Goal: Information Seeking & Learning: Learn about a topic

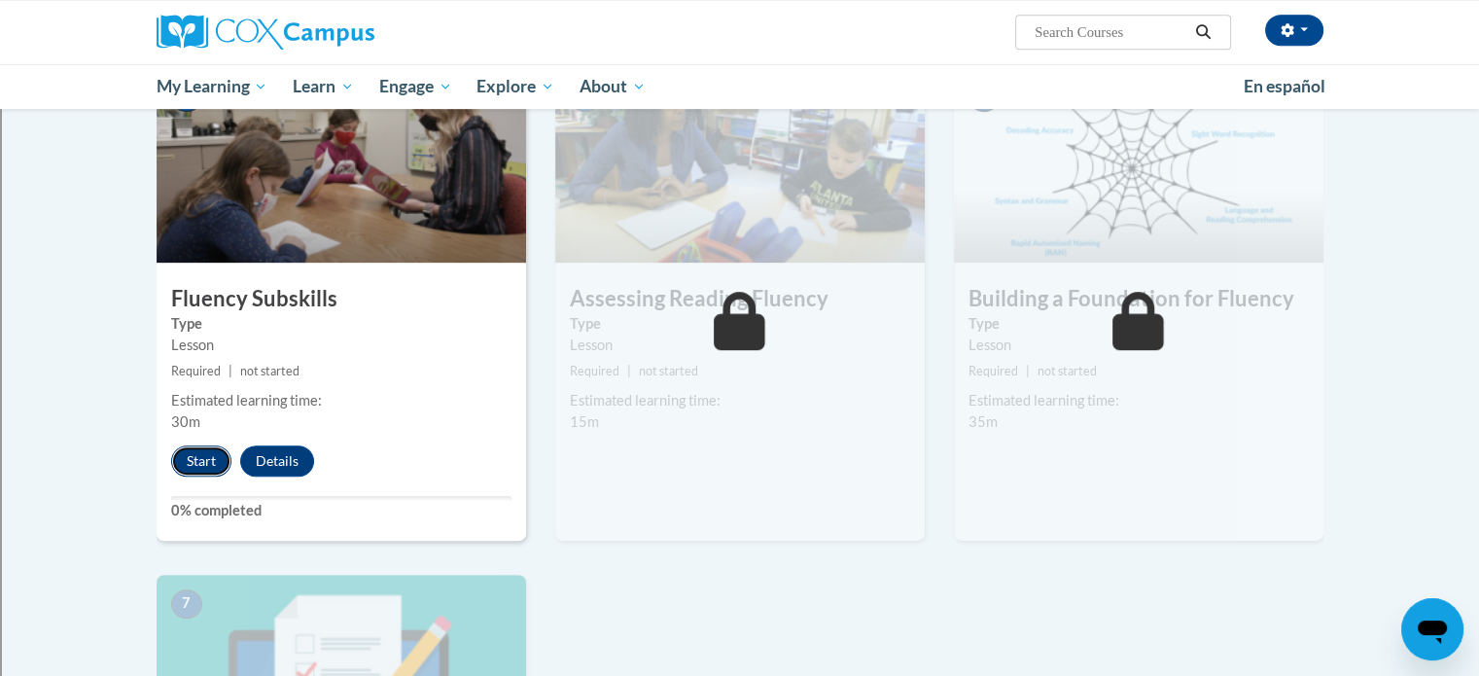
click at [199, 456] on button "Start" at bounding box center [201, 460] width 60 height 31
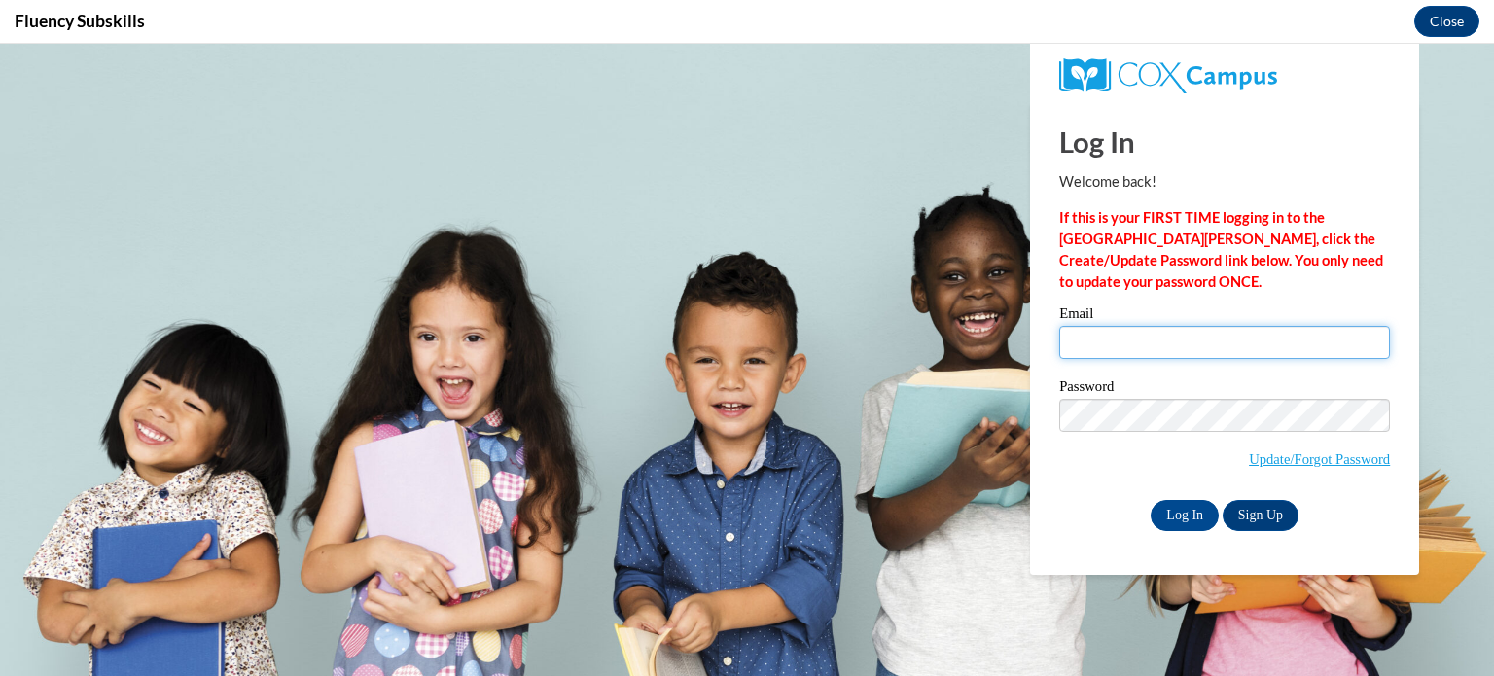
click at [1125, 337] on input "Email" at bounding box center [1224, 342] width 331 height 33
type input "steven.botzau@rusd.org"
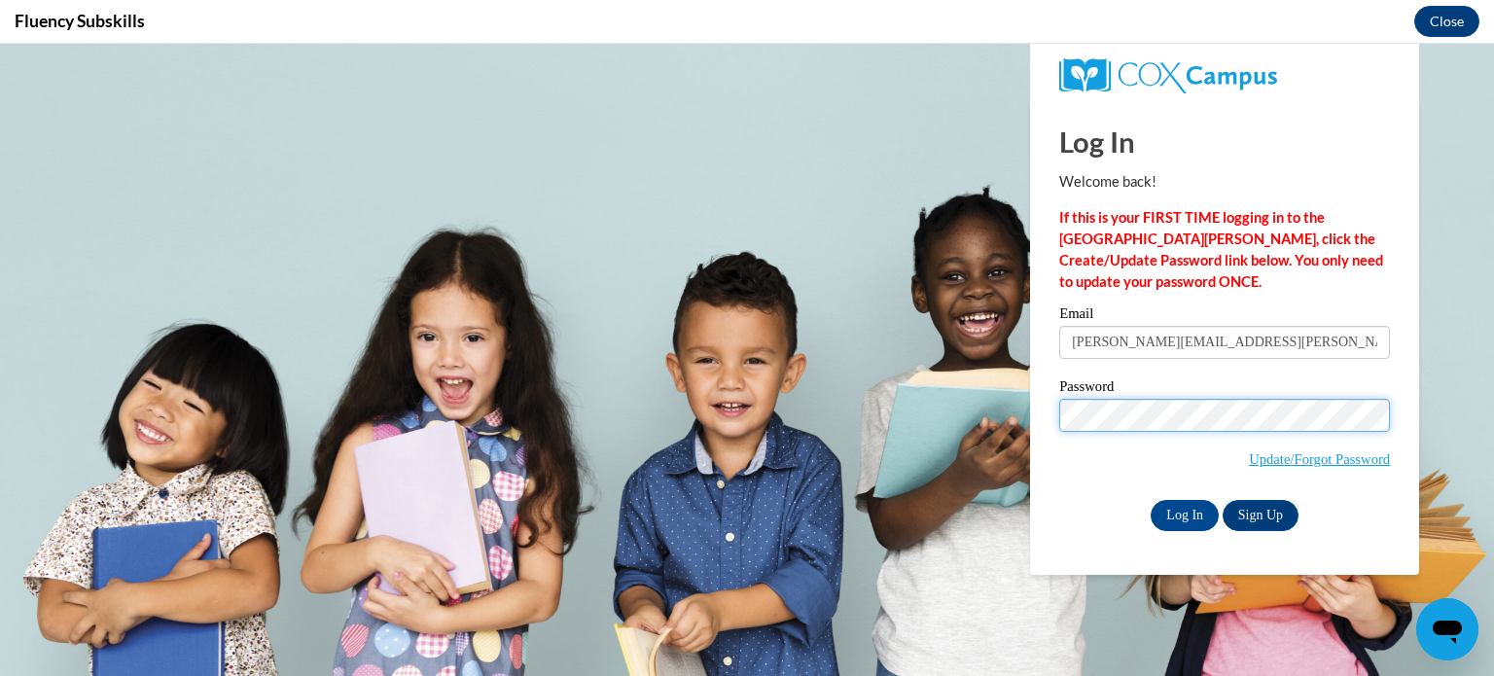
click at [1150, 500] on input "Log In" at bounding box center [1184, 515] width 68 height 31
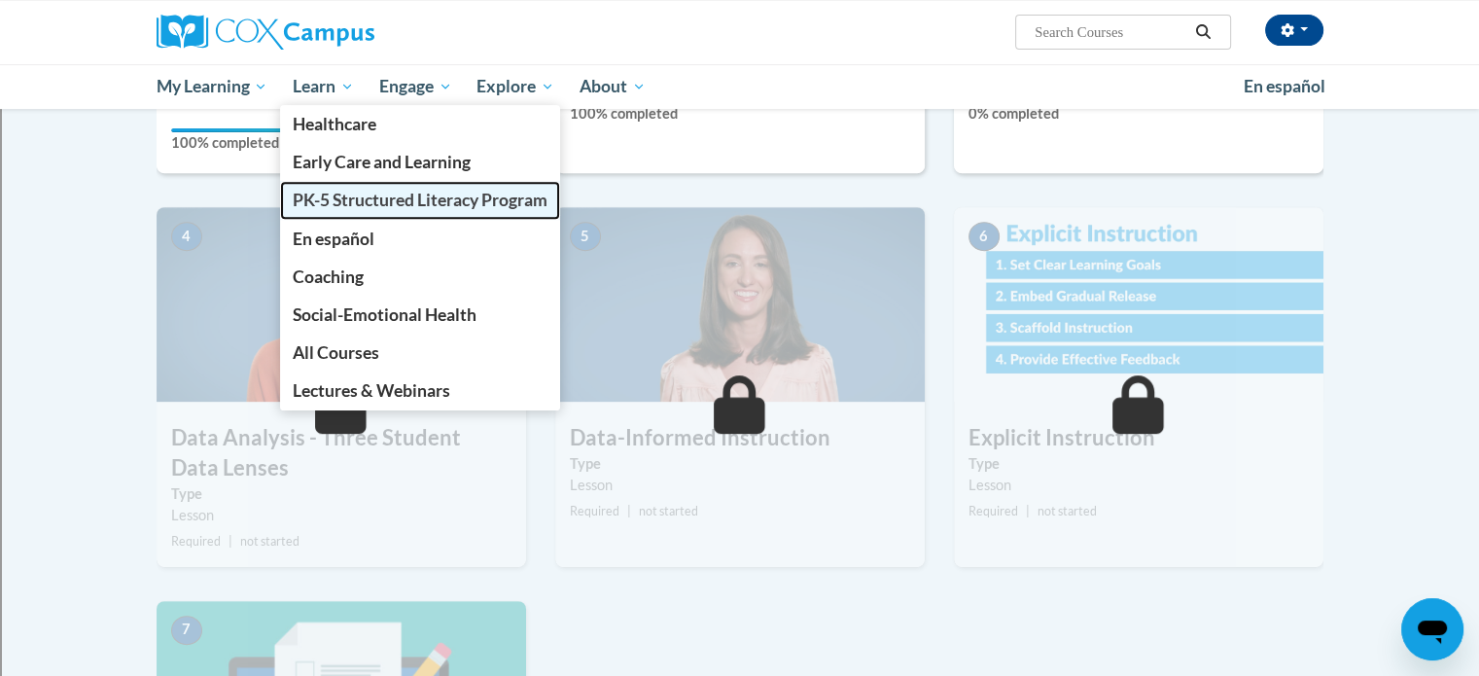
click at [310, 189] on link "PK-5 Structured Literacy Program" at bounding box center [420, 200] width 280 height 38
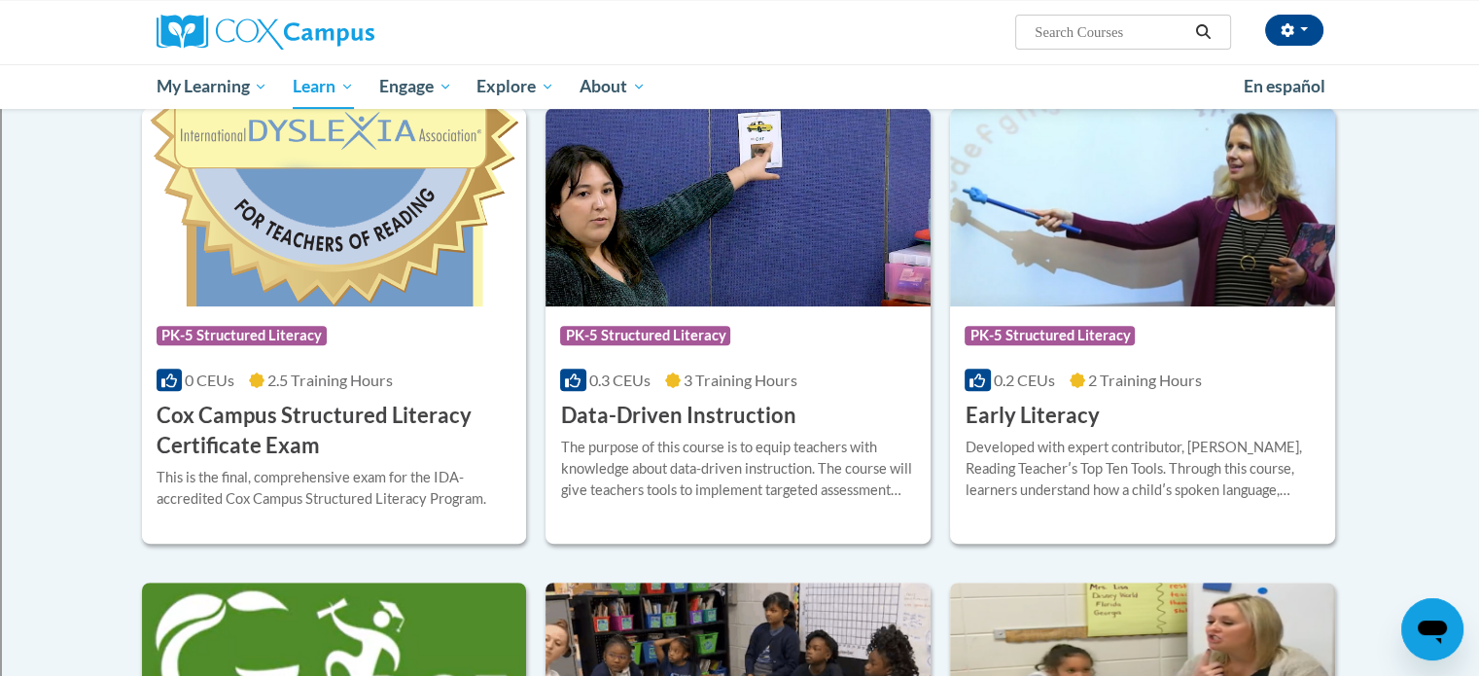
scroll to position [630, 0]
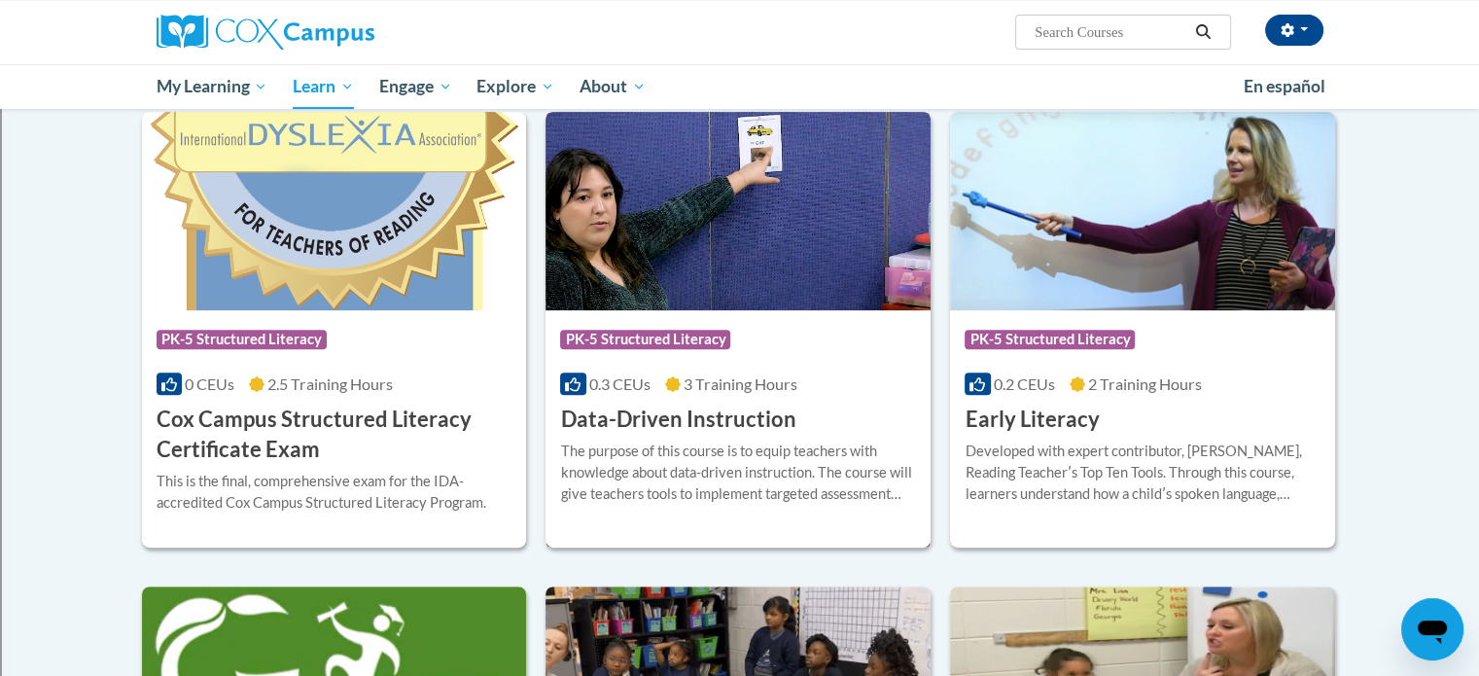
click at [693, 421] on h3 "Data-Driven Instruction" at bounding box center [677, 420] width 235 height 30
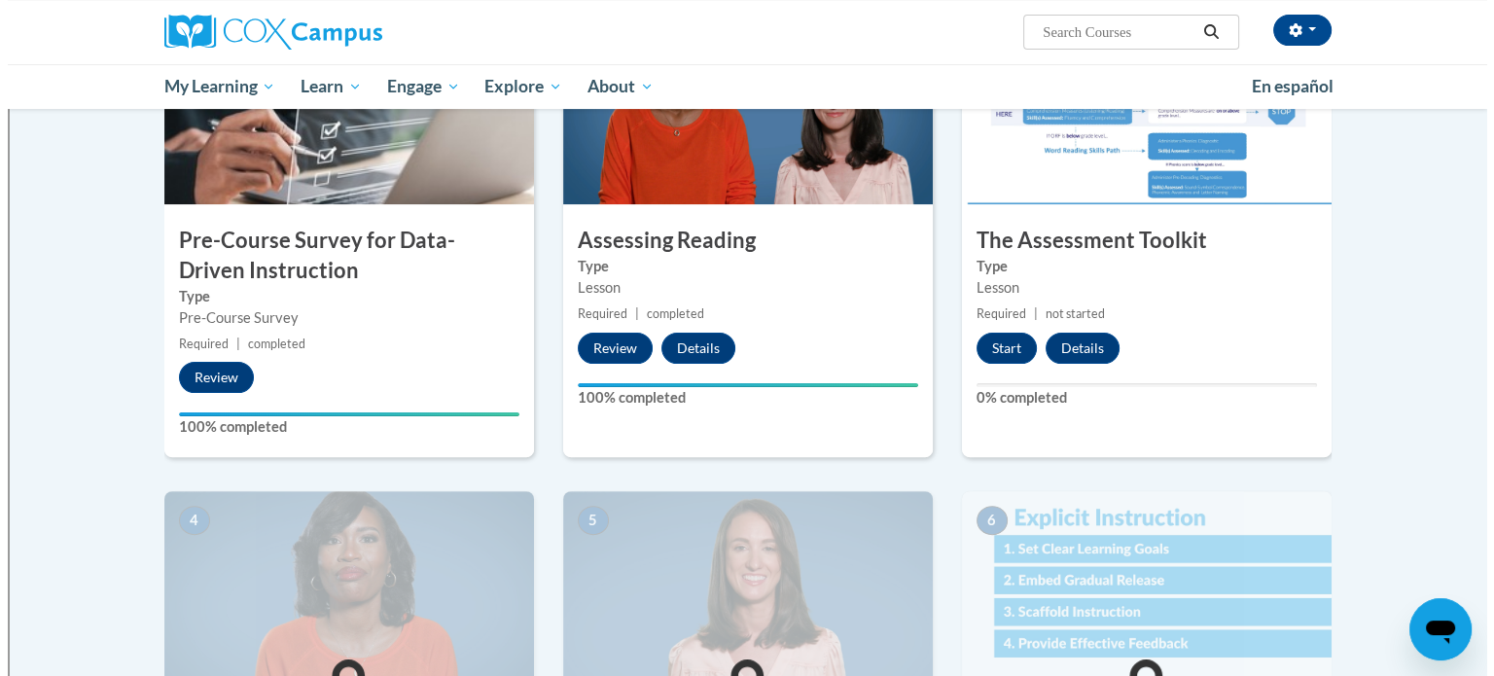
scroll to position [494, 0]
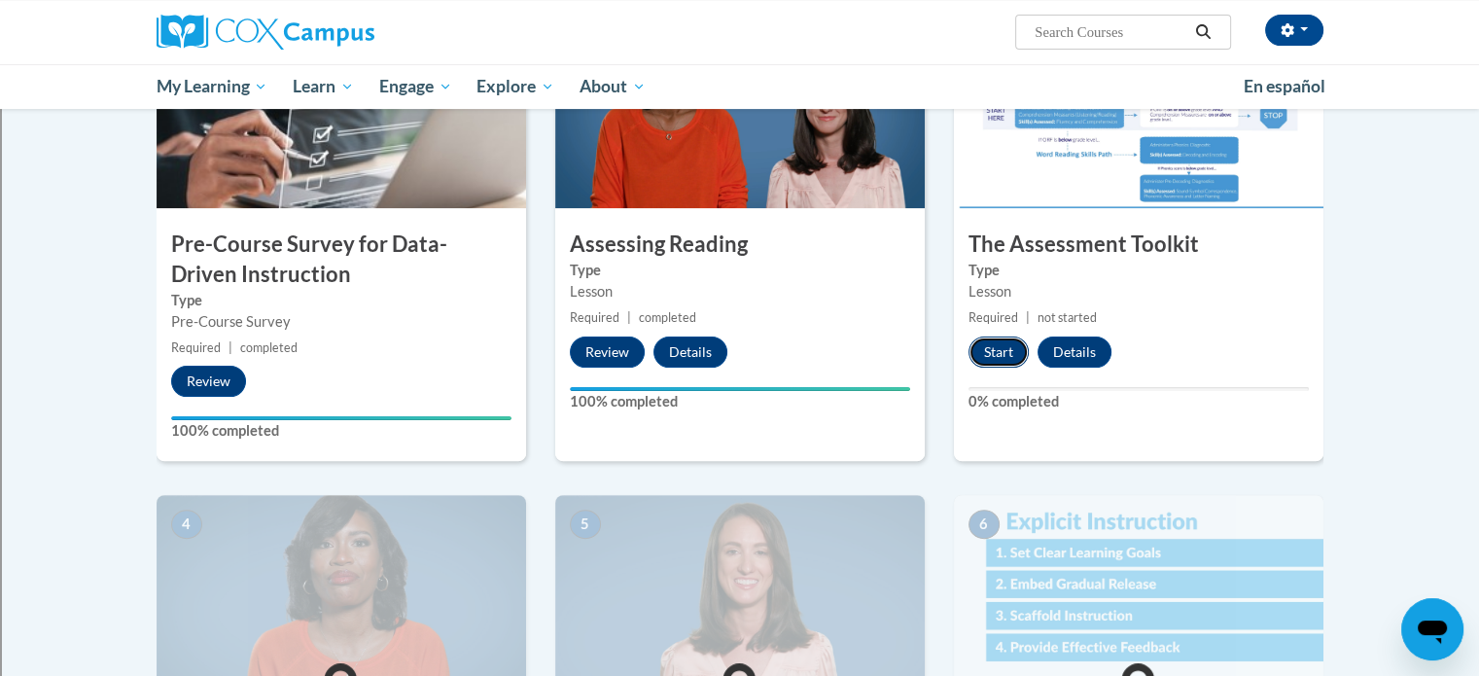
click at [972, 345] on button "Start" at bounding box center [998, 351] width 60 height 31
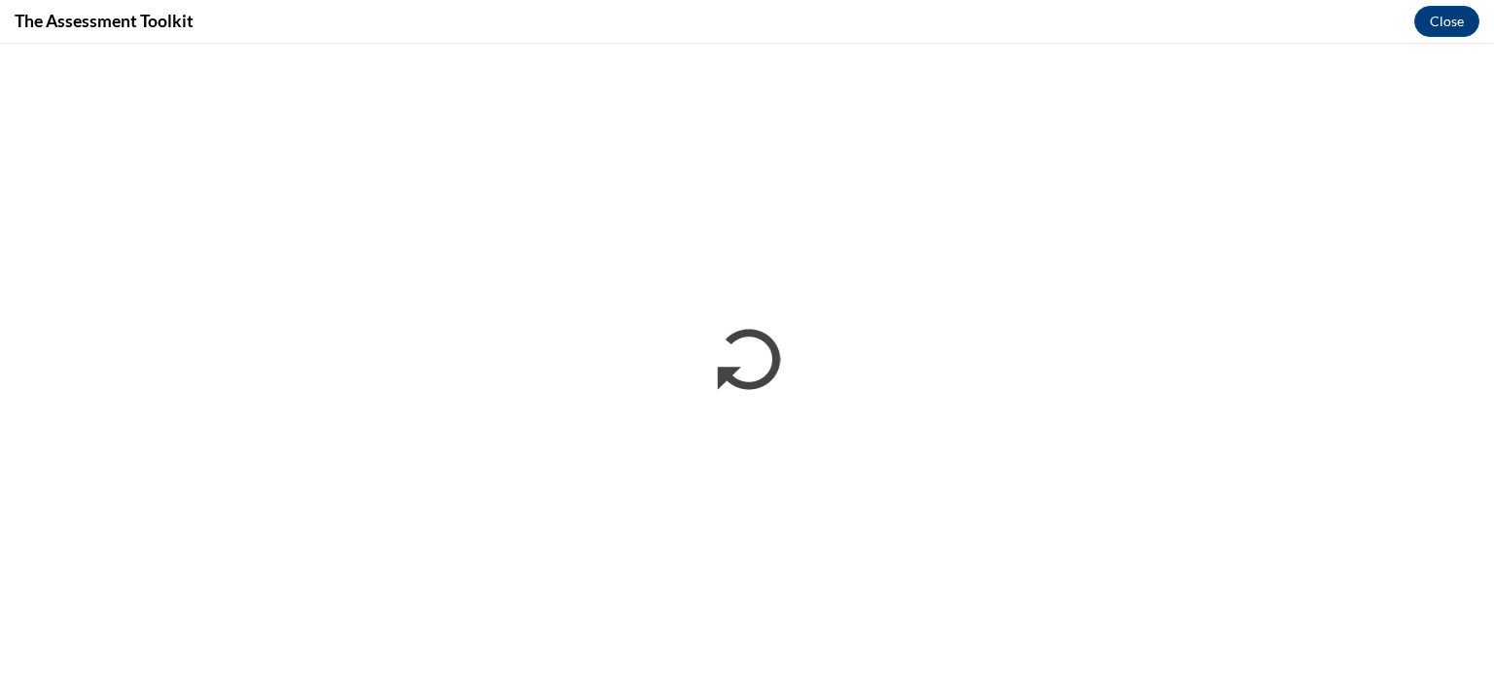
scroll to position [0, 0]
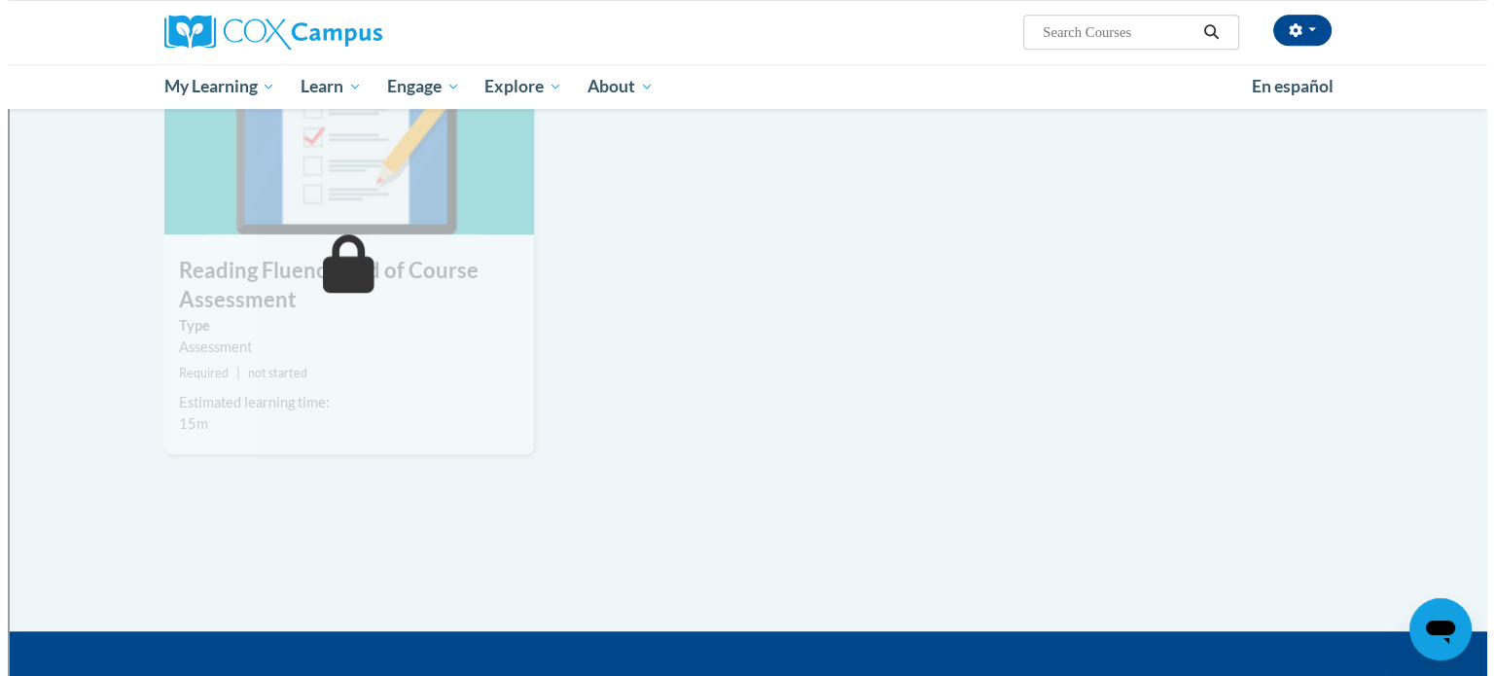
scroll to position [1179, 0]
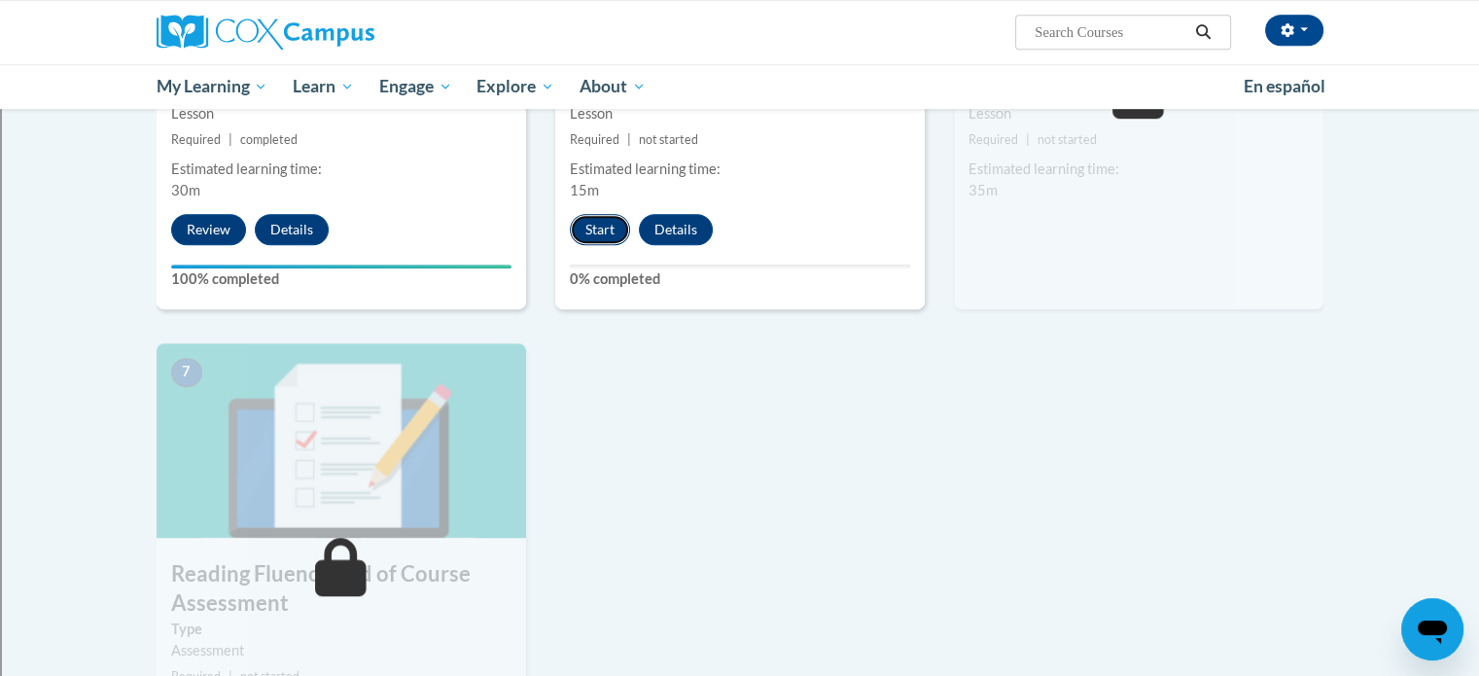
click at [588, 229] on button "Start" at bounding box center [600, 229] width 60 height 31
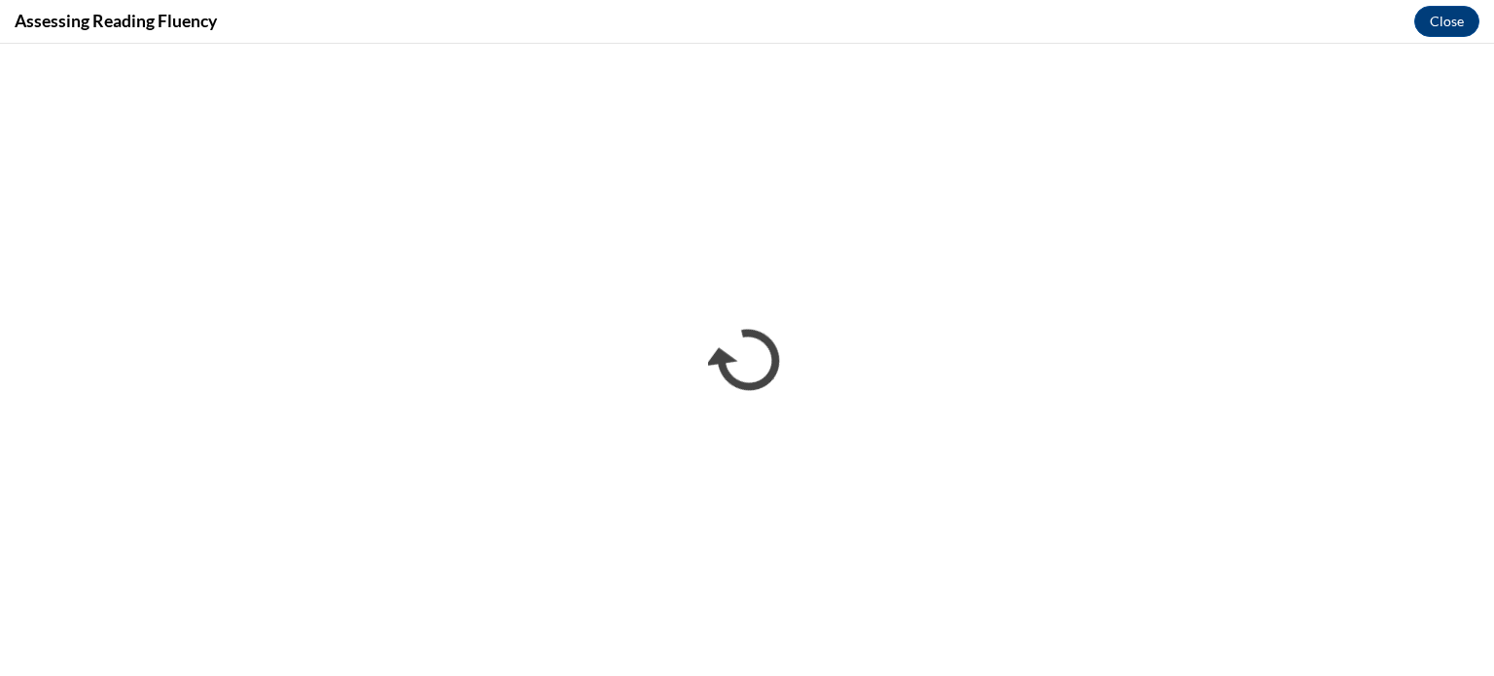
scroll to position [0, 0]
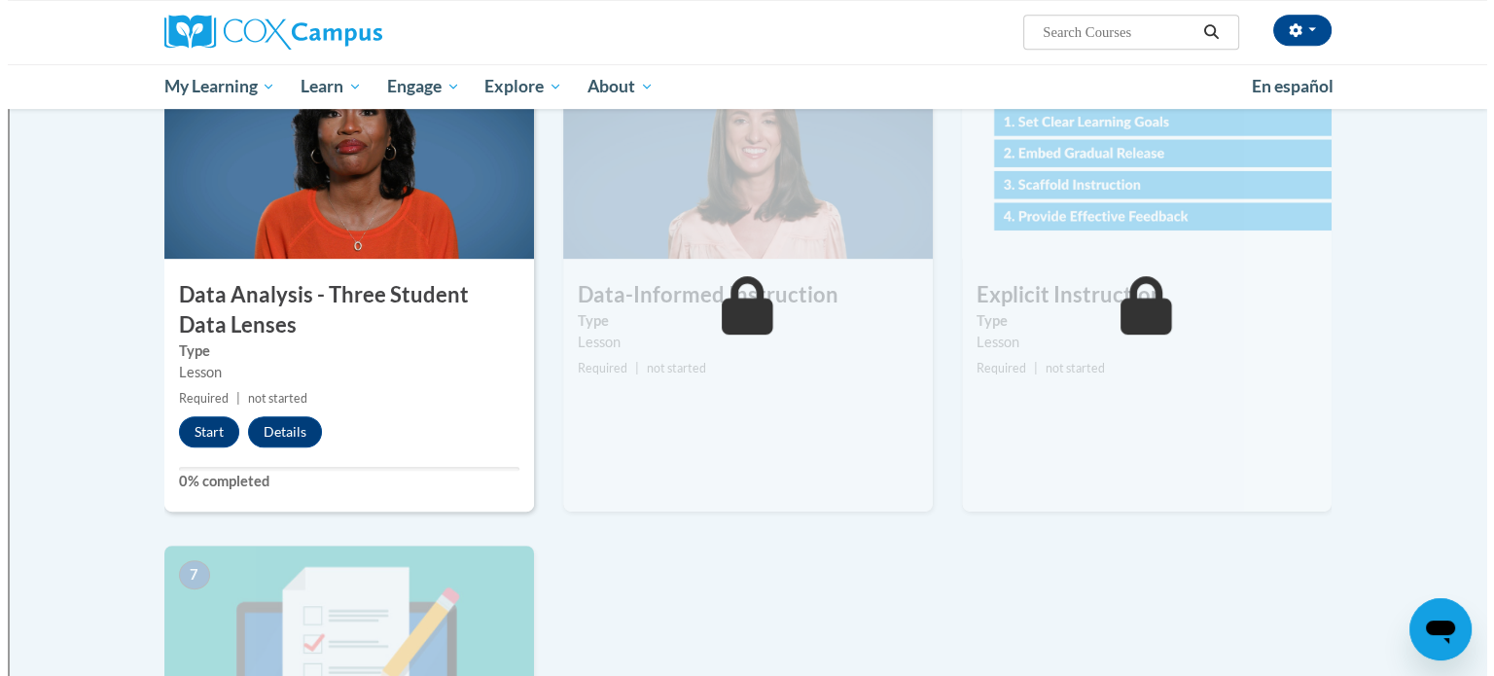
scroll to position [965, 0]
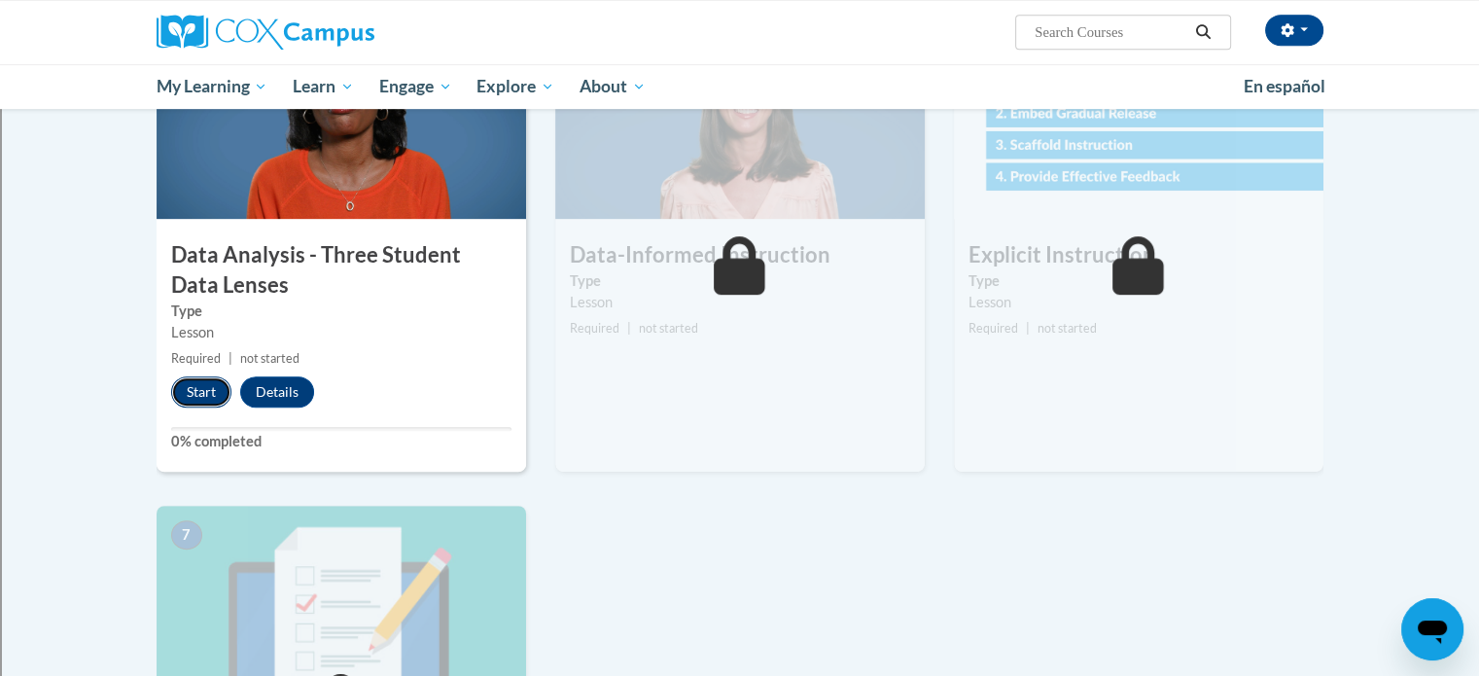
click at [209, 387] on button "Start" at bounding box center [201, 391] width 60 height 31
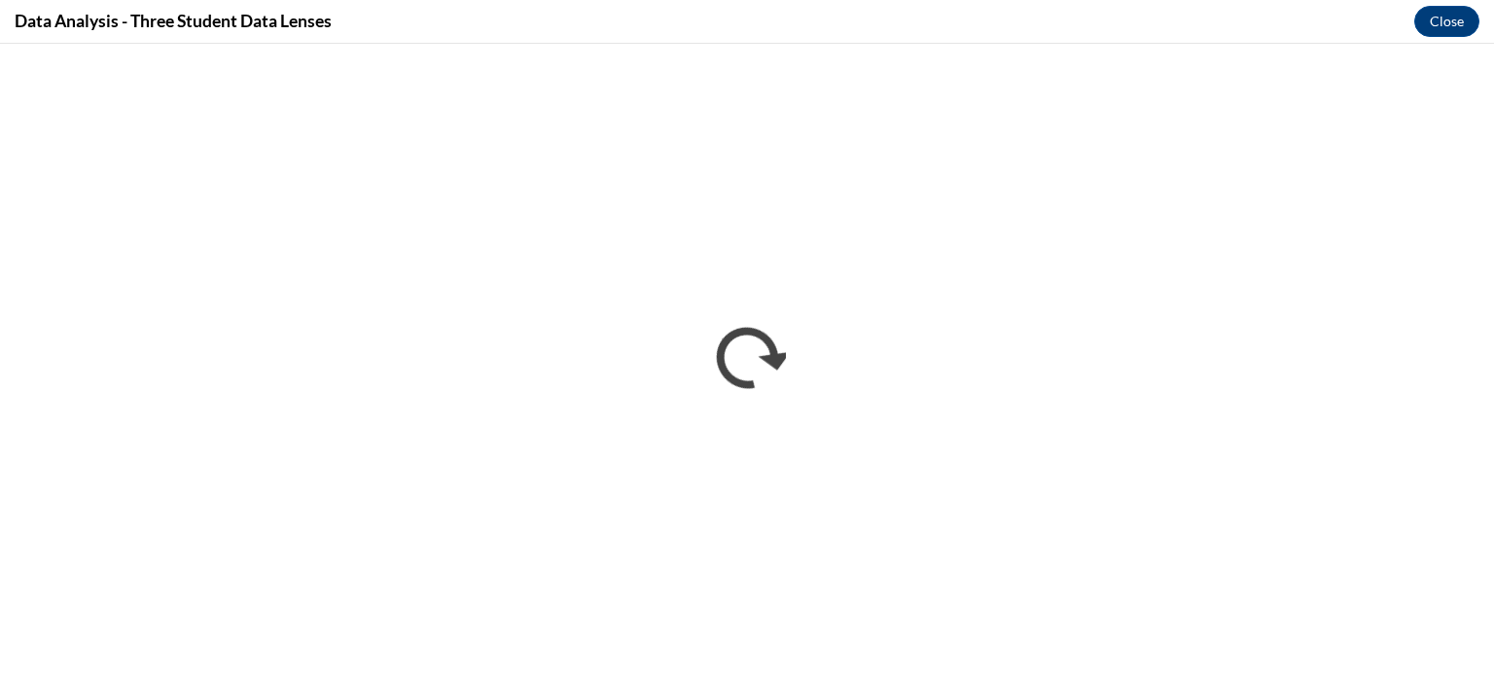
scroll to position [0, 0]
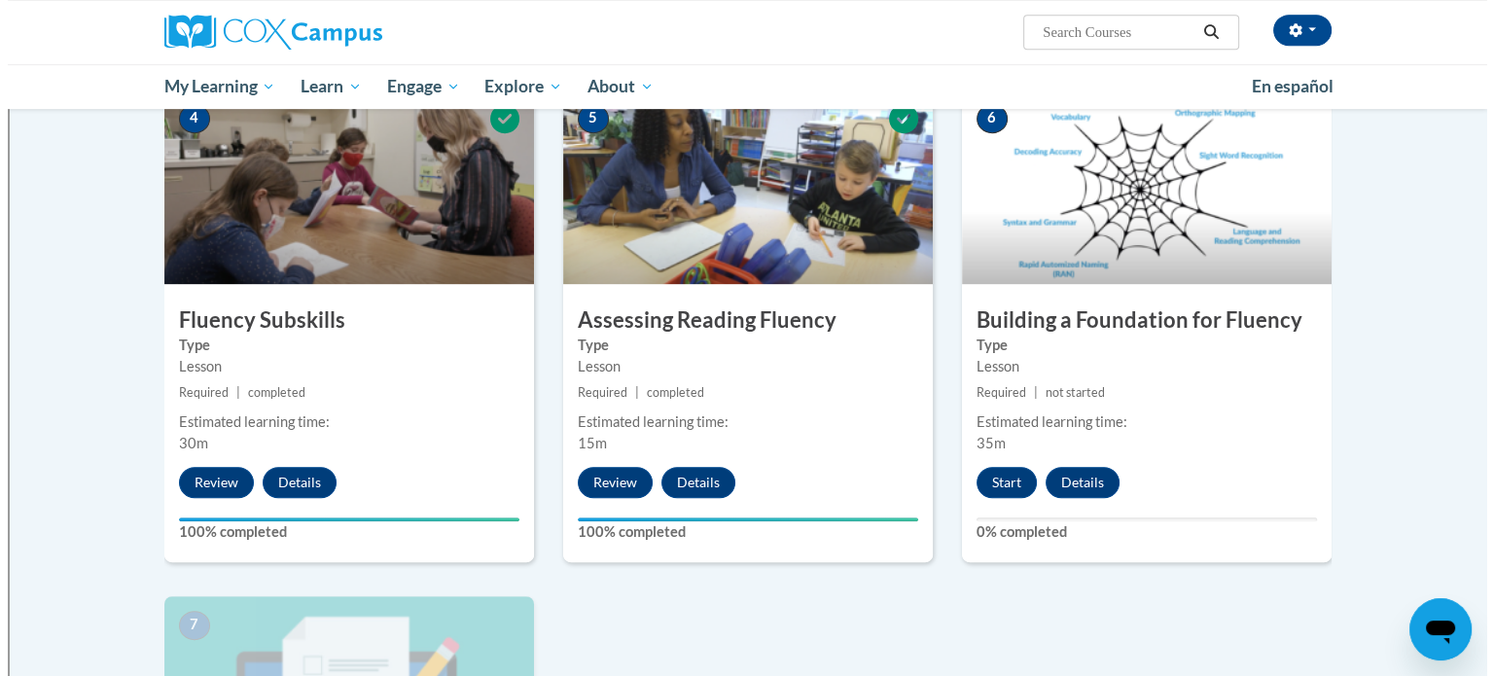
scroll to position [936, 0]
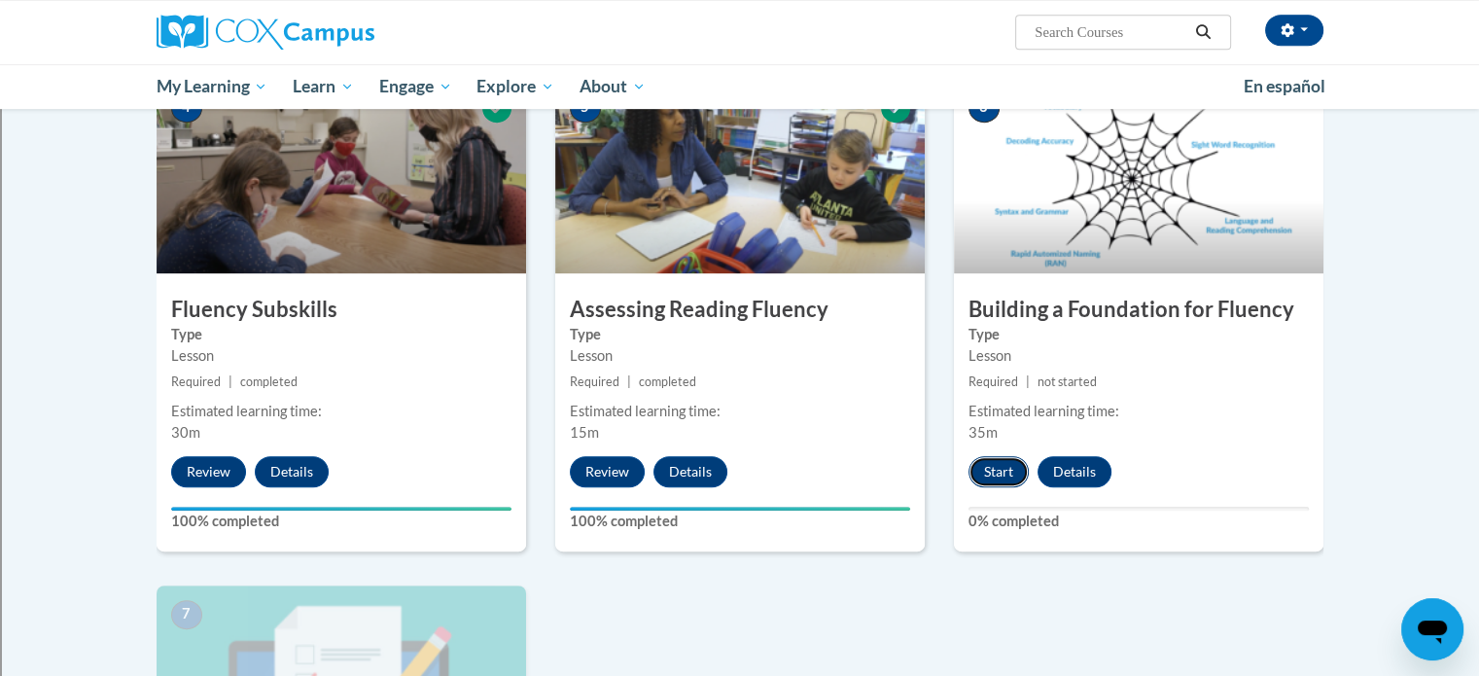
click at [988, 474] on button "Start" at bounding box center [998, 471] width 60 height 31
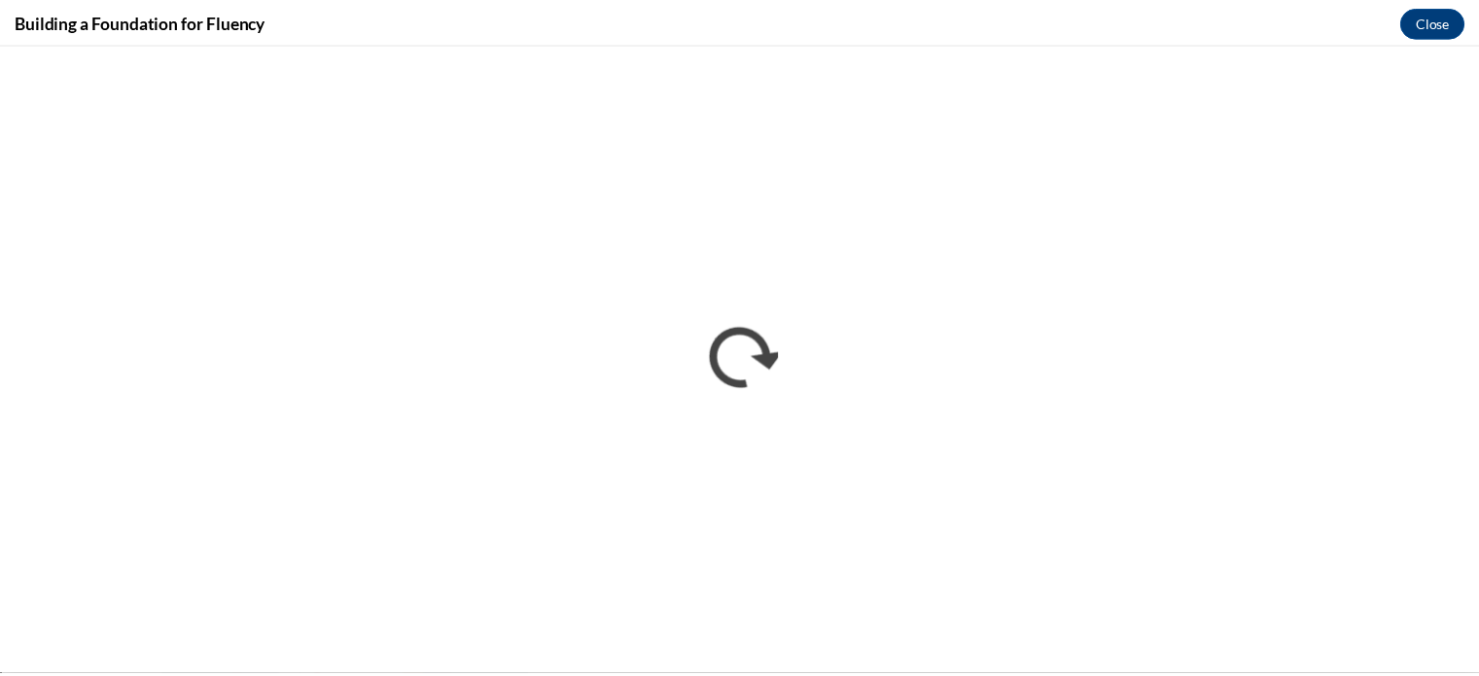
scroll to position [0, 0]
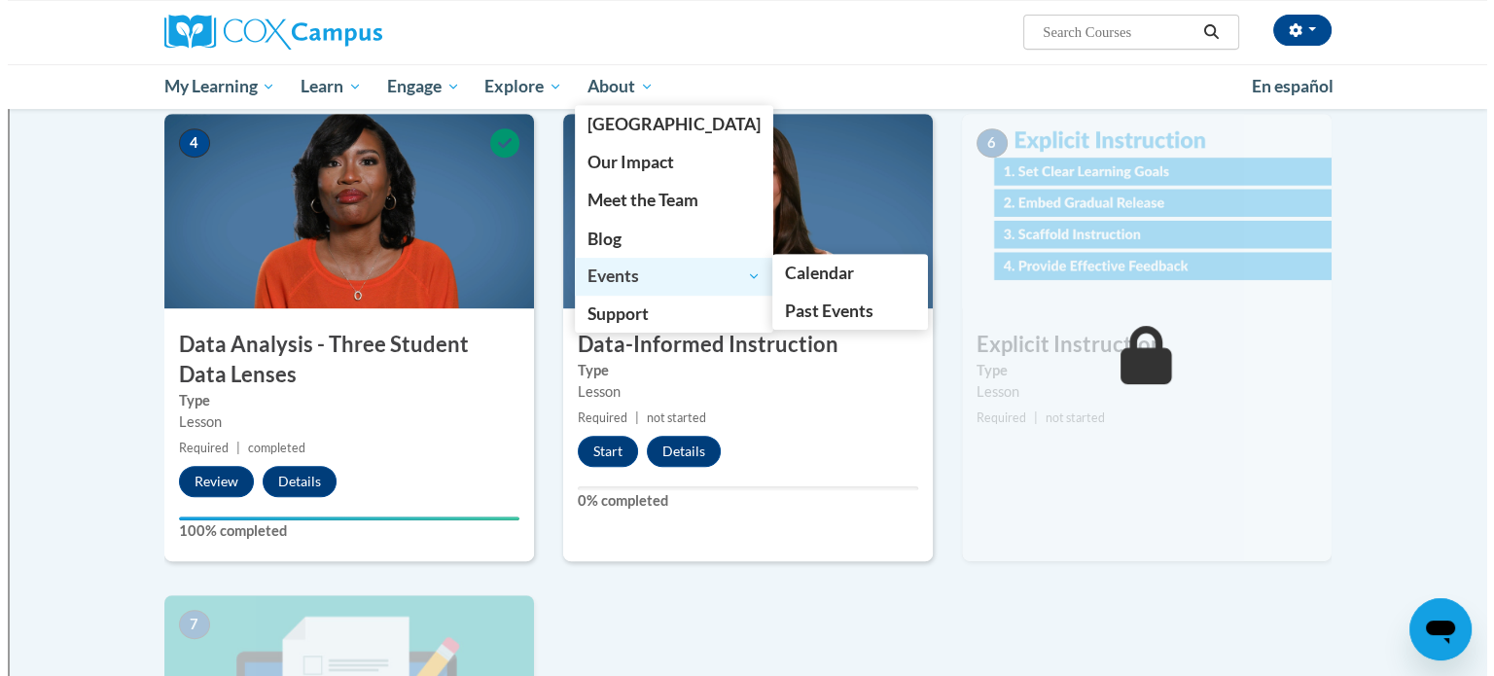
scroll to position [883, 0]
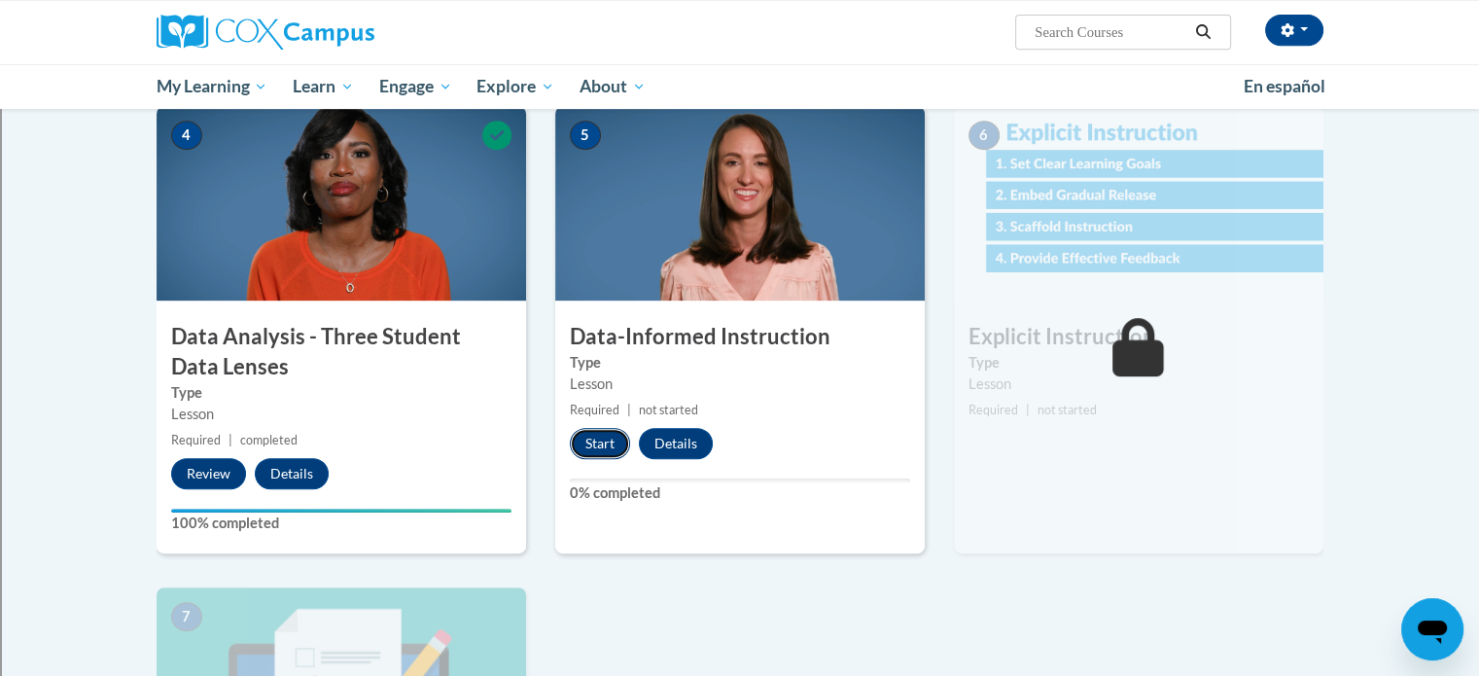
click at [584, 442] on button "Start" at bounding box center [600, 443] width 60 height 31
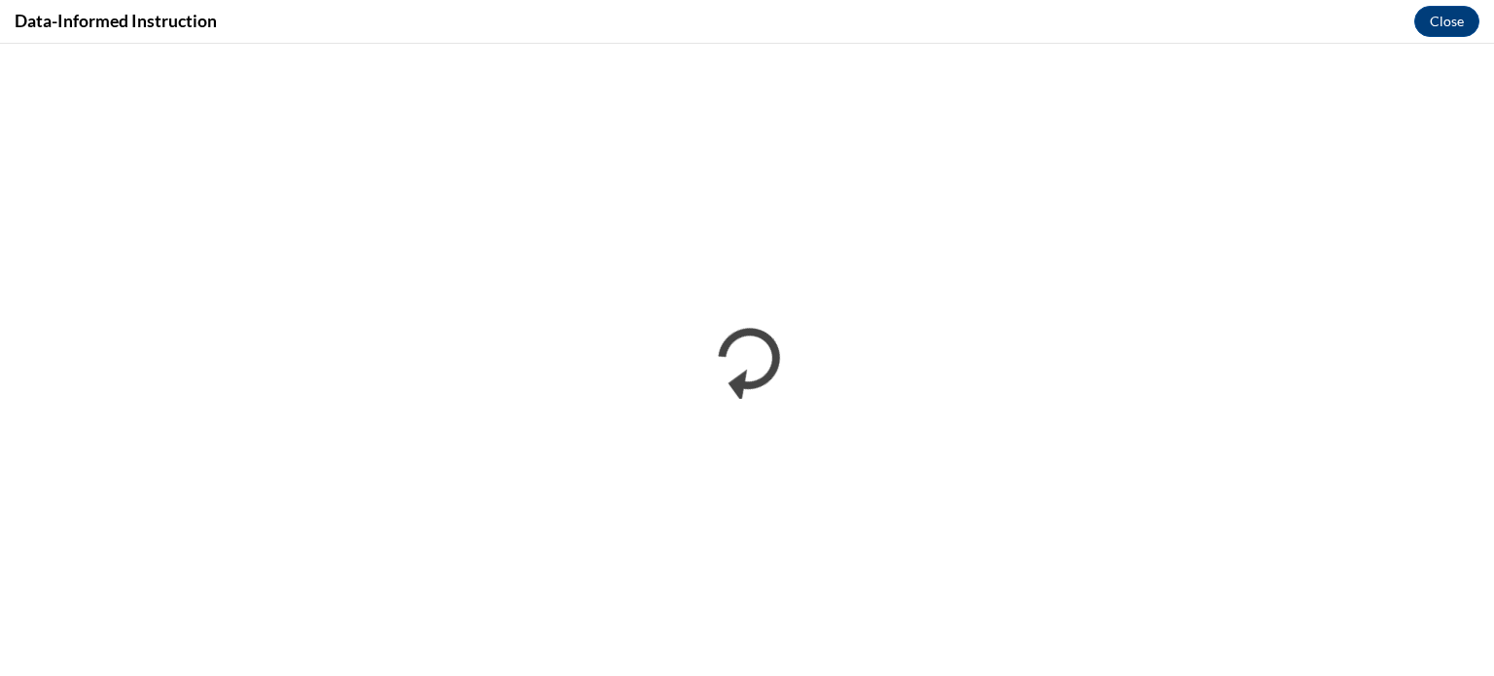
scroll to position [0, 0]
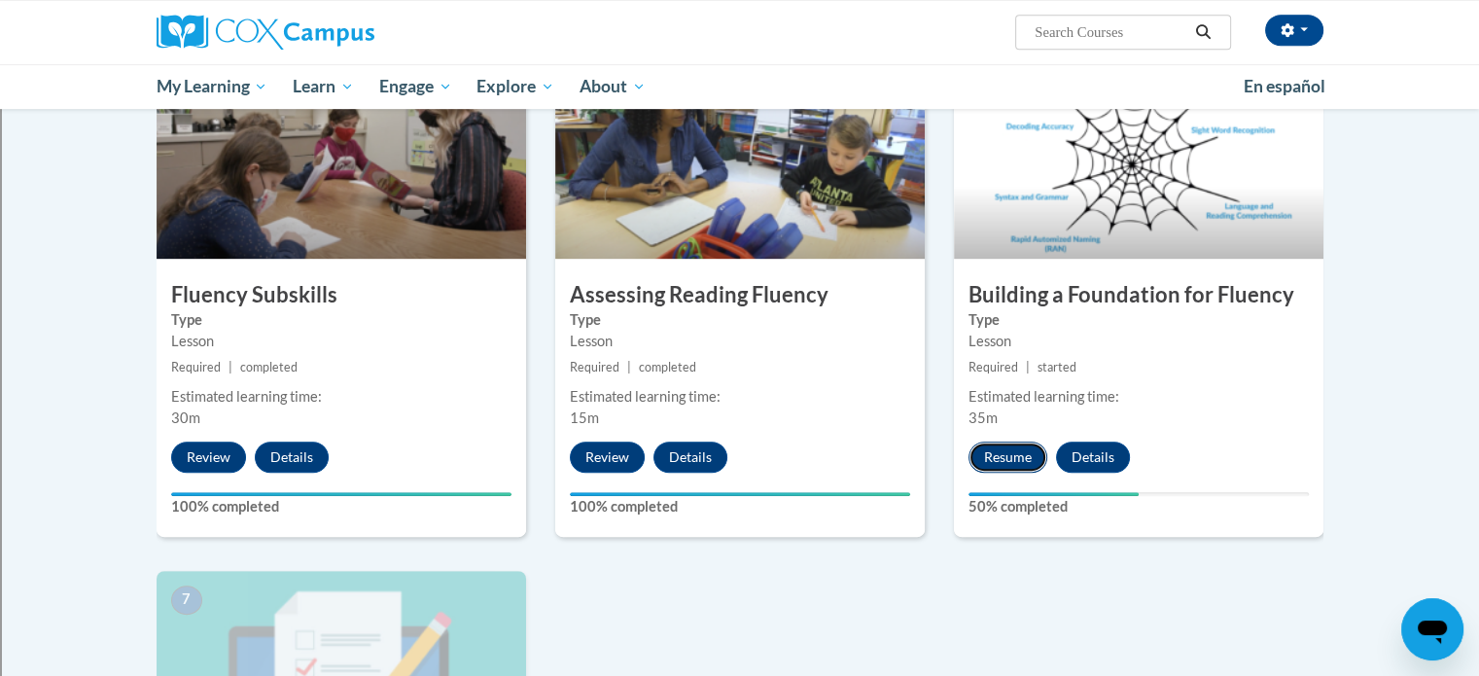
click at [997, 446] on button "Resume" at bounding box center [1007, 456] width 79 height 31
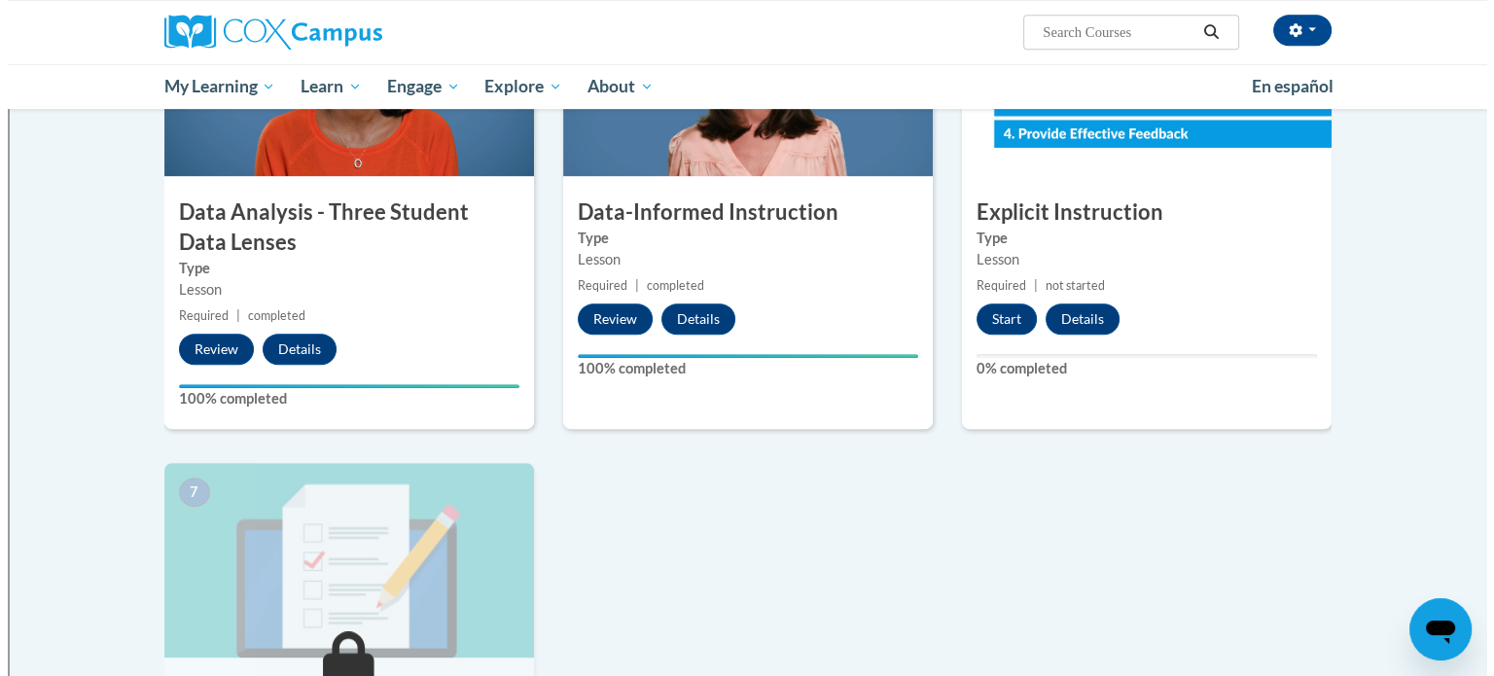
scroll to position [999, 0]
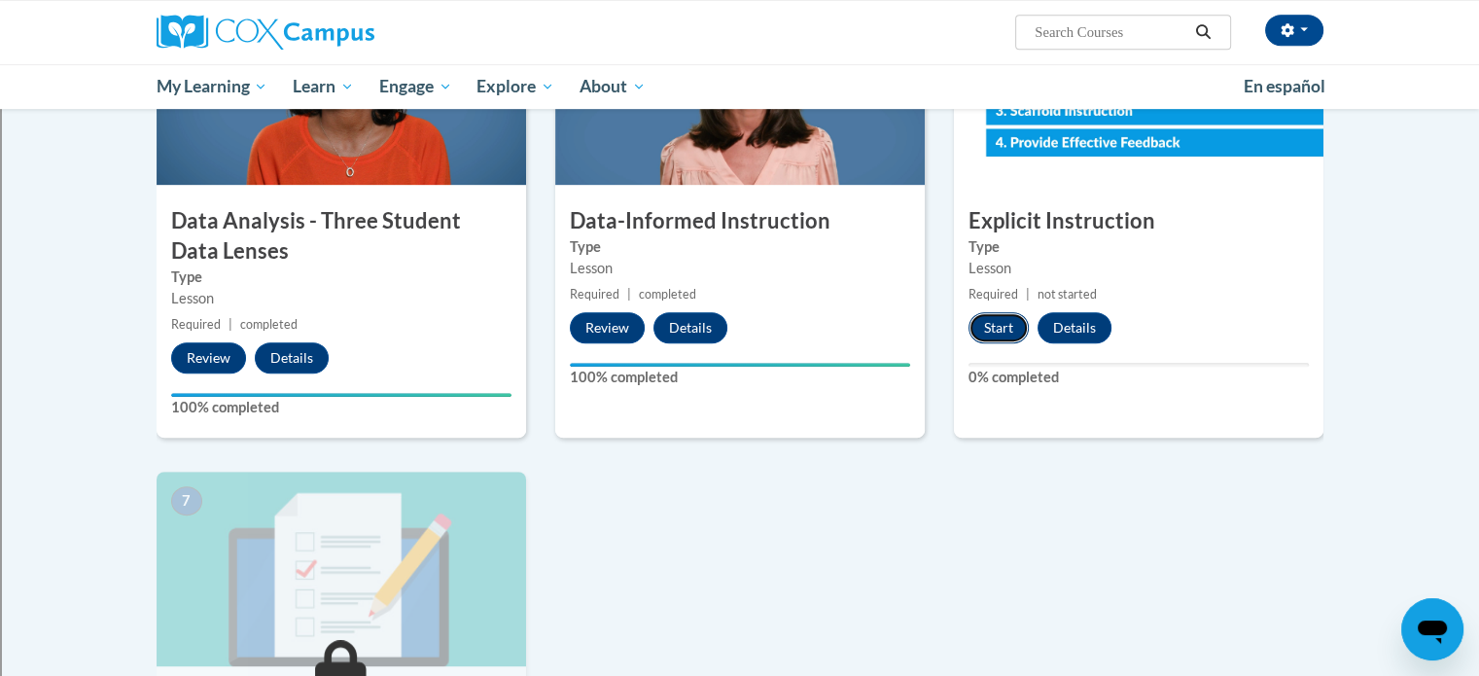
click at [988, 336] on button "Start" at bounding box center [998, 327] width 60 height 31
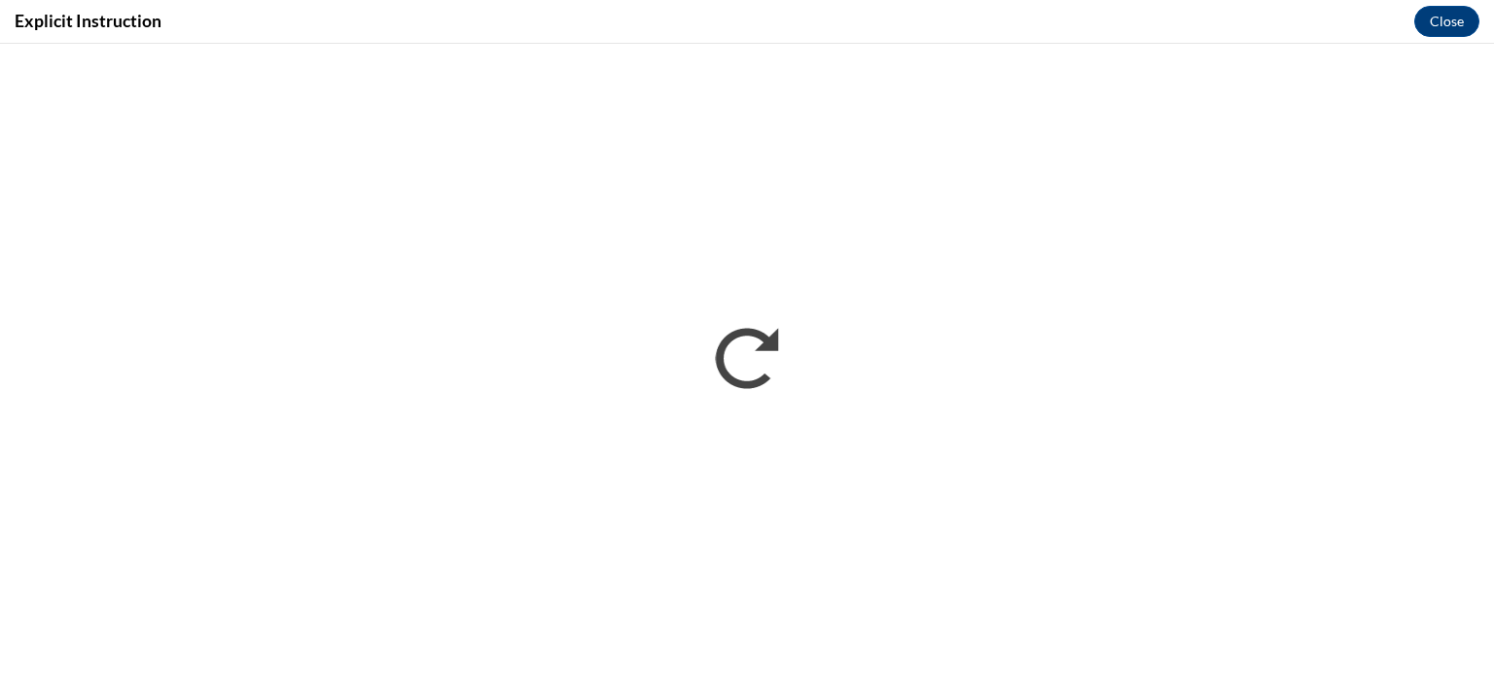
scroll to position [0, 0]
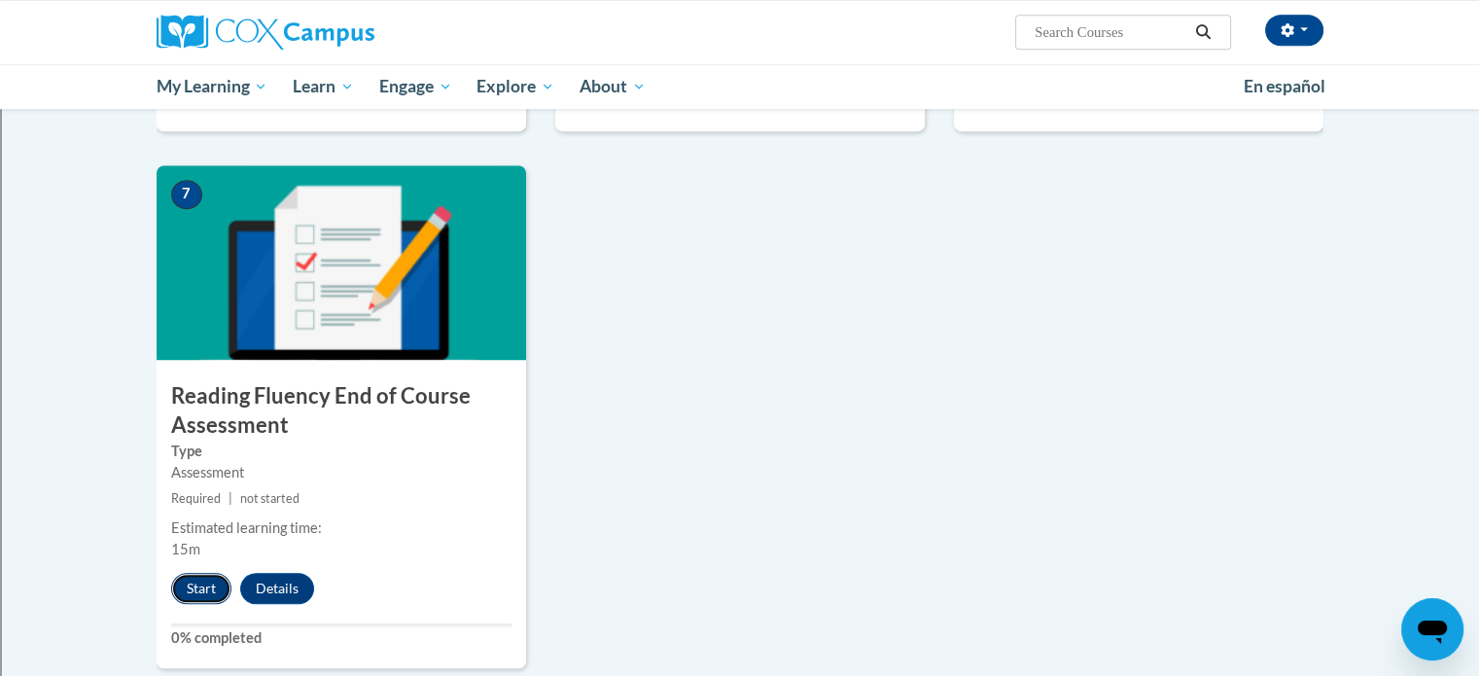
click at [216, 586] on button "Start" at bounding box center [201, 588] width 60 height 31
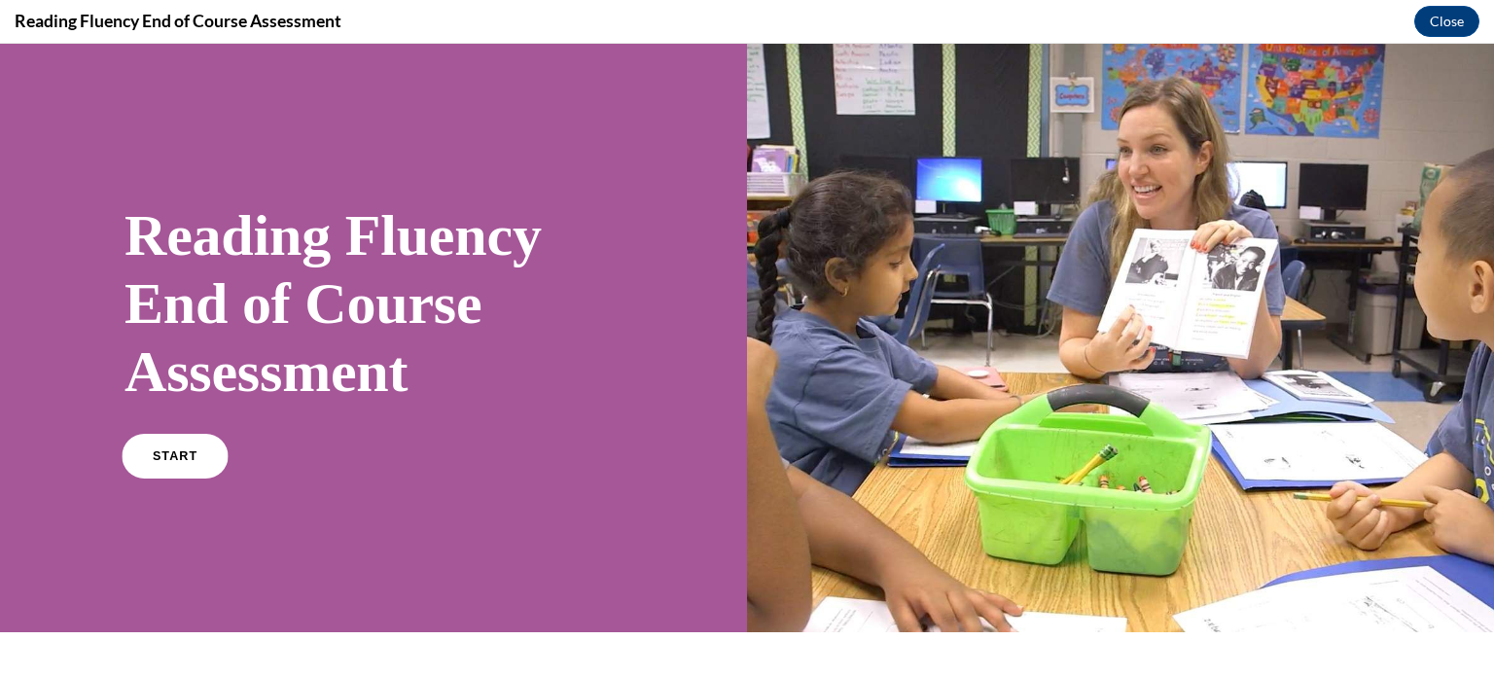
click at [188, 462] on link "START" at bounding box center [175, 456] width 106 height 45
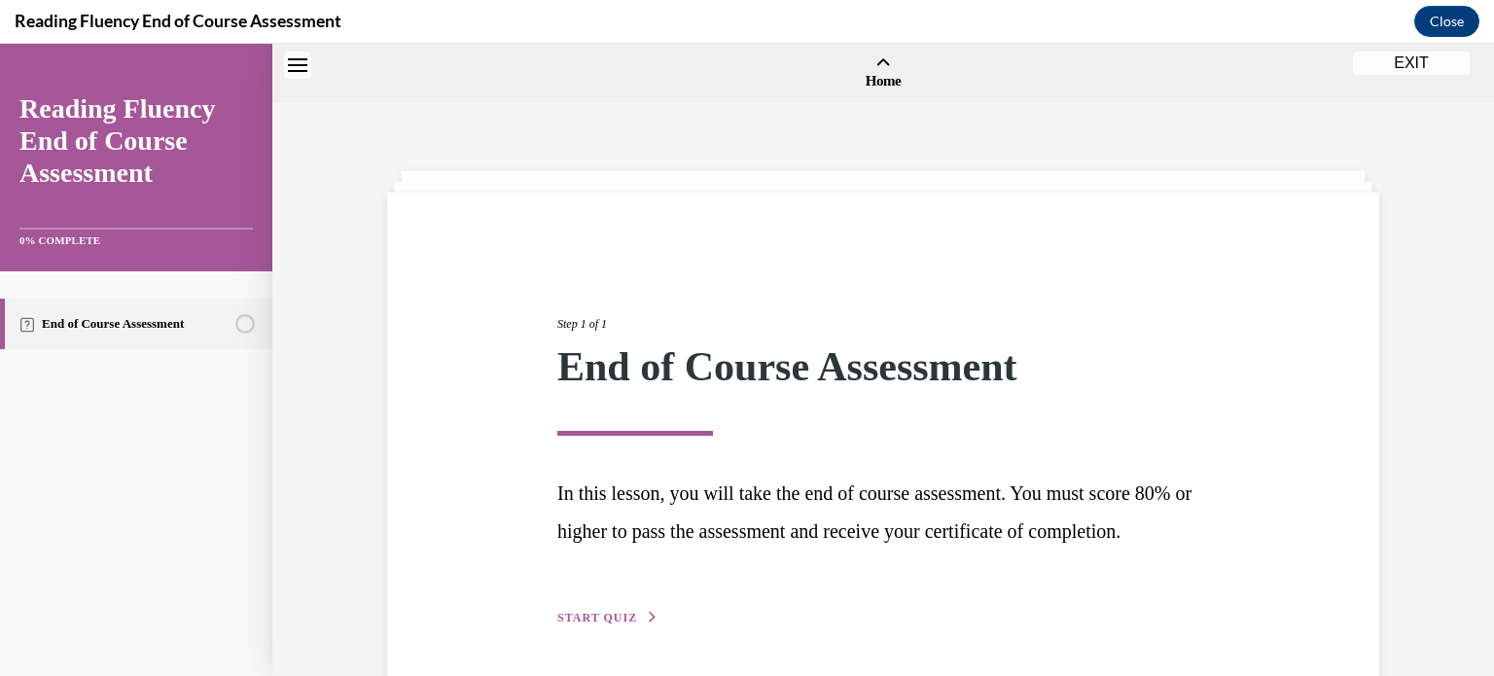
scroll to position [60, 0]
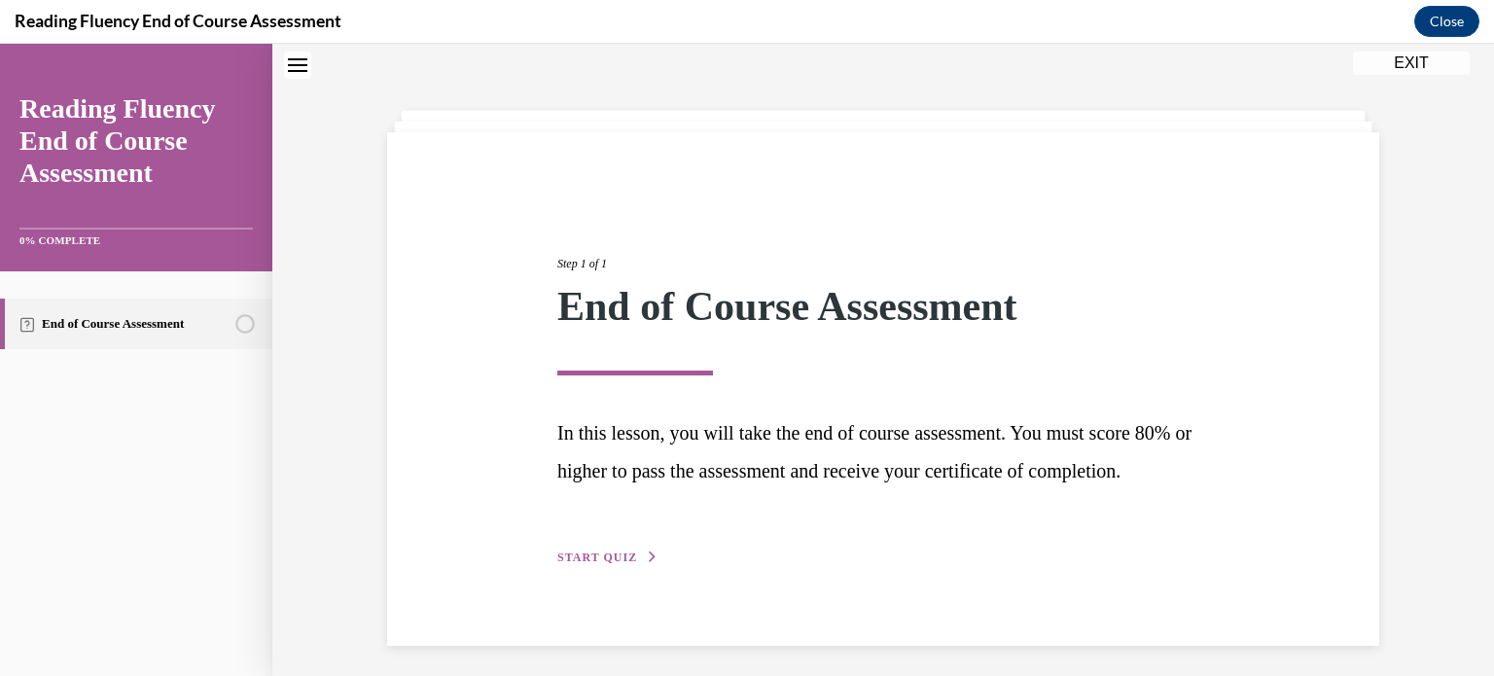
click at [588, 568] on div "Step 1 of 1 End of Course Assessment In this lesson, you will take the end of c…" at bounding box center [883, 389] width 681 height 358
click at [587, 564] on span "START QUIZ" at bounding box center [597, 557] width 80 height 14
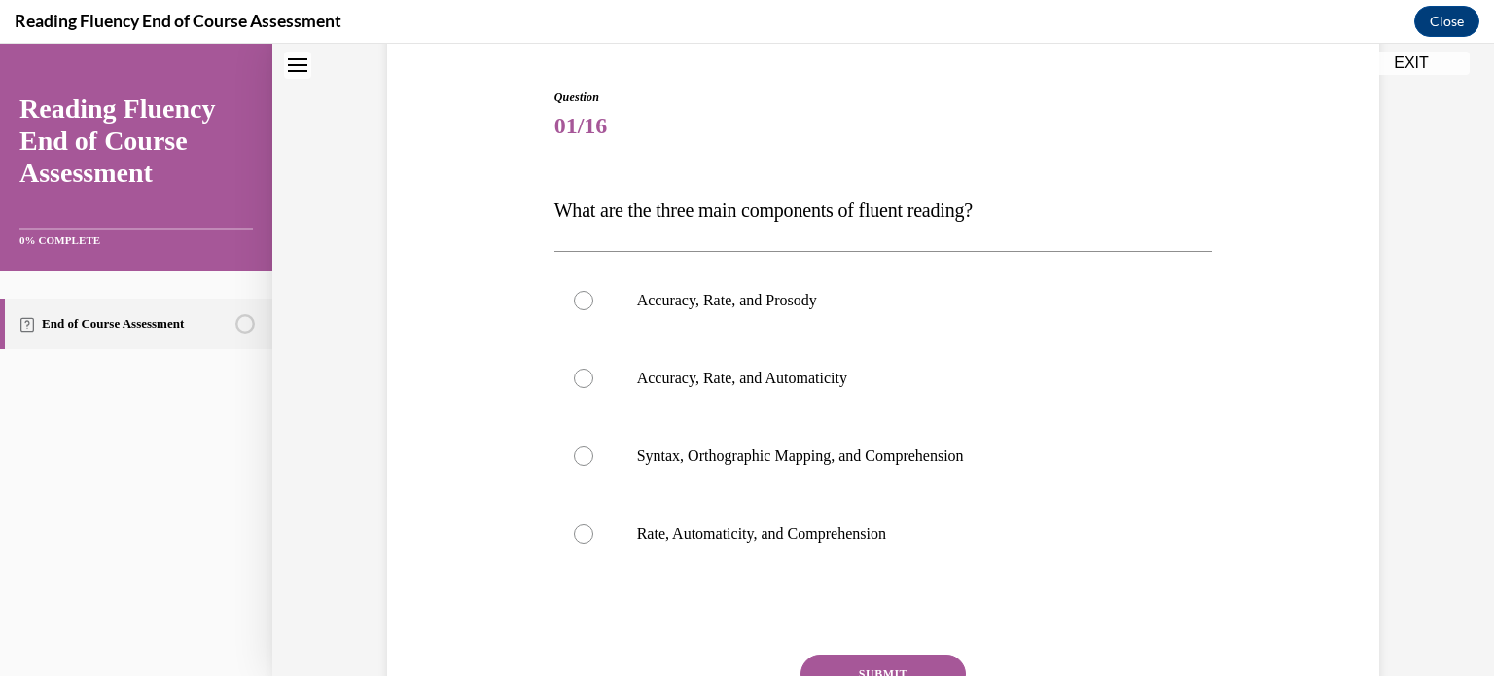
scroll to position [183, 0]
click at [611, 316] on label "Accuracy, Rate, and Prosody" at bounding box center [883, 300] width 658 height 78
click at [593, 309] on input "Accuracy, Rate, and Prosody" at bounding box center [583, 299] width 19 height 19
radio input "true"
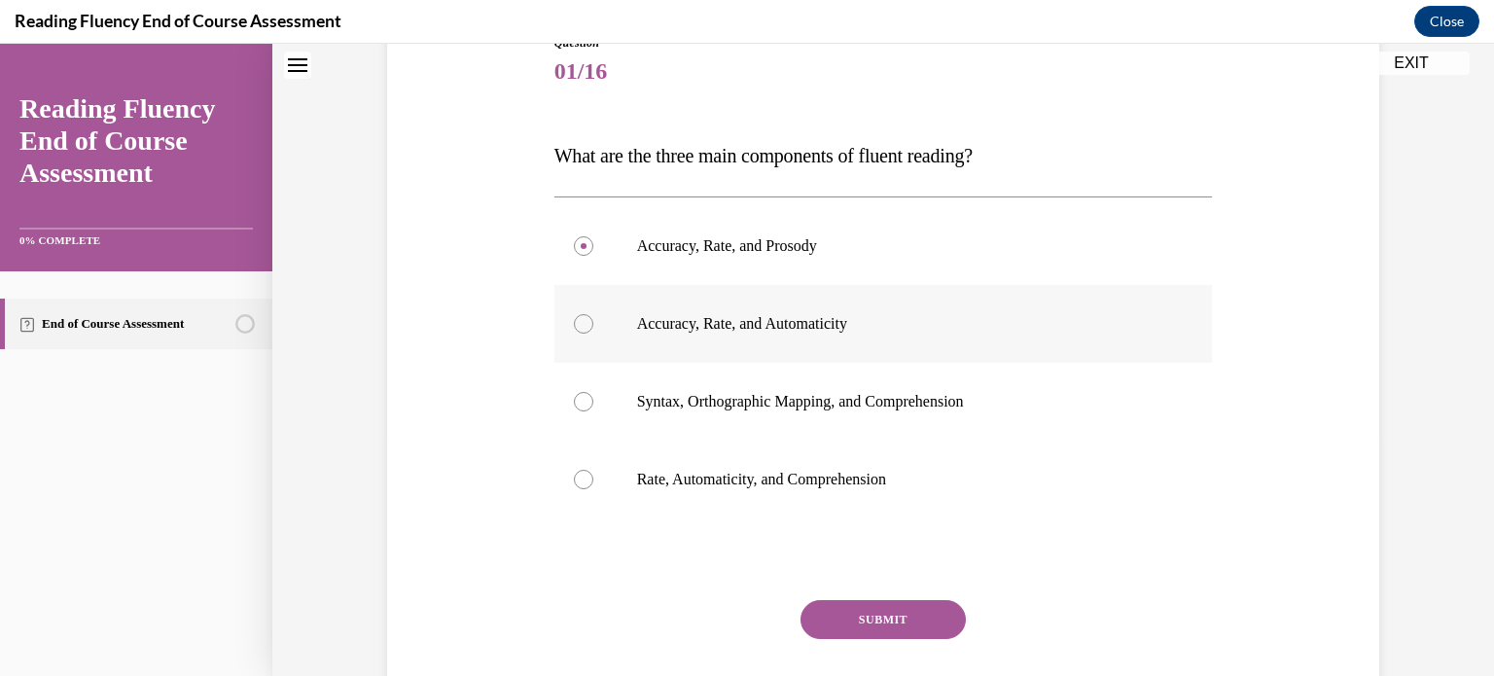
scroll to position [237, 0]
click at [847, 610] on button "SUBMIT" at bounding box center [882, 618] width 165 height 39
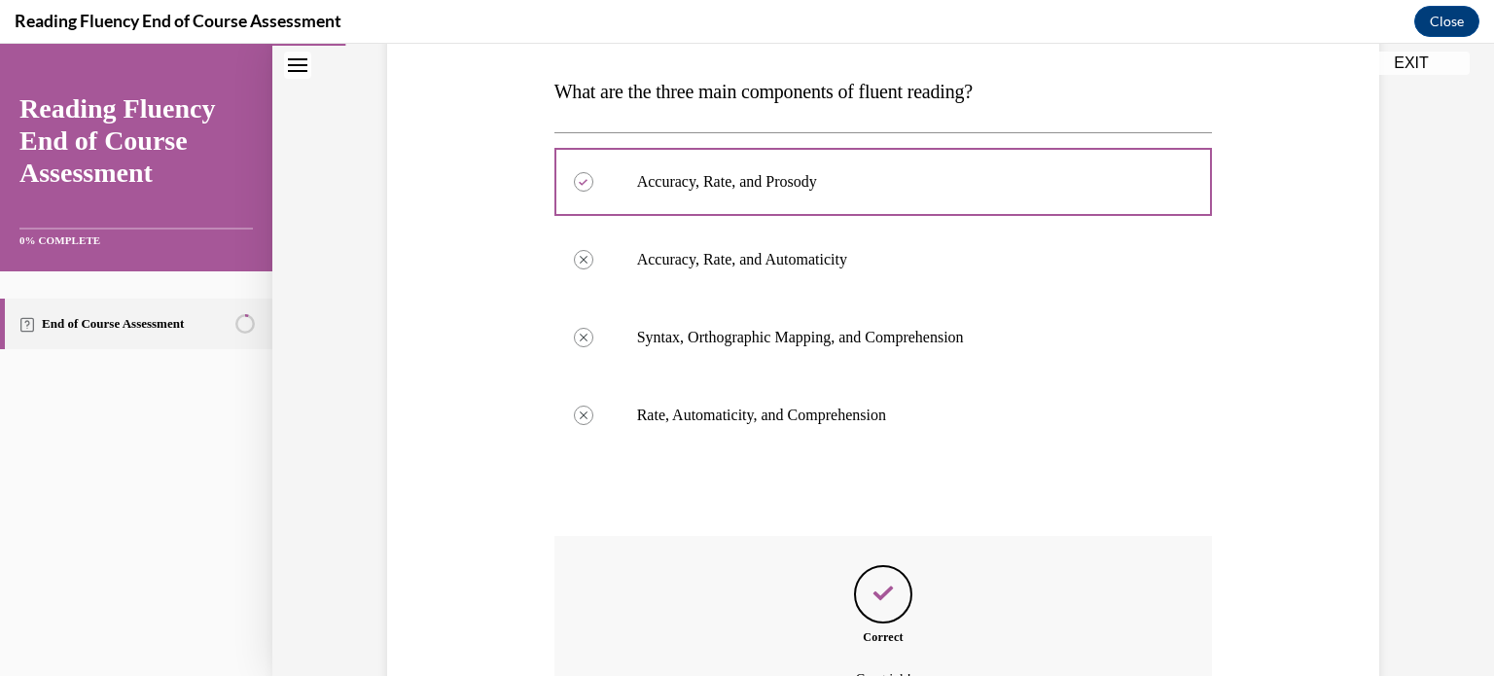
scroll to position [515, 0]
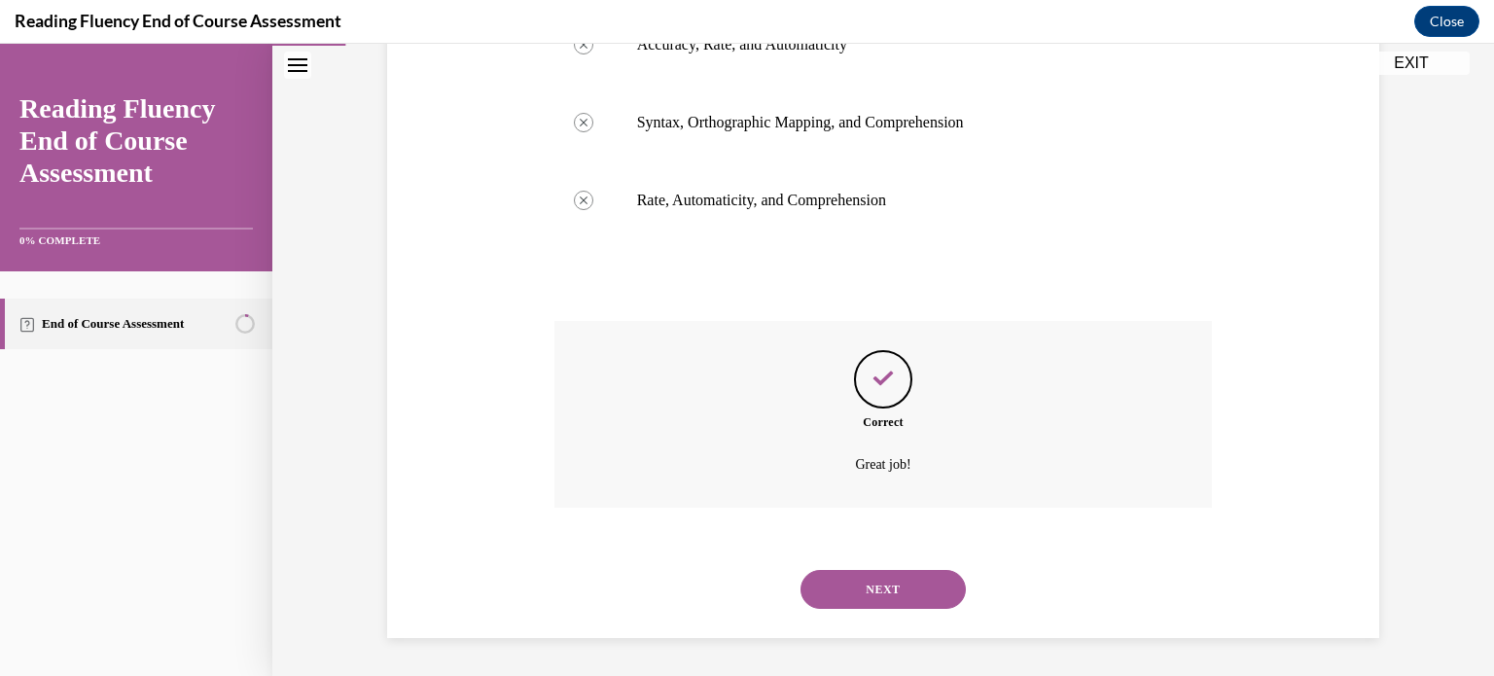
click at [886, 571] on button "NEXT" at bounding box center [882, 589] width 165 height 39
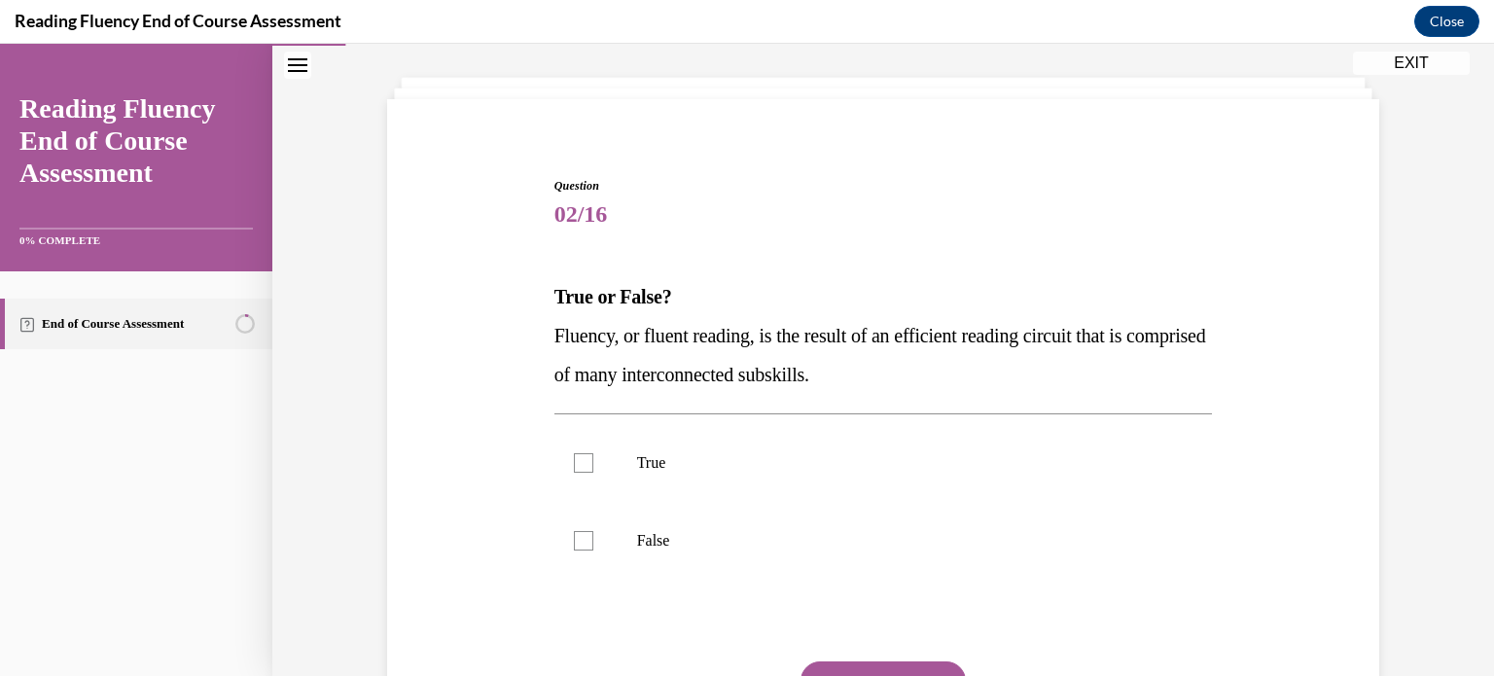
scroll to position [93, 0]
click at [922, 479] on label "True" at bounding box center [883, 463] width 658 height 78
click at [593, 473] on input "True" at bounding box center [583, 462] width 19 height 19
checkbox input "true"
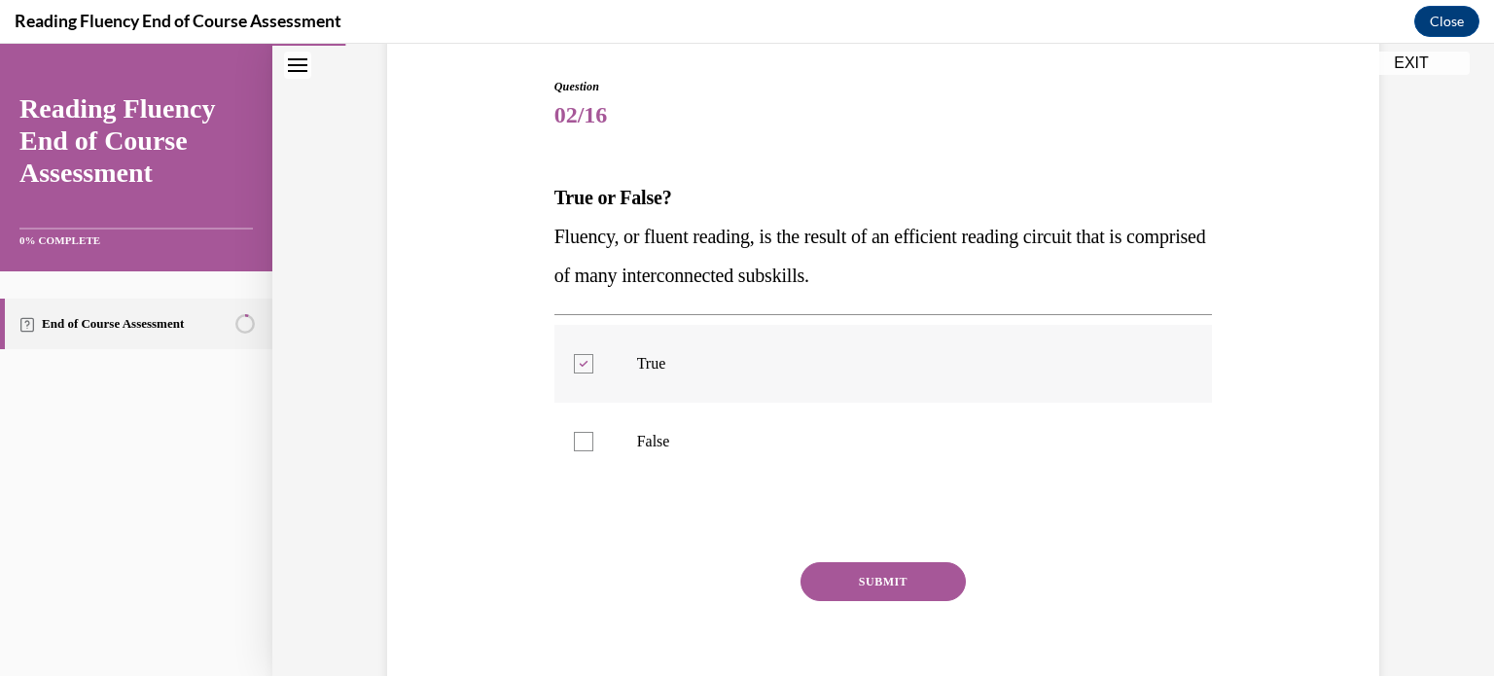
scroll to position [194, 0]
click at [865, 585] on button "SUBMIT" at bounding box center [882, 580] width 165 height 39
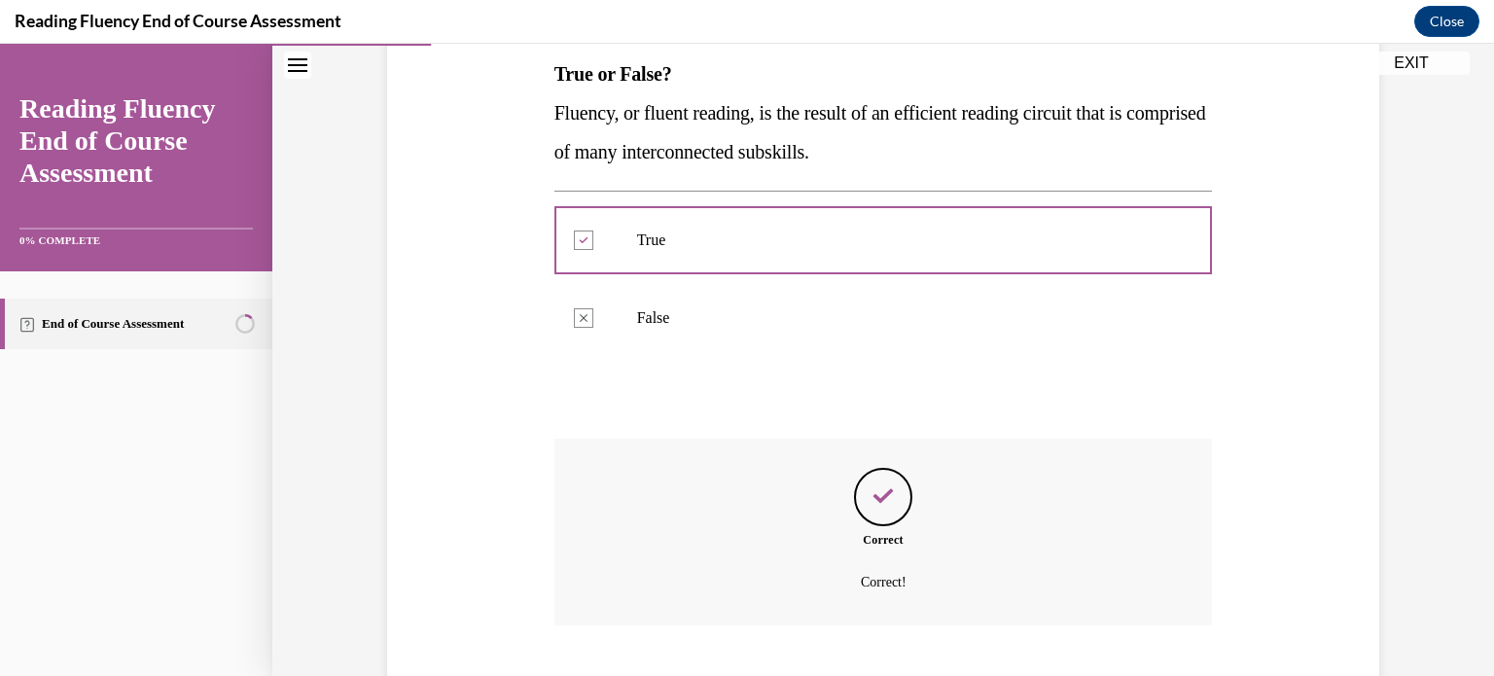
scroll to position [434, 0]
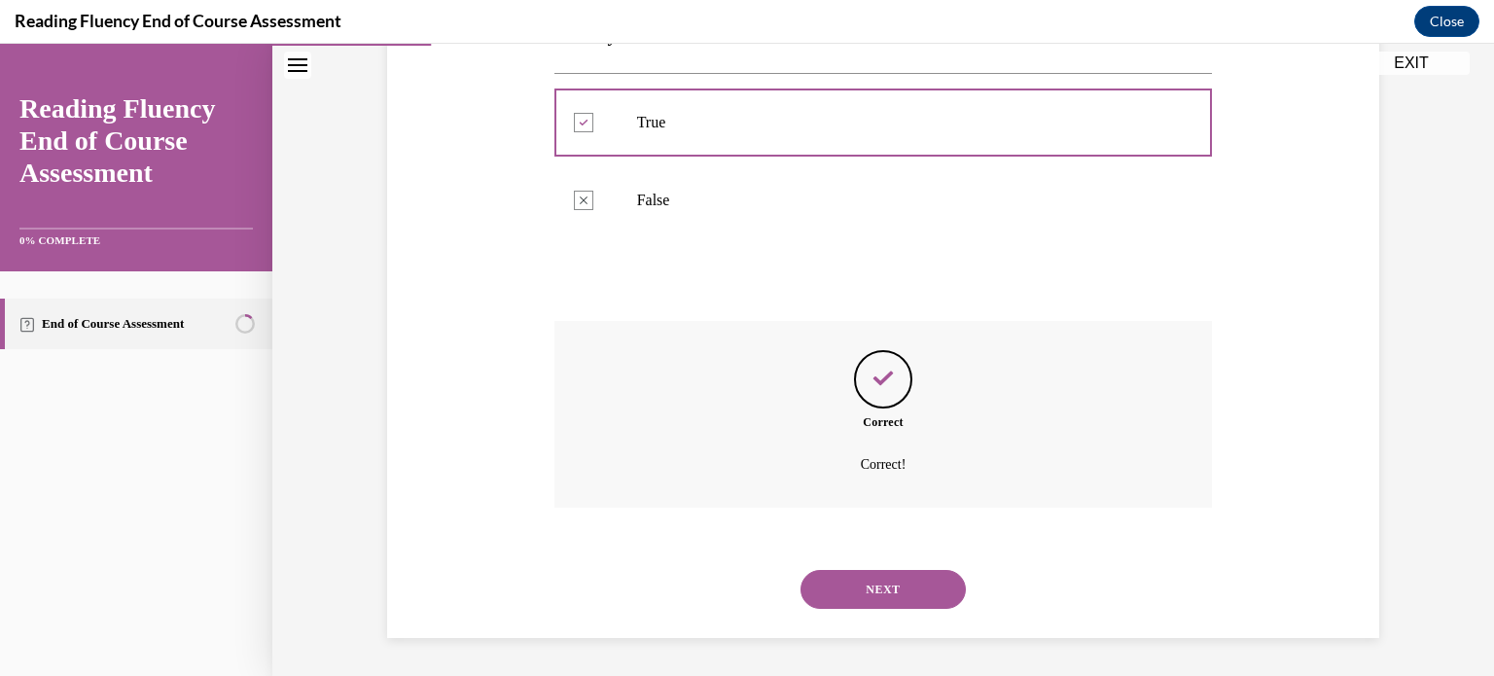
click at [870, 571] on button "NEXT" at bounding box center [882, 589] width 165 height 39
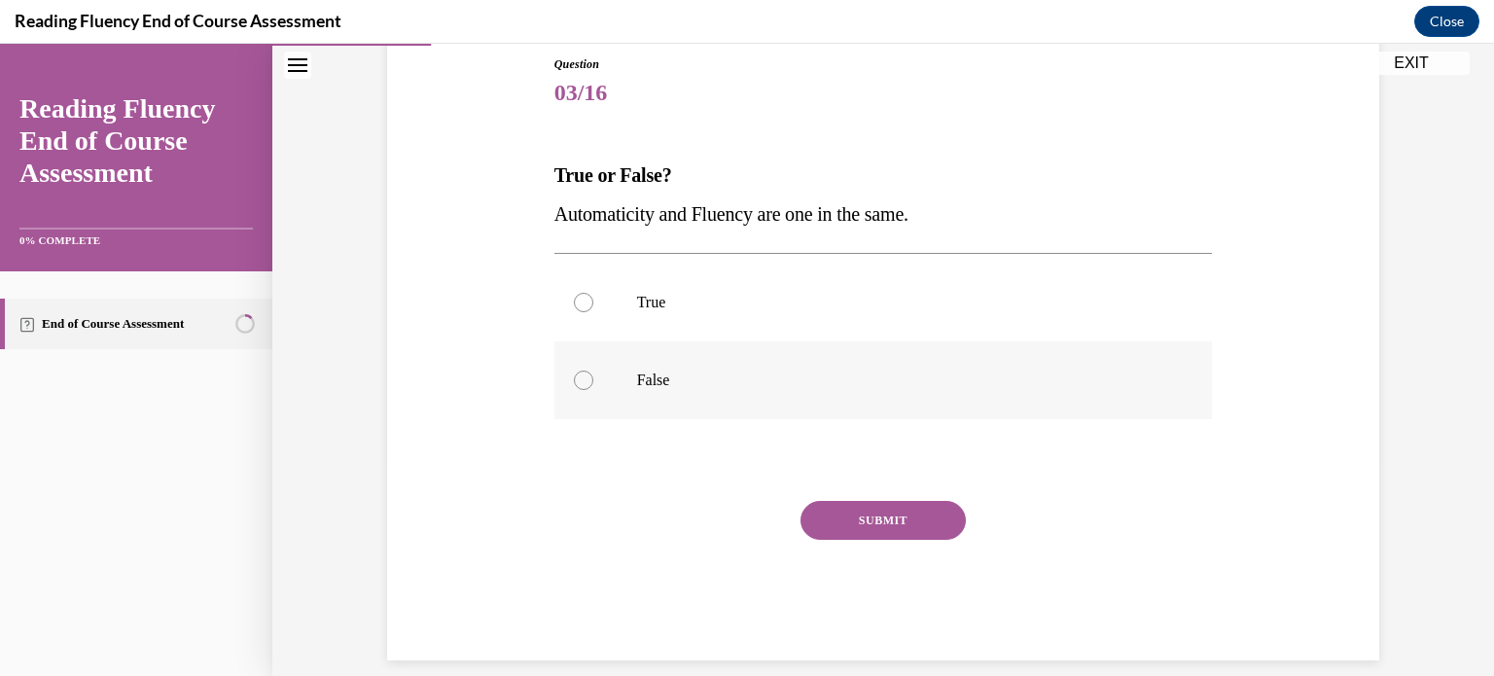
click at [678, 368] on label "False" at bounding box center [883, 380] width 658 height 78
click at [593, 370] on input "False" at bounding box center [583, 379] width 19 height 19
radio input "true"
click at [871, 521] on button "SUBMIT" at bounding box center [882, 520] width 165 height 39
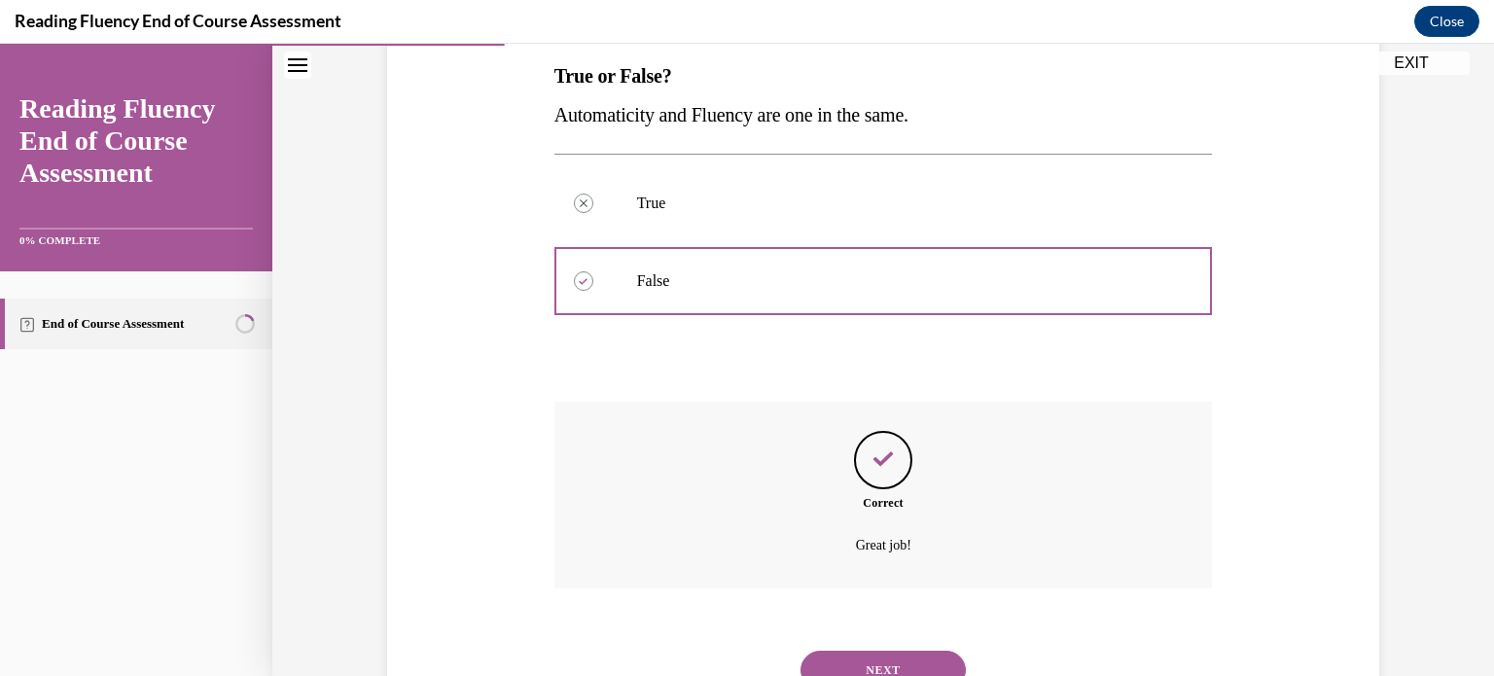
scroll to position [395, 0]
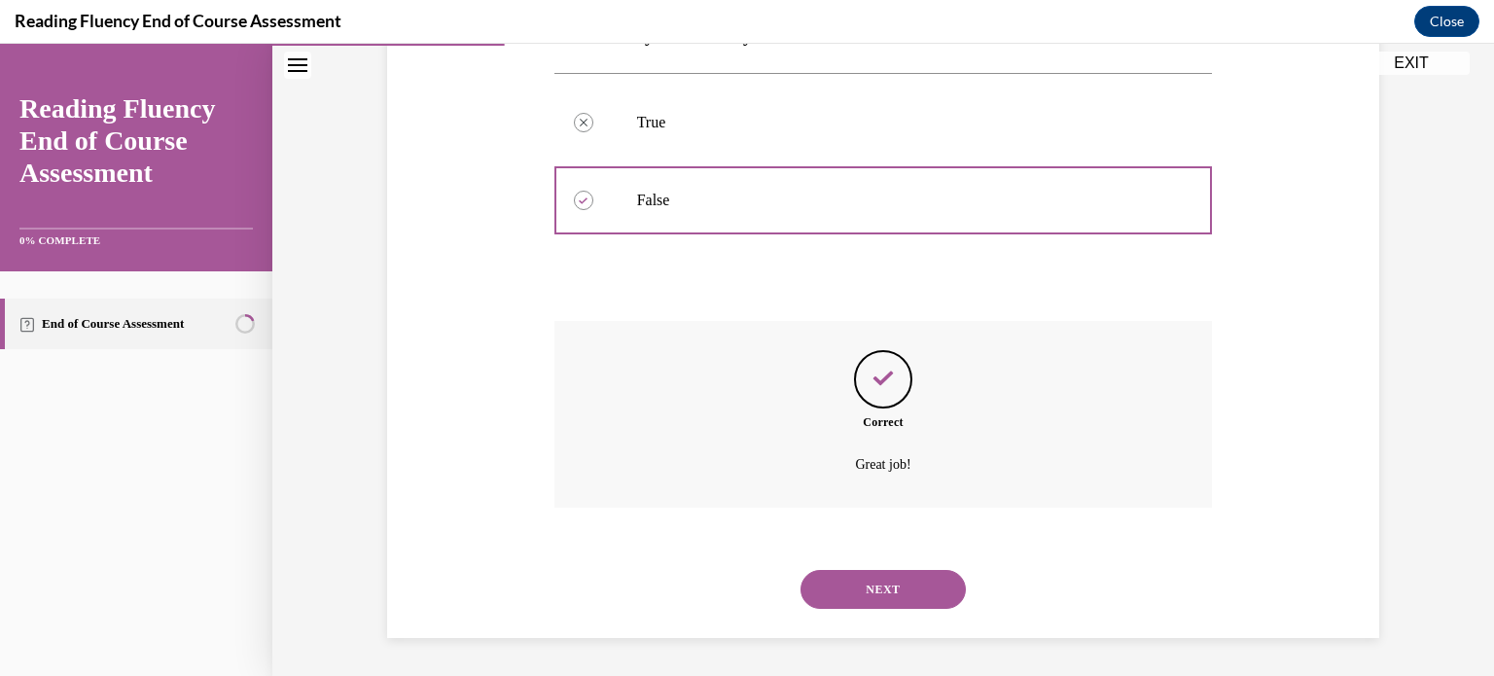
click at [847, 582] on button "NEXT" at bounding box center [882, 589] width 165 height 39
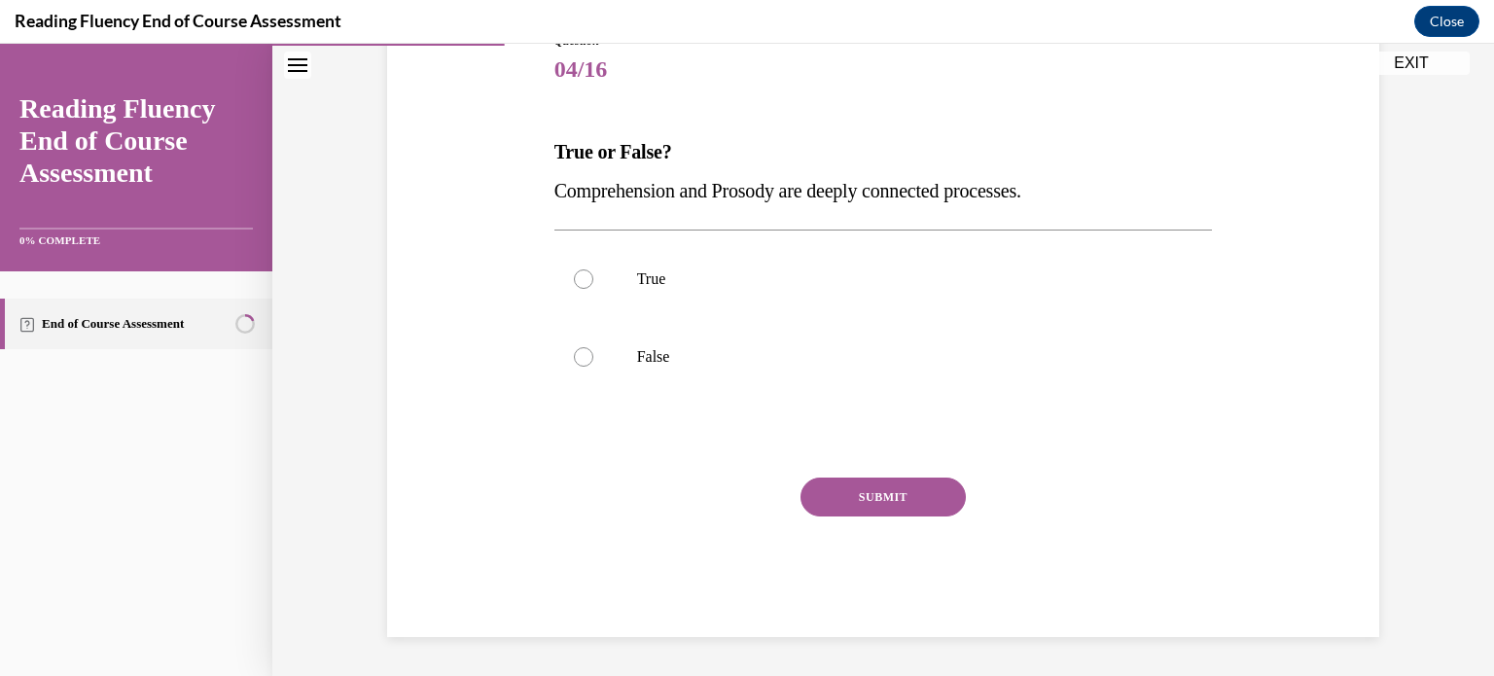
scroll to position [215, 0]
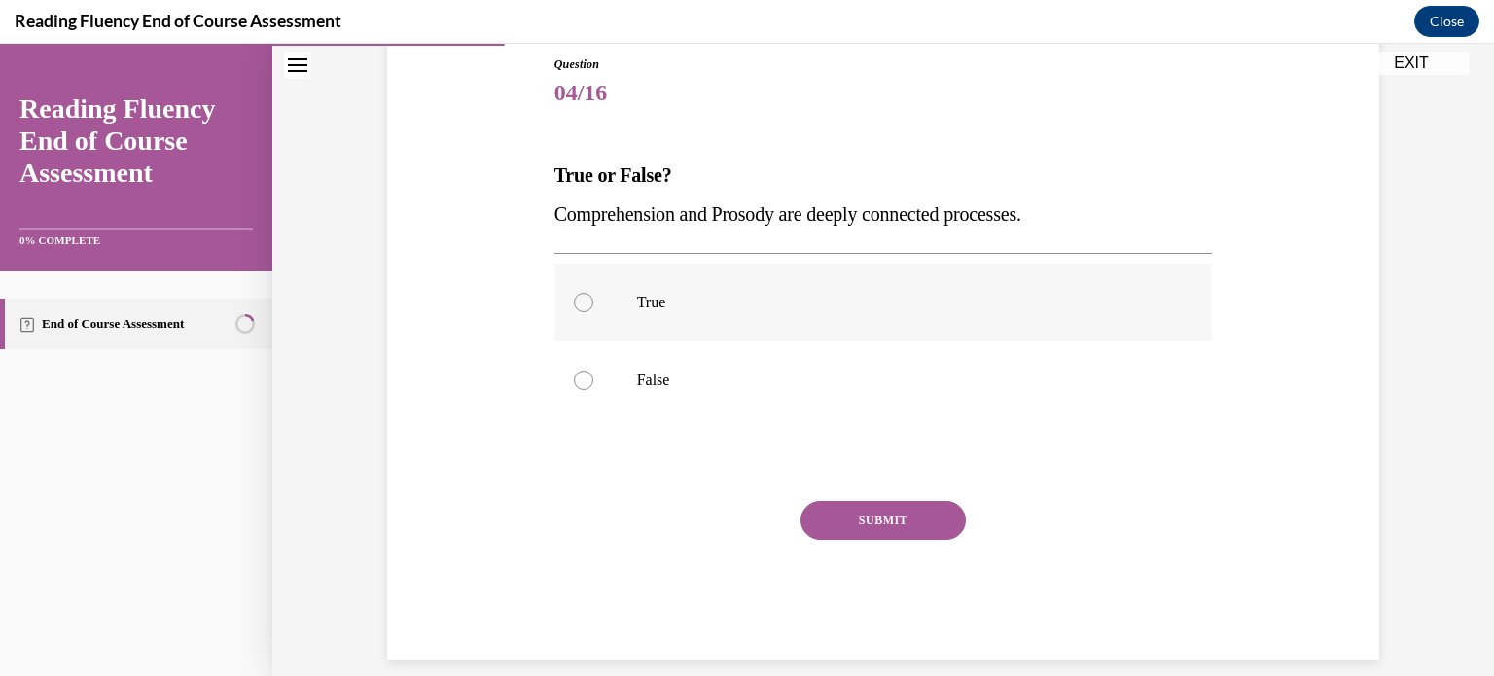
click at [692, 321] on label "True" at bounding box center [883, 303] width 658 height 78
click at [593, 312] on input "True" at bounding box center [583, 302] width 19 height 19
radio input "true"
click at [856, 505] on button "SUBMIT" at bounding box center [882, 520] width 165 height 39
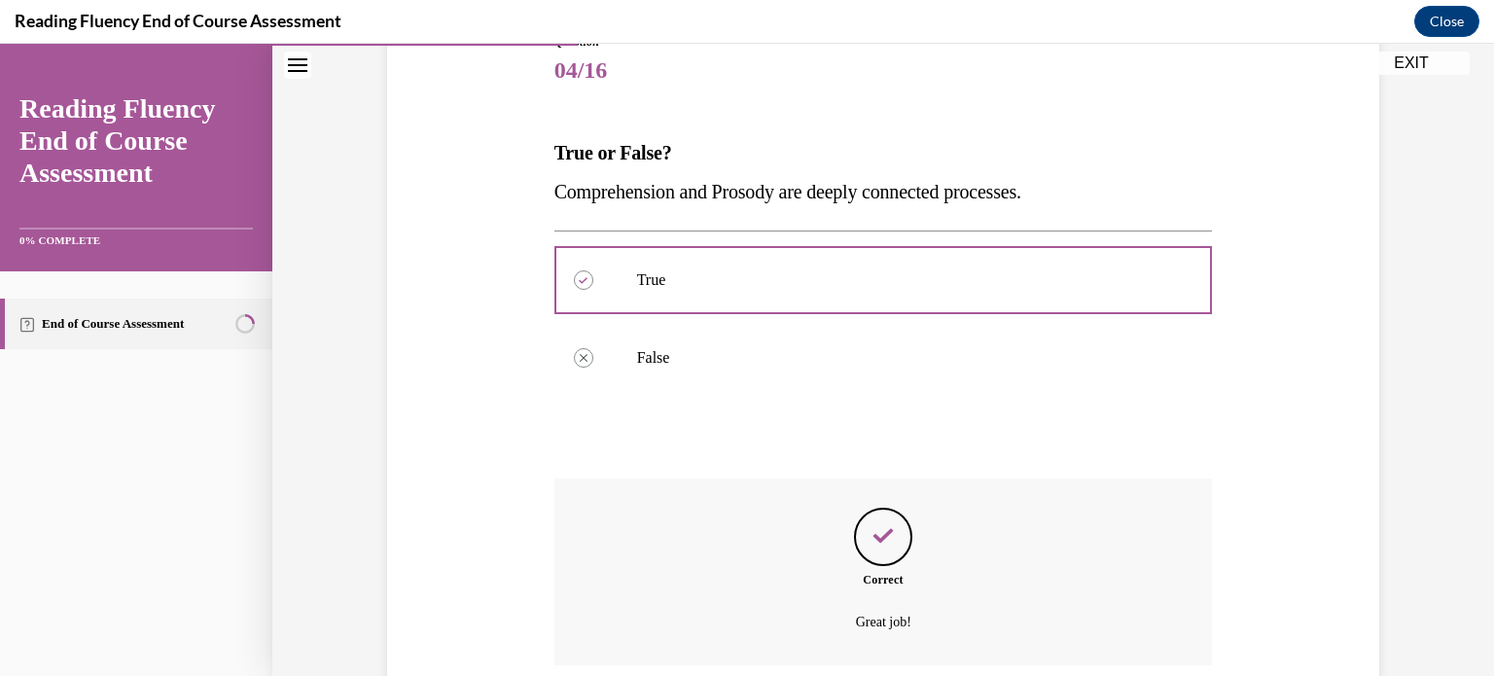
scroll to position [395, 0]
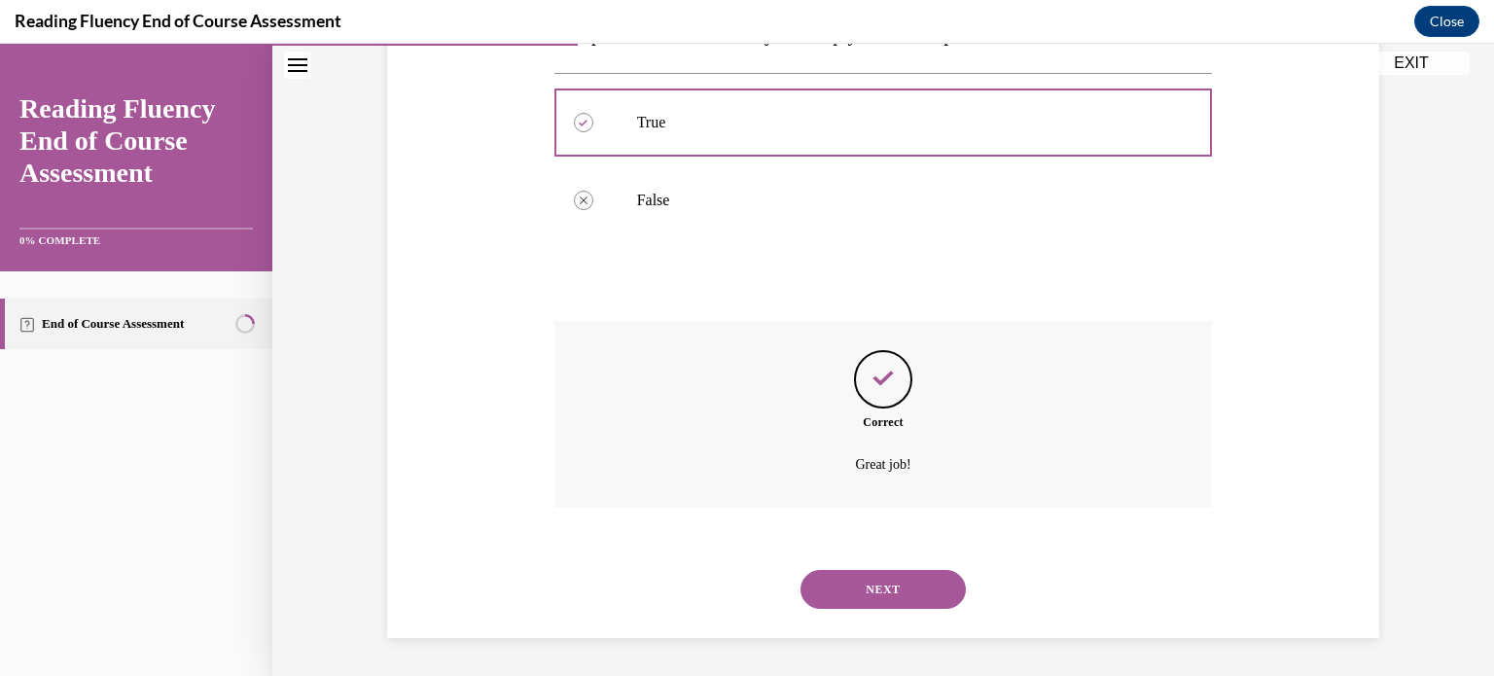
click at [882, 596] on button "NEXT" at bounding box center [882, 589] width 165 height 39
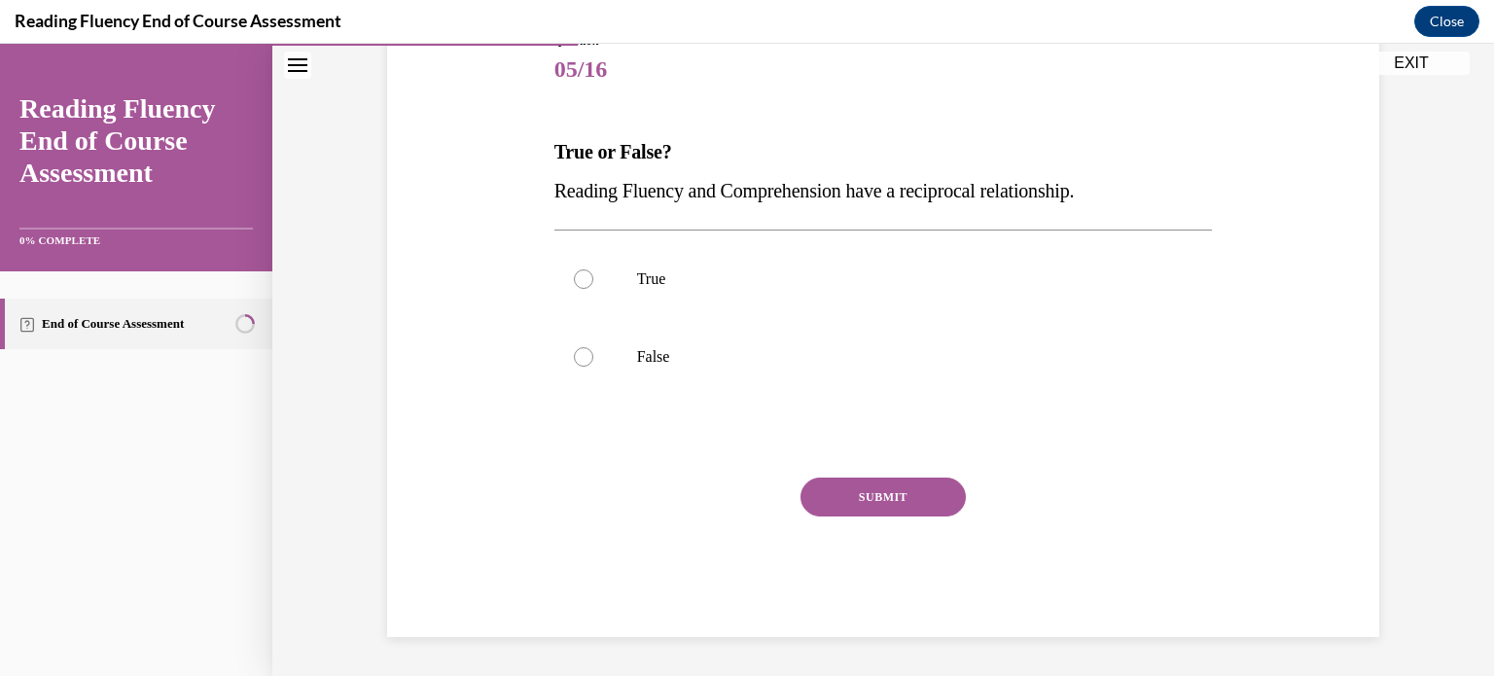
scroll to position [215, 0]
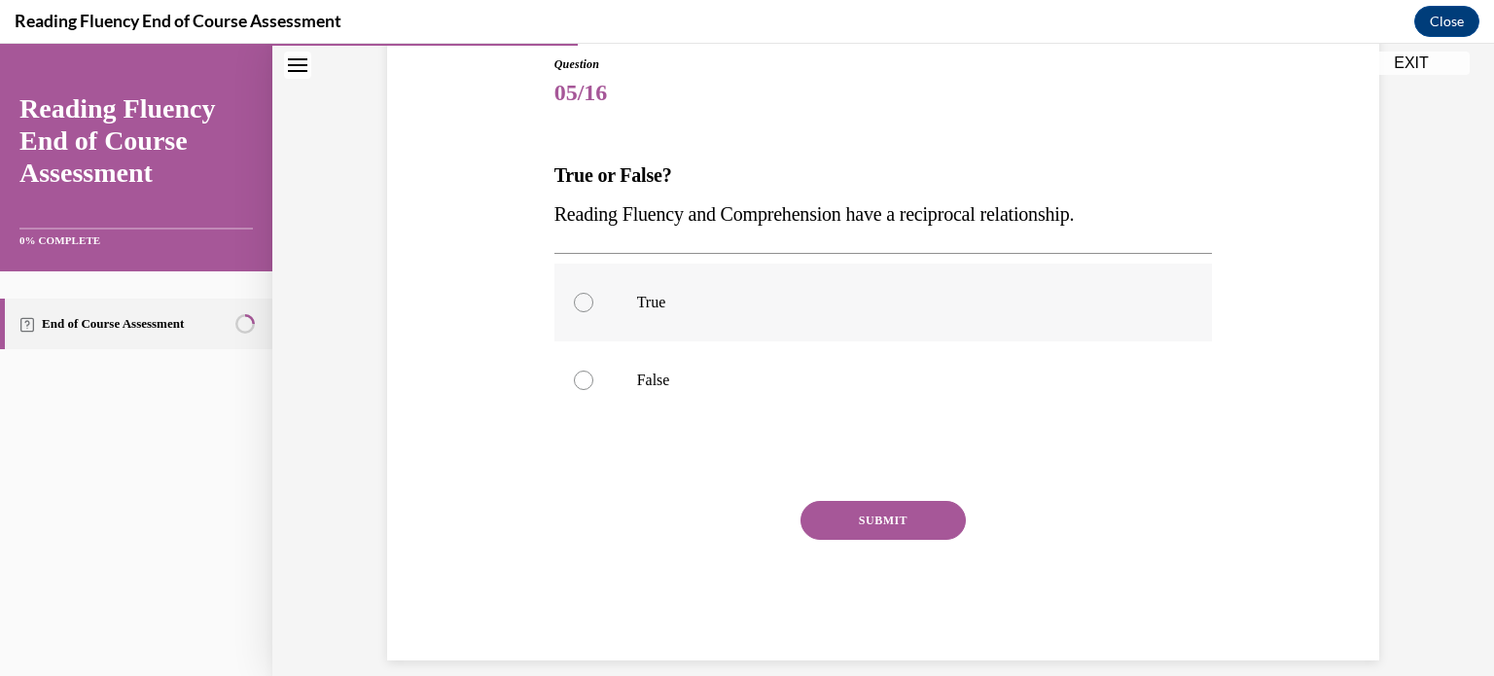
click at [678, 313] on label "True" at bounding box center [883, 303] width 658 height 78
click at [593, 312] on input "True" at bounding box center [583, 302] width 19 height 19
radio input "true"
click at [858, 530] on button "SUBMIT" at bounding box center [882, 520] width 165 height 39
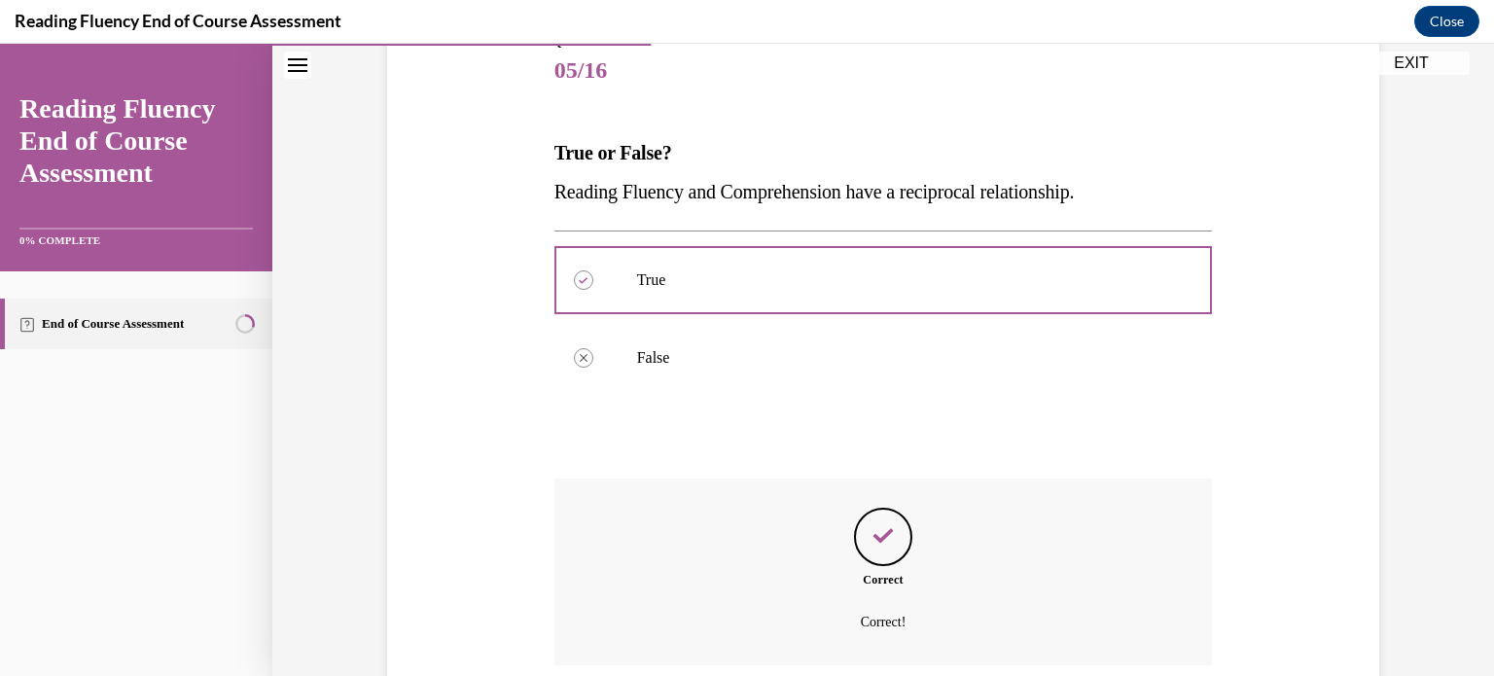
scroll to position [395, 0]
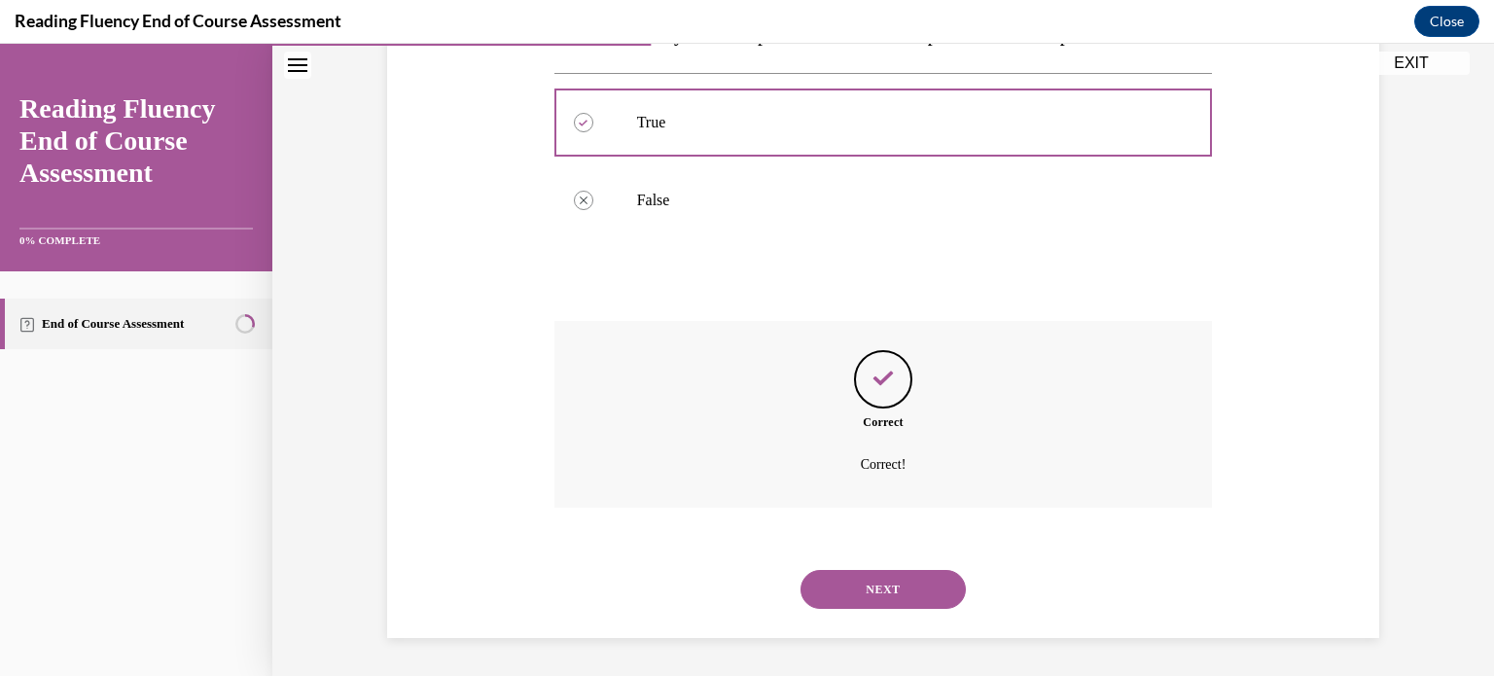
click at [848, 582] on button "NEXT" at bounding box center [882, 589] width 165 height 39
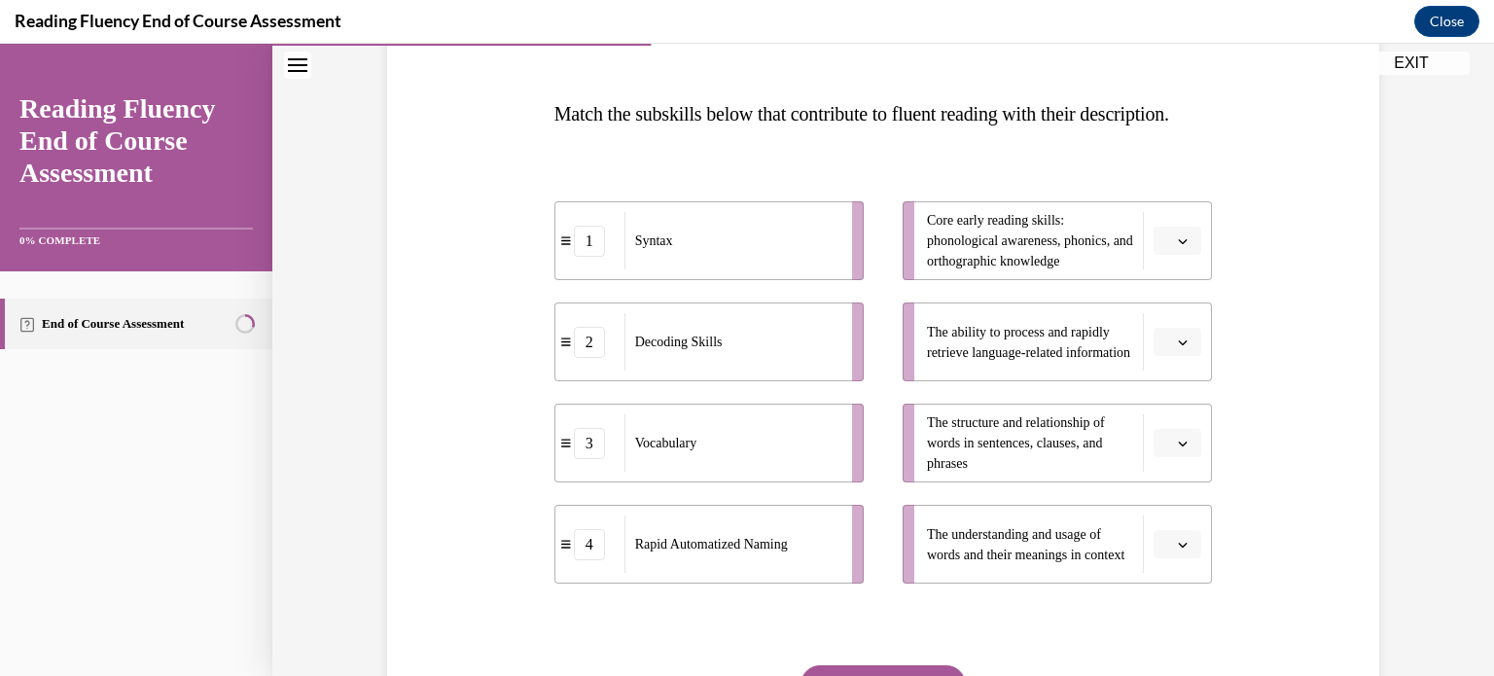
scroll to position [282, 0]
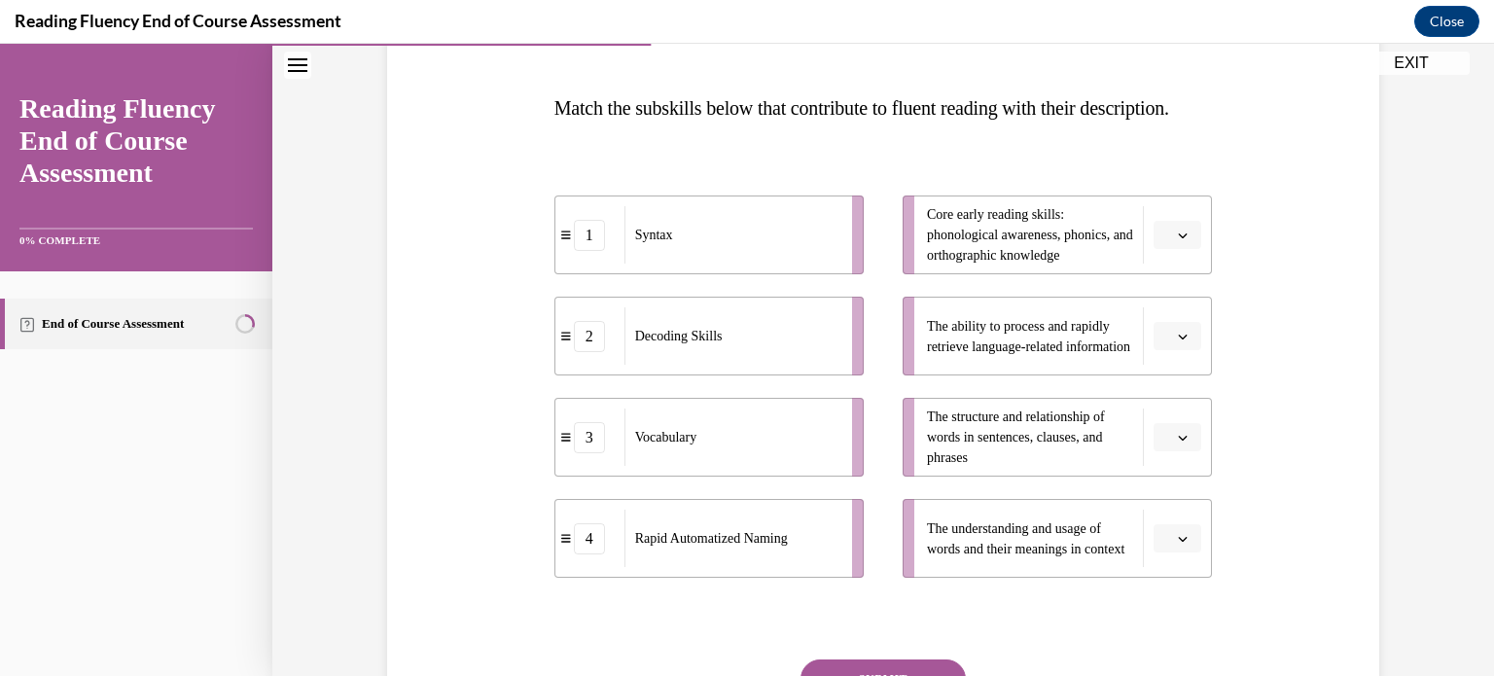
click at [1165, 245] on span "Please select an option" at bounding box center [1168, 235] width 7 height 19
click at [1151, 380] on div "2" at bounding box center [1168, 394] width 49 height 39
click at [1178, 442] on icon "button" at bounding box center [1183, 438] width 10 height 10
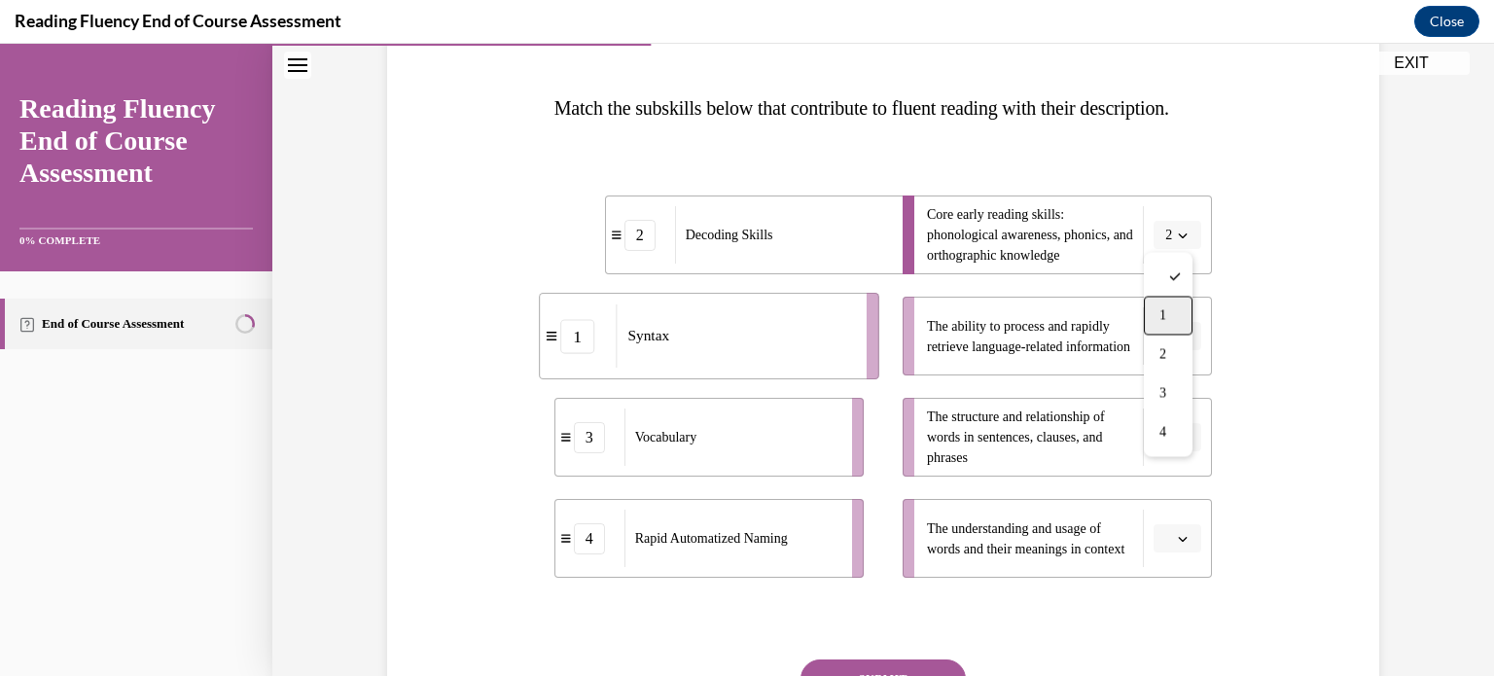
click at [1158, 326] on div "1" at bounding box center [1168, 316] width 49 height 39
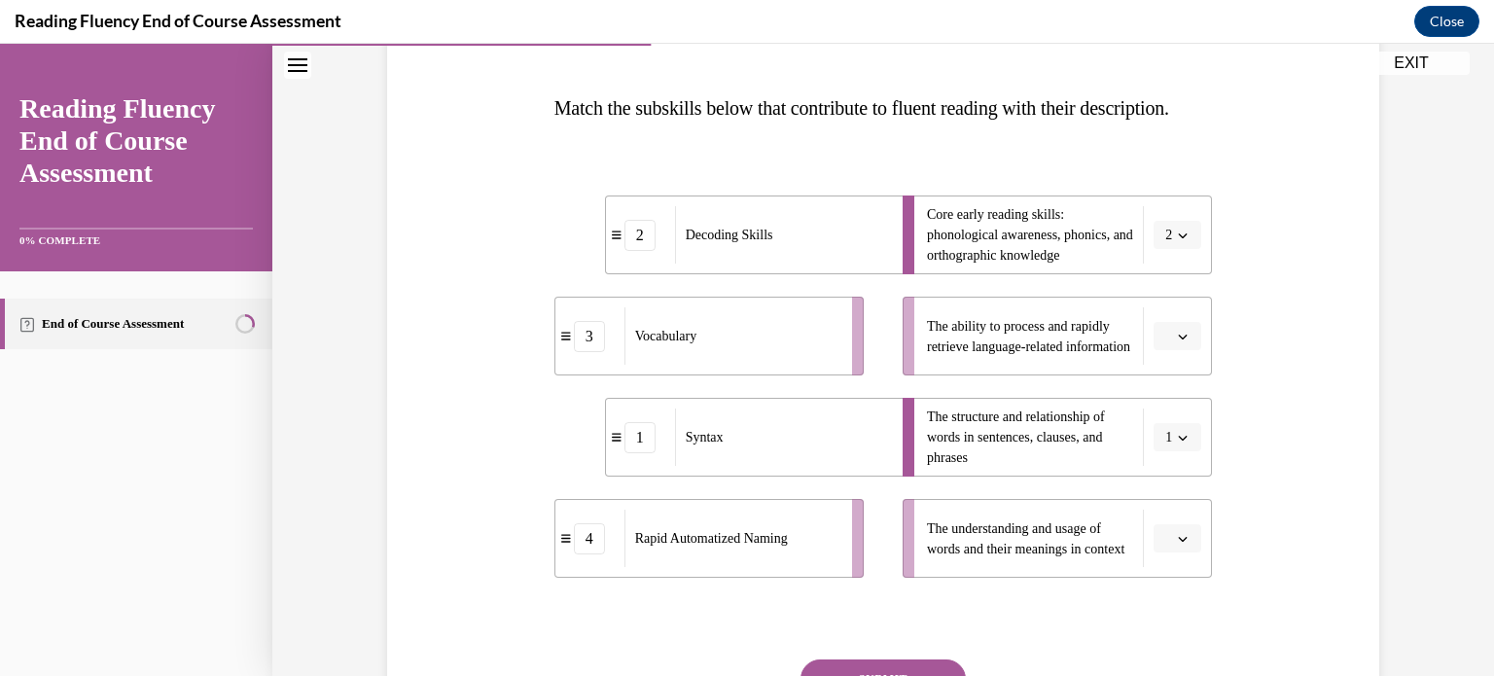
click at [1170, 351] on button "button" at bounding box center [1177, 336] width 48 height 29
click at [1156, 575] on div "4" at bounding box center [1168, 573] width 49 height 39
click at [1176, 545] on span "button" at bounding box center [1183, 539] width 14 height 14
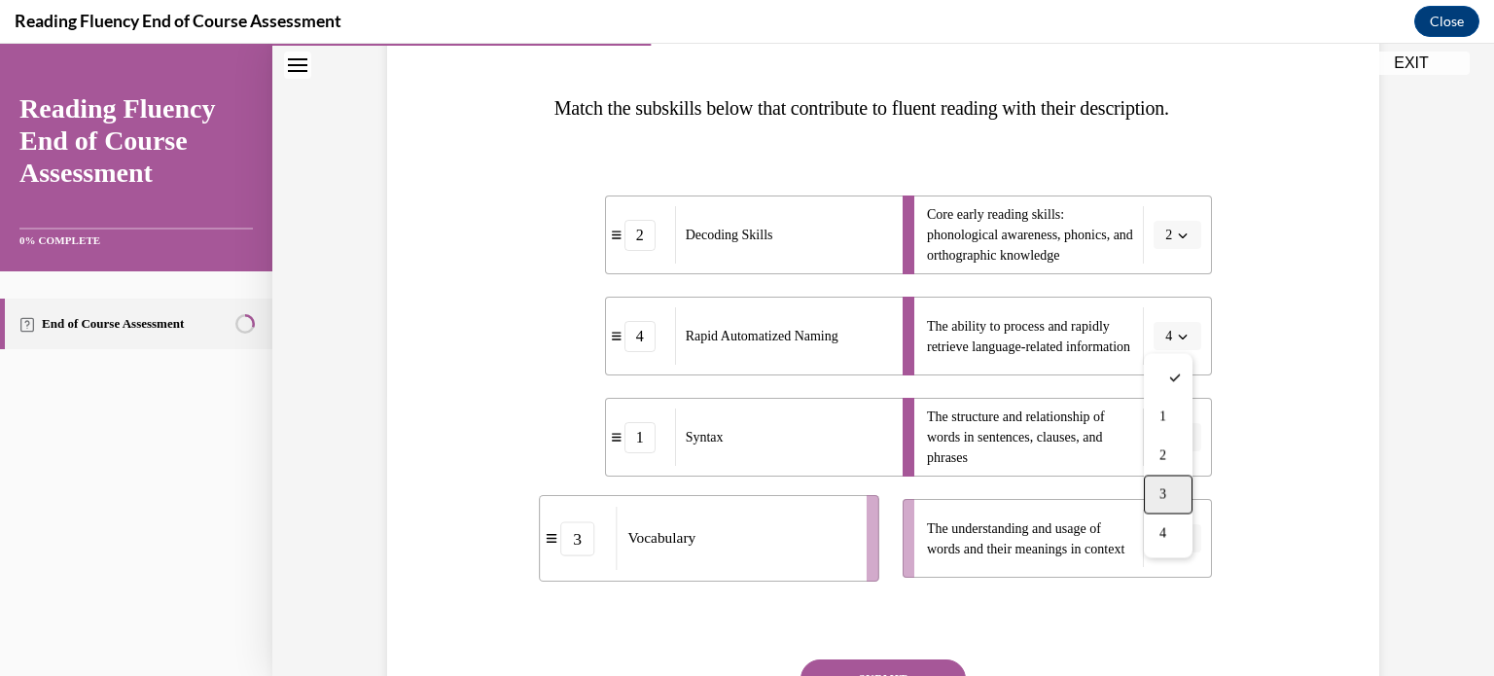
click at [1166, 497] on span "3" at bounding box center [1162, 495] width 7 height 16
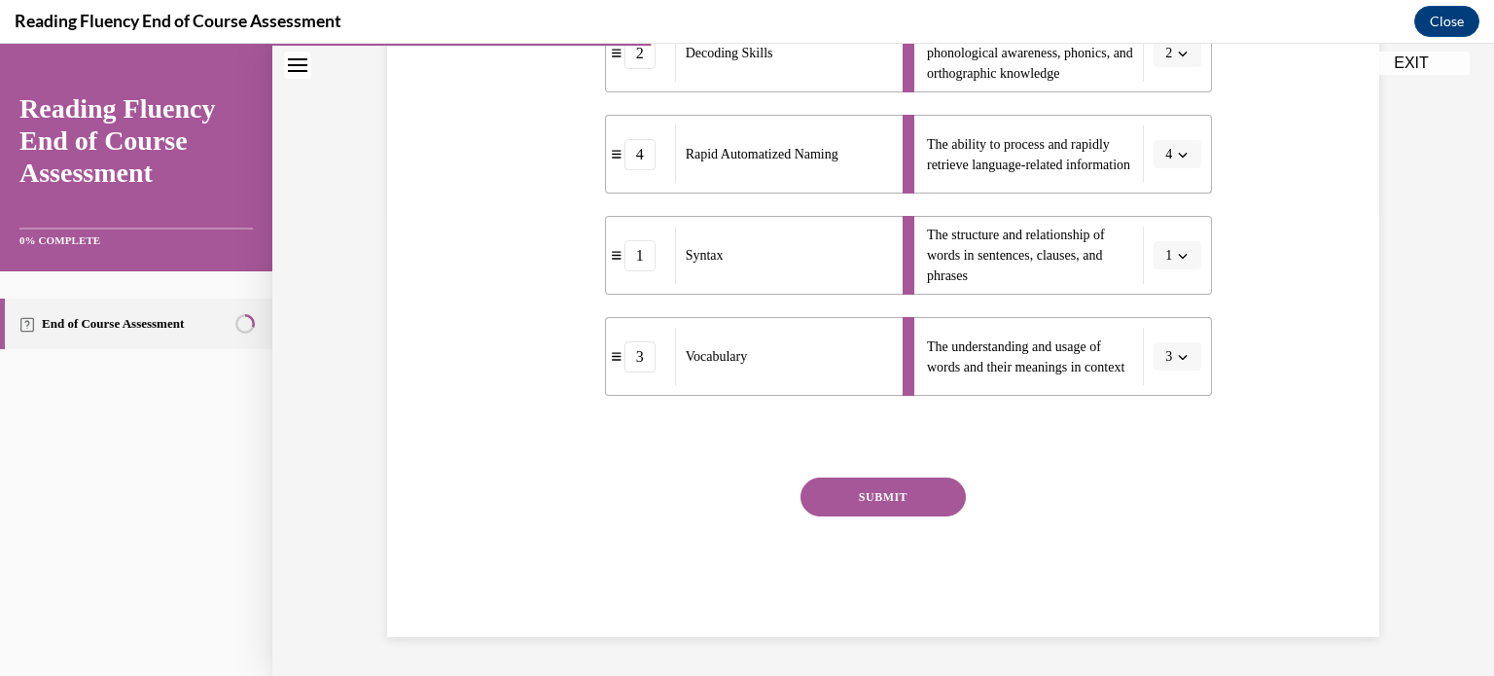
scroll to position [485, 0]
click at [936, 516] on button "SUBMIT" at bounding box center [882, 496] width 165 height 39
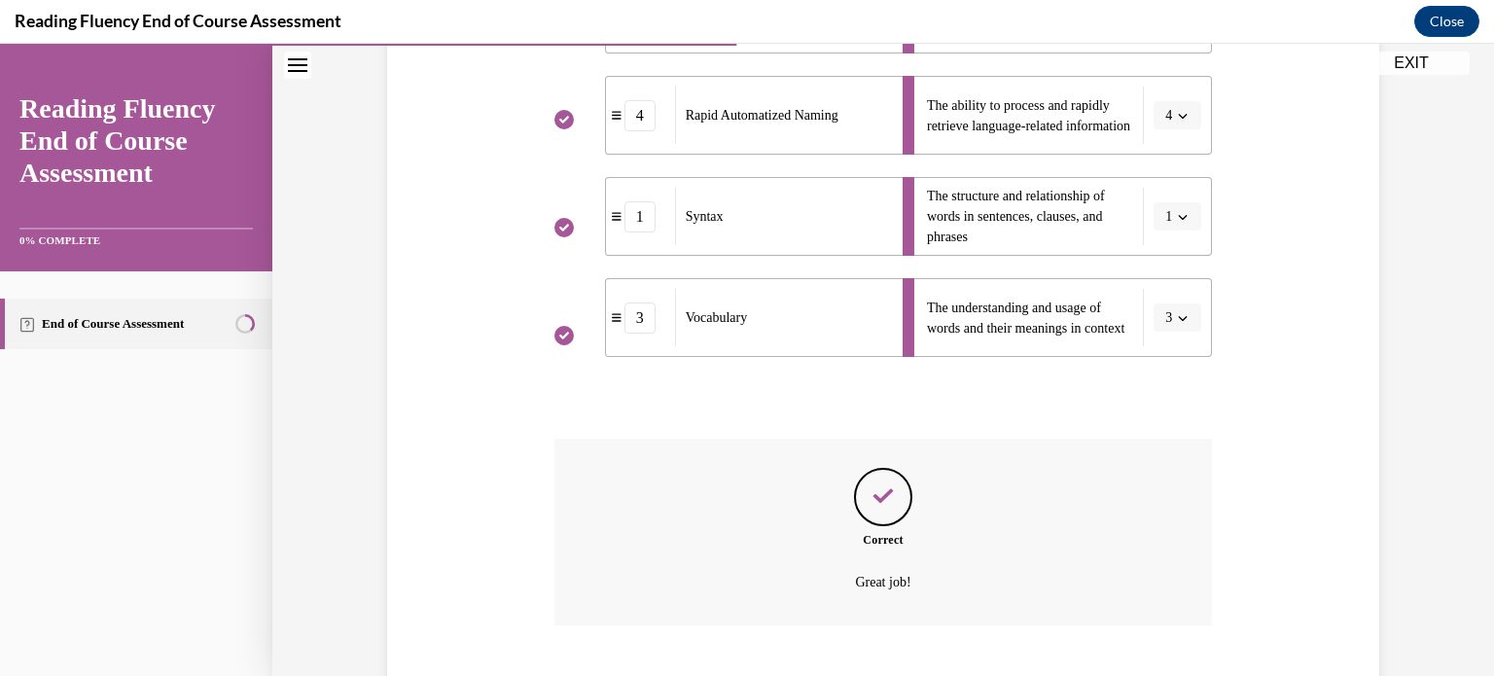
scroll to position [659, 0]
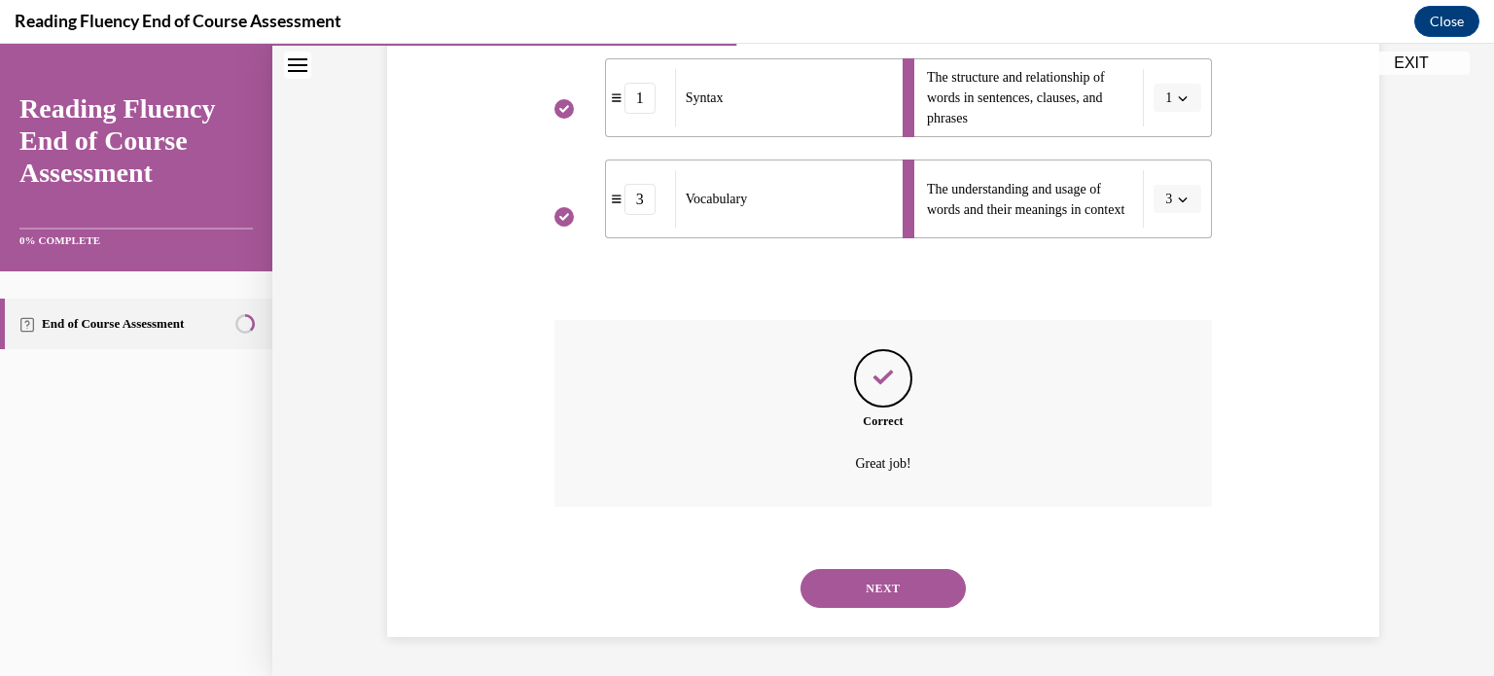
click at [858, 576] on button "NEXT" at bounding box center [882, 588] width 165 height 39
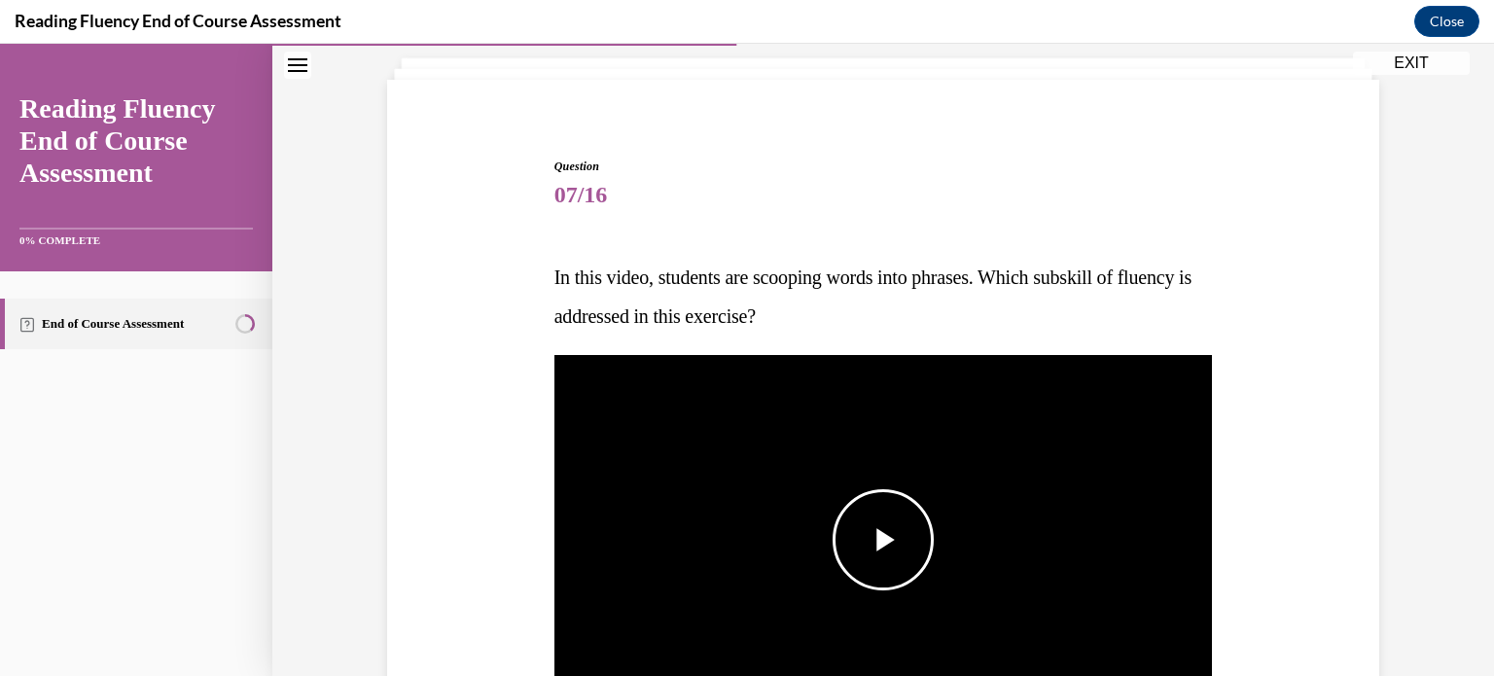
click at [883, 540] on span "Video player" at bounding box center [883, 540] width 0 height 0
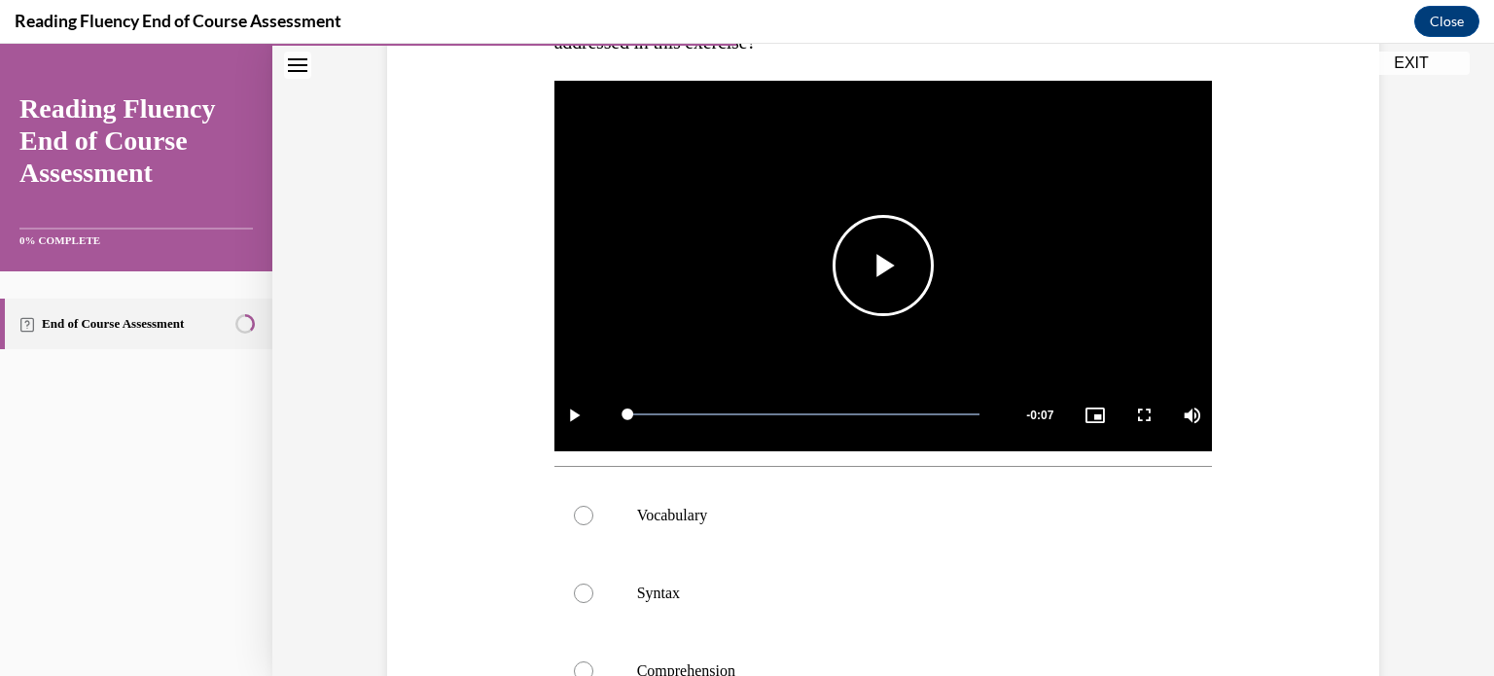
scroll to position [380, 0]
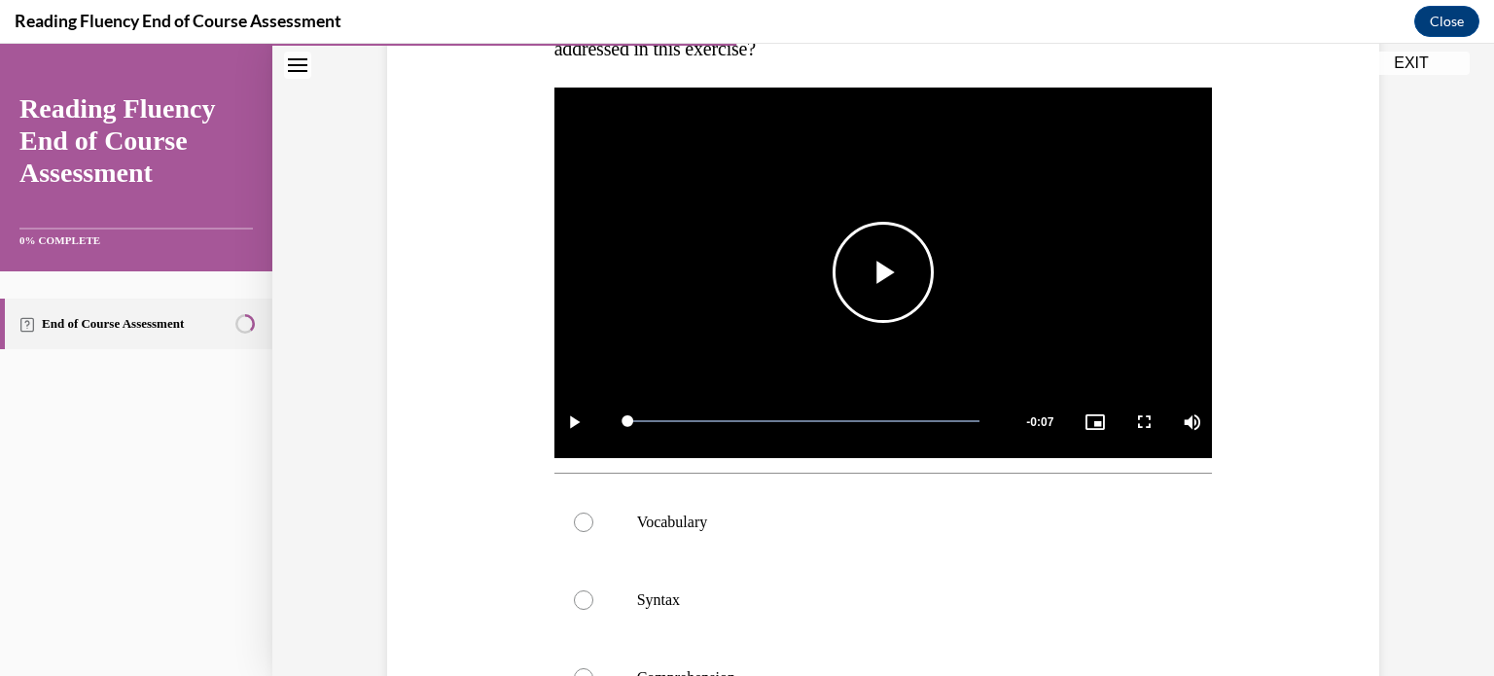
click at [883, 272] on span "Video player" at bounding box center [883, 272] width 0 height 0
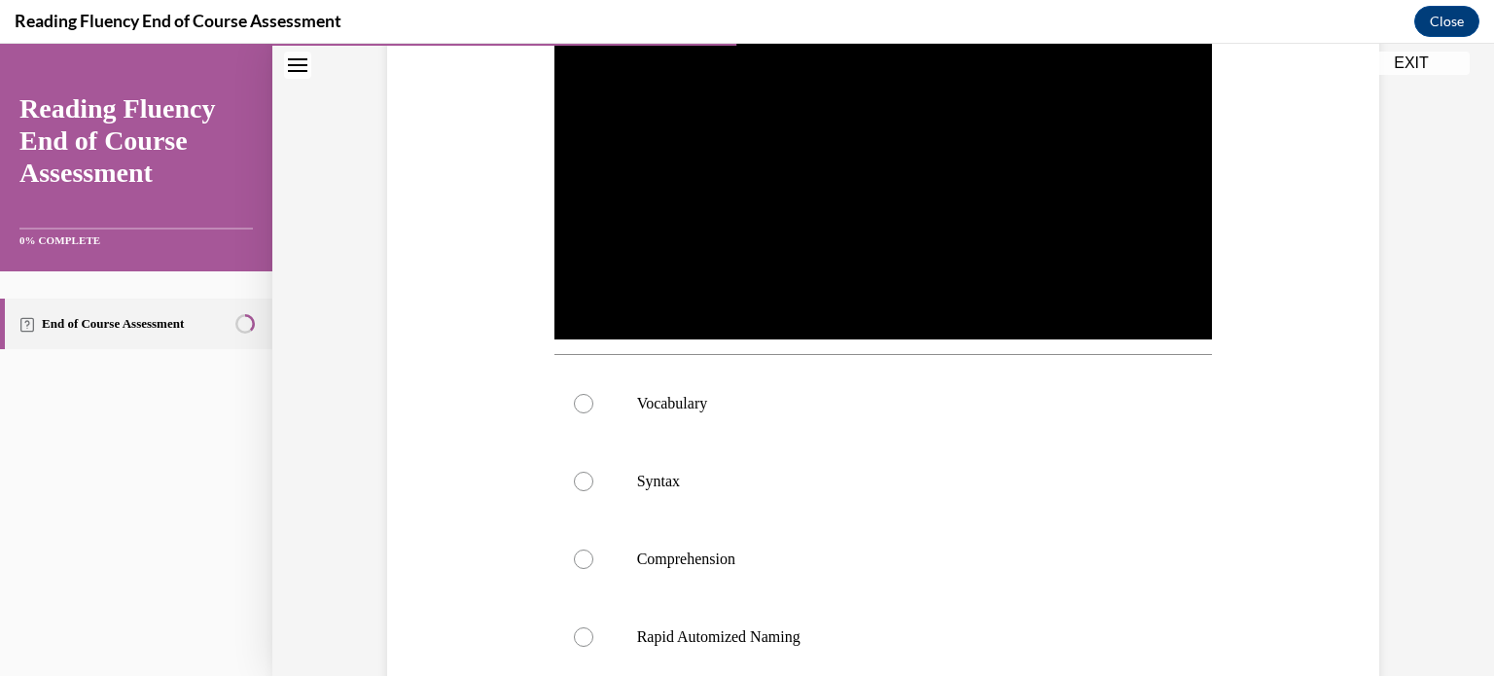
scroll to position [484, 0]
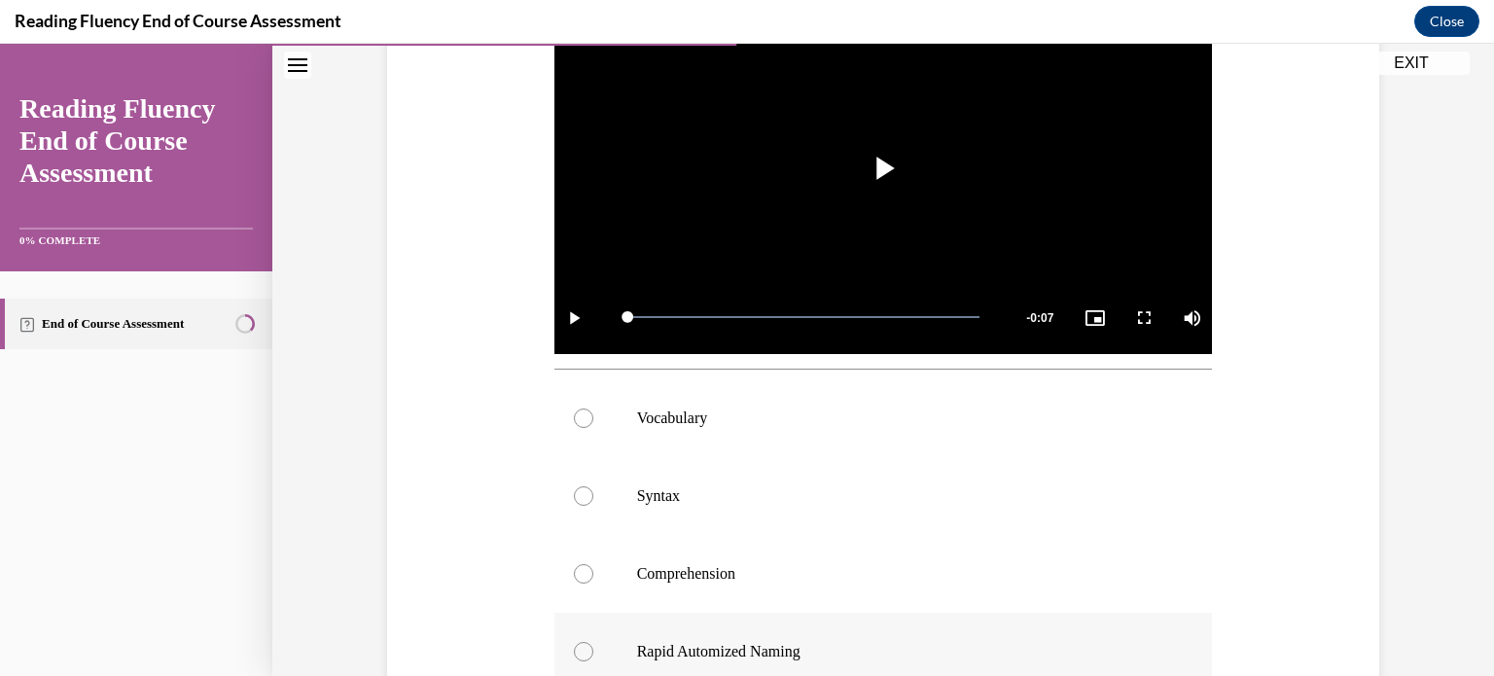
click at [698, 664] on label "Rapid Automized Naming" at bounding box center [883, 652] width 658 height 78
click at [593, 661] on input "Rapid Automized Naming" at bounding box center [583, 651] width 19 height 19
radio input "true"
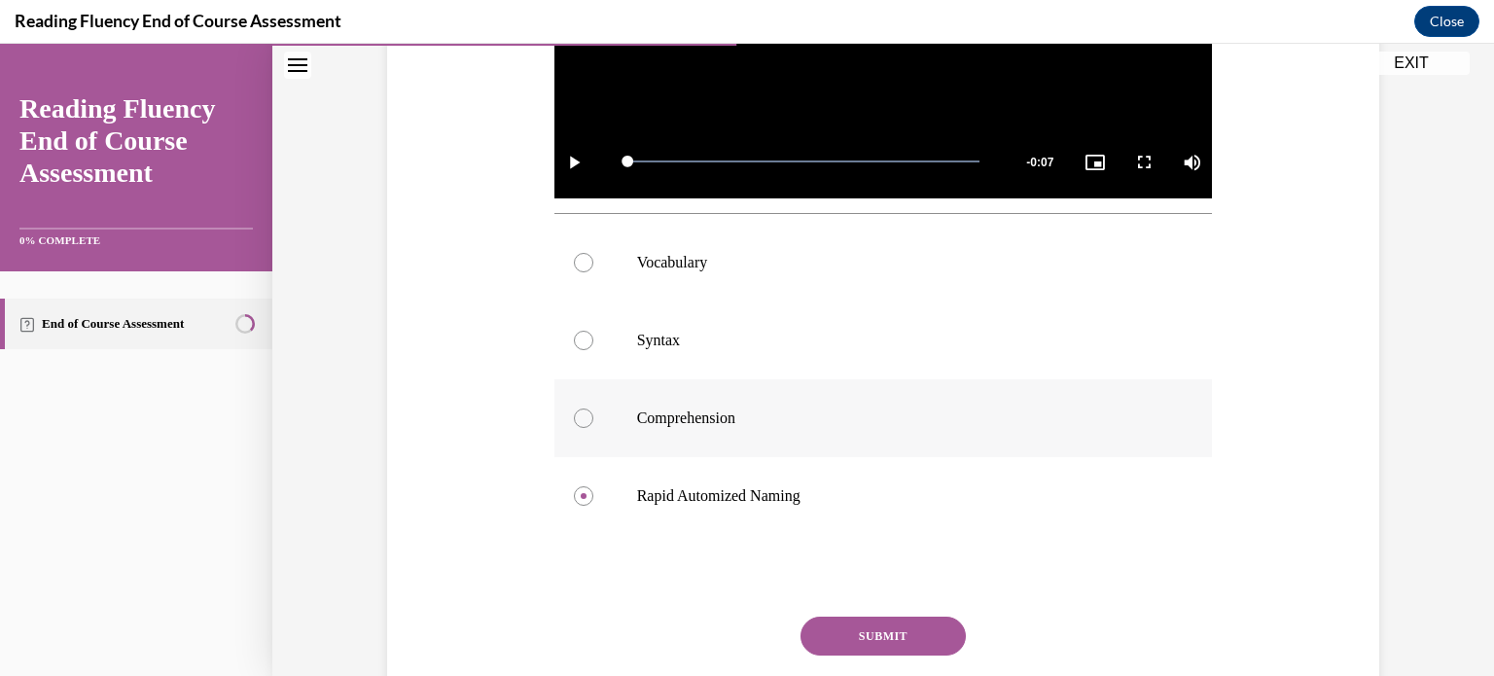
scroll to position [656, 0]
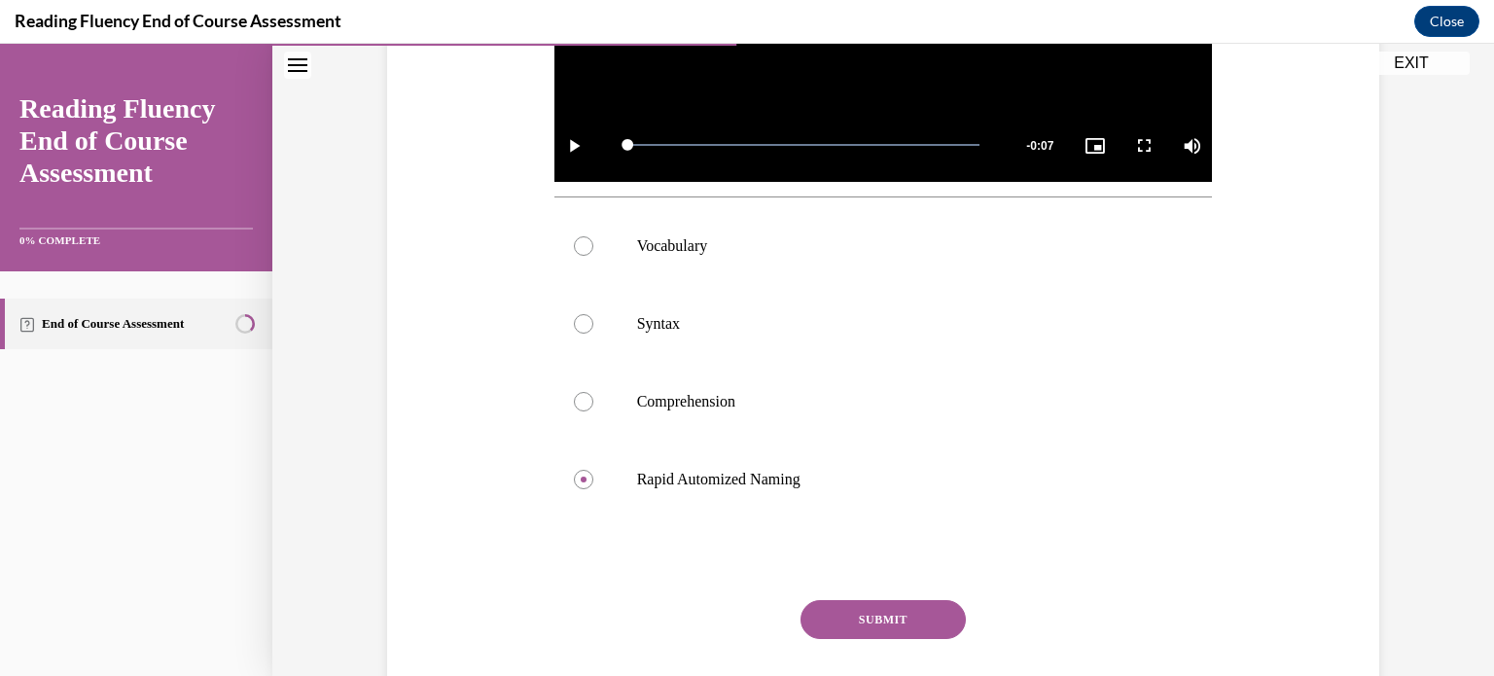
click at [816, 609] on button "SUBMIT" at bounding box center [882, 619] width 165 height 39
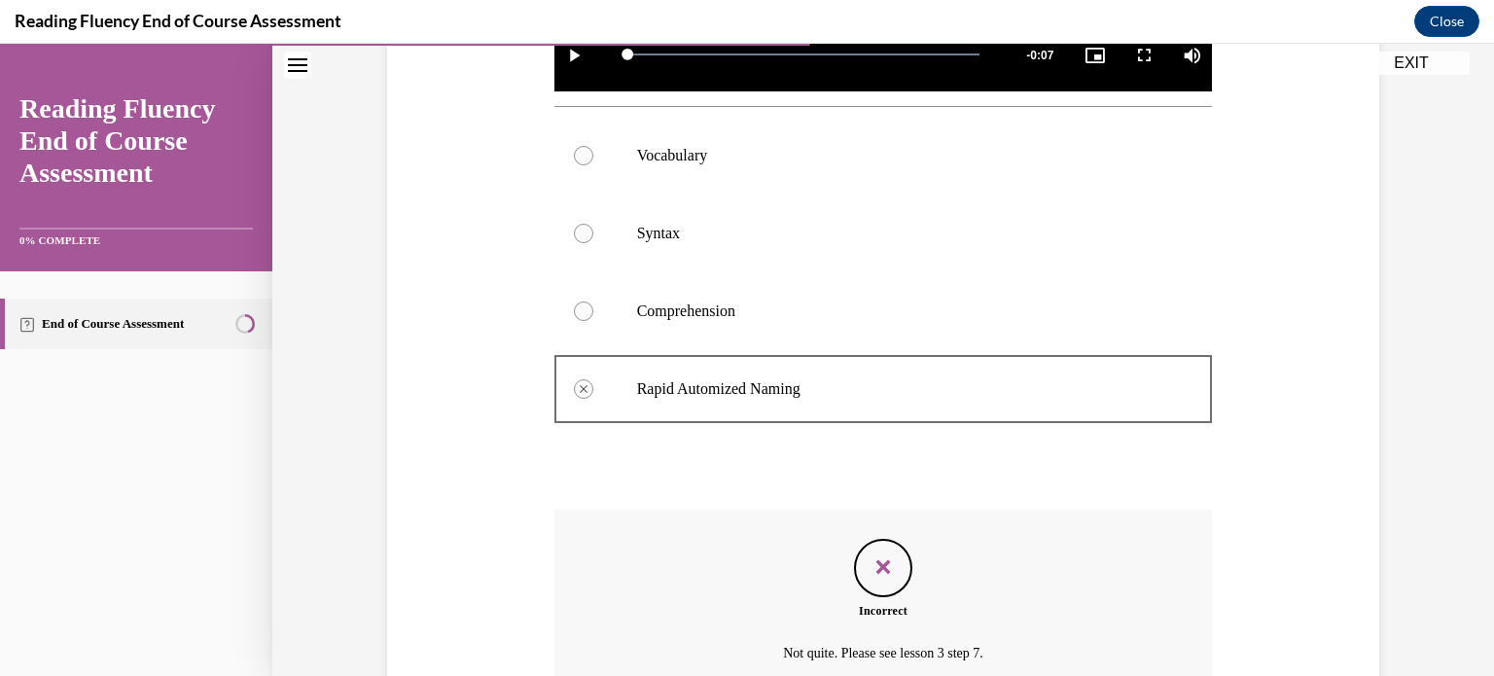
scroll to position [934, 0]
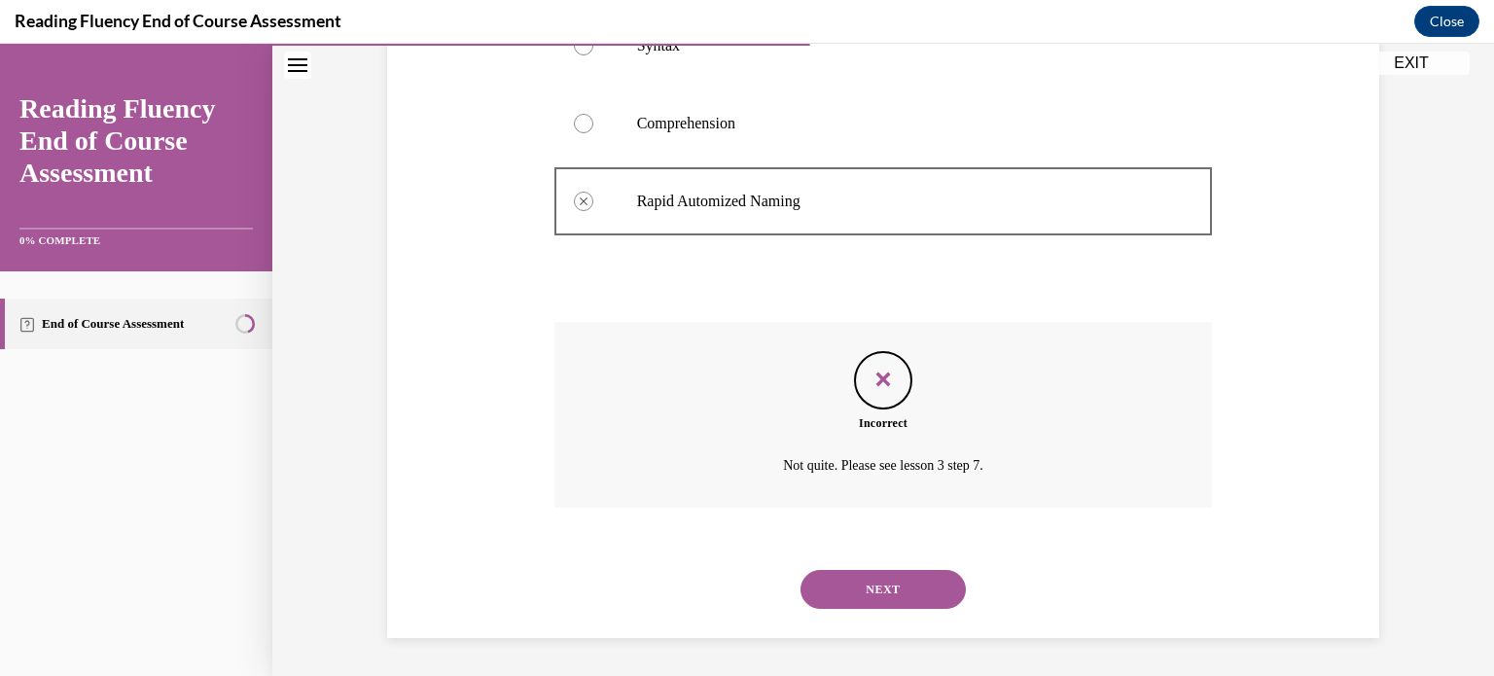
click at [844, 585] on button "NEXT" at bounding box center [882, 589] width 165 height 39
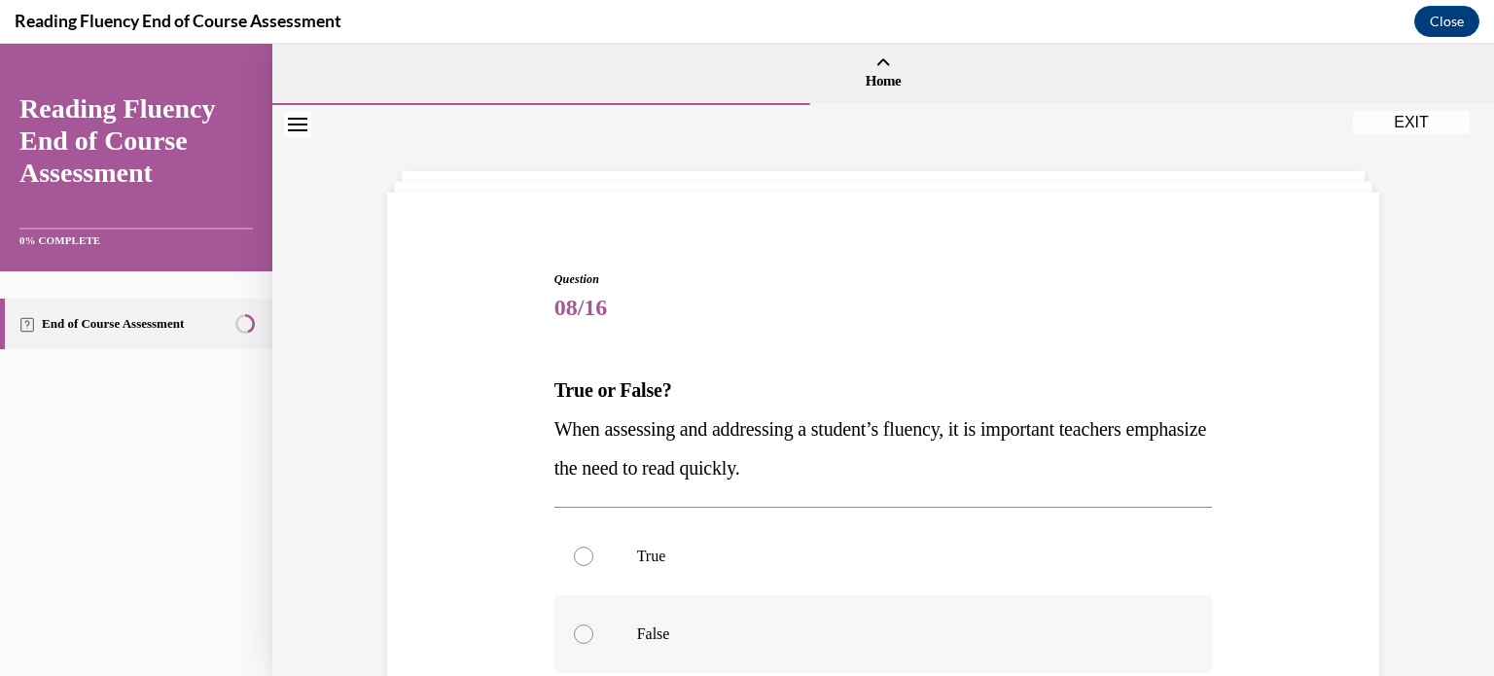
click at [792, 624] on p "False" at bounding box center [900, 633] width 527 height 19
click at [593, 624] on input "False" at bounding box center [583, 633] width 19 height 19
radio input "true"
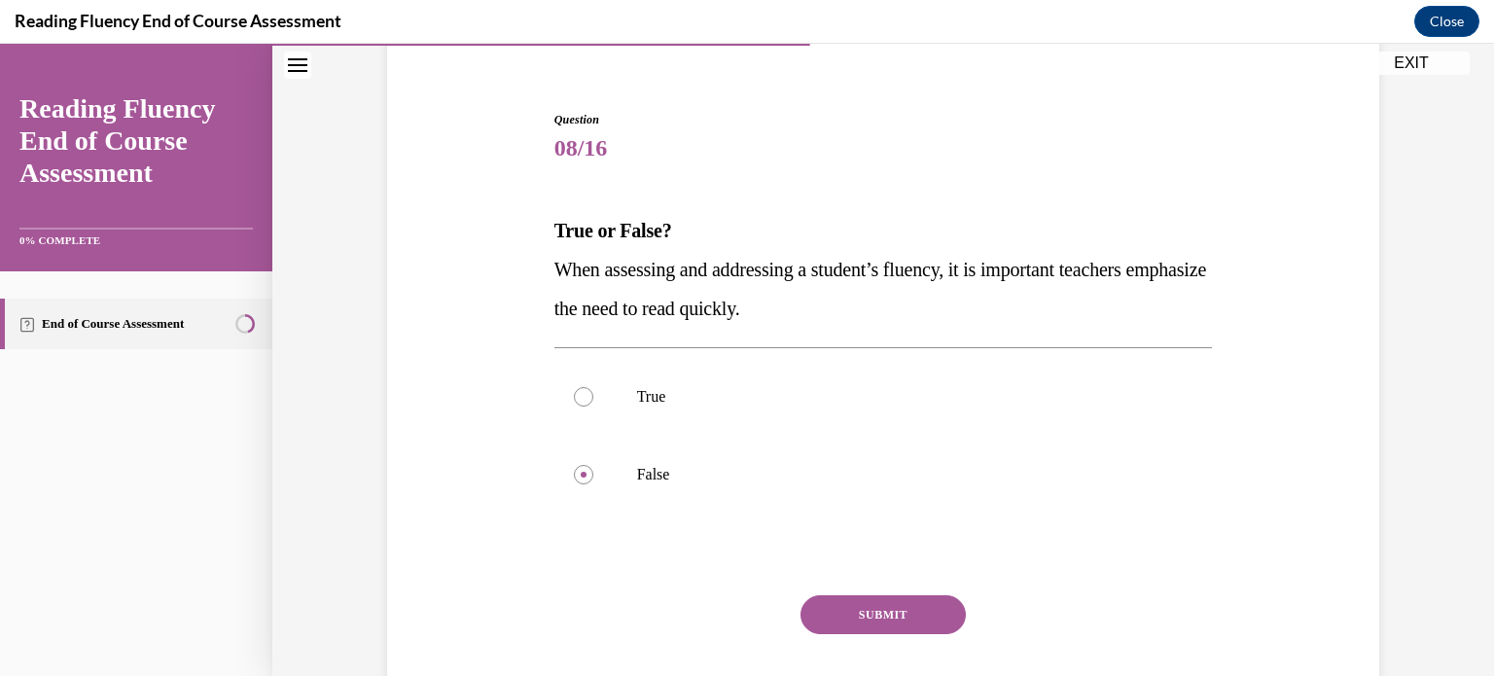
click at [836, 607] on button "SUBMIT" at bounding box center [882, 614] width 165 height 39
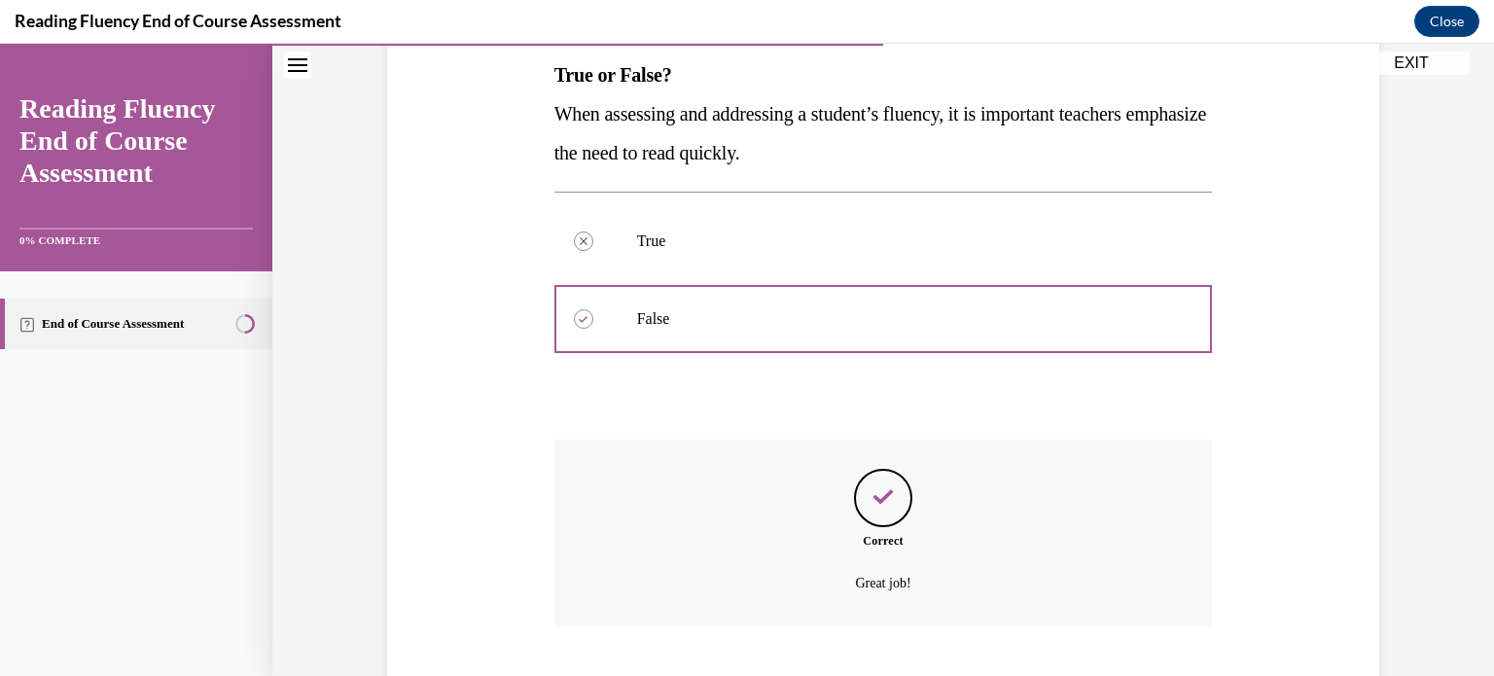
scroll to position [434, 0]
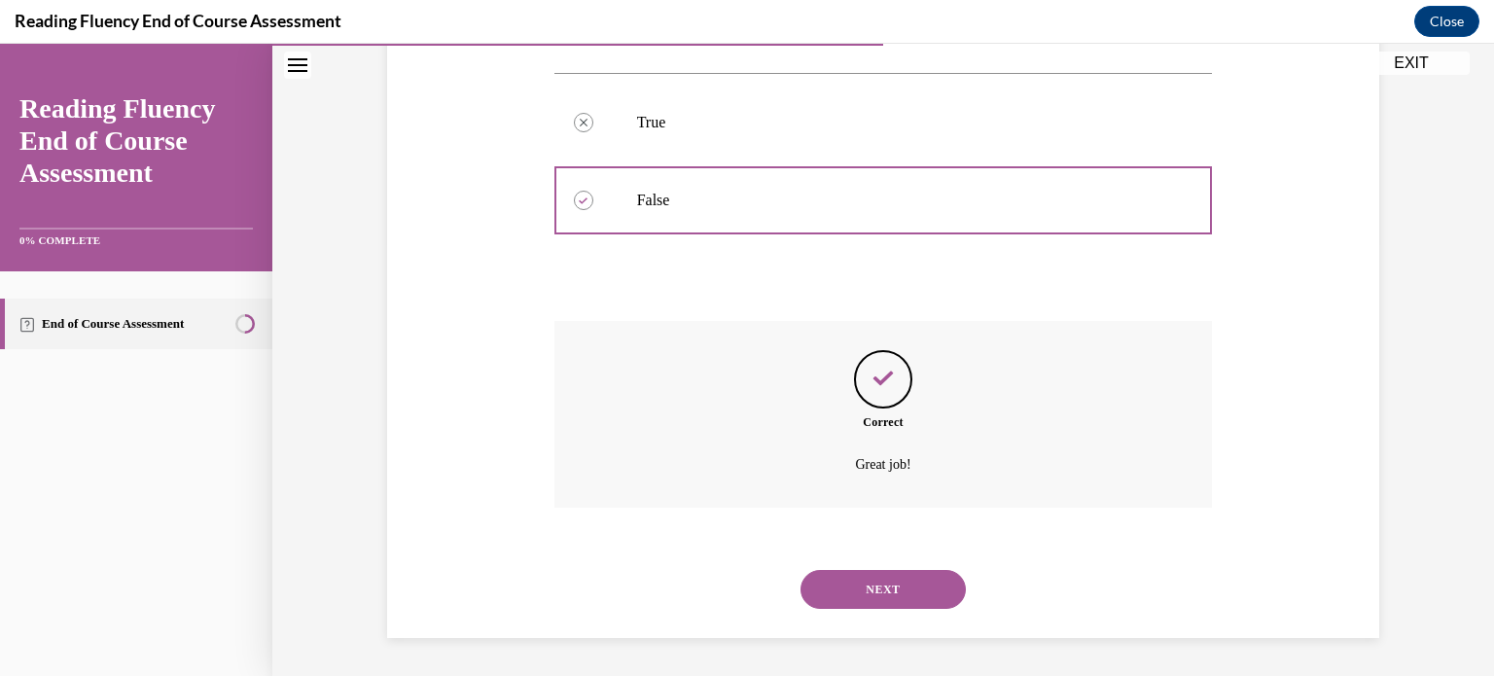
click at [844, 580] on button "NEXT" at bounding box center [882, 589] width 165 height 39
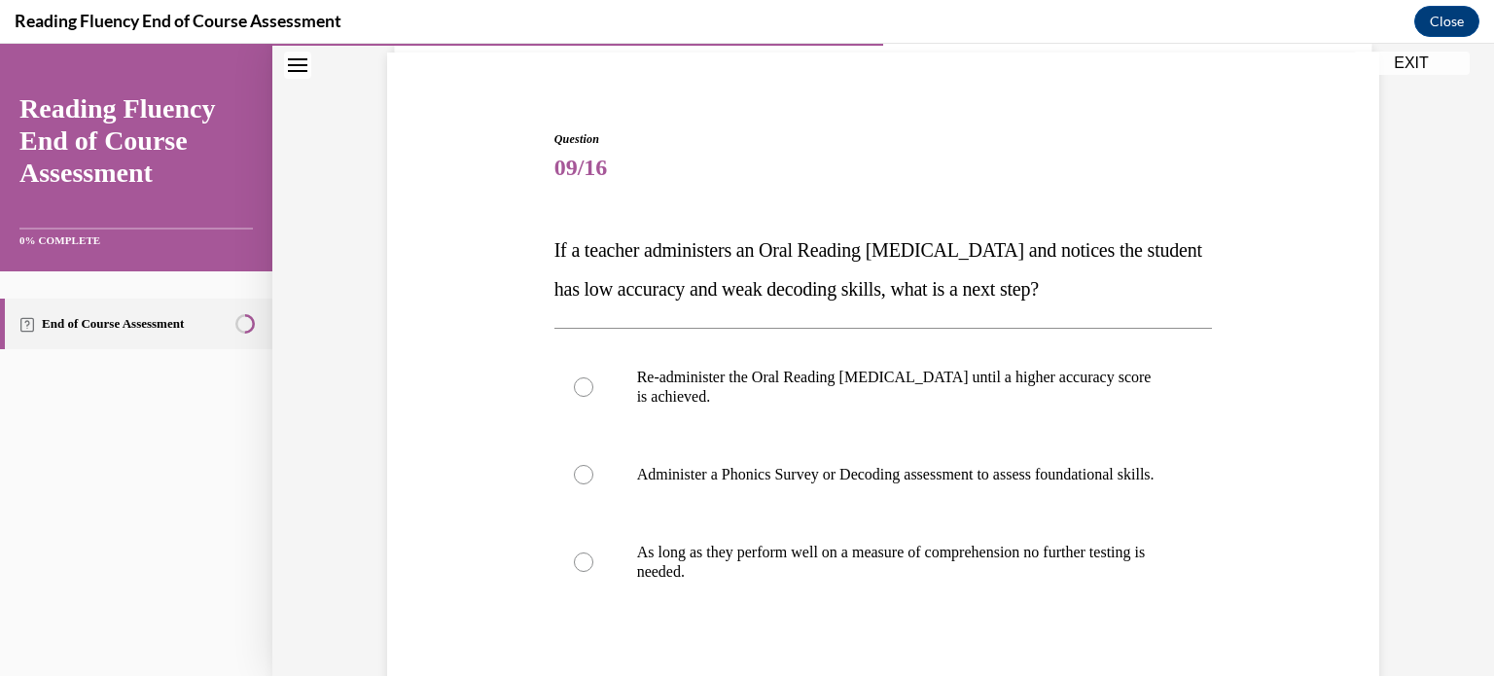
scroll to position [140, 0]
click at [848, 484] on p "Administer a Phonics Survey or Decoding assessment to assess foundational skill…" at bounding box center [900, 474] width 527 height 19
click at [593, 484] on input "Administer a Phonics Survey or Decoding assessment to assess foundational skill…" at bounding box center [583, 474] width 19 height 19
radio input "true"
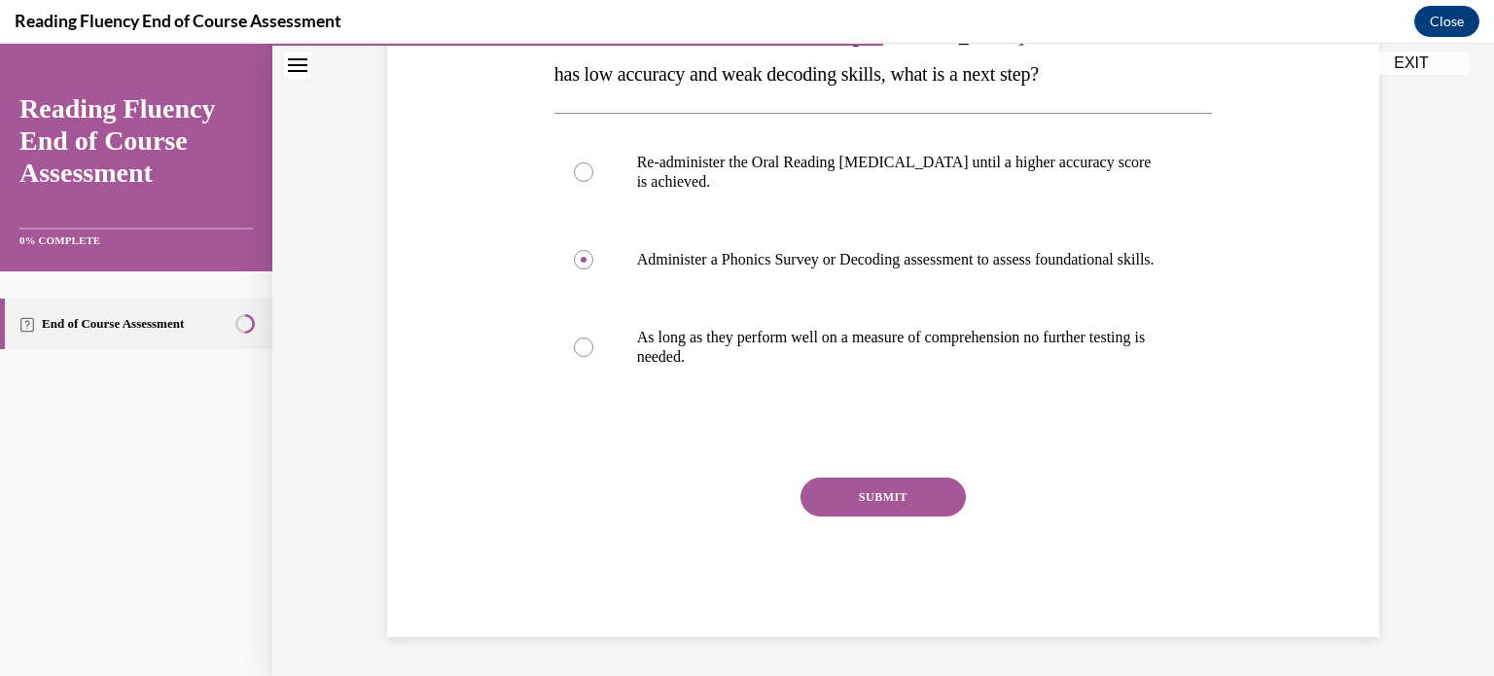
click at [845, 497] on button "SUBMIT" at bounding box center [882, 496] width 165 height 39
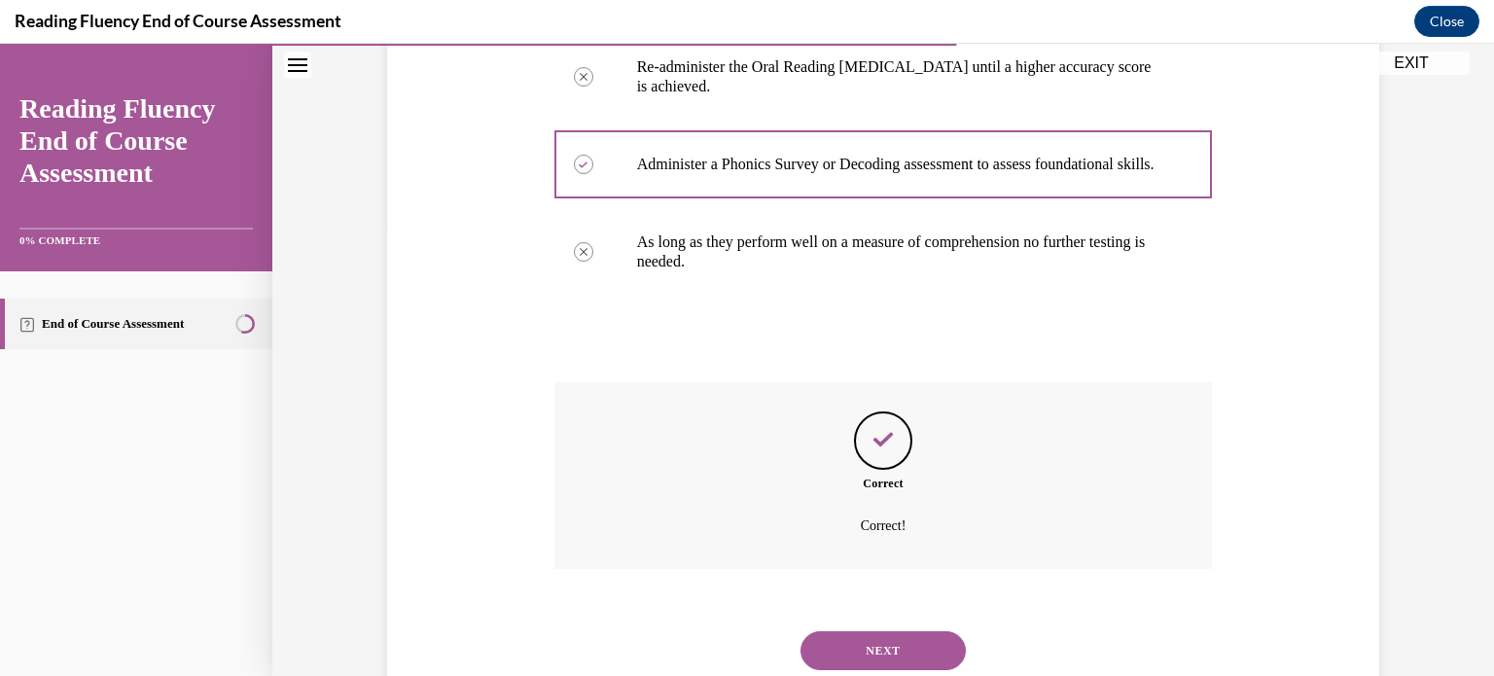
scroll to position [531, 0]
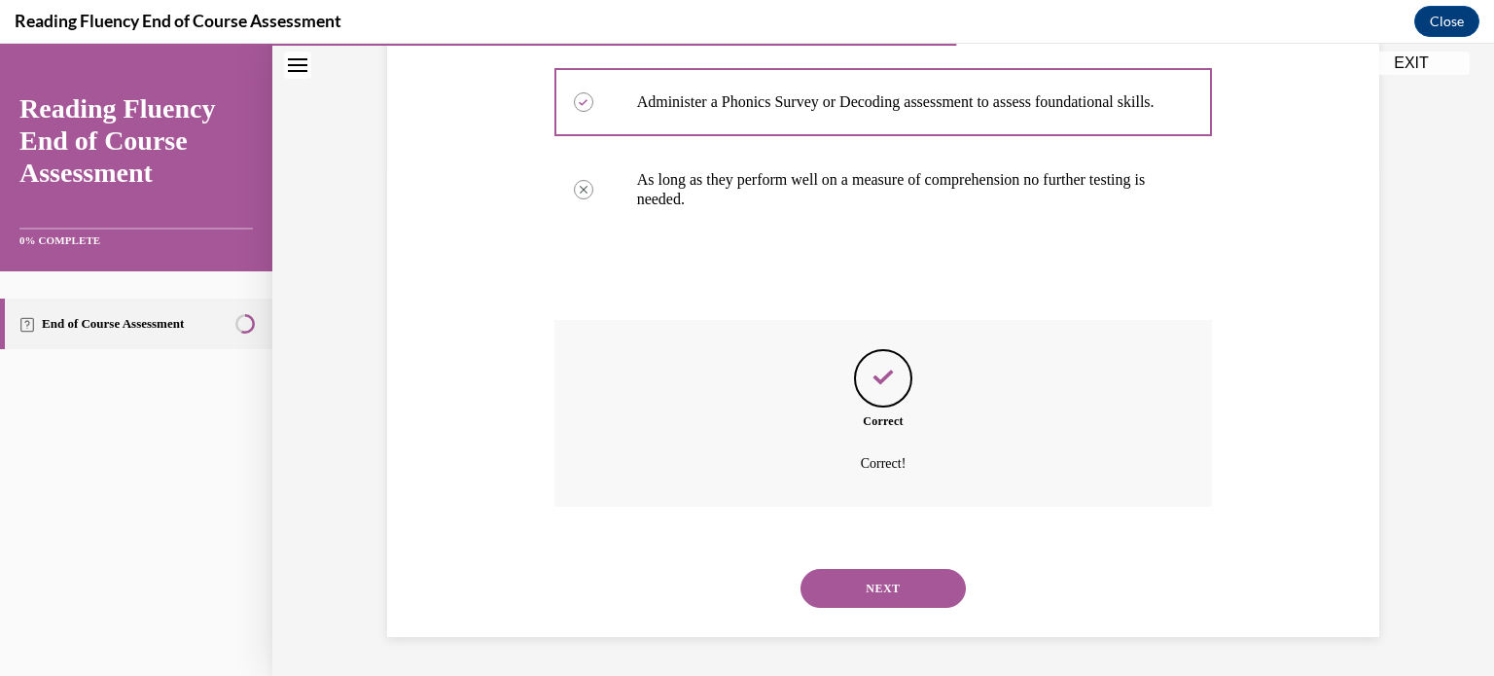
click at [836, 569] on button "NEXT" at bounding box center [882, 588] width 165 height 39
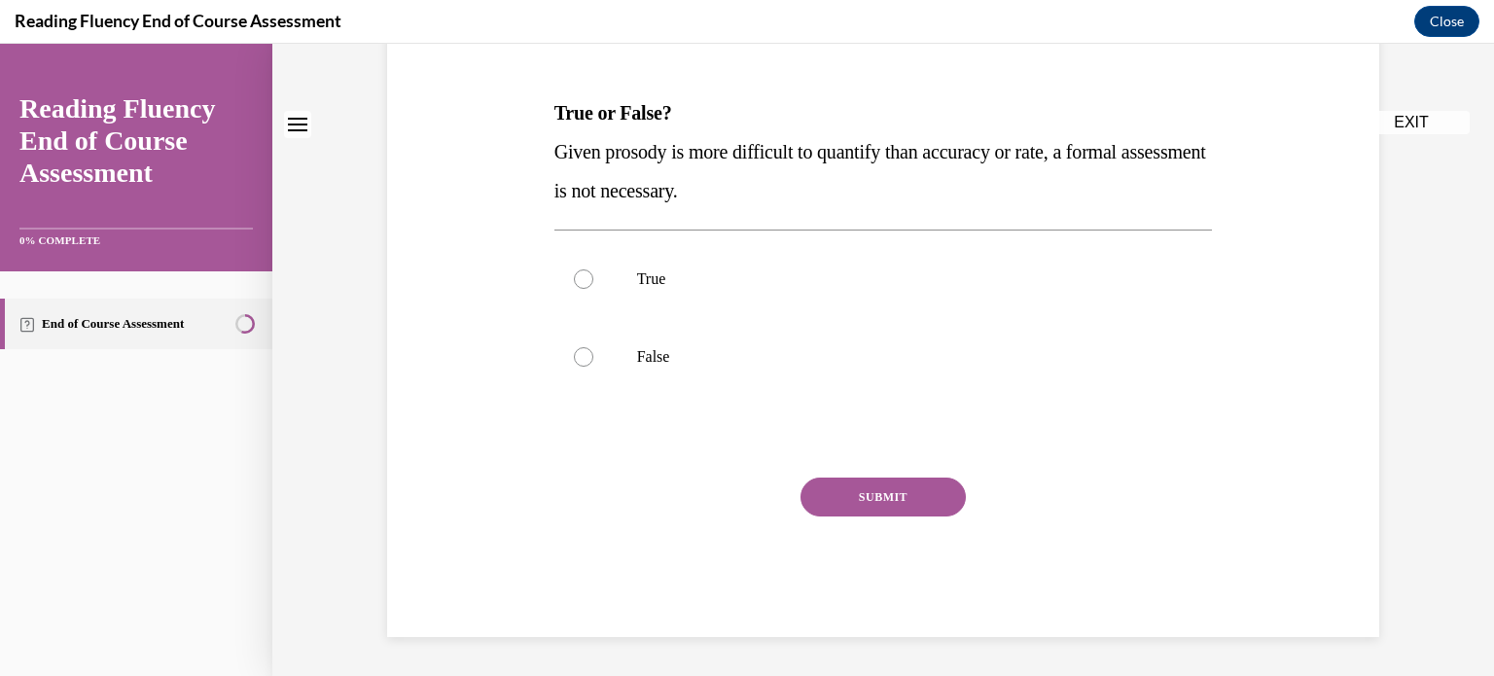
scroll to position [0, 0]
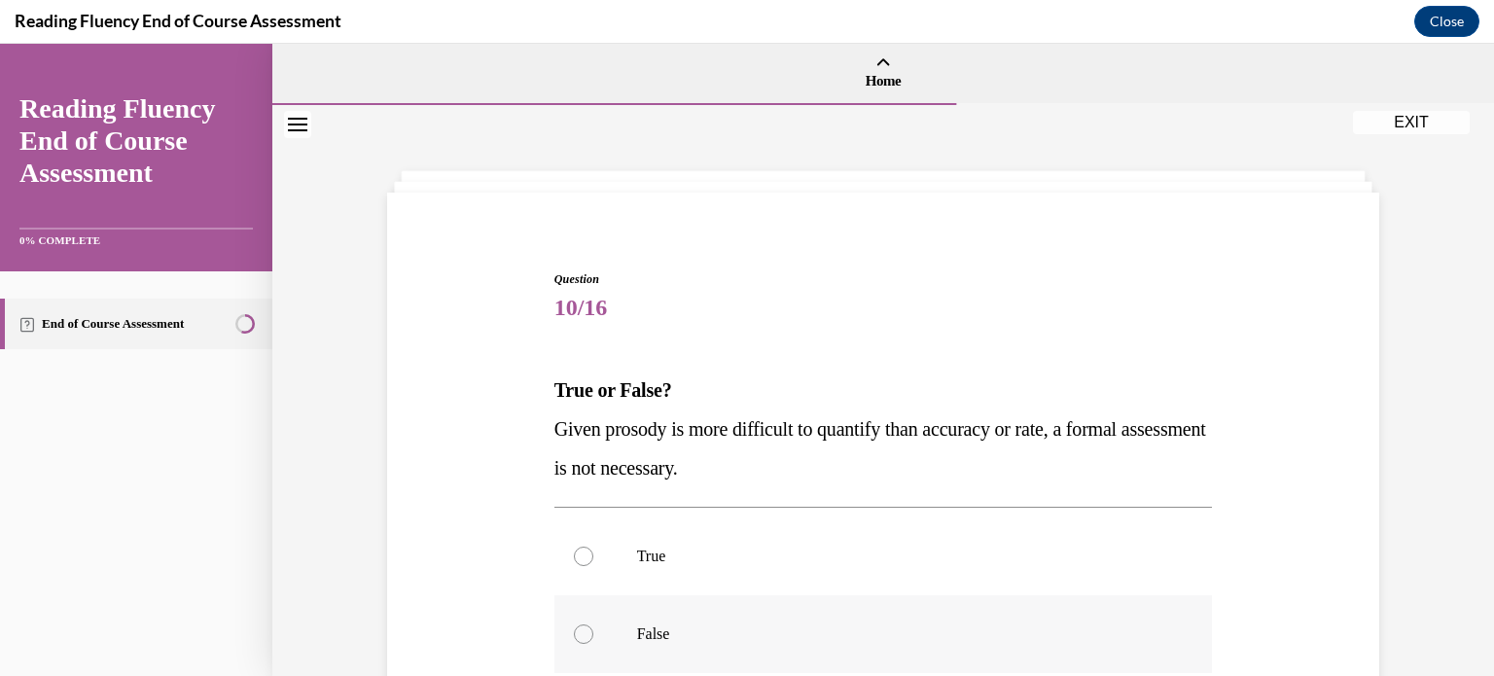
click at [797, 619] on label "False" at bounding box center [883, 634] width 658 height 78
click at [593, 624] on input "False" at bounding box center [583, 633] width 19 height 19
radio input "true"
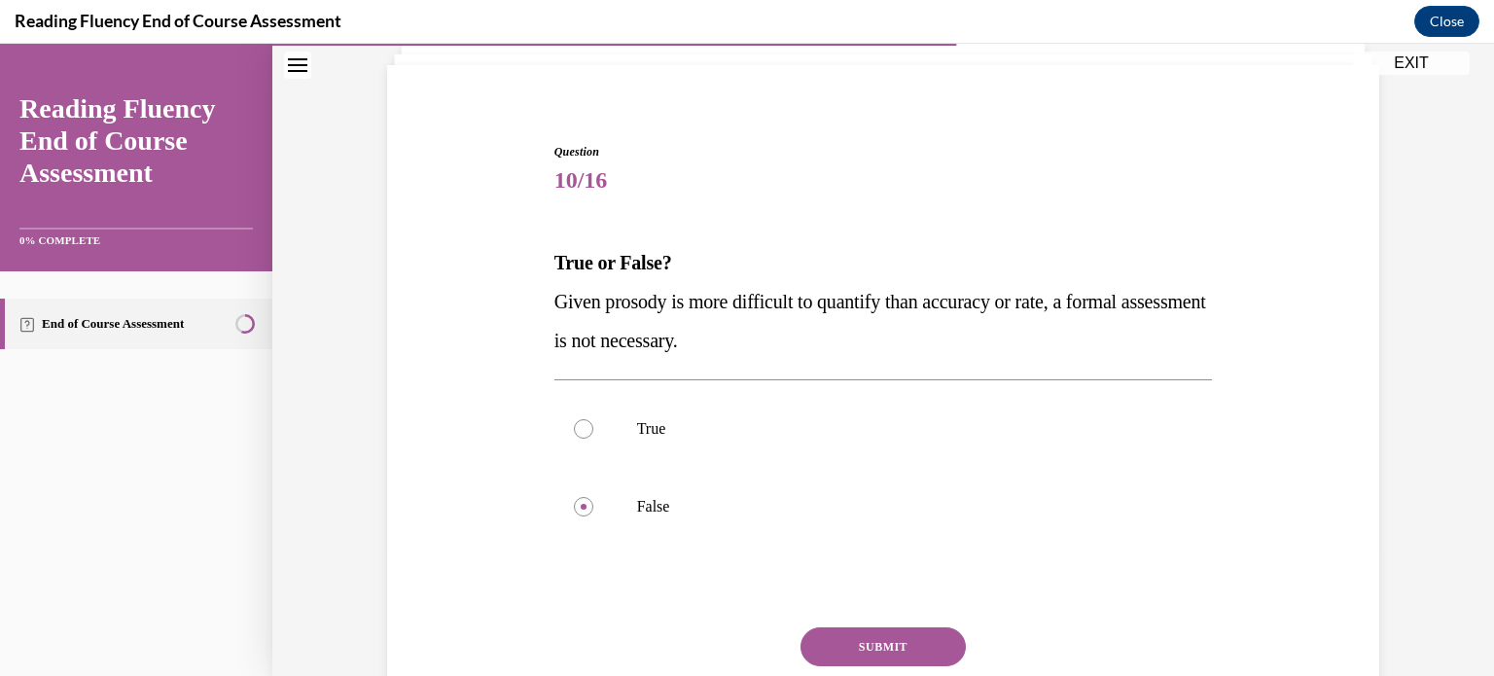
click at [821, 647] on button "SUBMIT" at bounding box center [882, 646] width 165 height 39
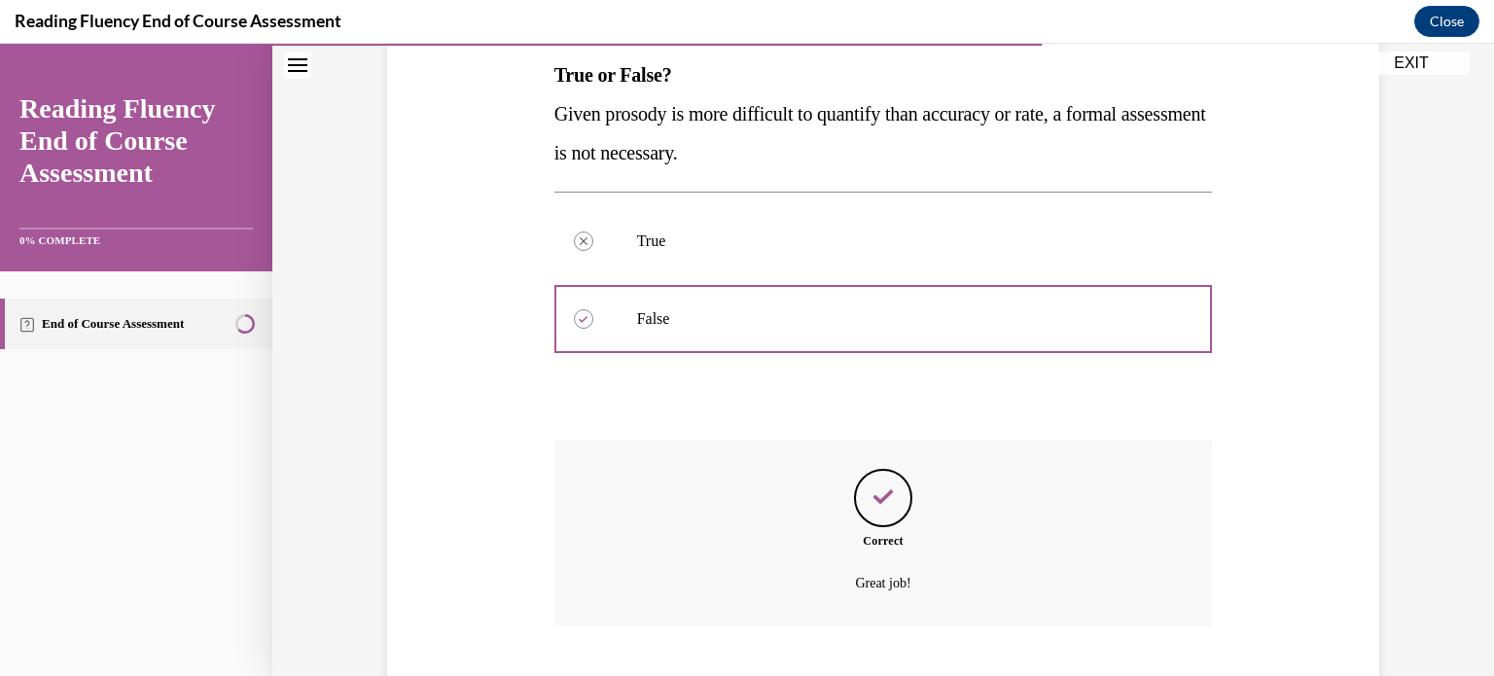
scroll to position [434, 0]
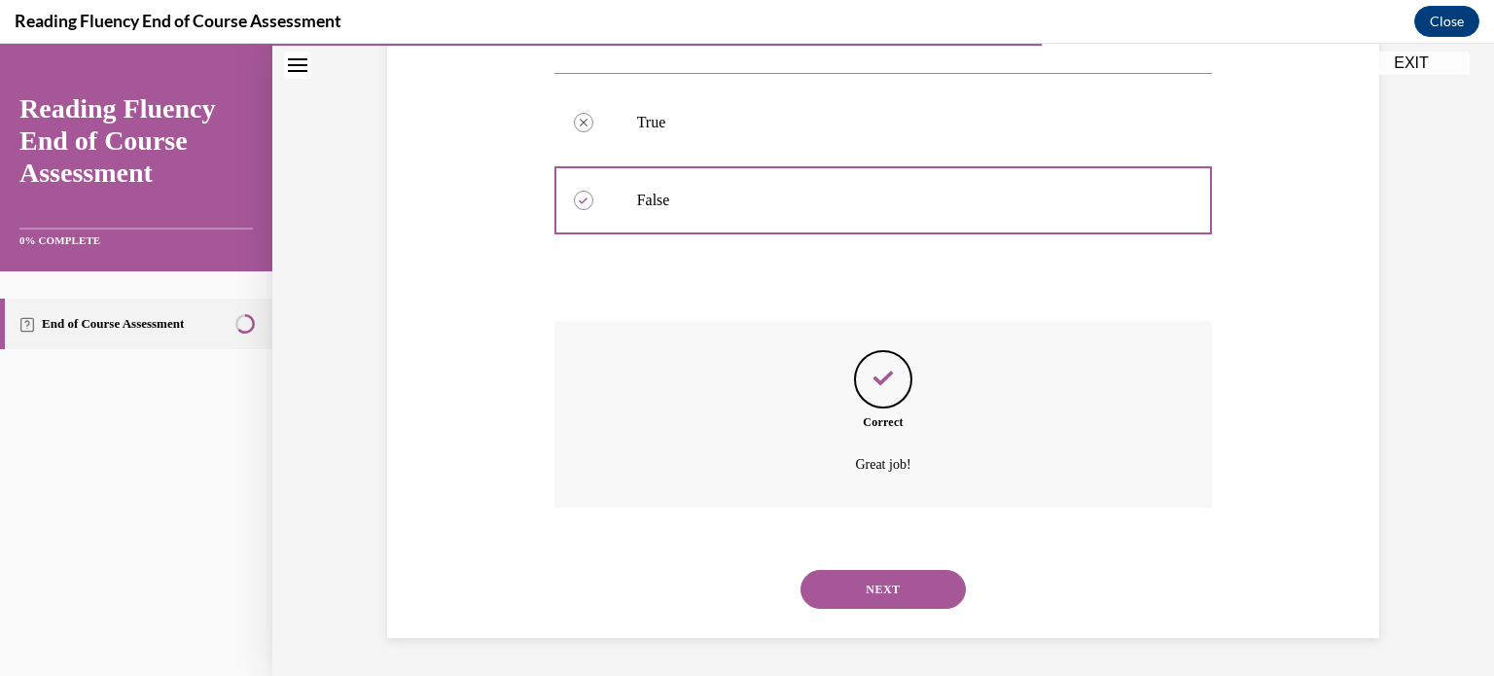
click at [843, 594] on button "NEXT" at bounding box center [882, 589] width 165 height 39
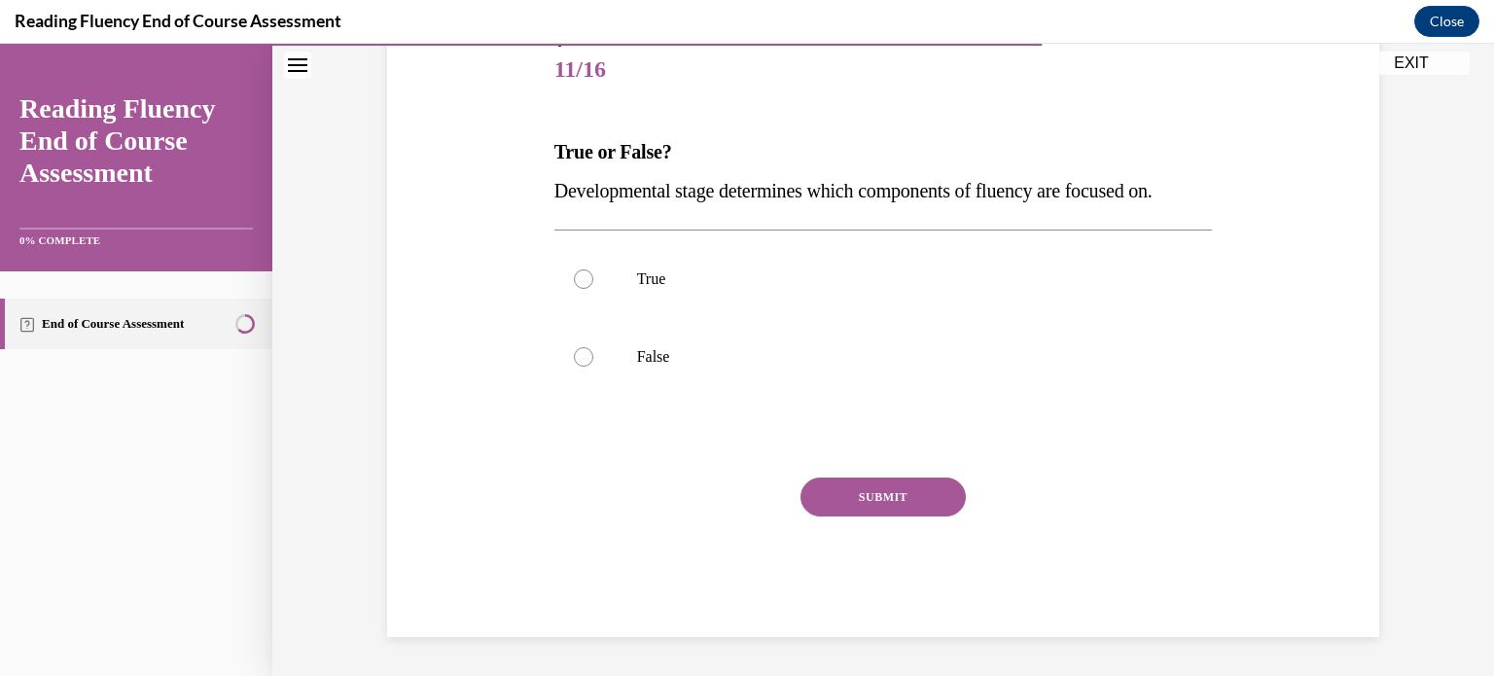
scroll to position [215, 0]
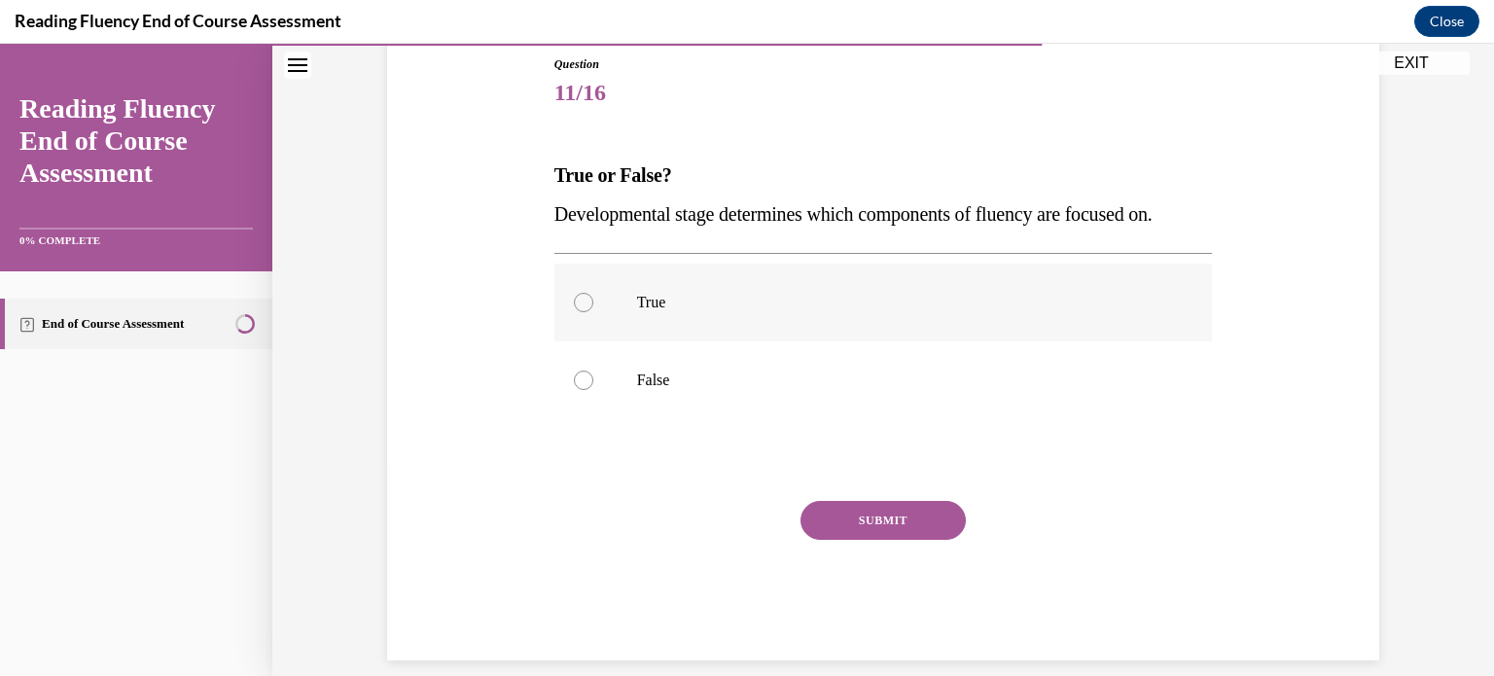
click at [704, 323] on label "True" at bounding box center [883, 303] width 658 height 78
click at [593, 312] on input "True" at bounding box center [583, 302] width 19 height 19
radio input "true"
click at [852, 510] on button "SUBMIT" at bounding box center [882, 520] width 165 height 39
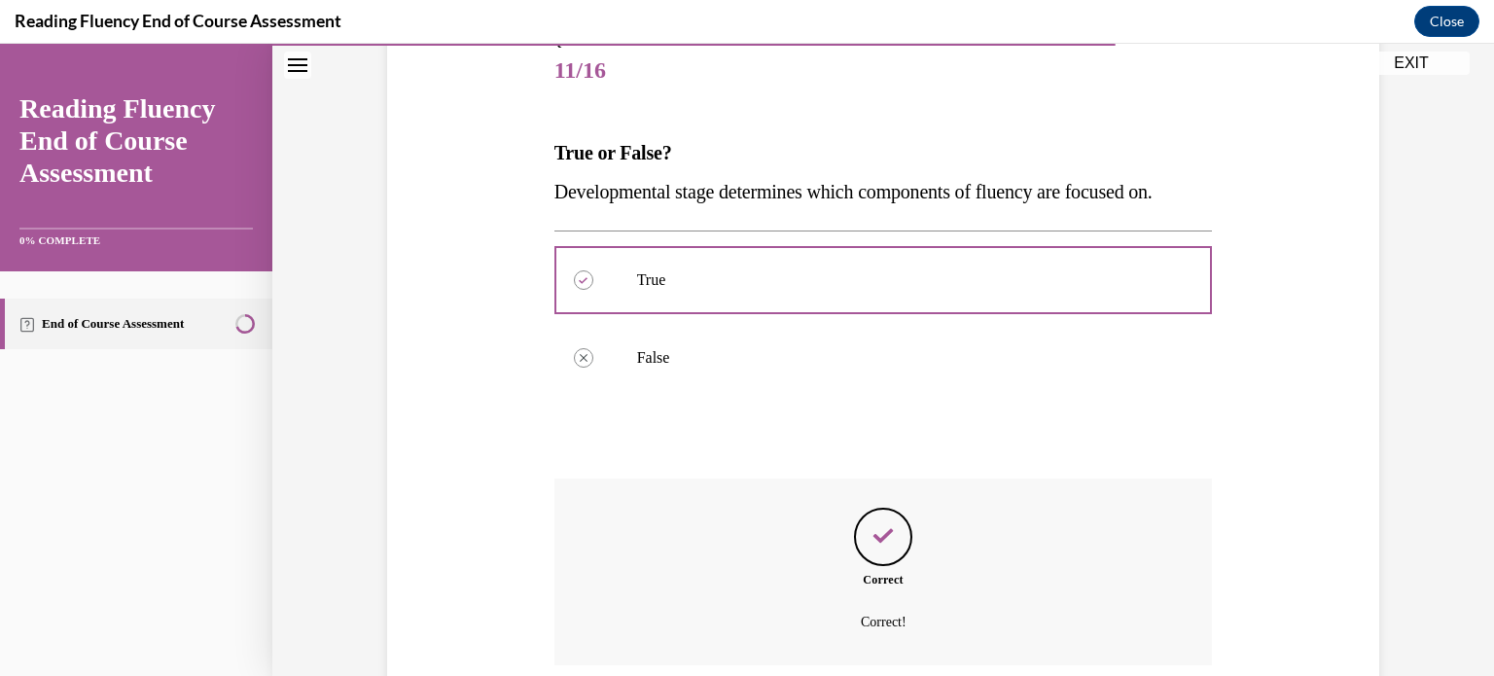
scroll to position [395, 0]
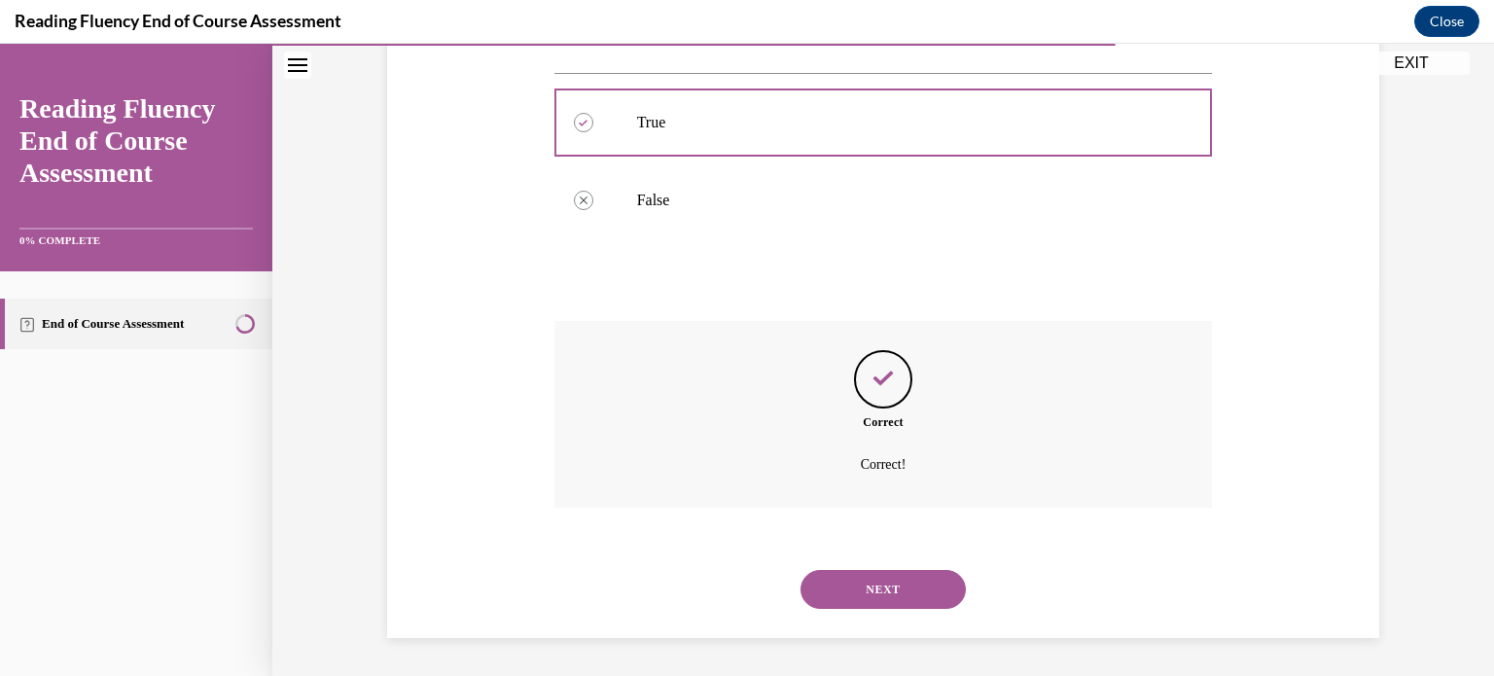
click at [859, 587] on button "NEXT" at bounding box center [882, 589] width 165 height 39
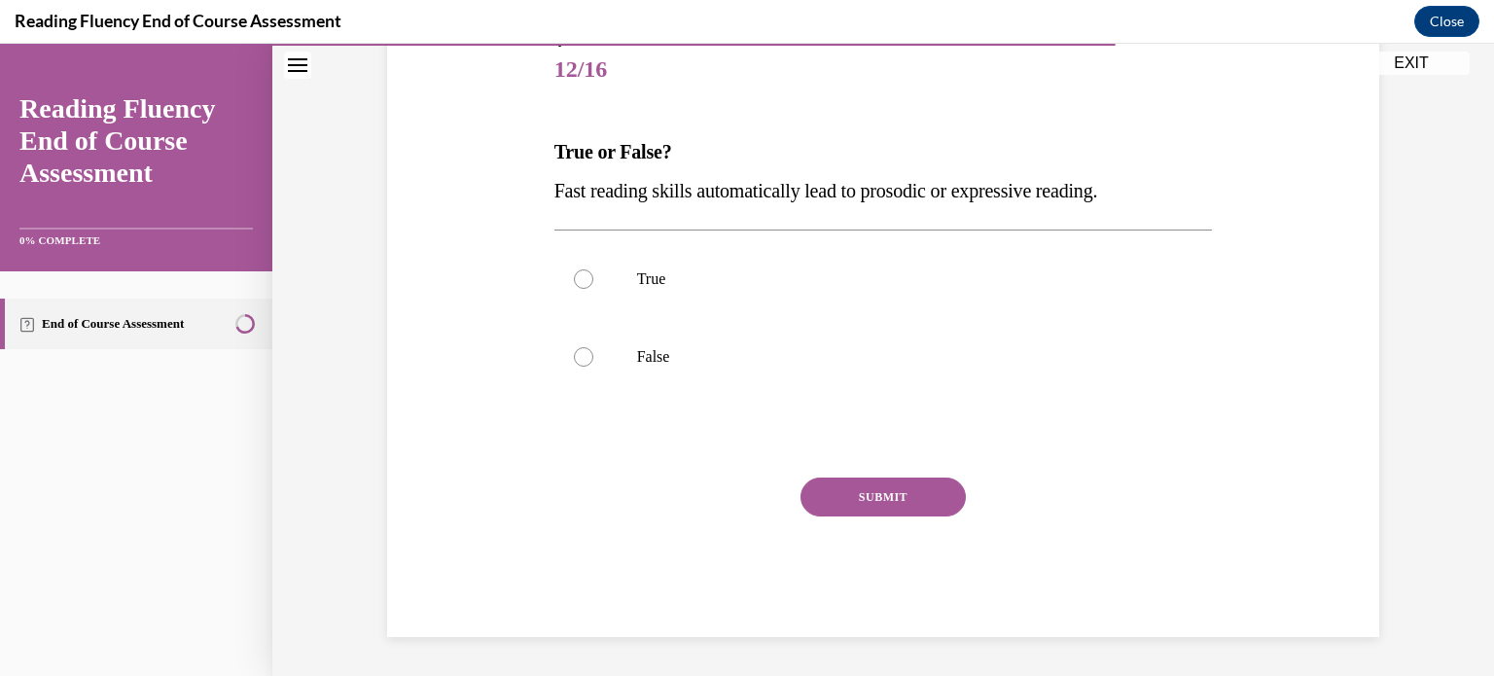
scroll to position [215, 0]
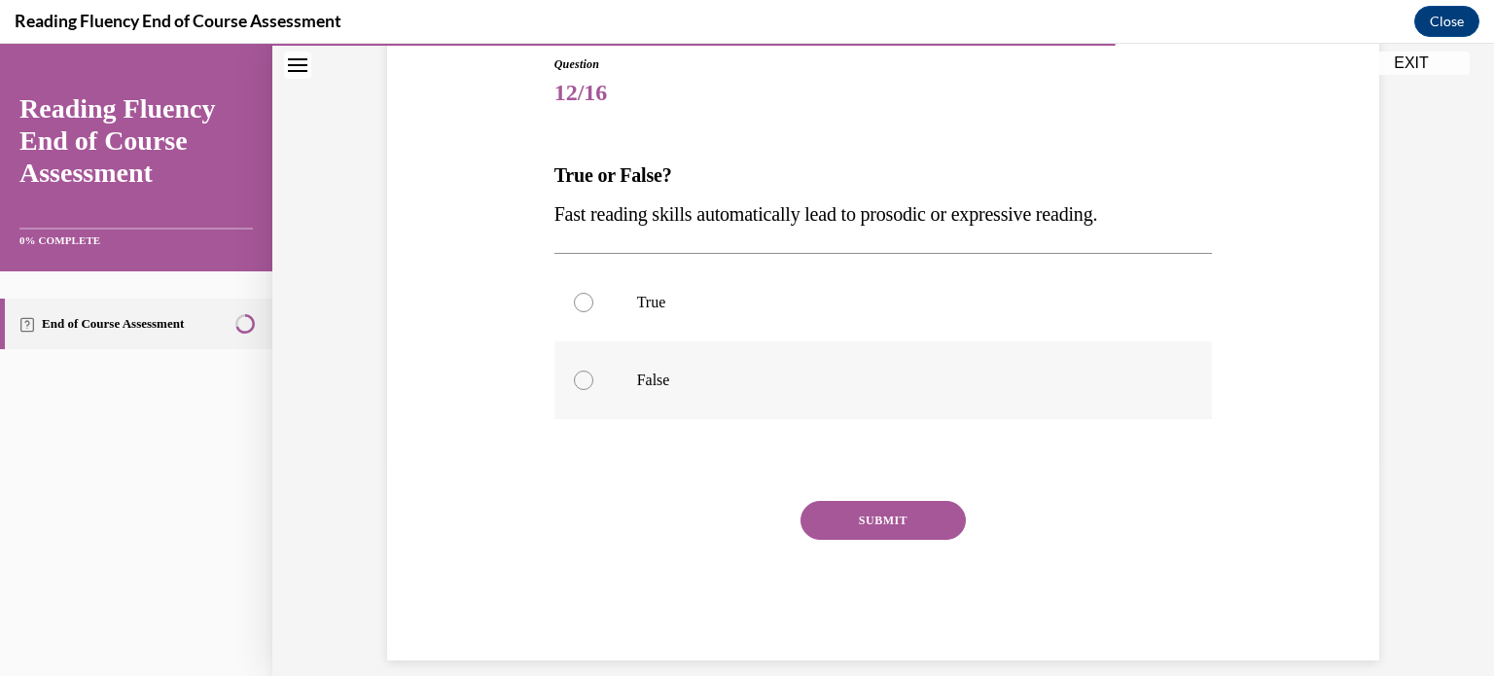
click at [703, 372] on p "False" at bounding box center [900, 379] width 527 height 19
click at [593, 372] on input "False" at bounding box center [583, 379] width 19 height 19
radio input "true"
click at [860, 509] on button "SUBMIT" at bounding box center [882, 520] width 165 height 39
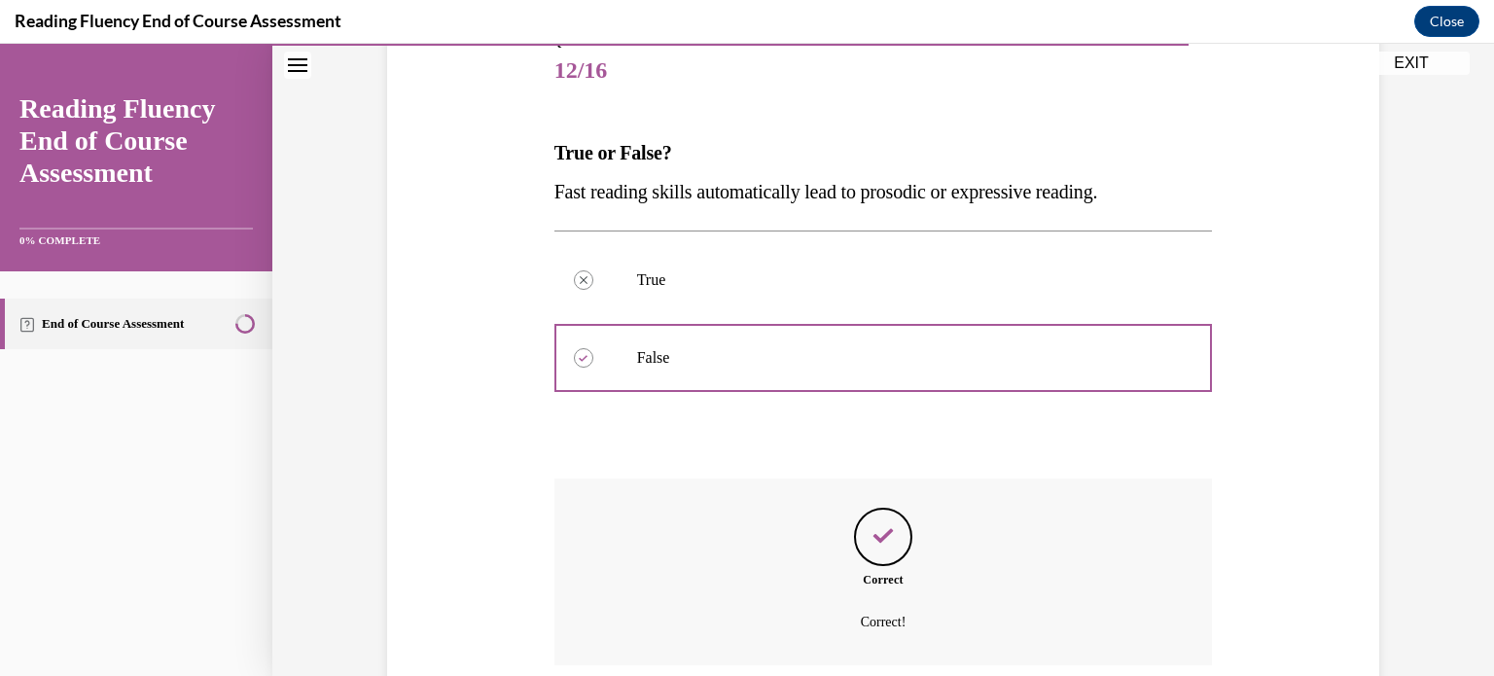
scroll to position [395, 0]
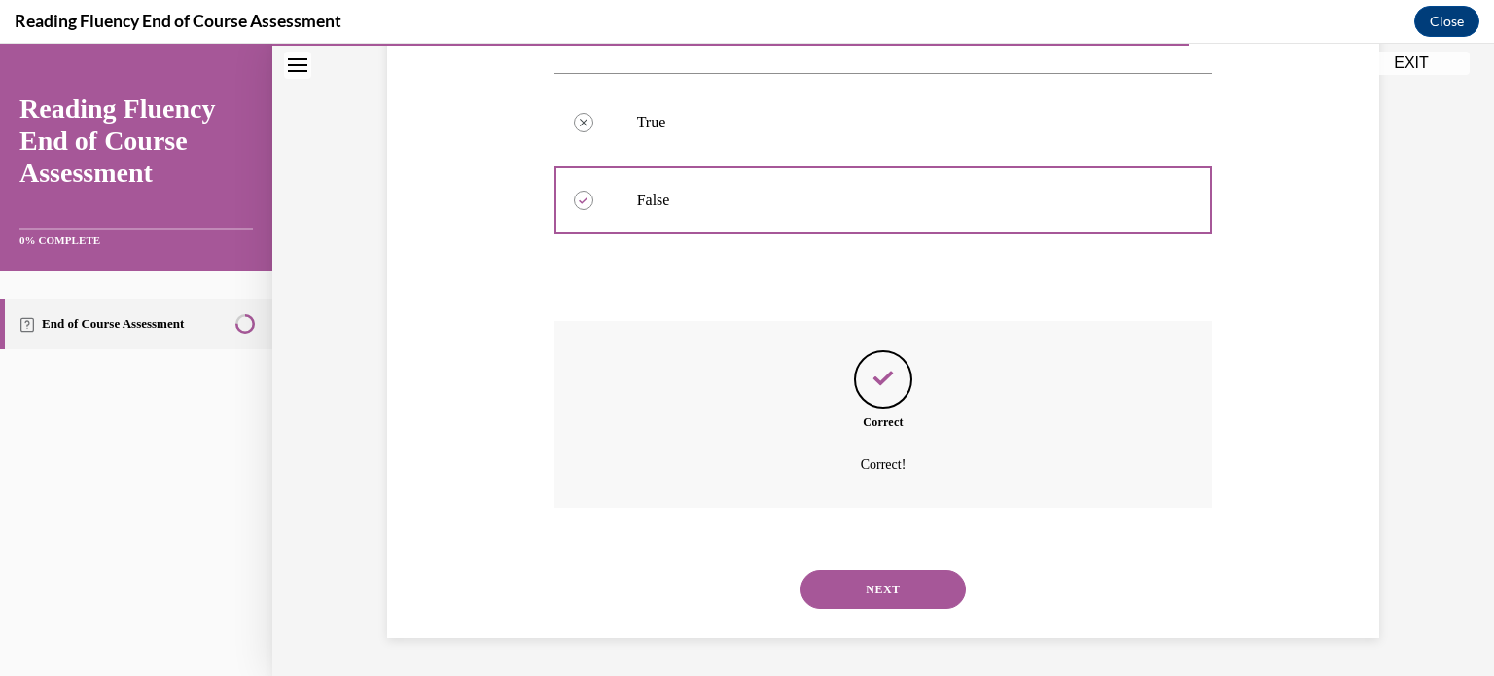
click at [844, 579] on button "NEXT" at bounding box center [882, 589] width 165 height 39
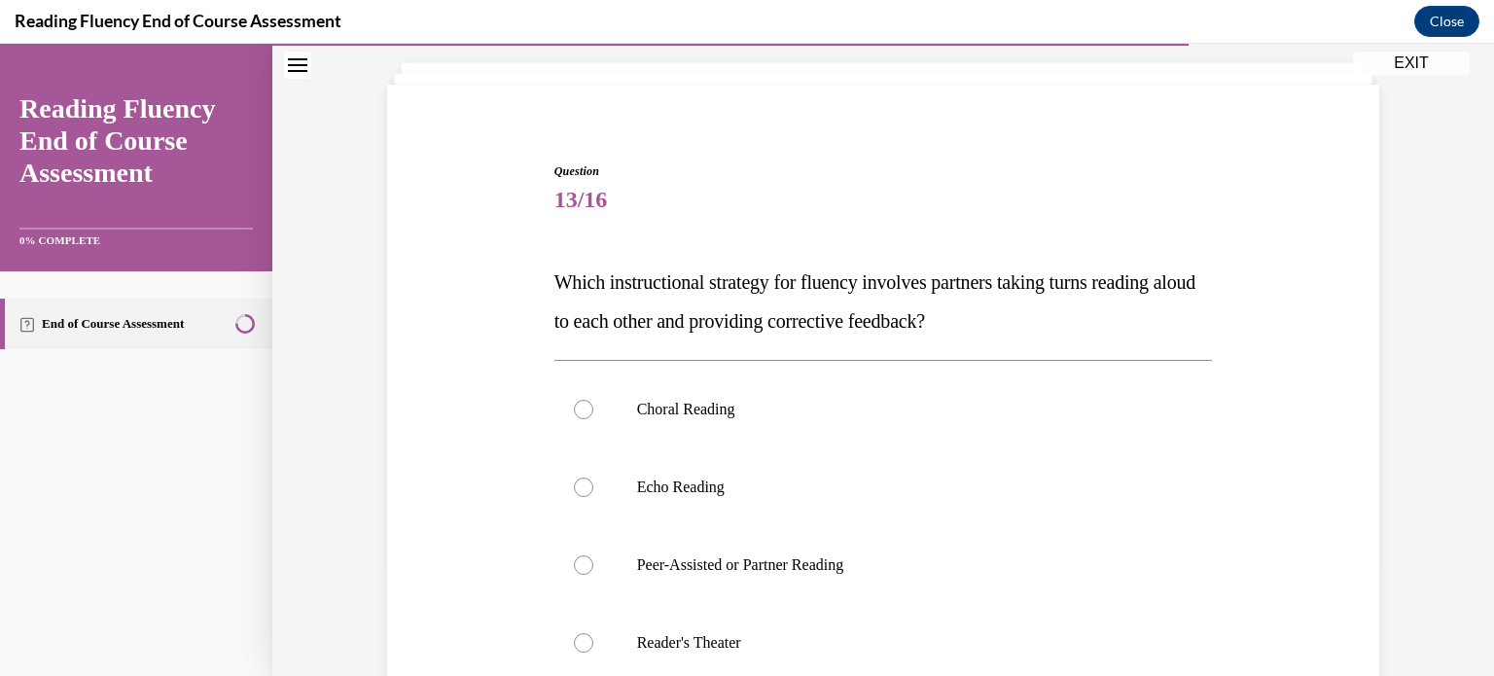
scroll to position [109, 0]
click at [833, 565] on p "Peer-Assisted or Partner Reading" at bounding box center [900, 563] width 527 height 19
click at [593, 565] on input "Peer-Assisted or Partner Reading" at bounding box center [583, 563] width 19 height 19
radio input "true"
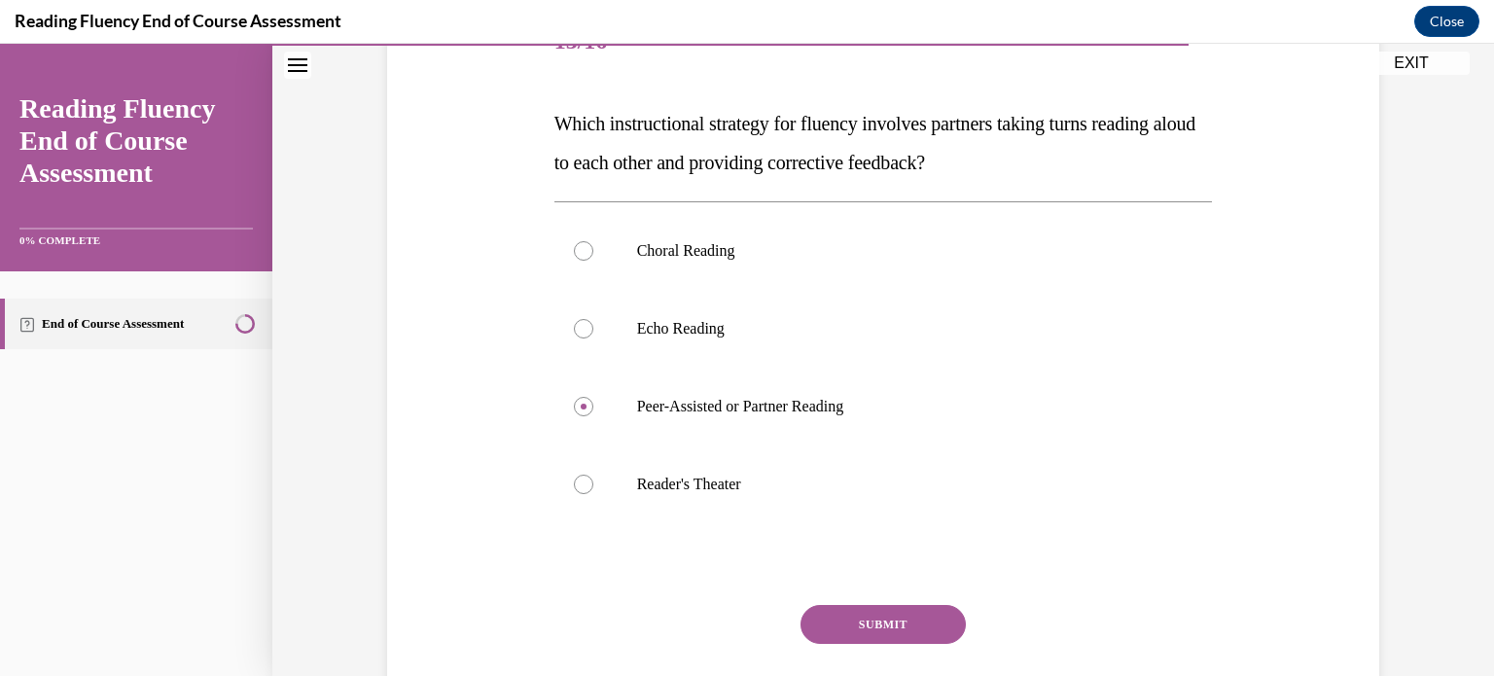
click at [862, 633] on button "SUBMIT" at bounding box center [882, 624] width 165 height 39
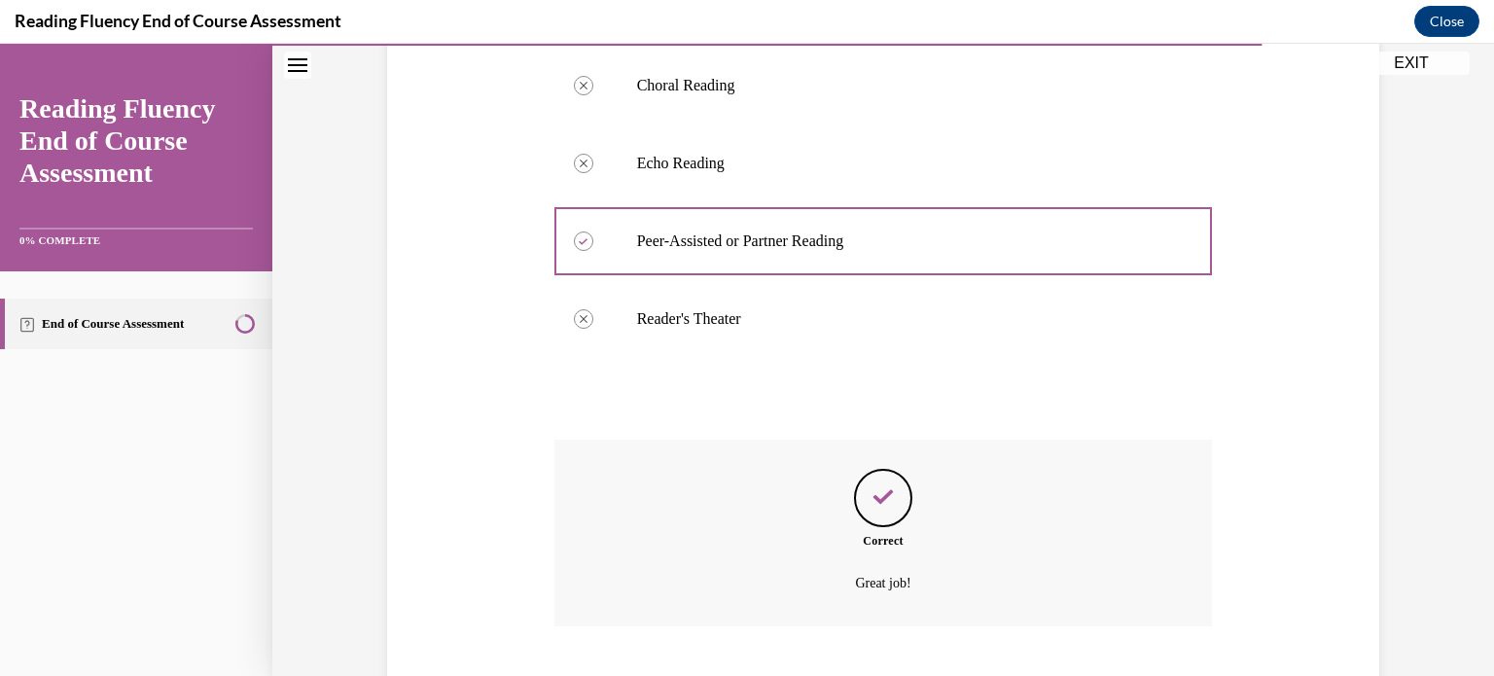
scroll to position [550, 0]
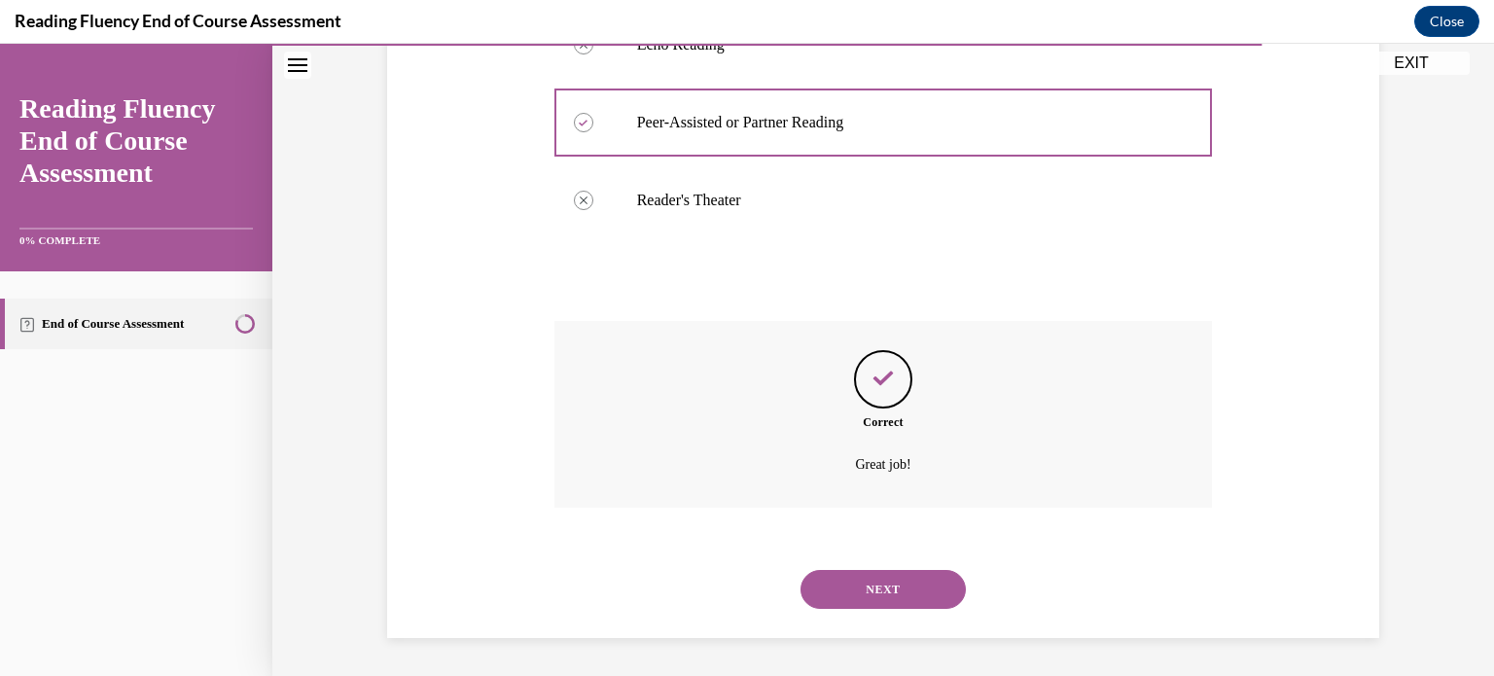
click at [847, 577] on button "NEXT" at bounding box center [882, 589] width 165 height 39
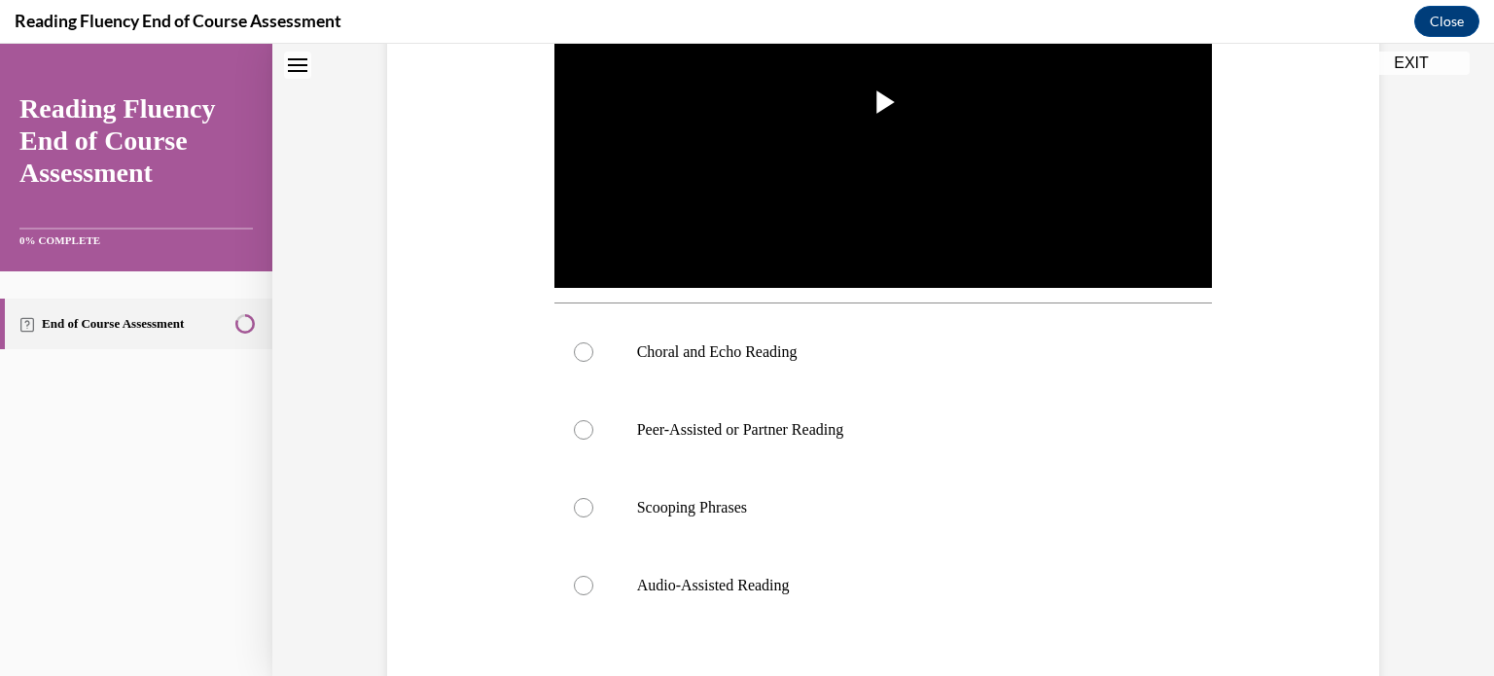
scroll to position [0, 0]
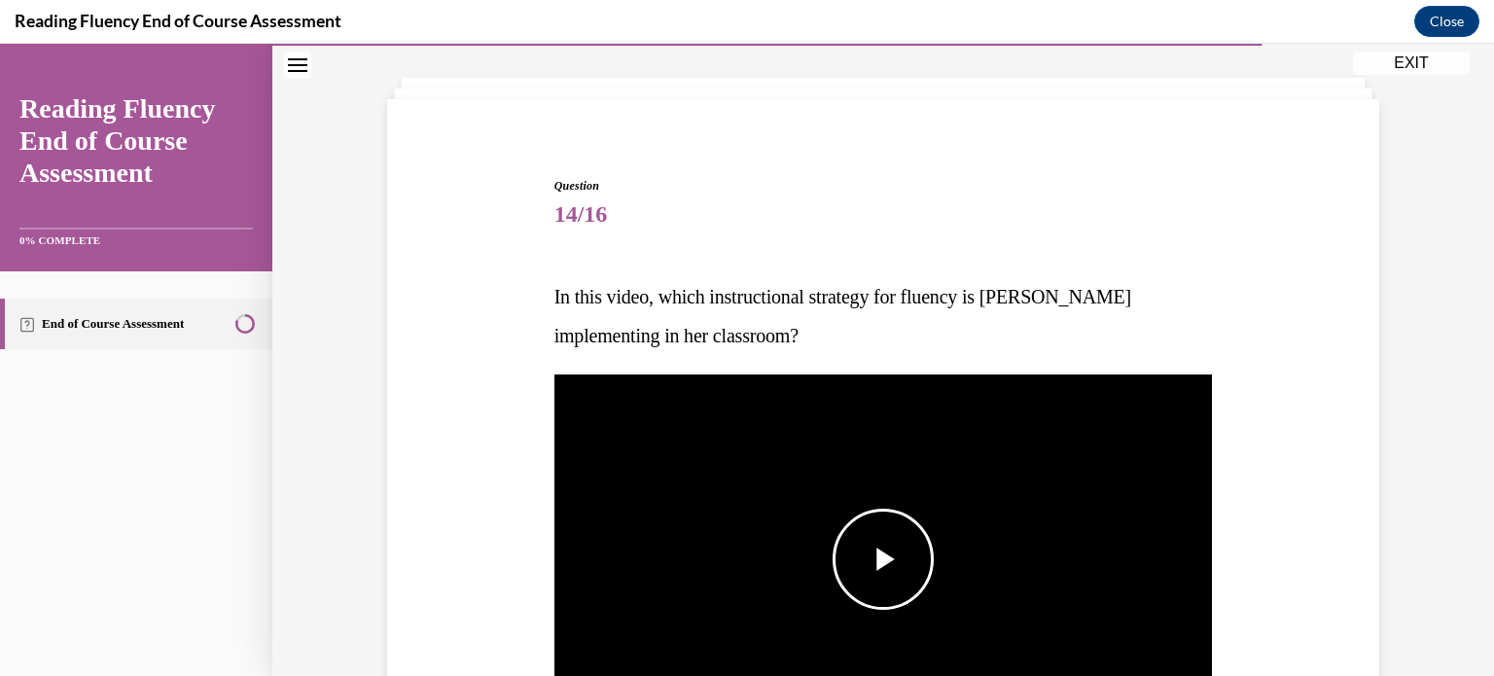
click at [883, 559] on span "Video player" at bounding box center [883, 559] width 0 height 0
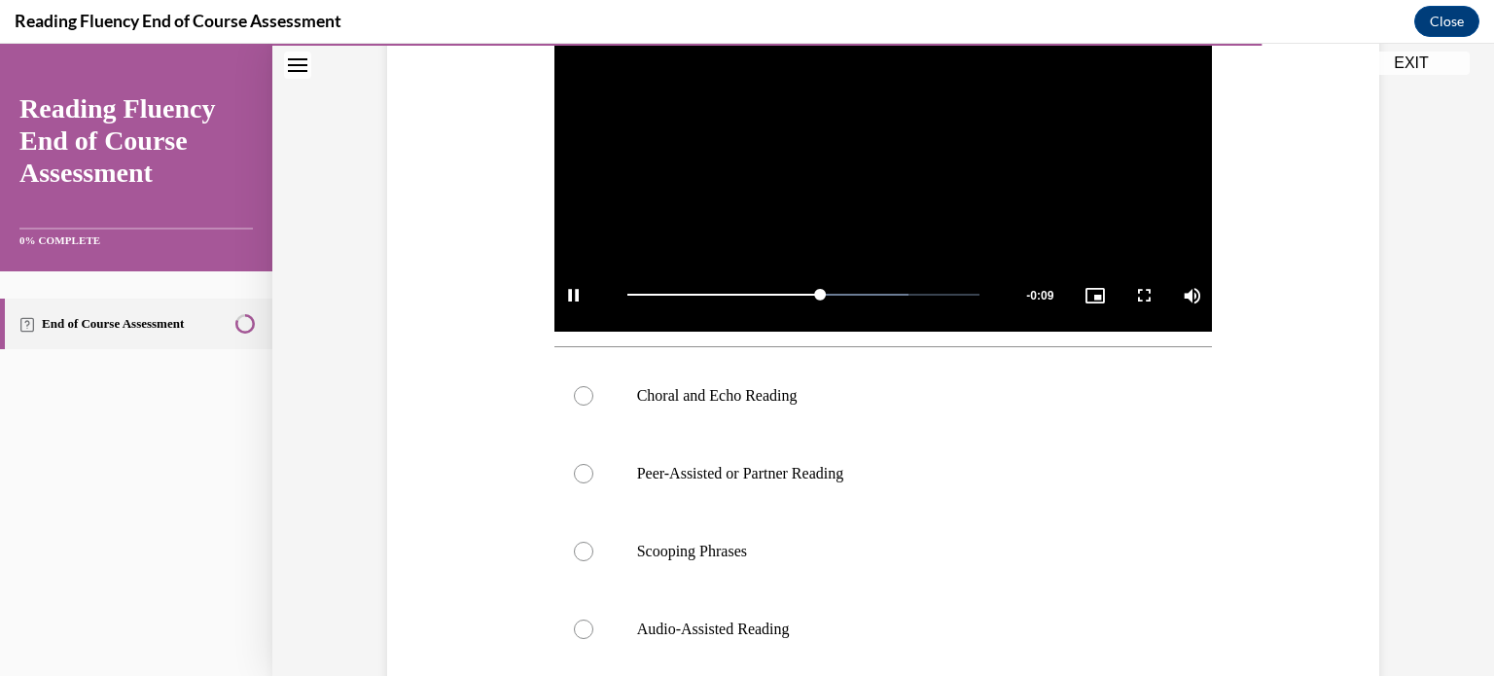
scroll to position [508, 0]
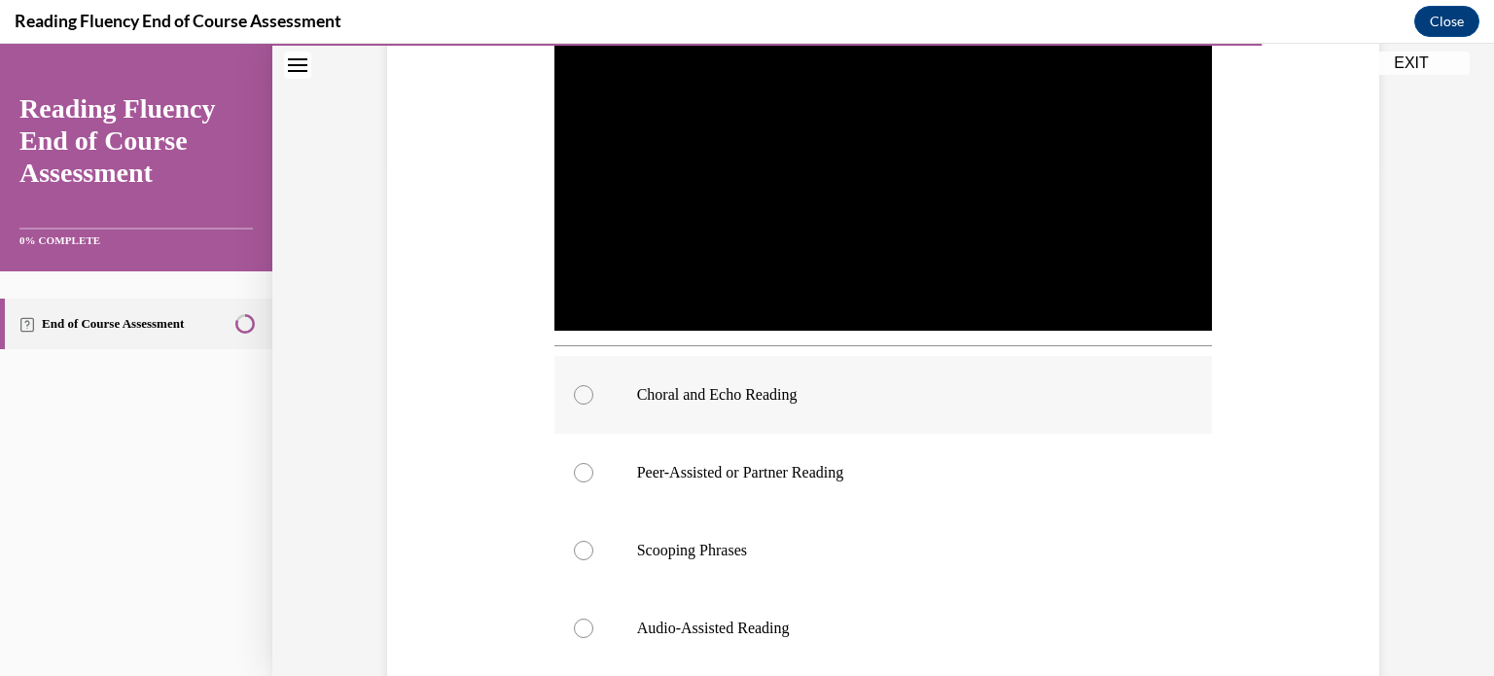
click at [705, 407] on label "Choral and Echo Reading" at bounding box center [883, 395] width 658 height 78
click at [593, 405] on input "Choral and Echo Reading" at bounding box center [583, 394] width 19 height 19
radio input "true"
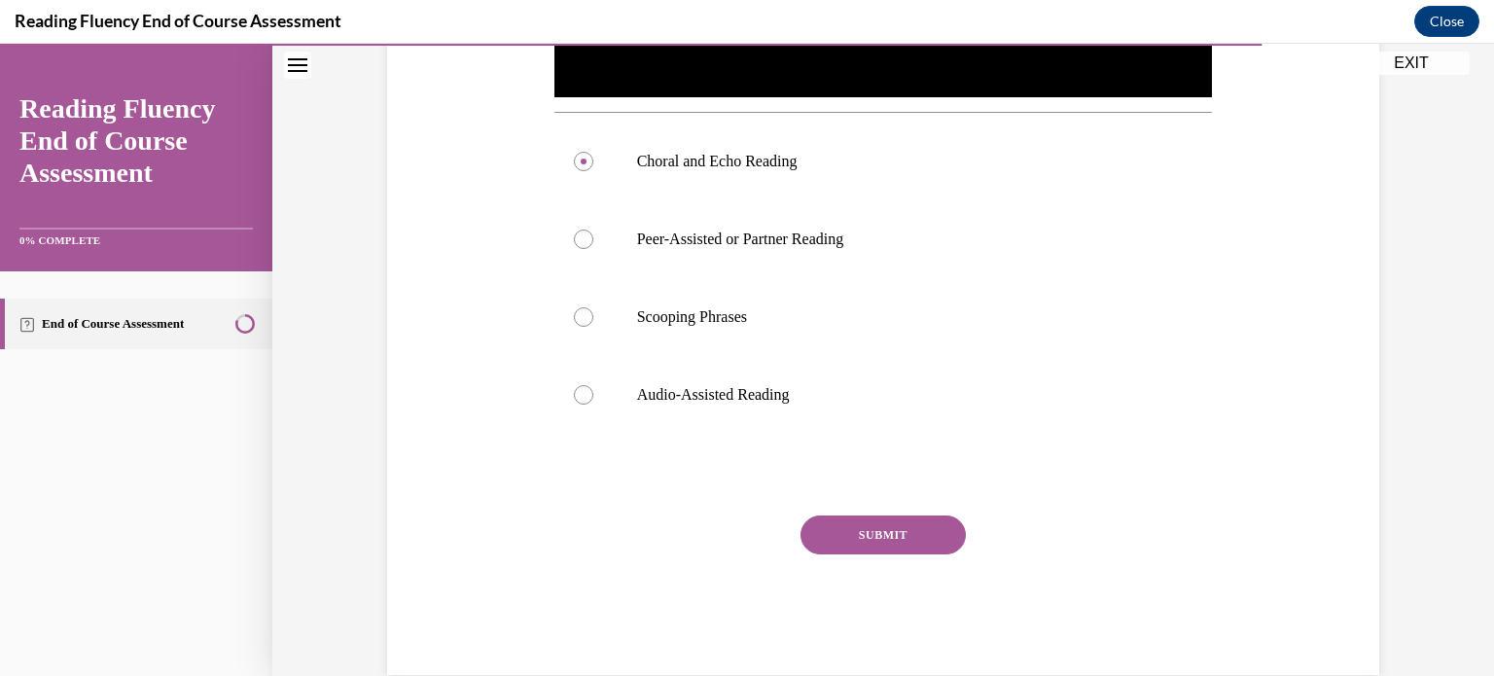
scroll to position [753, 0]
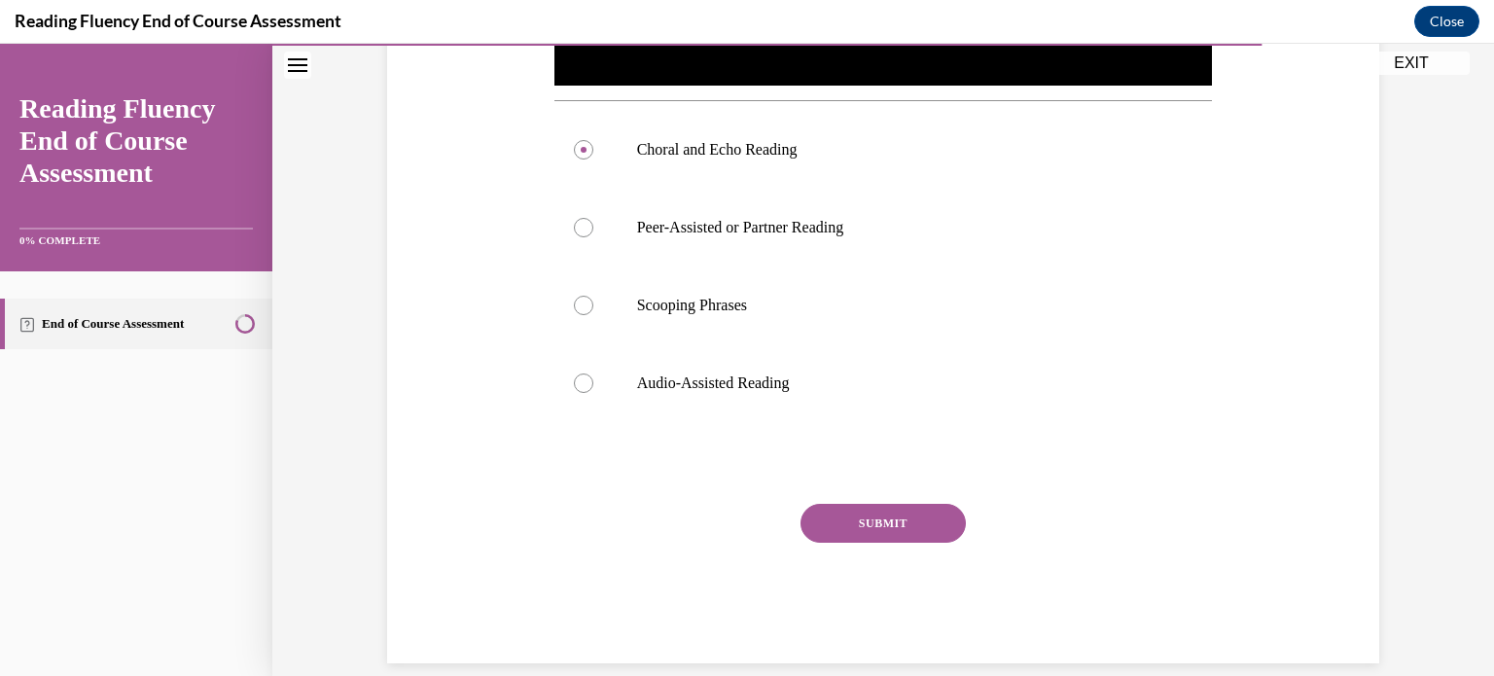
click at [844, 511] on button "SUBMIT" at bounding box center [882, 523] width 165 height 39
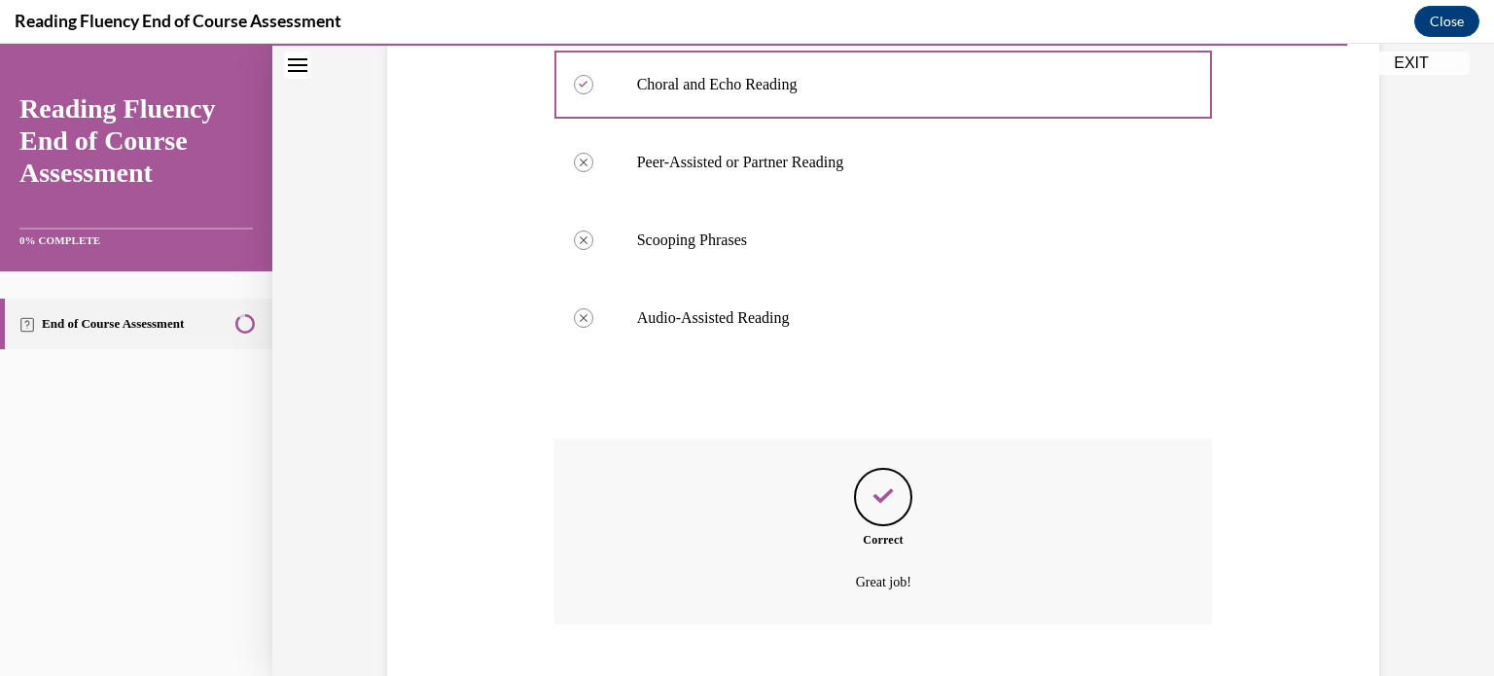
scroll to position [934, 0]
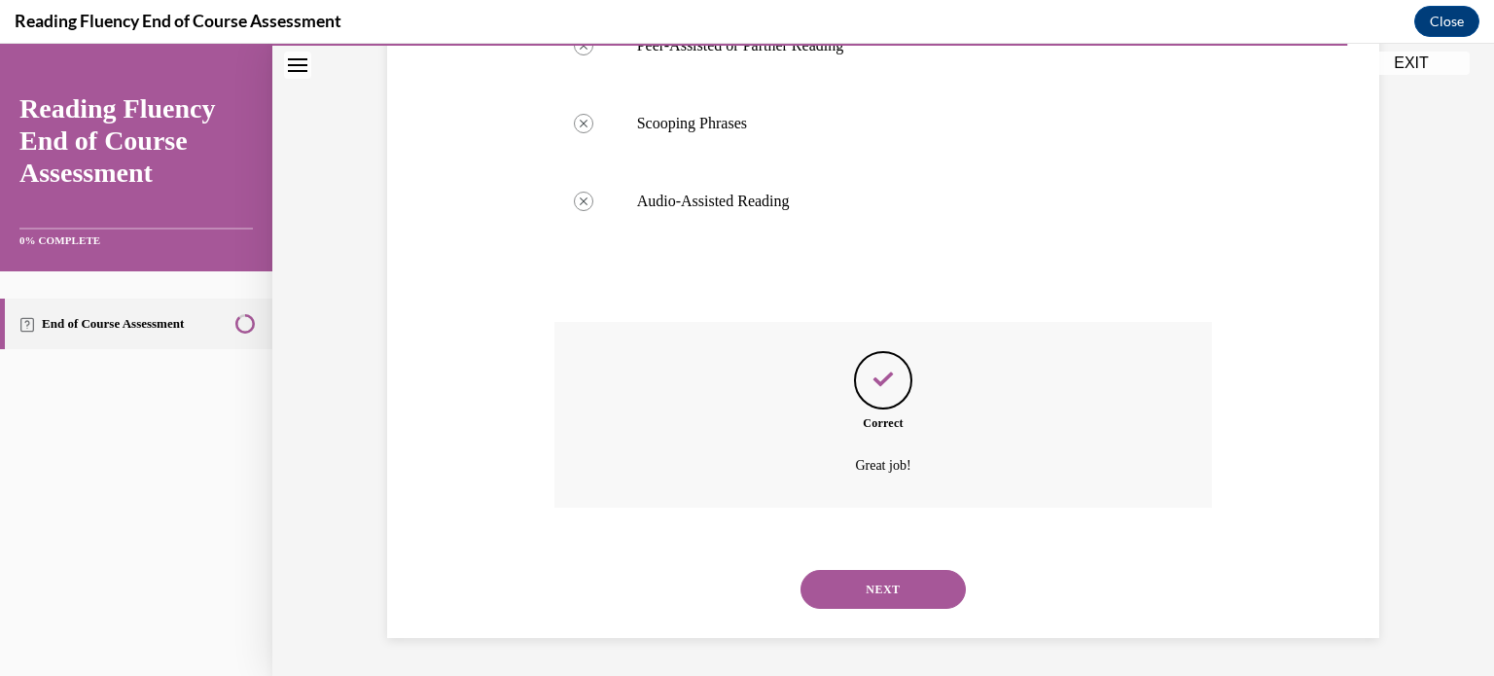
click at [878, 571] on button "NEXT" at bounding box center [882, 589] width 165 height 39
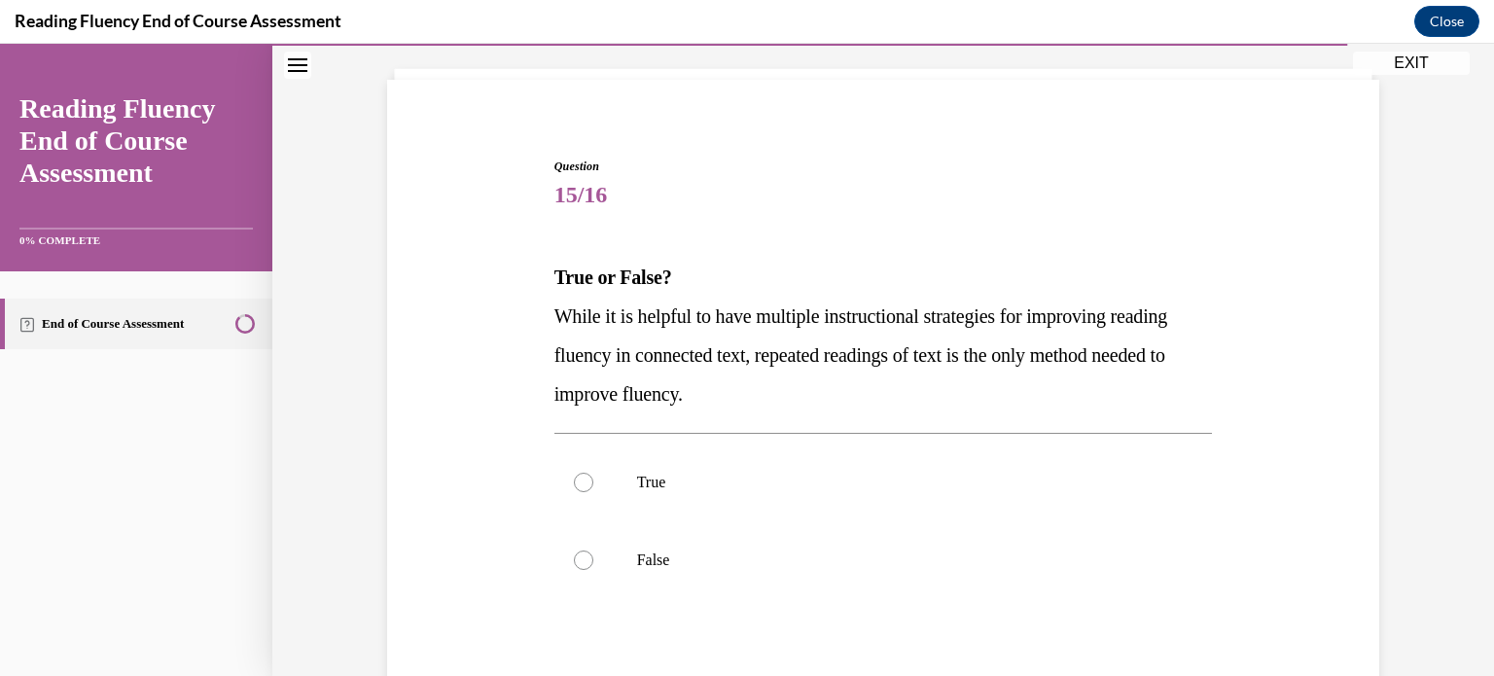
scroll to position [115, 0]
click at [833, 505] on label "True" at bounding box center [883, 480] width 658 height 78
click at [593, 490] on input "True" at bounding box center [583, 480] width 19 height 19
radio input "true"
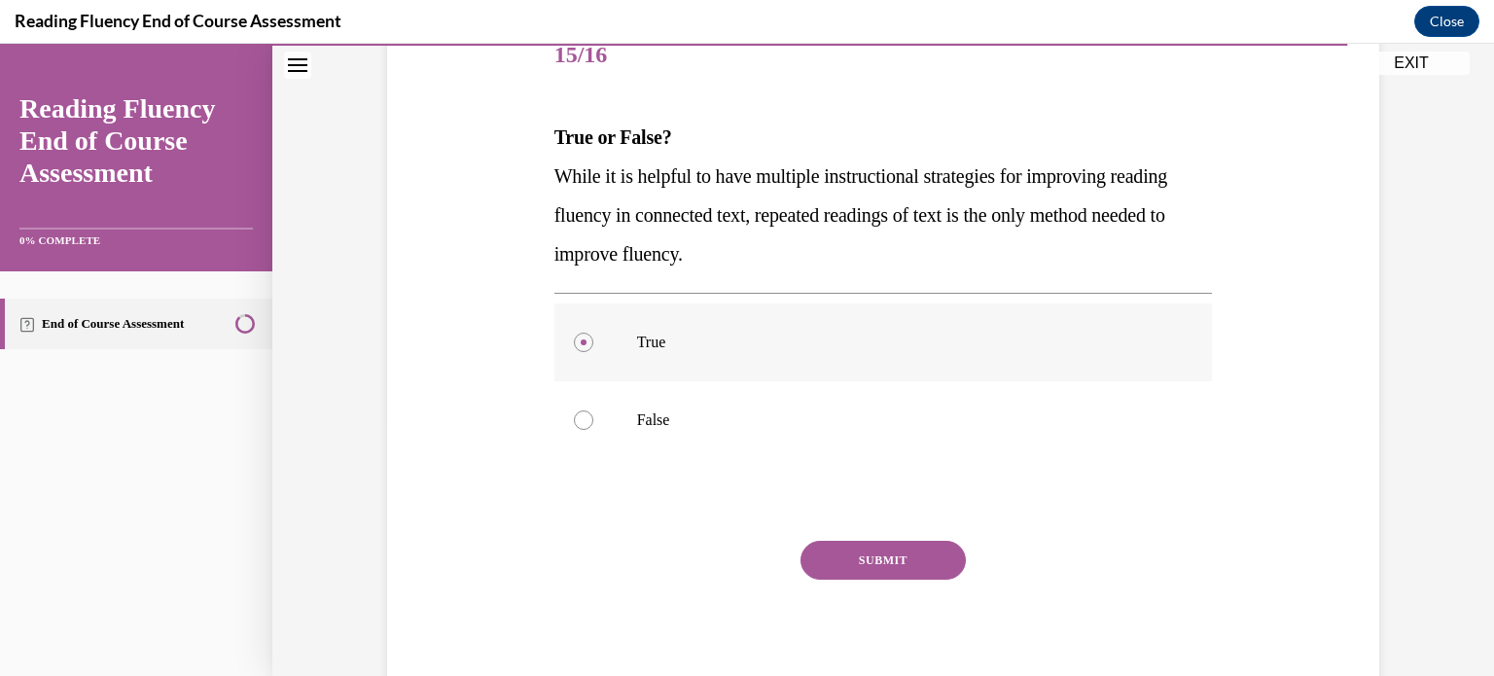
scroll to position [253, 0]
click at [694, 423] on p "False" at bounding box center [900, 419] width 527 height 19
click at [593, 423] on input "False" at bounding box center [583, 419] width 19 height 19
radio input "true"
click at [827, 553] on button "SUBMIT" at bounding box center [882, 560] width 165 height 39
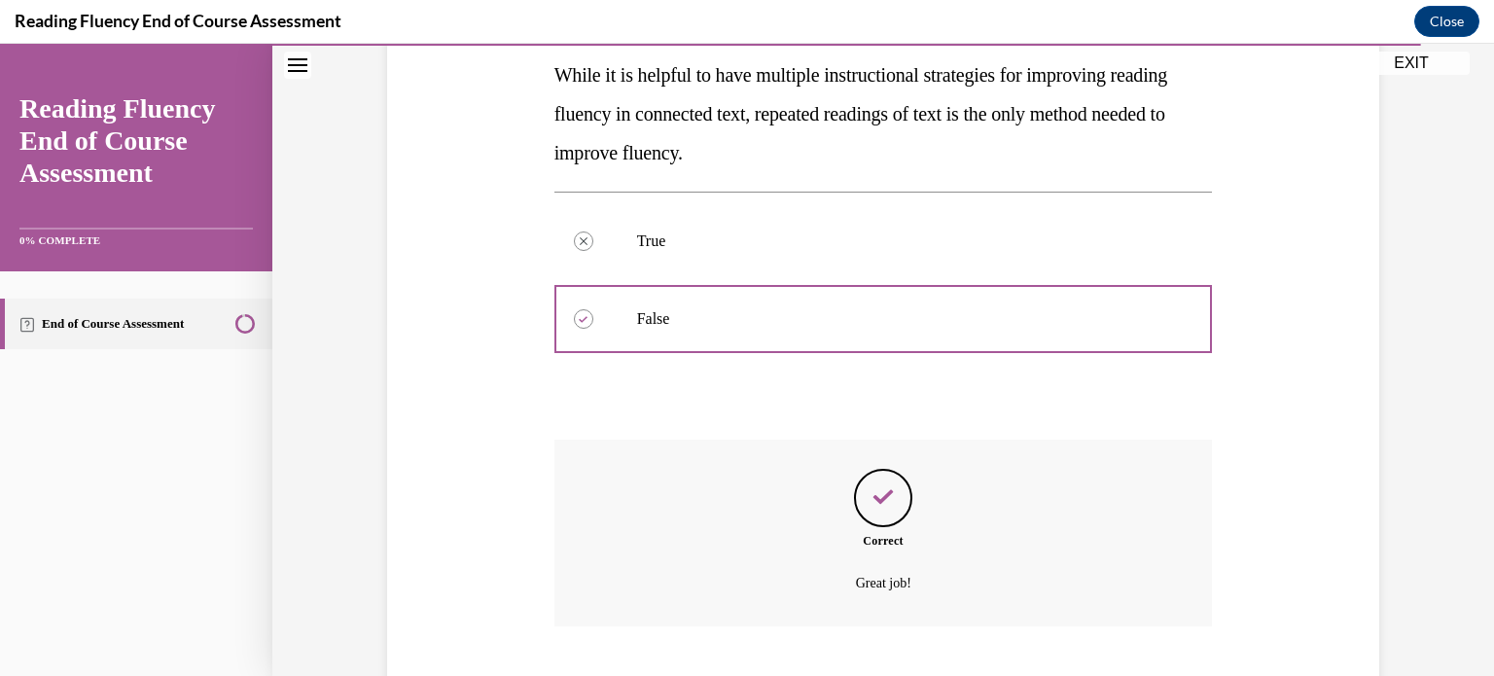
scroll to position [473, 0]
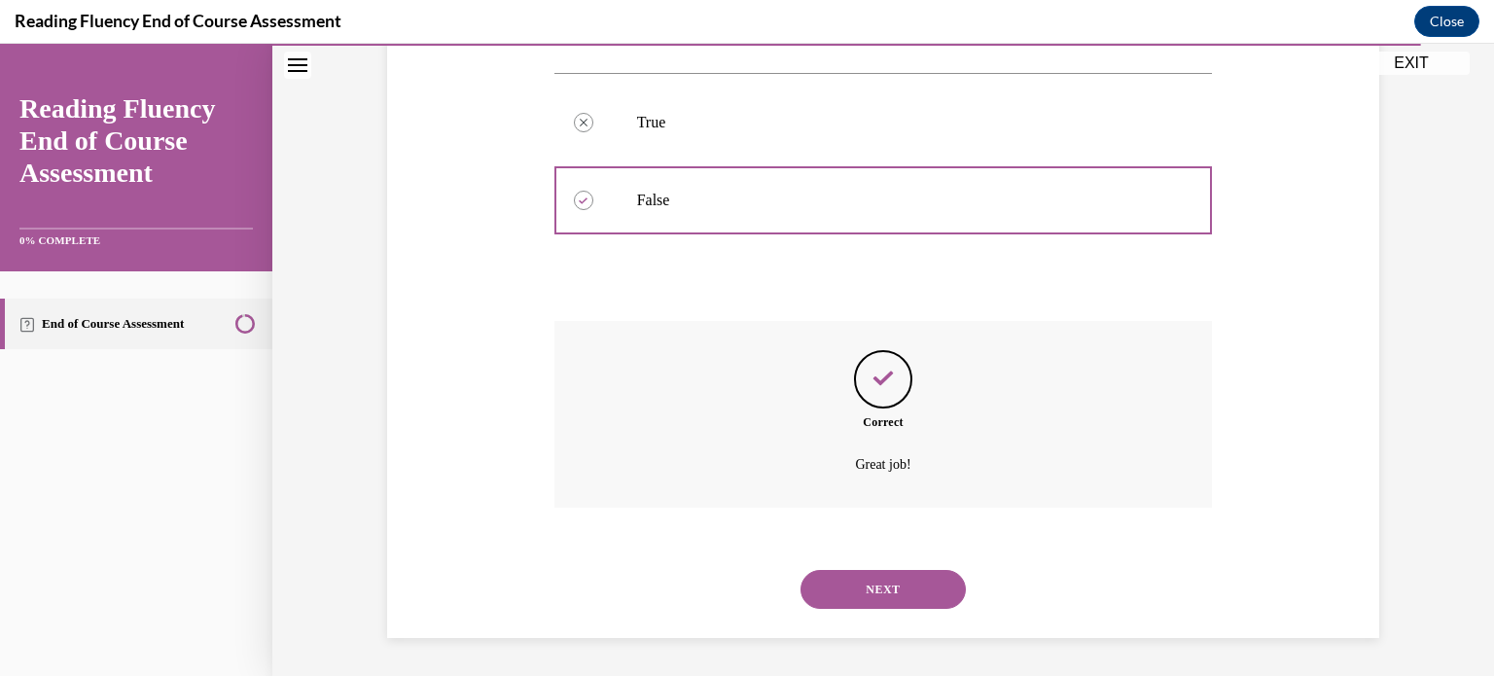
click at [836, 571] on button "NEXT" at bounding box center [882, 589] width 165 height 39
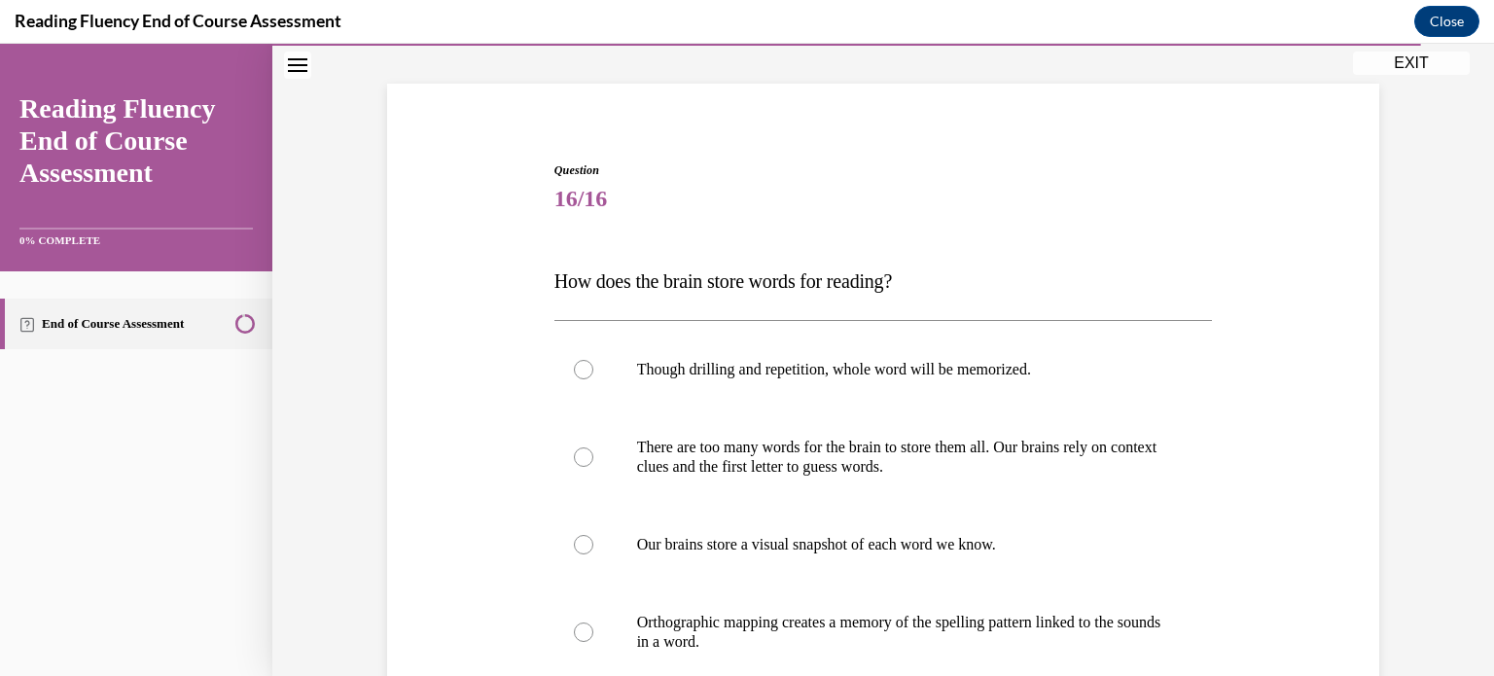
scroll to position [163, 0]
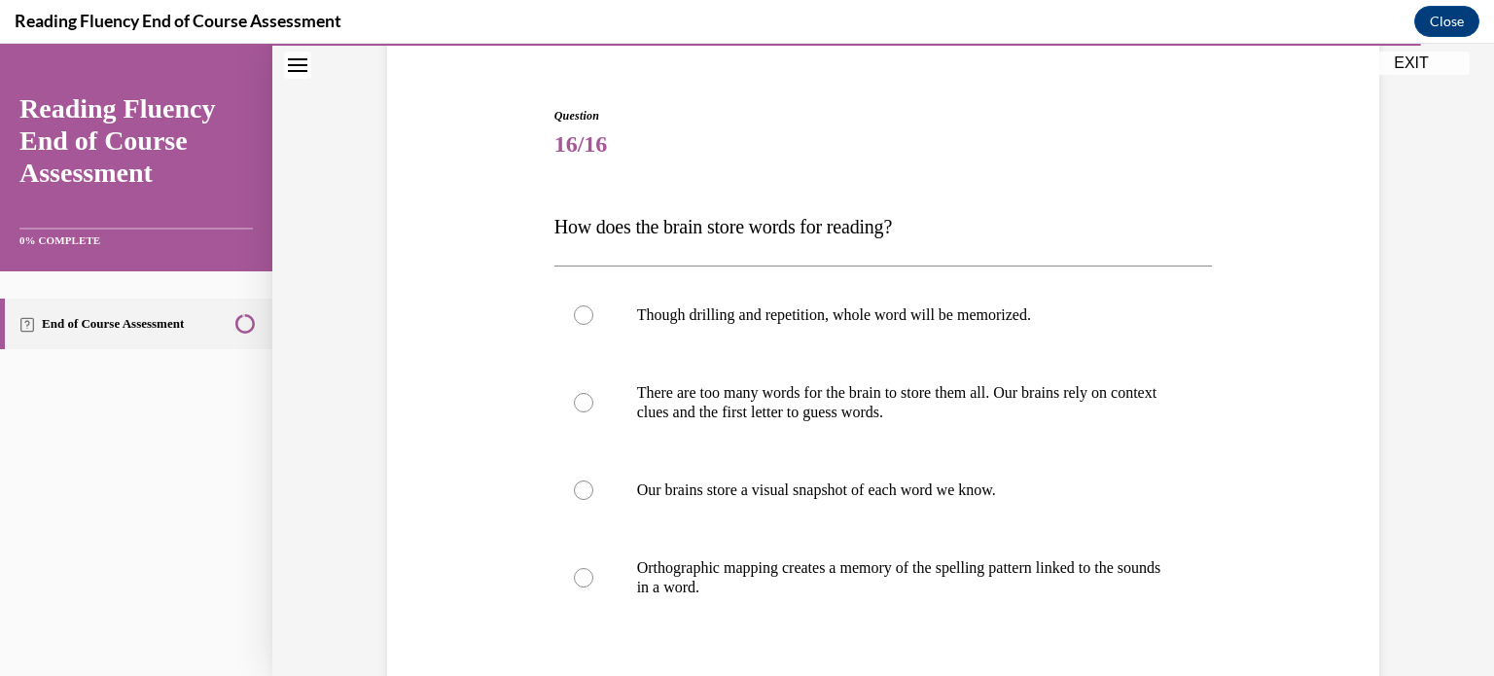
click at [836, 571] on p "Orthographic mapping creates a memory of the spelling pattern linked to the sou…" at bounding box center [900, 577] width 527 height 39
click at [593, 571] on input "Orthographic mapping creates a memory of the spelling pattern linked to the sou…" at bounding box center [583, 577] width 19 height 19
radio input "true"
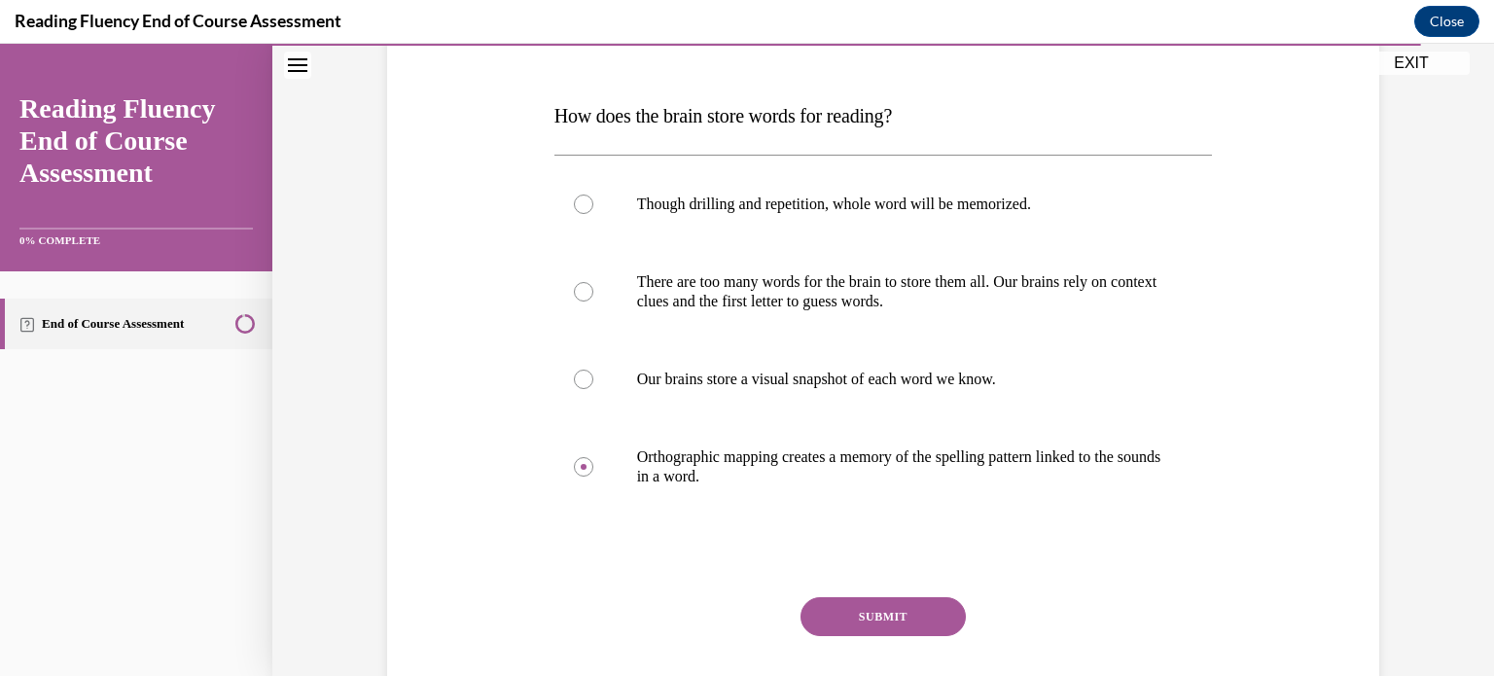
scroll to position [287, 0]
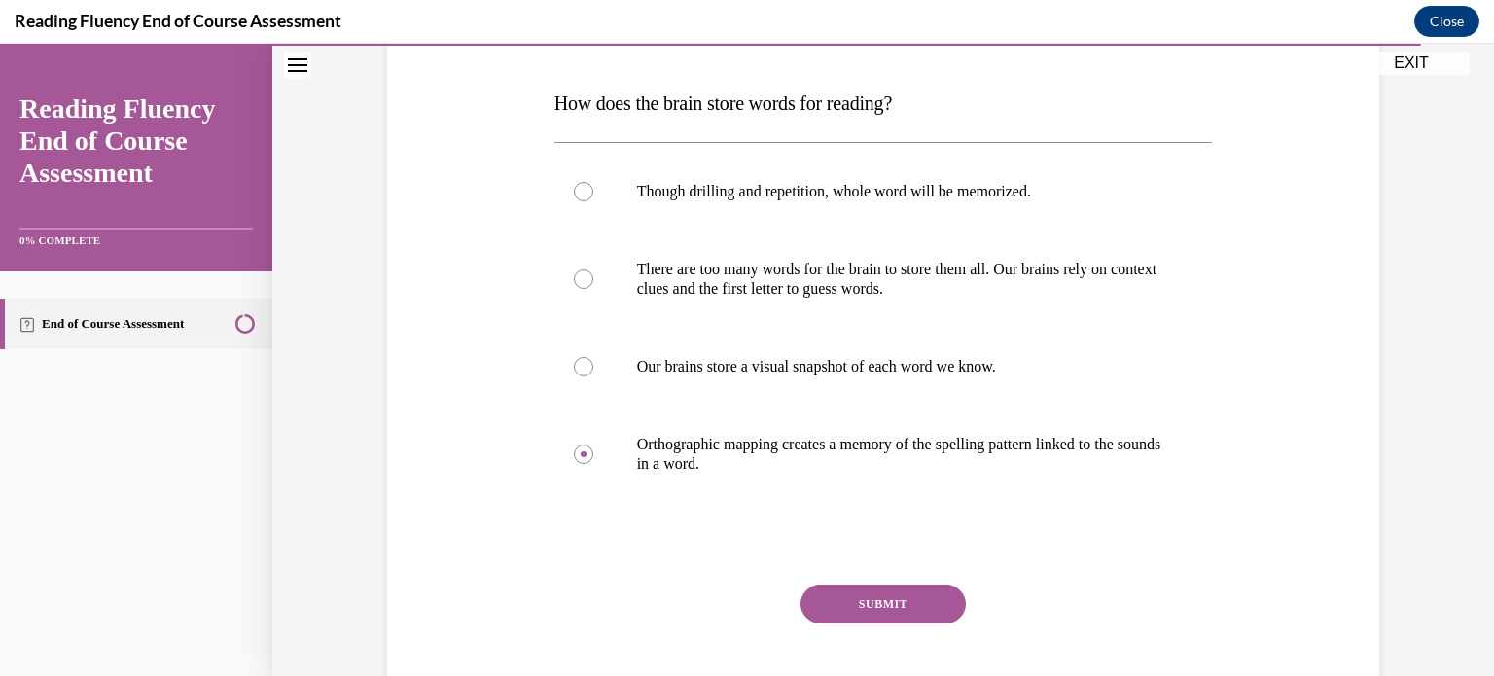
click at [856, 588] on button "SUBMIT" at bounding box center [882, 603] width 165 height 39
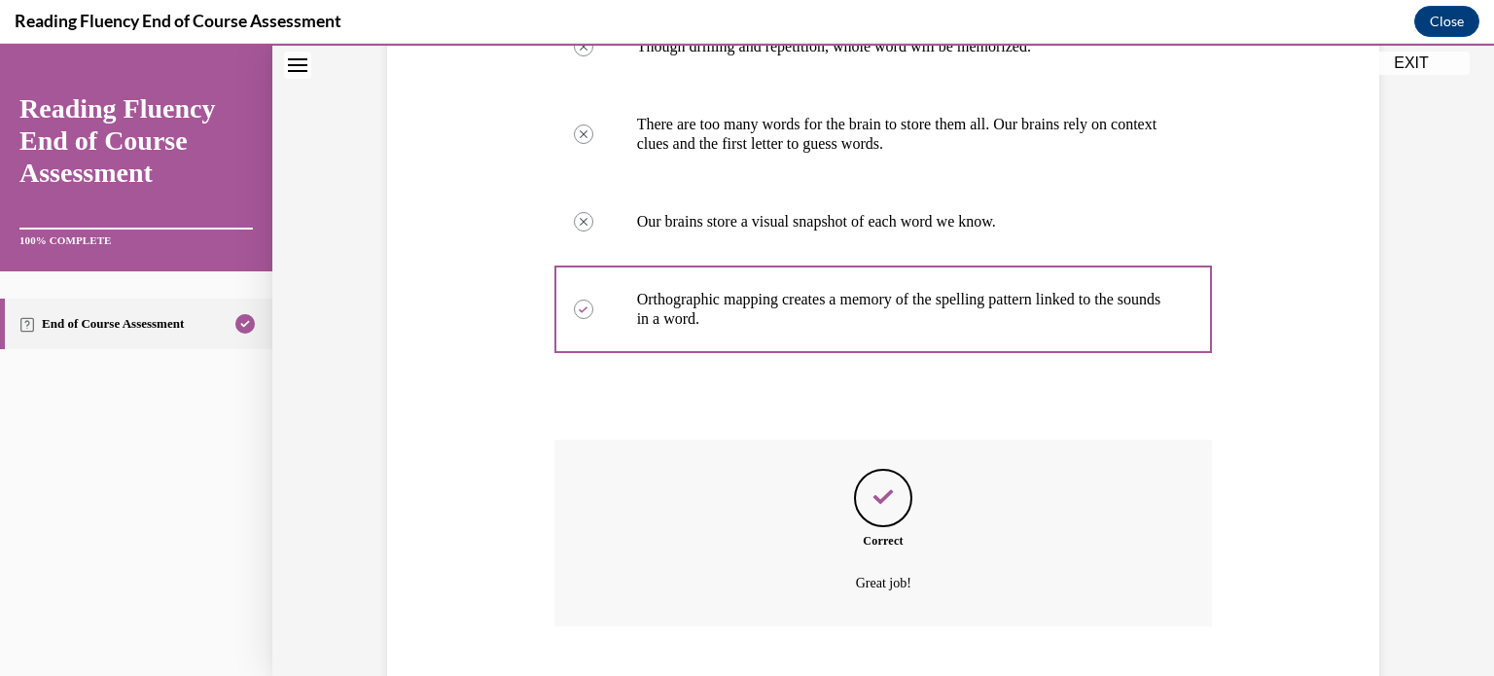
scroll to position [550, 0]
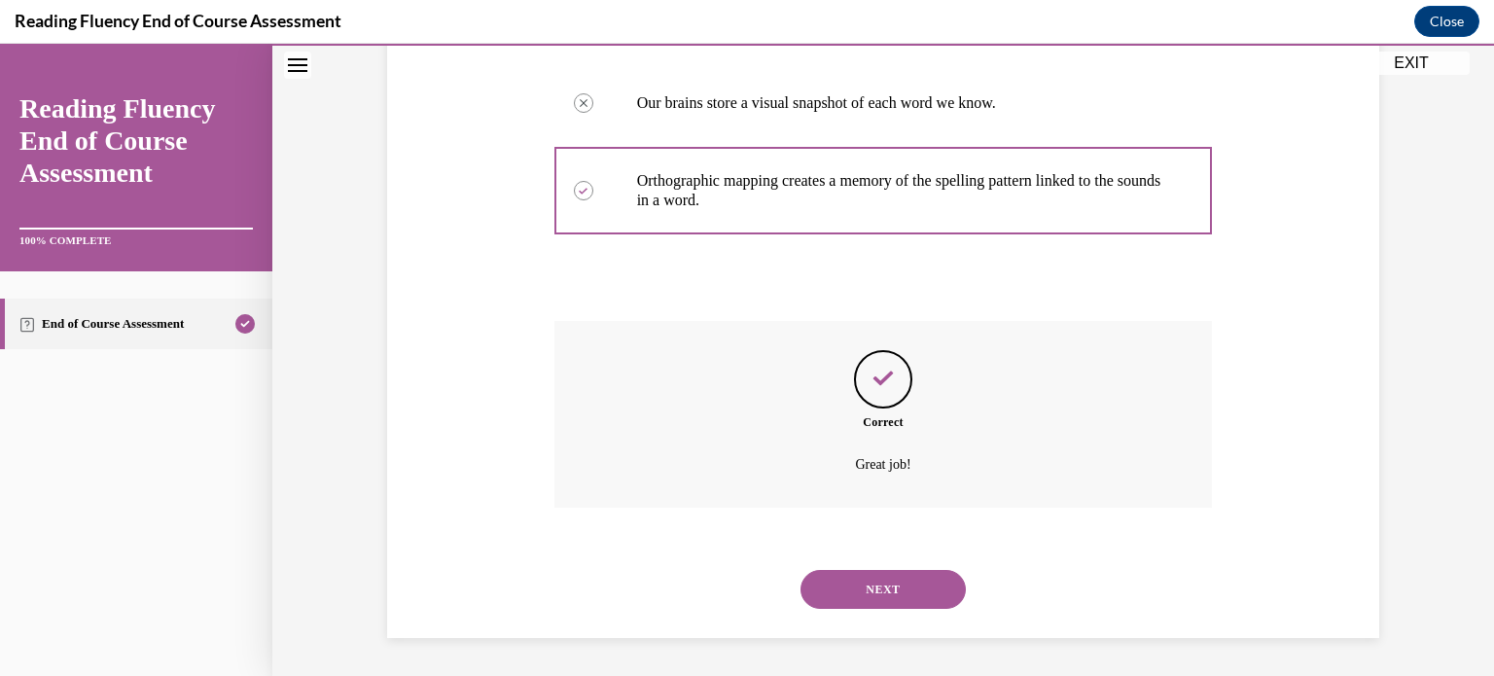
click at [871, 592] on button "NEXT" at bounding box center [882, 589] width 165 height 39
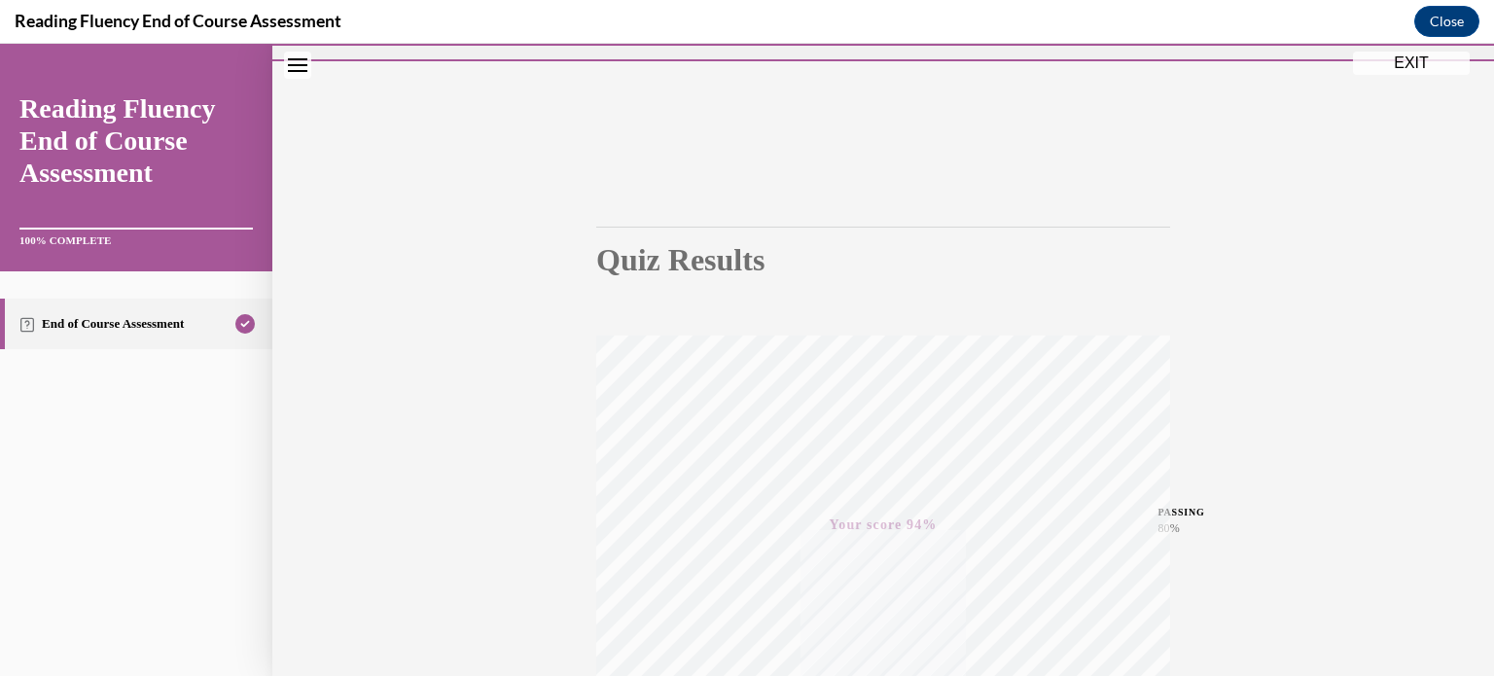
scroll to position [364, 0]
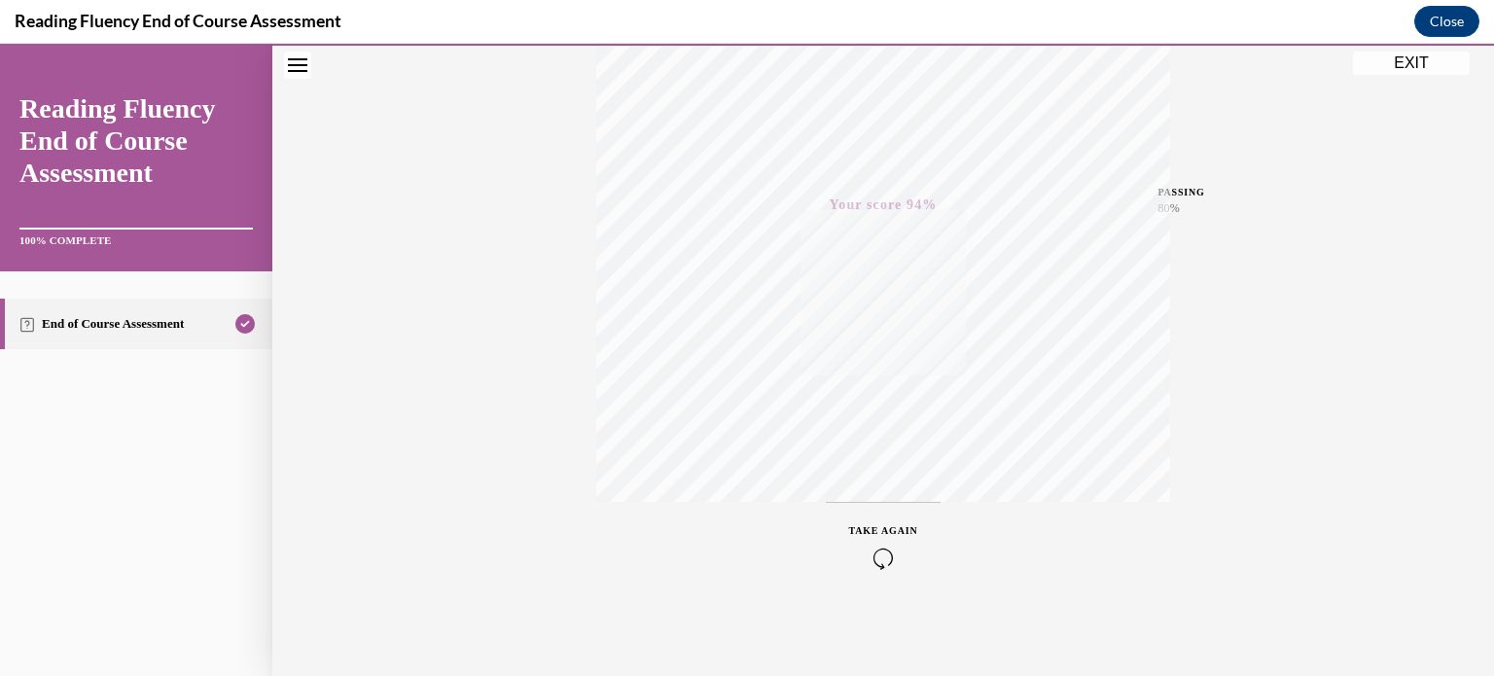
click at [1419, 62] on button "EXIT" at bounding box center [1411, 63] width 117 height 23
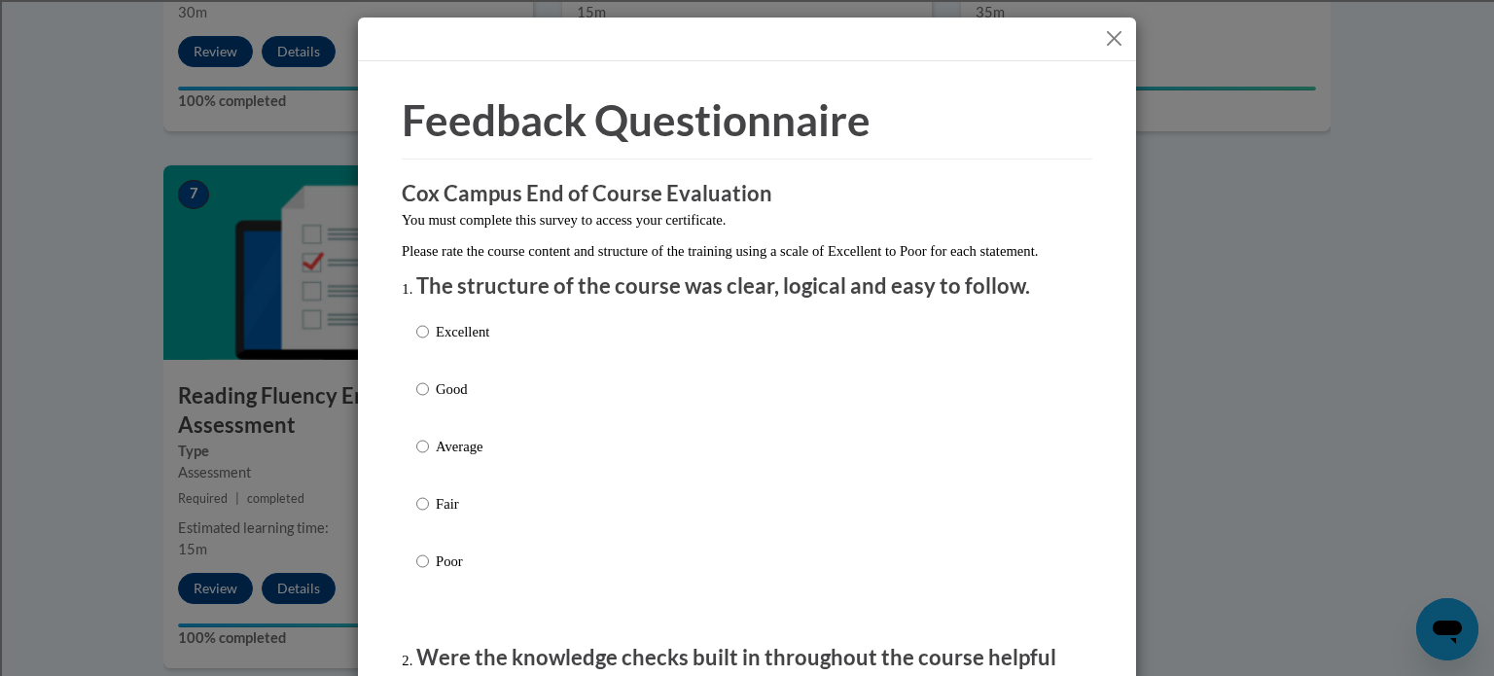
click at [426, 342] on label "Excellent" at bounding box center [452, 347] width 73 height 53
click at [426, 342] on input "Excellent" at bounding box center [422, 331] width 13 height 21
radio input "true"
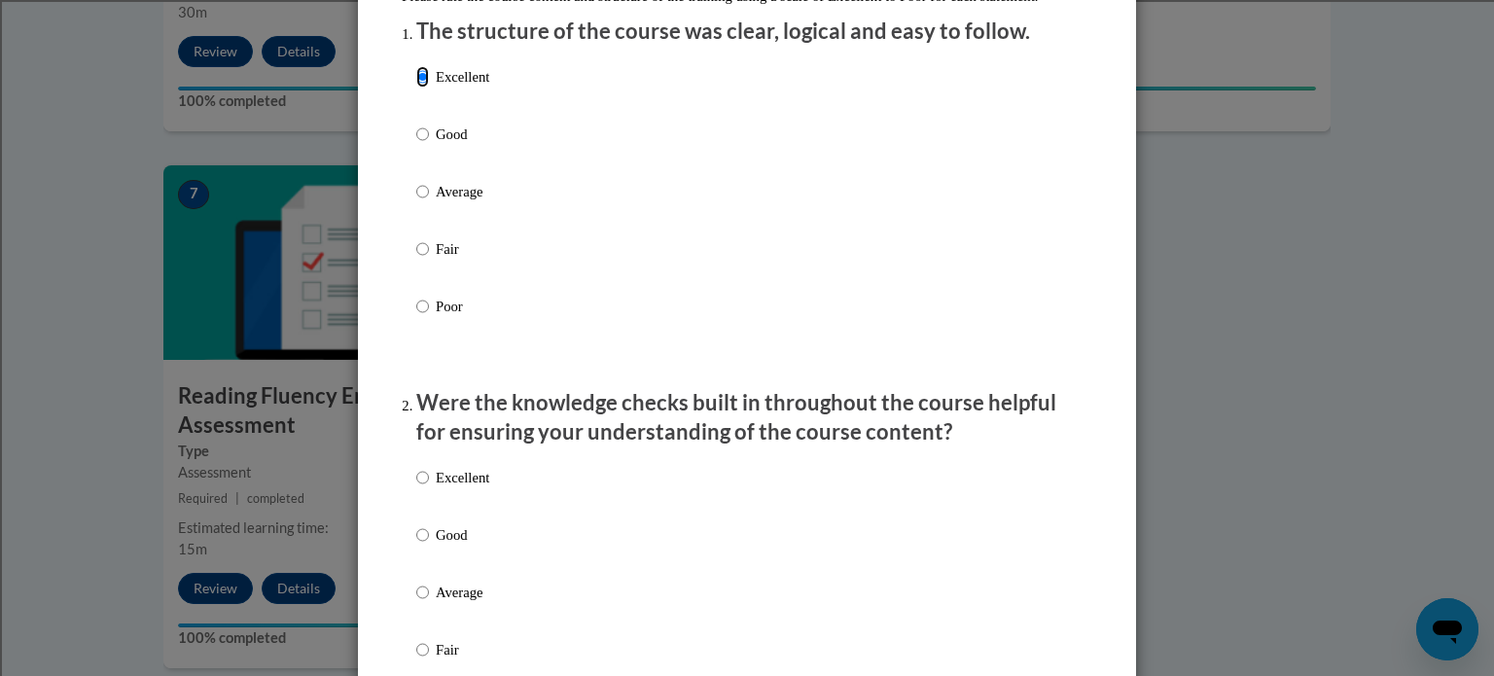
scroll to position [256, 0]
click at [416, 487] on input "Excellent" at bounding box center [422, 476] width 13 height 21
radio input "true"
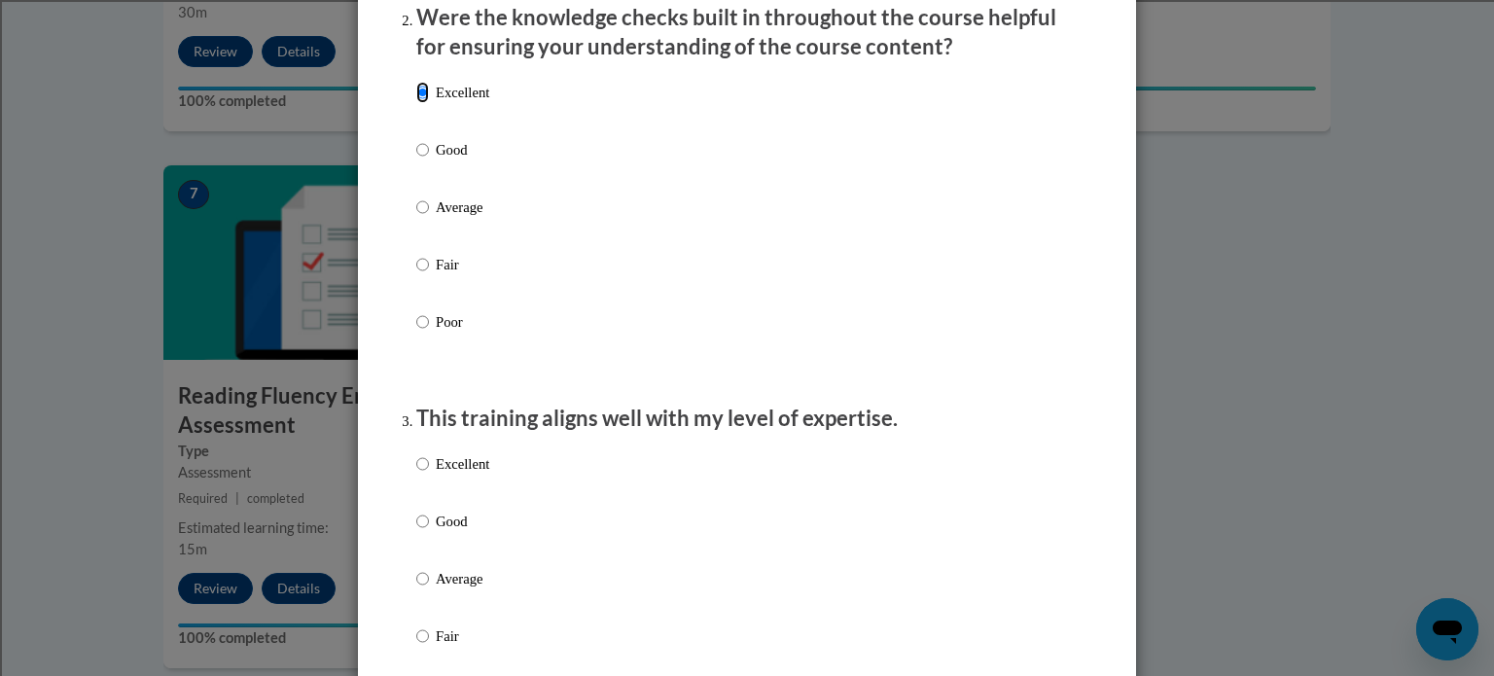
scroll to position [650, 0]
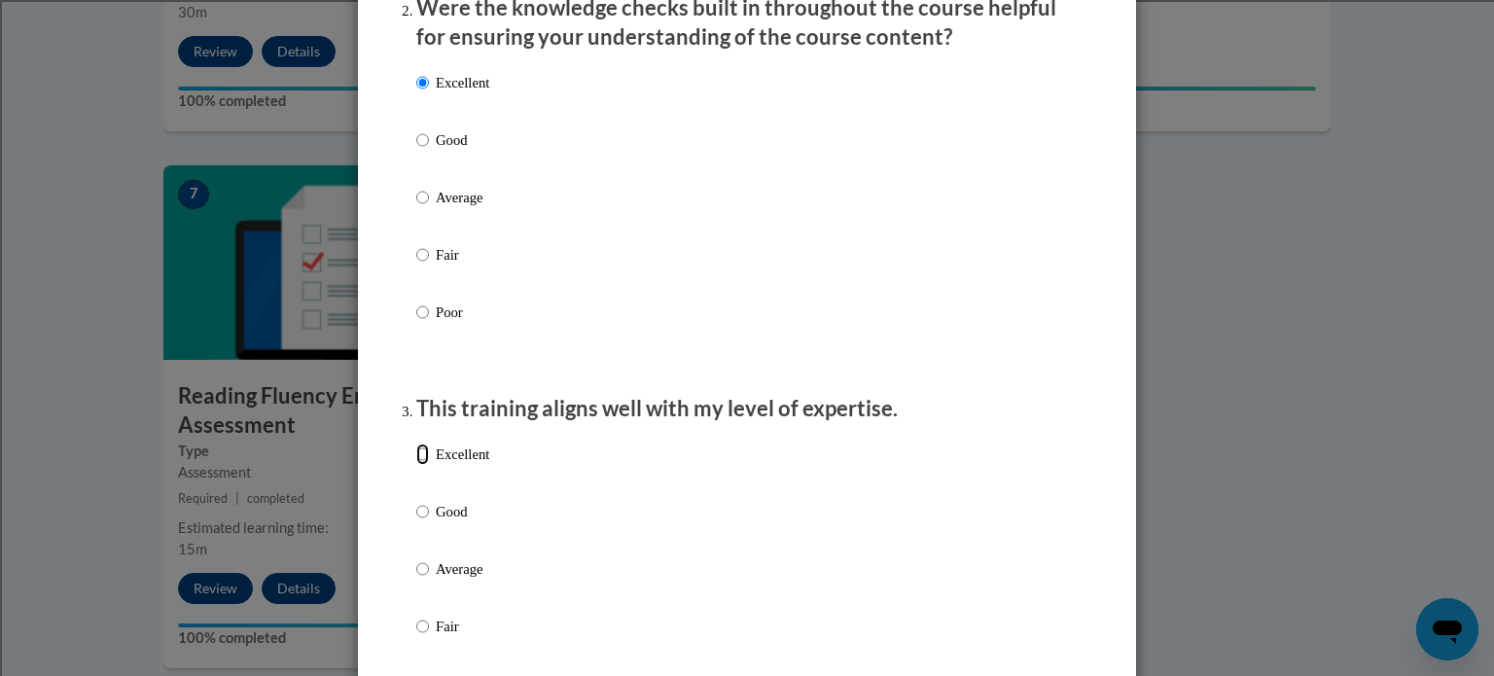
click at [416, 465] on input "Excellent" at bounding box center [422, 453] width 13 height 21
radio input "true"
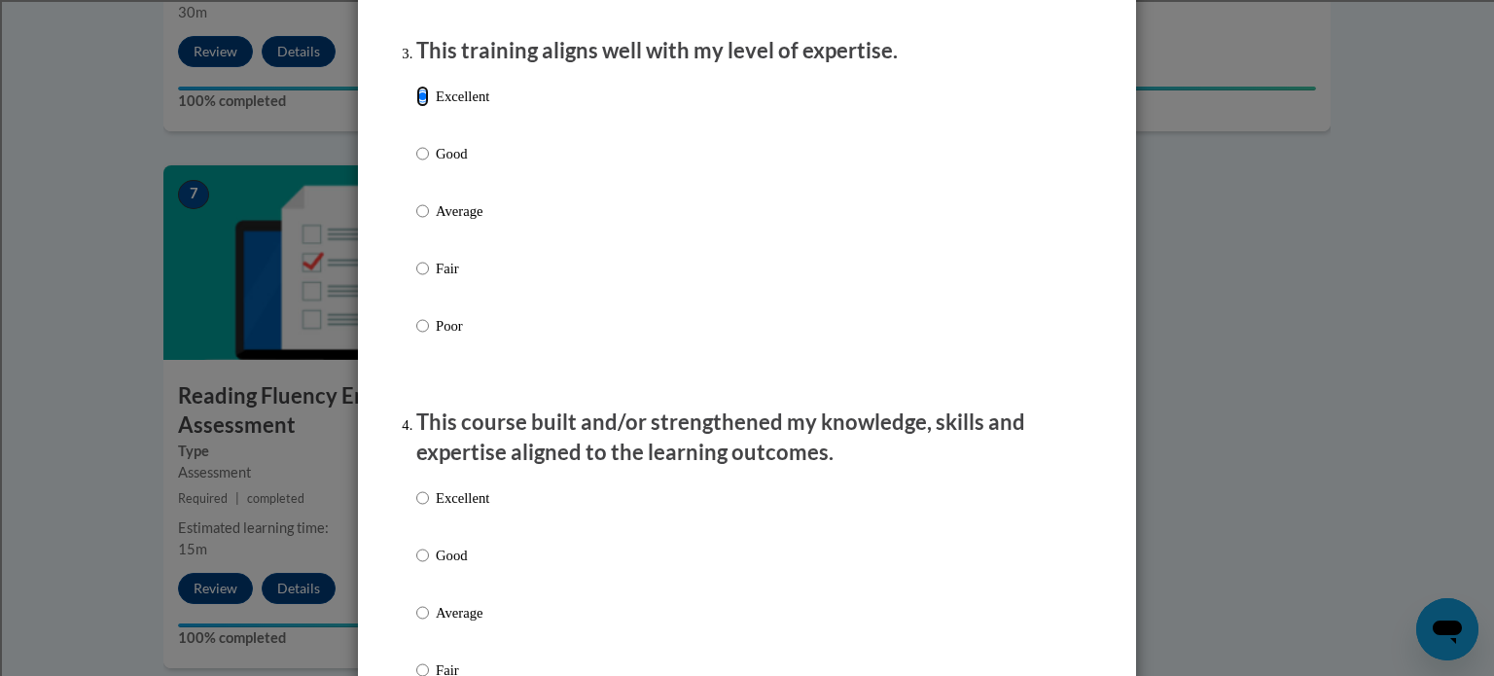
scroll to position [1007, 0]
click at [436, 509] on p "Excellent" at bounding box center [462, 497] width 53 height 21
click at [428, 509] on input "Excellent" at bounding box center [422, 497] width 13 height 21
radio input "true"
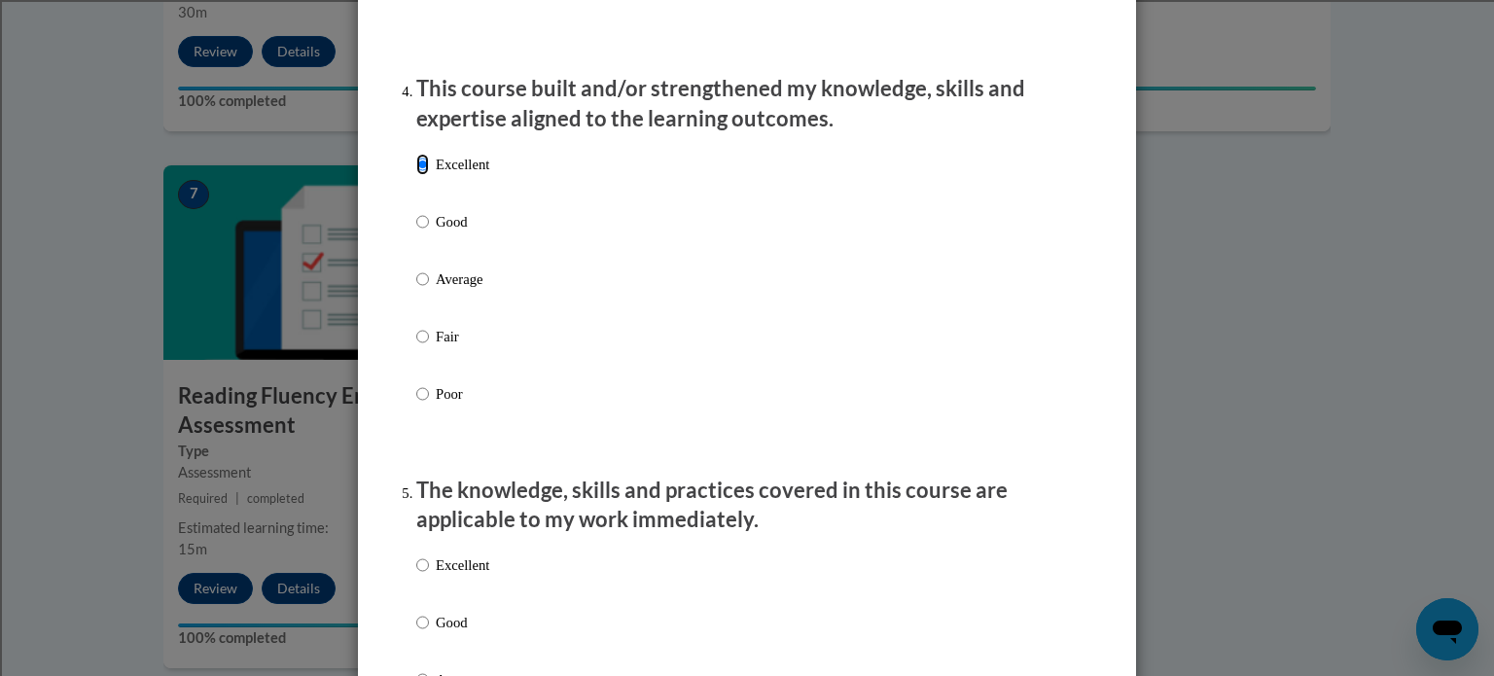
scroll to position [1346, 0]
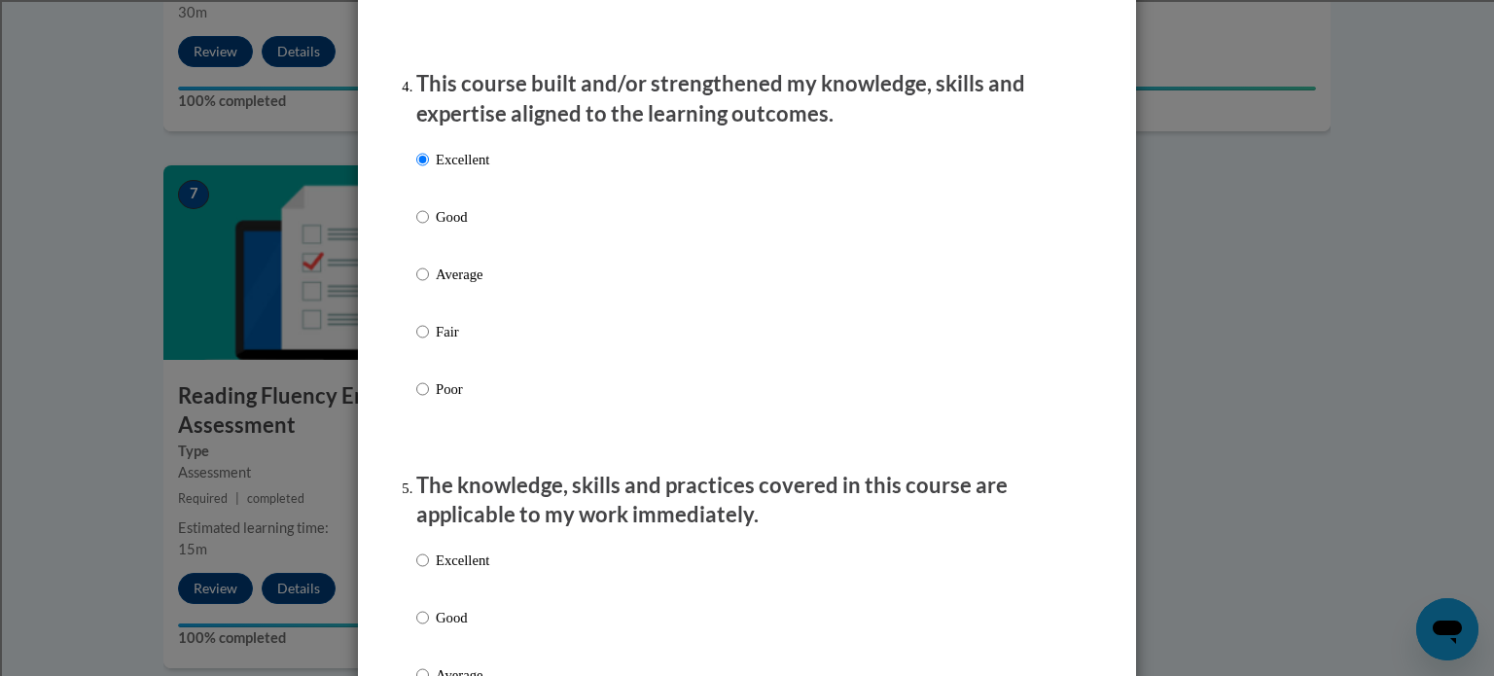
click at [416, 571] on input "Excellent" at bounding box center [422, 559] width 13 height 21
radio input "true"
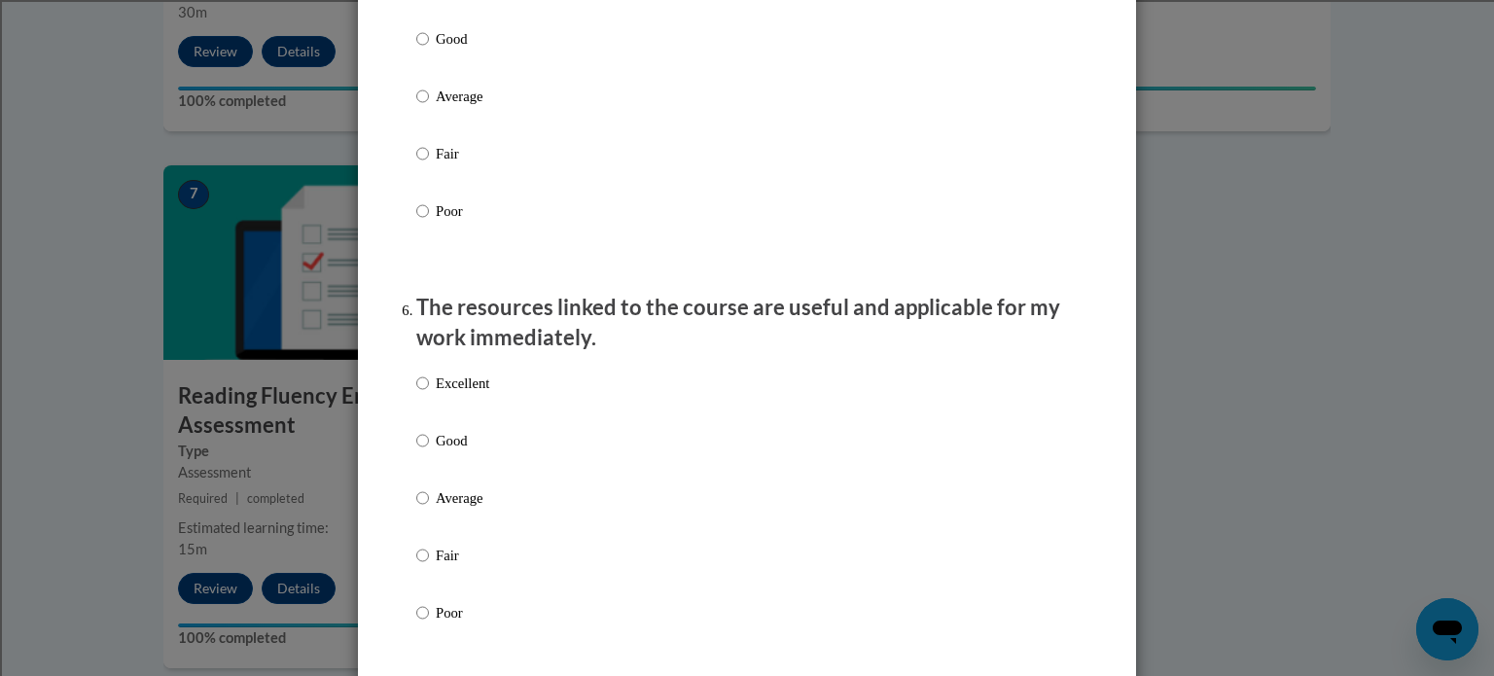
scroll to position [1932, 0]
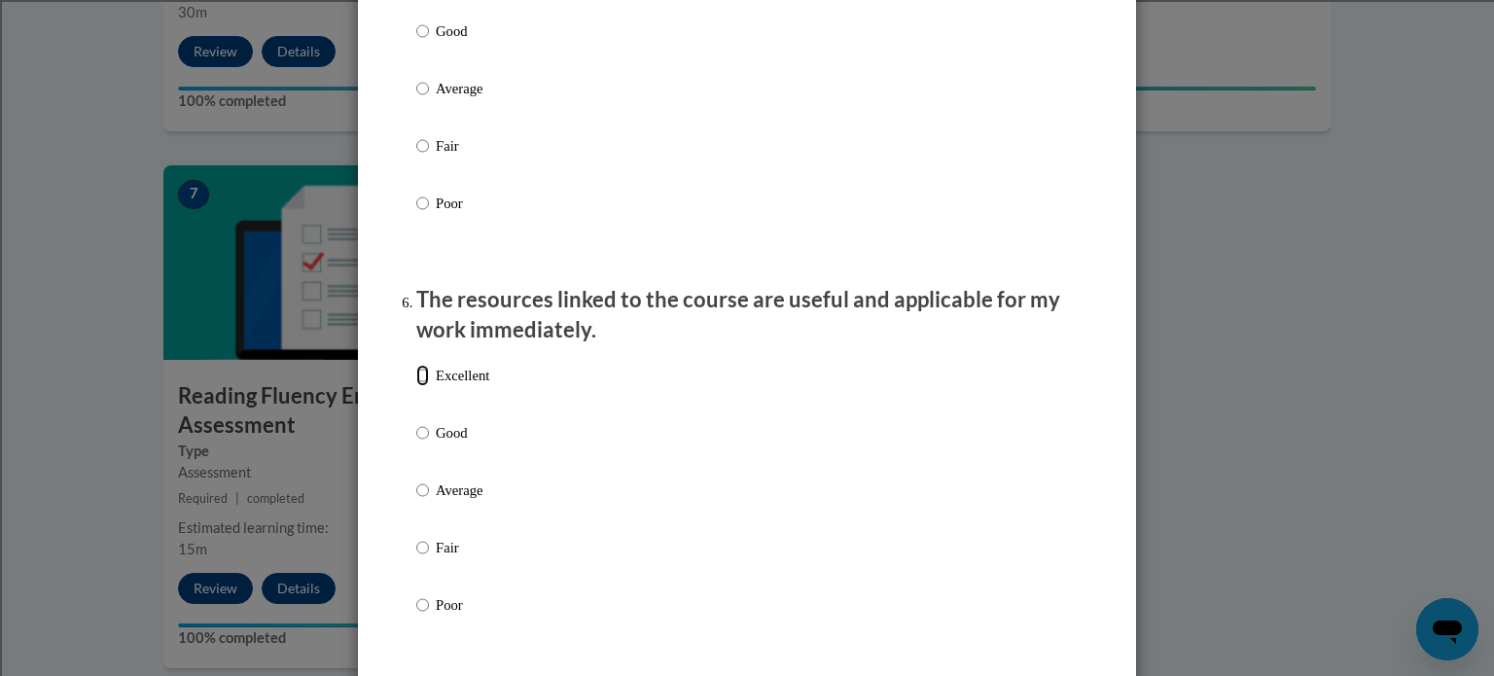
click at [416, 386] on input "Excellent" at bounding box center [422, 375] width 13 height 21
radio input "true"
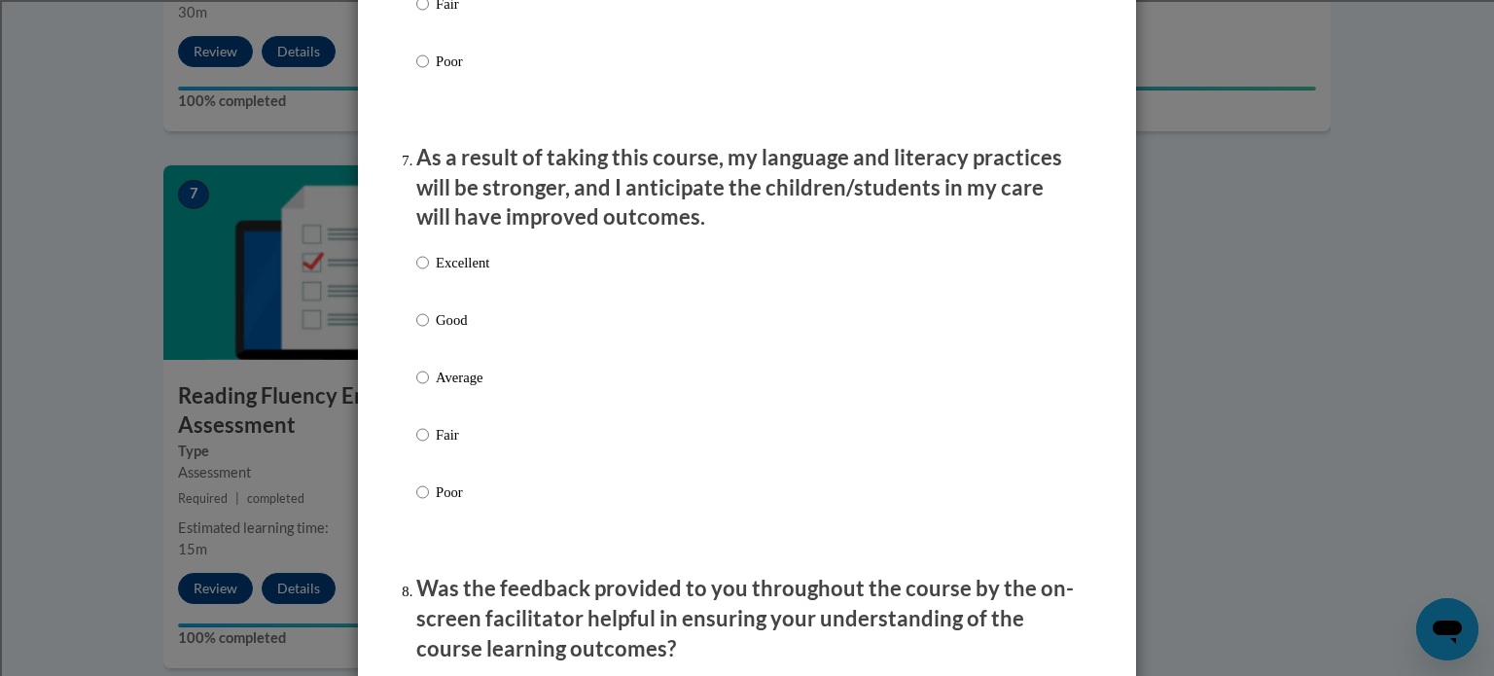
scroll to position [2477, 0]
click at [416, 272] on input "Excellent" at bounding box center [422, 261] width 13 height 21
radio input "true"
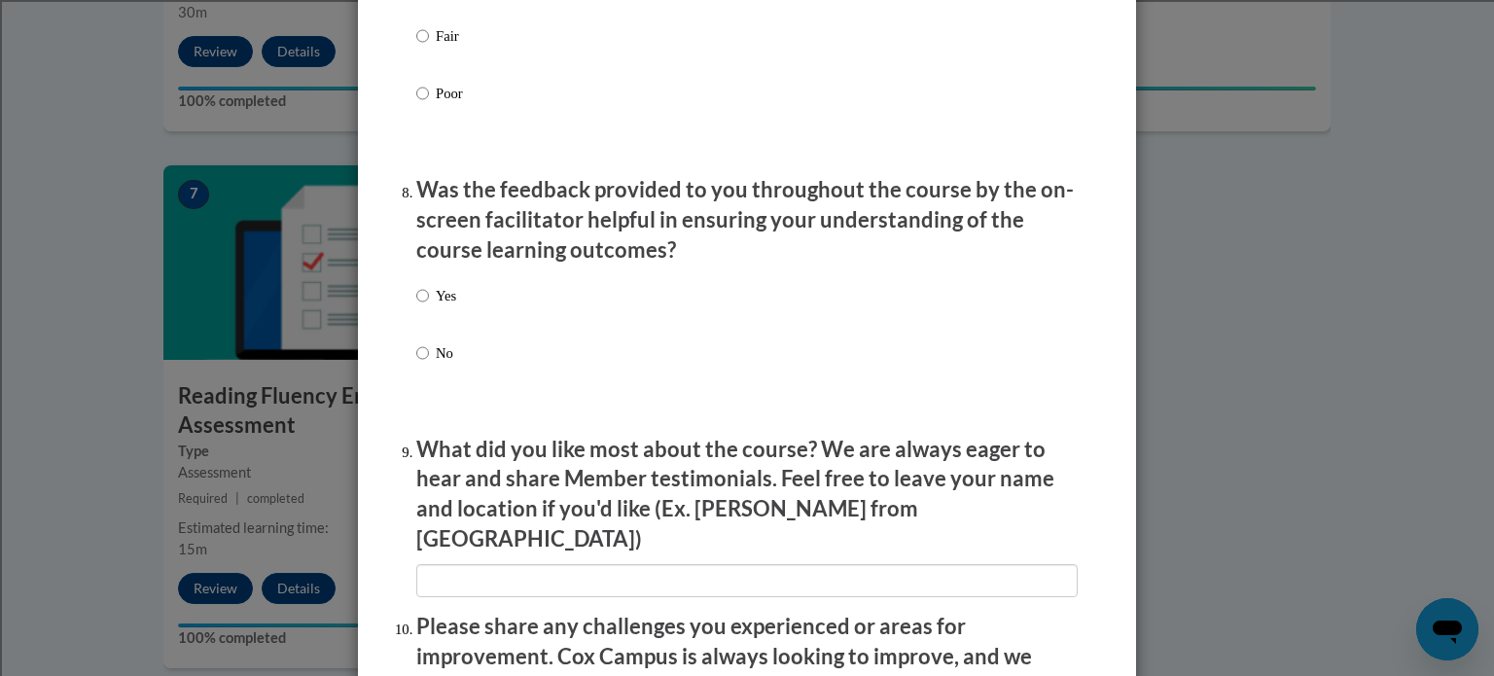
scroll to position [2874, 0]
click at [417, 306] on input "Yes" at bounding box center [422, 295] width 13 height 21
radio input "true"
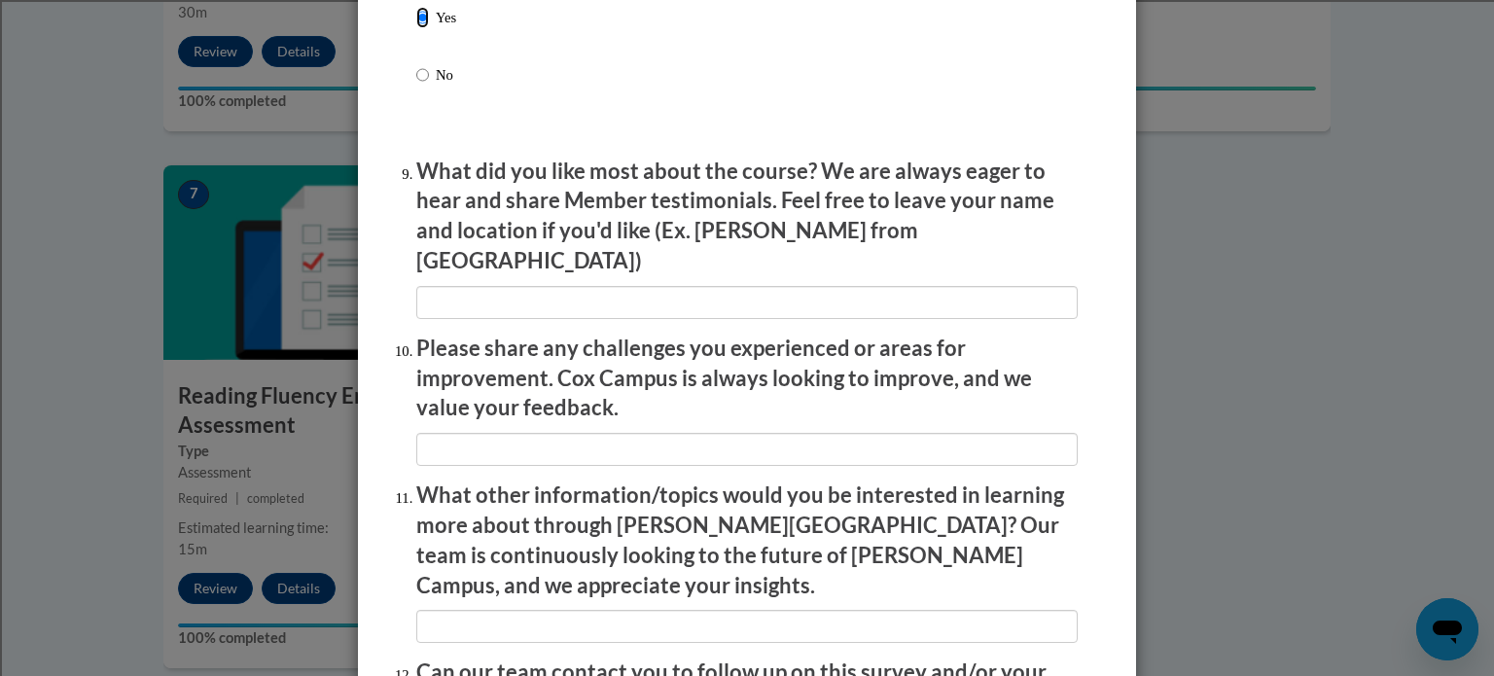
scroll to position [3154, 0]
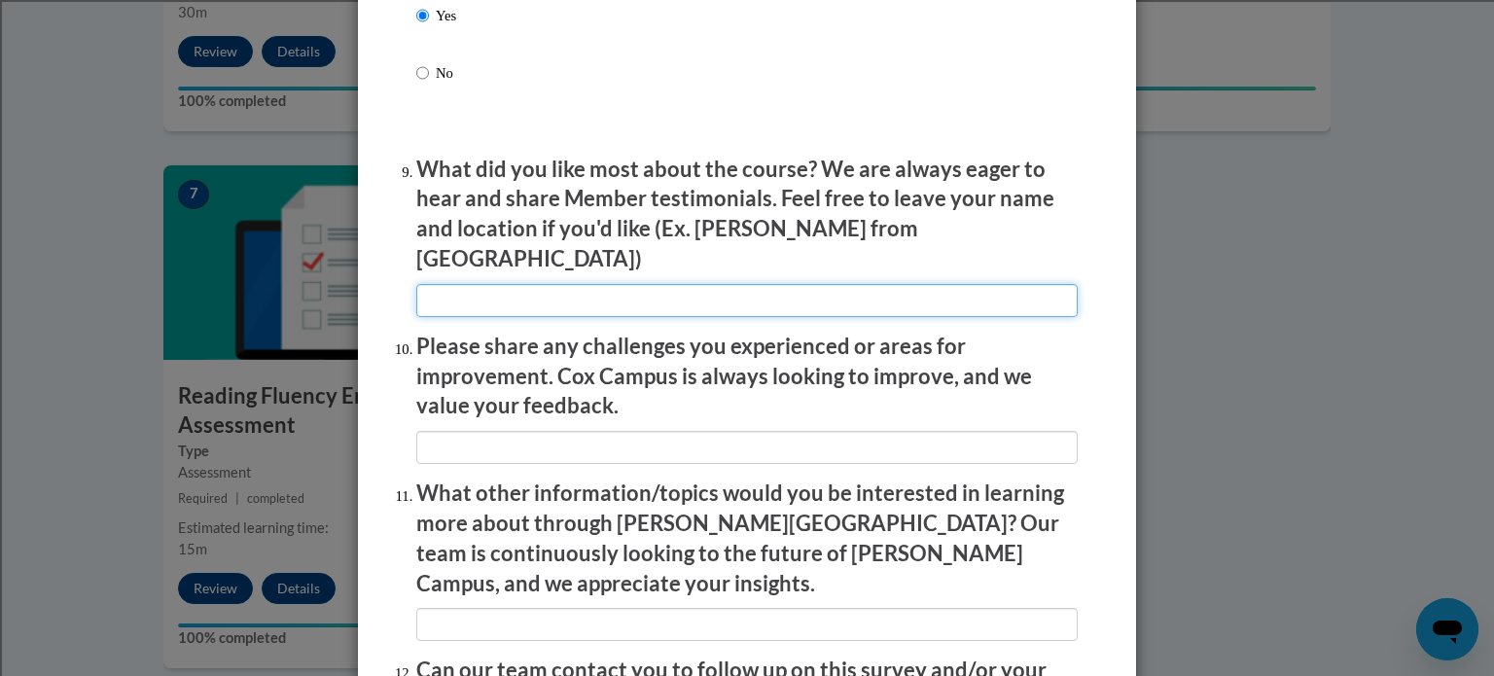
click at [432, 299] on input "textbox" at bounding box center [746, 300] width 661 height 33
type input "n/a"
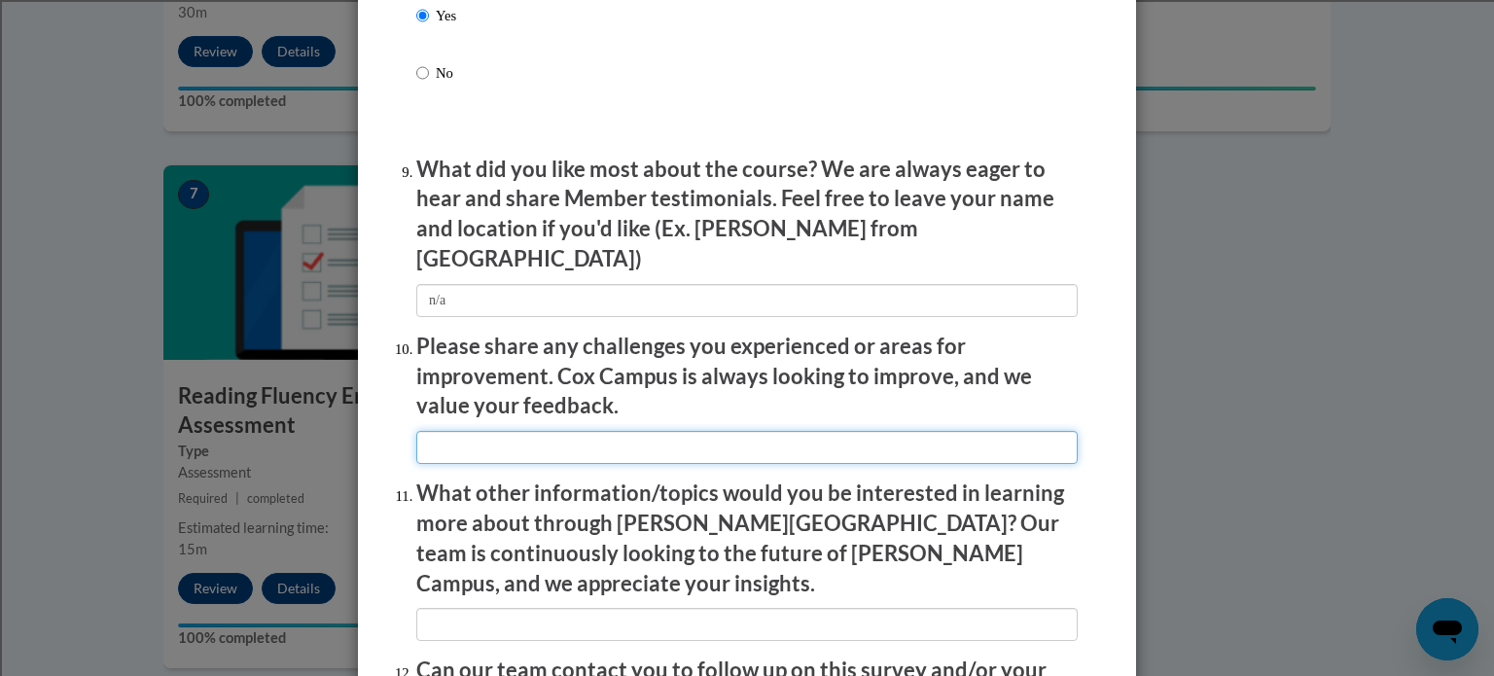
click at [441, 431] on input "textbox" at bounding box center [746, 447] width 661 height 33
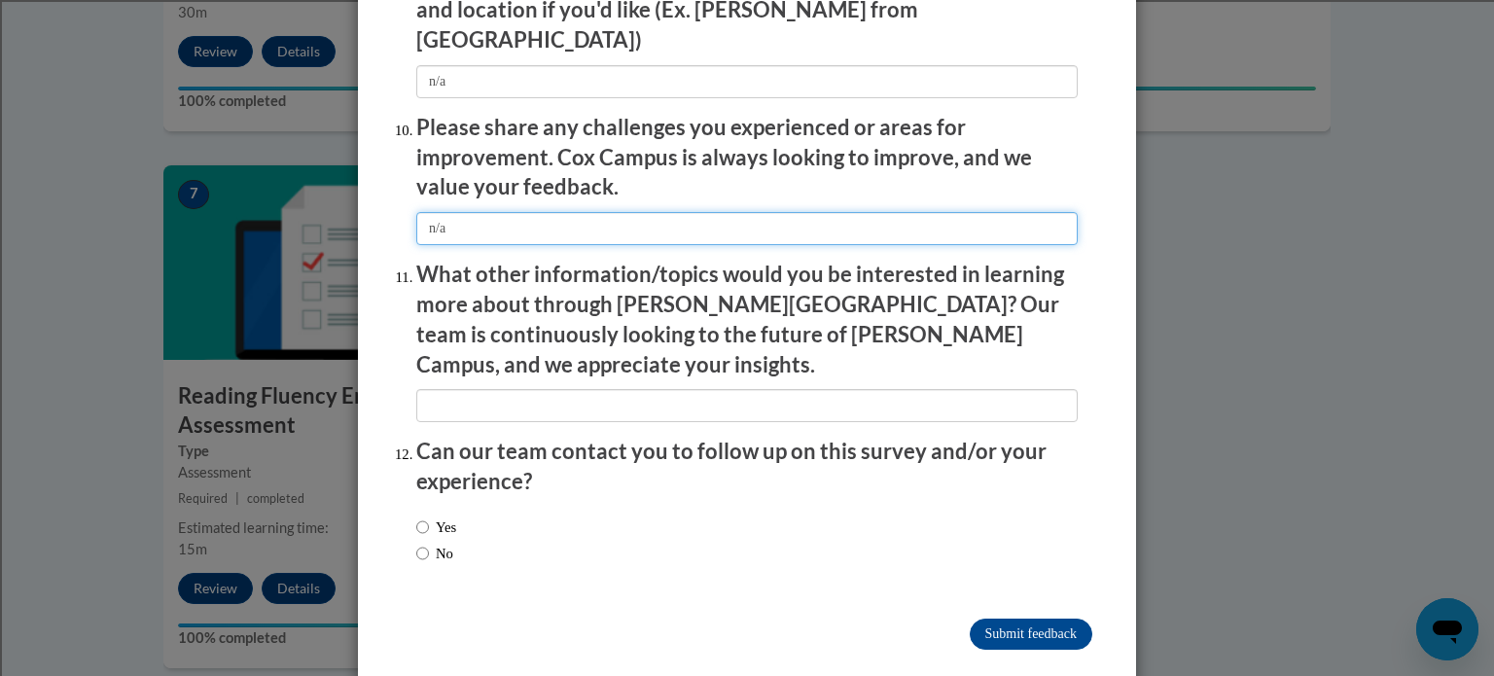
scroll to position [3372, 0]
type input "n/a"
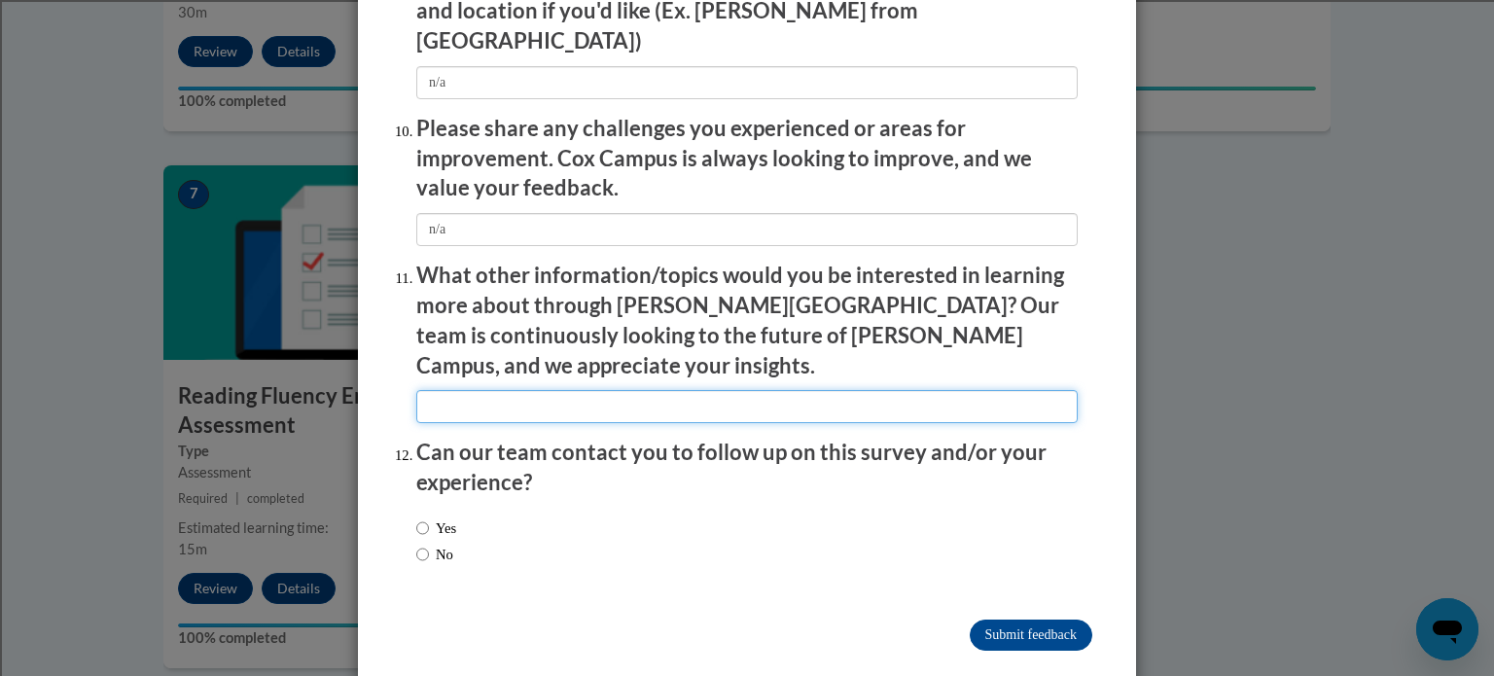
click at [452, 390] on input "textbox" at bounding box center [746, 406] width 661 height 33
type input "n/a"
click at [416, 544] on input "No" at bounding box center [422, 554] width 13 height 21
radio input "true"
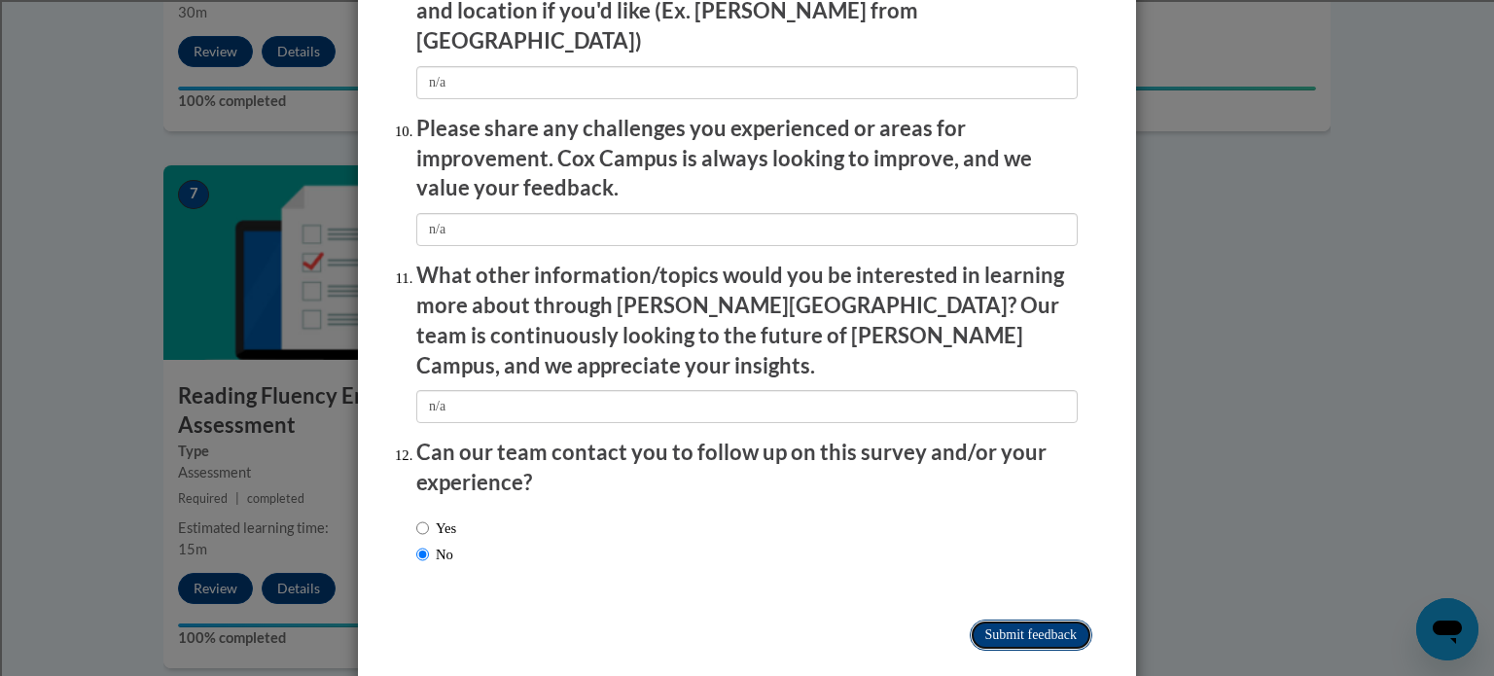
click at [1021, 619] on input "Submit feedback" at bounding box center [1030, 634] width 123 height 31
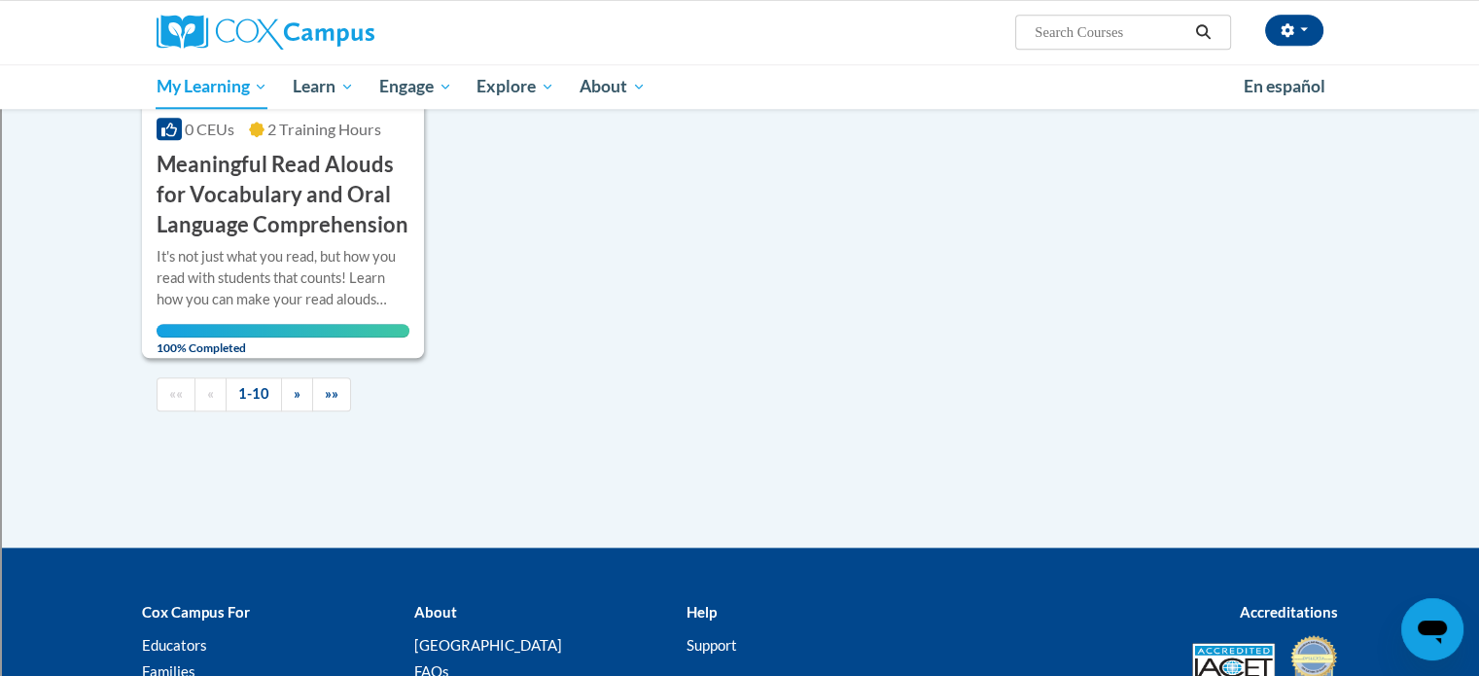
scroll to position [2007, 0]
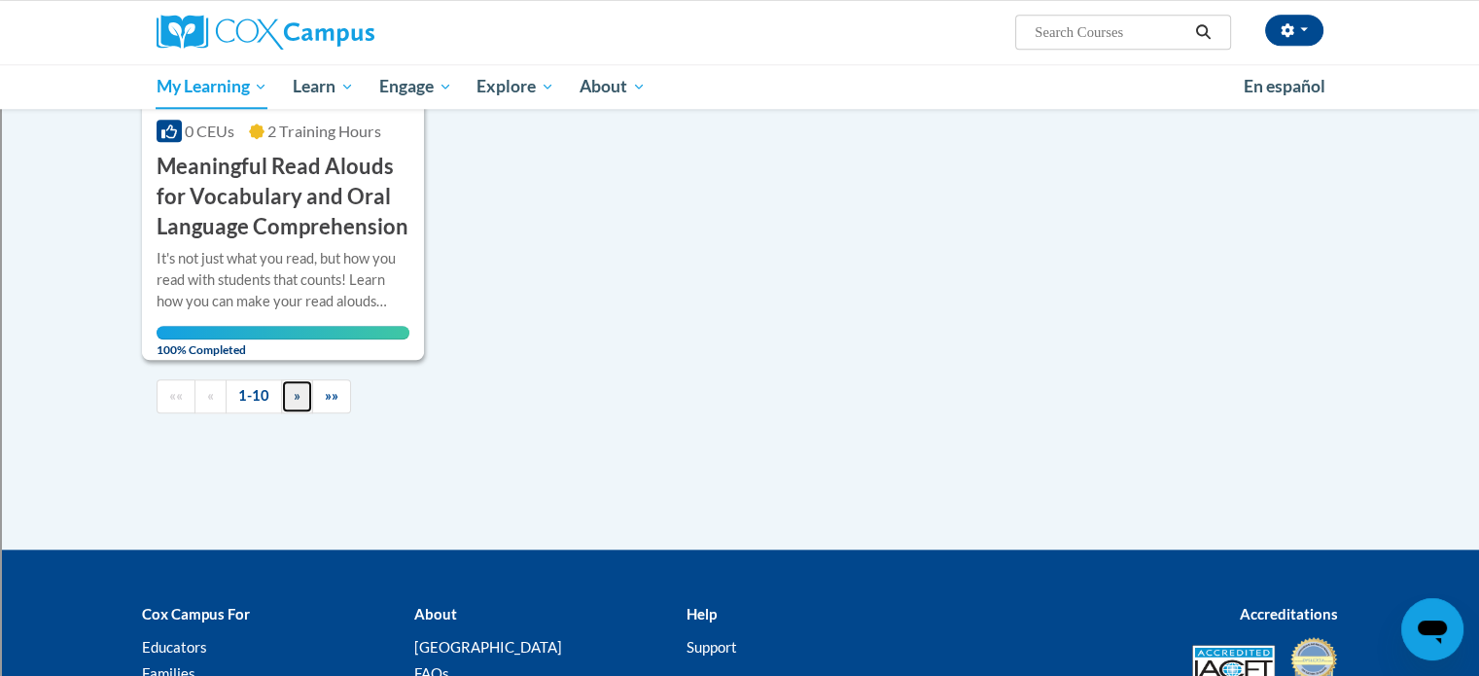
click at [299, 386] on link "»" at bounding box center [297, 396] width 32 height 34
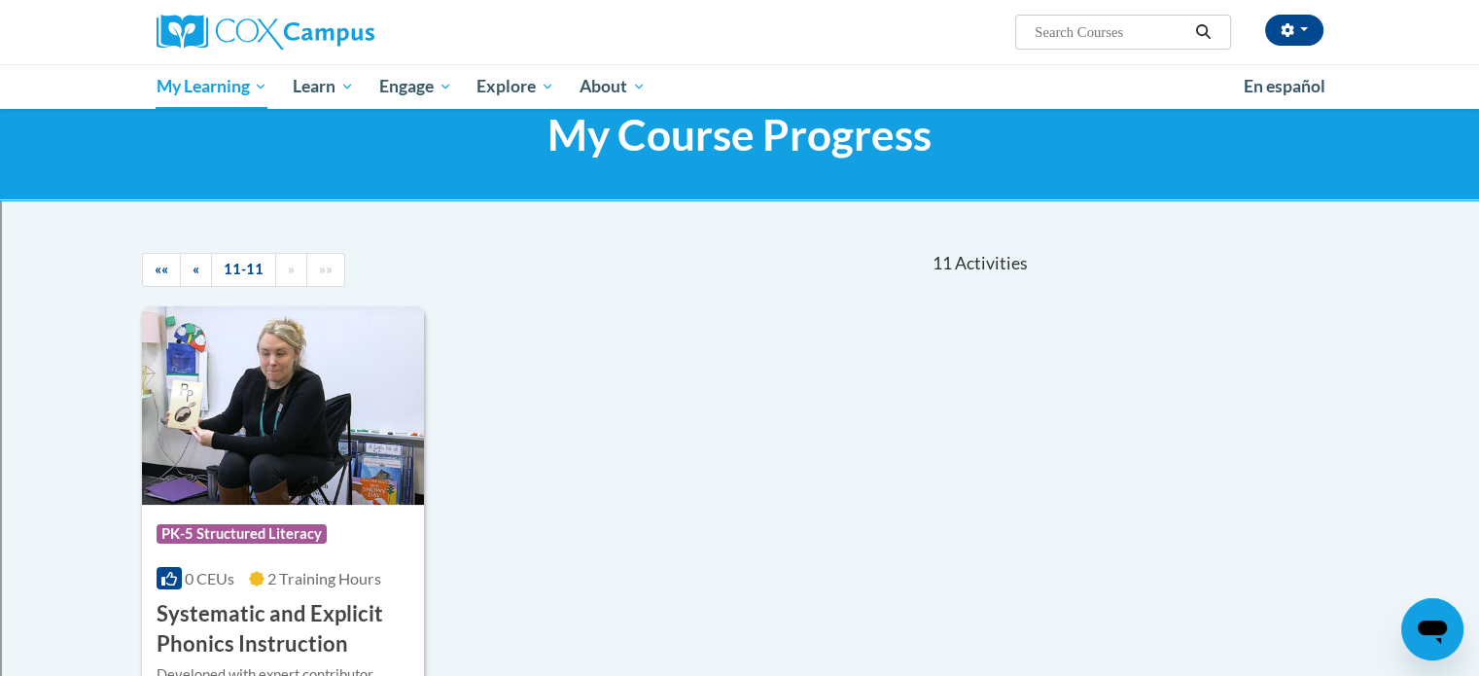
scroll to position [58, 0]
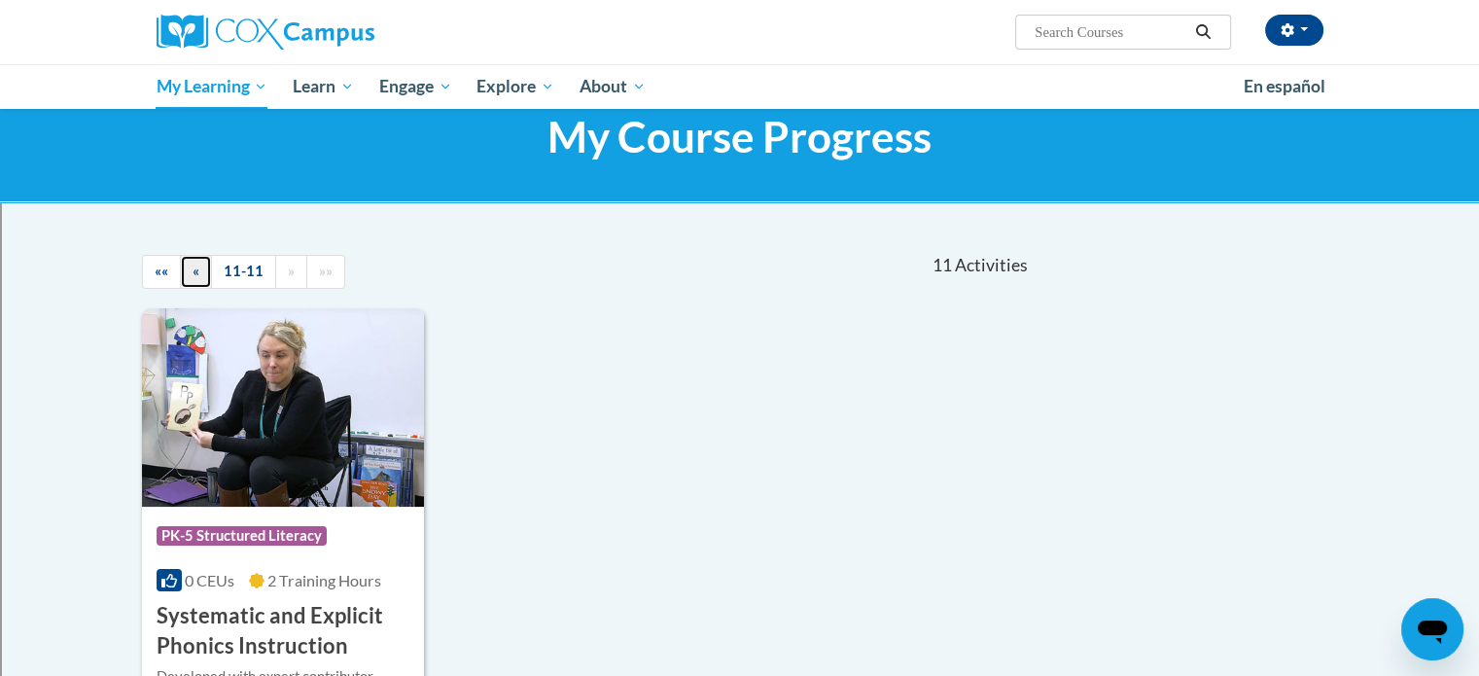
click at [182, 273] on link "«" at bounding box center [196, 272] width 32 height 34
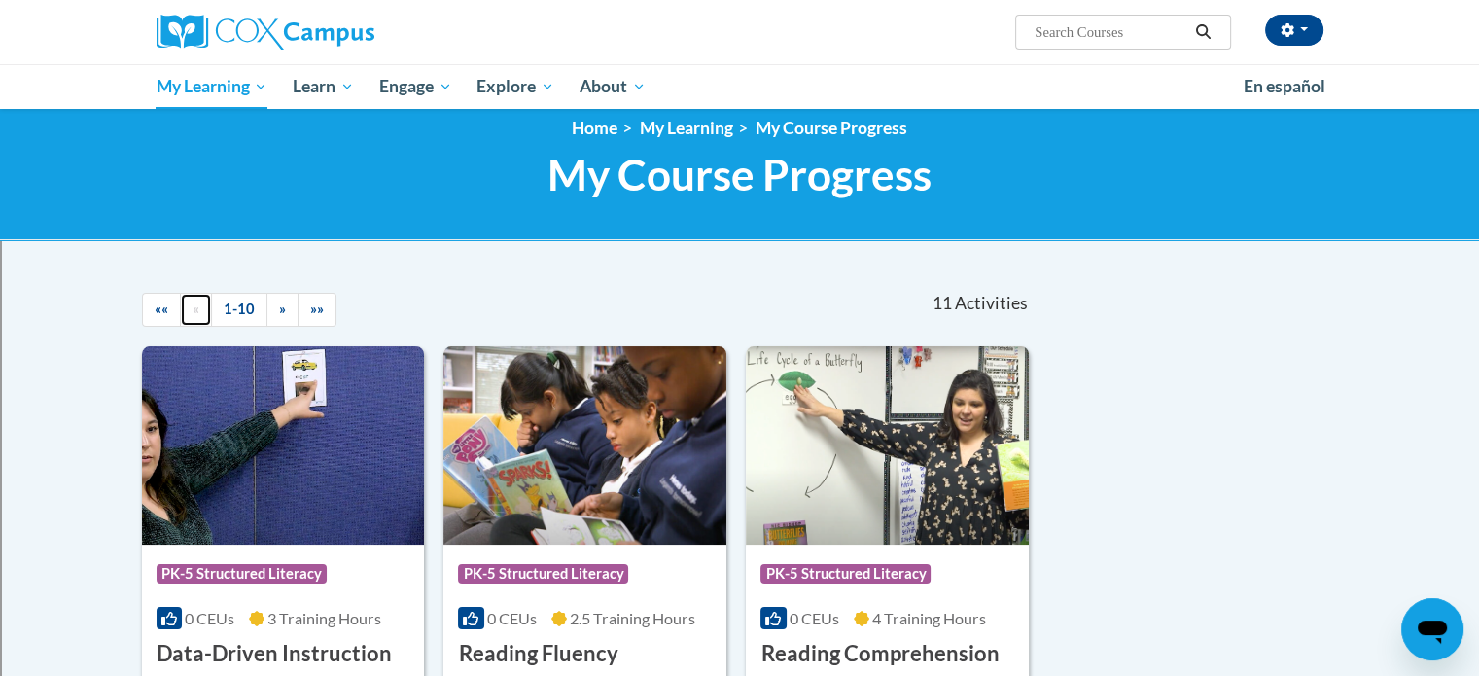
scroll to position [0, 0]
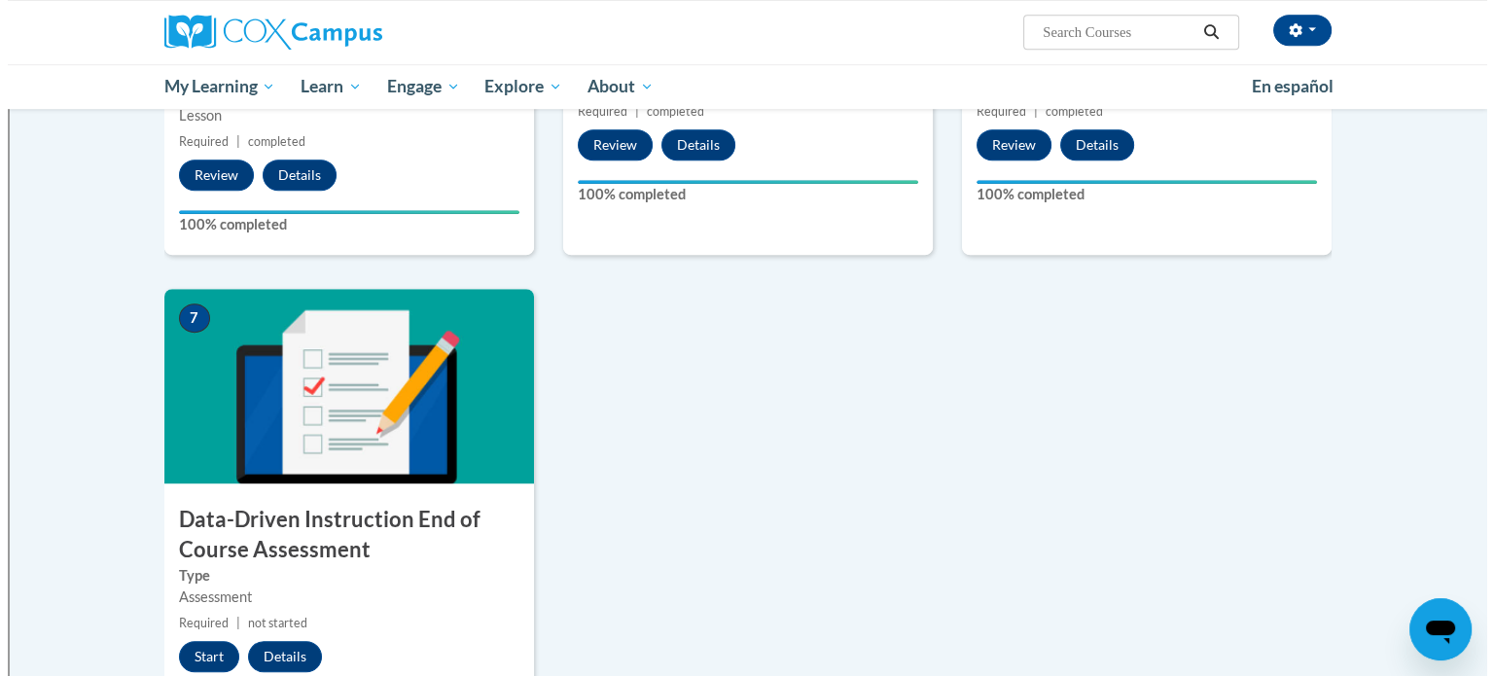
scroll to position [1232, 0]
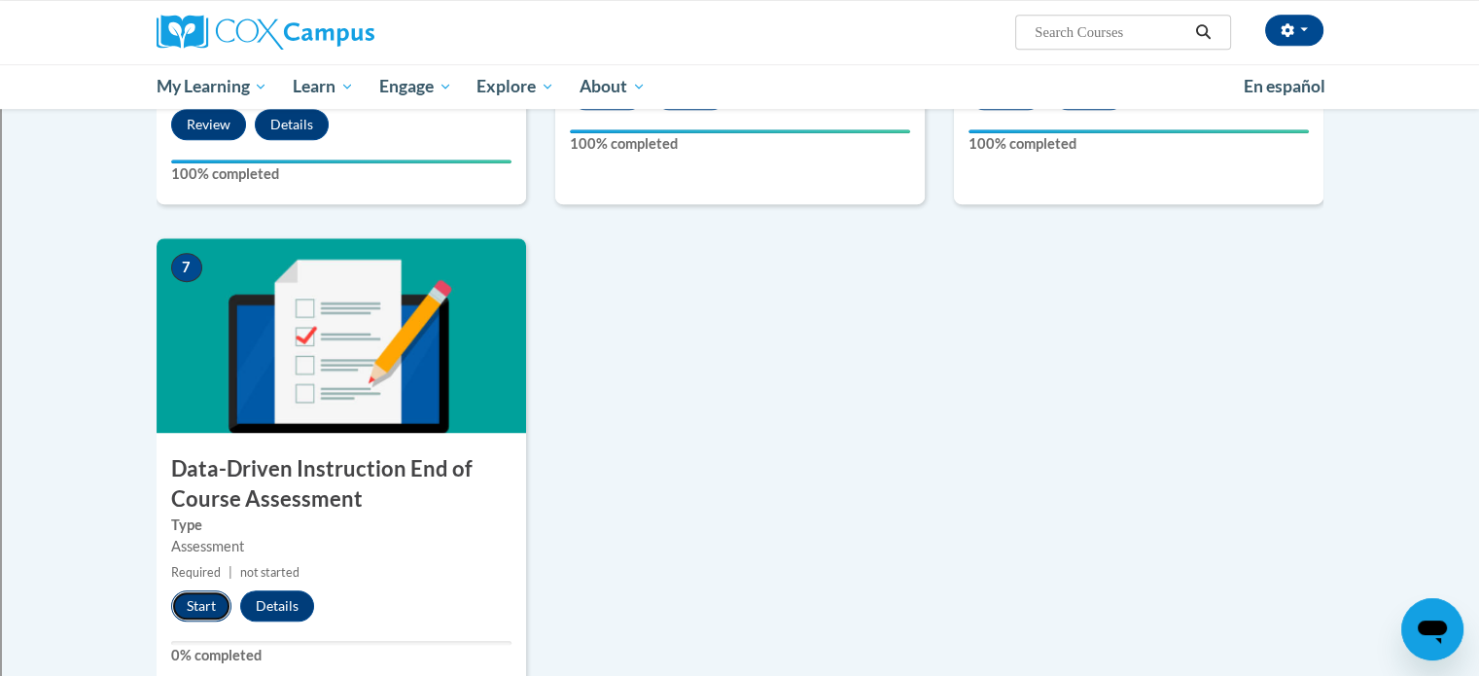
click at [205, 610] on button "Start" at bounding box center [201, 605] width 60 height 31
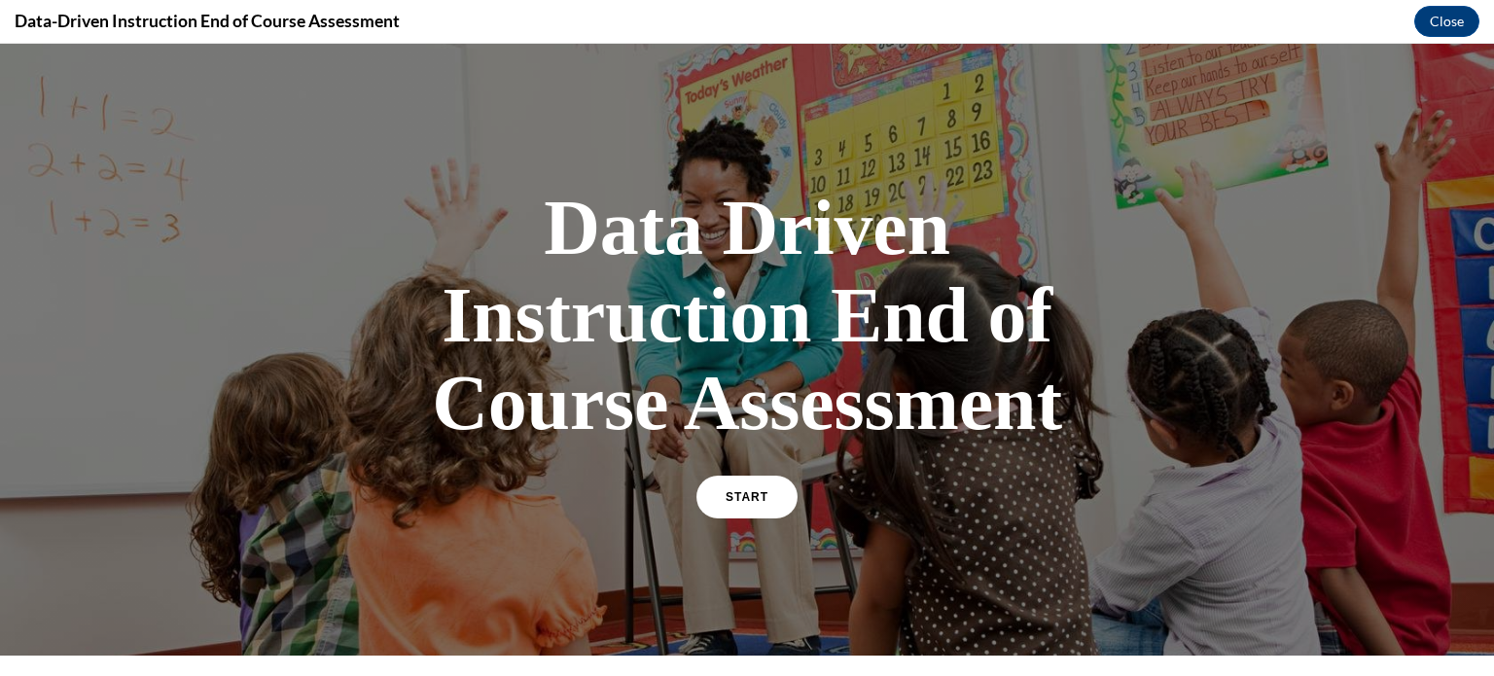
scroll to position [0, 0]
click at [710, 492] on link "START" at bounding box center [746, 497] width 106 height 45
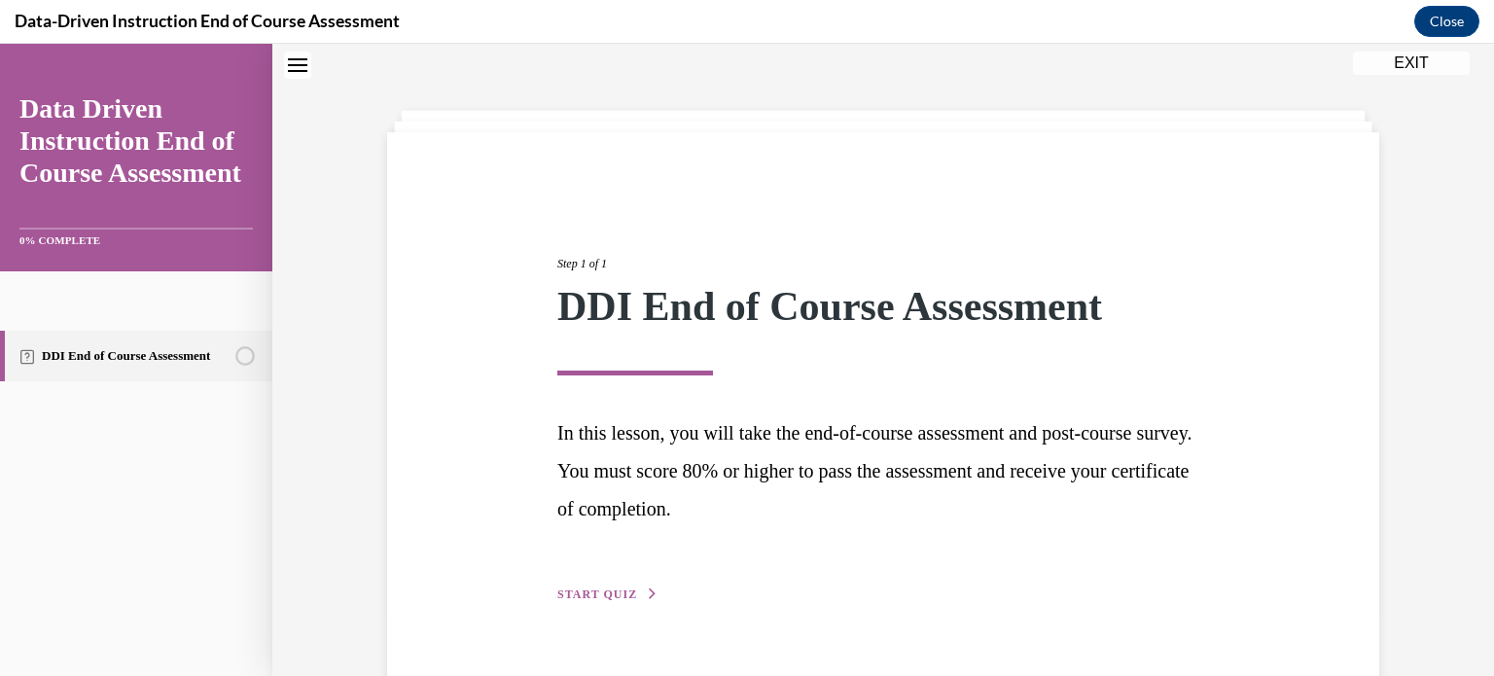
scroll to position [105, 0]
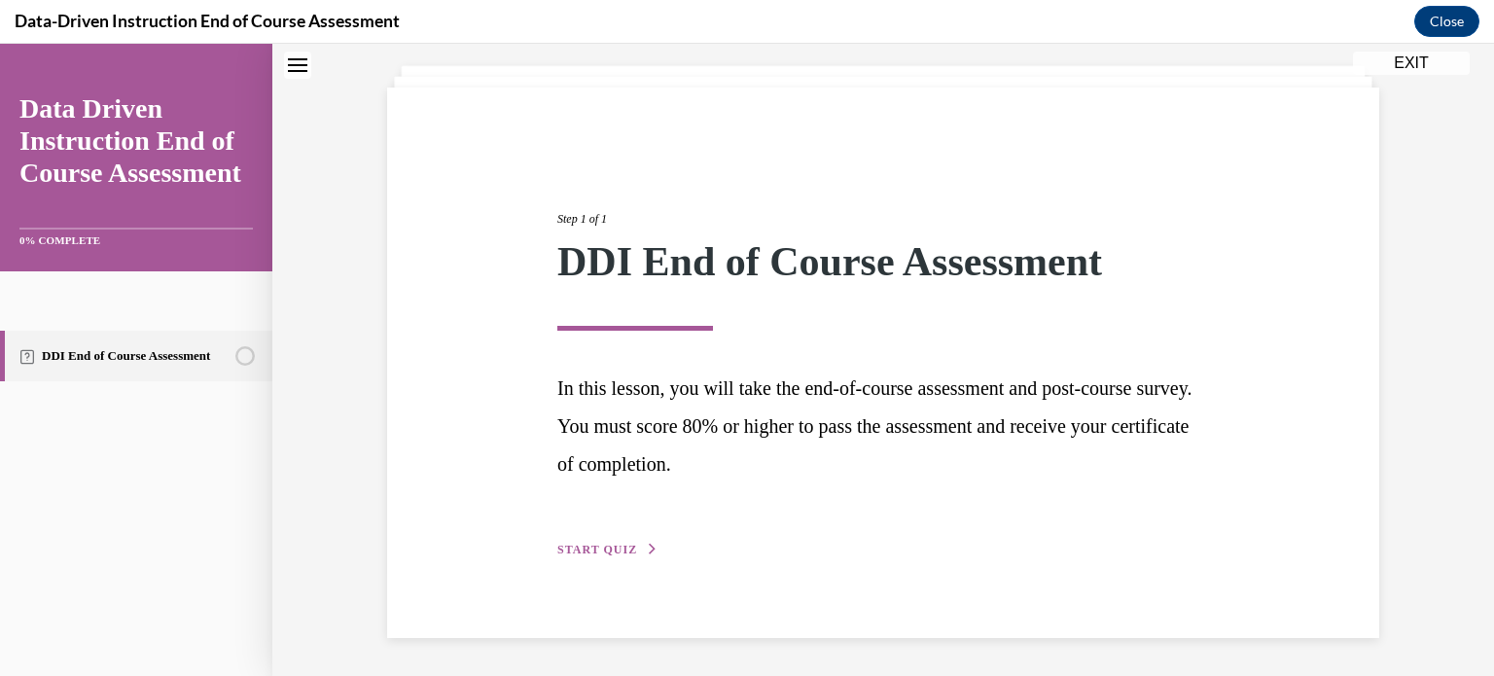
click at [598, 551] on span "START QUIZ" at bounding box center [597, 550] width 80 height 14
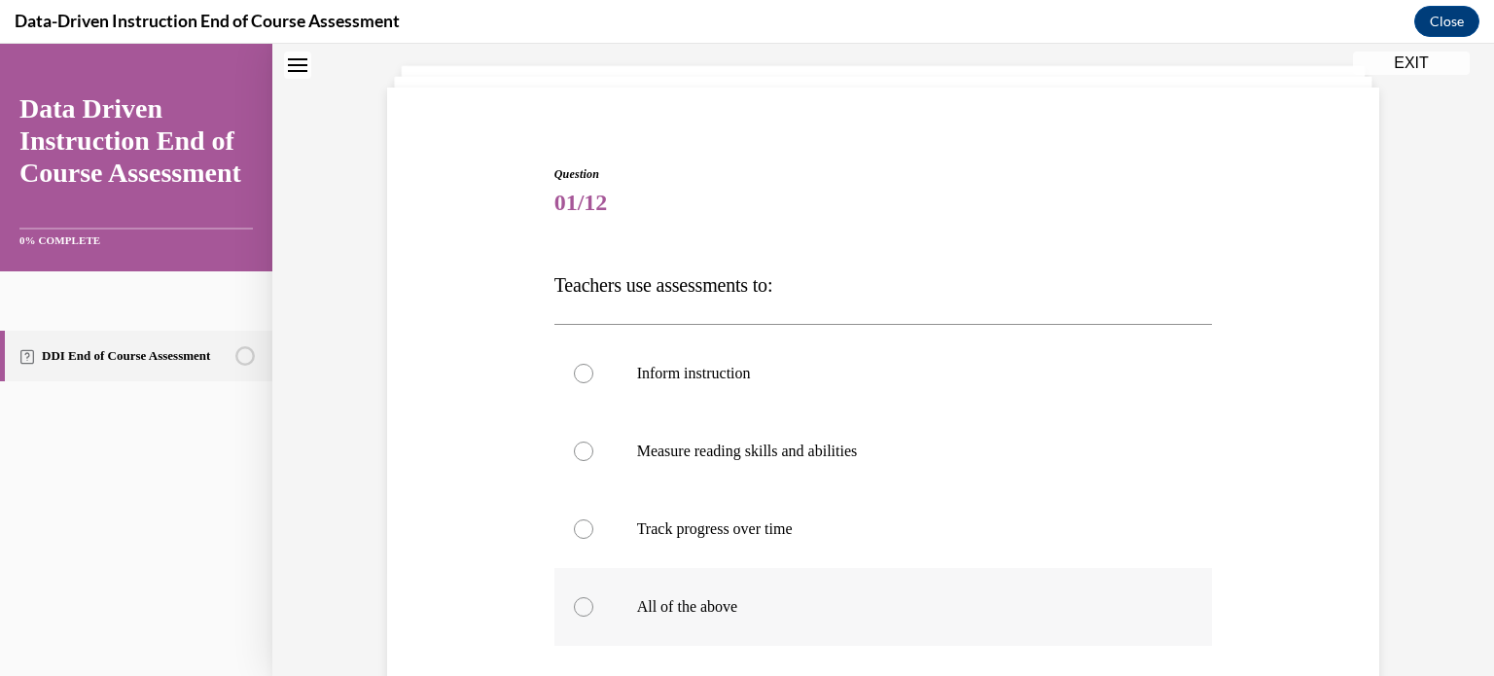
click at [645, 603] on p "All of the above" at bounding box center [900, 606] width 527 height 19
click at [593, 603] on input "All of the above" at bounding box center [583, 606] width 19 height 19
radio input "true"
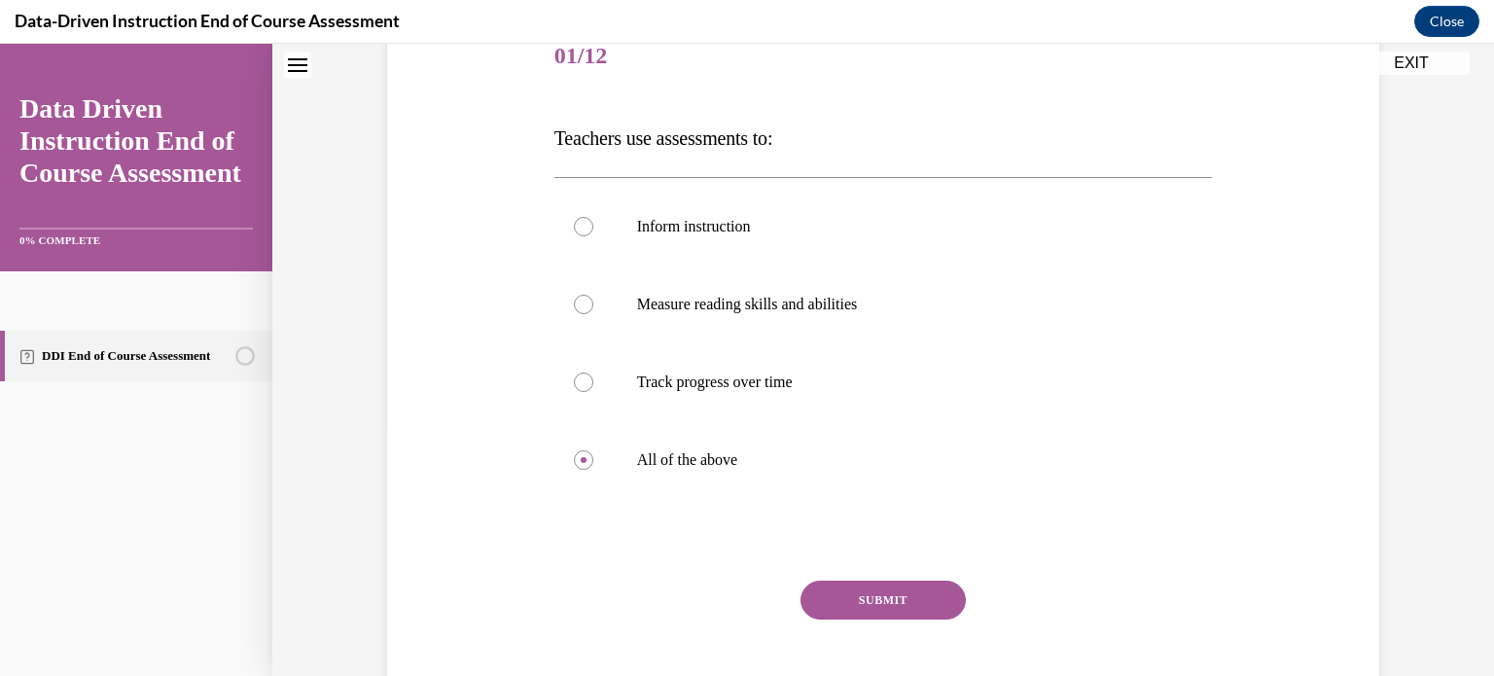
click at [835, 591] on button "SUBMIT" at bounding box center [882, 600] width 165 height 39
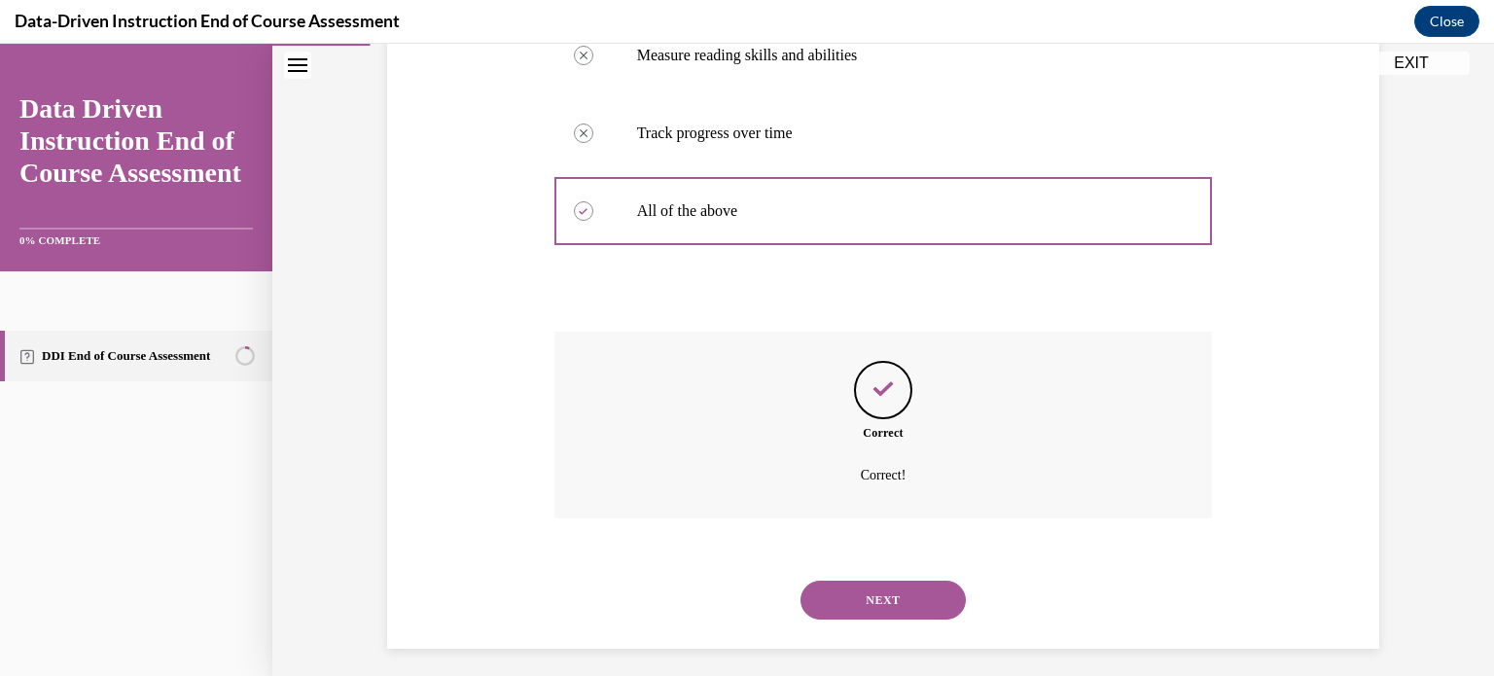
scroll to position [511, 0]
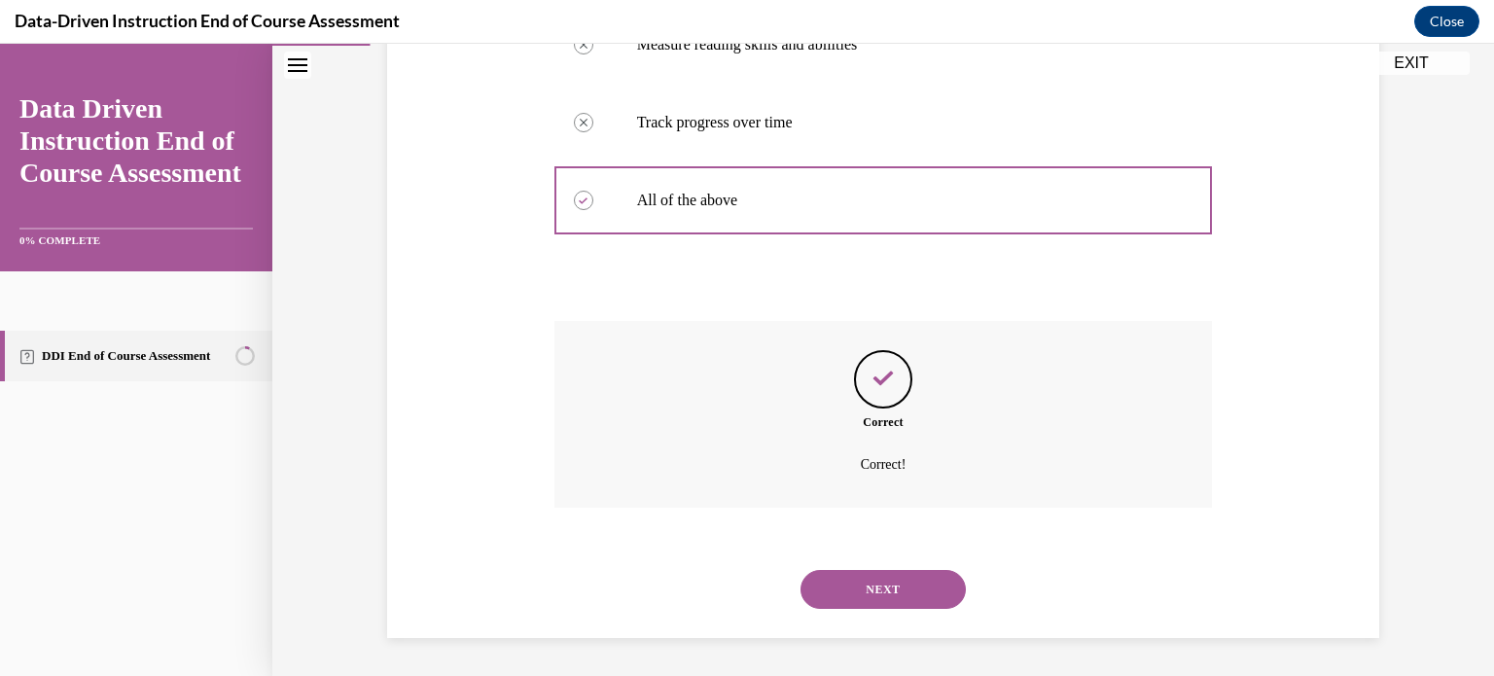
click at [887, 581] on button "NEXT" at bounding box center [882, 589] width 165 height 39
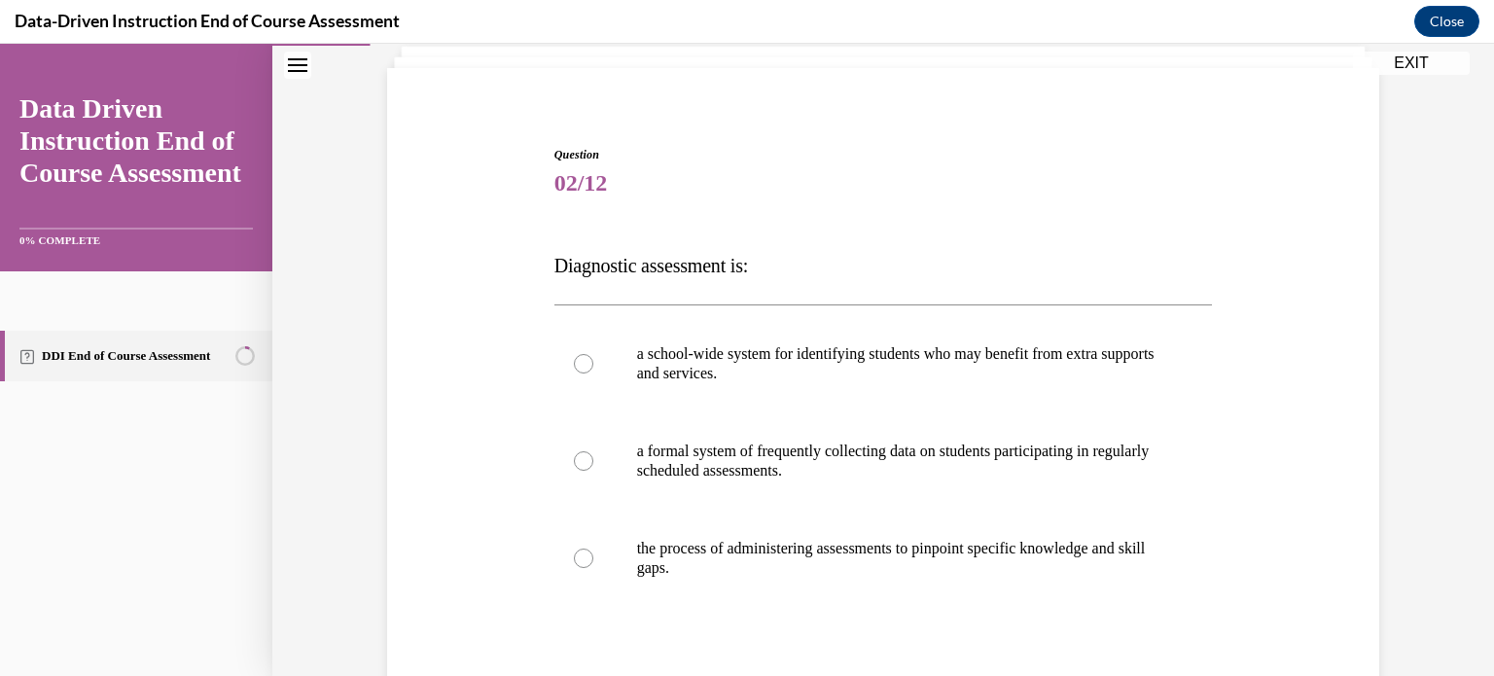
scroll to position [126, 0]
click at [887, 354] on p "a school-wide system for identifying students who may benefit from extra suppor…" at bounding box center [900, 361] width 527 height 39
click at [593, 354] on input "a school-wide system for identifying students who may benefit from extra suppor…" at bounding box center [583, 361] width 19 height 19
radio input "true"
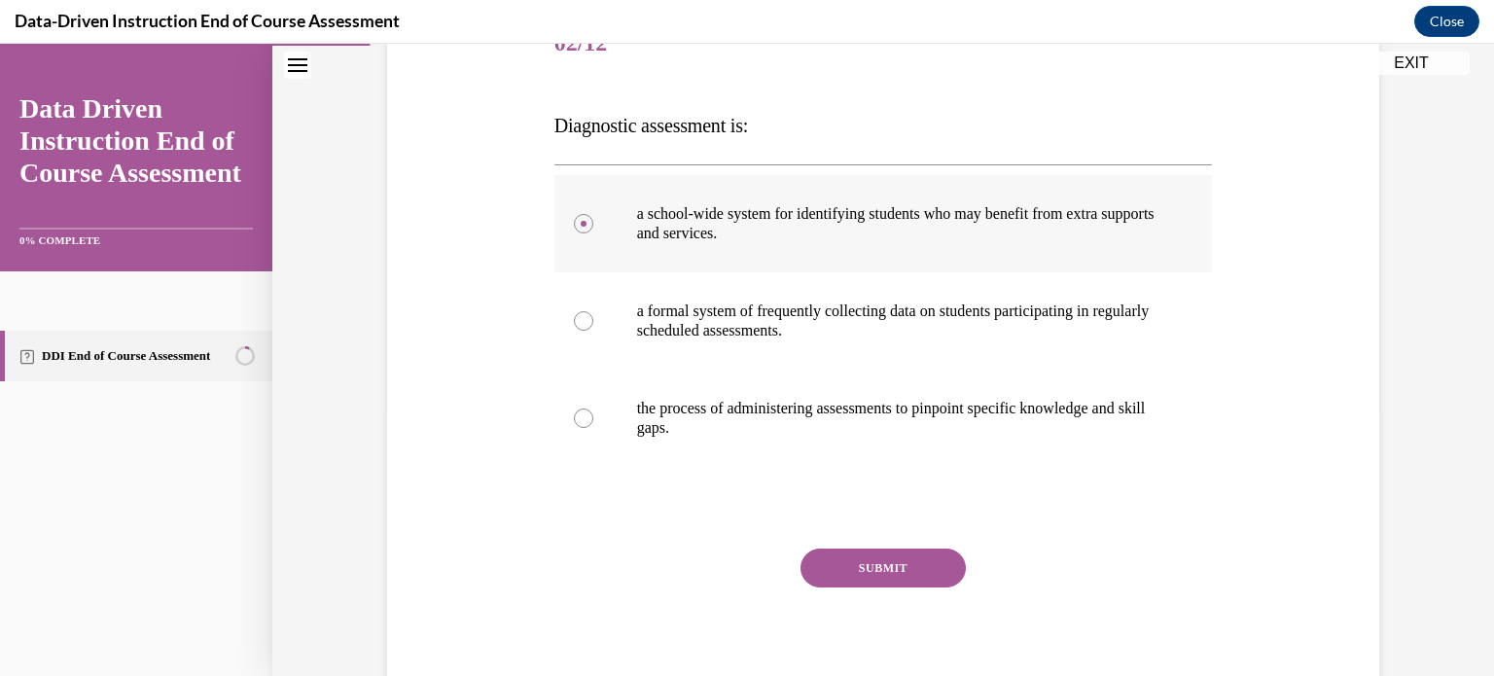
scroll to position [267, 0]
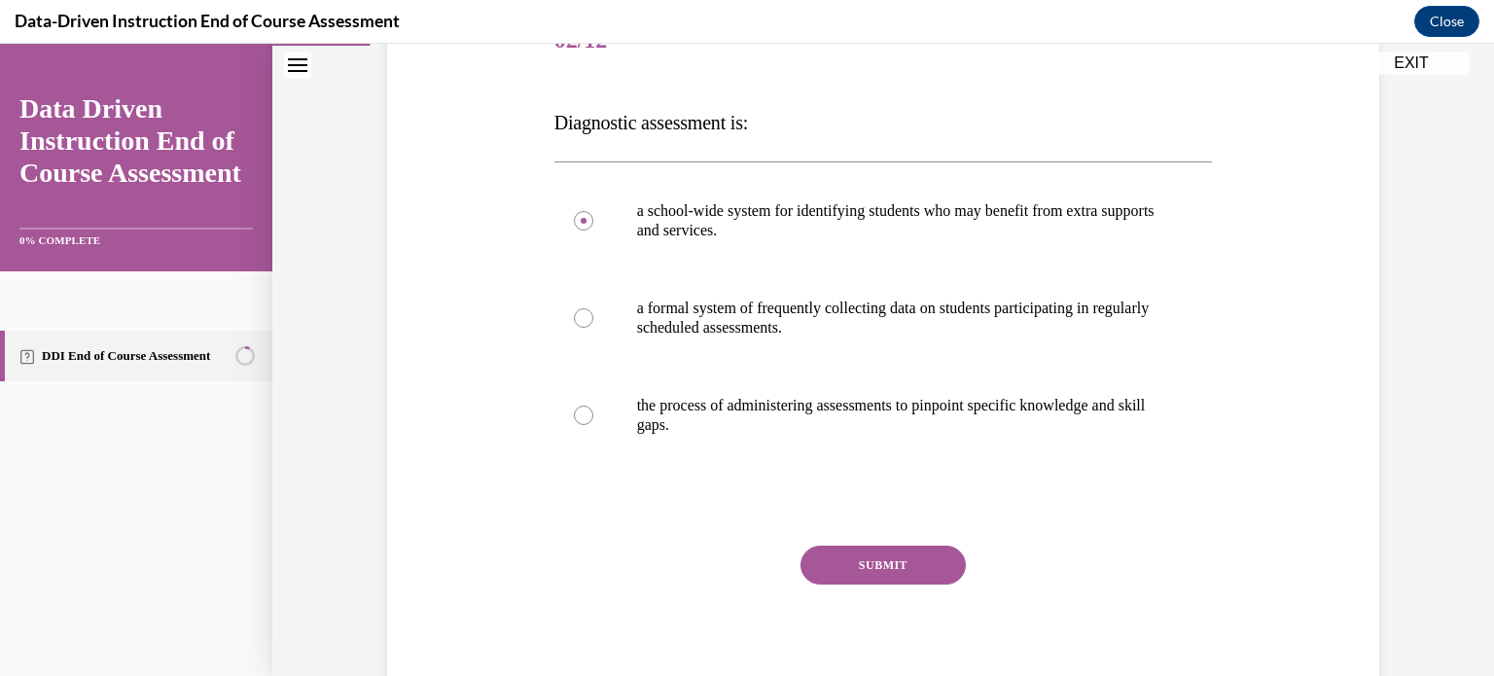
click at [863, 563] on button "SUBMIT" at bounding box center [882, 564] width 165 height 39
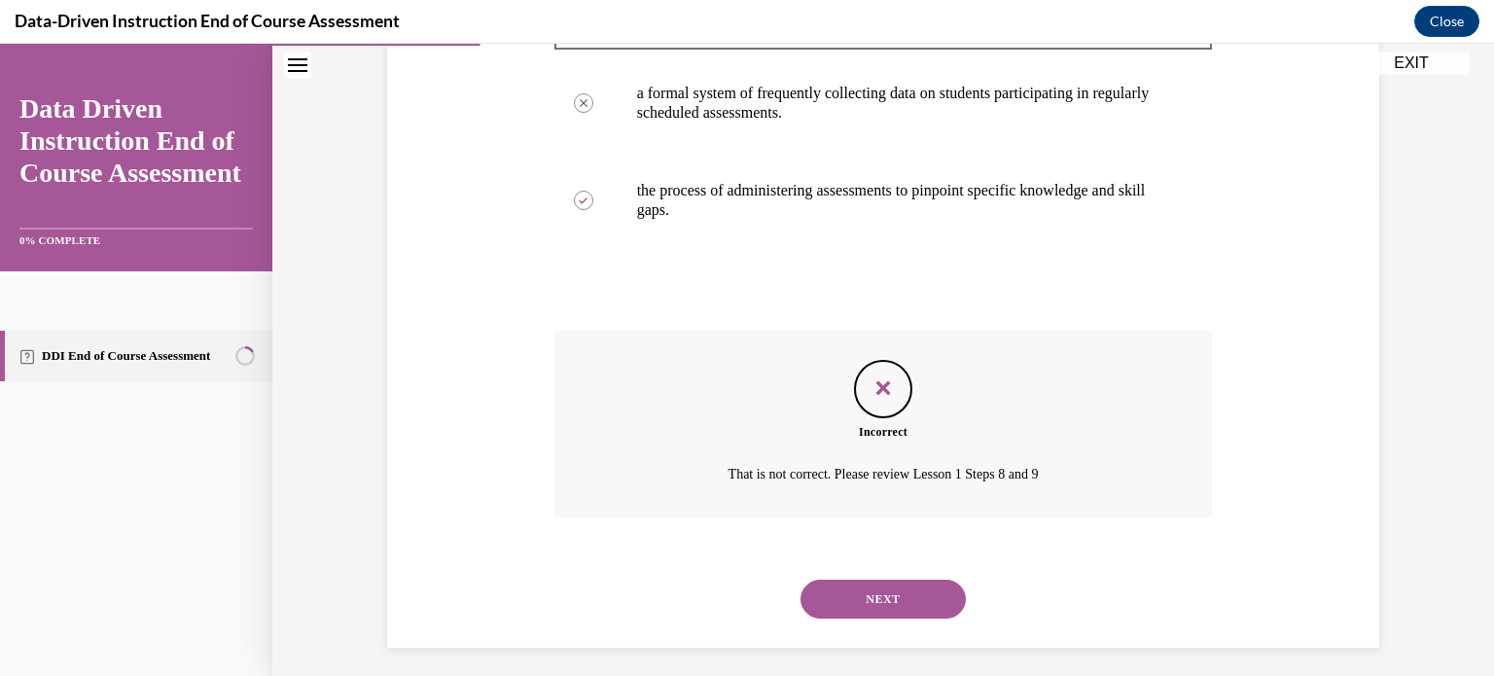
scroll to position [487, 0]
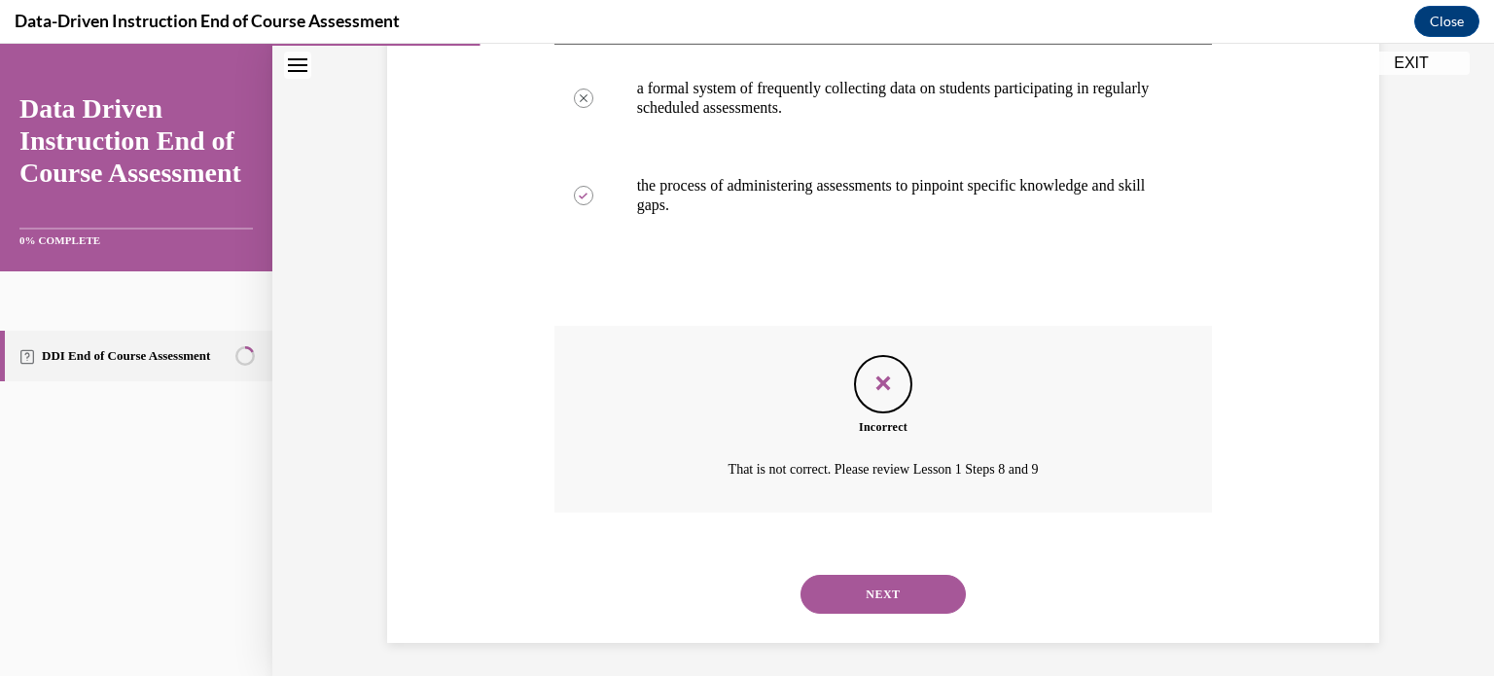
click at [903, 594] on button "NEXT" at bounding box center [882, 594] width 165 height 39
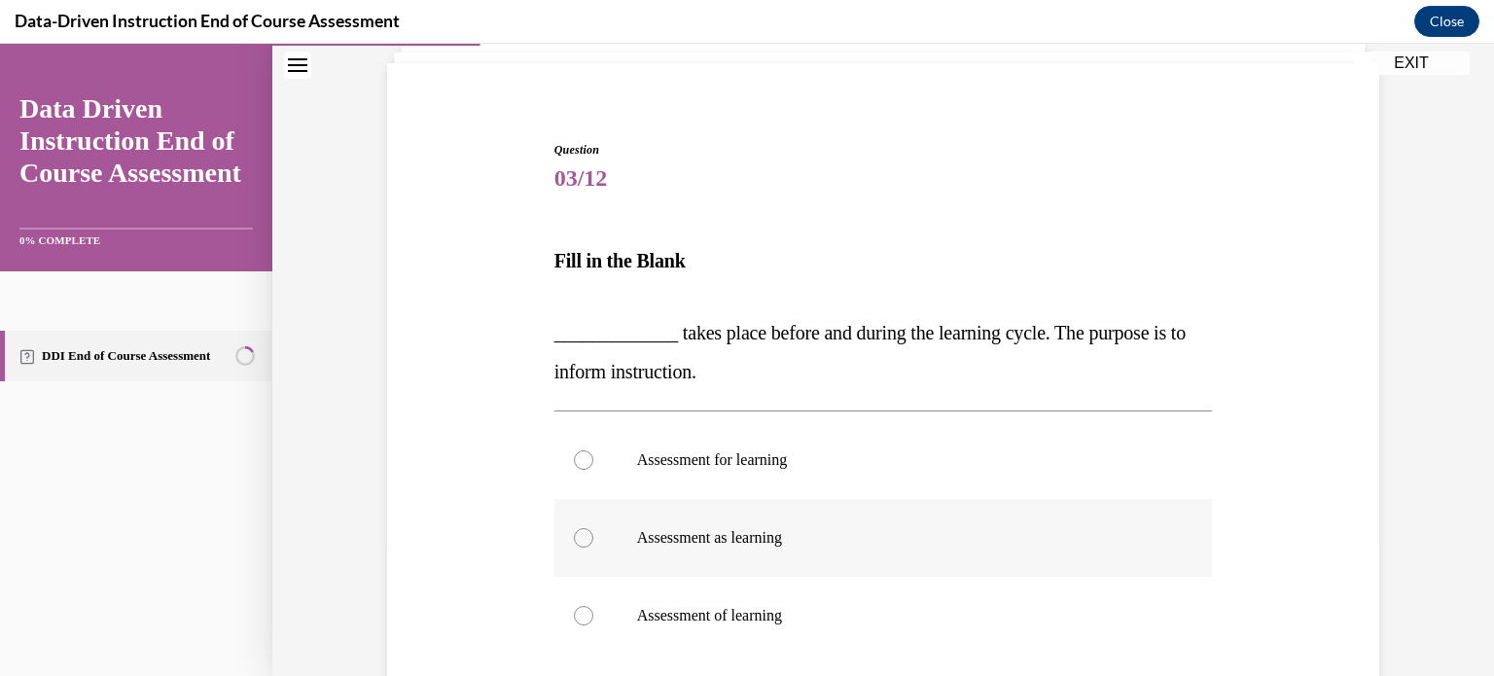
scroll to position [222, 0]
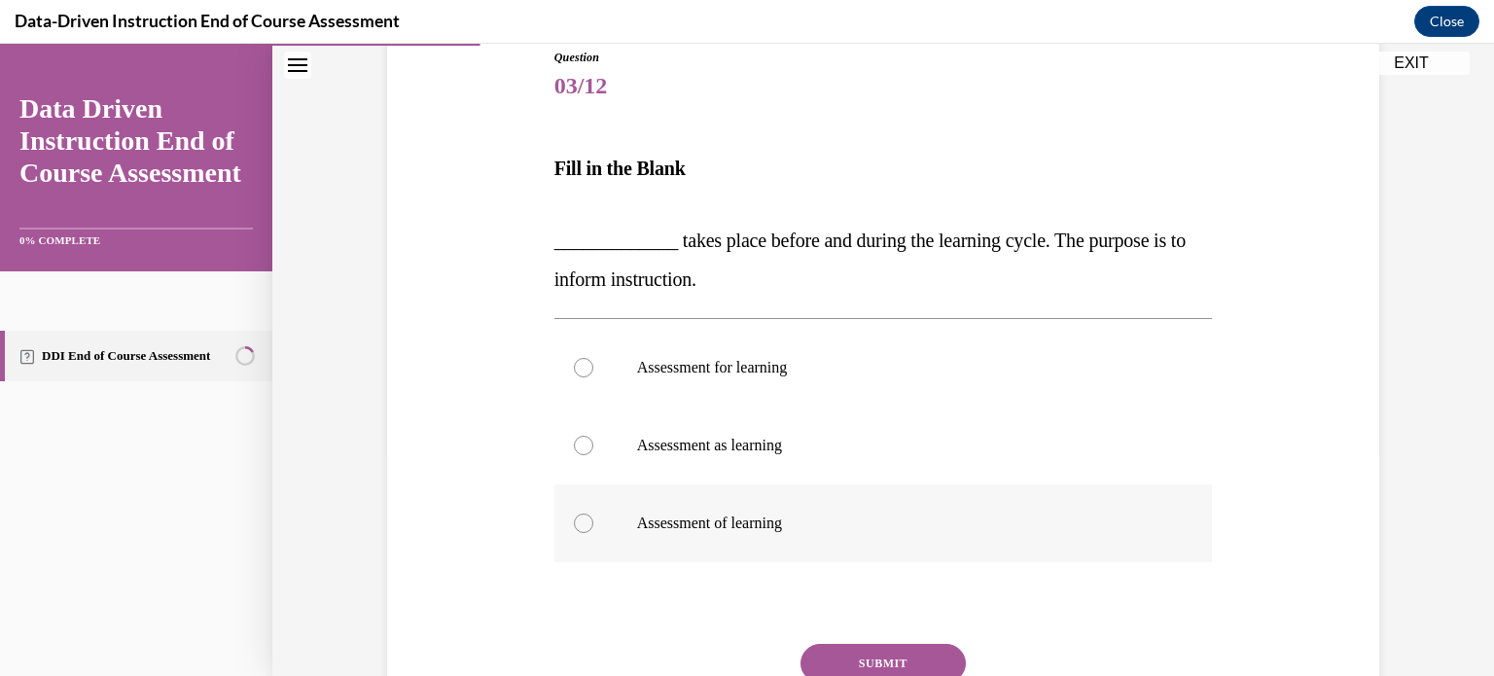
click at [765, 524] on p "Assessment of learning" at bounding box center [900, 522] width 527 height 19
click at [593, 524] on input "Assessment of learning" at bounding box center [583, 522] width 19 height 19
radio input "true"
click at [879, 661] on button "SUBMIT" at bounding box center [882, 663] width 165 height 39
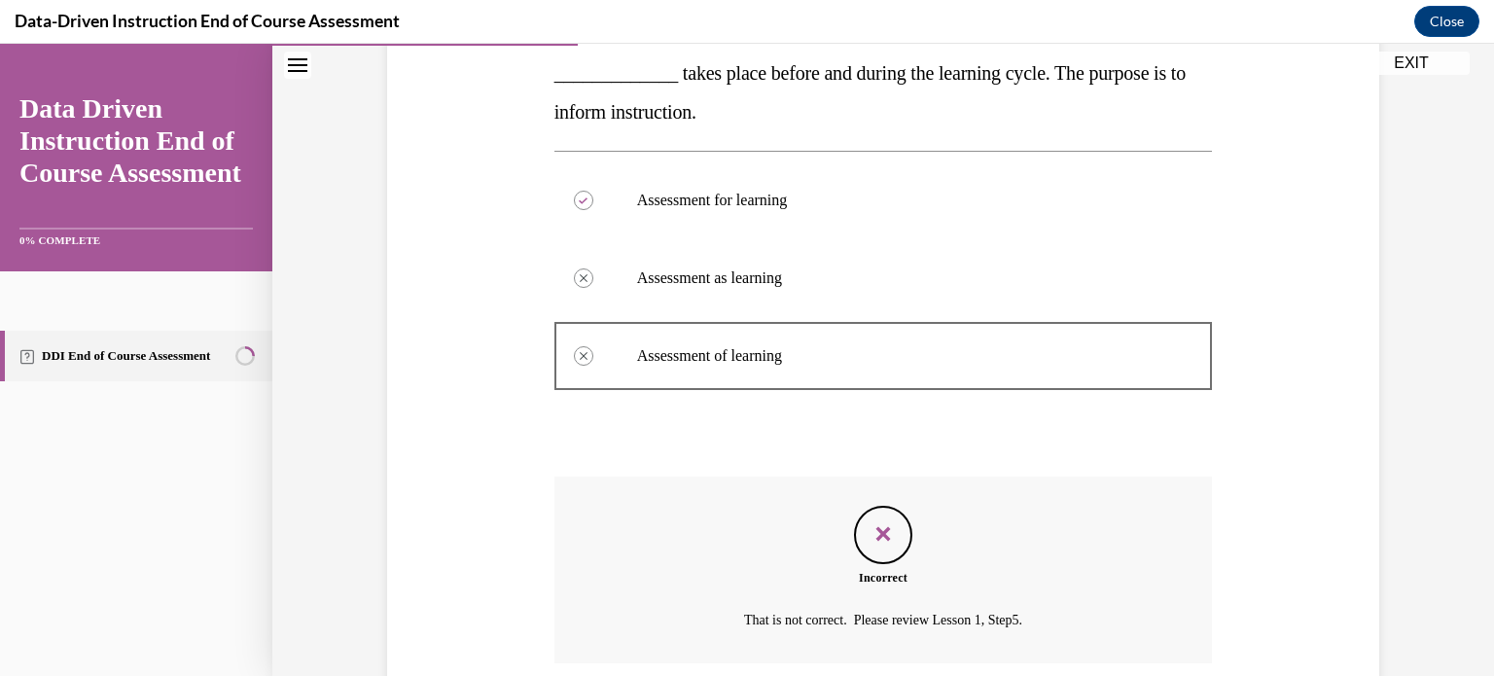
scroll to position [545, 0]
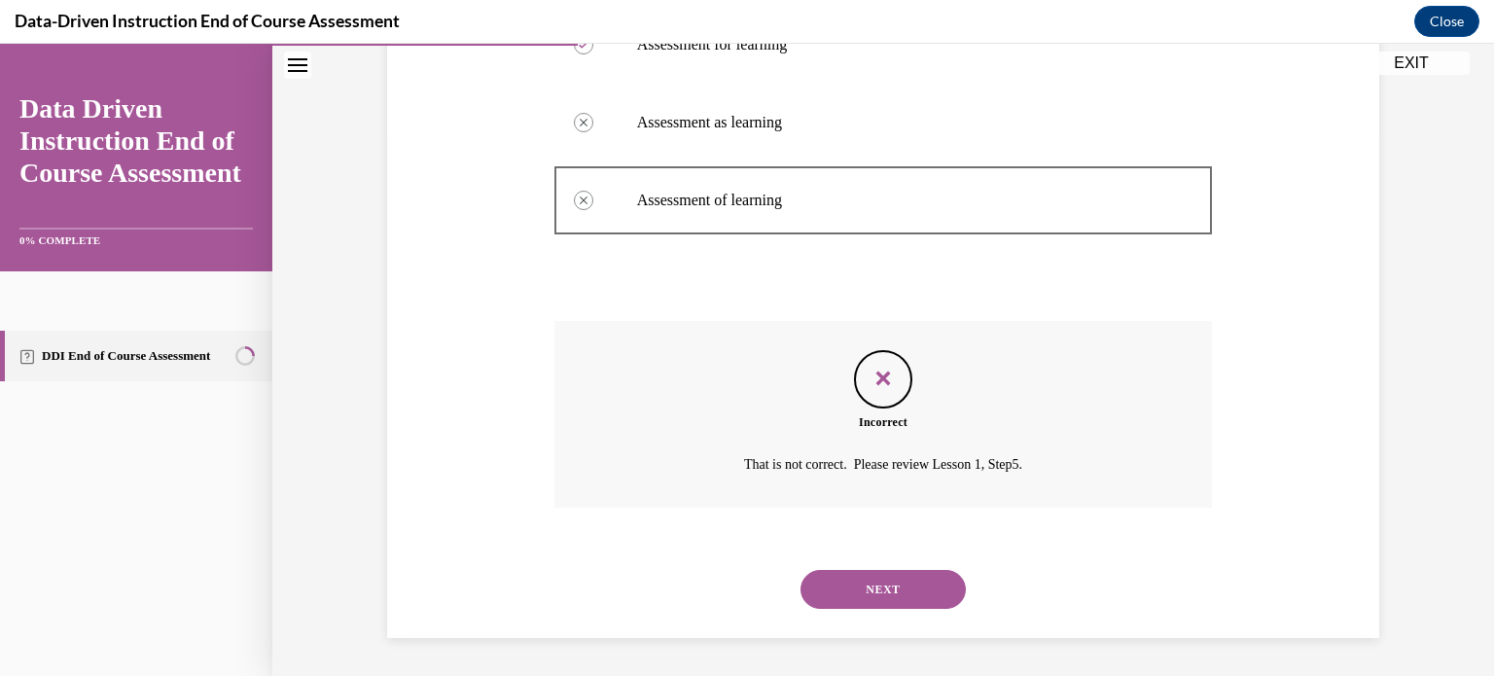
click at [922, 584] on button "NEXT" at bounding box center [882, 589] width 165 height 39
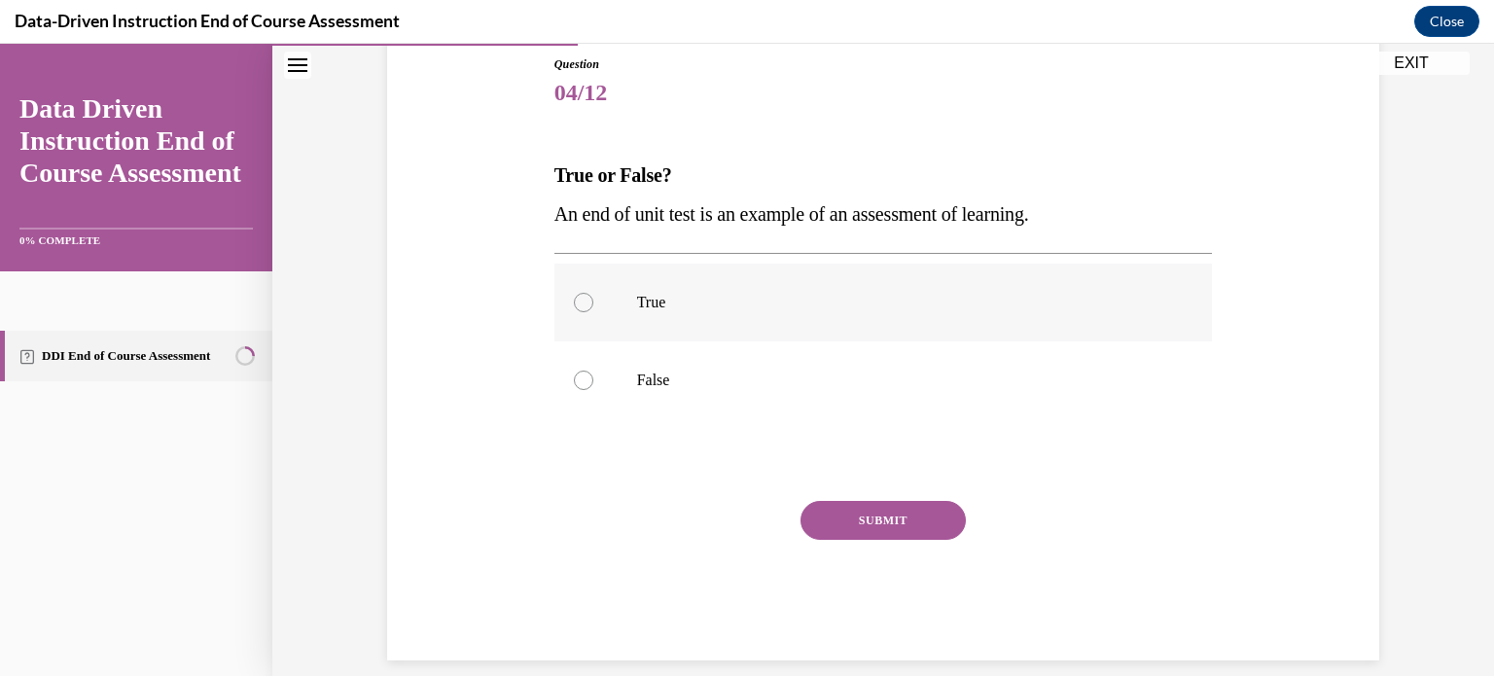
click at [663, 322] on label "True" at bounding box center [883, 303] width 658 height 78
click at [593, 312] on input "True" at bounding box center [583, 302] width 19 height 19
radio input "true"
click at [899, 515] on button "SUBMIT" at bounding box center [882, 520] width 165 height 39
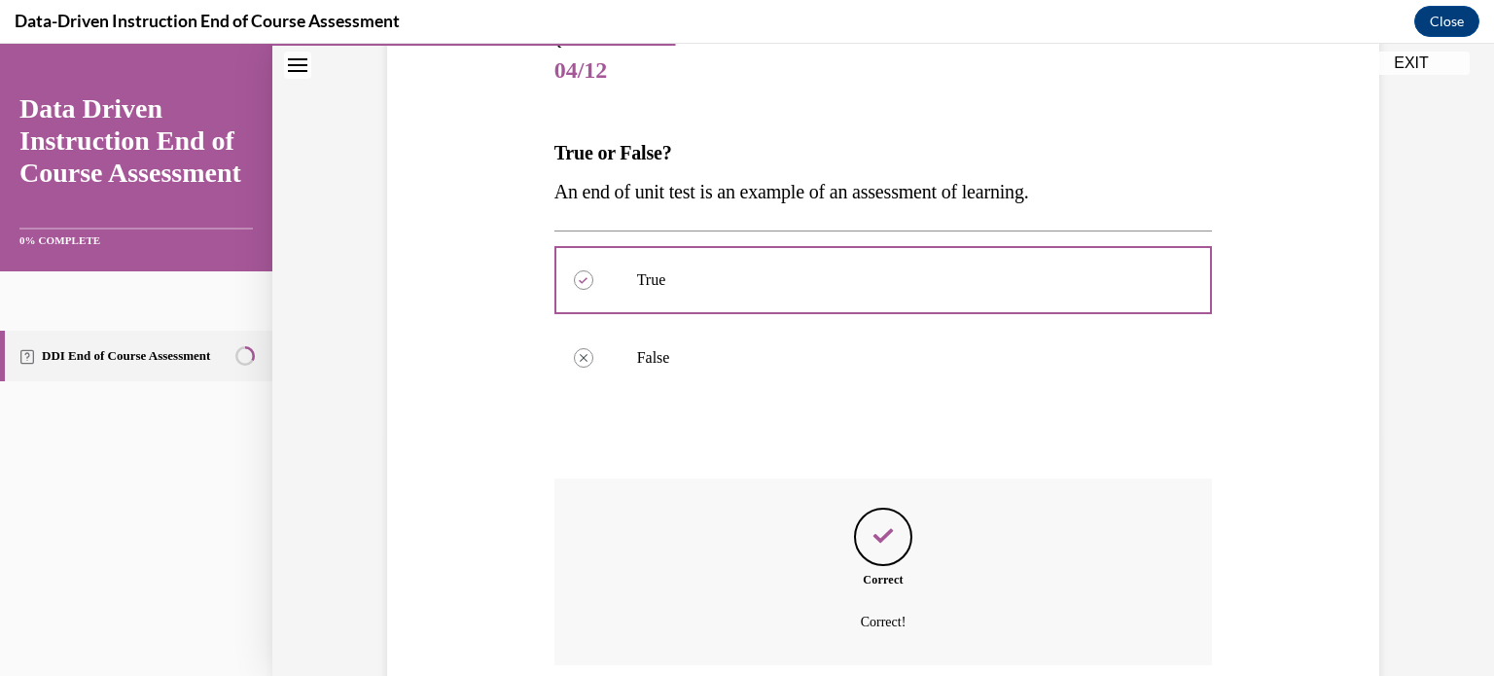
scroll to position [395, 0]
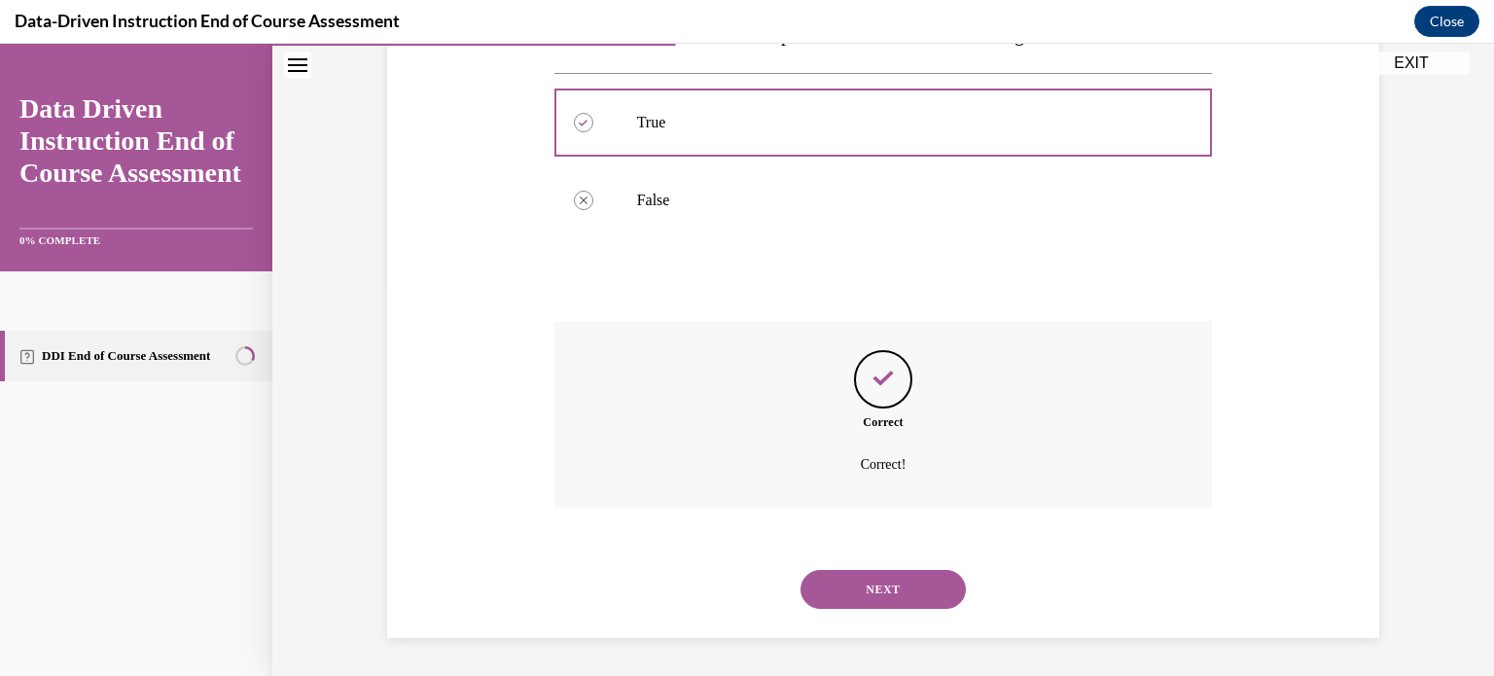
click at [886, 570] on button "NEXT" at bounding box center [882, 589] width 165 height 39
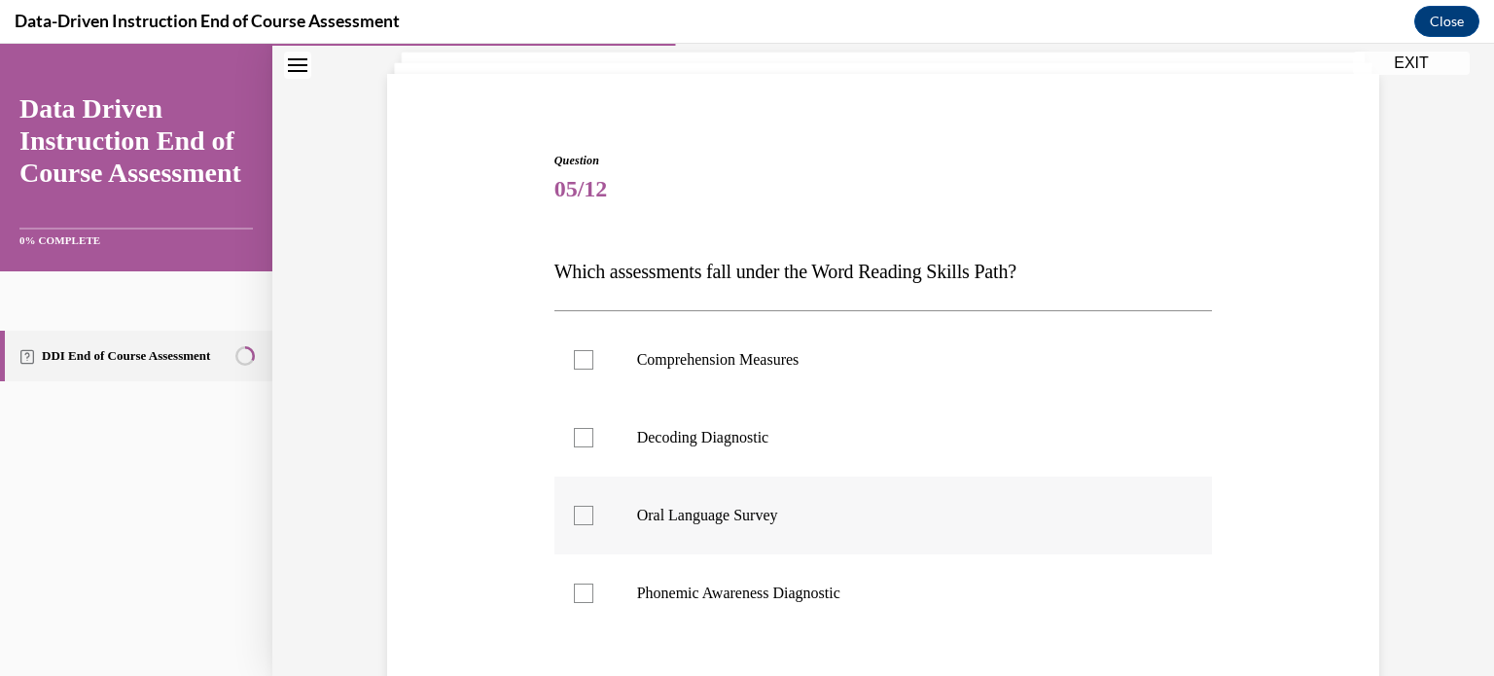
scroll to position [167, 0]
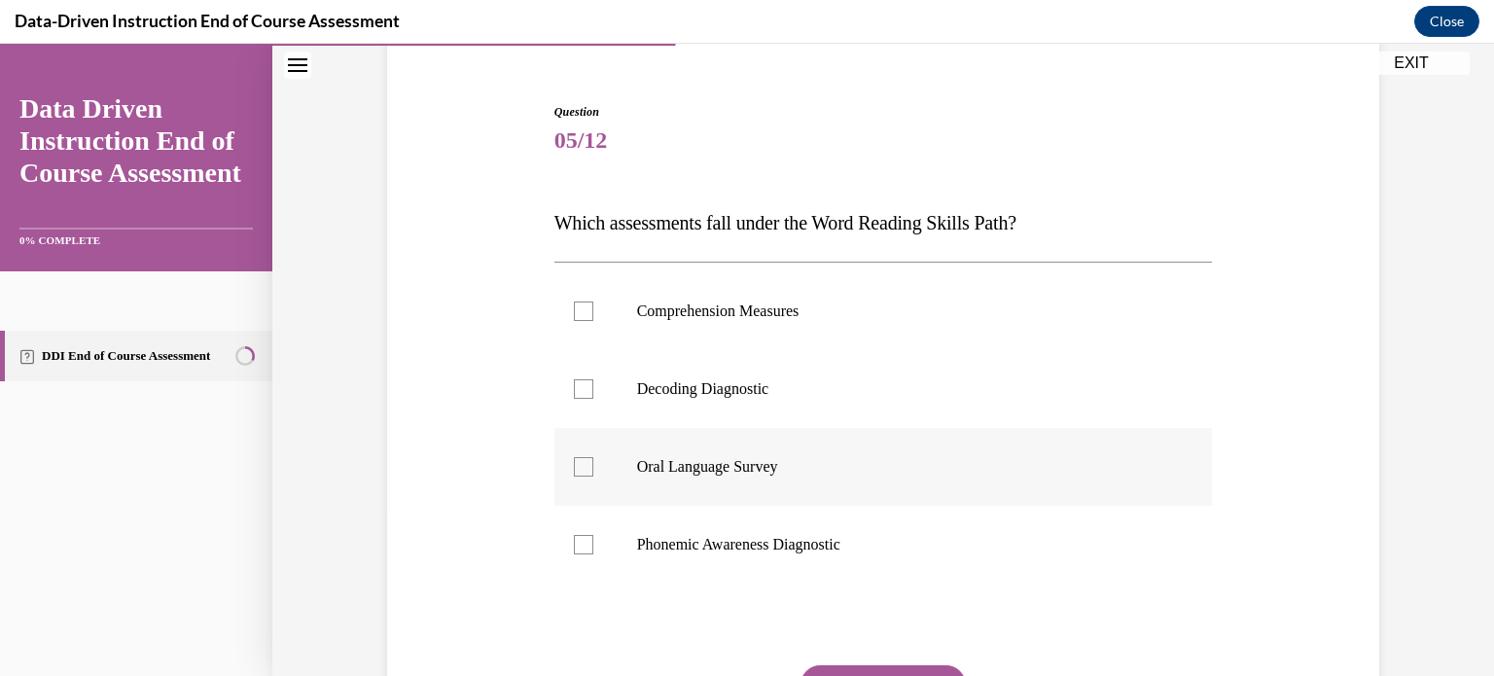
click at [903, 523] on label "Phonemic Awareness Diagnostic" at bounding box center [883, 545] width 658 height 78
click at [593, 535] on input "Phonemic Awareness Diagnostic" at bounding box center [583, 544] width 19 height 19
checkbox input "true"
click at [747, 489] on label "Oral Language Survey" at bounding box center [883, 467] width 658 height 78
click at [593, 476] on input "Oral Language Survey" at bounding box center [583, 466] width 19 height 19
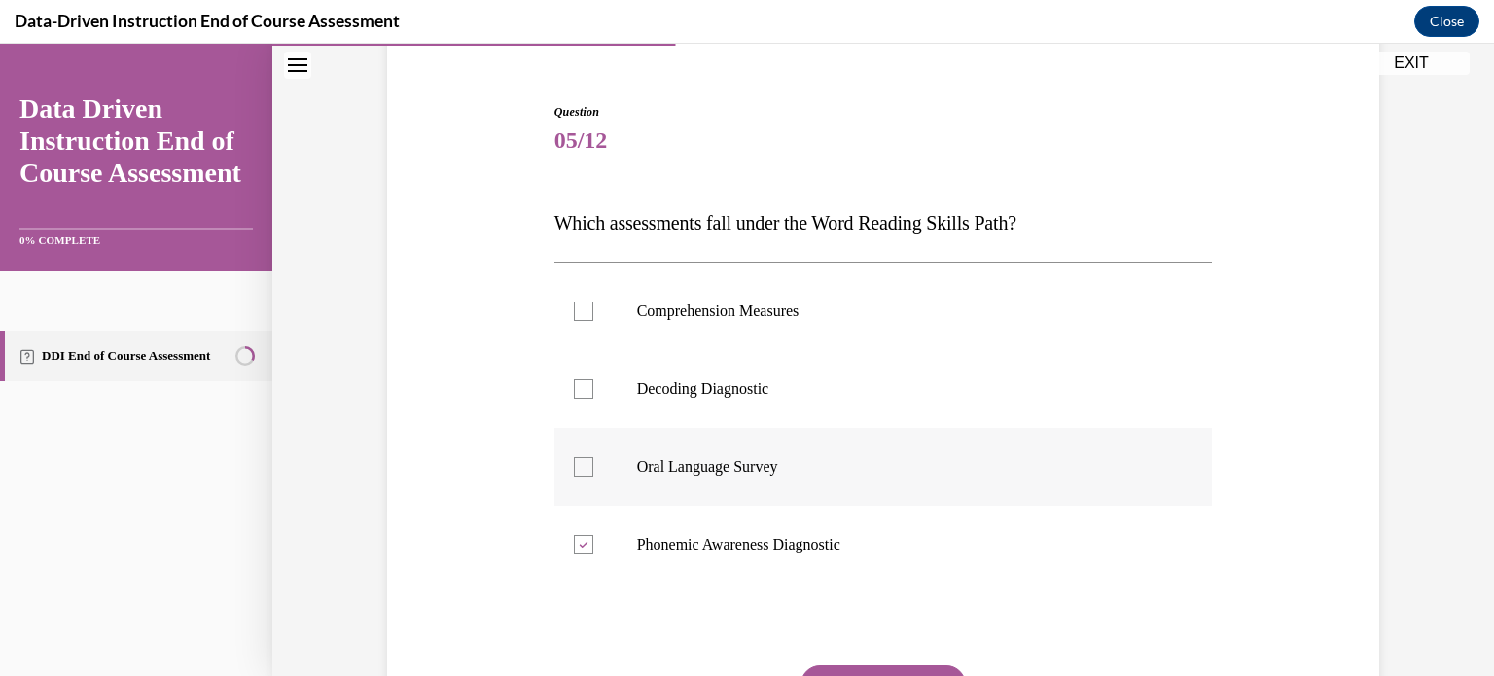
checkbox input "true"
click at [739, 384] on p "Decoding Diagnostic" at bounding box center [900, 388] width 527 height 19
click at [593, 384] on input "Decoding Diagnostic" at bounding box center [583, 388] width 19 height 19
checkbox input "true"
click at [754, 309] on p "Comprehension Measures" at bounding box center [900, 310] width 527 height 19
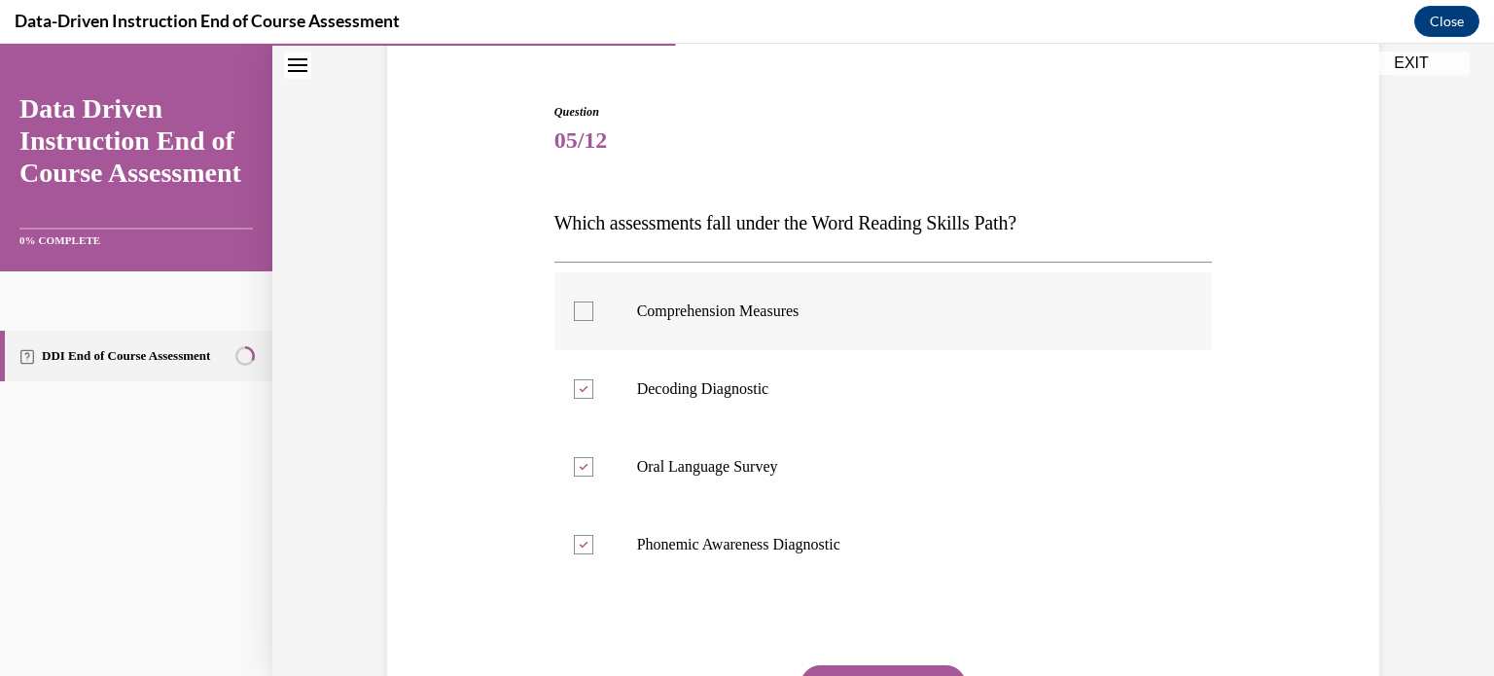
click at [593, 309] on input "Comprehension Measures" at bounding box center [583, 310] width 19 height 19
checkbox input "true"
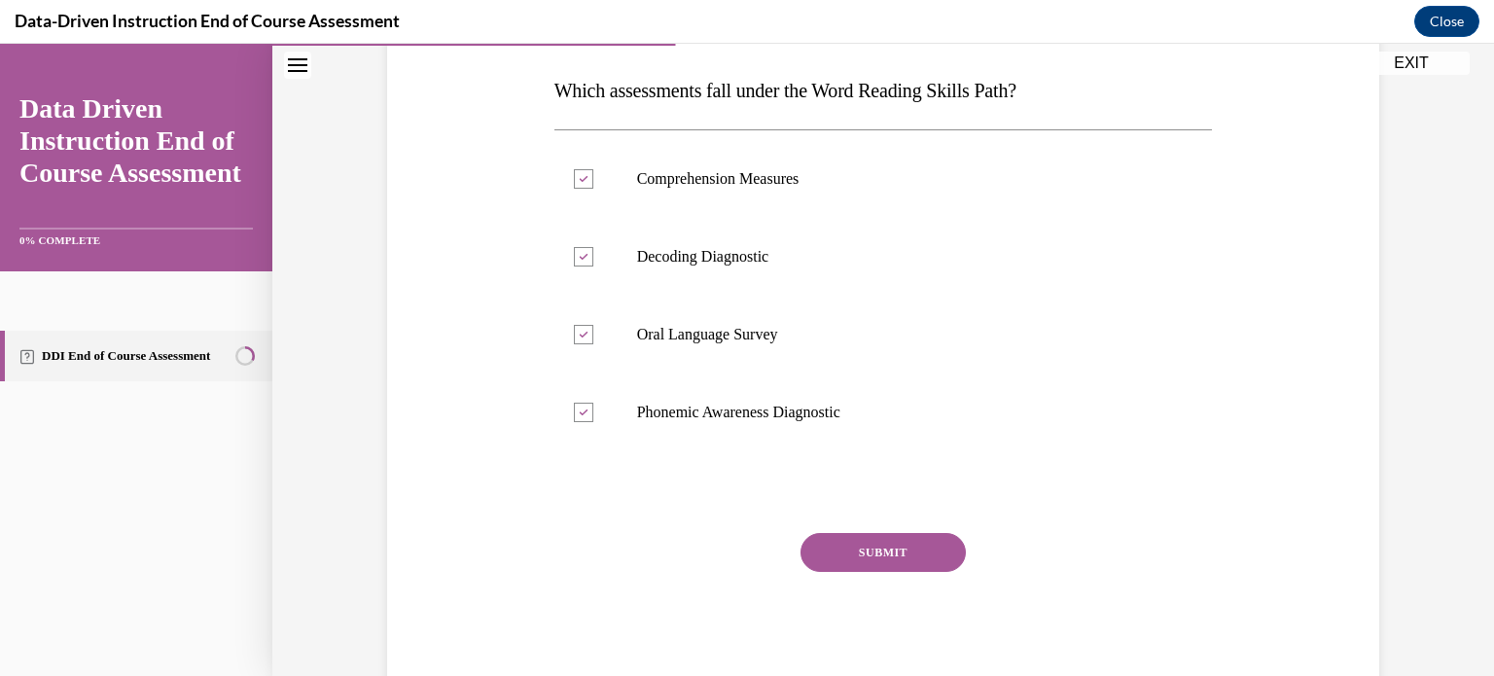
click at [888, 562] on button "SUBMIT" at bounding box center [882, 552] width 165 height 39
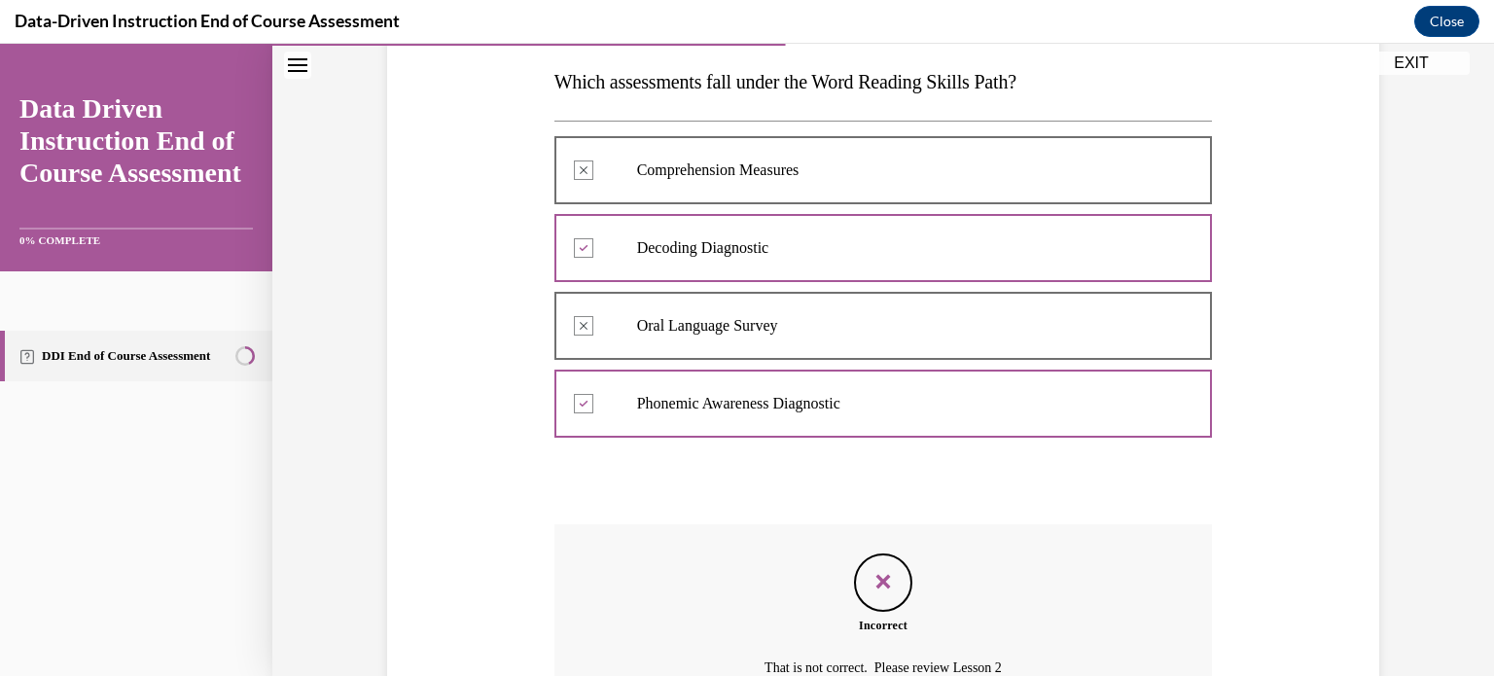
scroll to position [511, 0]
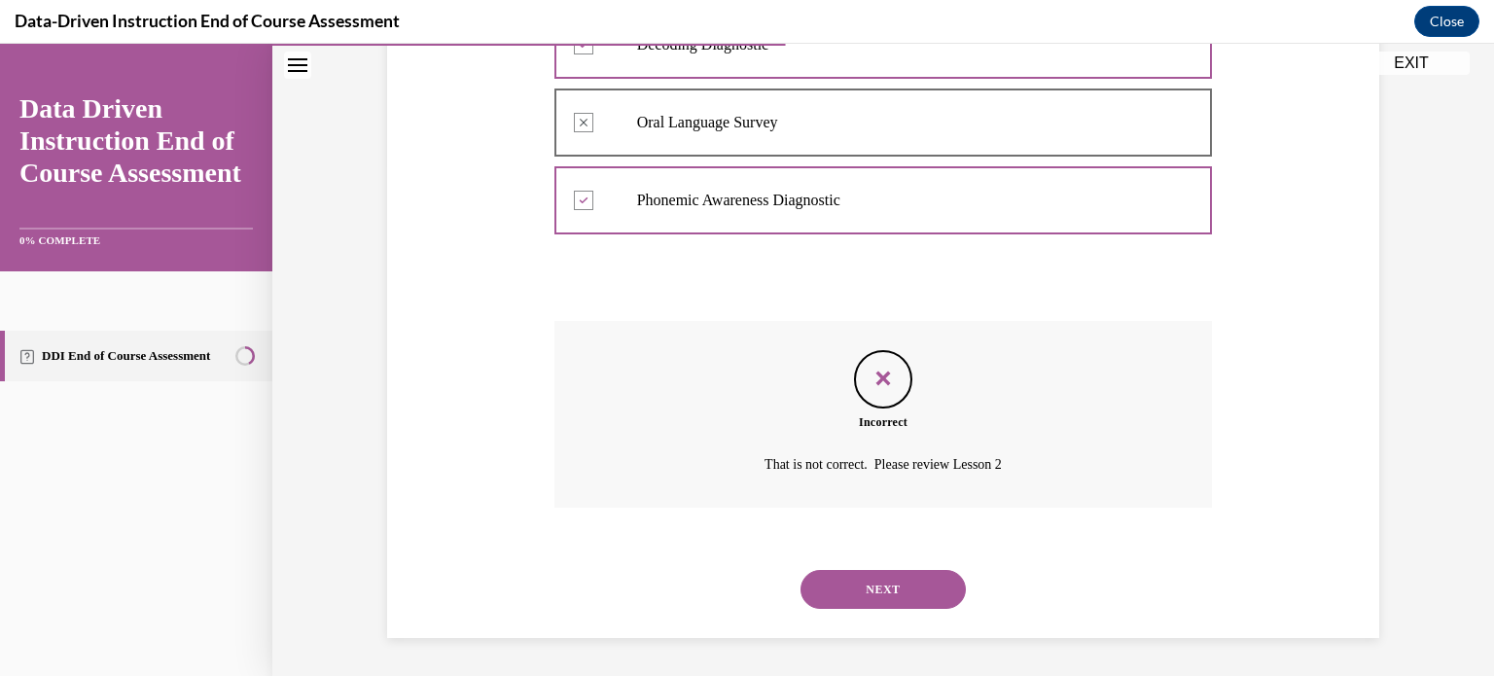
click at [887, 585] on button "NEXT" at bounding box center [882, 589] width 165 height 39
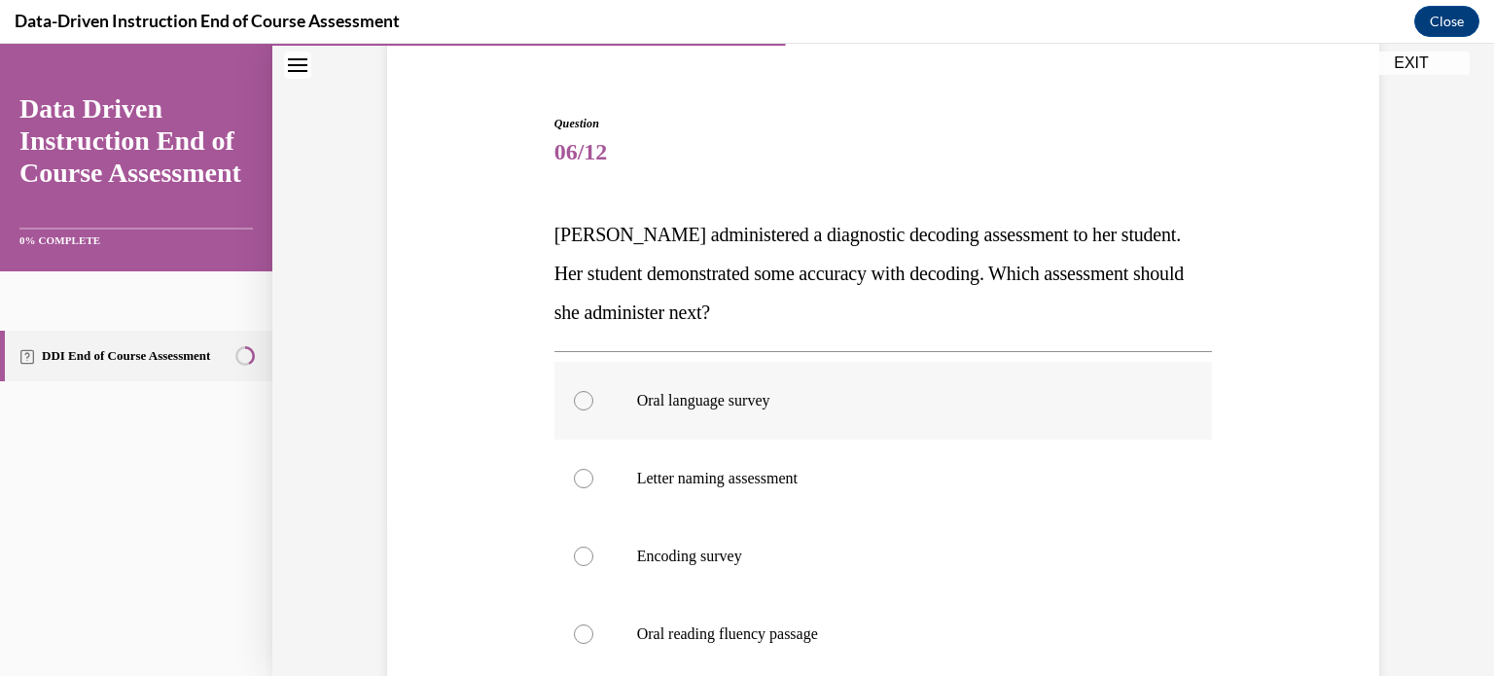
scroll to position [158, 0]
click at [768, 416] on label "Oral language survey" at bounding box center [883, 398] width 658 height 78
click at [593, 407] on input "Oral language survey" at bounding box center [583, 397] width 19 height 19
radio input "true"
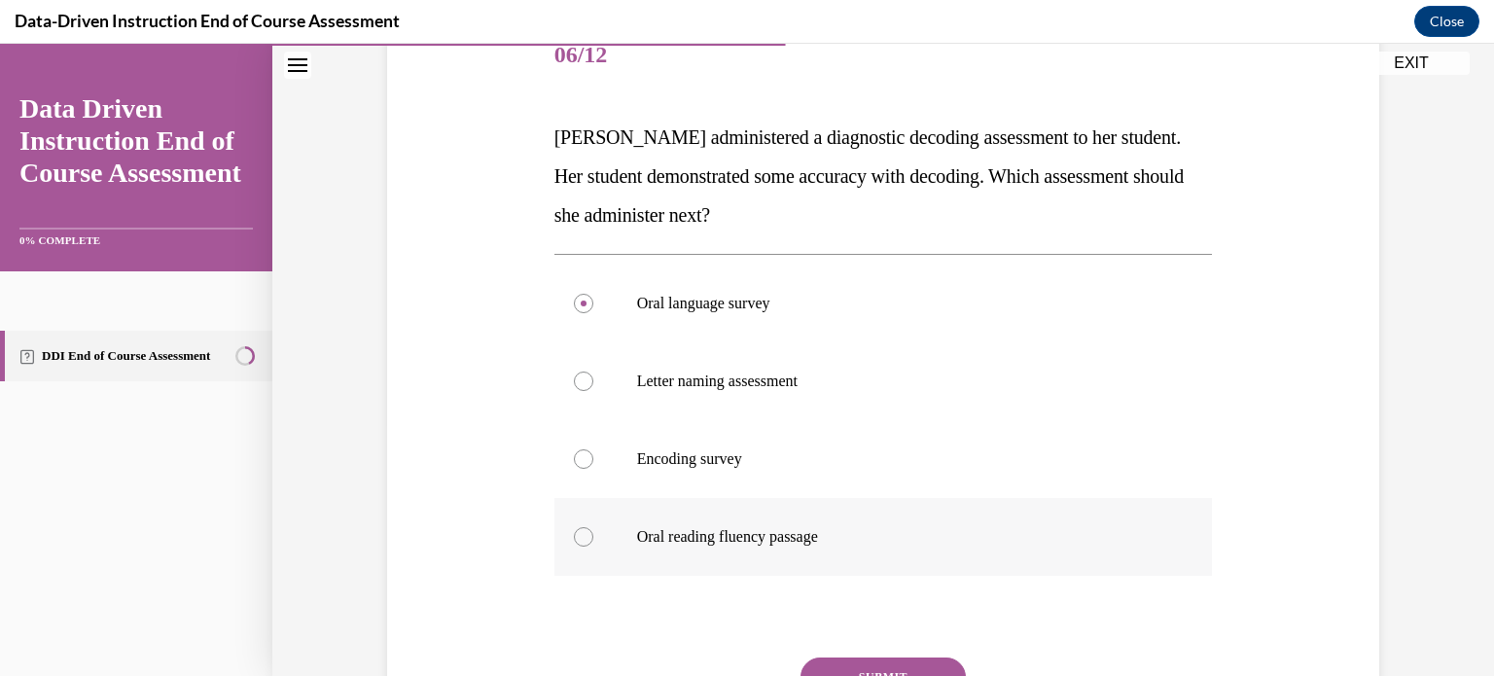
click at [732, 544] on p "Oral reading fluency passage" at bounding box center [900, 536] width 527 height 19
click at [593, 544] on input "Oral reading fluency passage" at bounding box center [583, 536] width 19 height 19
radio input "true"
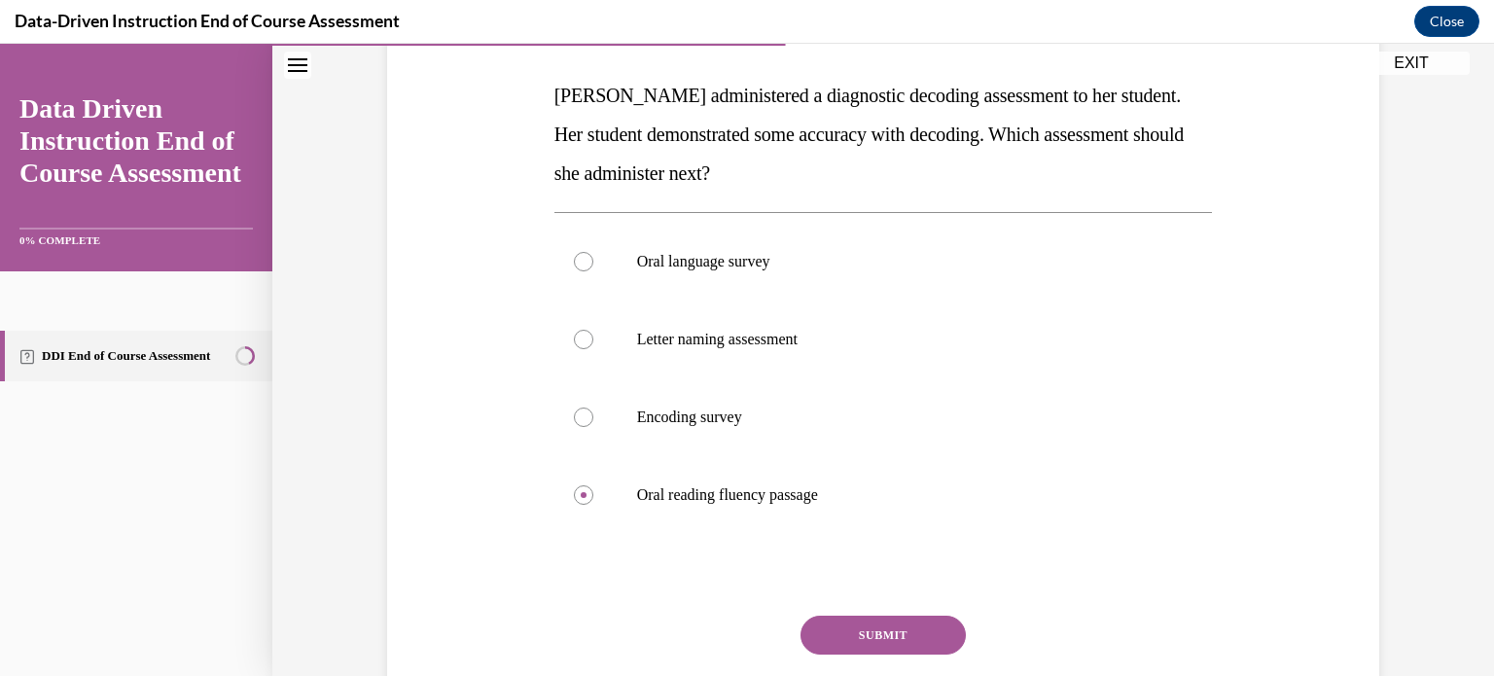
click at [884, 641] on button "SUBMIT" at bounding box center [882, 635] width 165 height 39
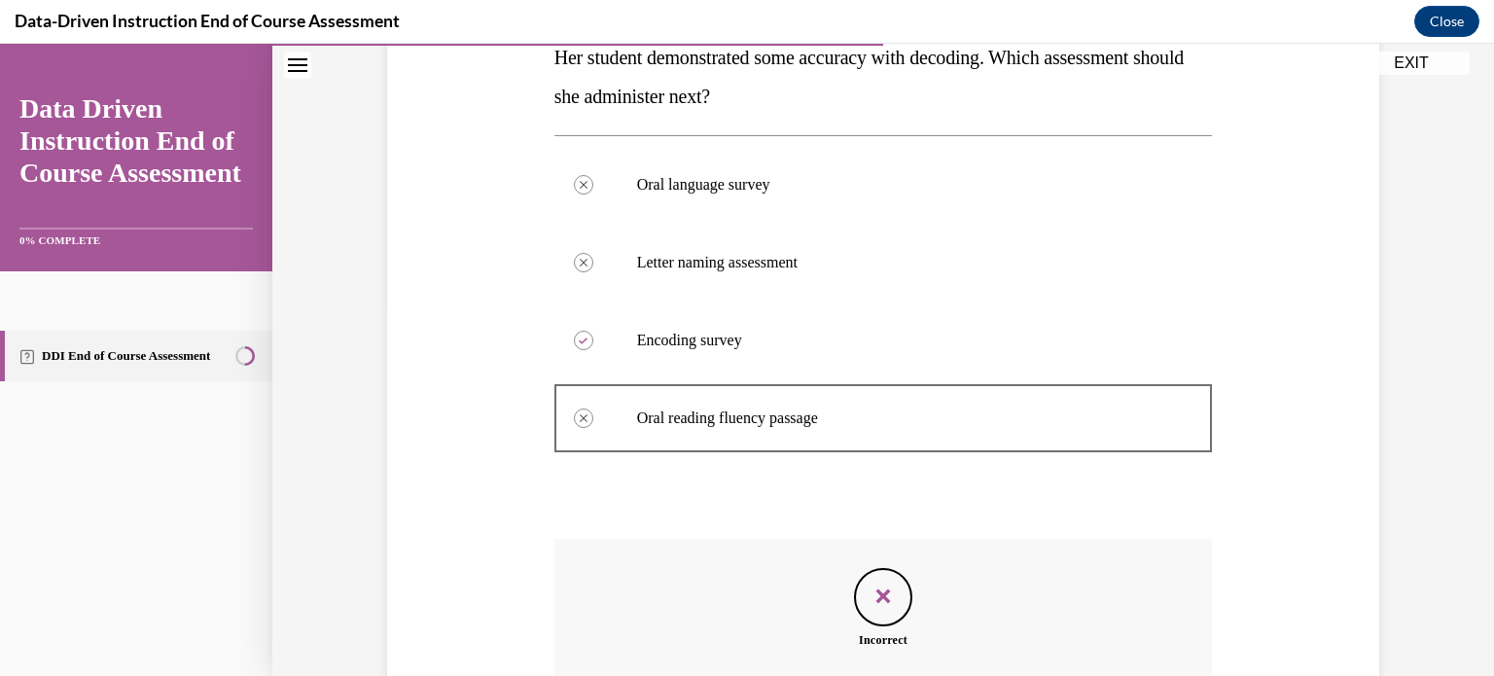
scroll to position [589, 0]
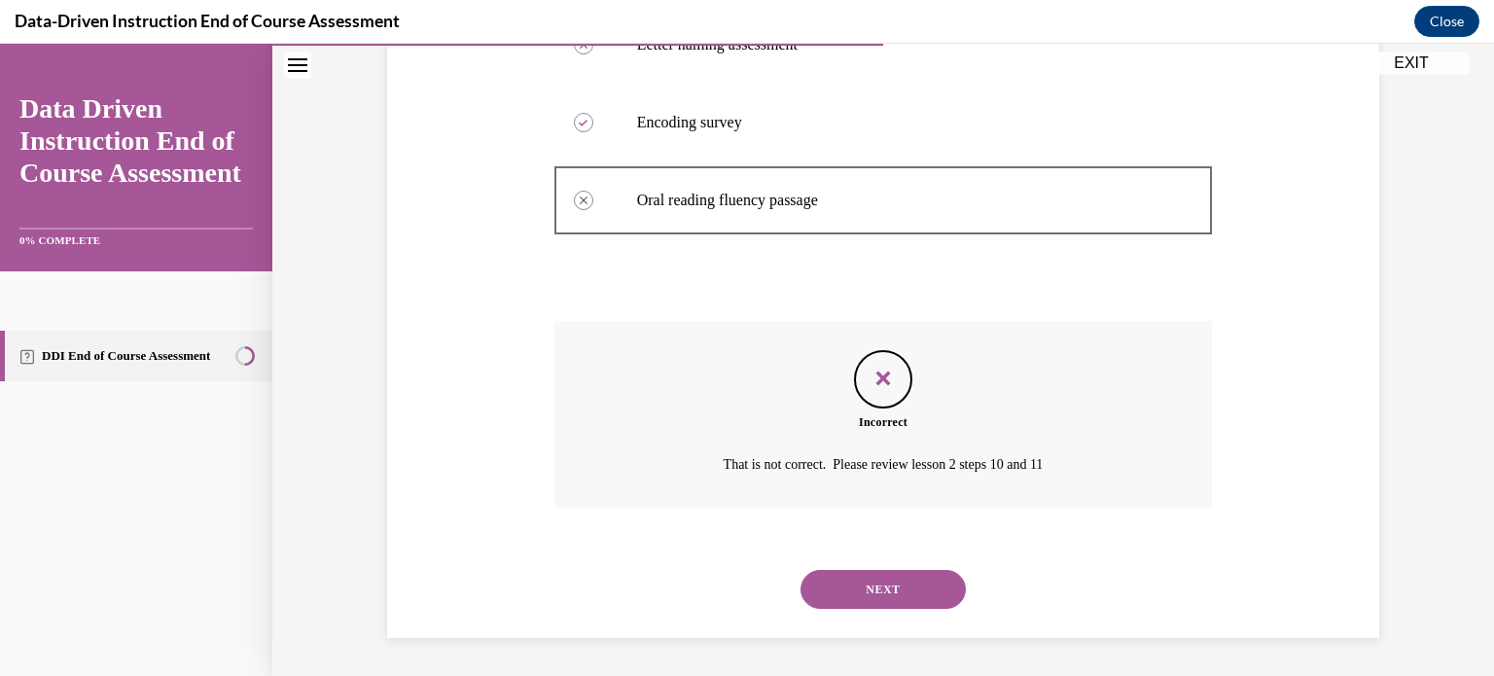
click at [874, 602] on button "NEXT" at bounding box center [882, 589] width 165 height 39
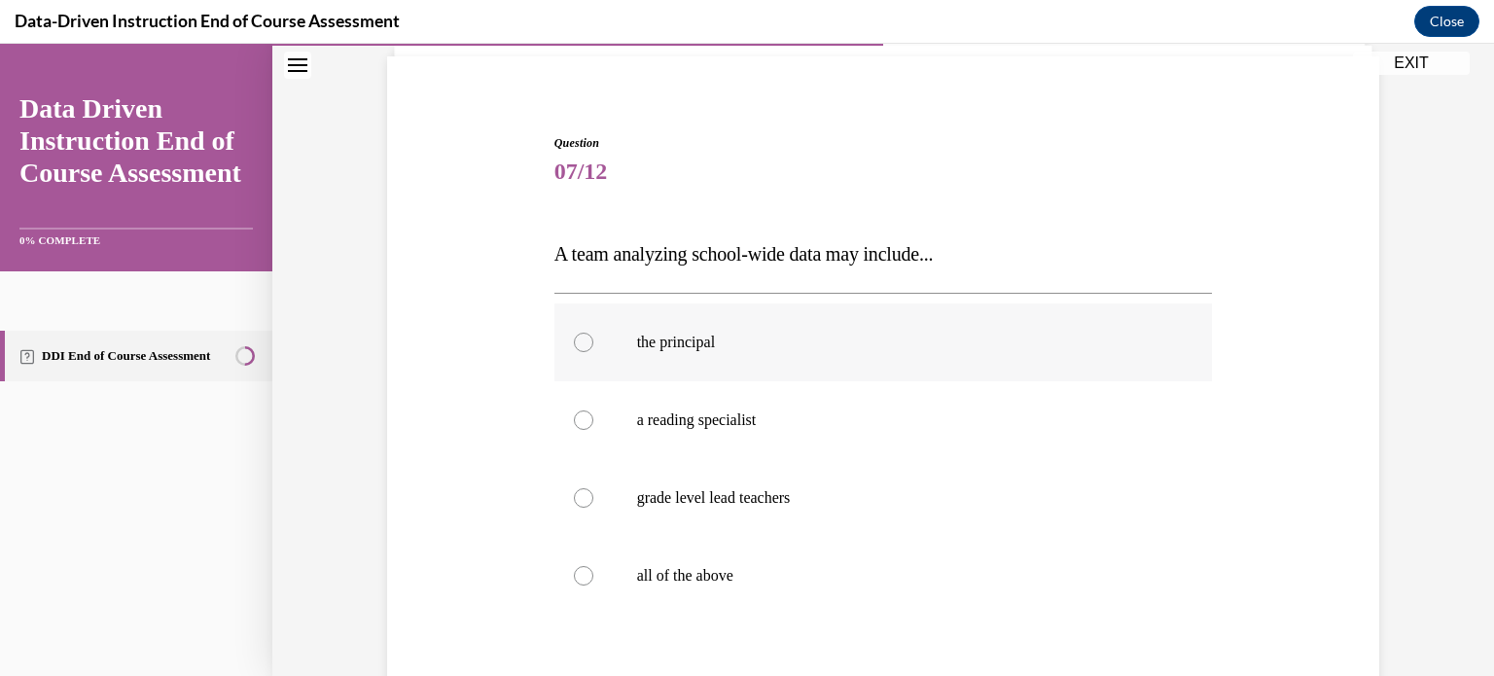
scroll to position [150, 0]
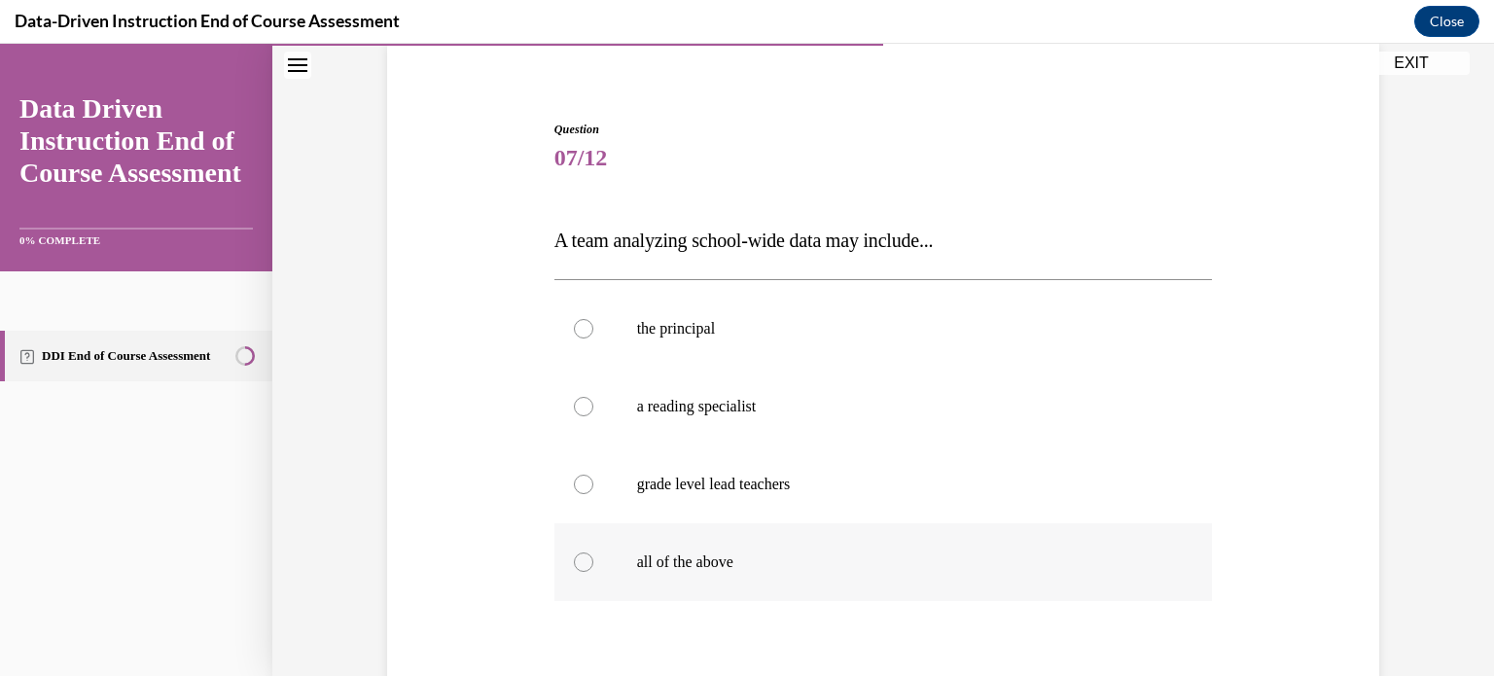
click at [740, 570] on p "all of the above" at bounding box center [900, 561] width 527 height 19
click at [593, 570] on input "all of the above" at bounding box center [583, 561] width 19 height 19
radio input "true"
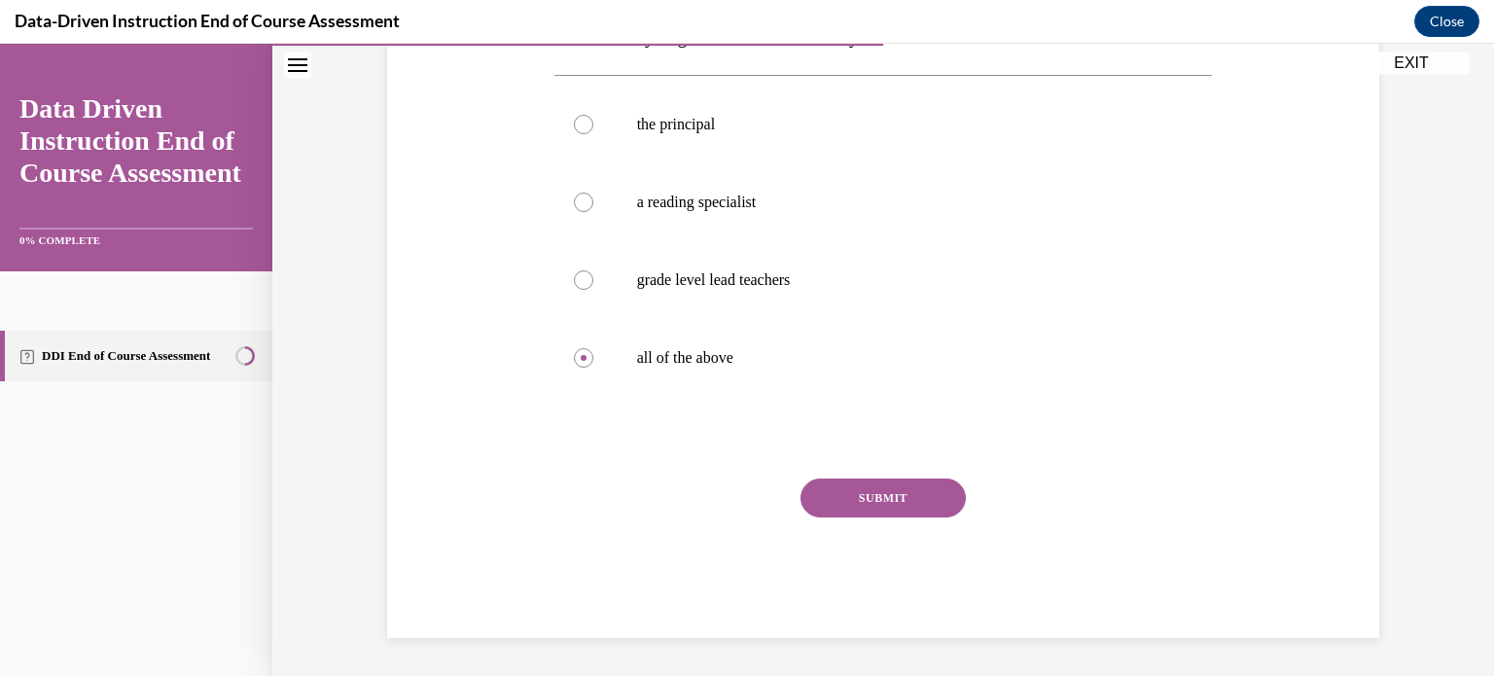
click at [840, 507] on button "SUBMIT" at bounding box center [882, 497] width 165 height 39
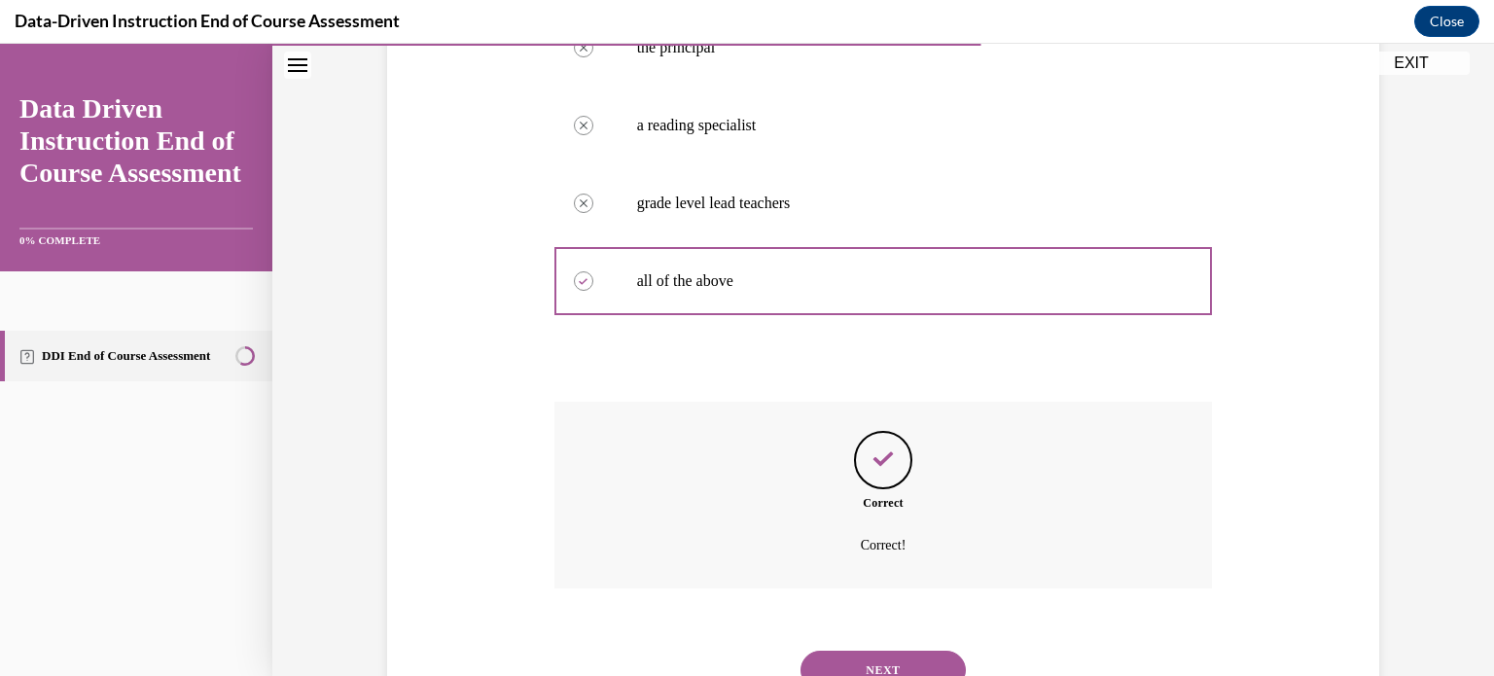
scroll to position [511, 0]
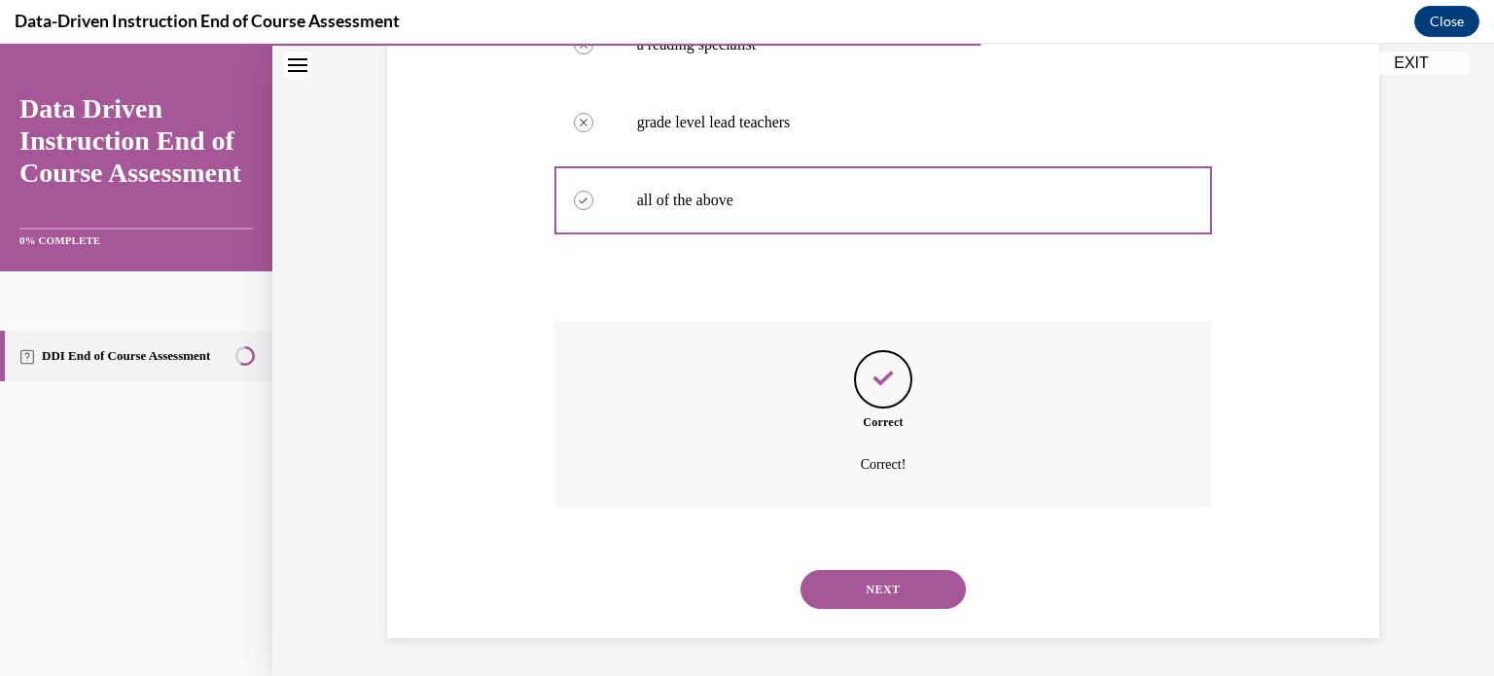
click at [836, 571] on button "NEXT" at bounding box center [882, 589] width 165 height 39
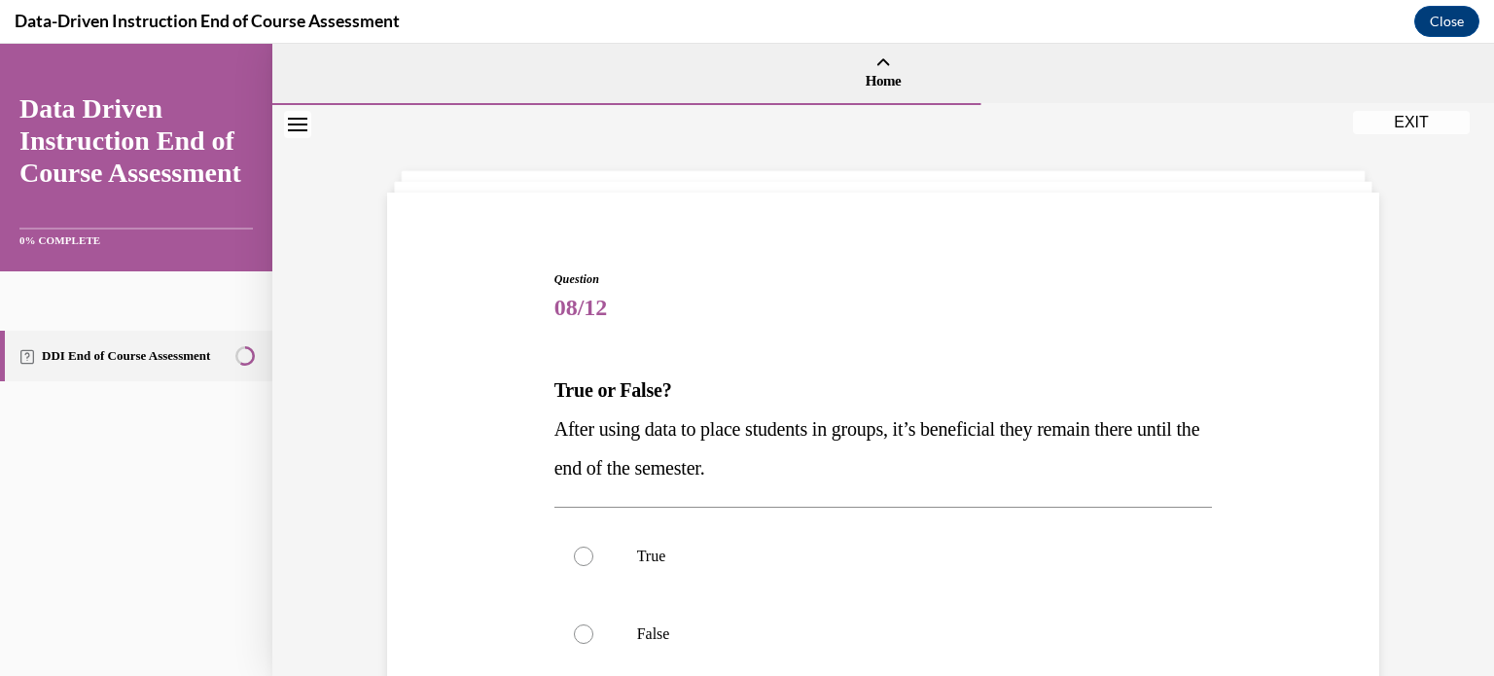
click at [836, 571] on label "True" at bounding box center [883, 556] width 658 height 78
click at [593, 566] on input "True" at bounding box center [583, 555] width 19 height 19
radio input "true"
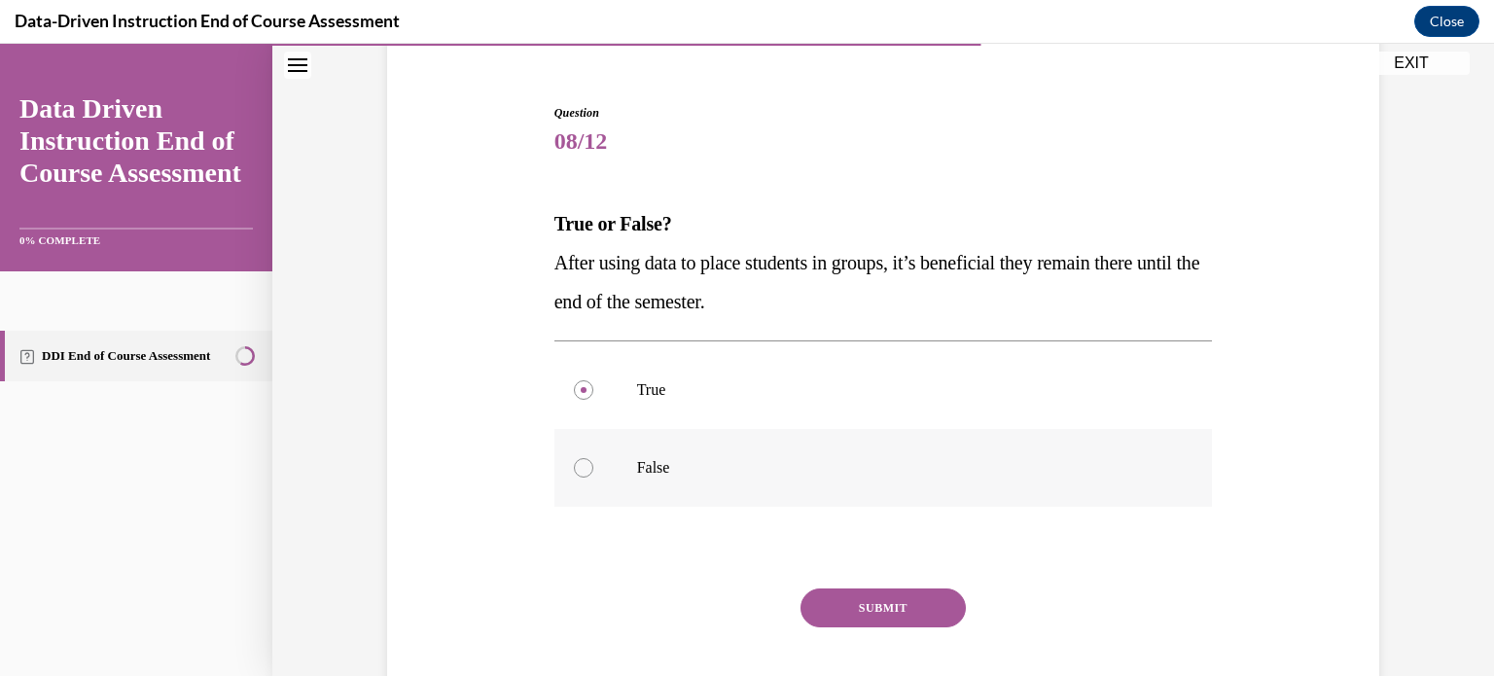
scroll to position [173, 0]
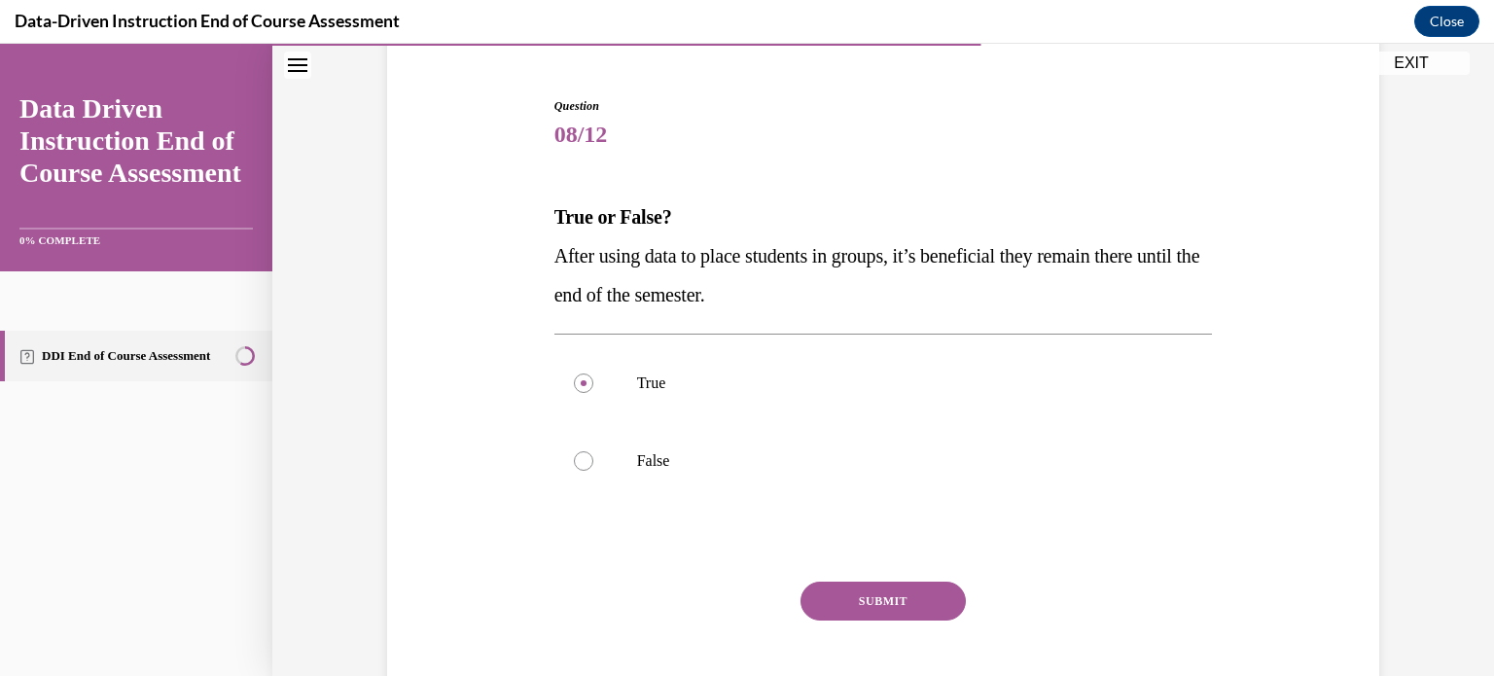
click at [858, 595] on button "SUBMIT" at bounding box center [882, 600] width 165 height 39
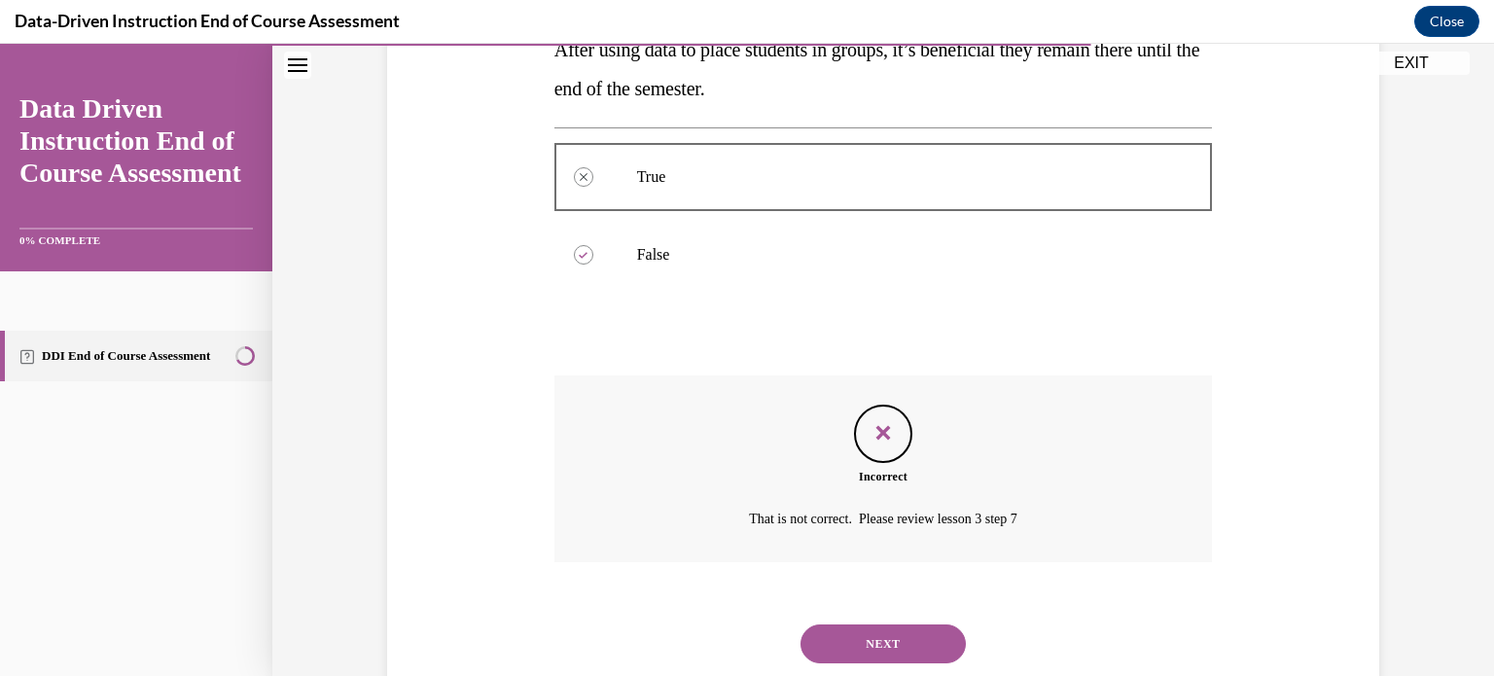
scroll to position [383, 0]
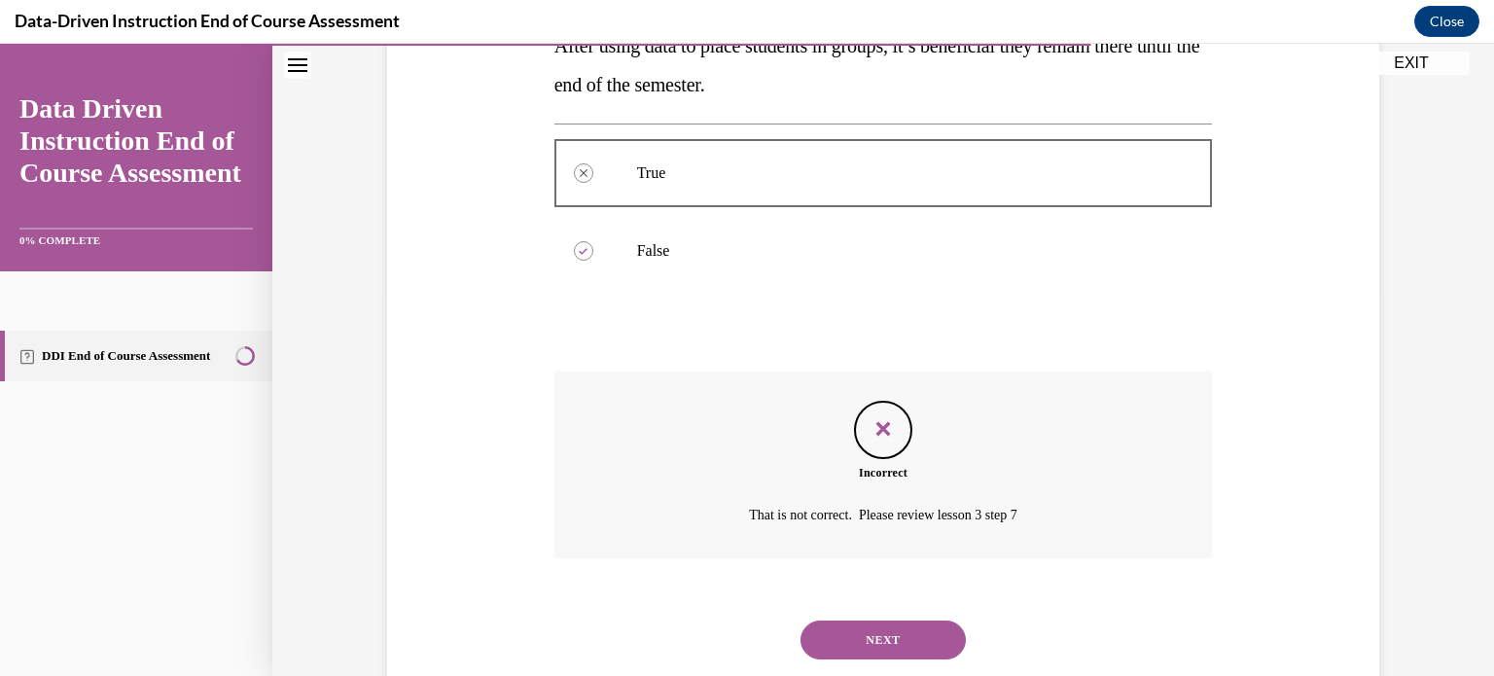
click at [874, 636] on button "NEXT" at bounding box center [882, 639] width 165 height 39
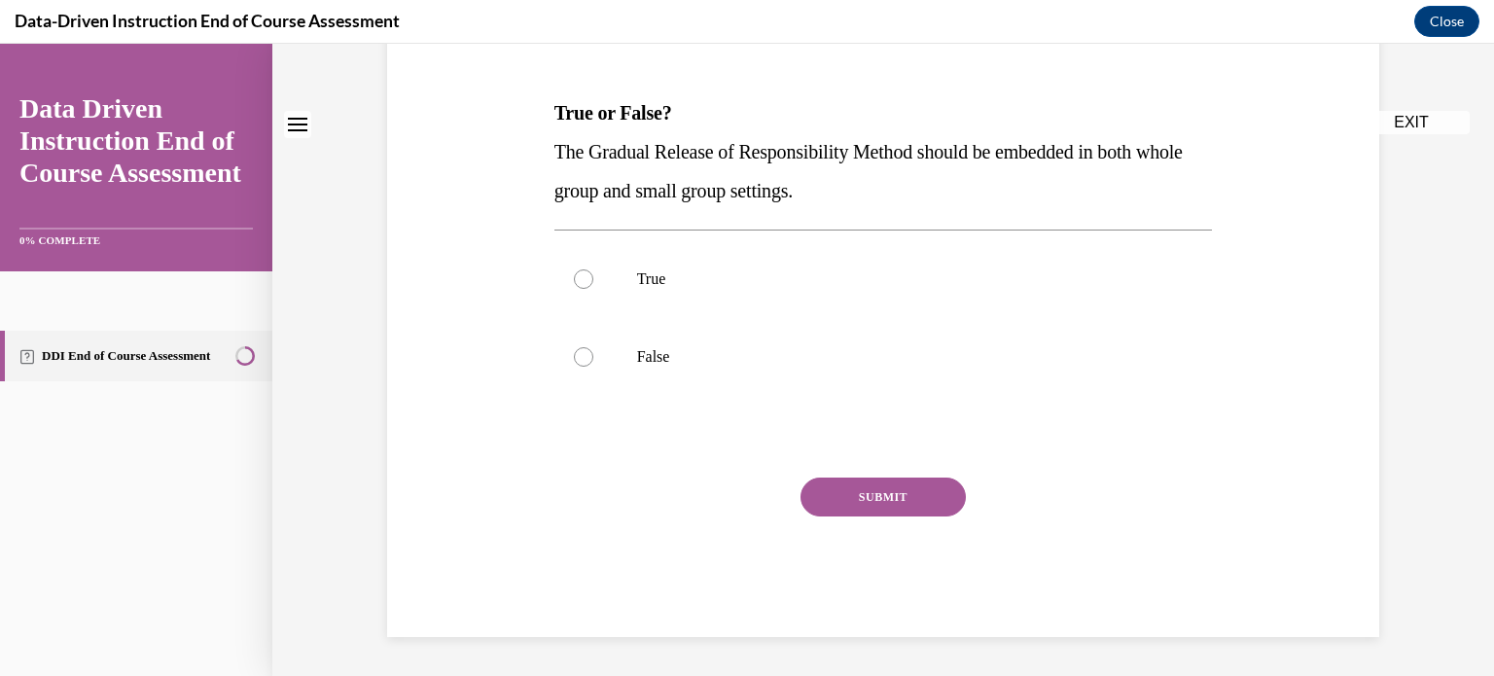
scroll to position [0, 0]
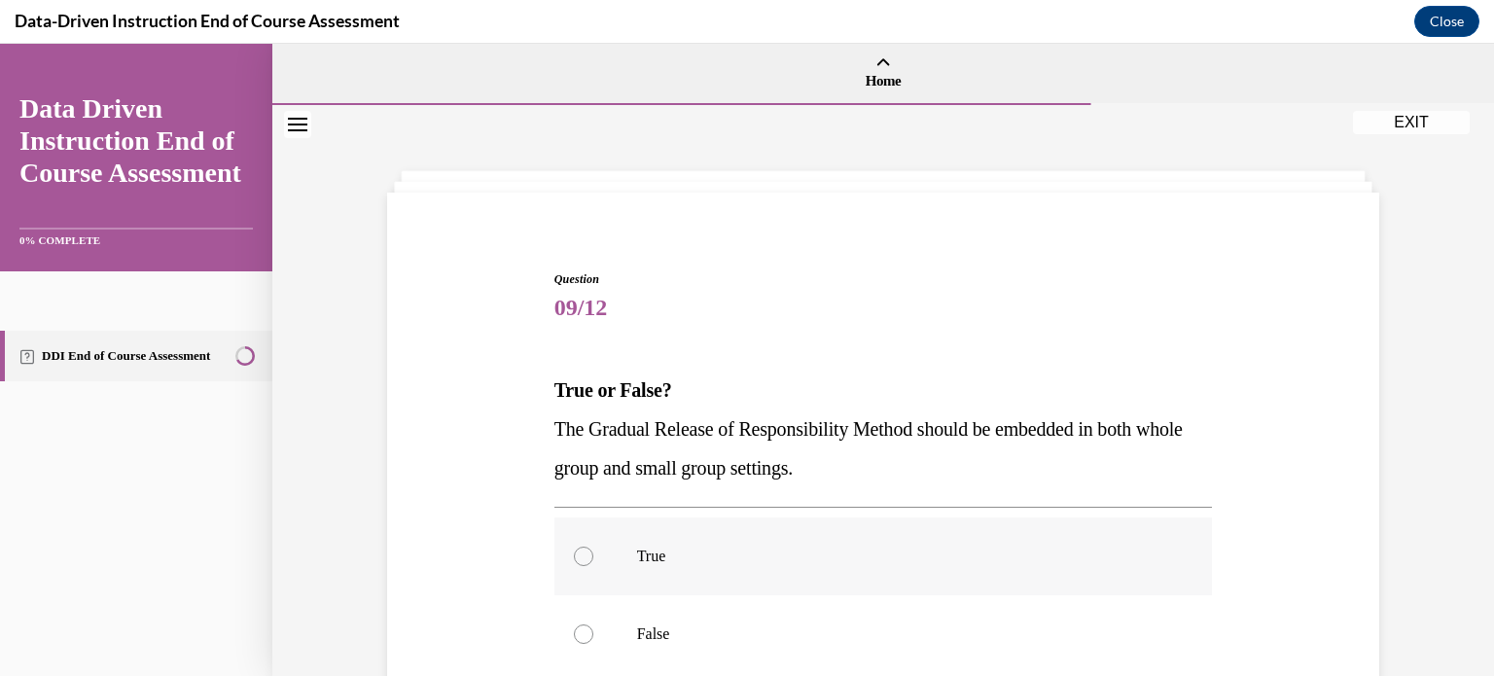
click at [871, 561] on p "True" at bounding box center [900, 555] width 527 height 19
click at [593, 561] on input "True" at bounding box center [583, 555] width 19 height 19
radio input "true"
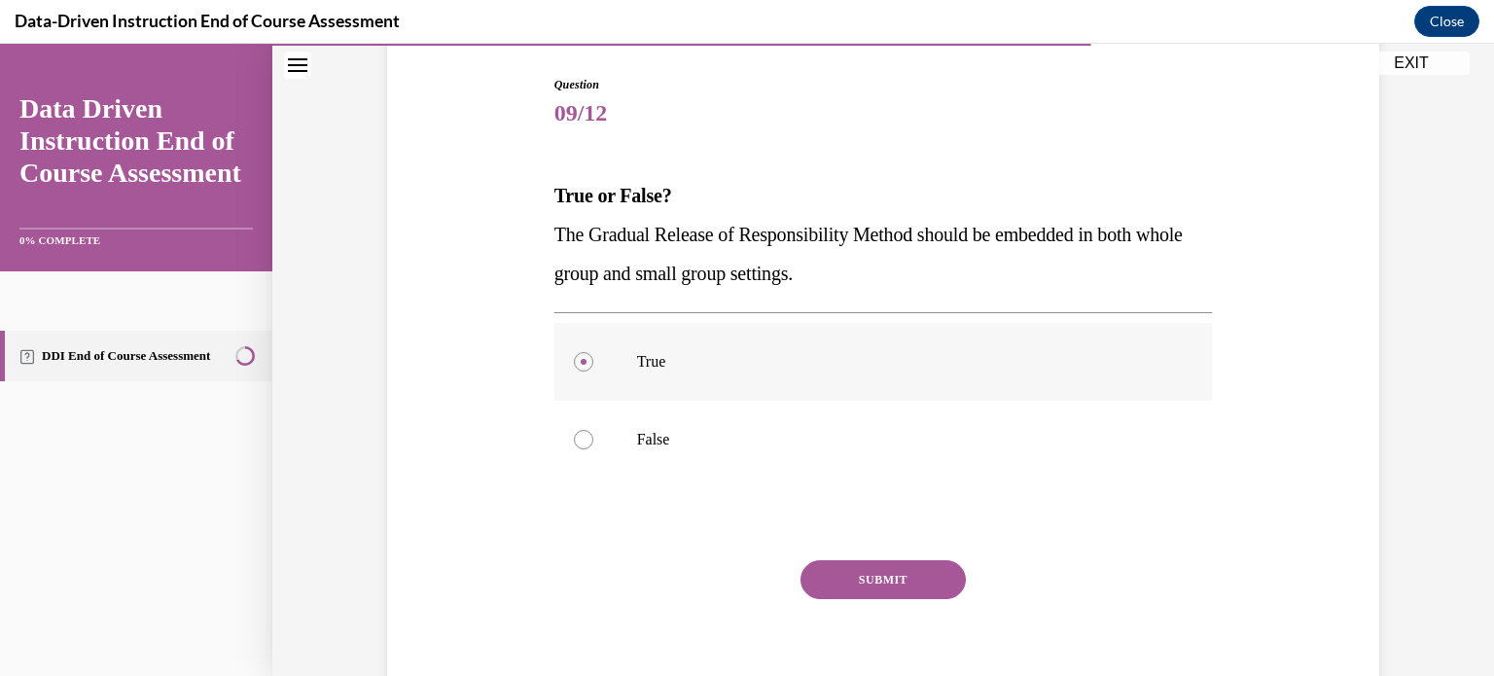
scroll to position [206, 0]
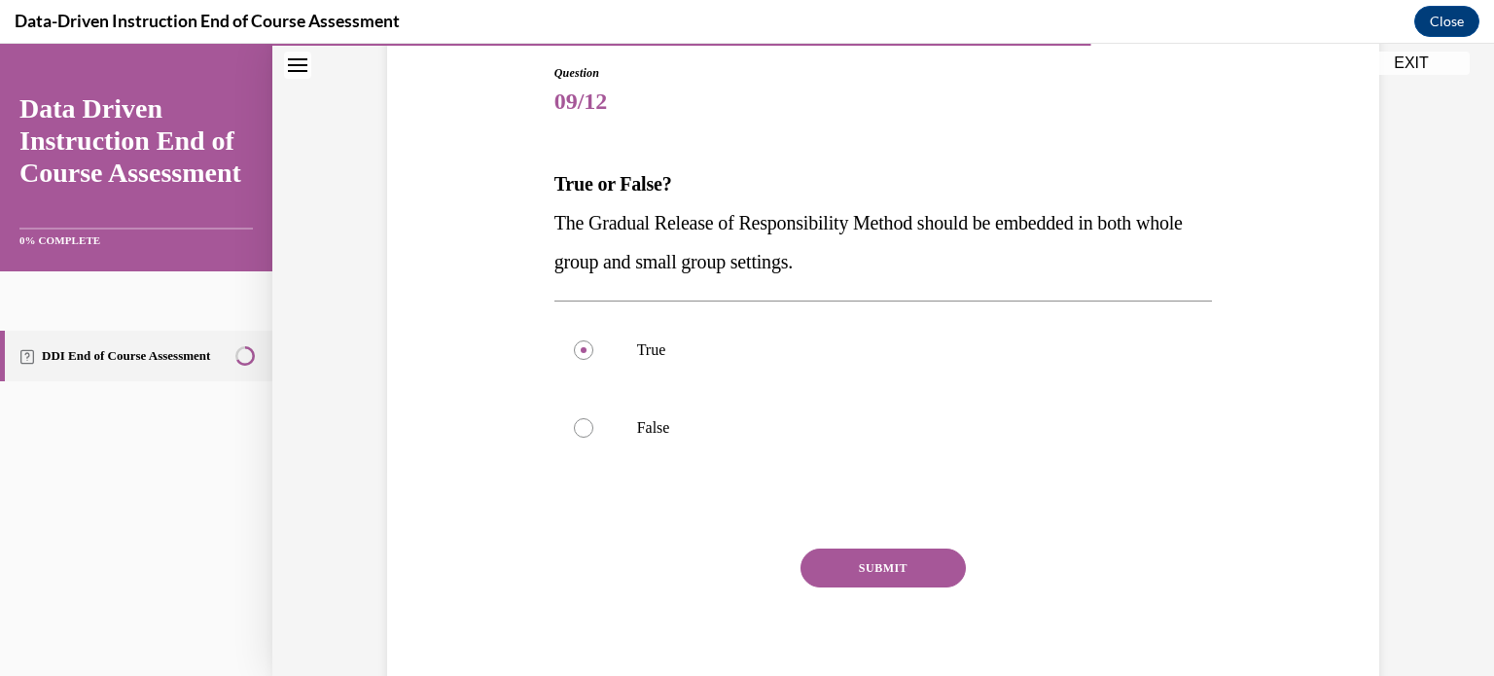
click at [865, 564] on button "SUBMIT" at bounding box center [882, 567] width 165 height 39
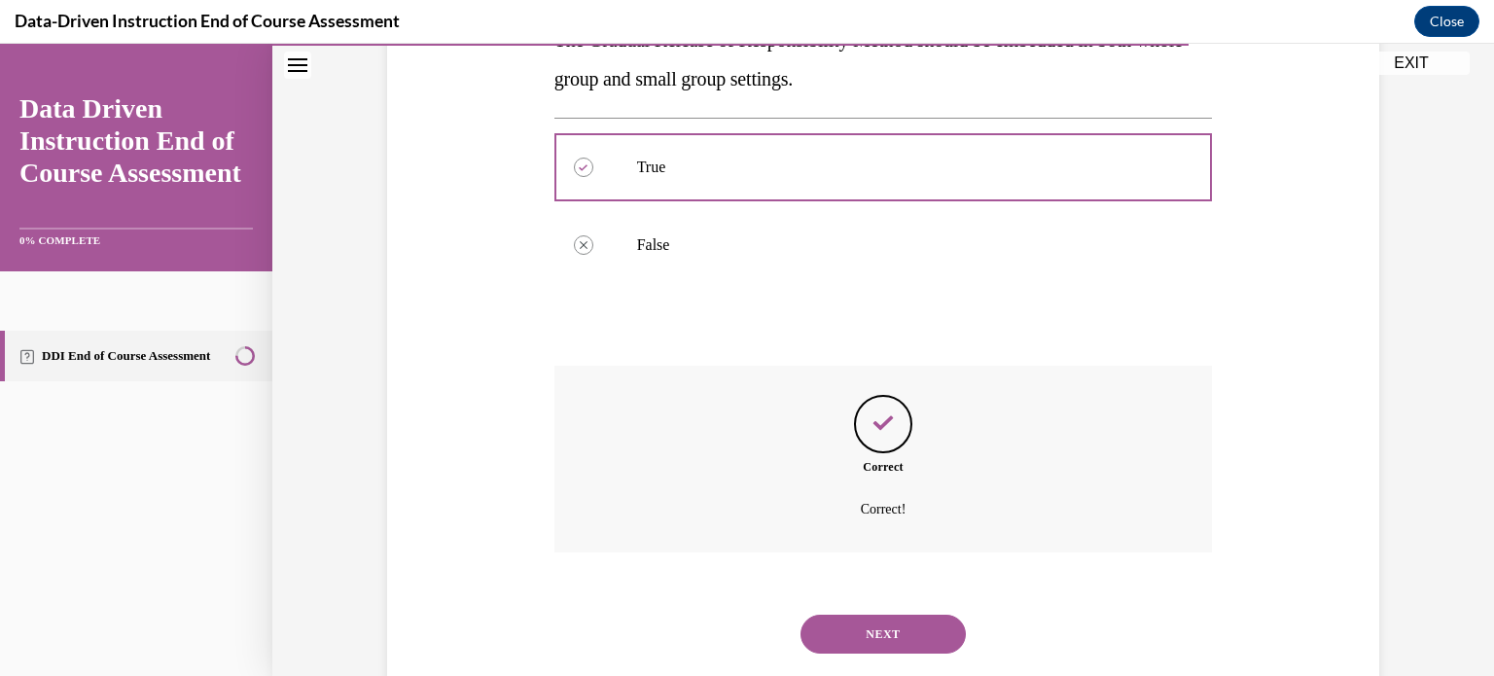
scroll to position [434, 0]
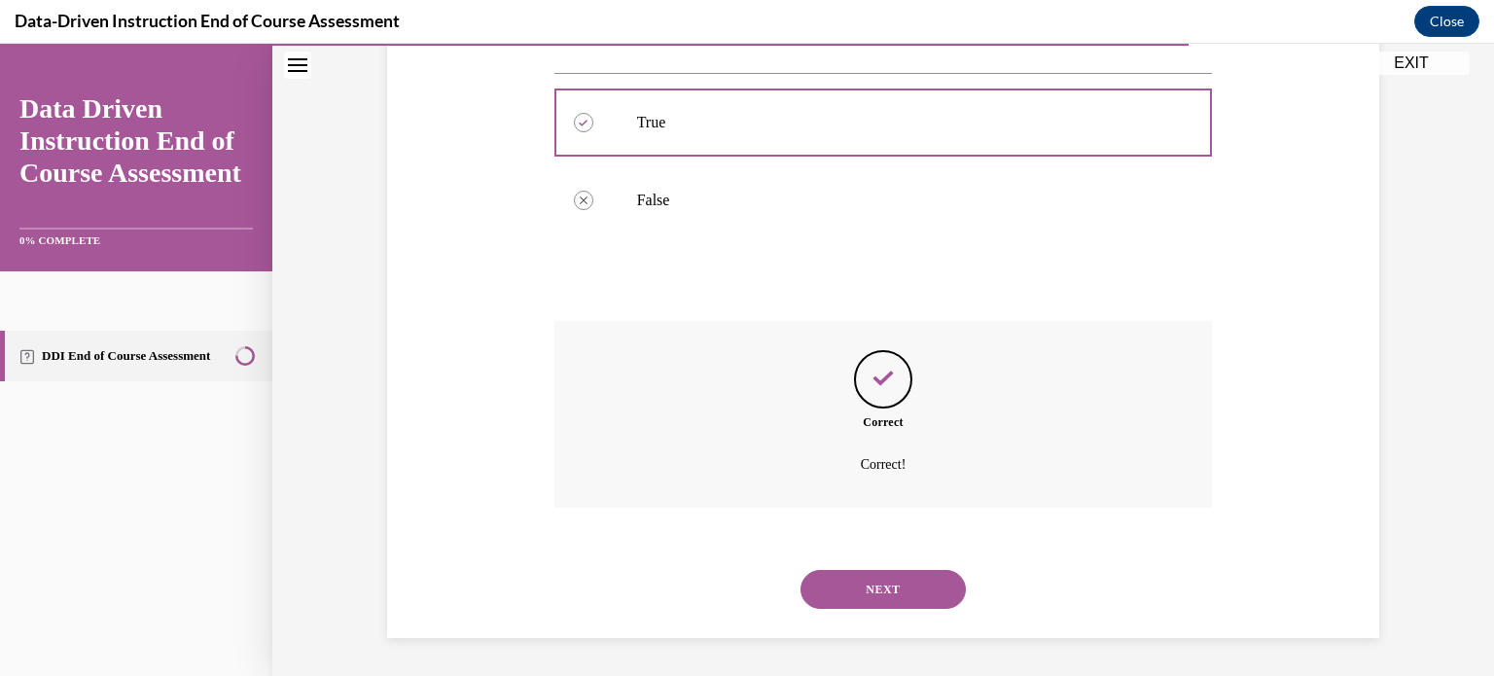
click at [865, 564] on div "NEXT" at bounding box center [883, 589] width 658 height 78
click at [850, 601] on button "NEXT" at bounding box center [882, 589] width 165 height 39
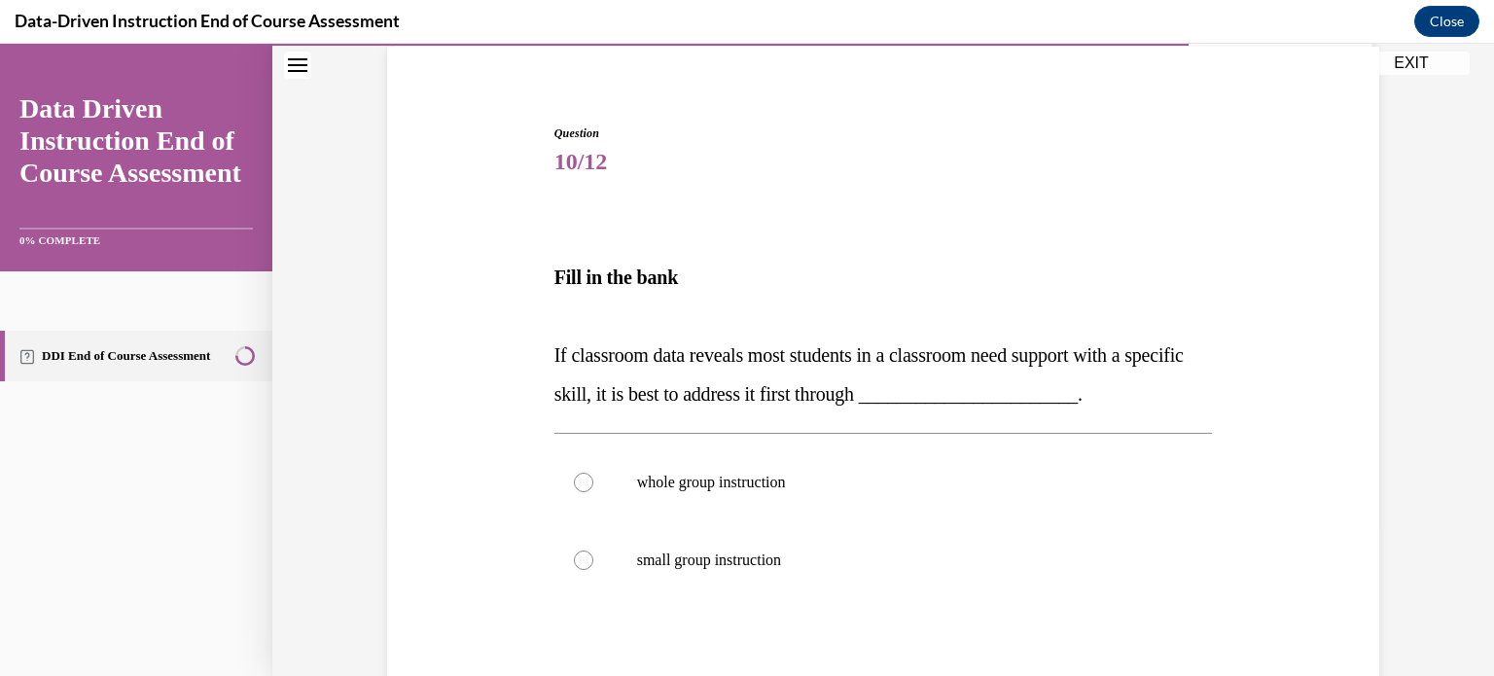
scroll to position [181, 0]
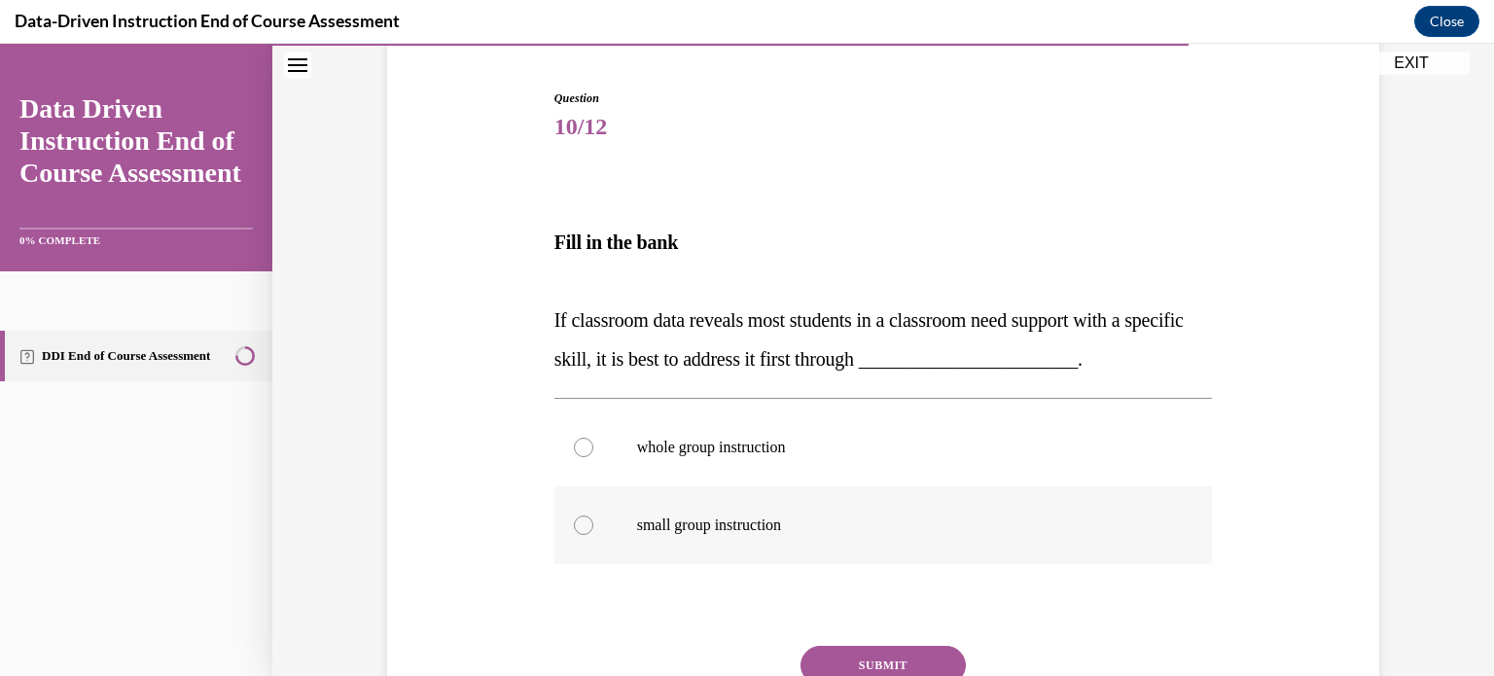
click at [769, 531] on p "small group instruction" at bounding box center [900, 524] width 527 height 19
click at [593, 531] on input "small group instruction" at bounding box center [583, 524] width 19 height 19
radio input "true"
click at [751, 475] on label "whole group instruction" at bounding box center [883, 447] width 658 height 78
click at [593, 457] on input "whole group instruction" at bounding box center [583, 447] width 19 height 19
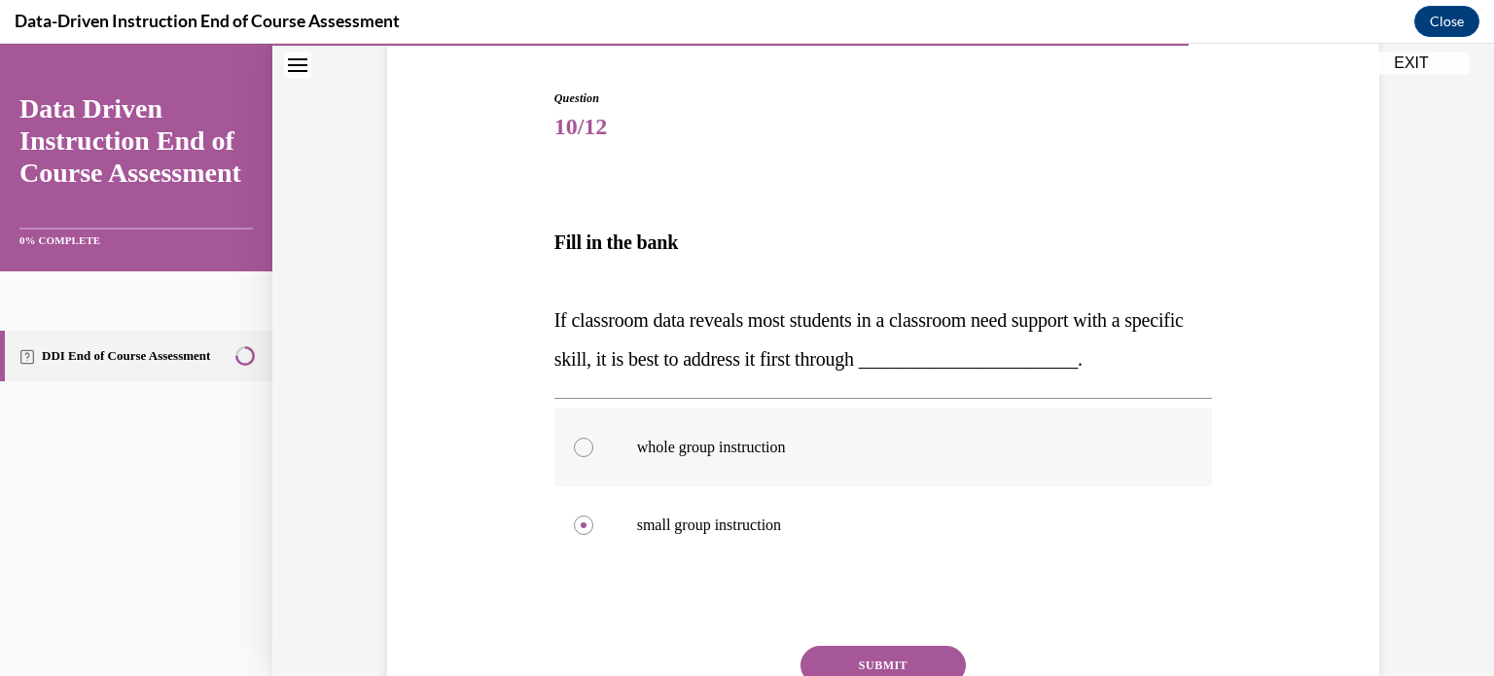
radio input "true"
click at [841, 647] on button "SUBMIT" at bounding box center [882, 665] width 165 height 39
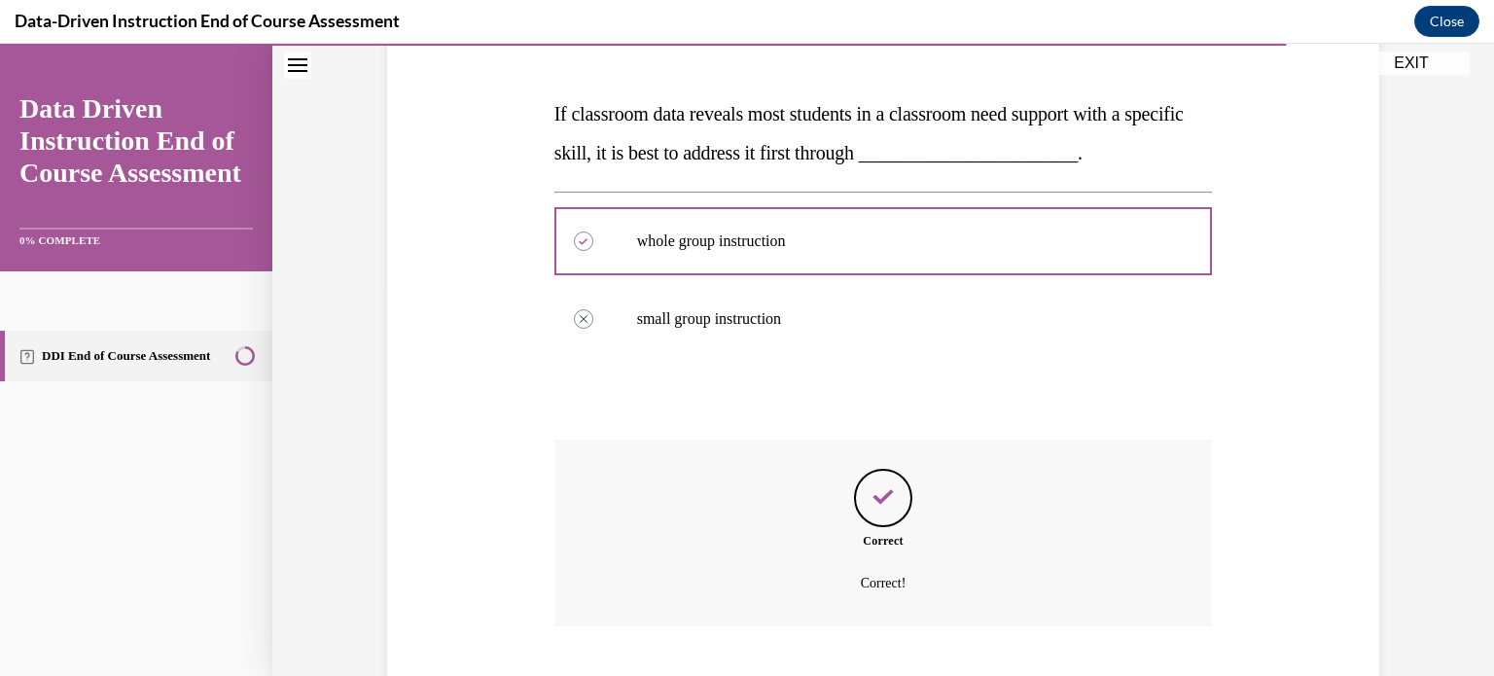
scroll to position [506, 0]
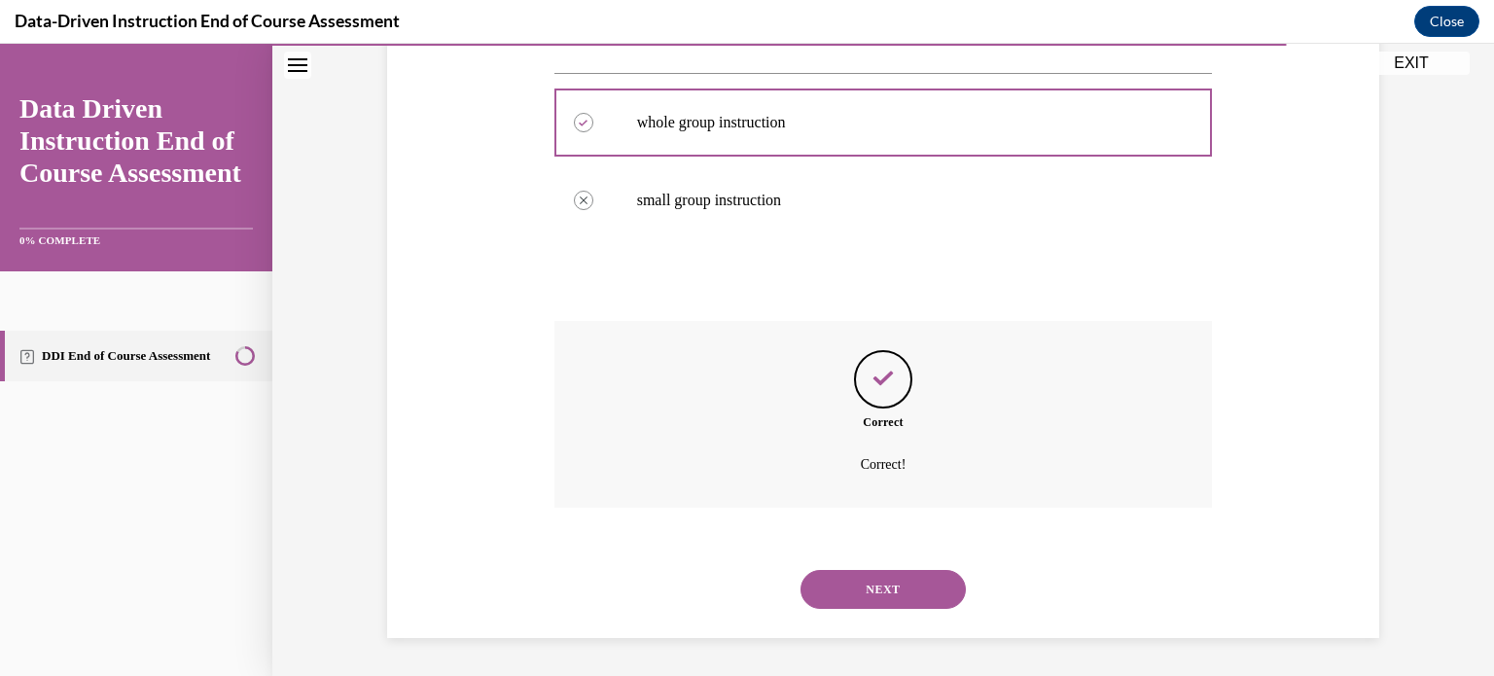
click at [868, 590] on button "NEXT" at bounding box center [882, 589] width 165 height 39
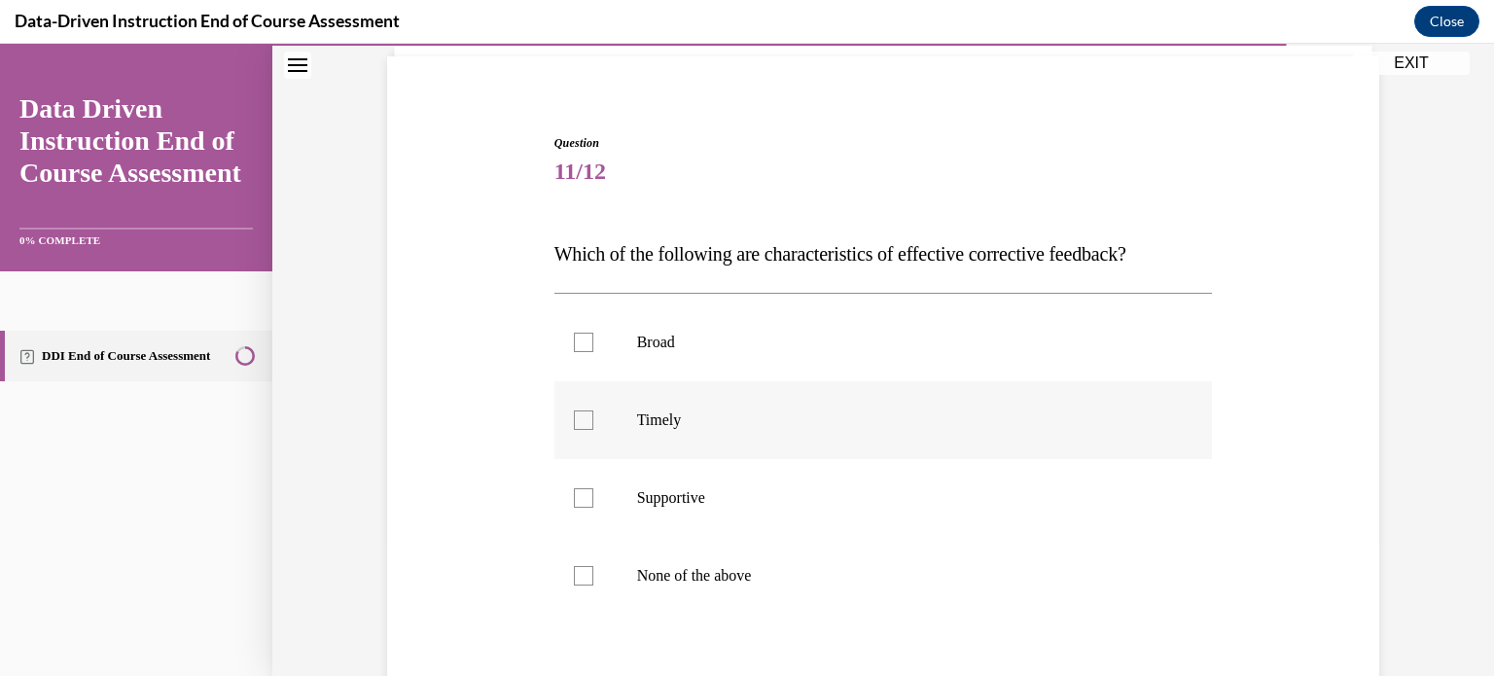
scroll to position [148, 0]
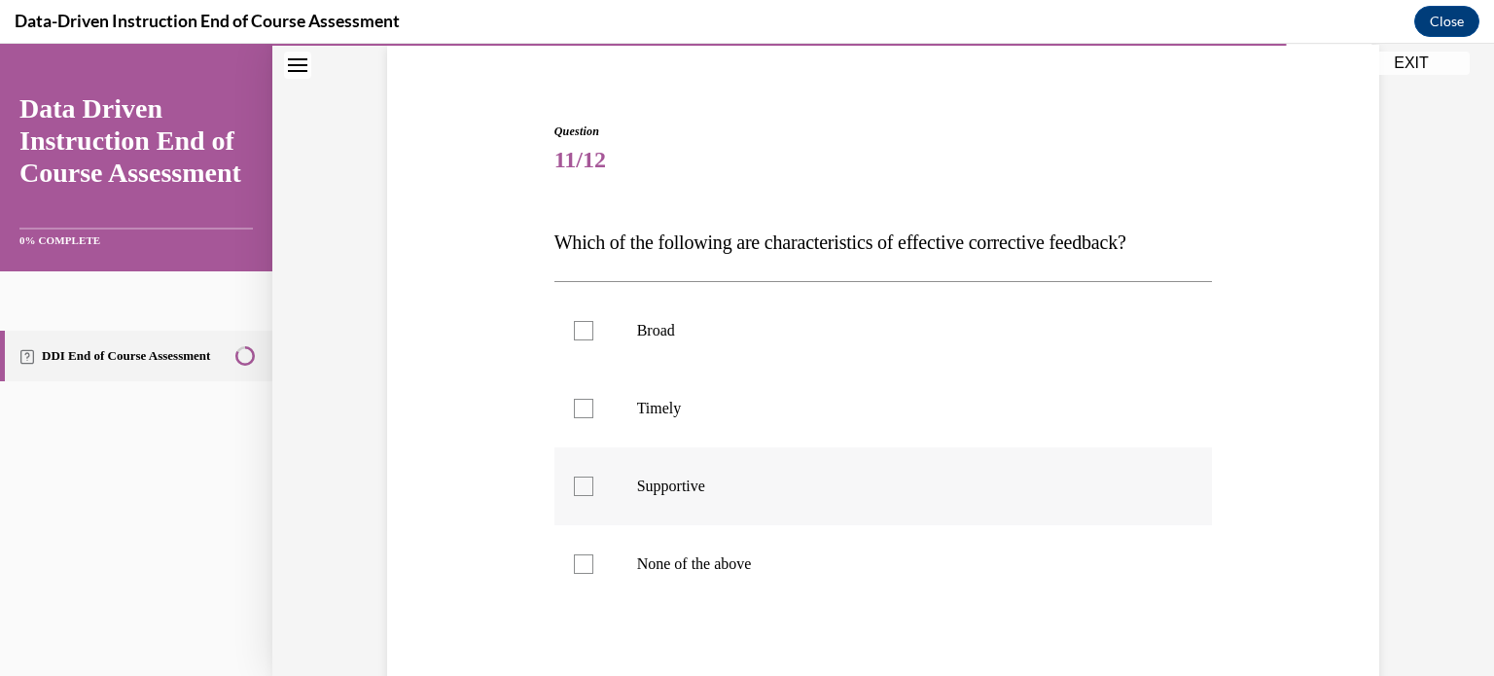
click at [761, 493] on p "Supportive" at bounding box center [900, 485] width 527 height 19
click at [593, 493] on input "Supportive" at bounding box center [583, 485] width 19 height 19
checkbox input "true"
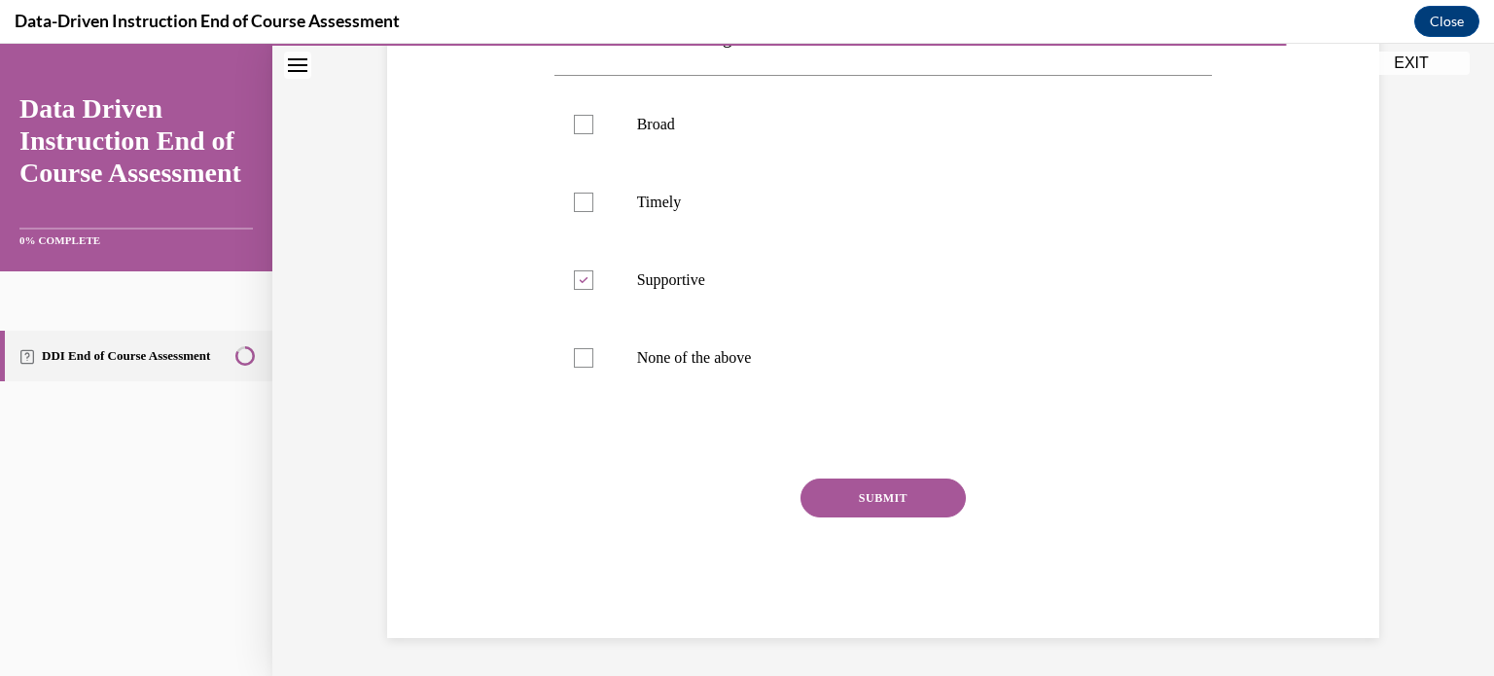
click at [886, 509] on button "SUBMIT" at bounding box center [882, 497] width 165 height 39
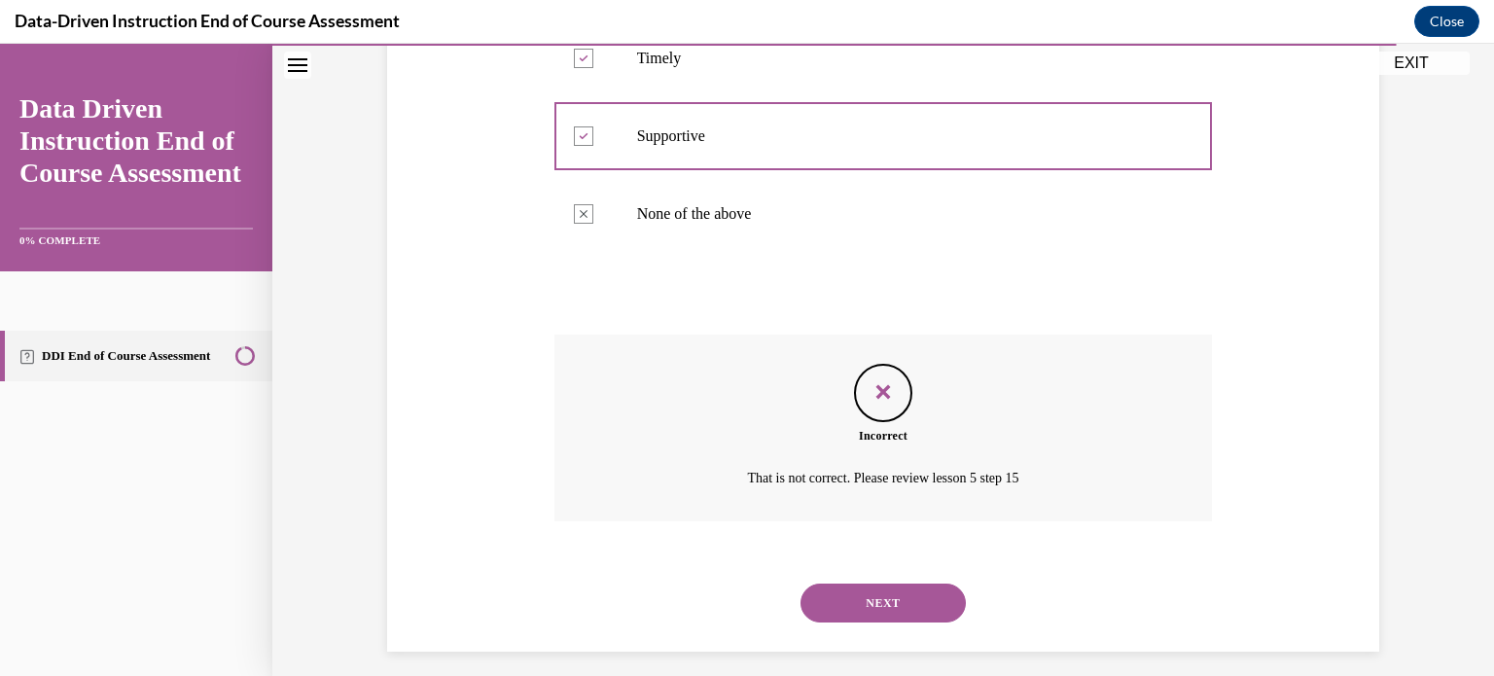
scroll to position [505, 0]
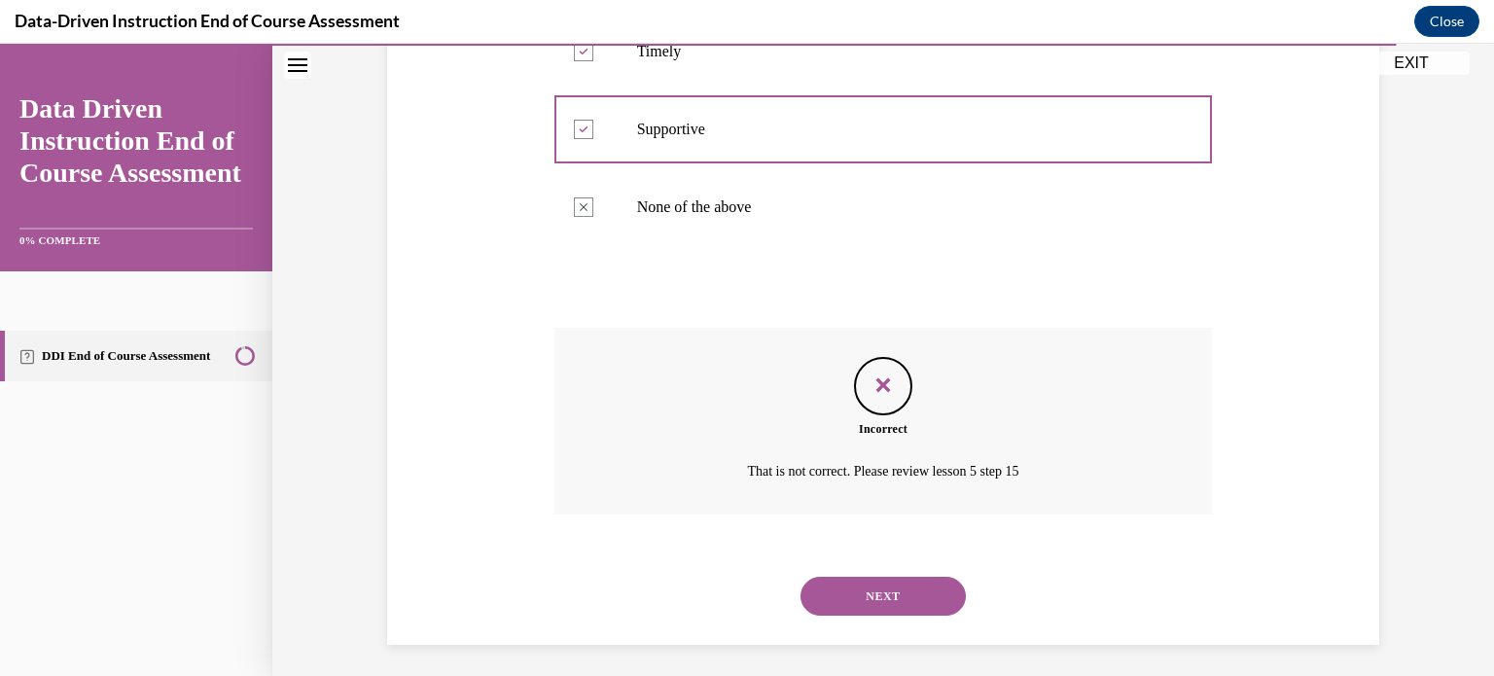
click at [863, 578] on button "NEXT" at bounding box center [882, 596] width 165 height 39
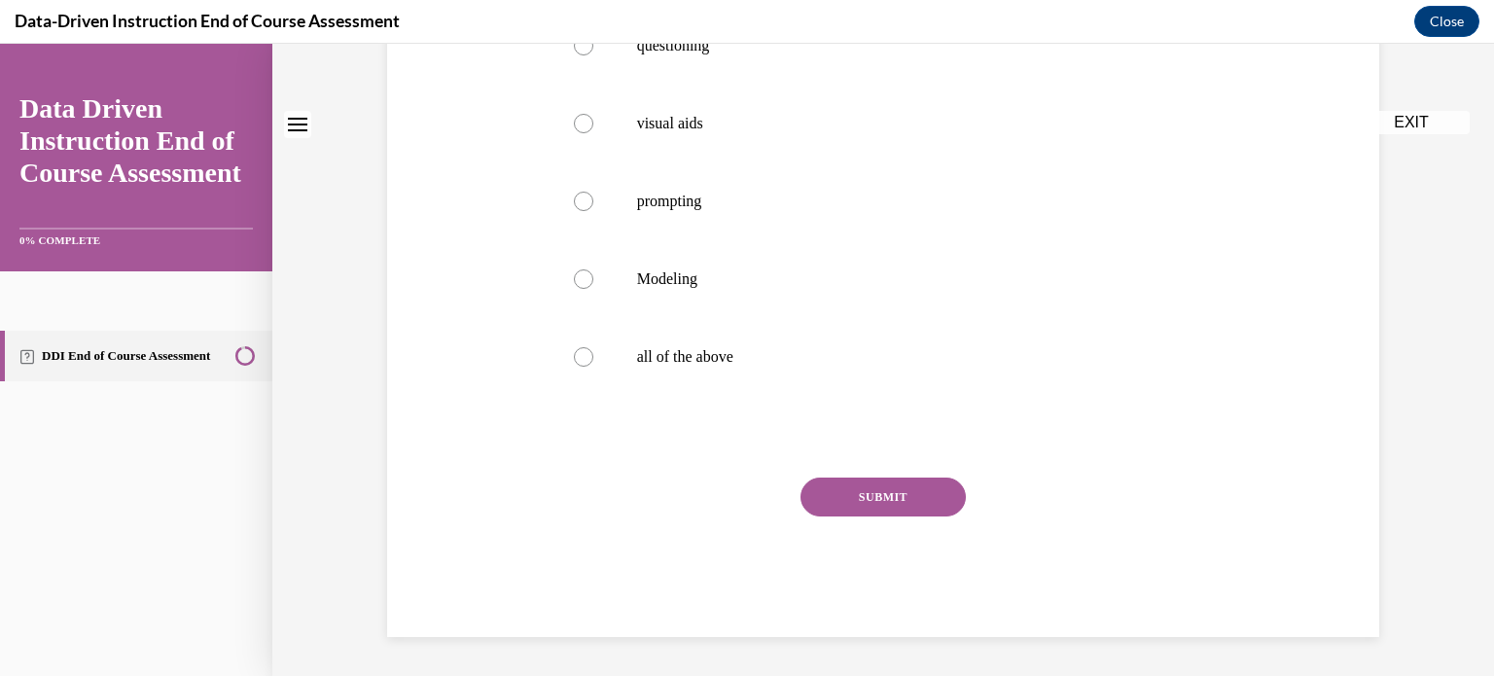
scroll to position [0, 0]
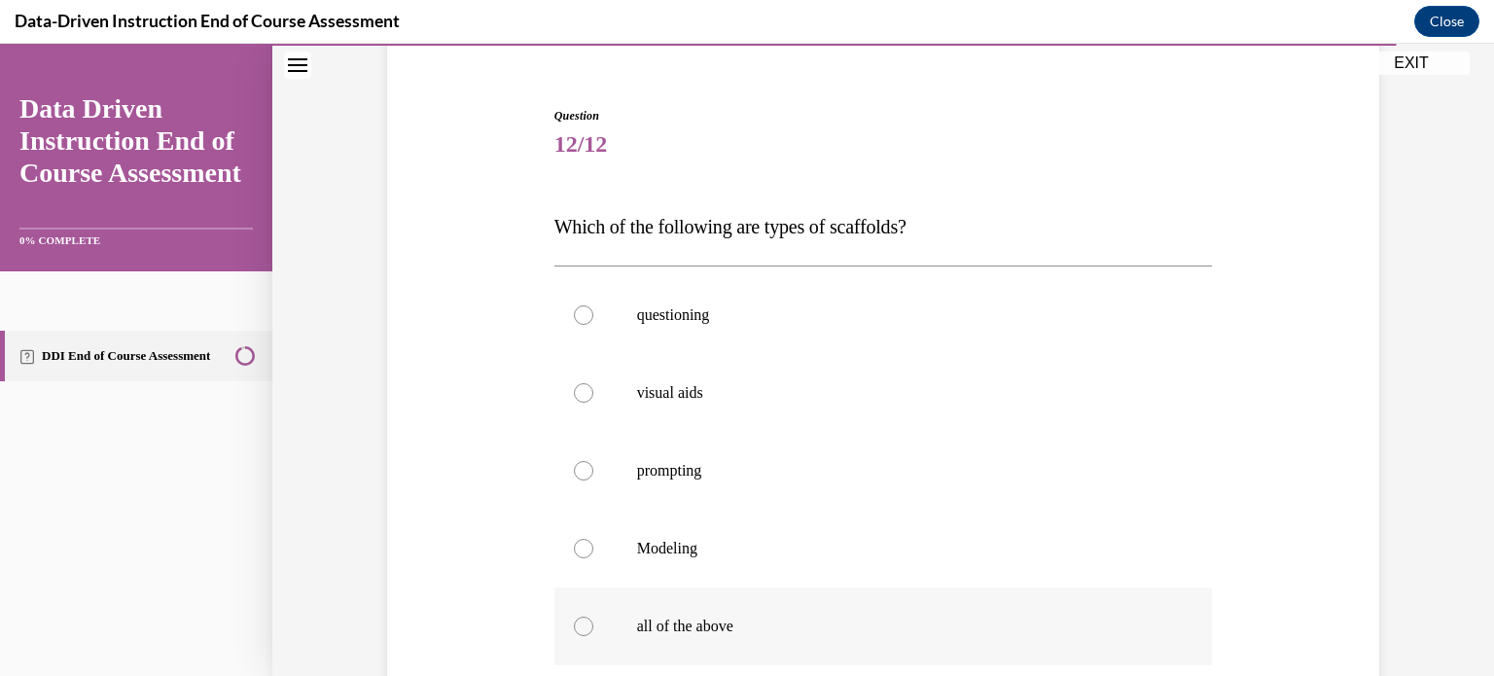
click at [793, 640] on label "all of the above" at bounding box center [883, 626] width 658 height 78
click at [593, 636] on input "all of the above" at bounding box center [583, 625] width 19 height 19
radio input "true"
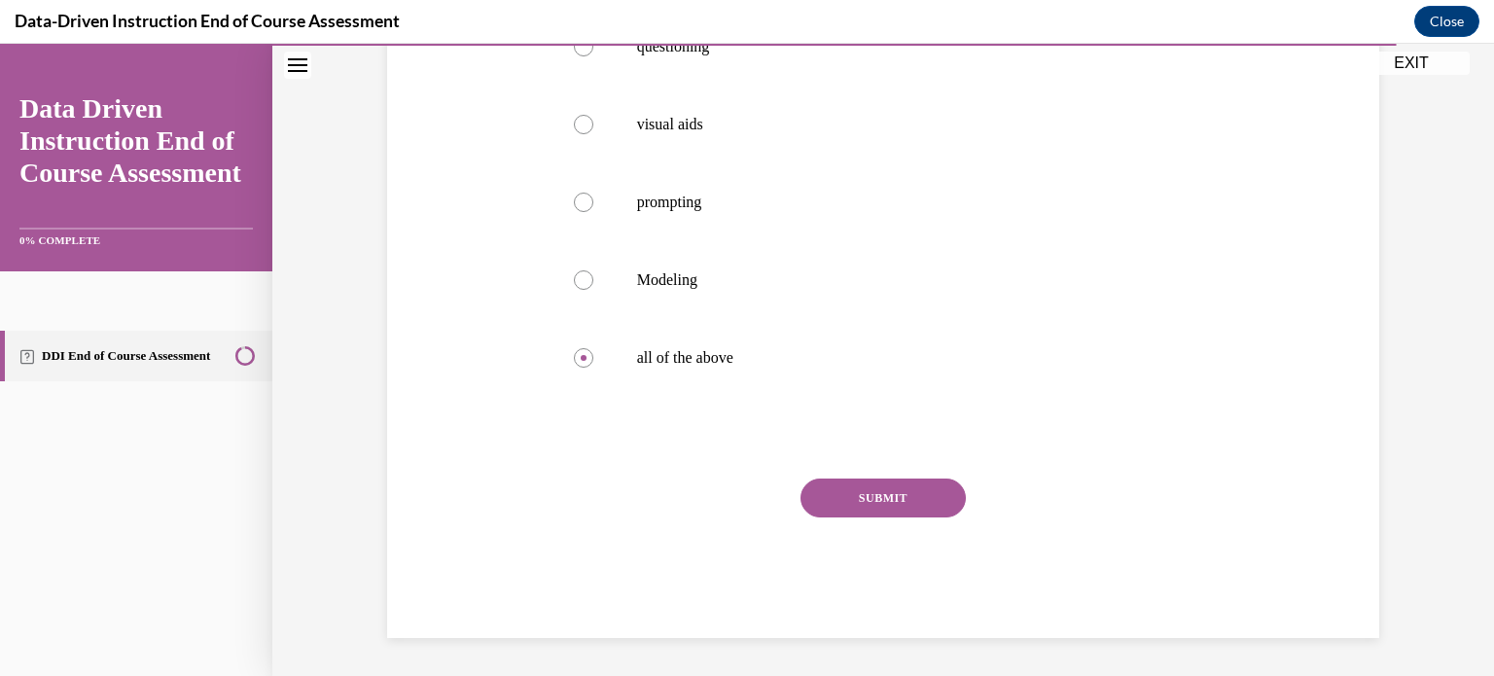
click at [848, 509] on button "SUBMIT" at bounding box center [882, 497] width 165 height 39
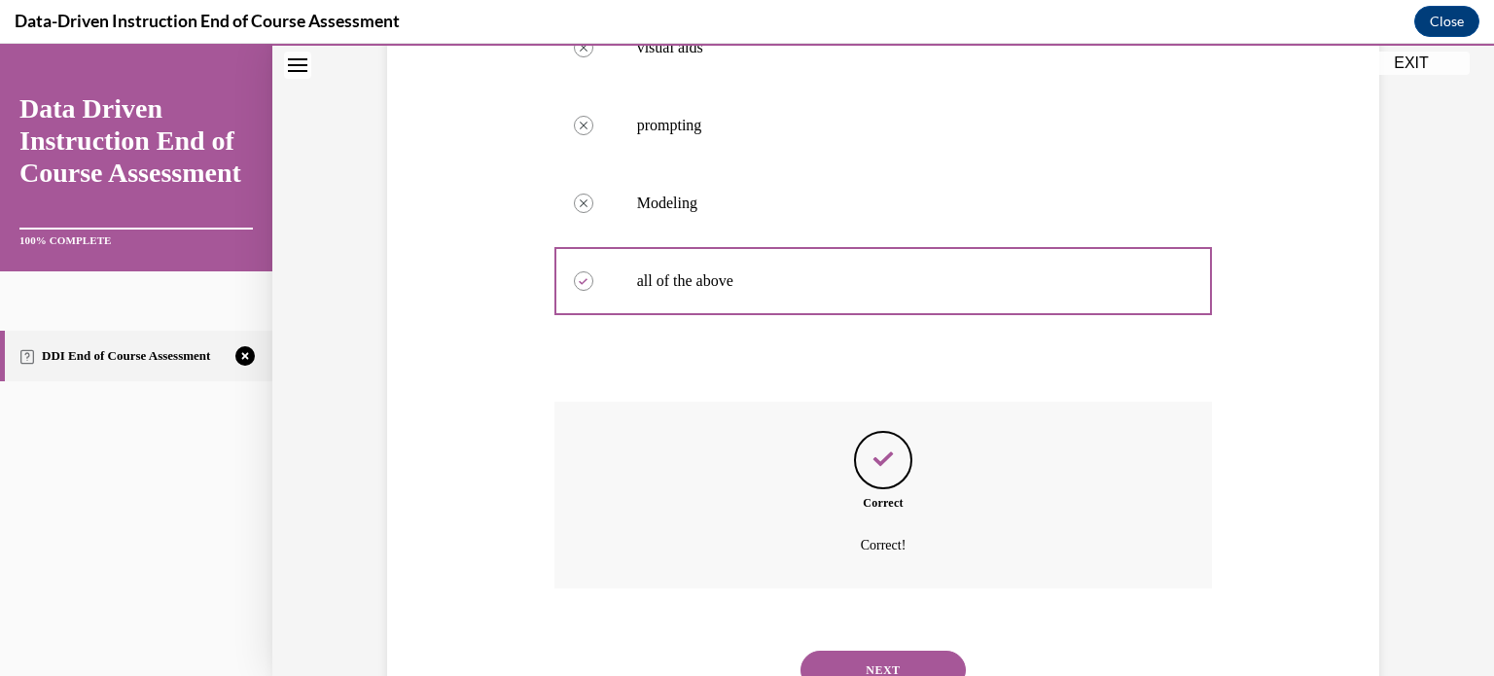
scroll to position [589, 0]
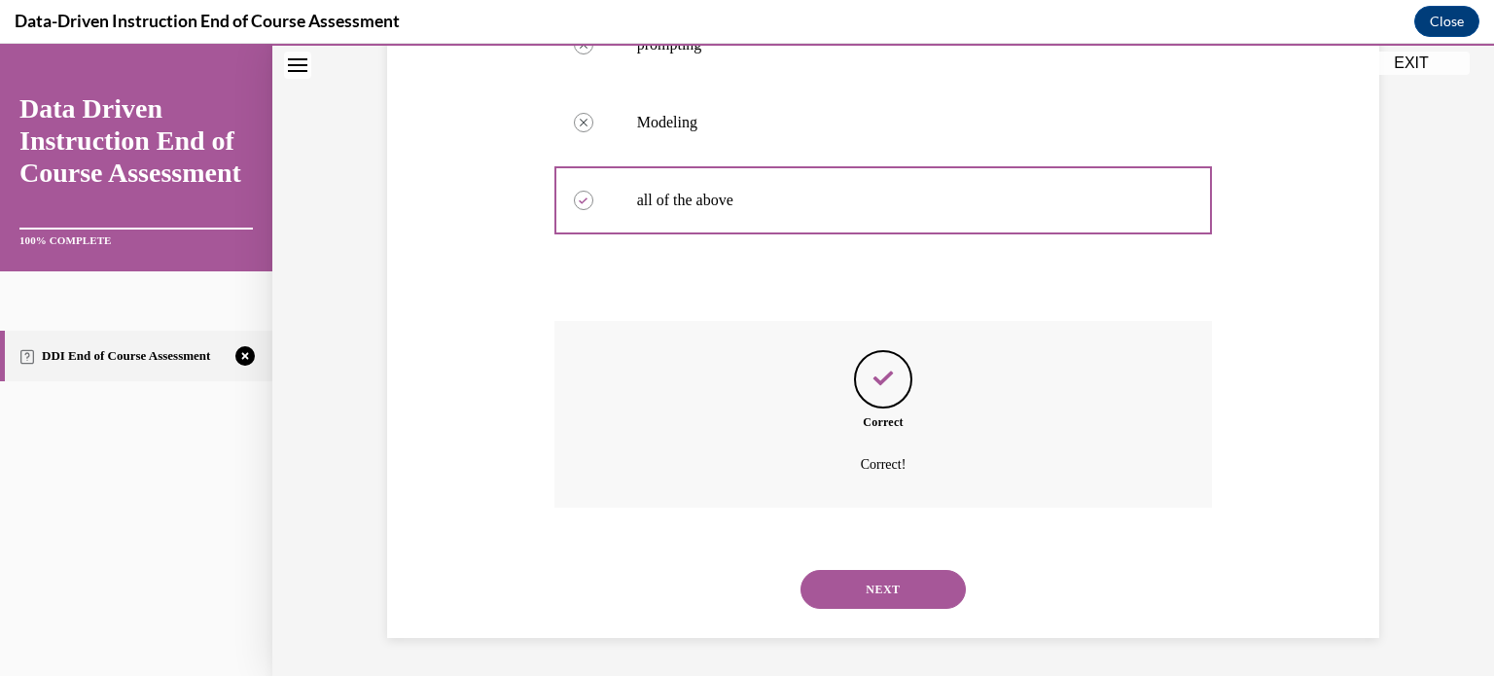
click at [867, 580] on button "NEXT" at bounding box center [882, 589] width 165 height 39
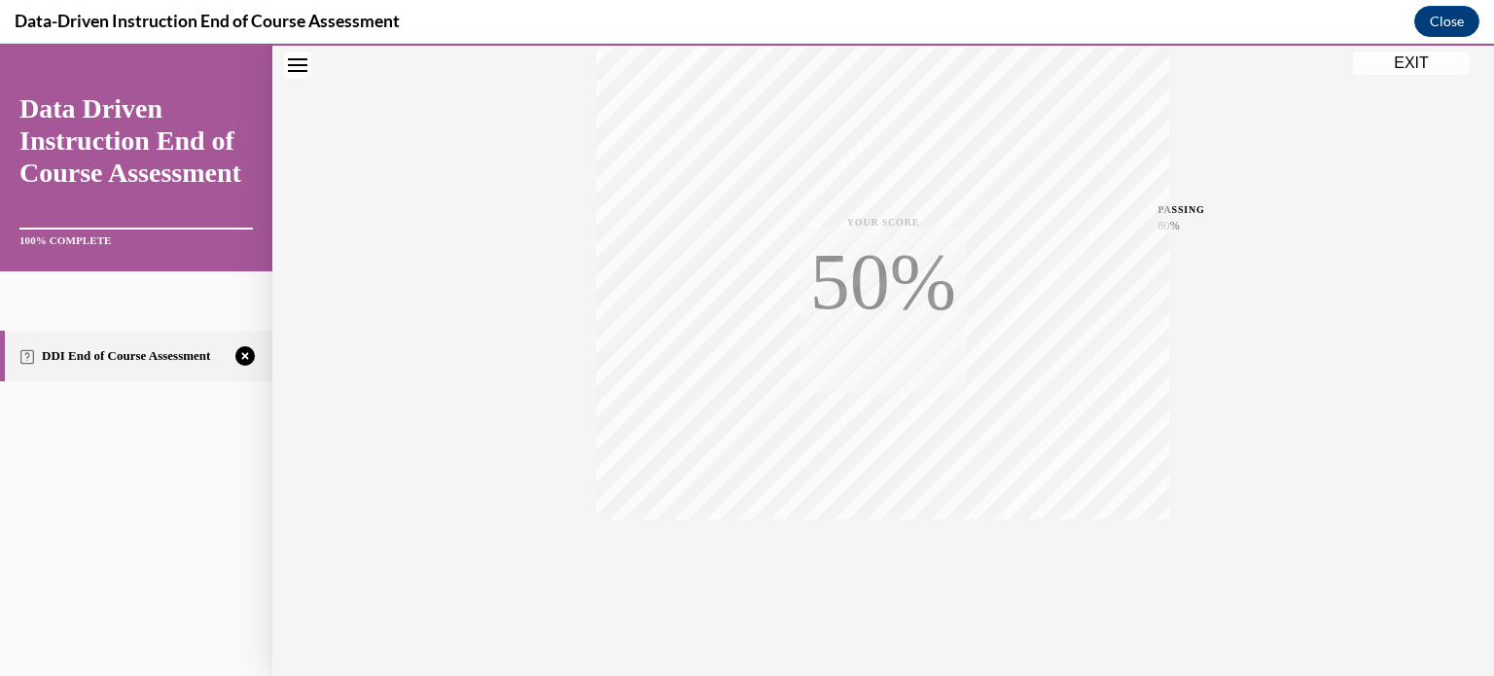
scroll to position [364, 0]
click at [889, 547] on icon "button" at bounding box center [883, 557] width 69 height 21
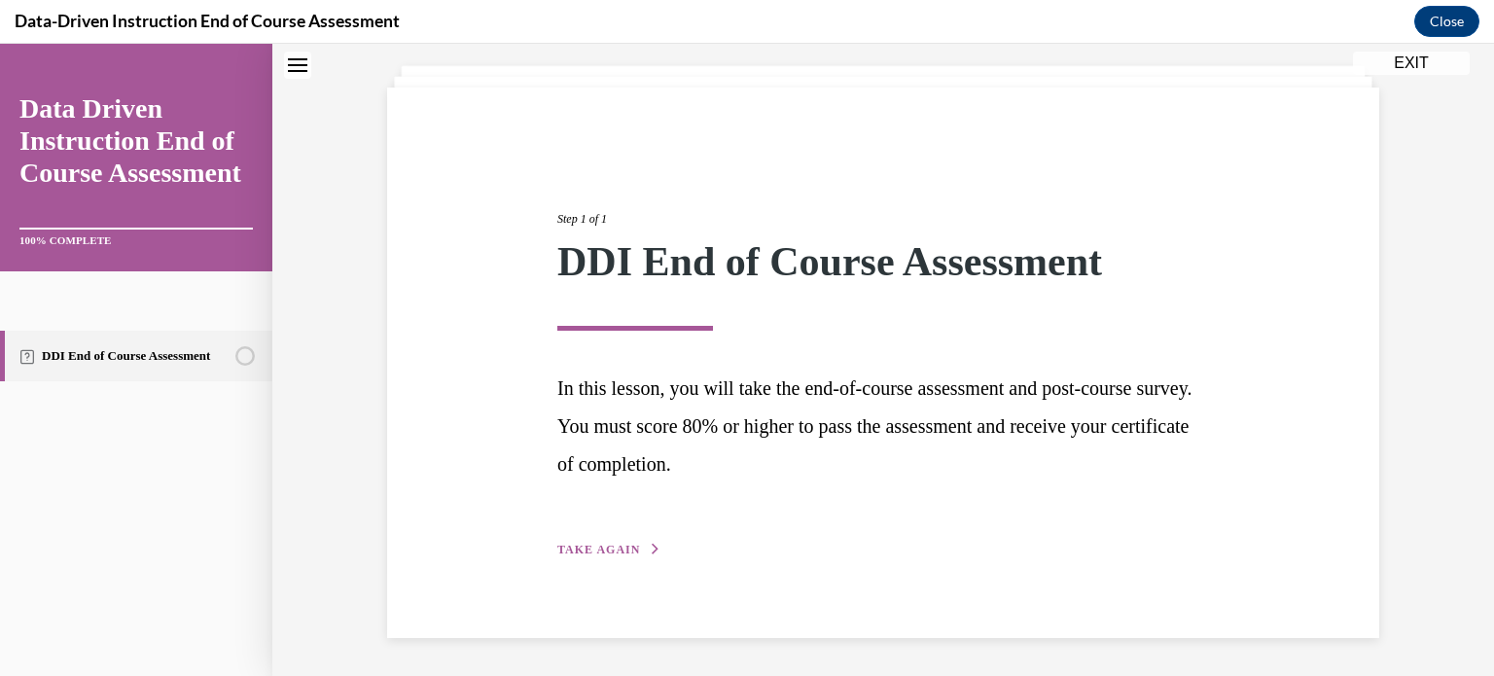
click at [629, 545] on button "TAKE AGAIN" at bounding box center [609, 550] width 104 height 18
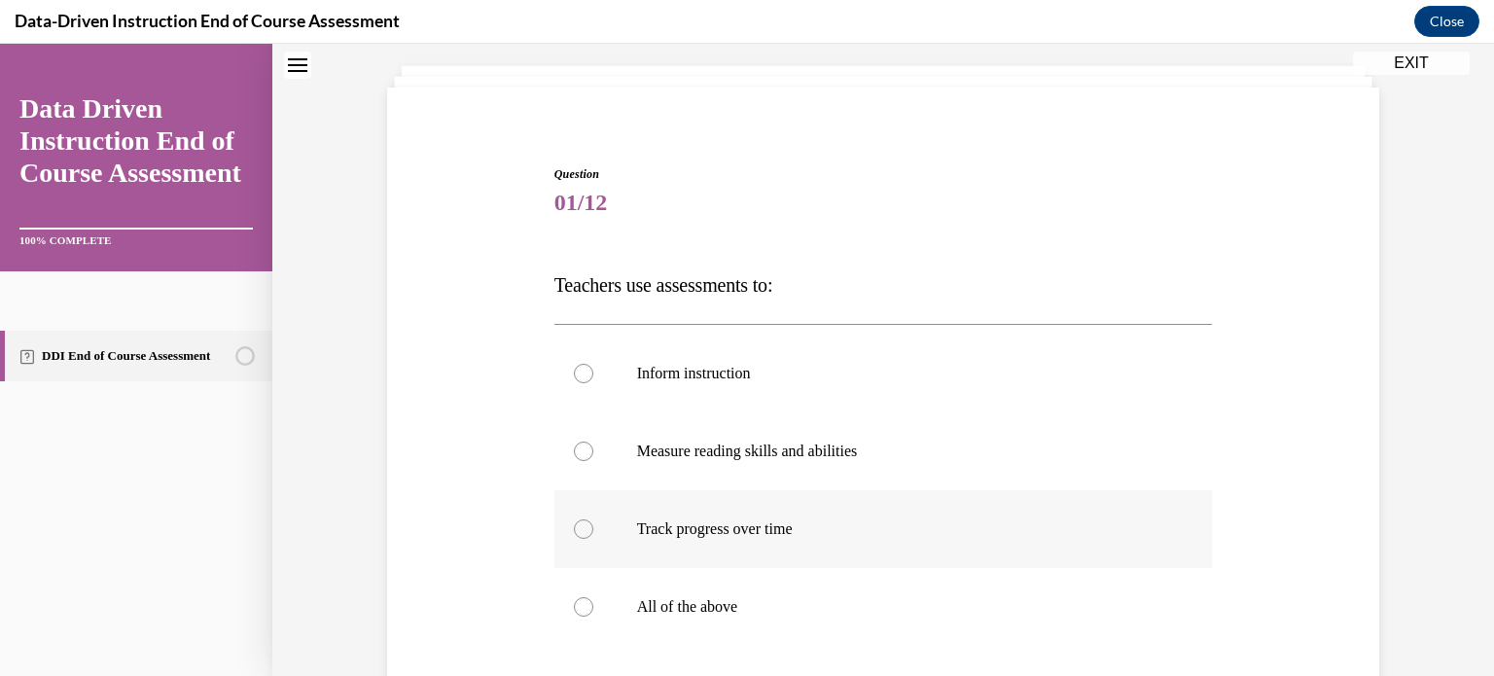
scroll to position [148, 0]
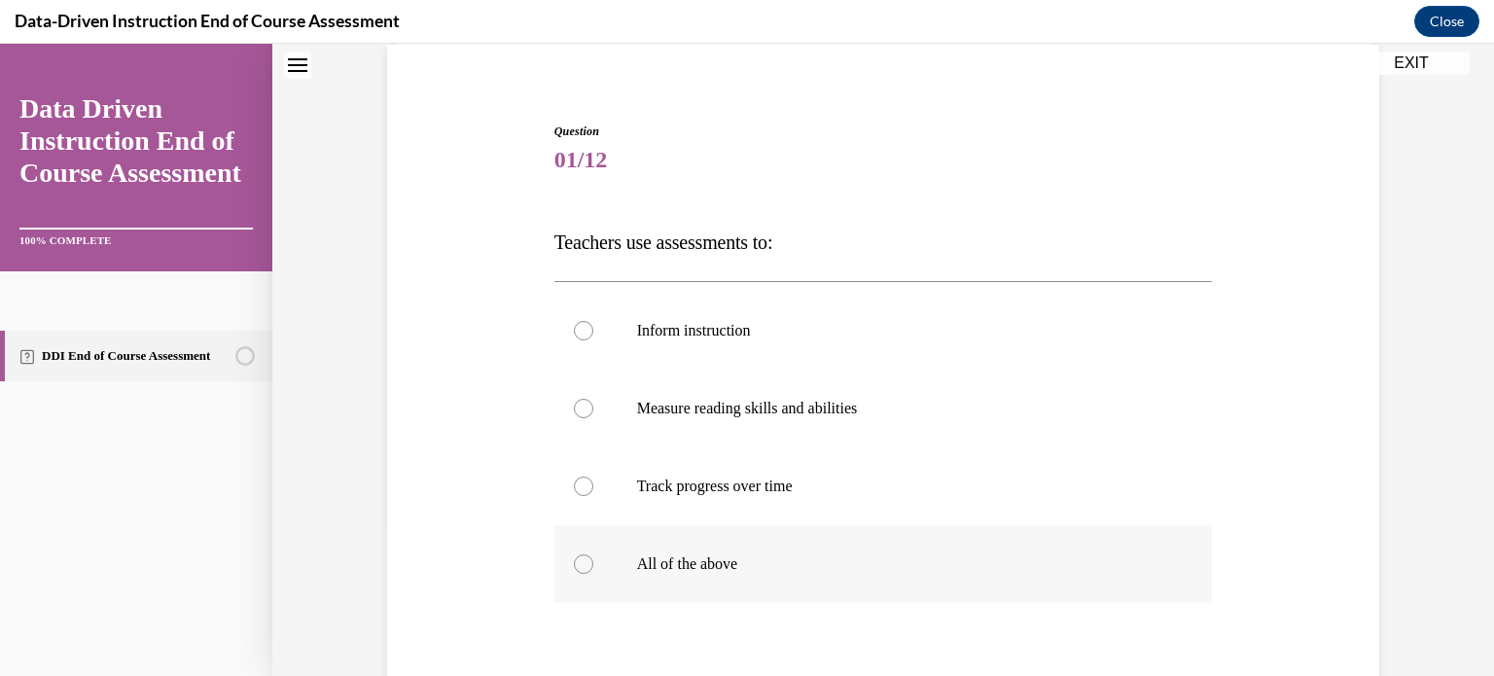
click at [599, 555] on label "All of the above" at bounding box center [883, 564] width 658 height 78
click at [593, 555] on input "All of the above" at bounding box center [583, 563] width 19 height 19
radio input "true"
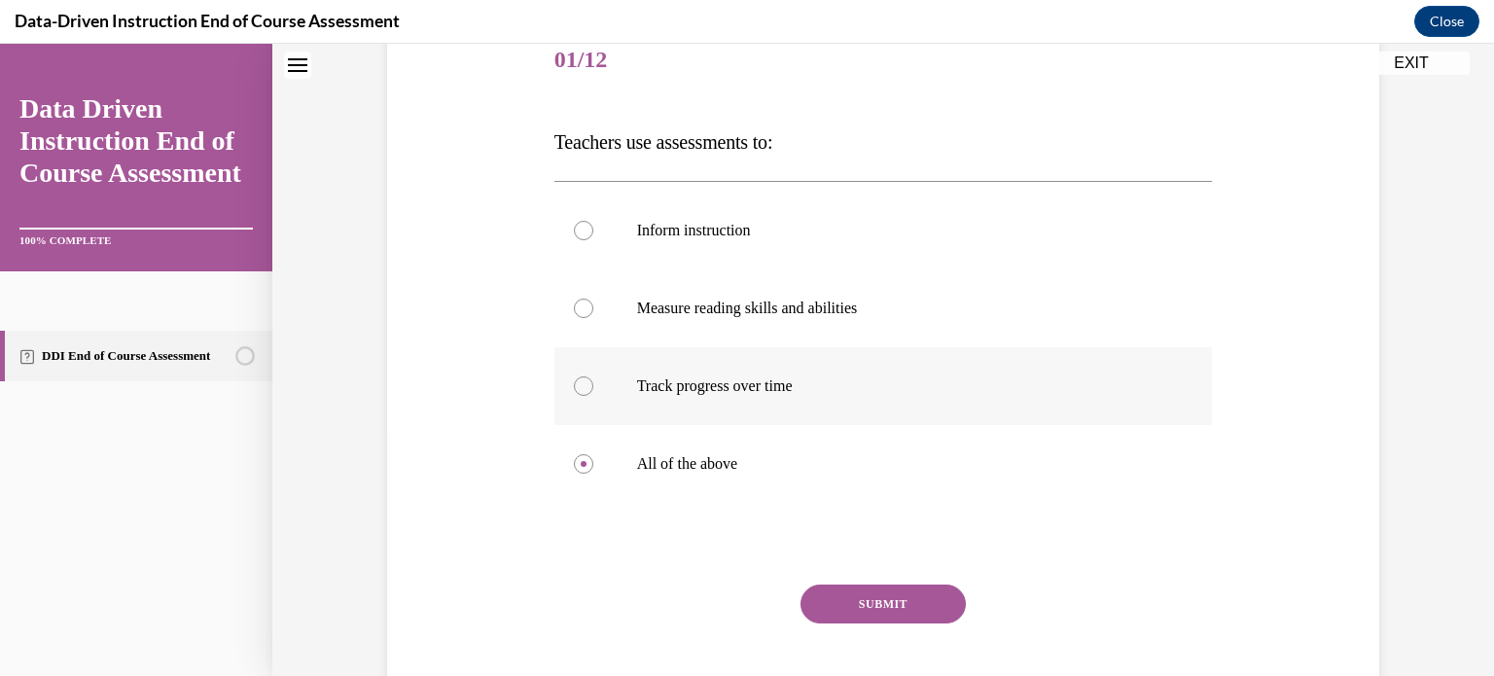
scroll to position [274, 0]
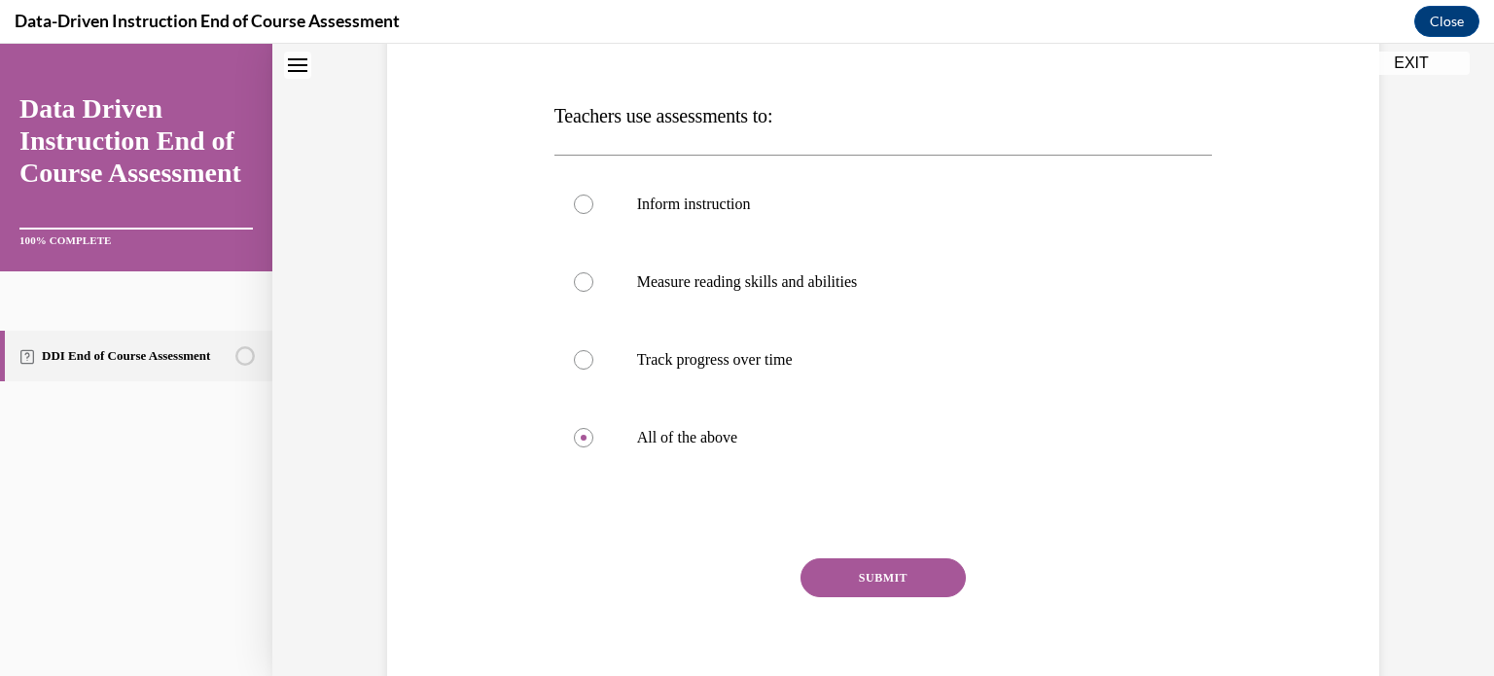
click at [843, 571] on button "SUBMIT" at bounding box center [882, 577] width 165 height 39
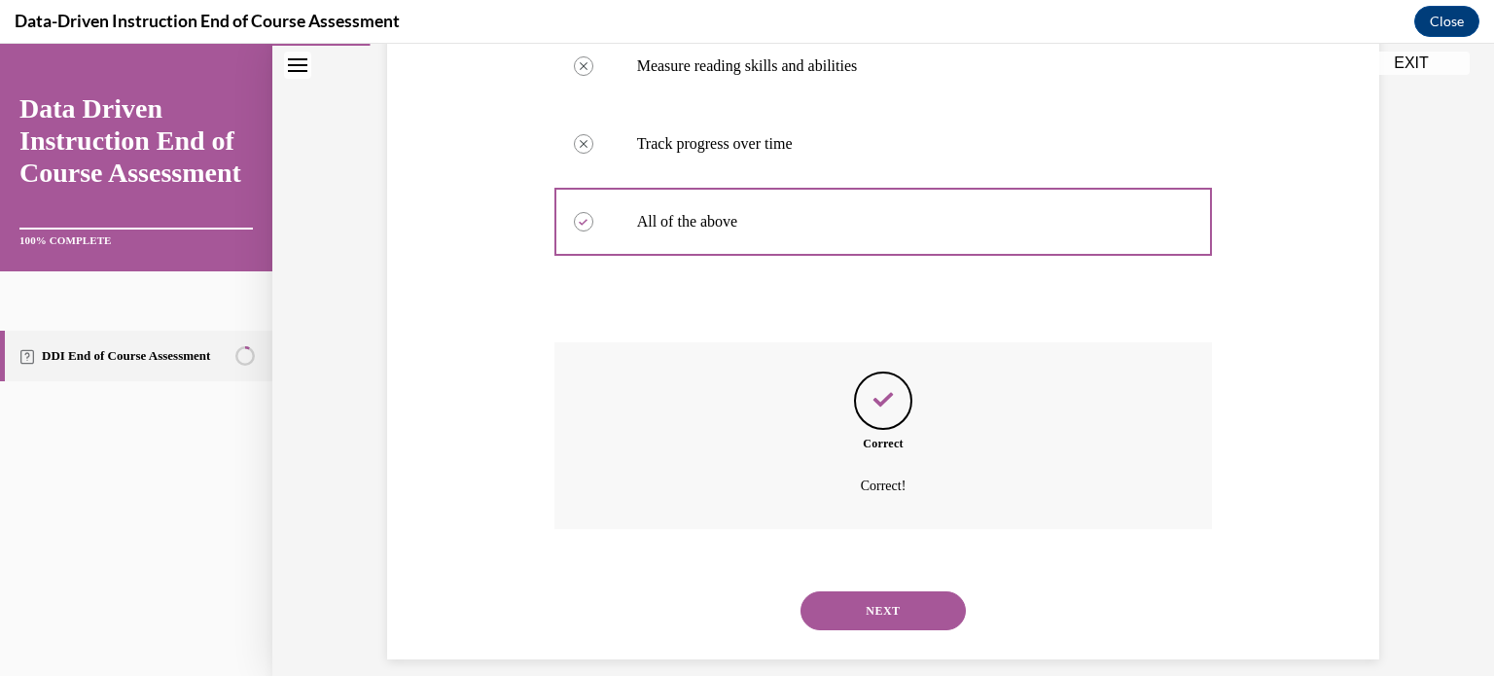
scroll to position [511, 0]
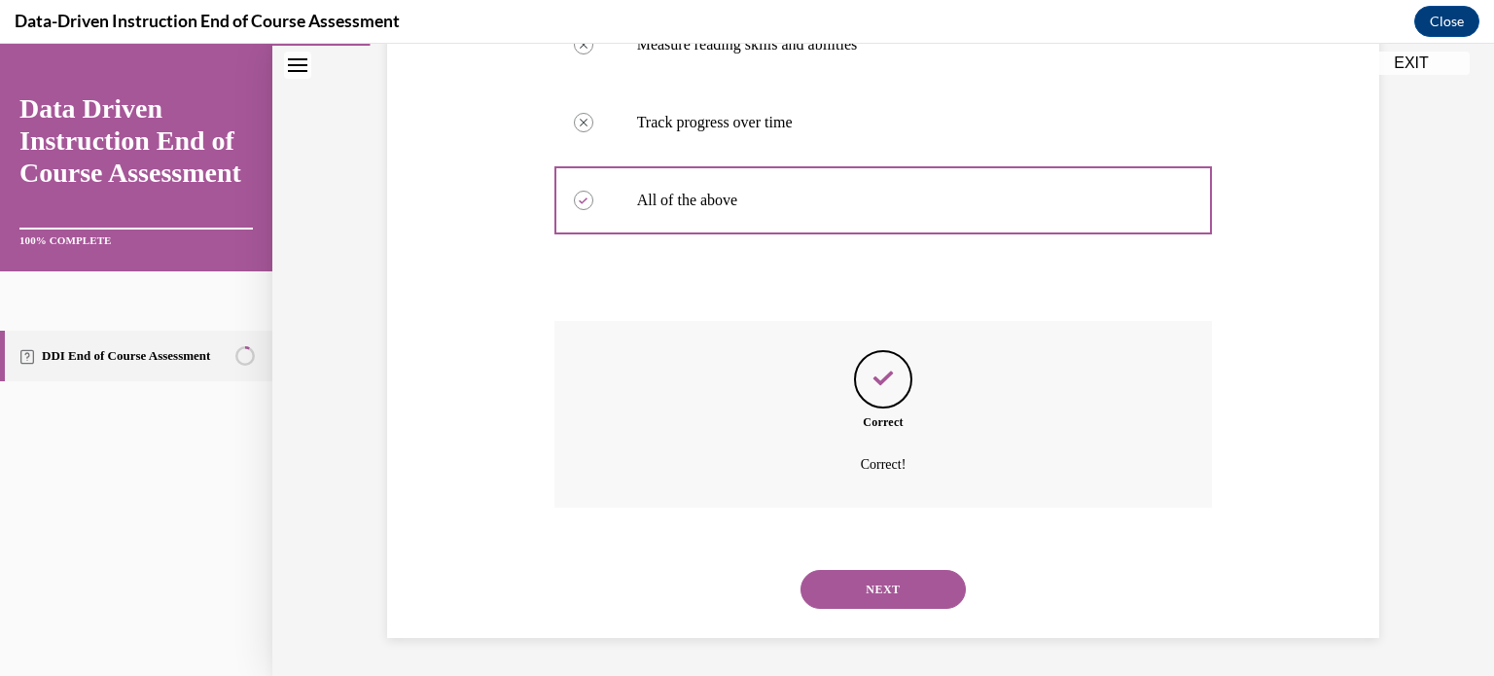
click at [833, 567] on div "NEXT" at bounding box center [883, 589] width 658 height 78
click at [848, 576] on button "NEXT" at bounding box center [882, 589] width 165 height 39
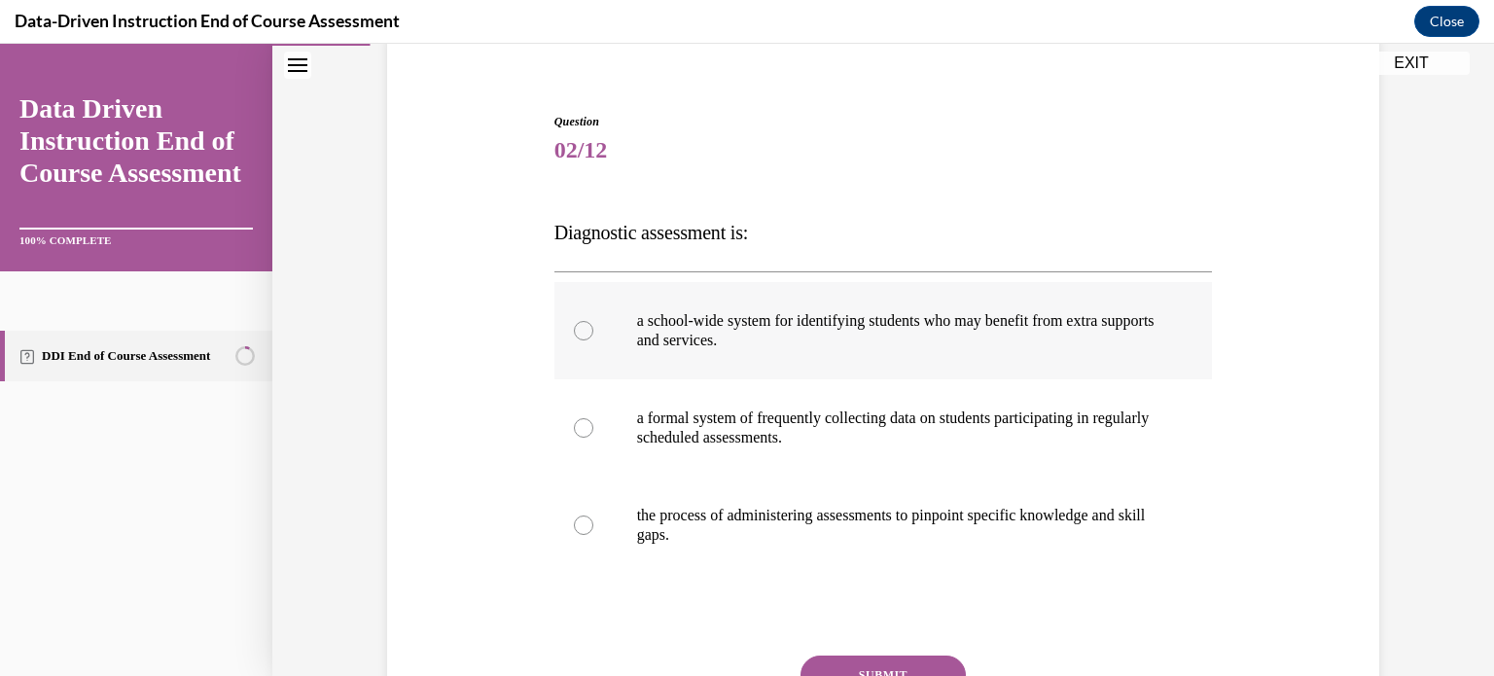
scroll to position [175, 0]
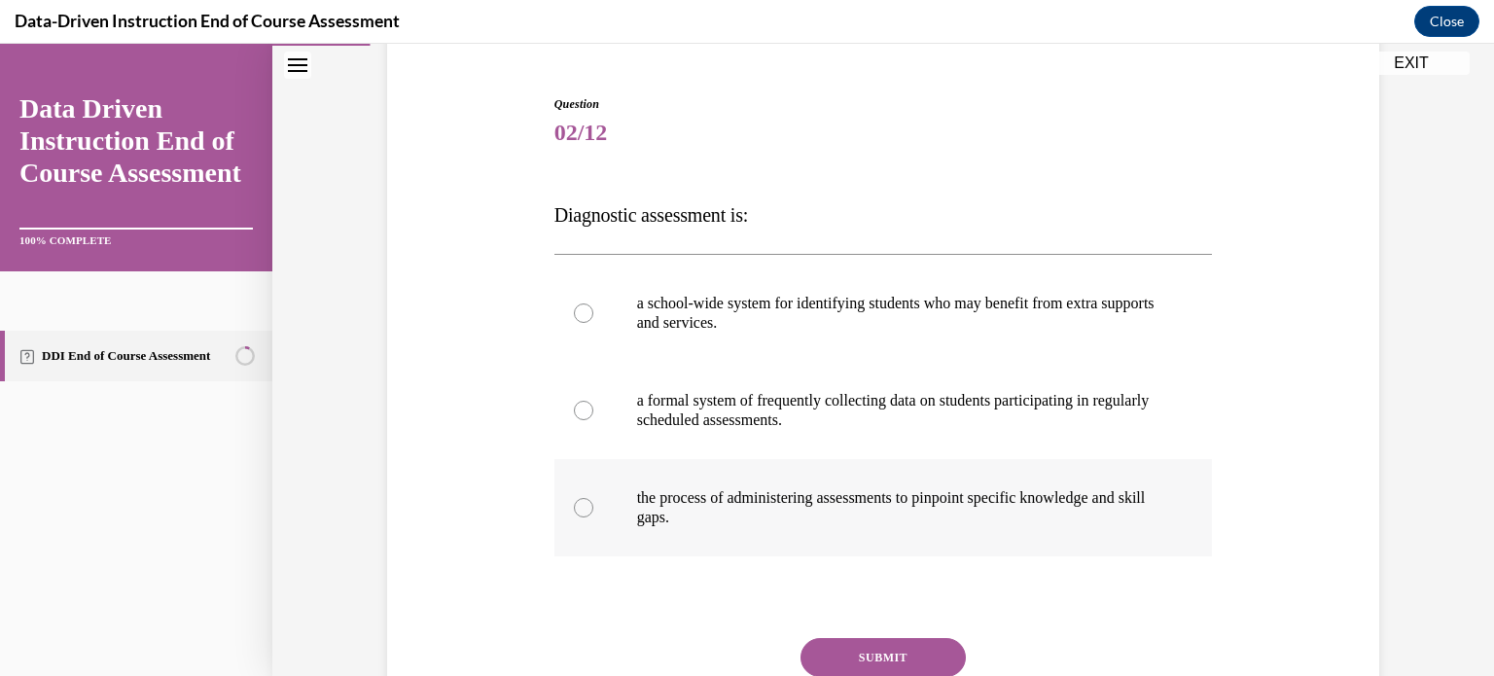
click at [774, 495] on p "the process of administering assessments to pinpoint specific knowledge and ski…" at bounding box center [900, 507] width 527 height 39
click at [593, 498] on input "the process of administering assessments to pinpoint specific knowledge and ski…" at bounding box center [583, 507] width 19 height 19
radio input "true"
click at [871, 660] on button "SUBMIT" at bounding box center [882, 657] width 165 height 39
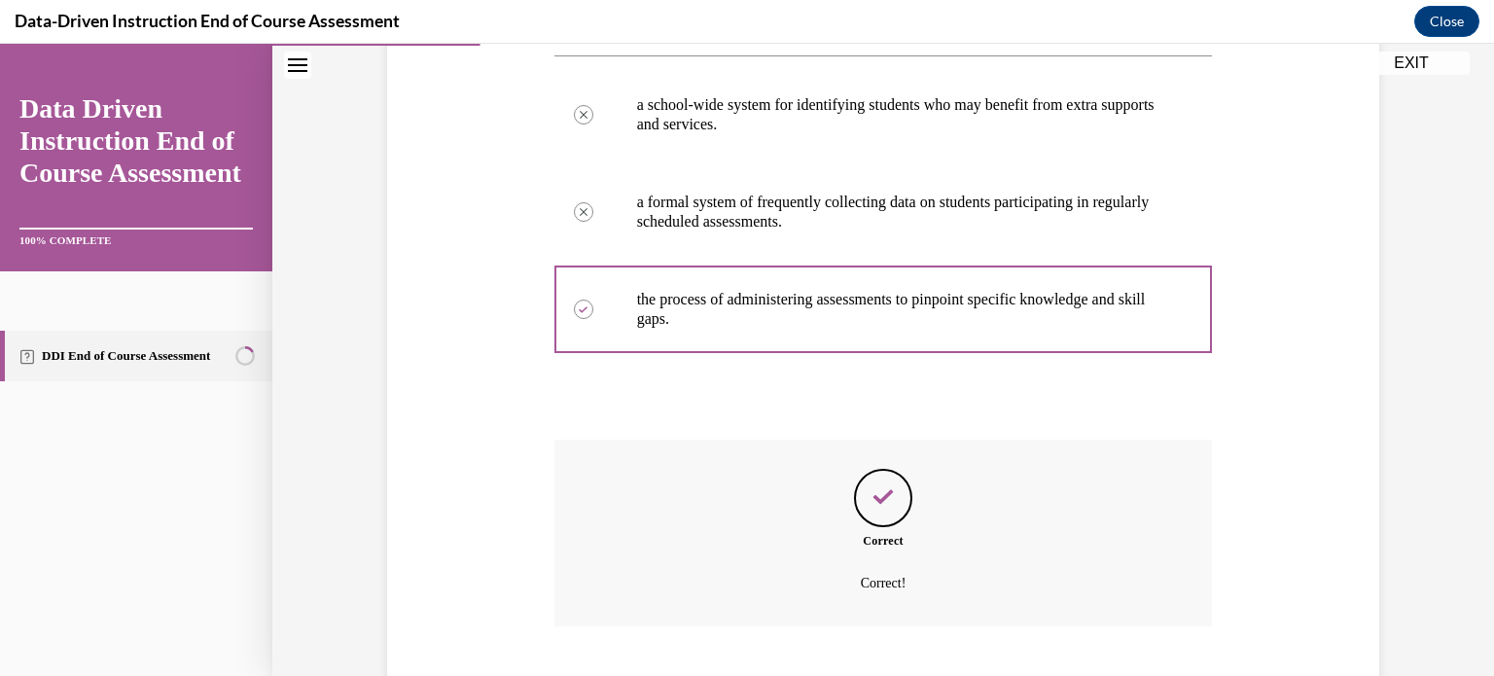
scroll to position [492, 0]
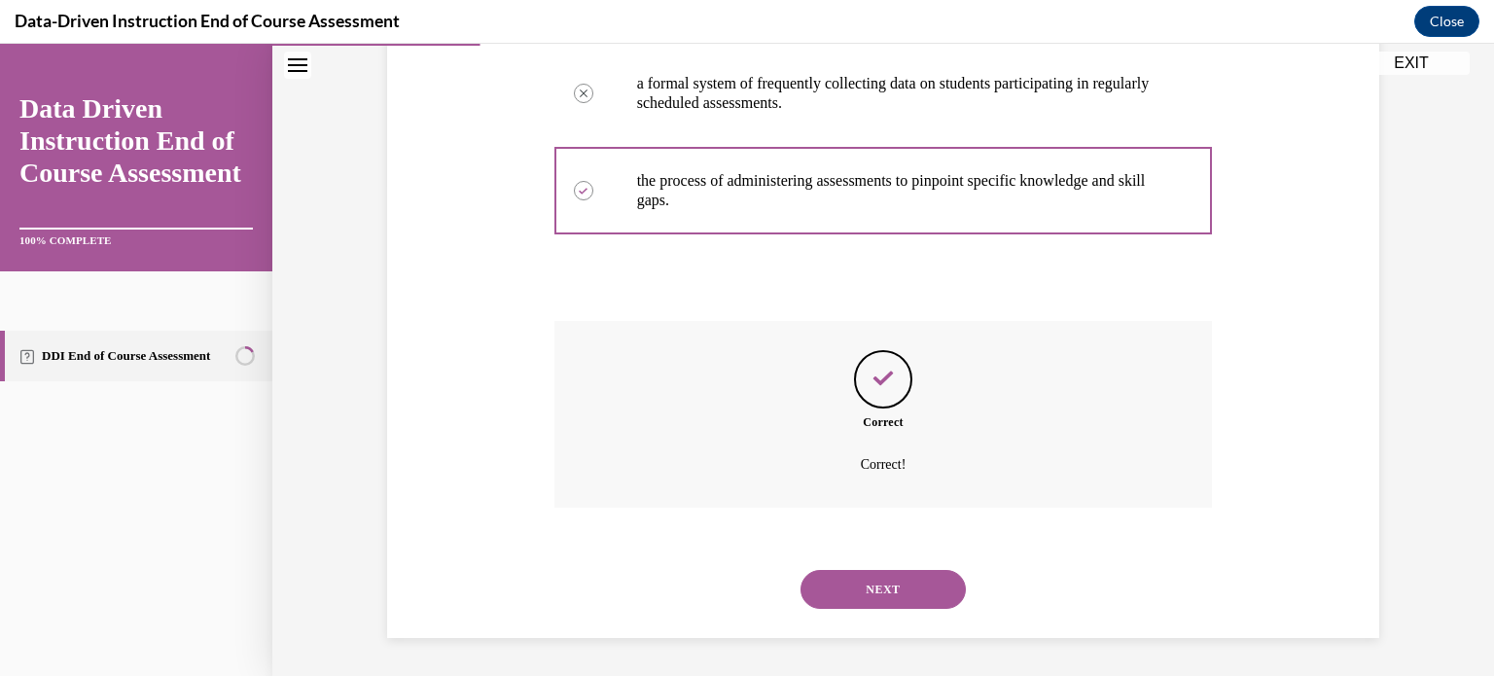
click at [863, 585] on button "NEXT" at bounding box center [882, 589] width 165 height 39
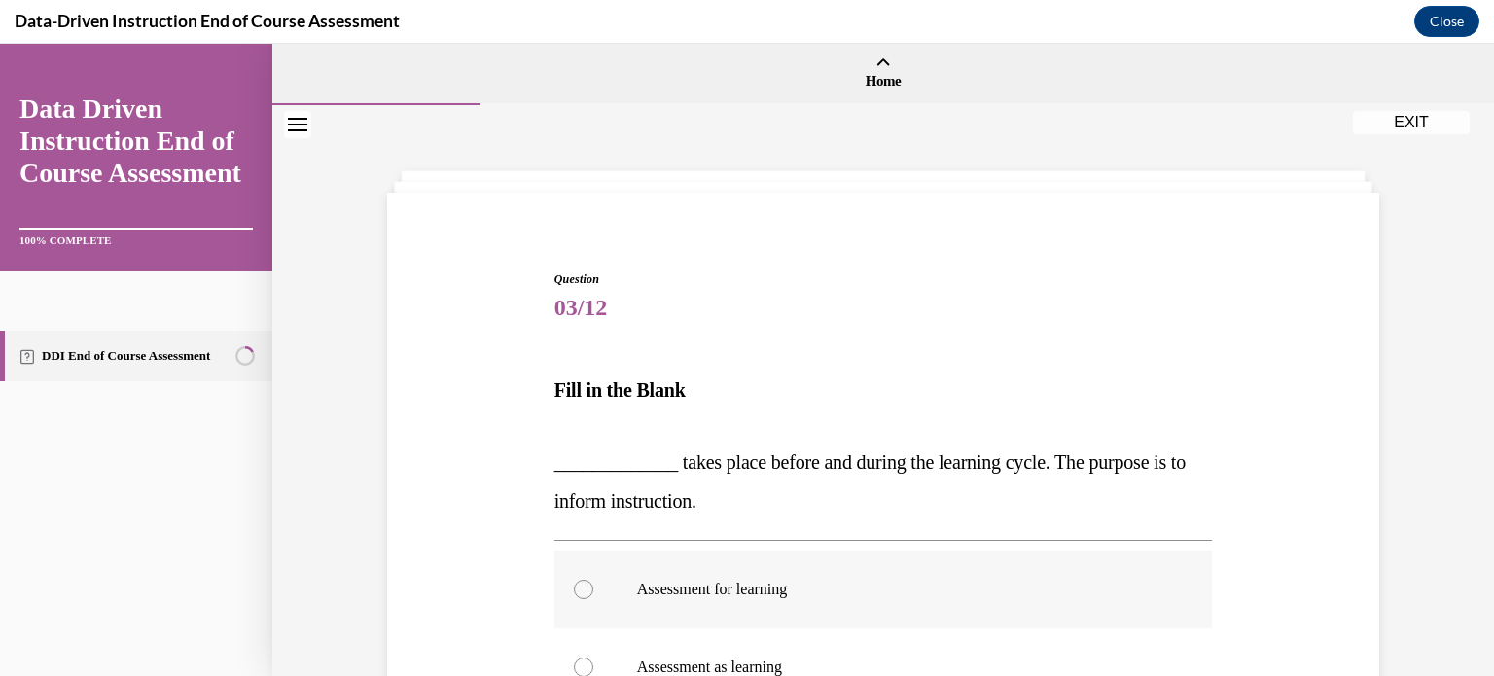
click at [817, 571] on label "Assessment for learning" at bounding box center [883, 589] width 658 height 78
click at [593, 580] on input "Assessment for learning" at bounding box center [583, 589] width 19 height 19
radio input "true"
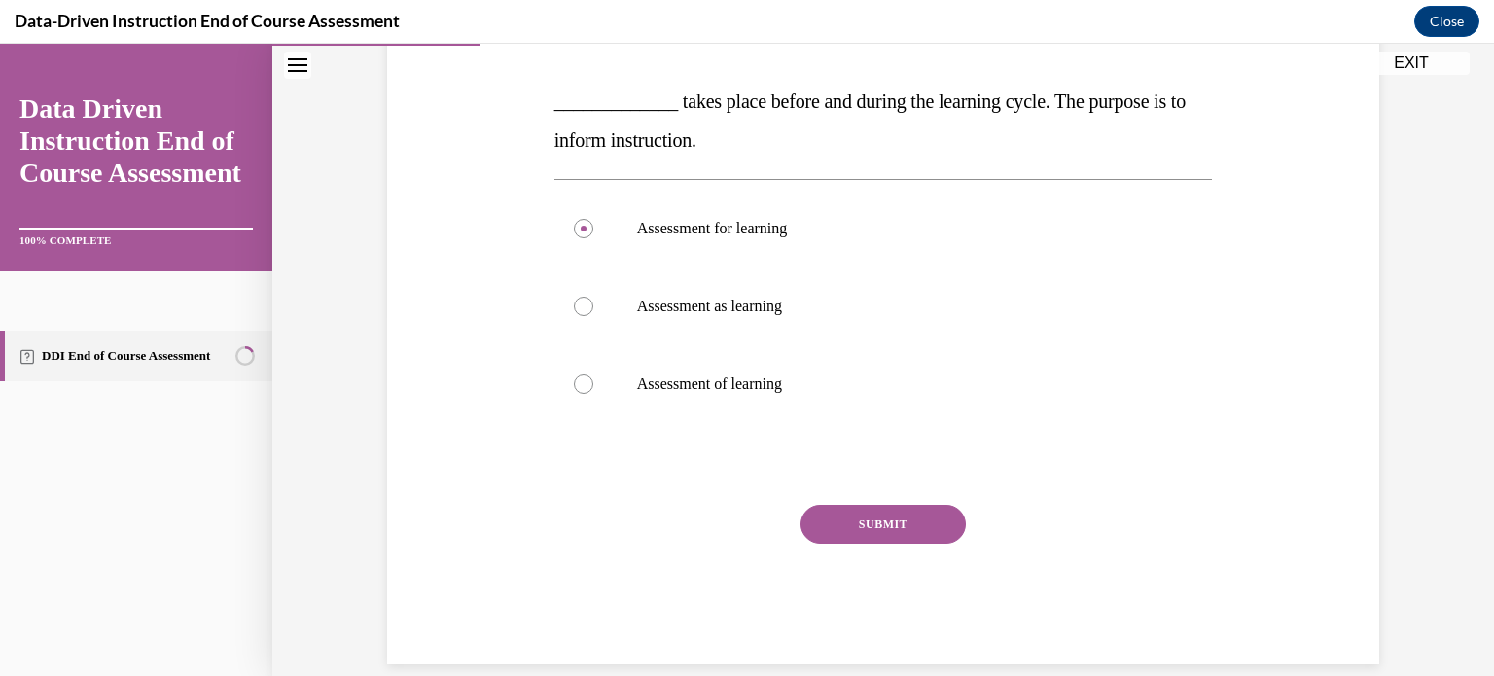
scroll to position [362, 0]
click at [839, 532] on button "SUBMIT" at bounding box center [882, 523] width 165 height 39
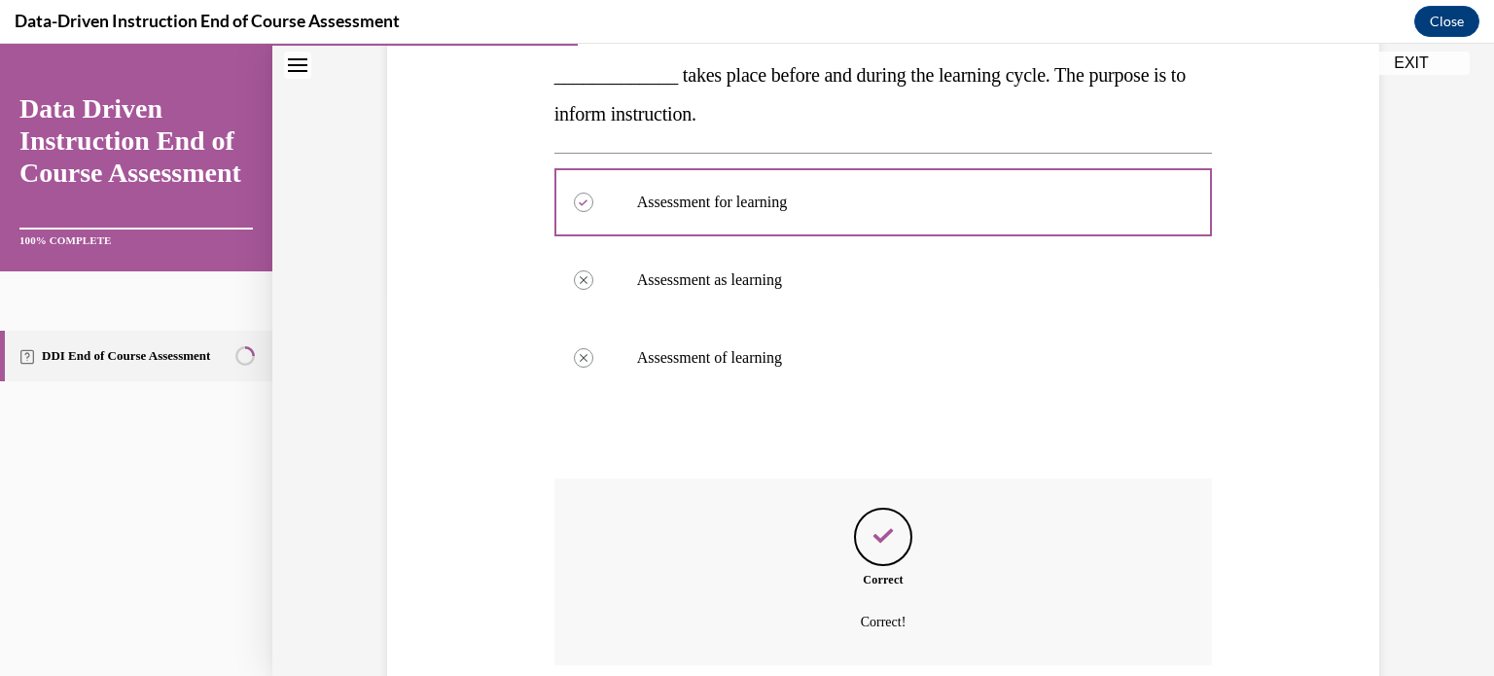
scroll to position [545, 0]
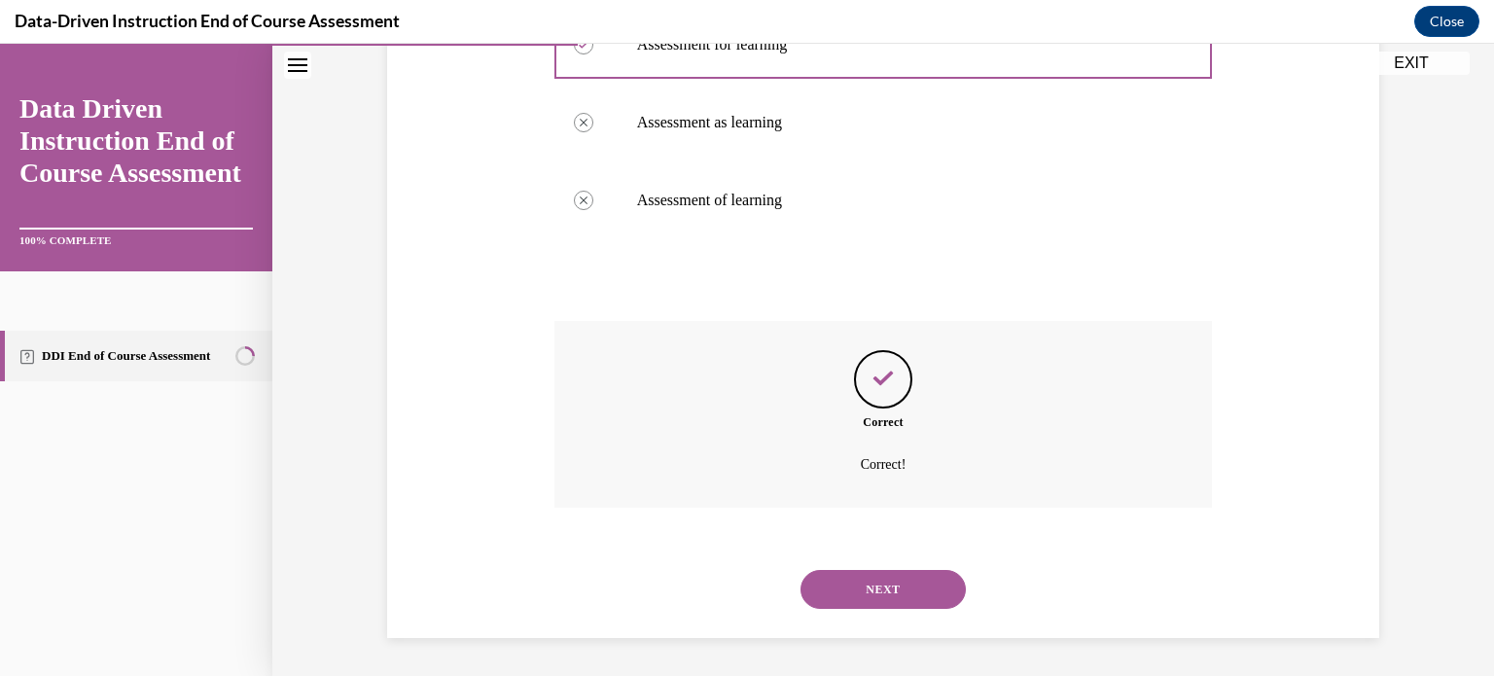
click at [829, 586] on button "NEXT" at bounding box center [882, 589] width 165 height 39
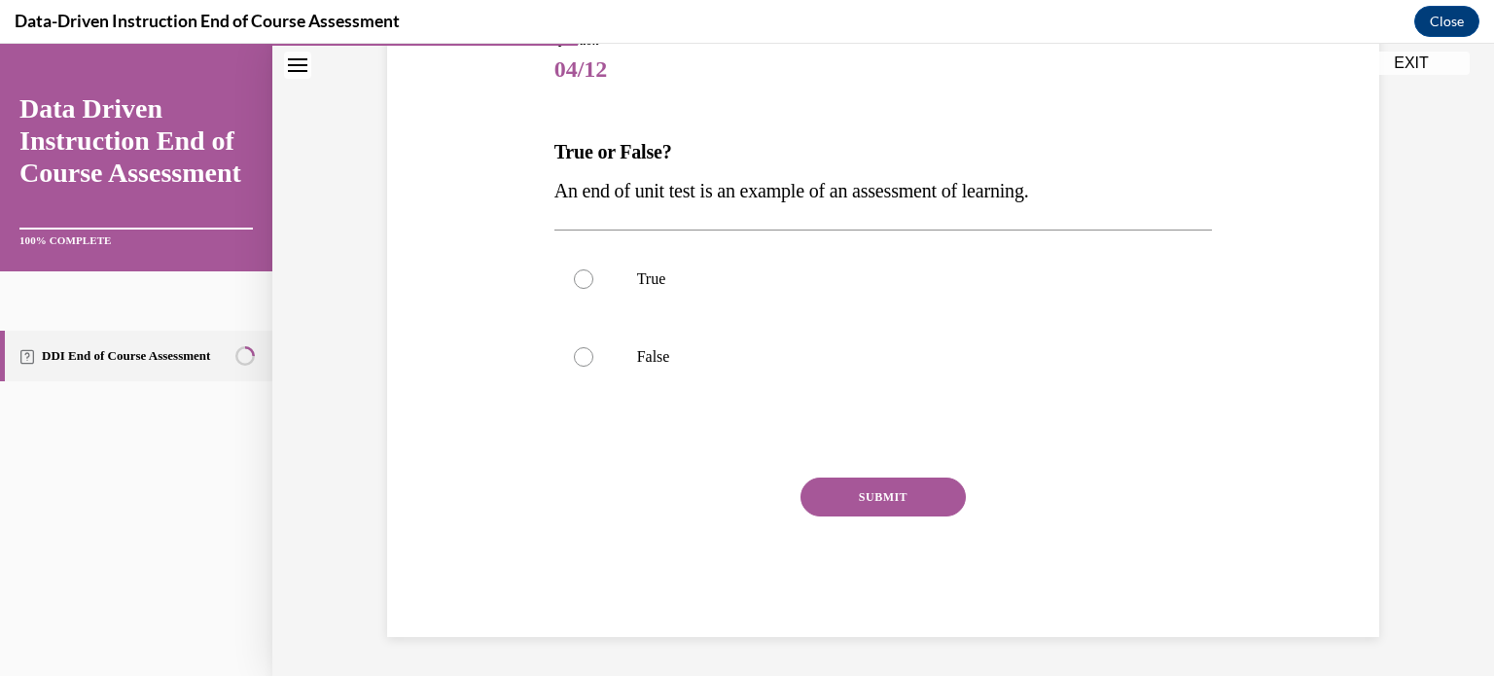
scroll to position [215, 0]
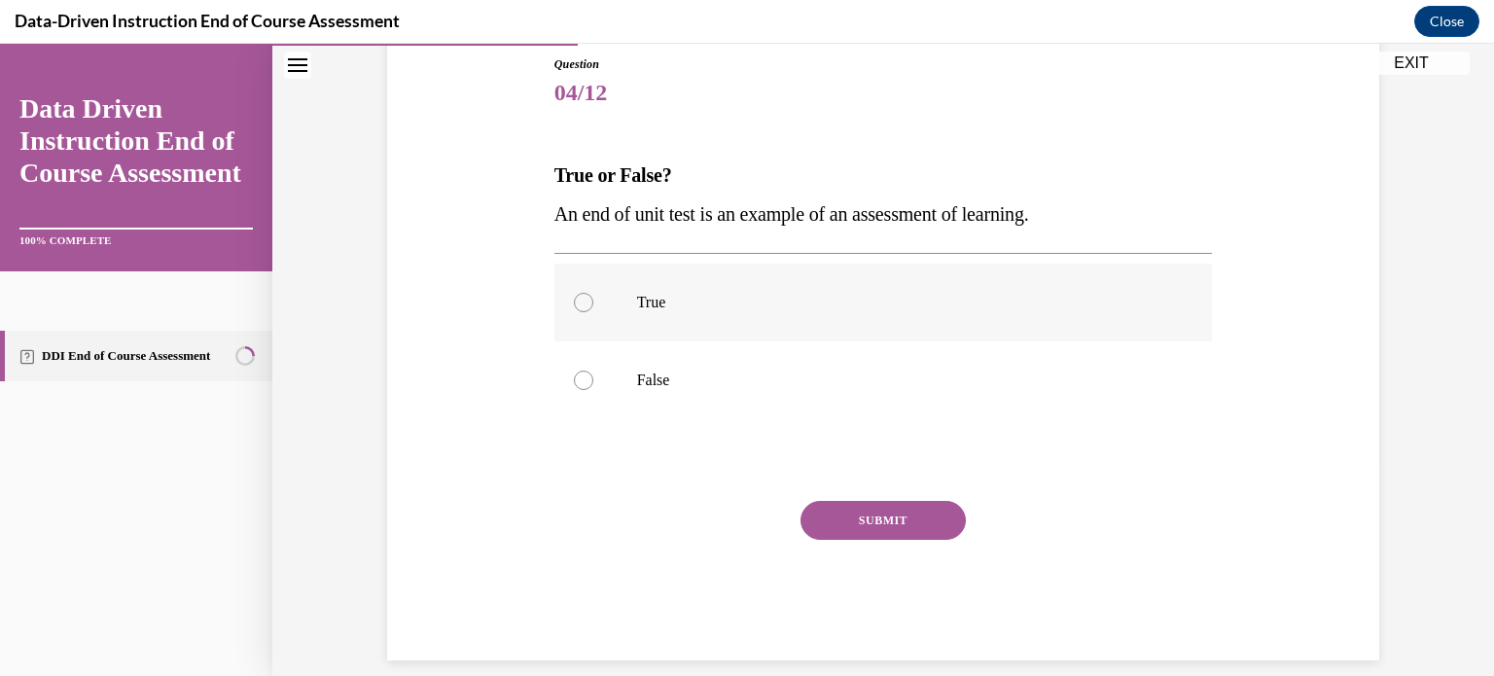
click at [774, 310] on p "True" at bounding box center [900, 302] width 527 height 19
click at [593, 310] on input "True" at bounding box center [583, 302] width 19 height 19
radio input "true"
click at [858, 521] on button "SUBMIT" at bounding box center [882, 520] width 165 height 39
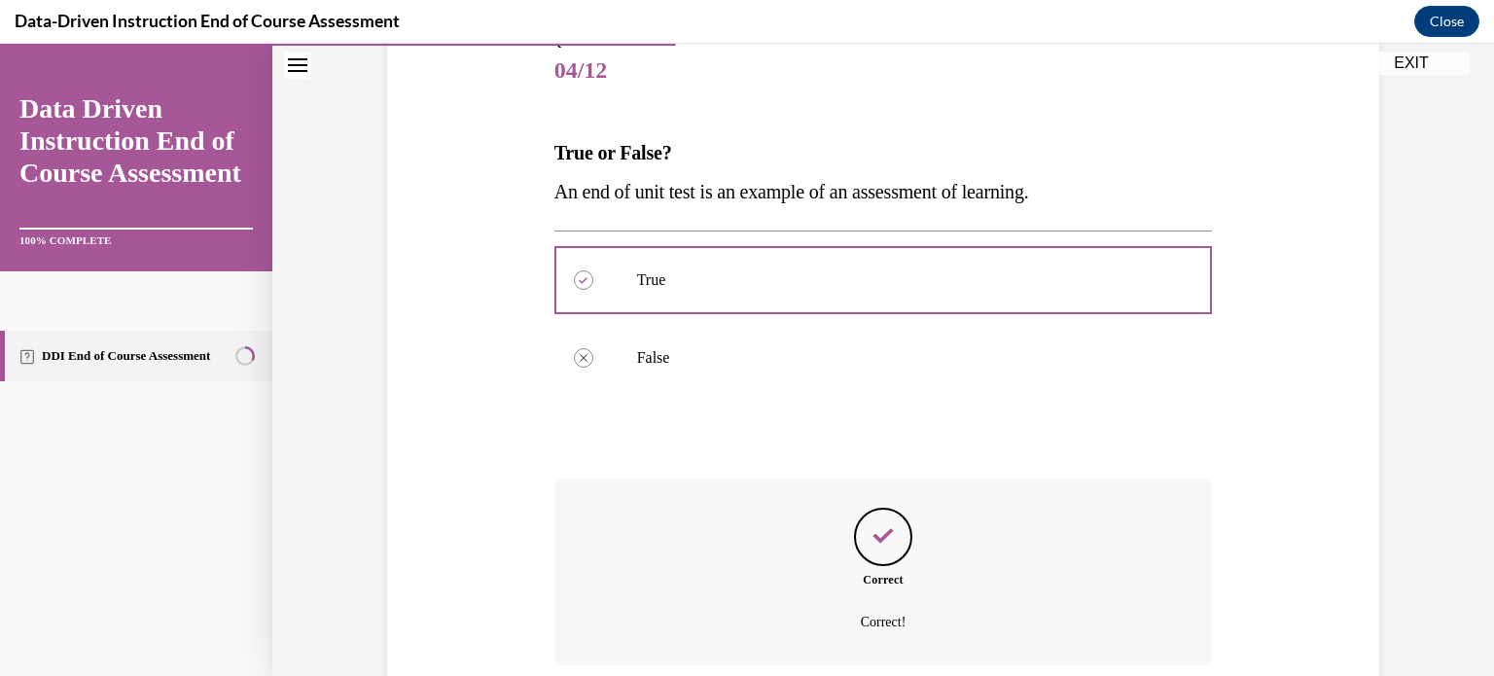
scroll to position [395, 0]
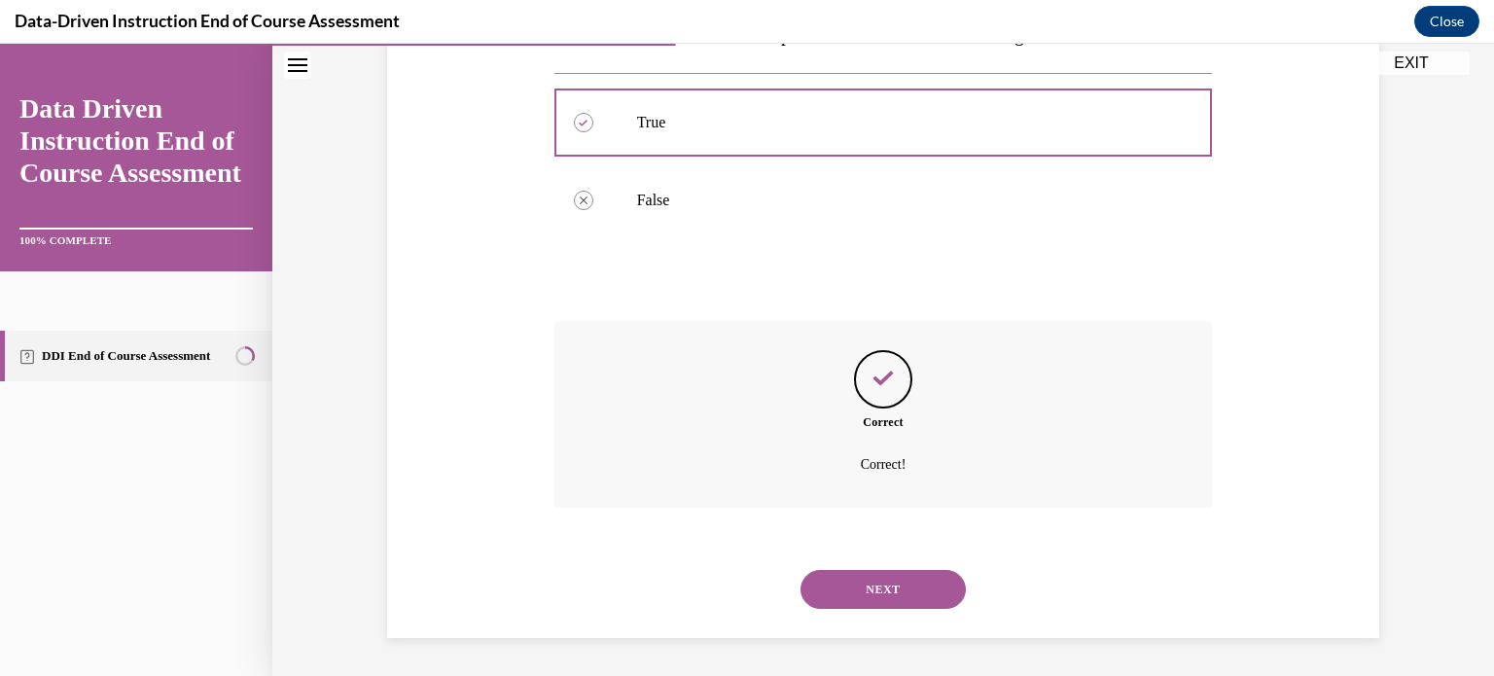
click at [875, 572] on button "NEXT" at bounding box center [882, 589] width 165 height 39
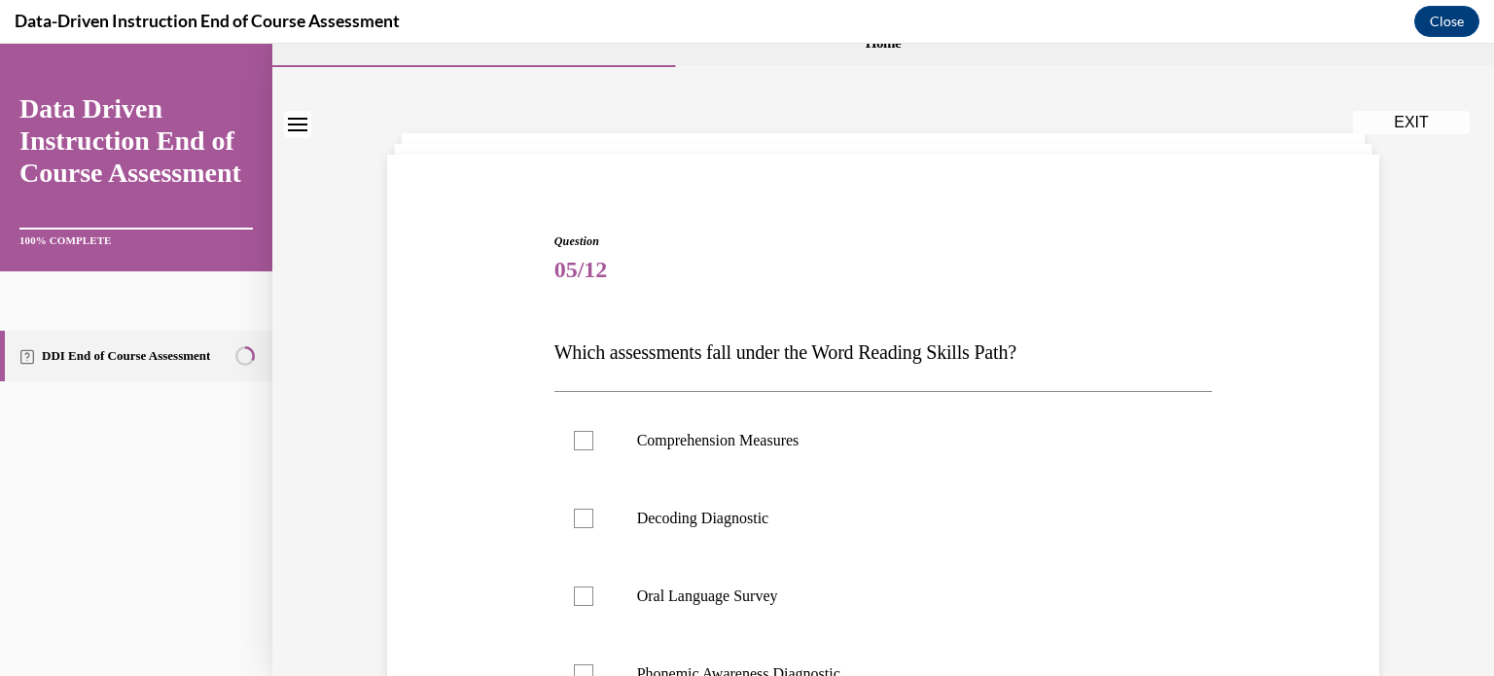
scroll to position [39, 0]
click at [739, 528] on label "Decoding Diagnostic" at bounding box center [883, 517] width 658 height 78
click at [593, 527] on input "Decoding Diagnostic" at bounding box center [583, 517] width 19 height 19
checkbox input "true"
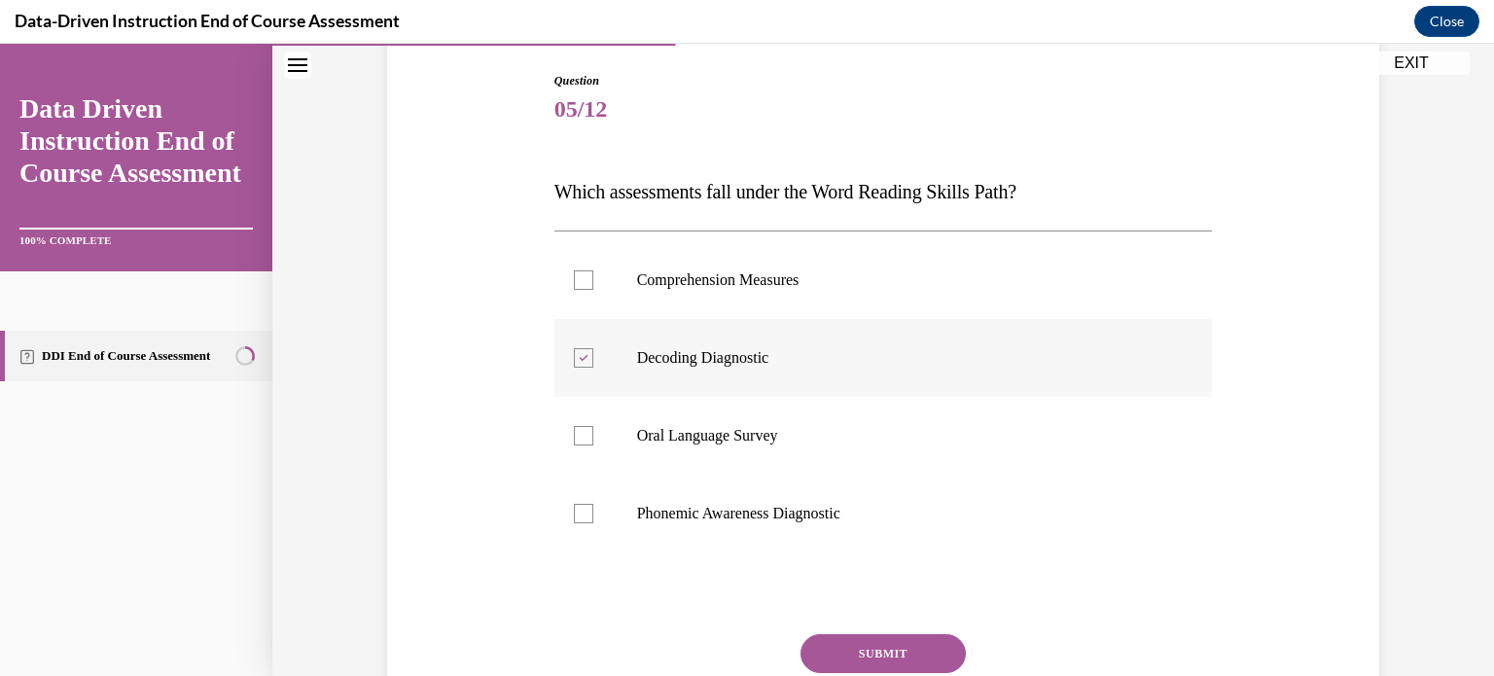
scroll to position [206, 0]
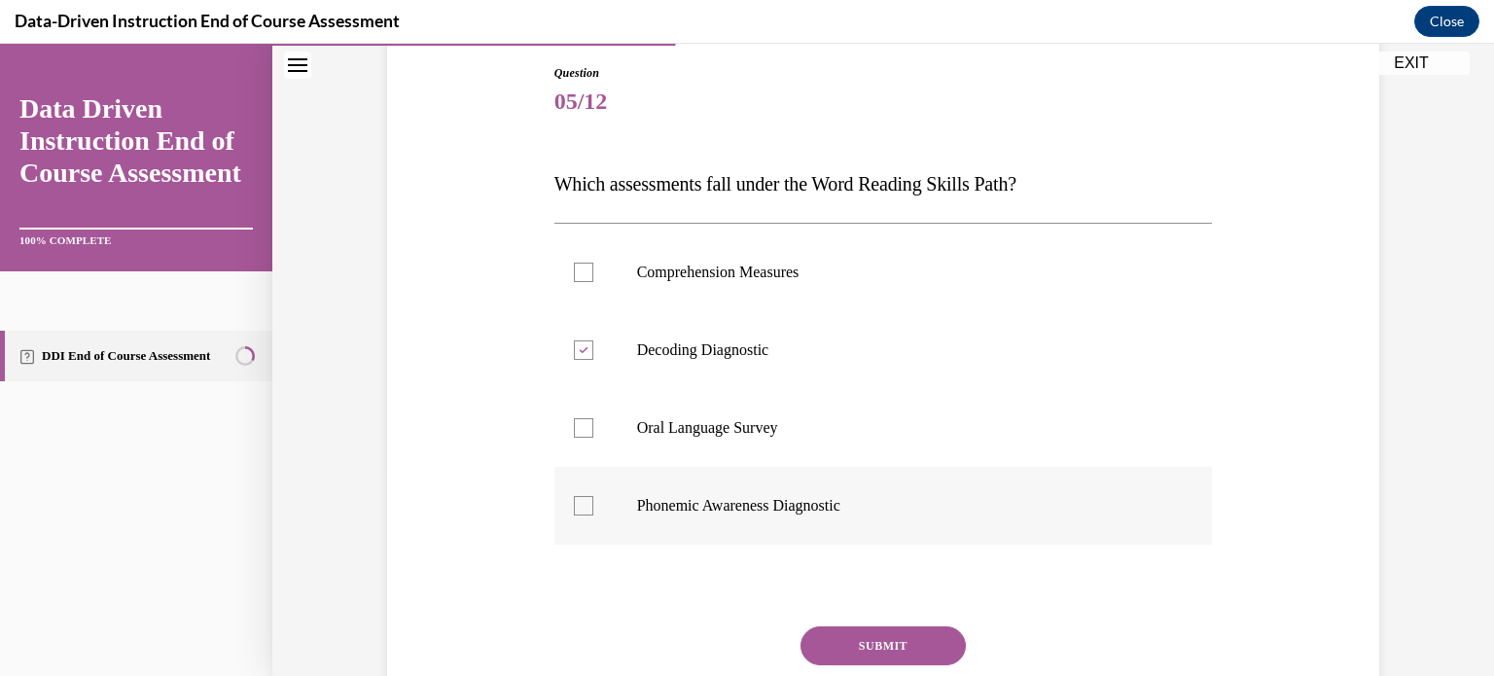
click at [735, 516] on label "Phonemic Awareness Diagnostic" at bounding box center [883, 506] width 658 height 78
click at [593, 515] on input "Phonemic Awareness Diagnostic" at bounding box center [583, 505] width 19 height 19
checkbox input "true"
click at [848, 638] on button "SUBMIT" at bounding box center [882, 645] width 165 height 39
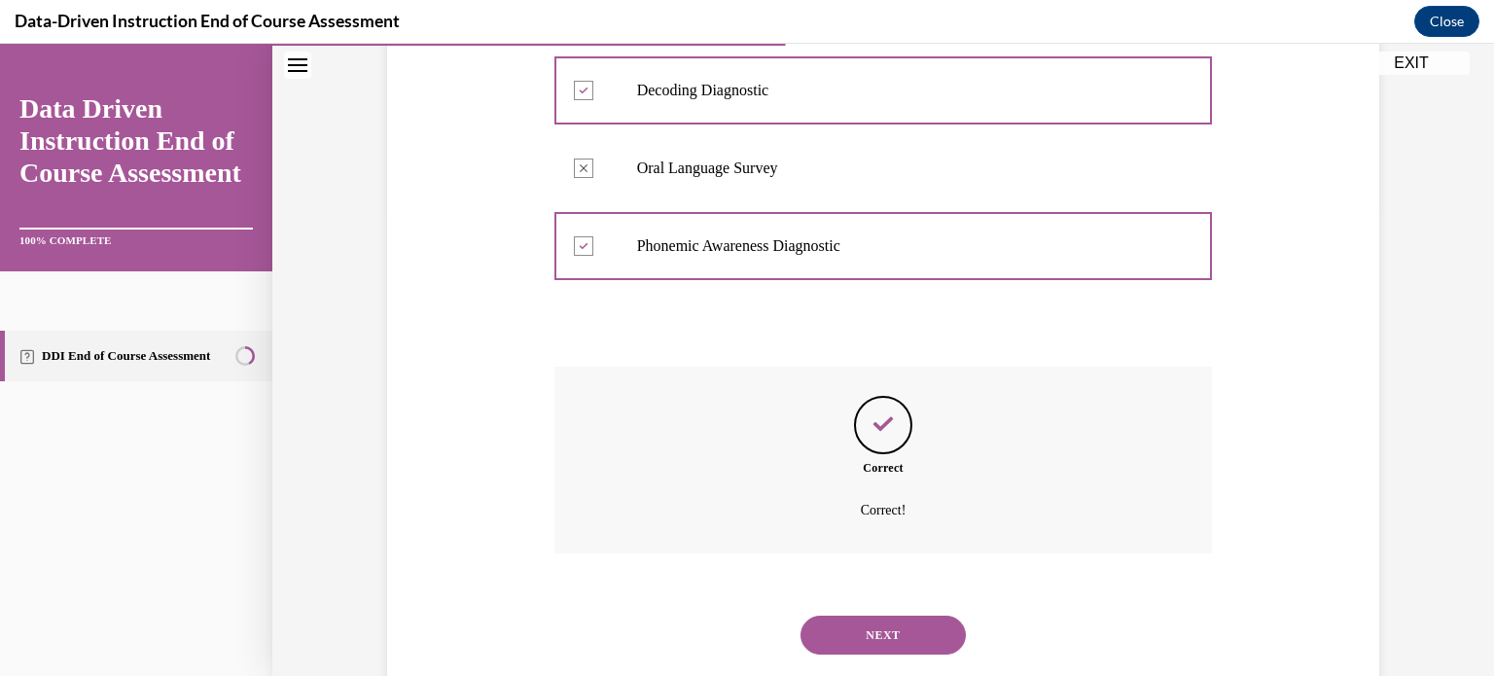
scroll to position [511, 0]
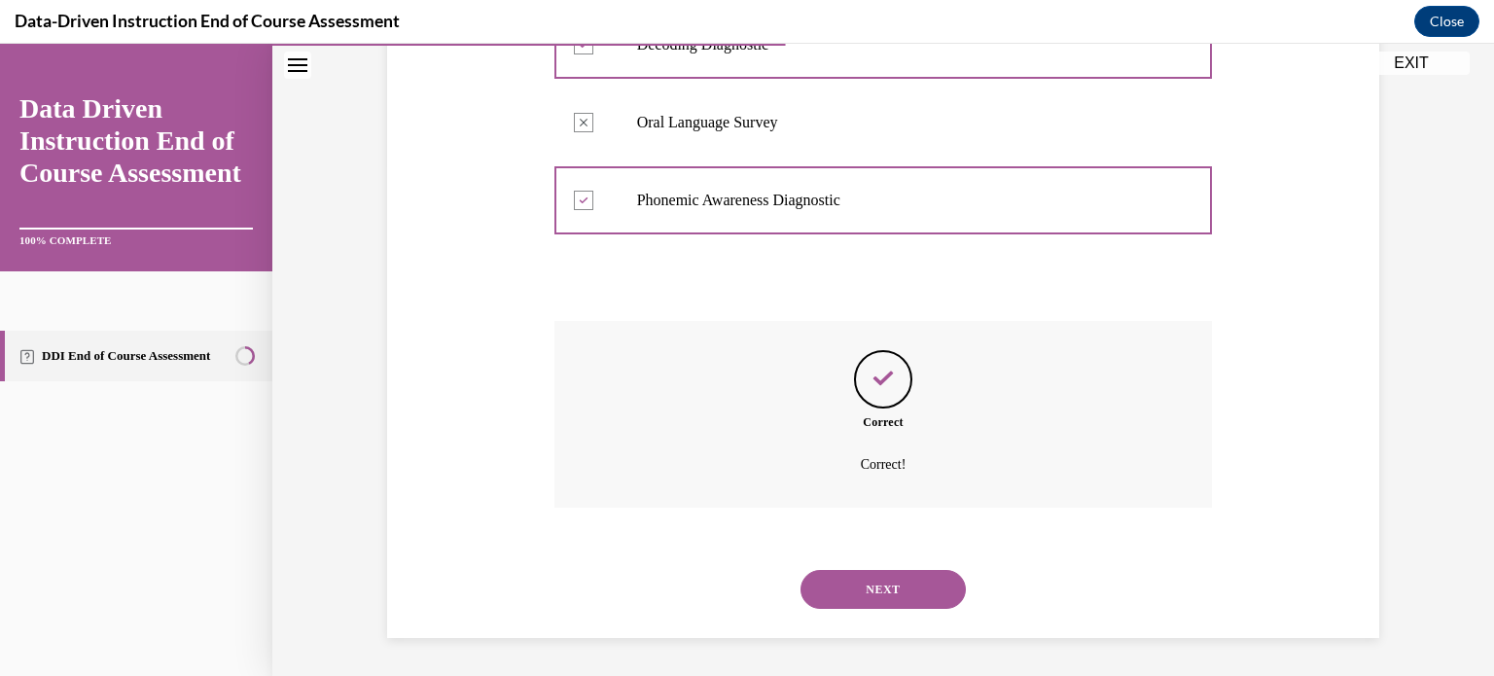
click at [897, 598] on button "NEXT" at bounding box center [882, 589] width 165 height 39
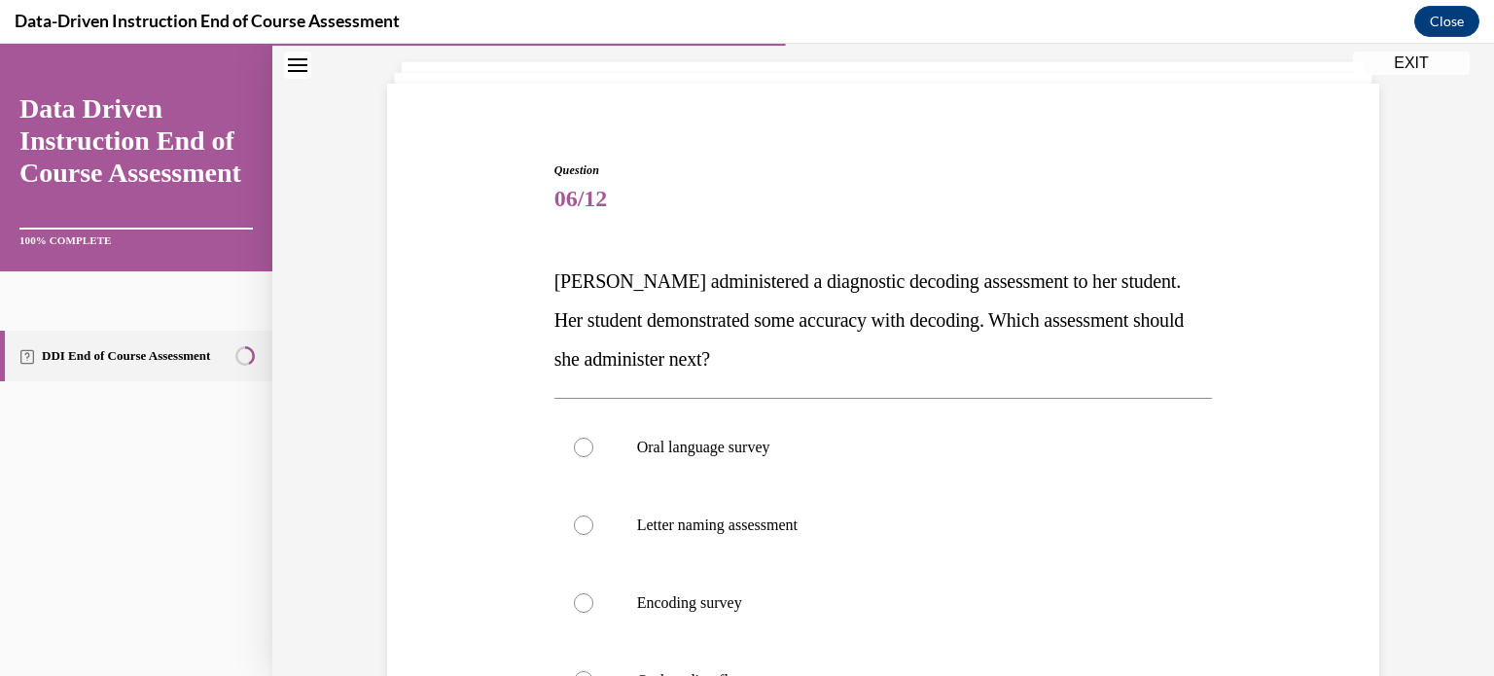
scroll to position [113, 0]
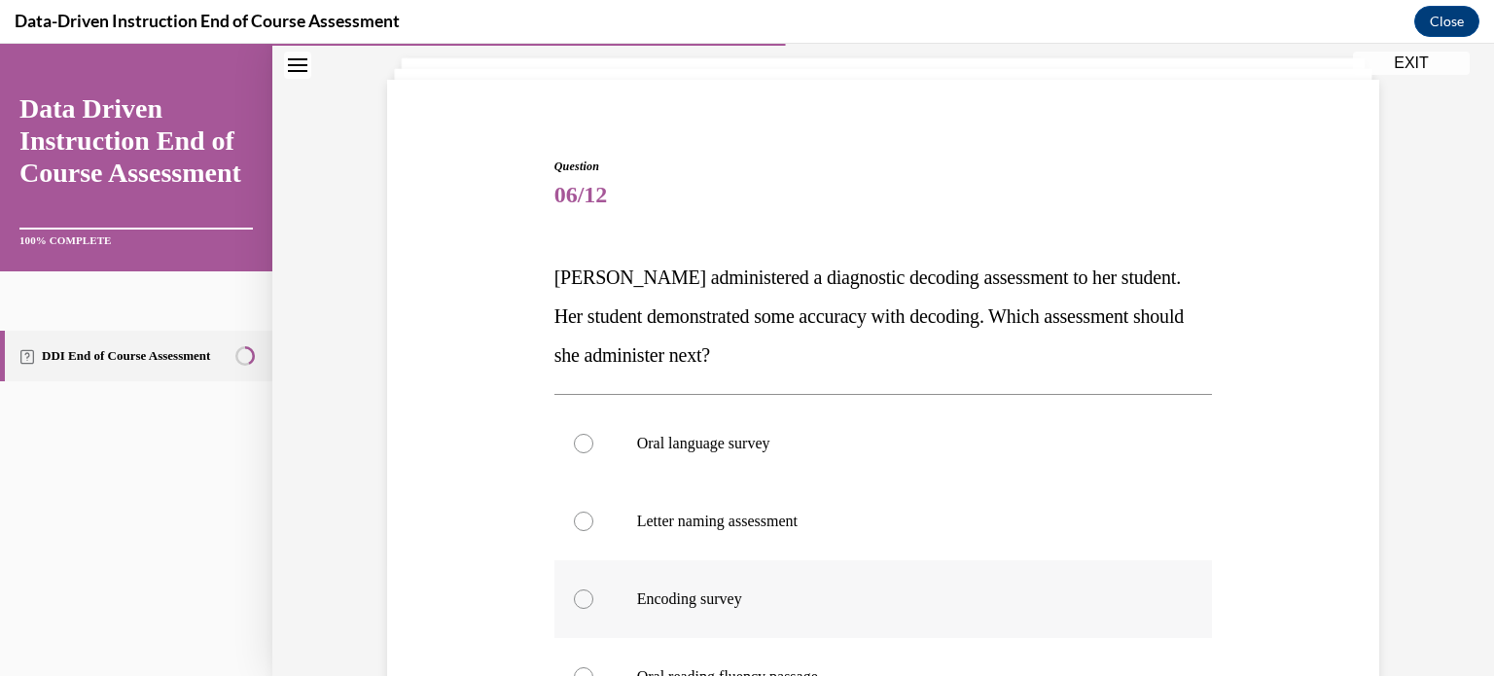
click at [659, 584] on label "Encoding survey" at bounding box center [883, 599] width 658 height 78
click at [593, 589] on input "Encoding survey" at bounding box center [583, 598] width 19 height 19
radio input "true"
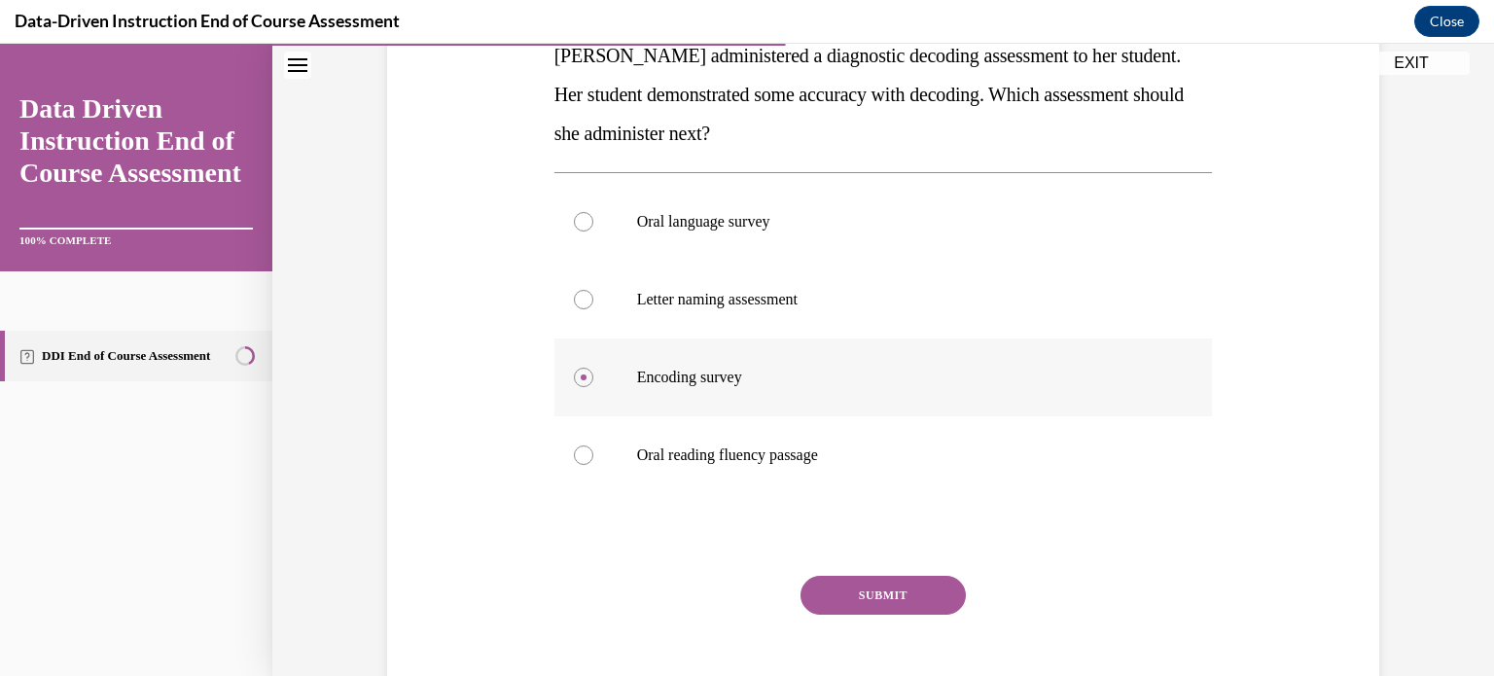
scroll to position [338, 0]
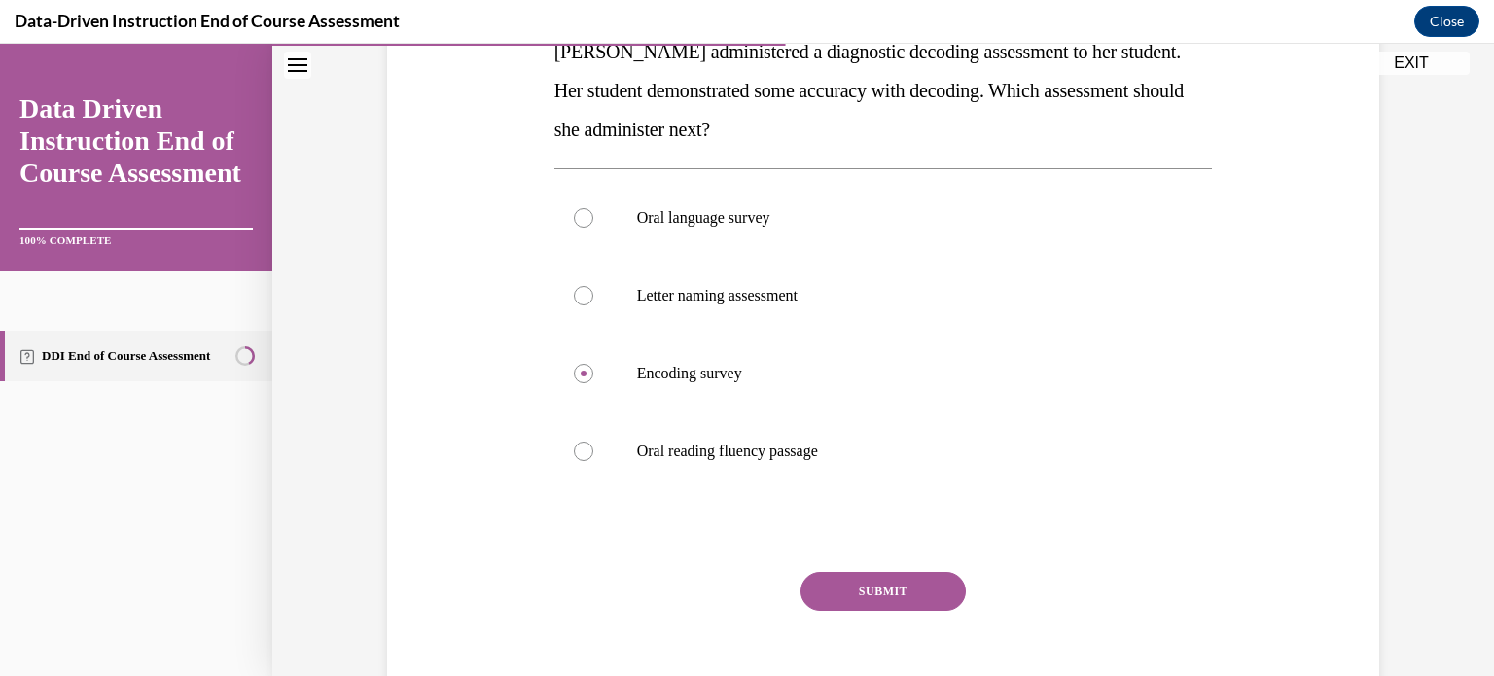
click at [821, 585] on button "SUBMIT" at bounding box center [882, 591] width 165 height 39
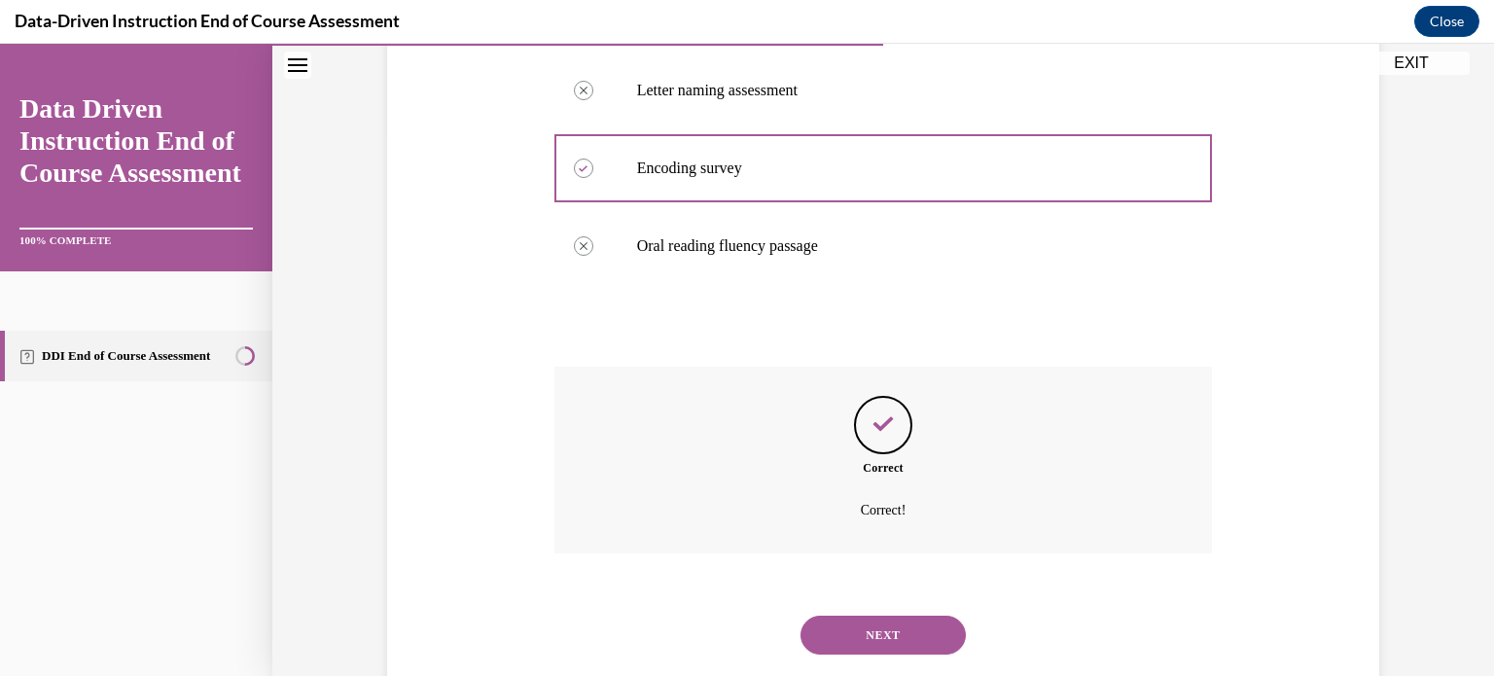
scroll to position [589, 0]
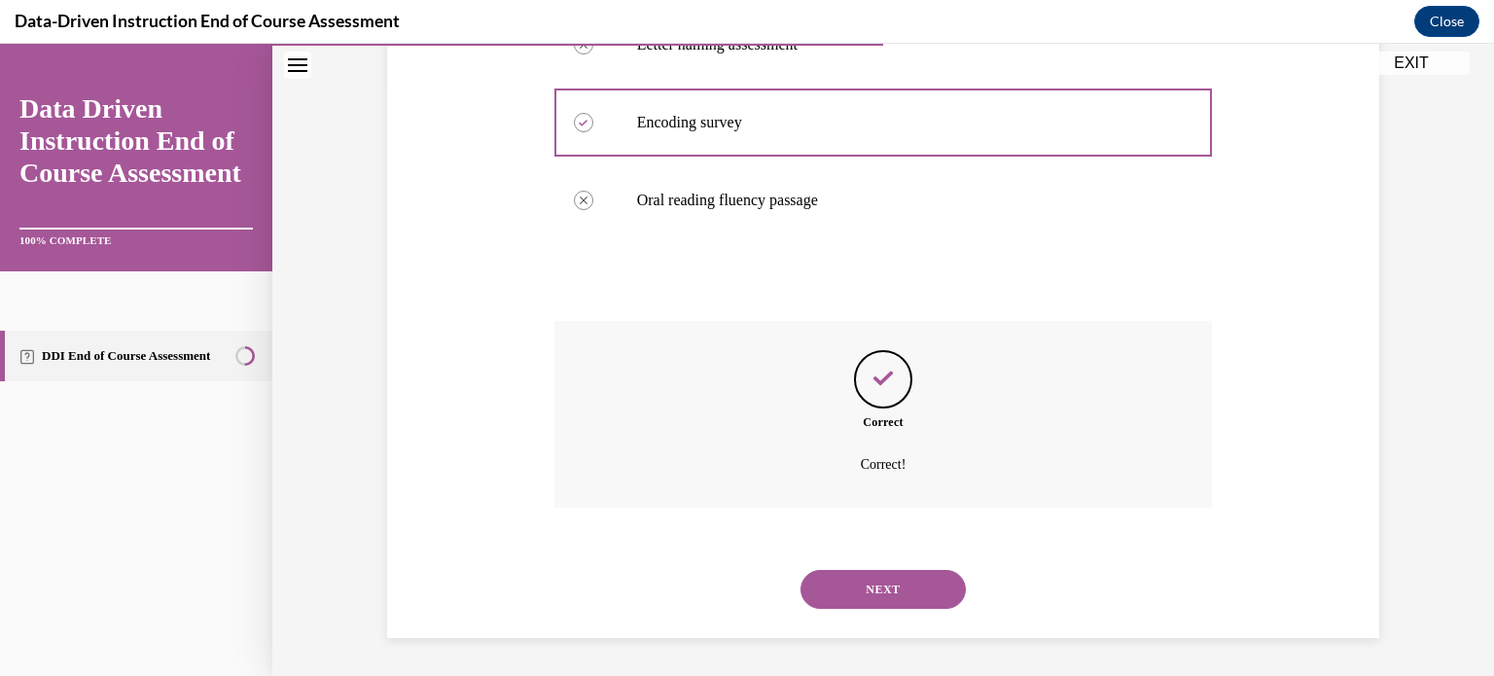
click at [878, 586] on button "NEXT" at bounding box center [882, 589] width 165 height 39
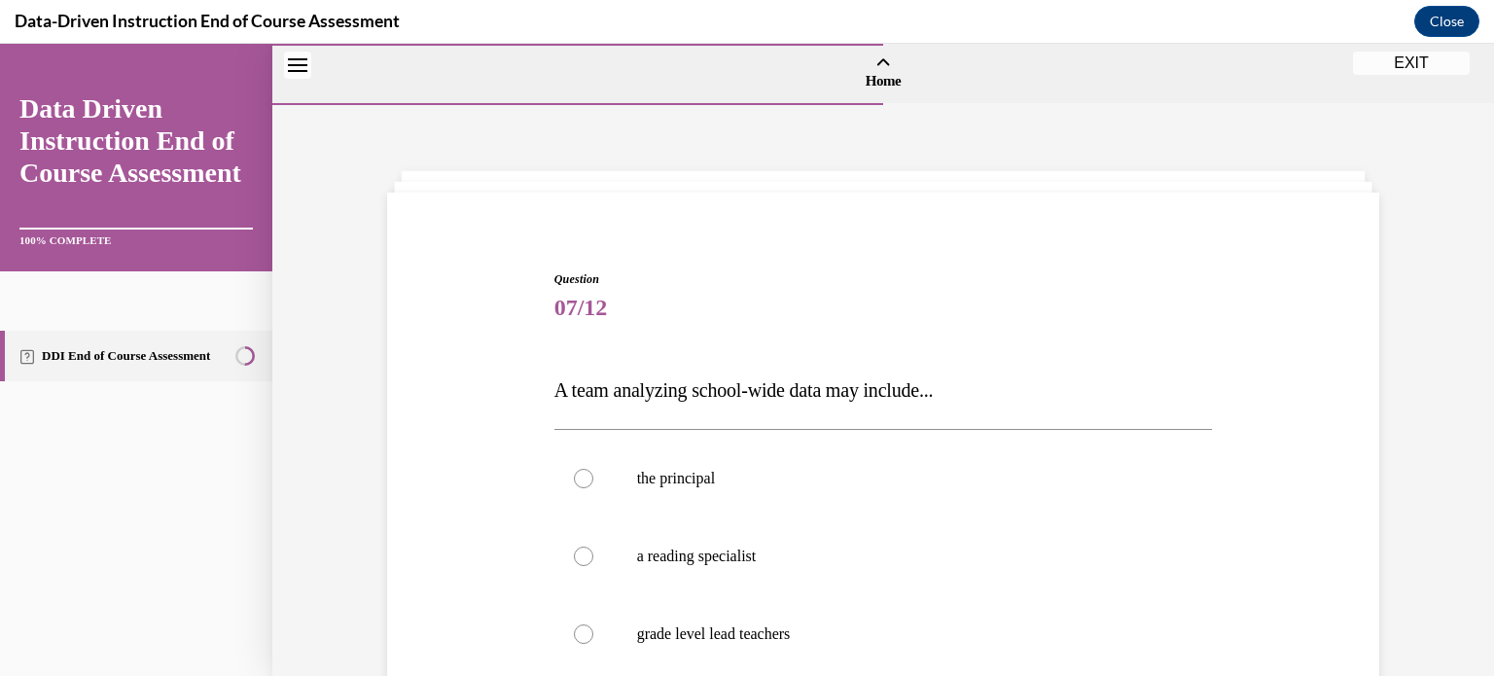
scroll to position [99, 0]
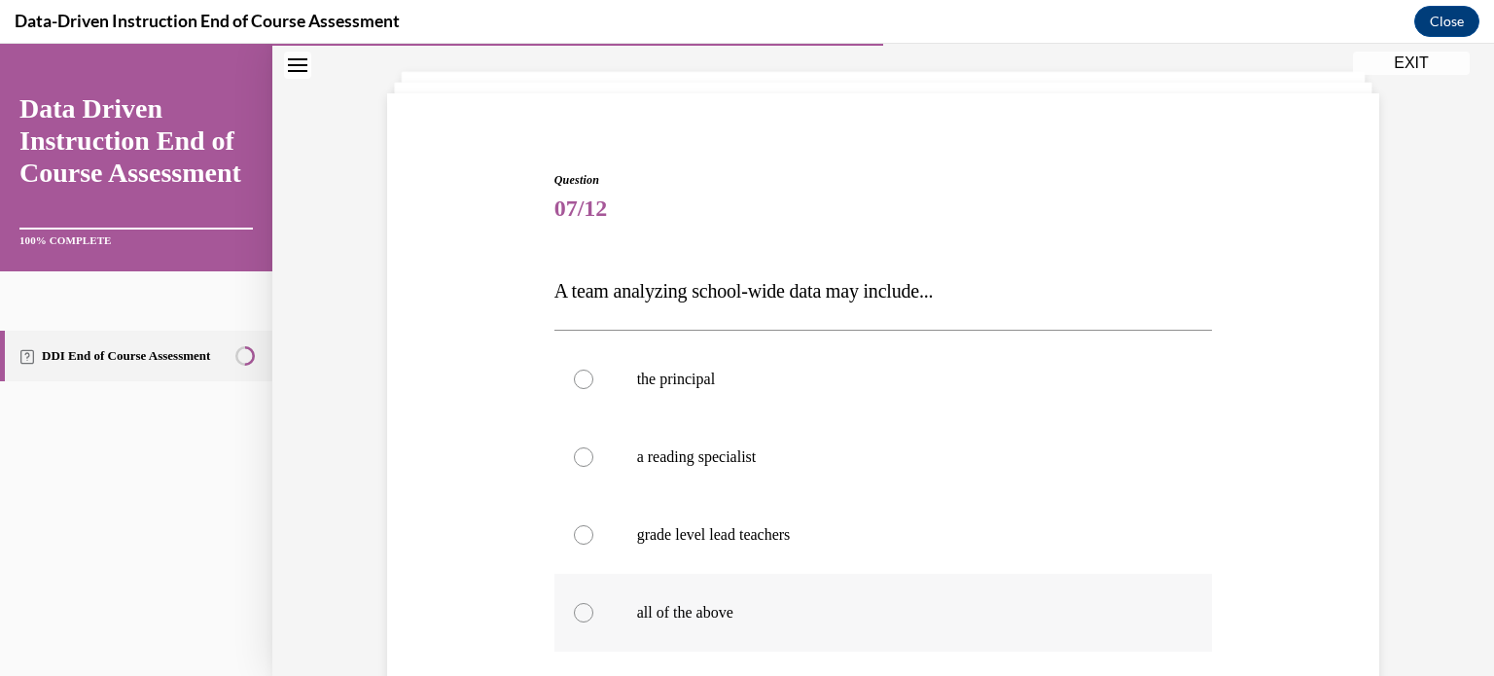
click at [757, 596] on label "all of the above" at bounding box center [883, 613] width 658 height 78
click at [593, 603] on input "all of the above" at bounding box center [583, 612] width 19 height 19
radio input "true"
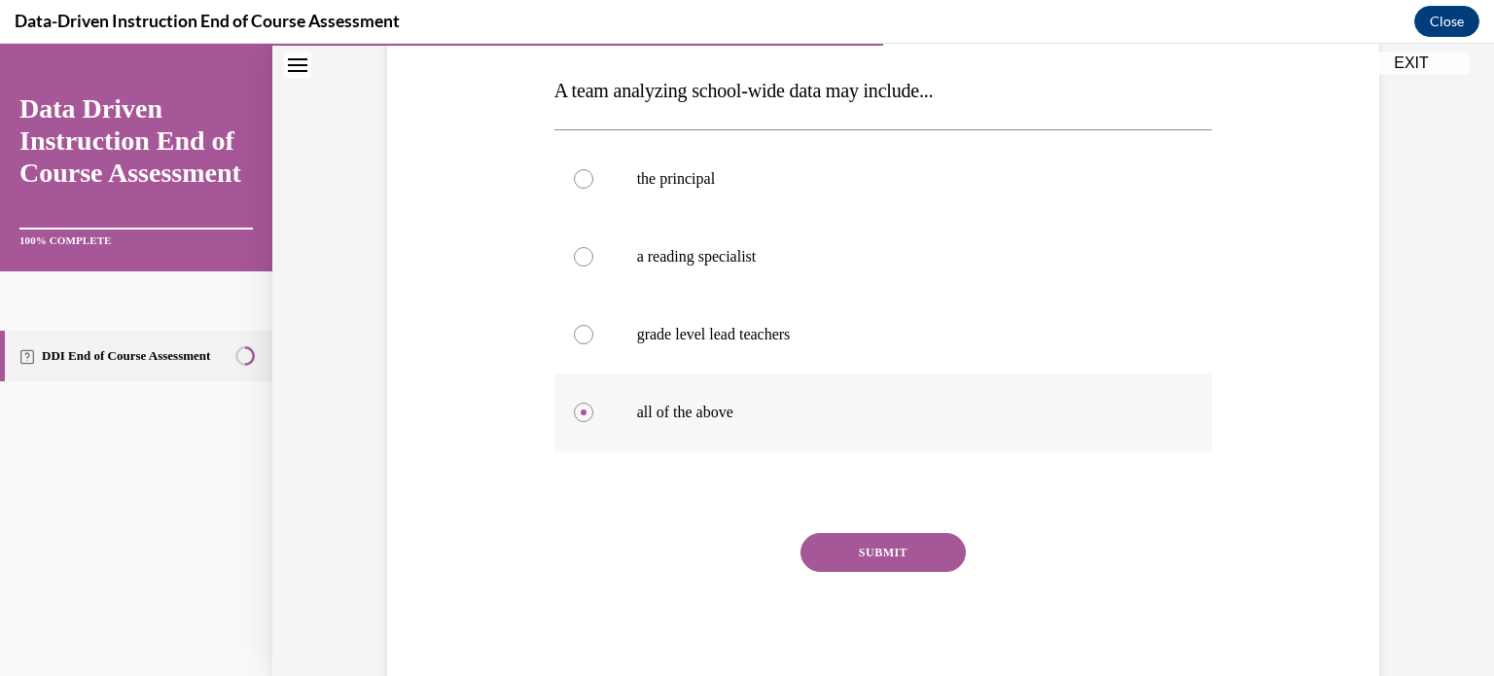
scroll to position [318, 0]
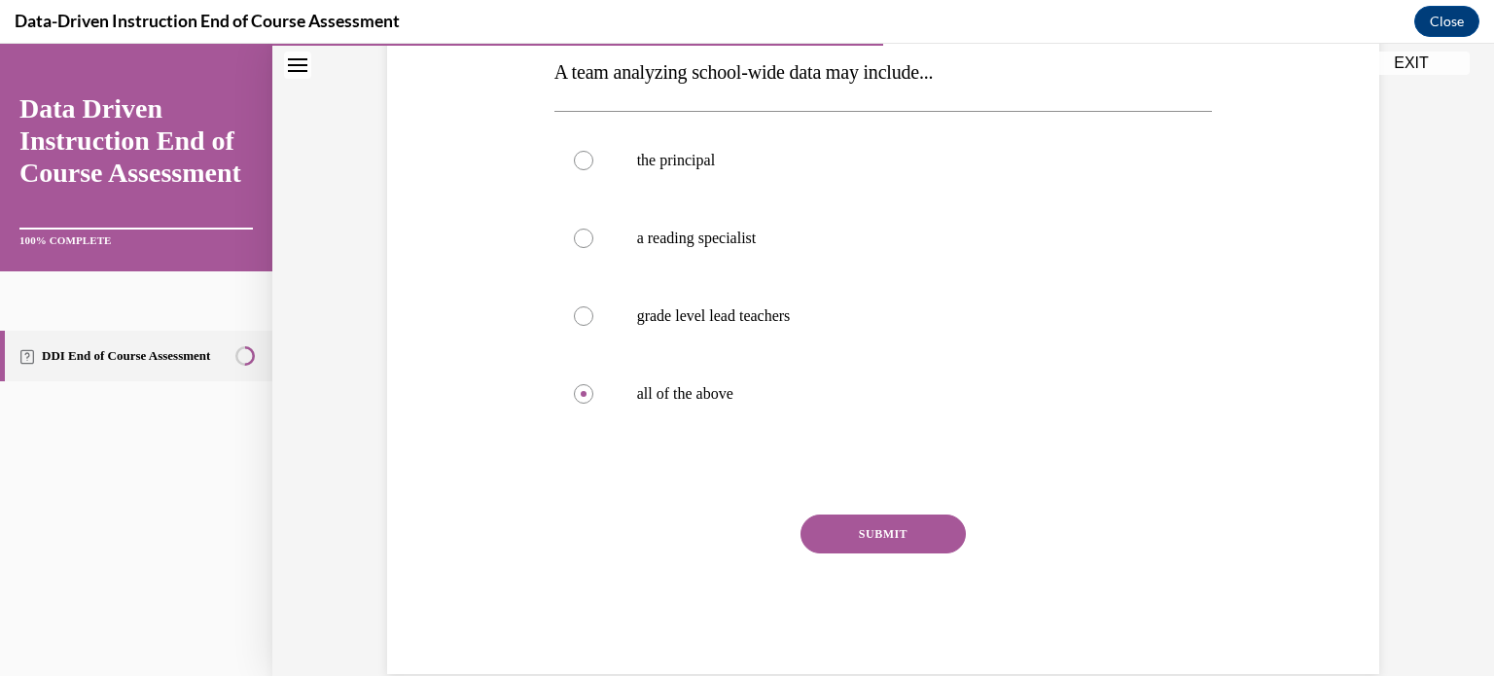
click at [839, 547] on button "SUBMIT" at bounding box center [882, 533] width 165 height 39
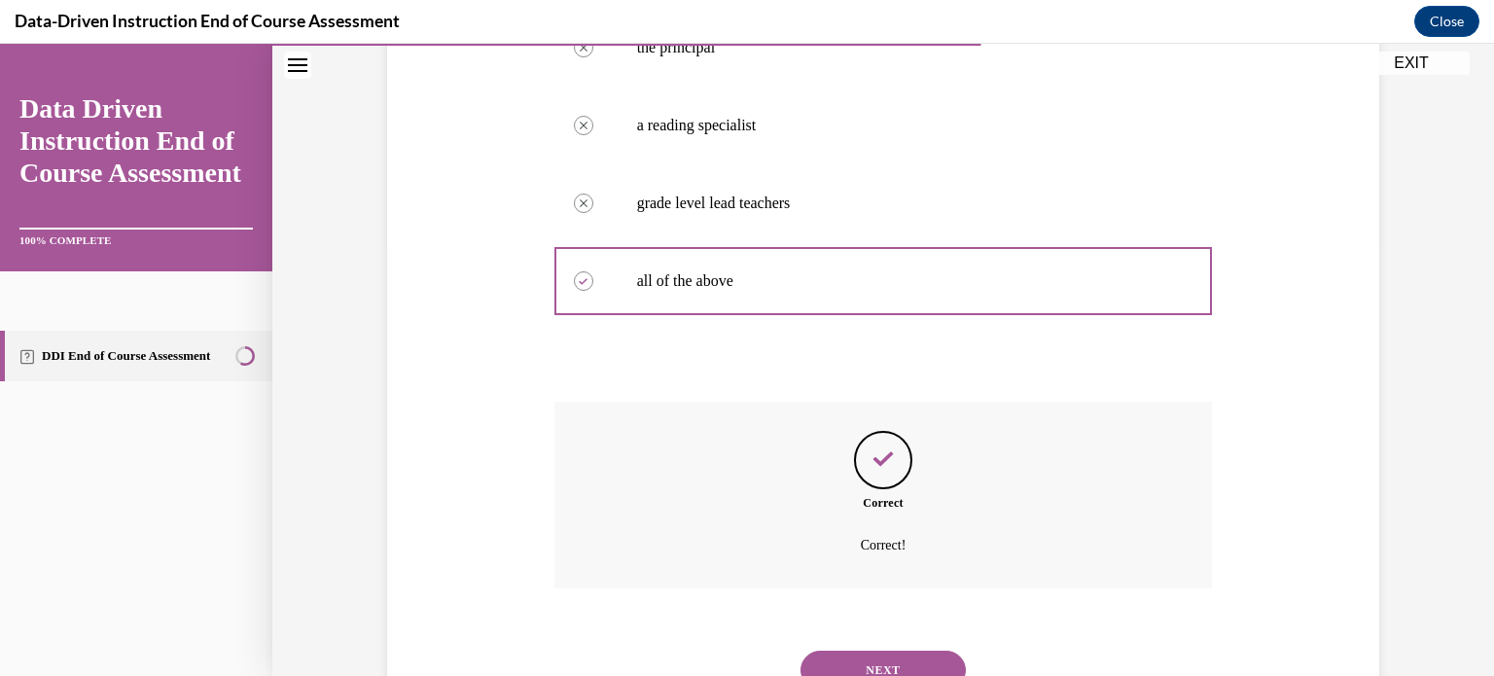
scroll to position [511, 0]
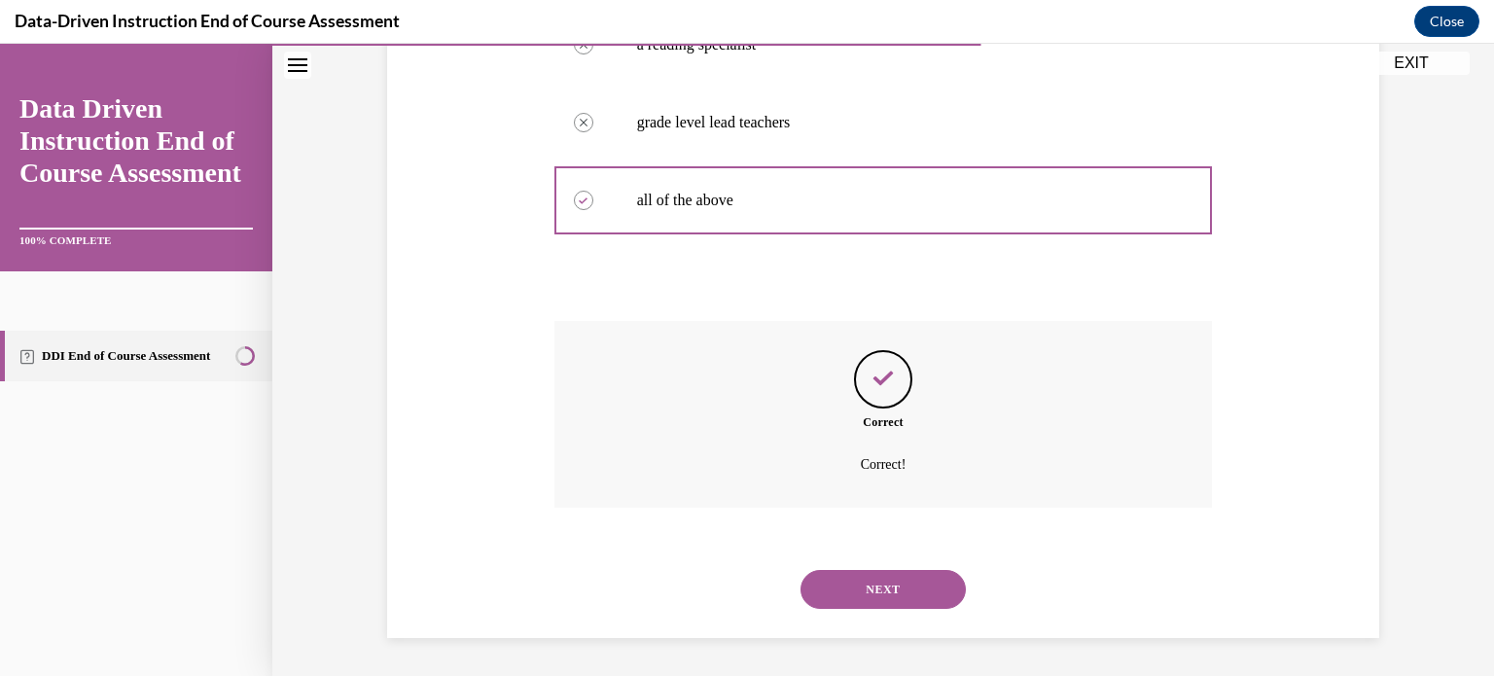
click at [906, 606] on button "NEXT" at bounding box center [882, 589] width 165 height 39
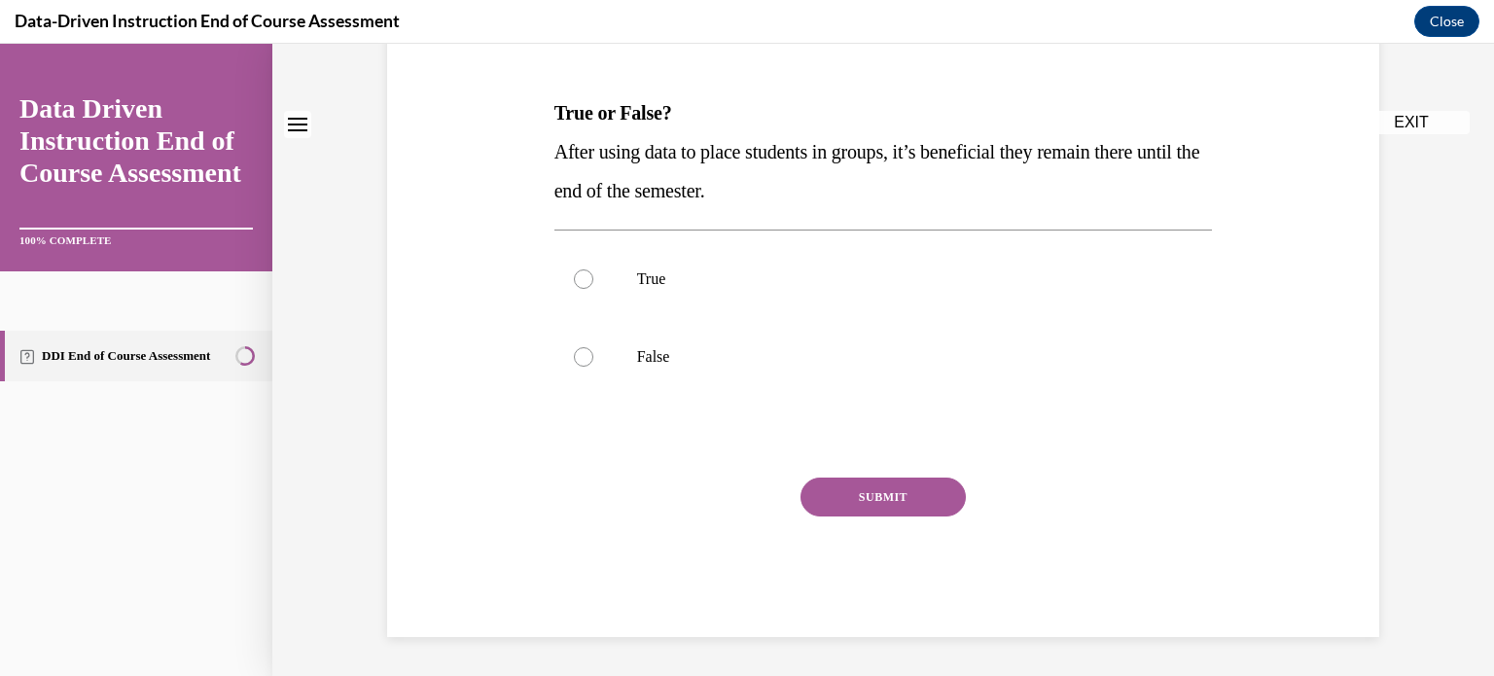
scroll to position [0, 0]
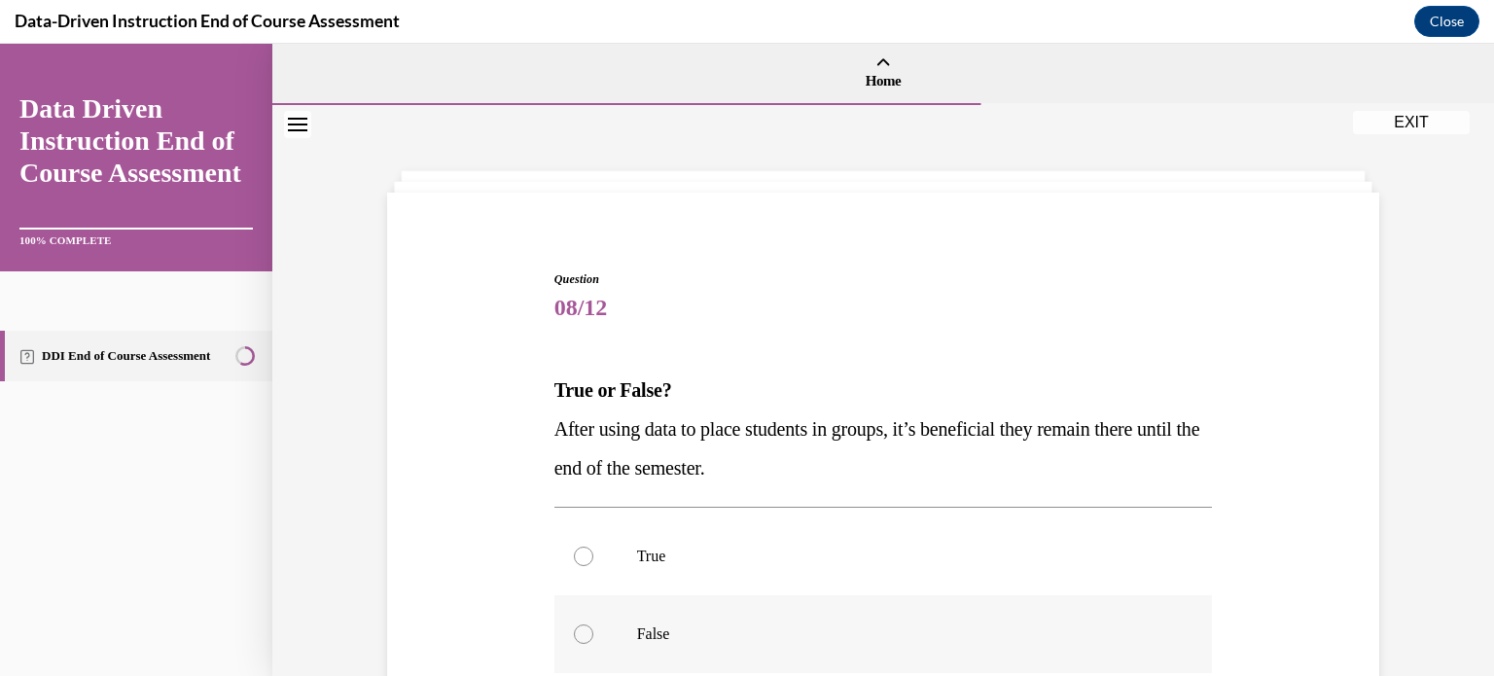
click at [735, 621] on label "False" at bounding box center [883, 634] width 658 height 78
click at [593, 624] on input "False" at bounding box center [583, 633] width 19 height 19
radio input "true"
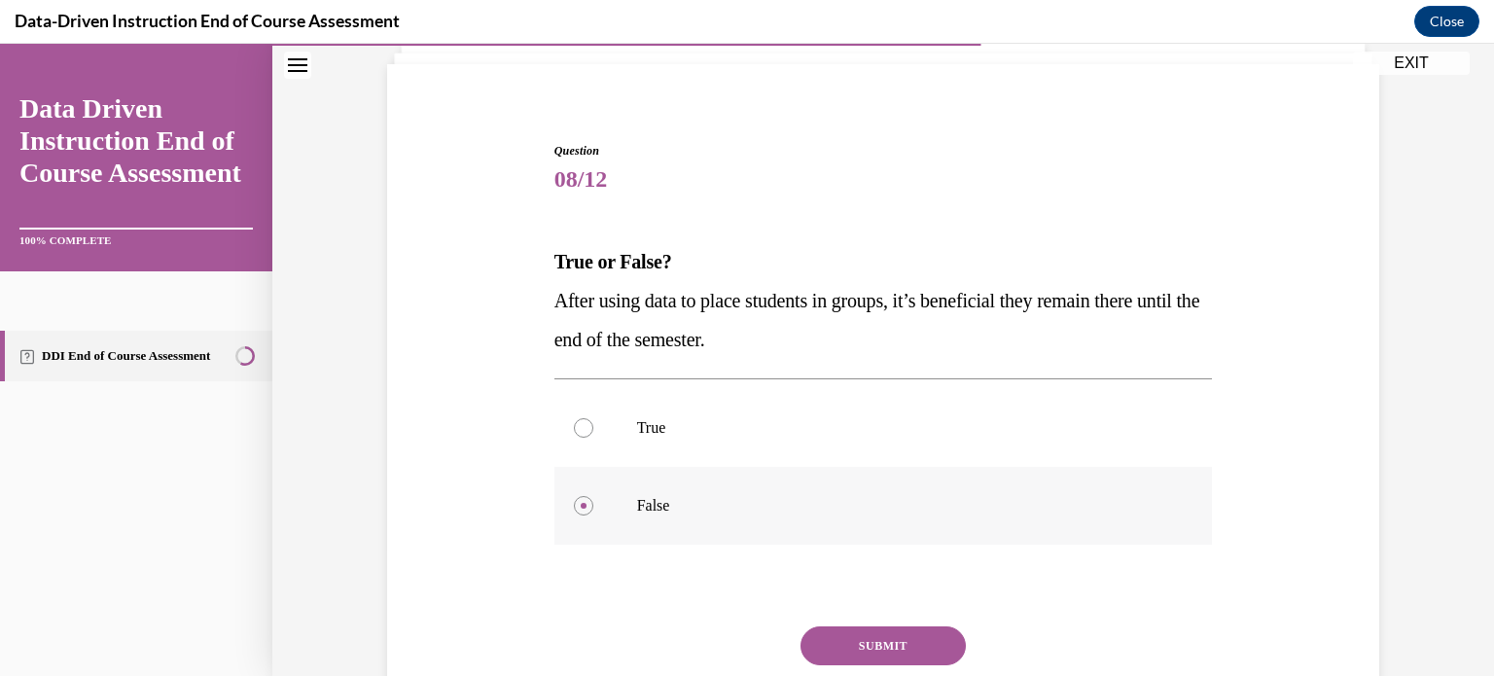
scroll to position [167, 0]
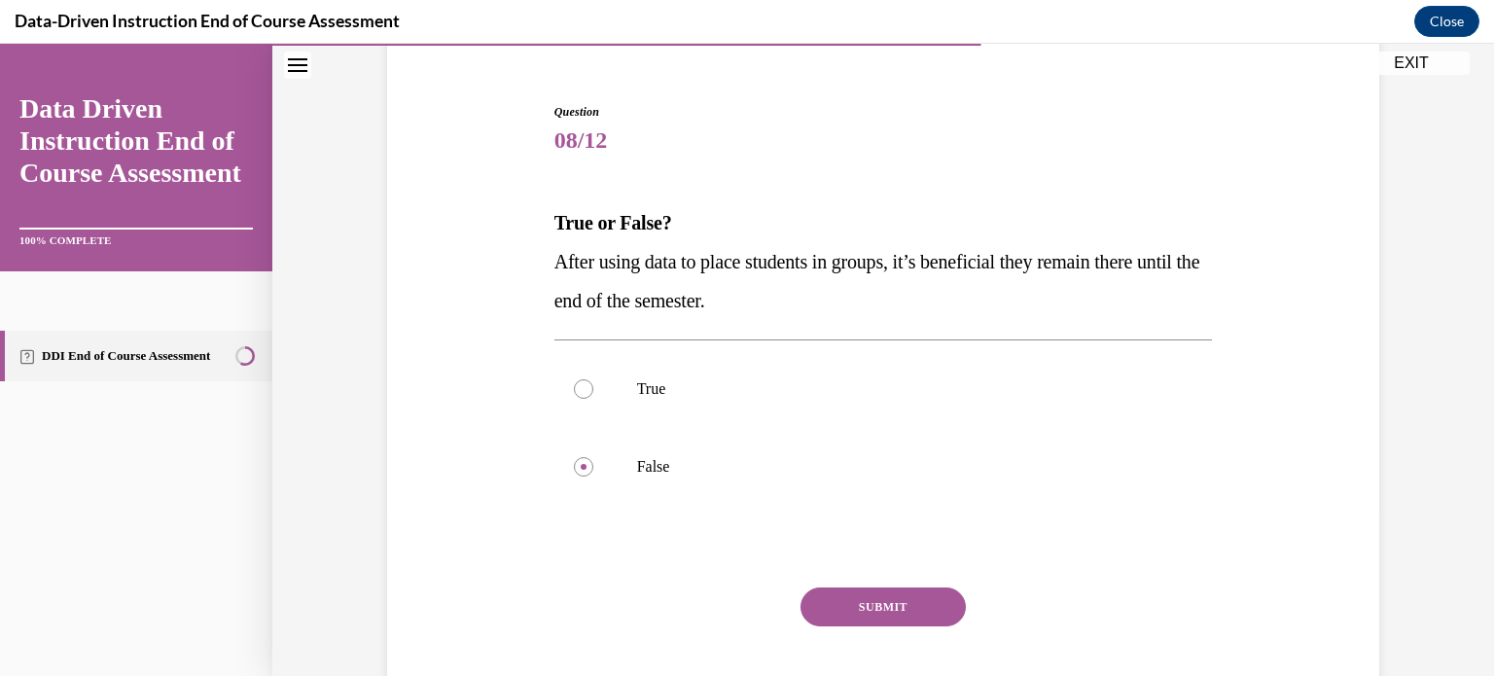
click at [829, 619] on button "SUBMIT" at bounding box center [882, 606] width 165 height 39
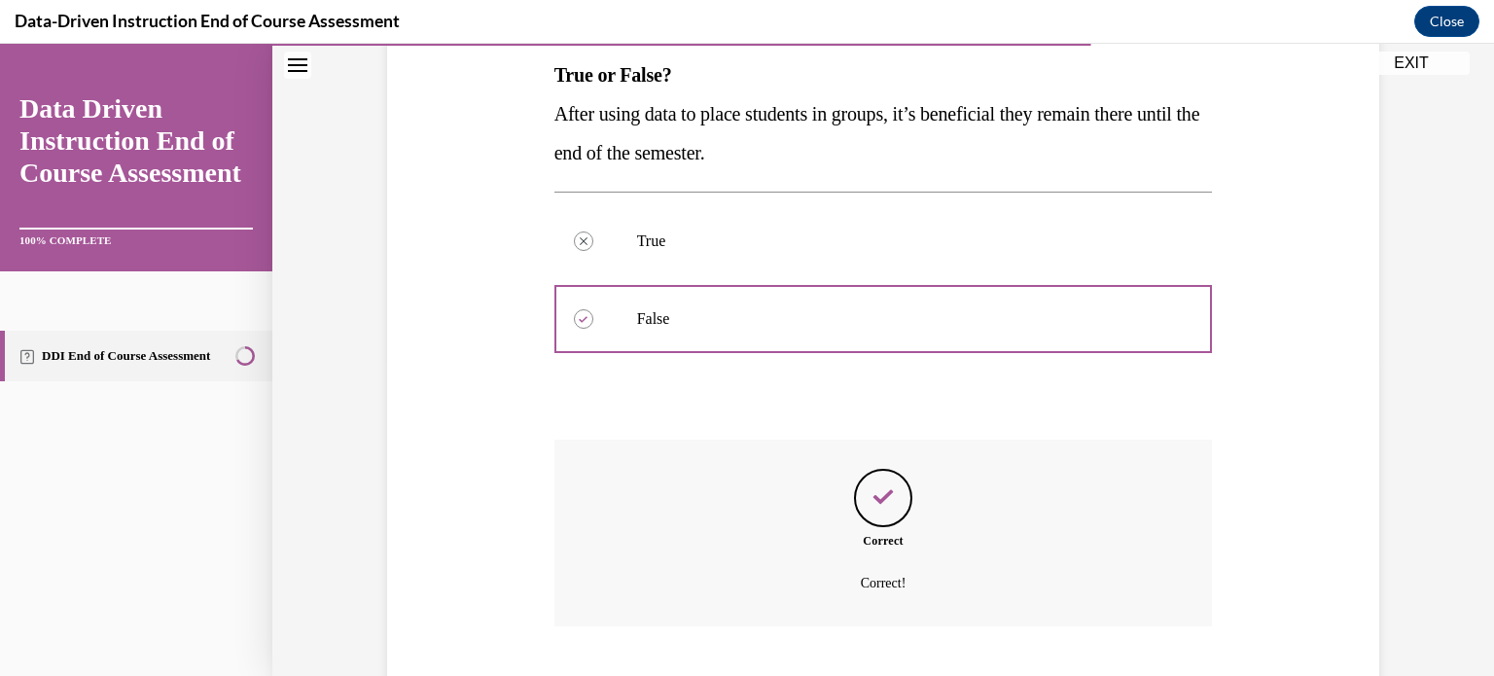
scroll to position [434, 0]
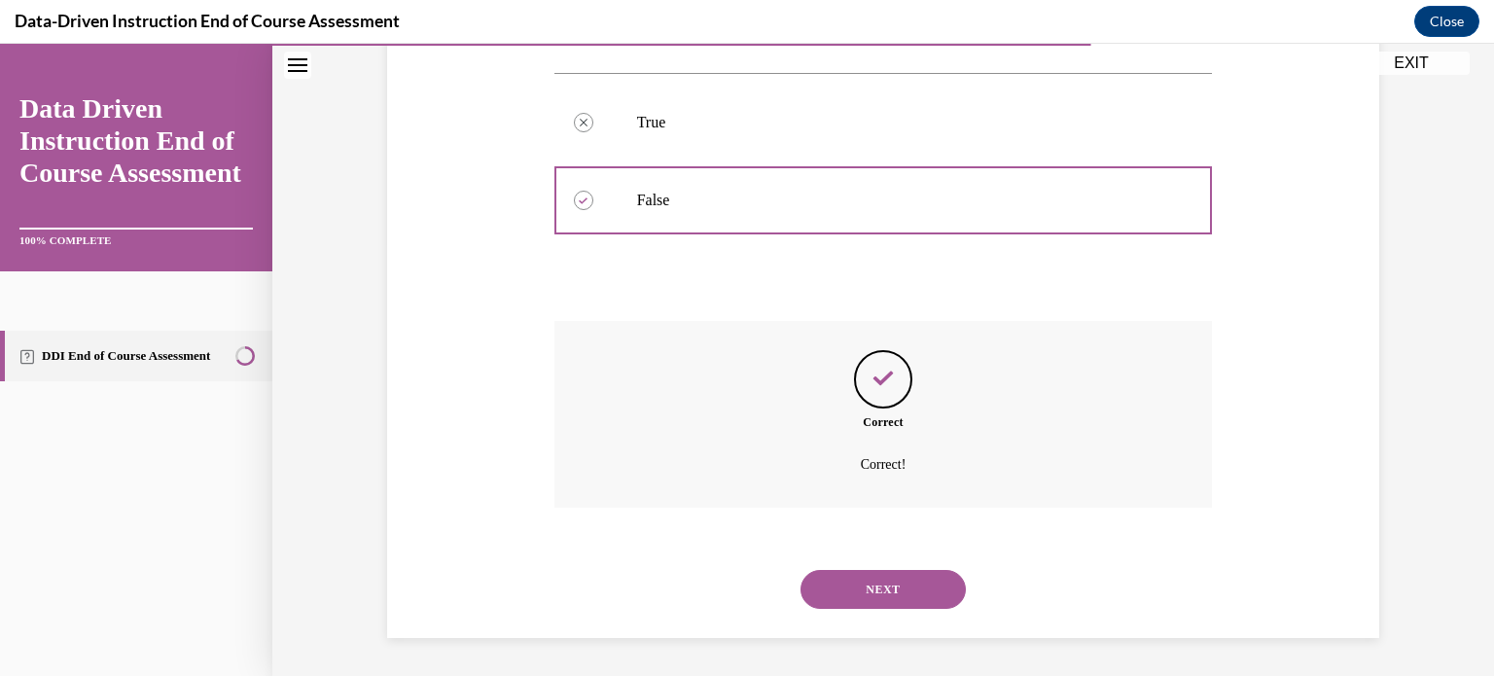
click at [852, 590] on button "NEXT" at bounding box center [882, 589] width 165 height 39
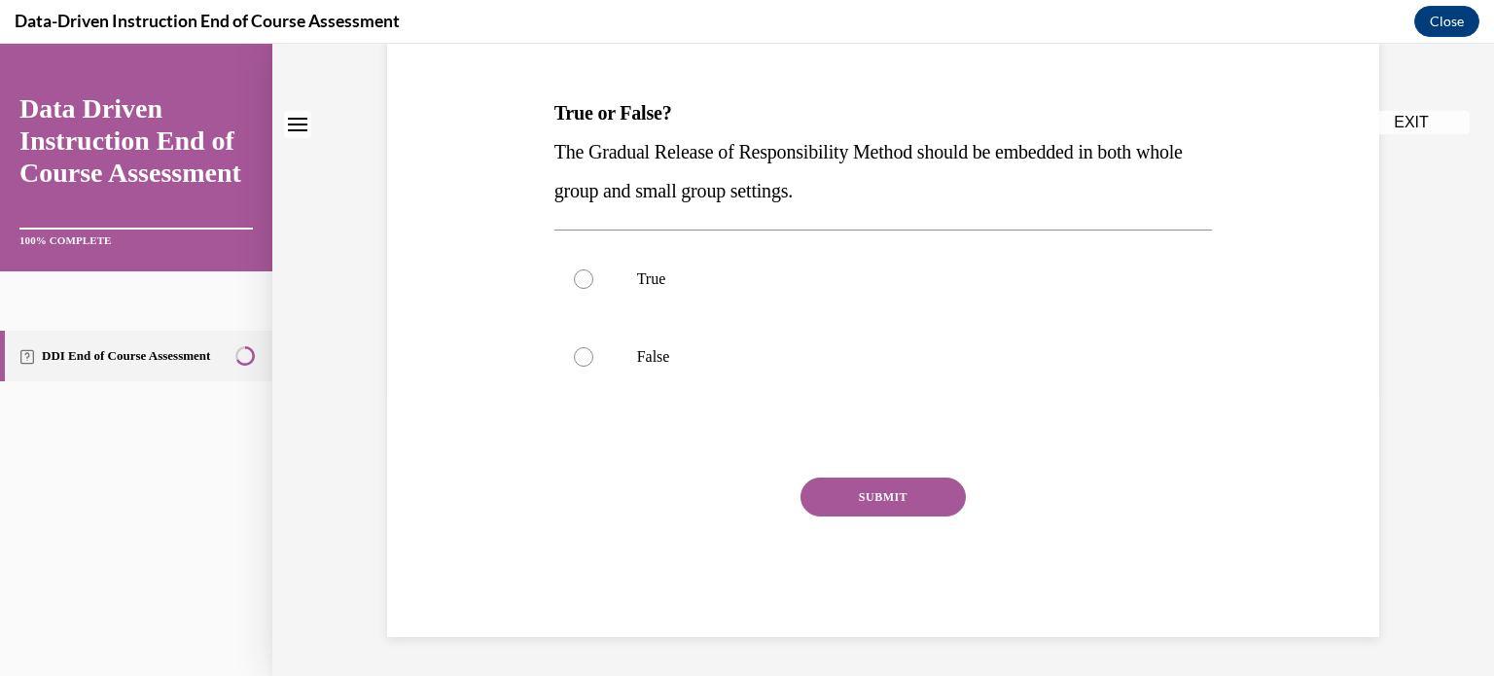
scroll to position [0, 0]
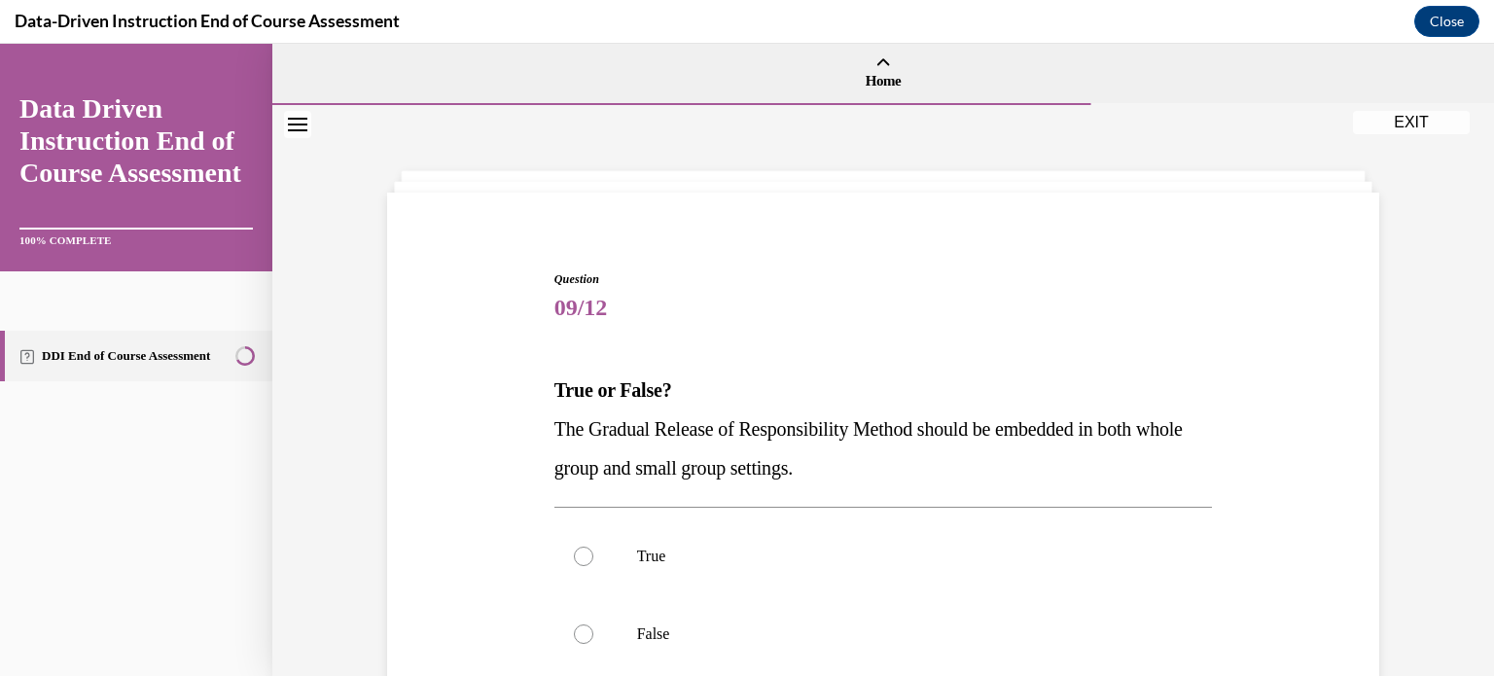
click at [852, 590] on label "True" at bounding box center [883, 556] width 658 height 78
click at [593, 566] on input "True" at bounding box center [583, 555] width 19 height 19
radio input "true"
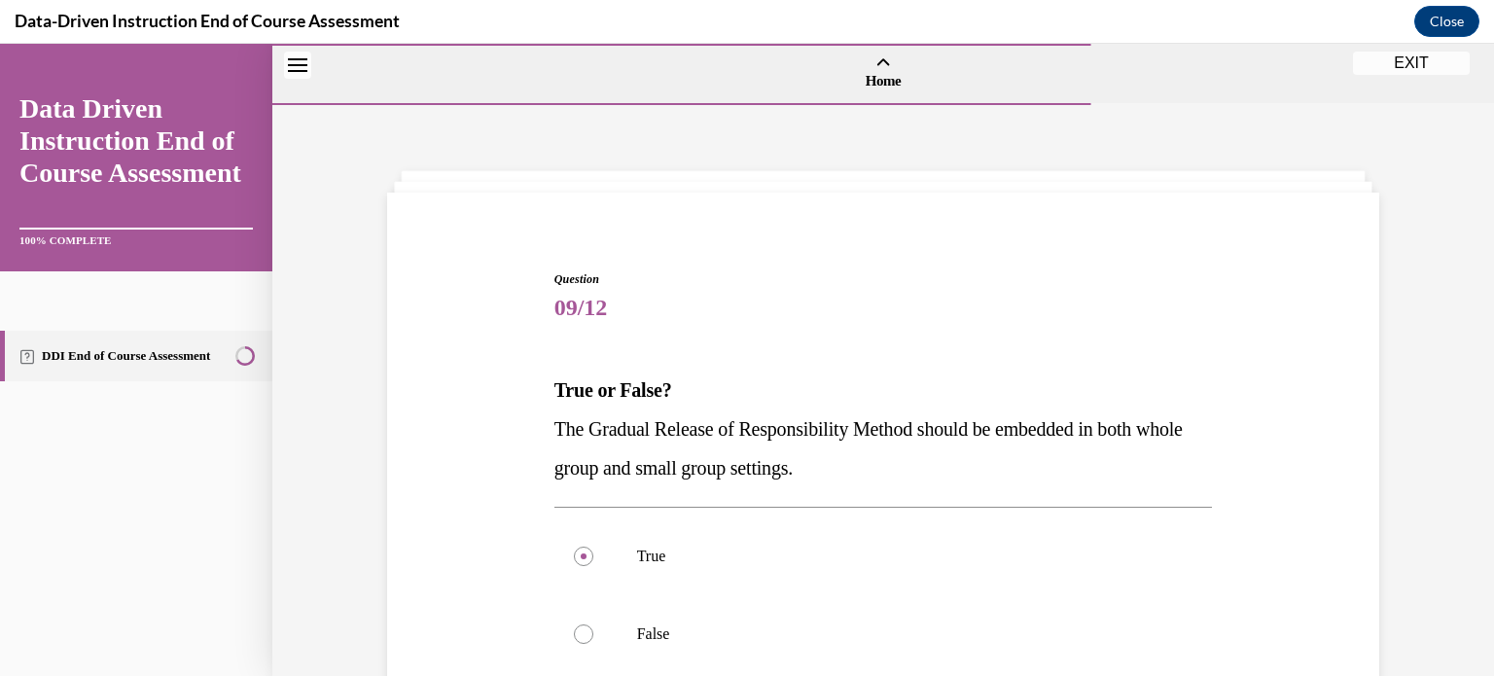
scroll to position [222, 0]
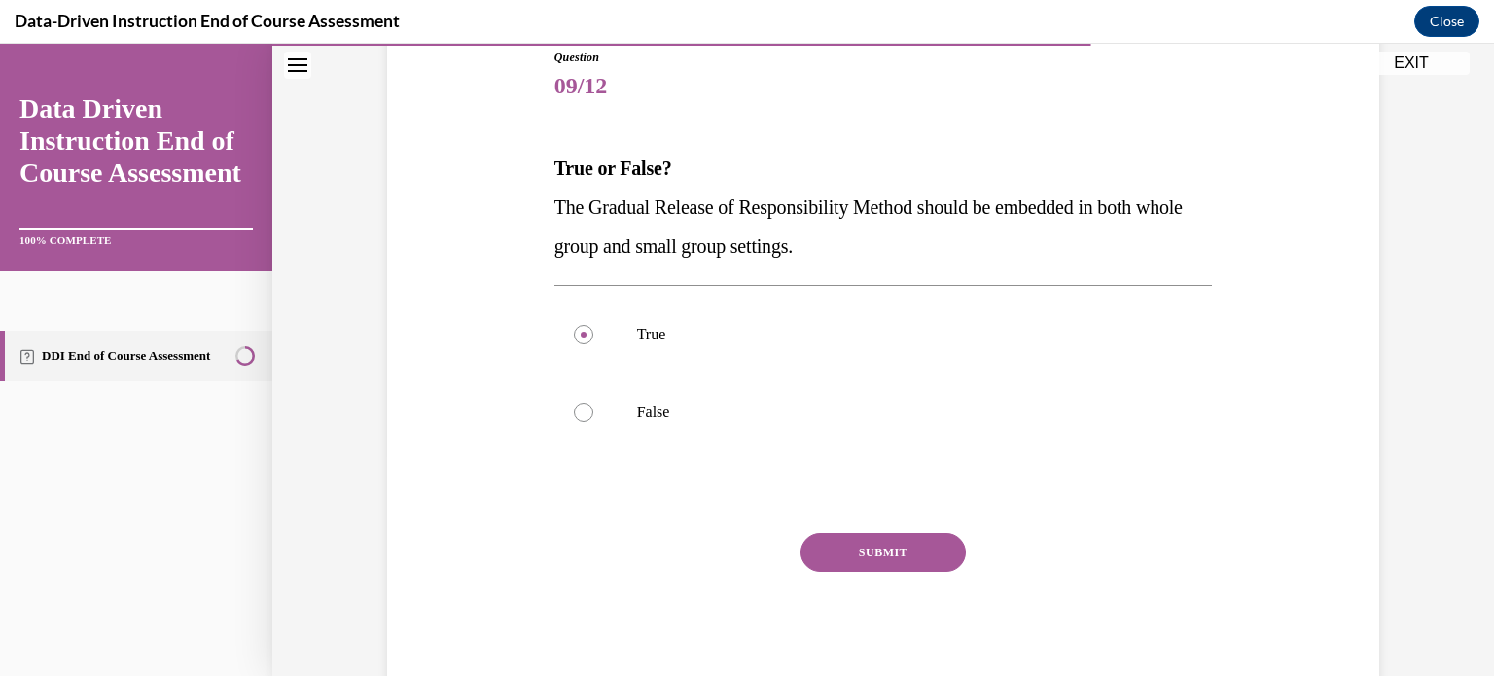
click at [862, 558] on button "SUBMIT" at bounding box center [882, 552] width 165 height 39
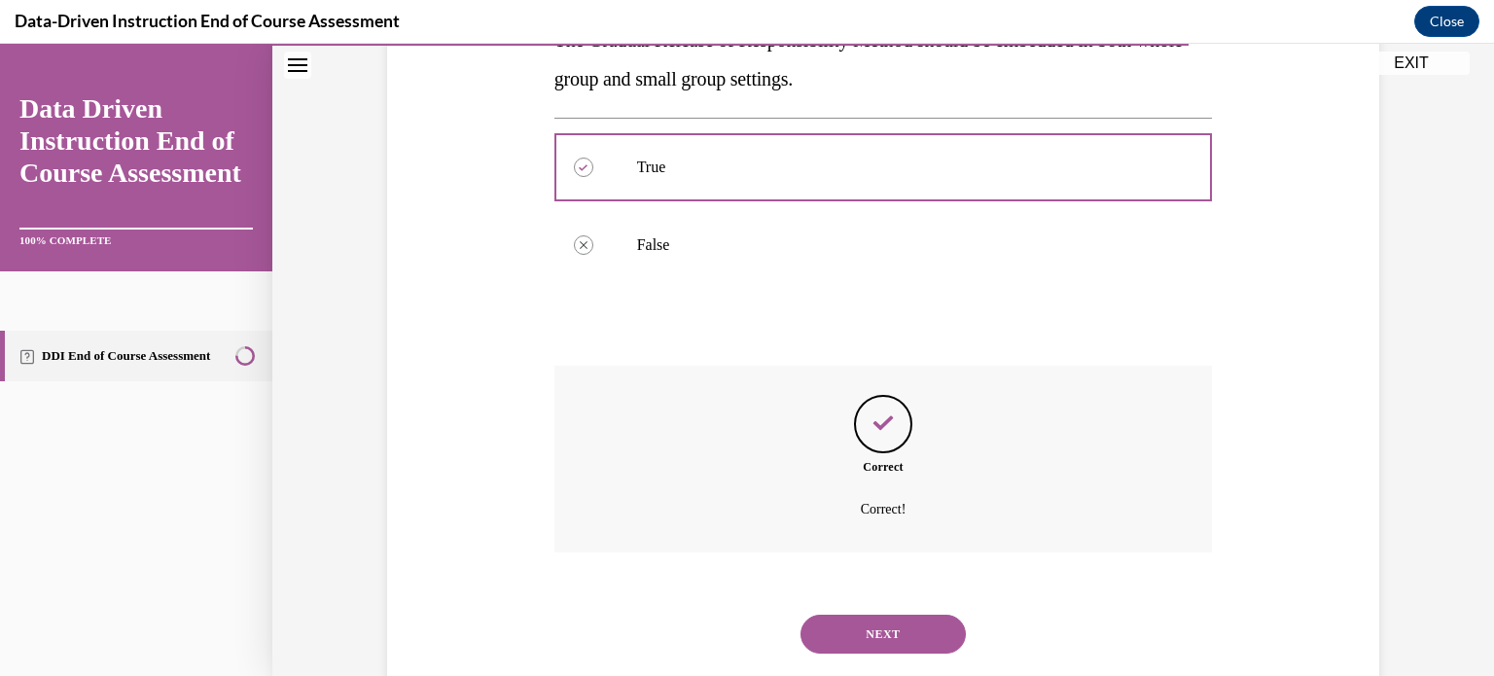
scroll to position [434, 0]
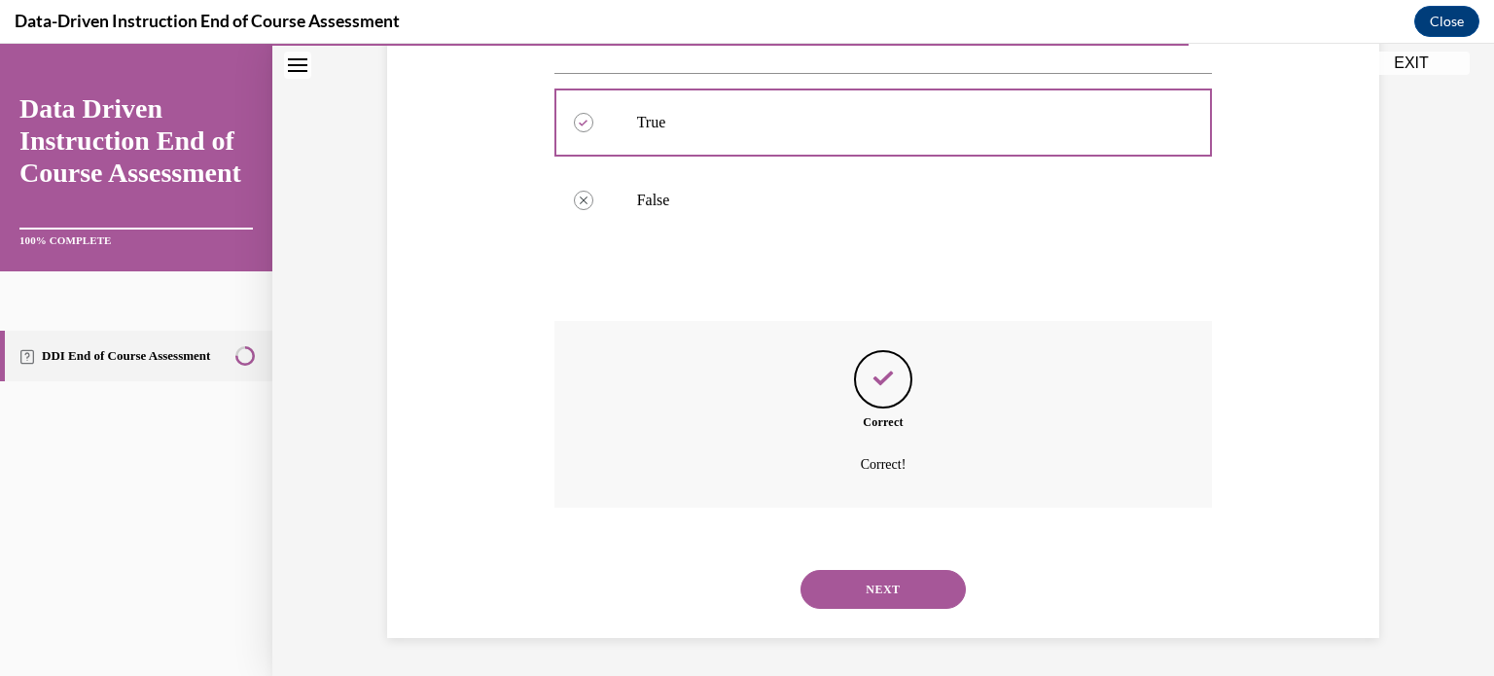
click at [861, 579] on button "NEXT" at bounding box center [882, 589] width 165 height 39
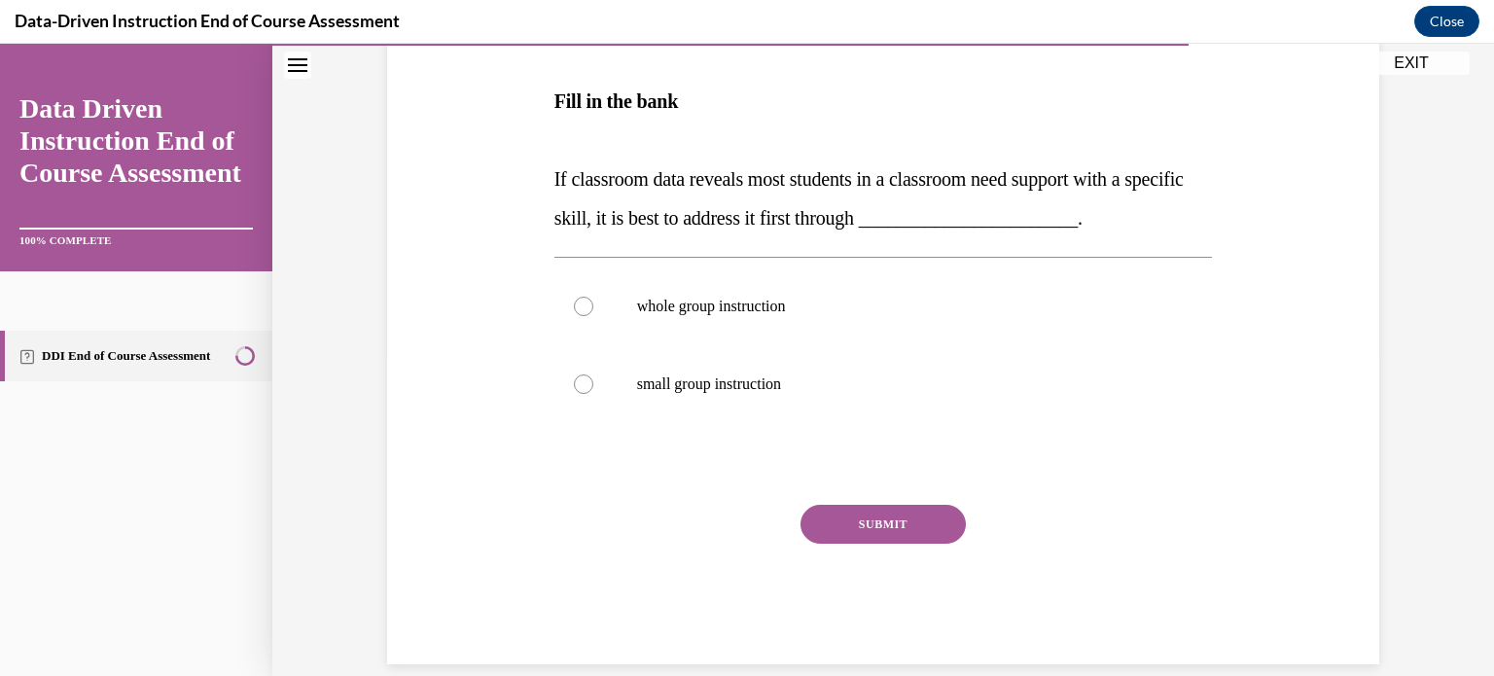
scroll to position [323, 0]
click at [781, 325] on label "whole group instruction" at bounding box center [883, 305] width 658 height 78
click at [593, 315] on input "whole group instruction" at bounding box center [583, 305] width 19 height 19
radio input "true"
click at [836, 507] on button "SUBMIT" at bounding box center [882, 523] width 165 height 39
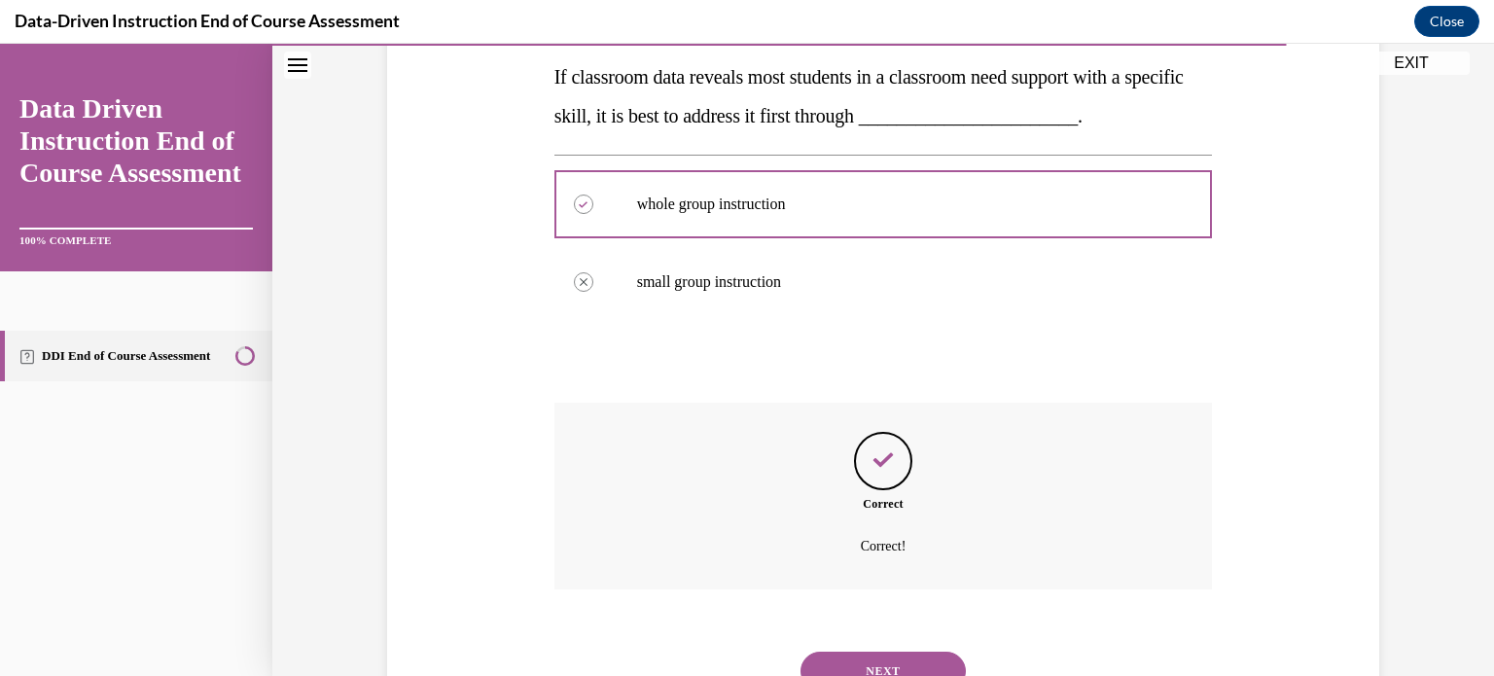
scroll to position [506, 0]
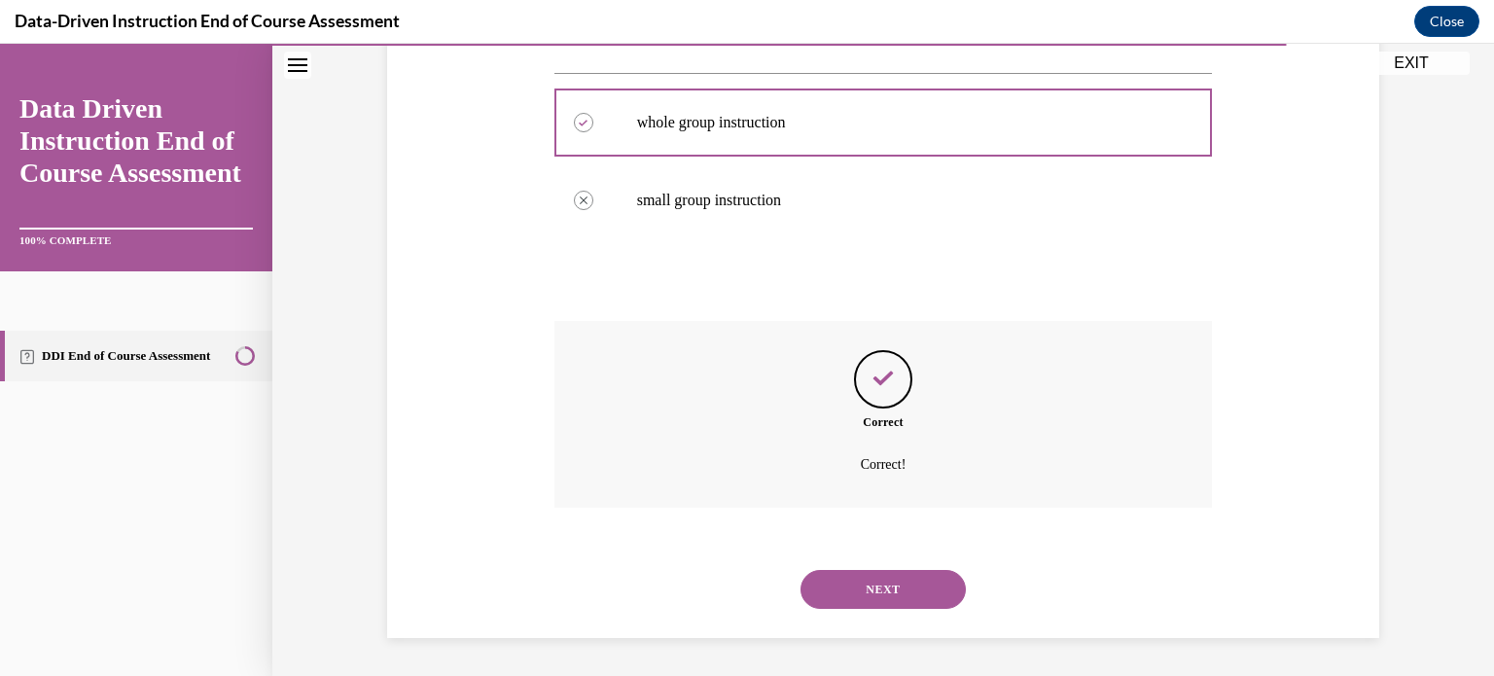
click at [871, 574] on button "NEXT" at bounding box center [882, 589] width 165 height 39
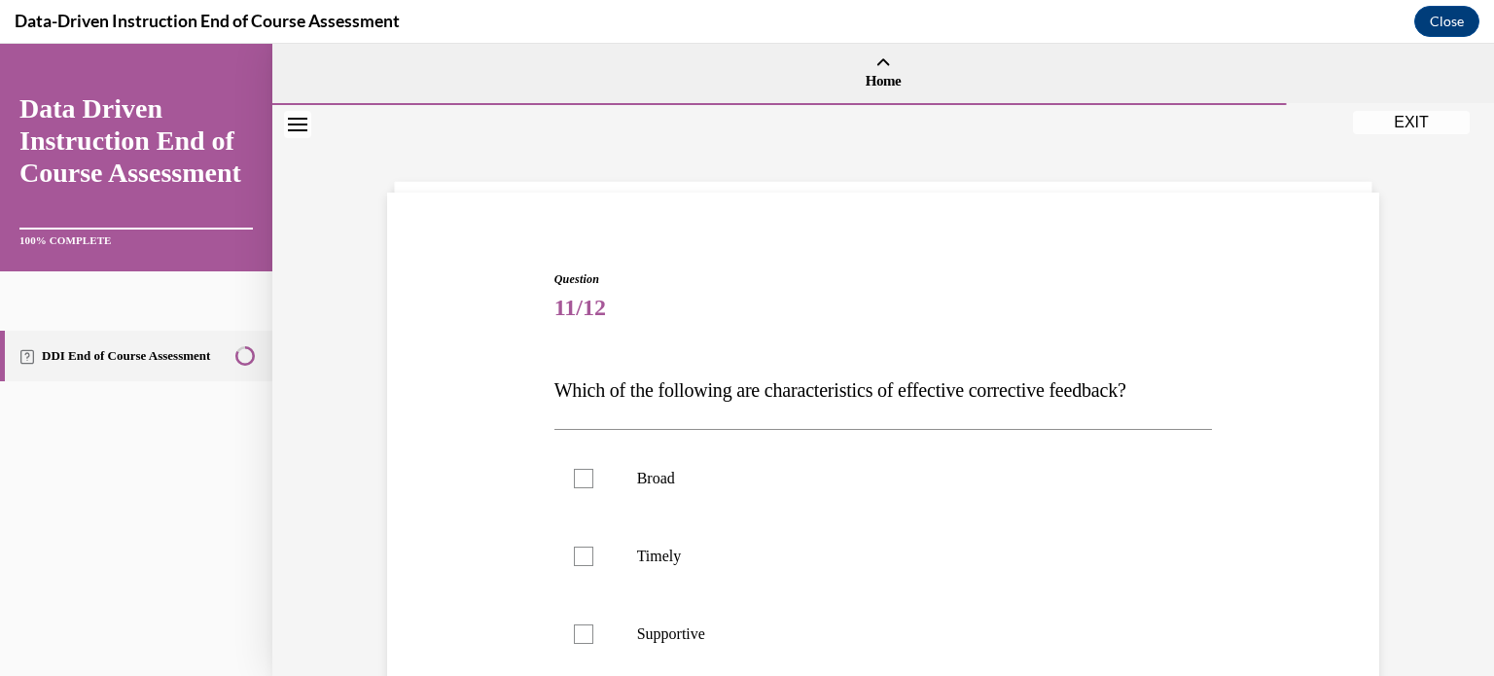
click at [871, 574] on label "Timely" at bounding box center [883, 556] width 658 height 78
click at [593, 566] on input "Timely" at bounding box center [583, 555] width 19 height 19
checkbox input "true"
click at [814, 633] on p "Supportive" at bounding box center [900, 633] width 527 height 19
click at [593, 633] on input "Supportive" at bounding box center [583, 633] width 19 height 19
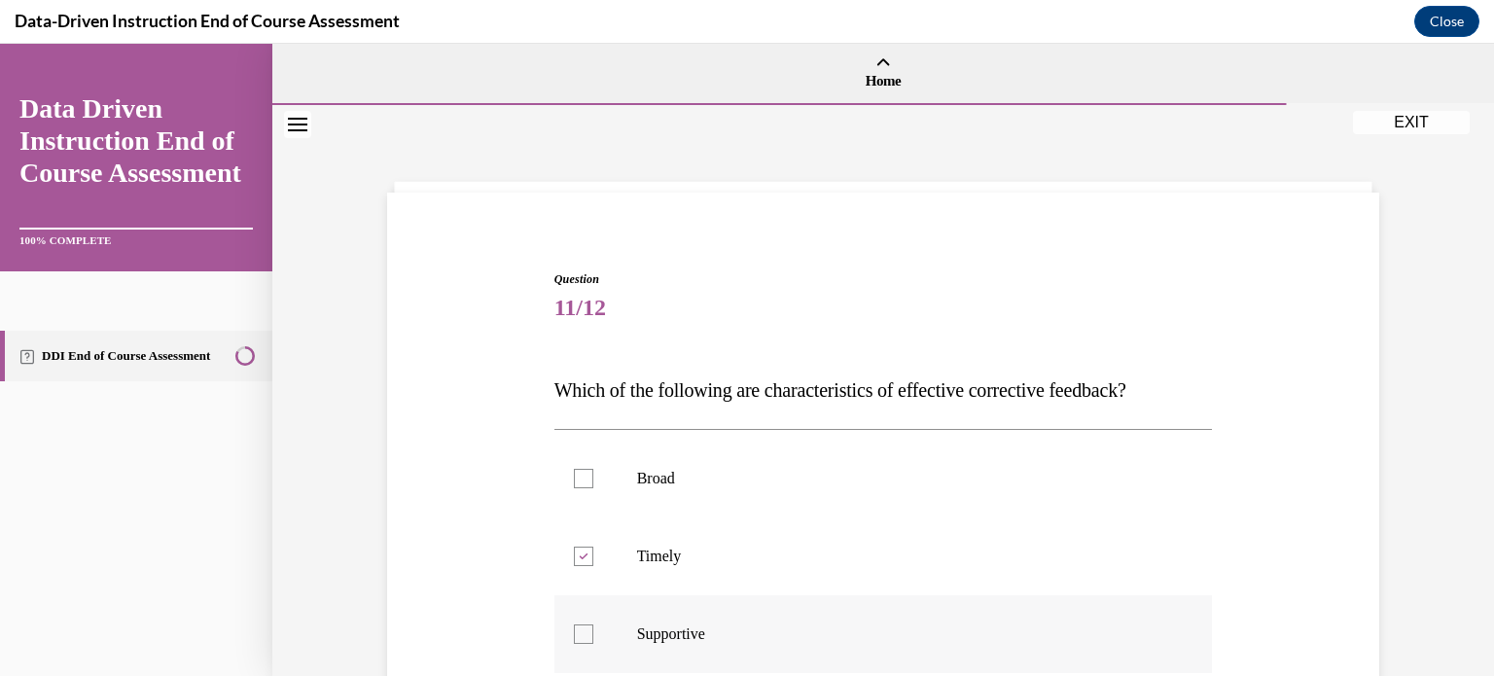
checkbox input "true"
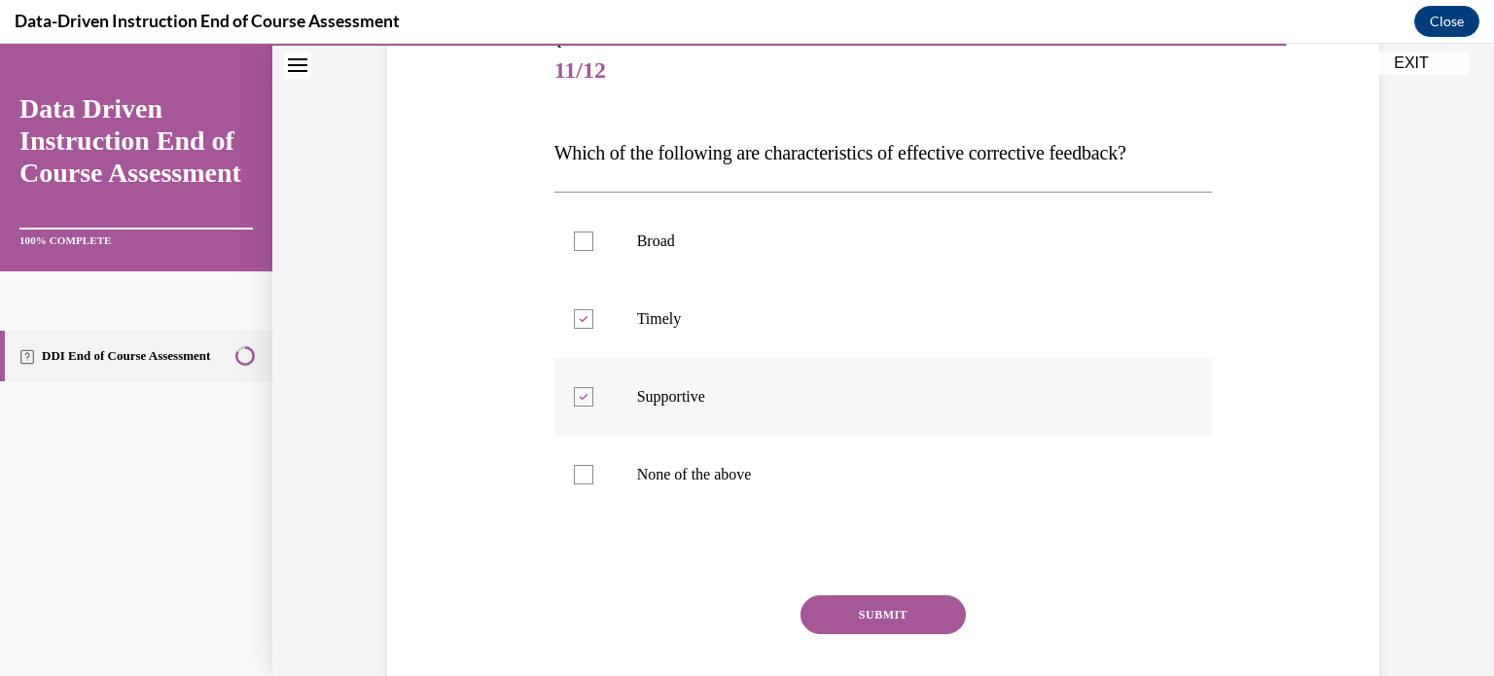
scroll to position [244, 0]
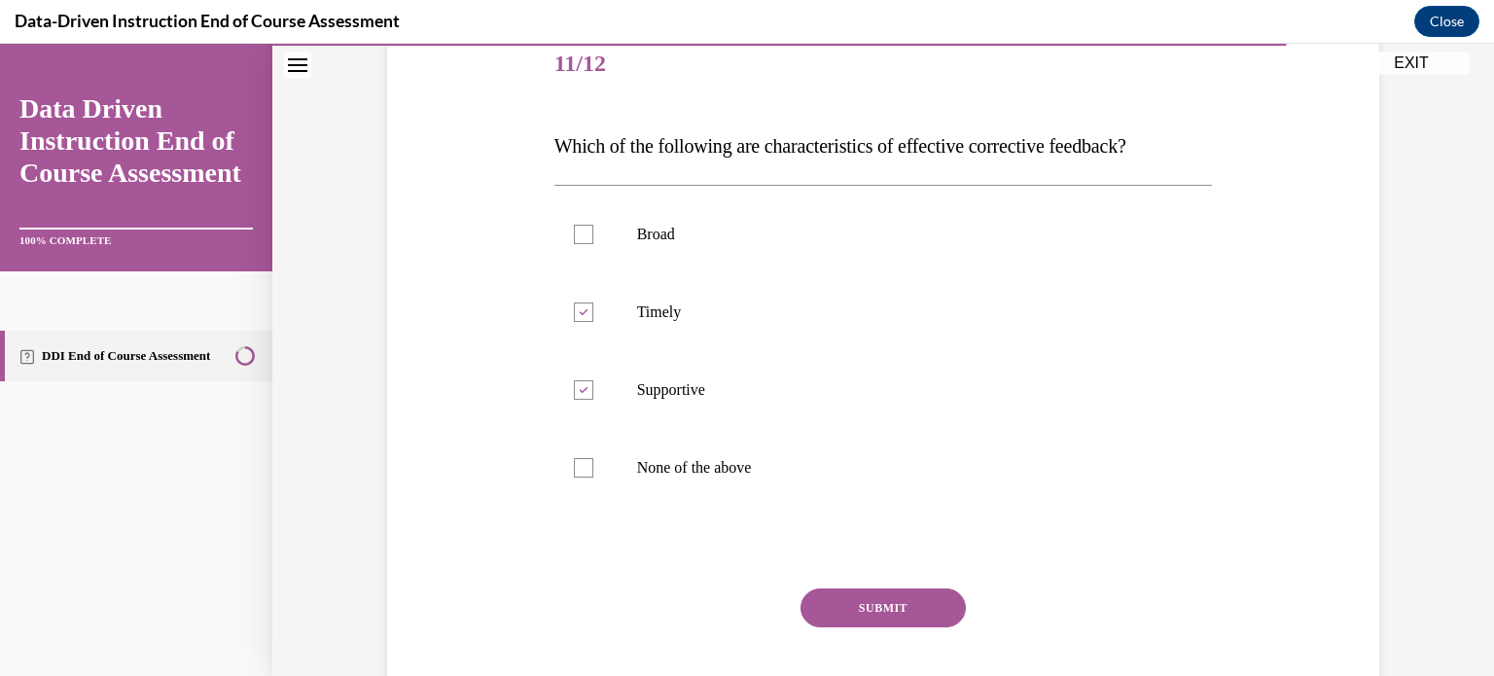
click at [855, 610] on button "SUBMIT" at bounding box center [882, 607] width 165 height 39
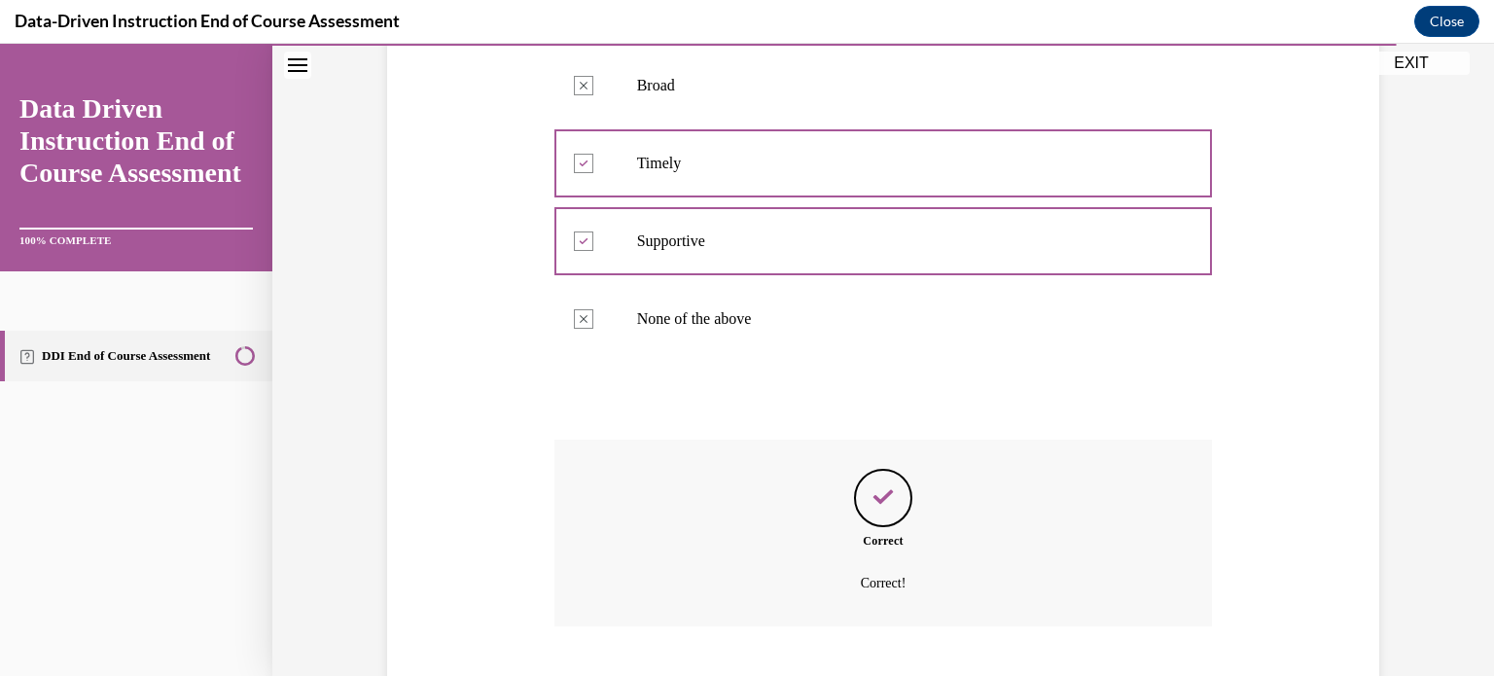
scroll to position [511, 0]
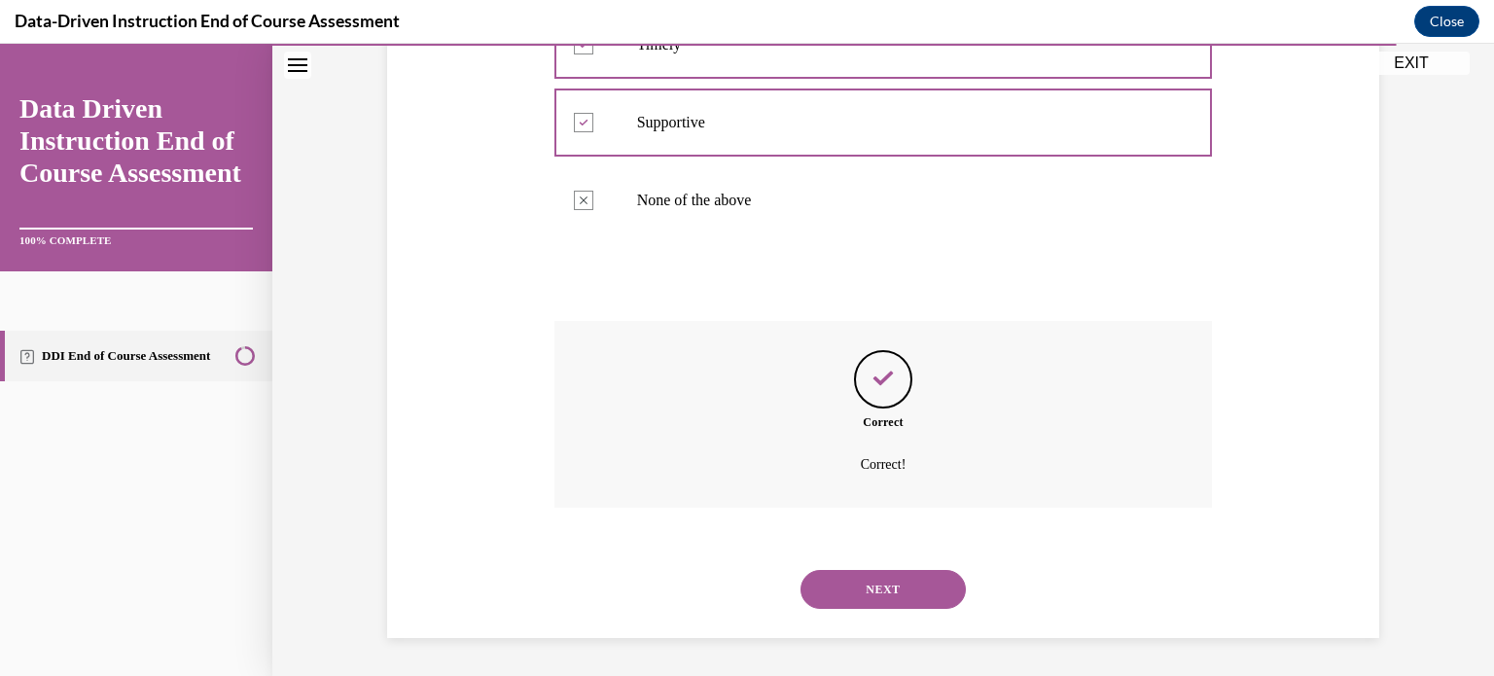
click at [845, 597] on button "NEXT" at bounding box center [882, 589] width 165 height 39
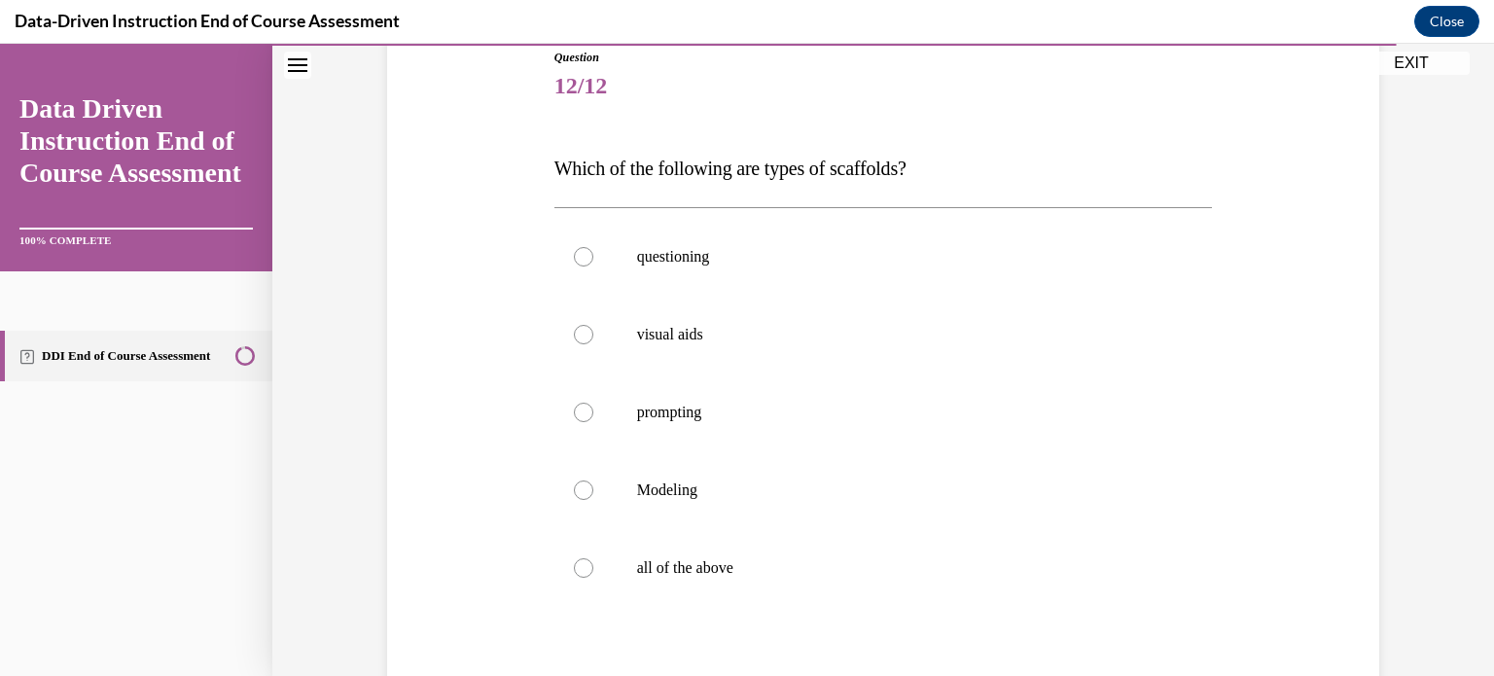
scroll to position [222, 0]
click at [845, 597] on label "all of the above" at bounding box center [883, 568] width 658 height 78
click at [593, 578] on input "all of the above" at bounding box center [583, 567] width 19 height 19
radio input "true"
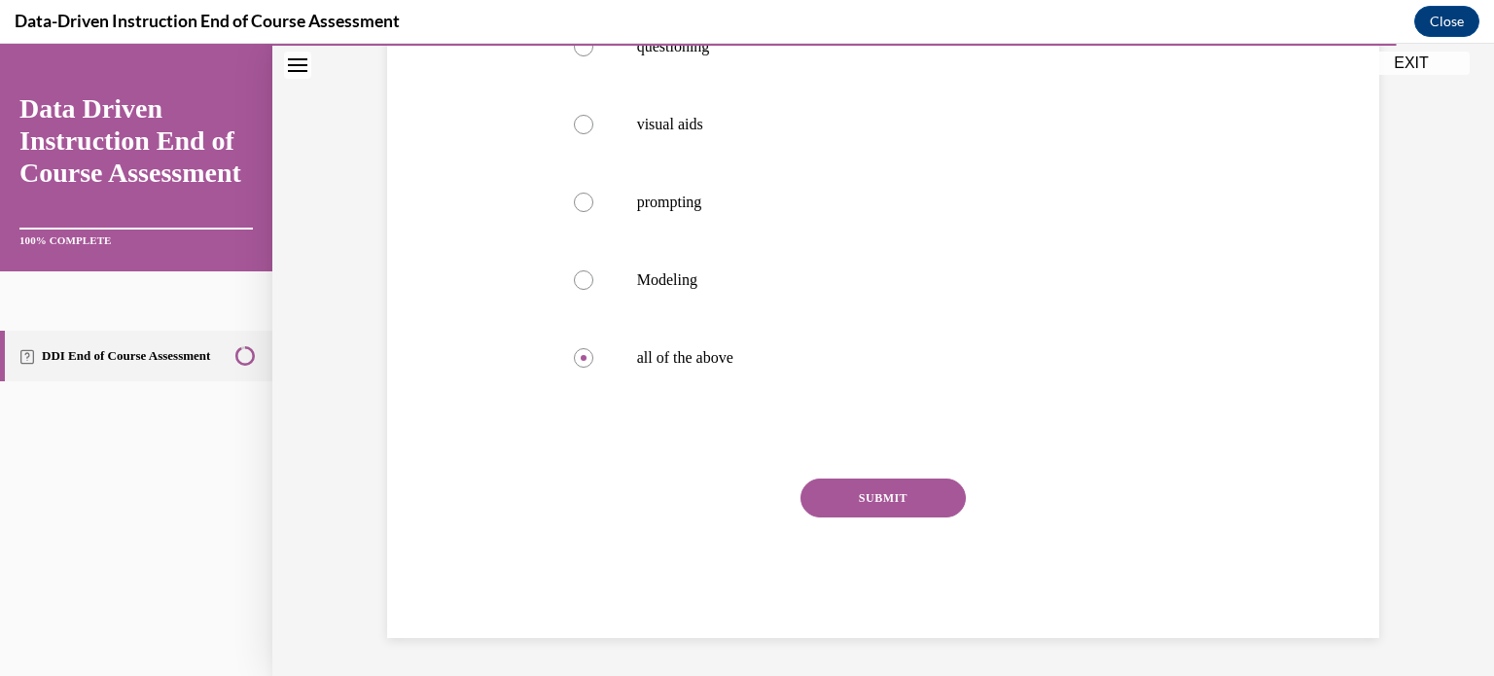
click at [862, 507] on button "SUBMIT" at bounding box center [882, 497] width 165 height 39
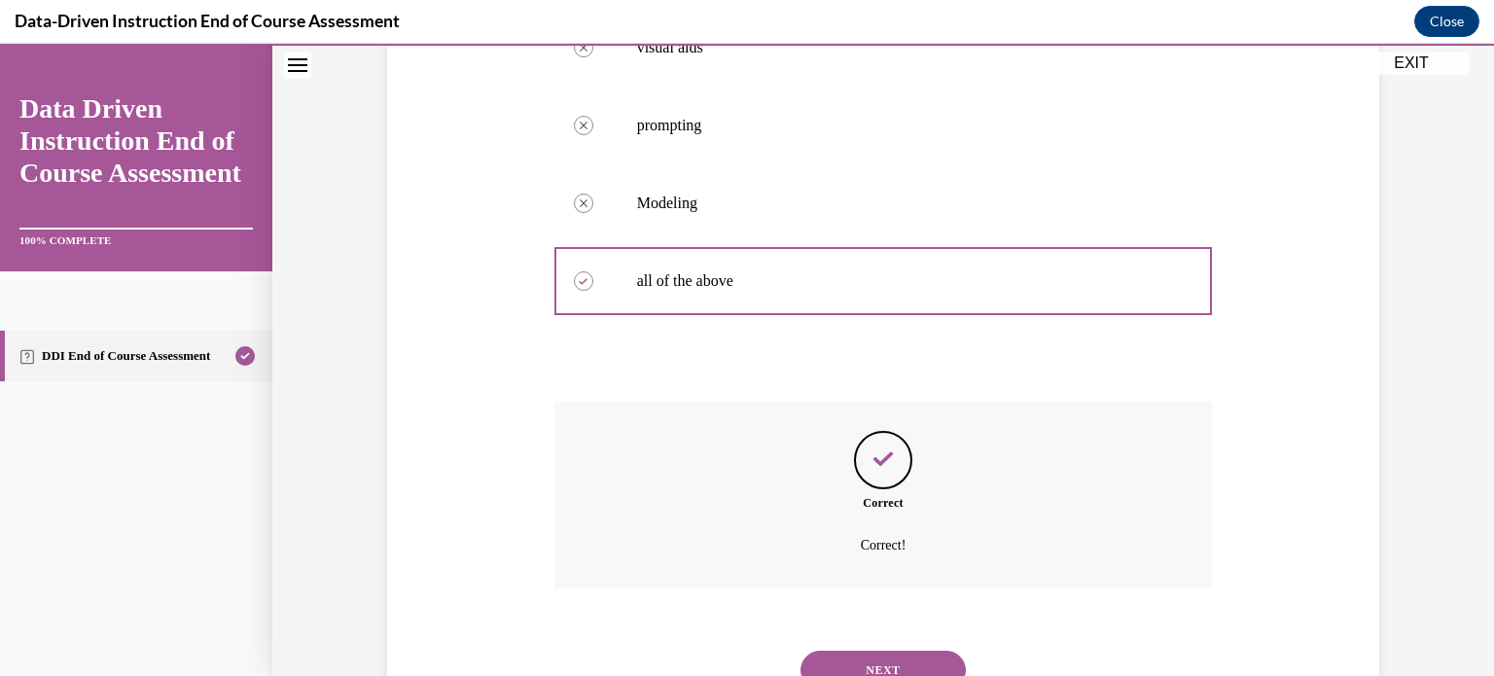
scroll to position [589, 0]
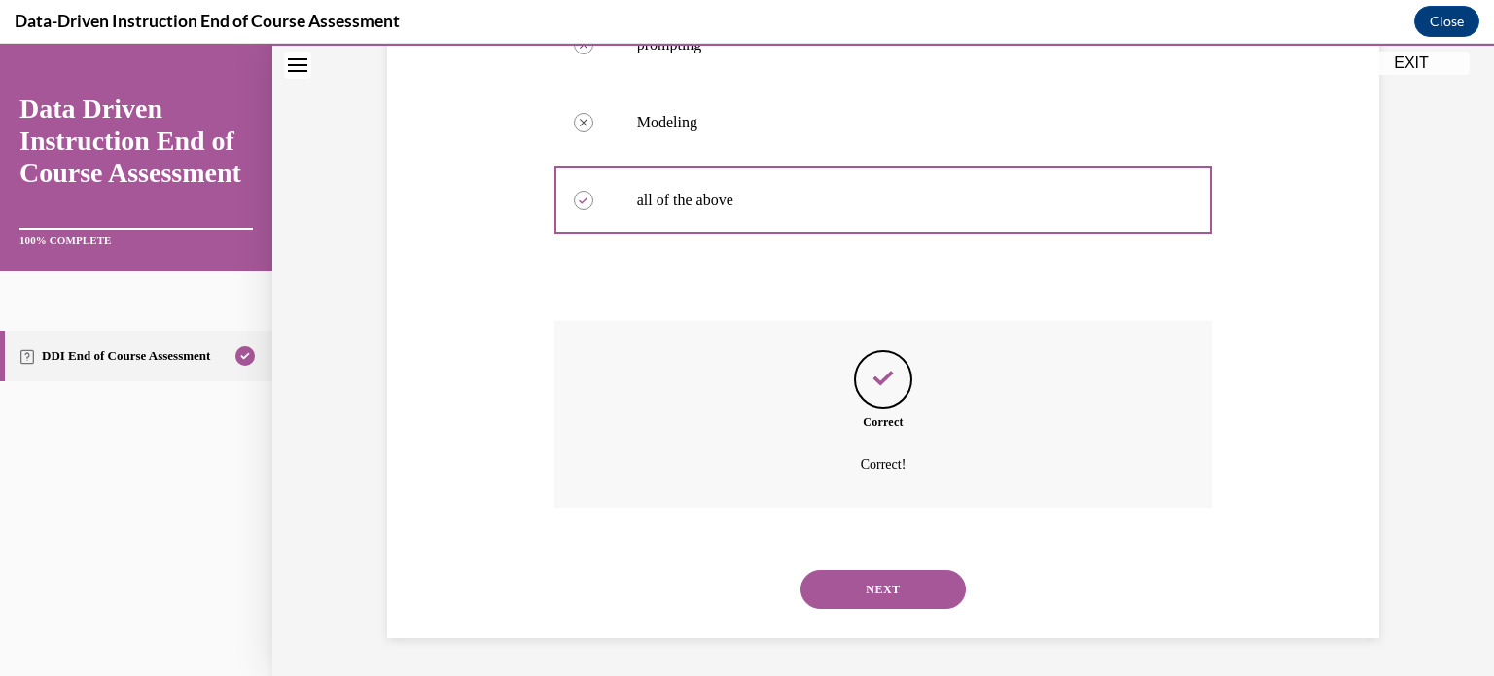
click at [840, 587] on button "NEXT" at bounding box center [882, 589] width 165 height 39
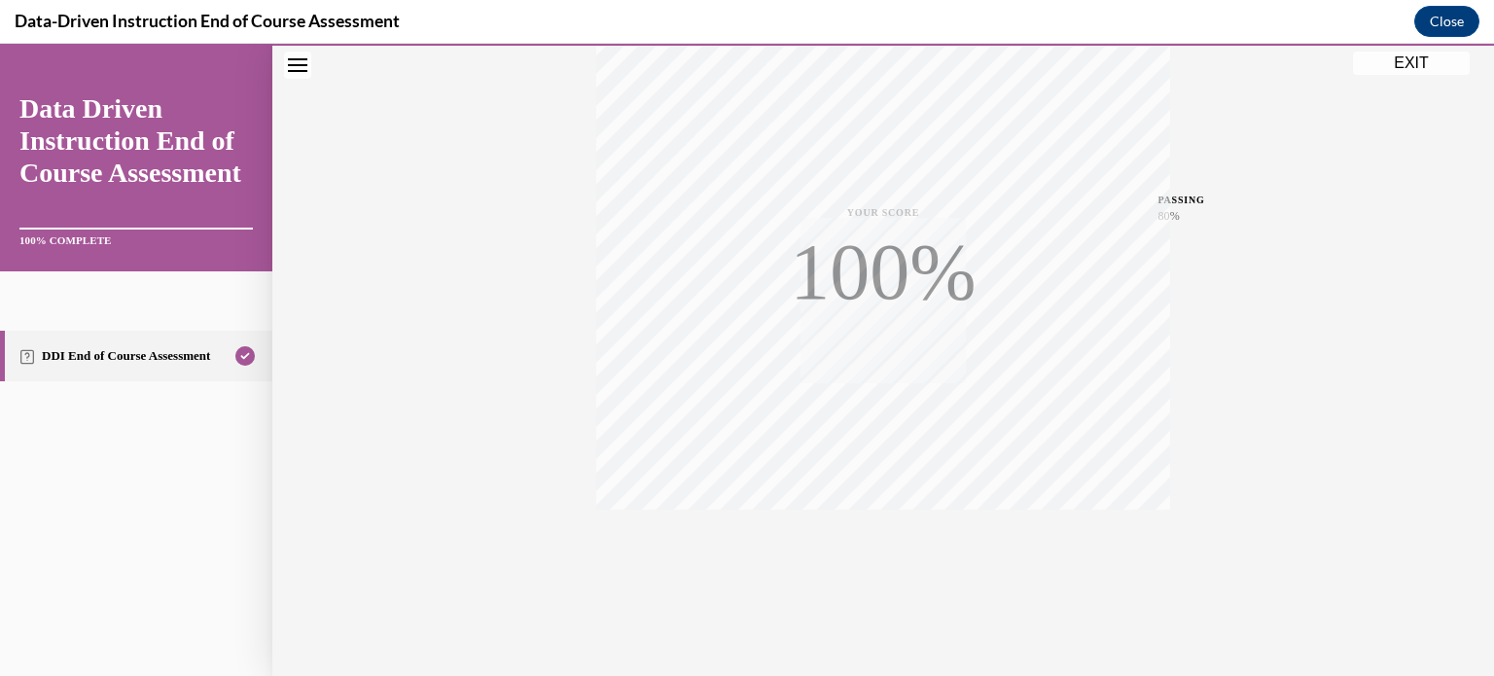
scroll to position [364, 0]
click at [1367, 70] on button "EXIT" at bounding box center [1411, 63] width 117 height 23
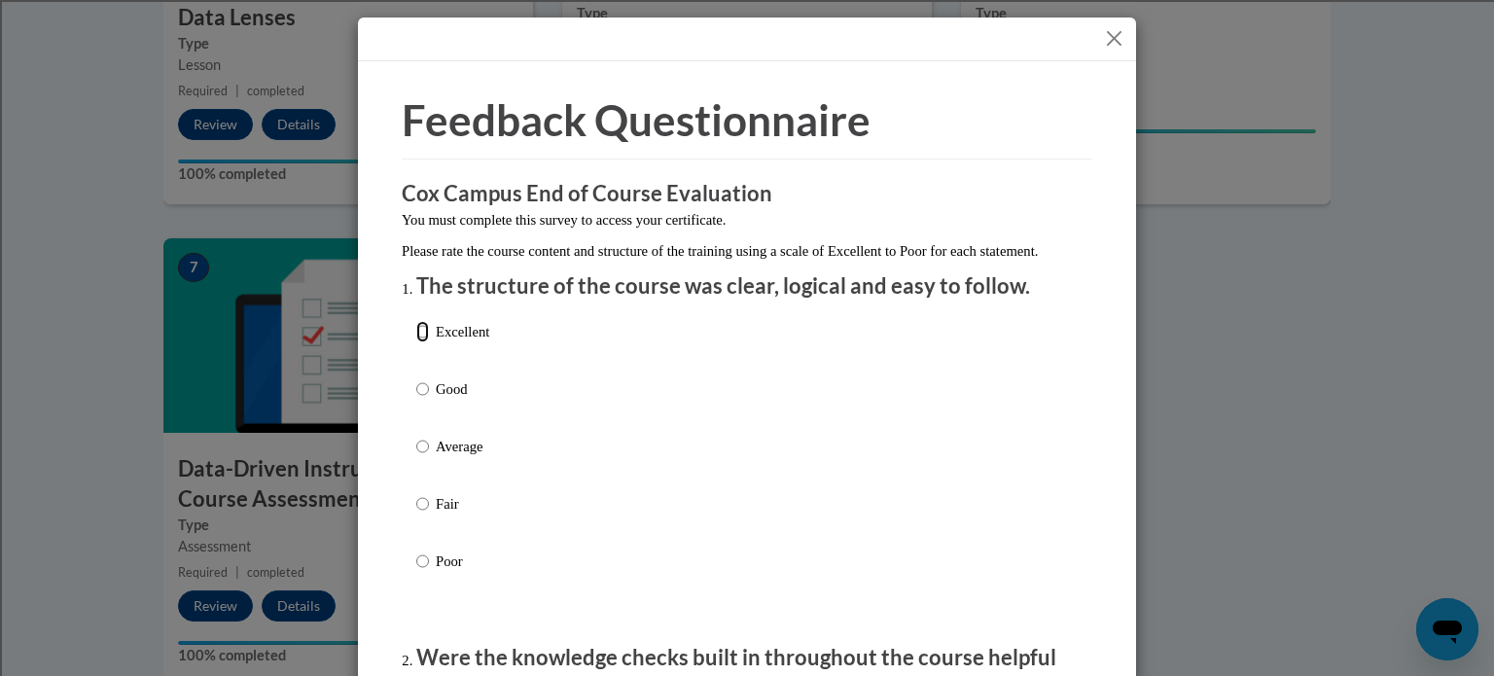
click at [419, 342] on input "Excellent" at bounding box center [422, 331] width 13 height 21
radio input "true"
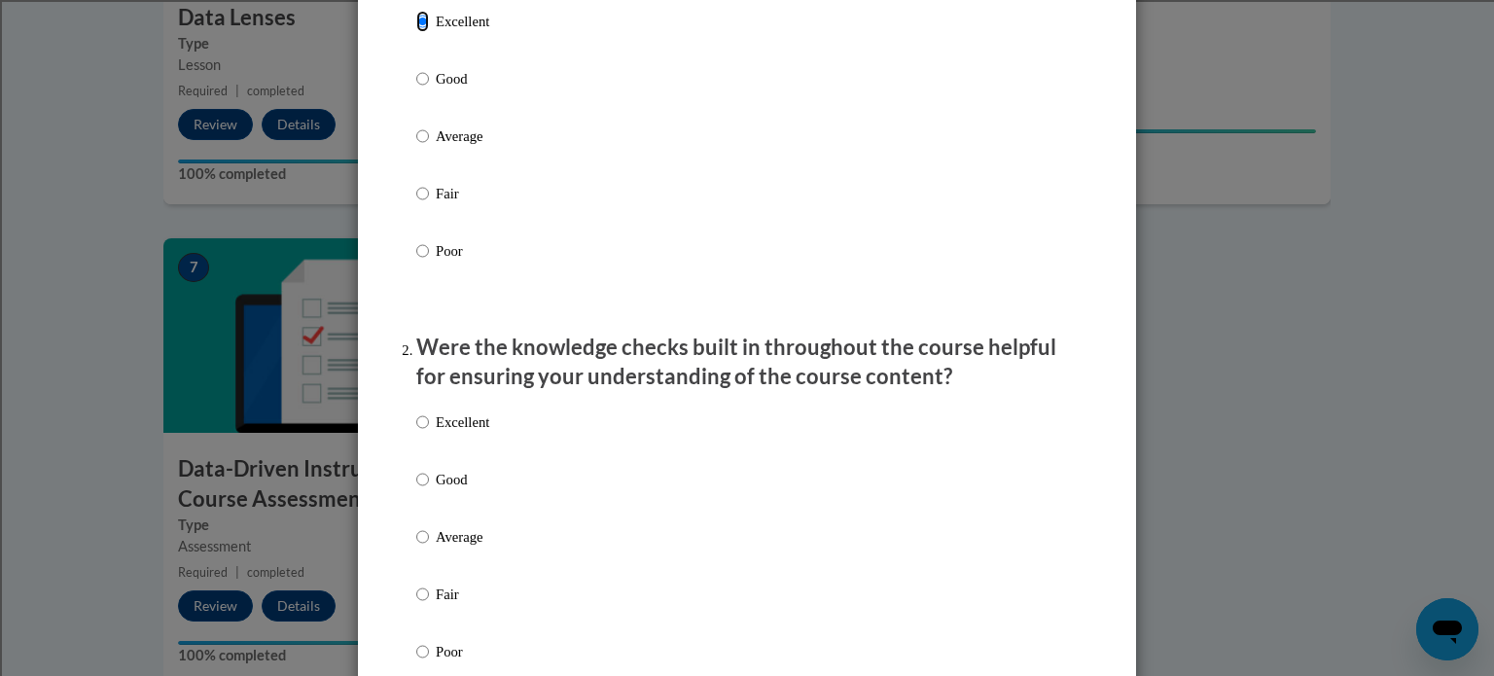
scroll to position [315, 0]
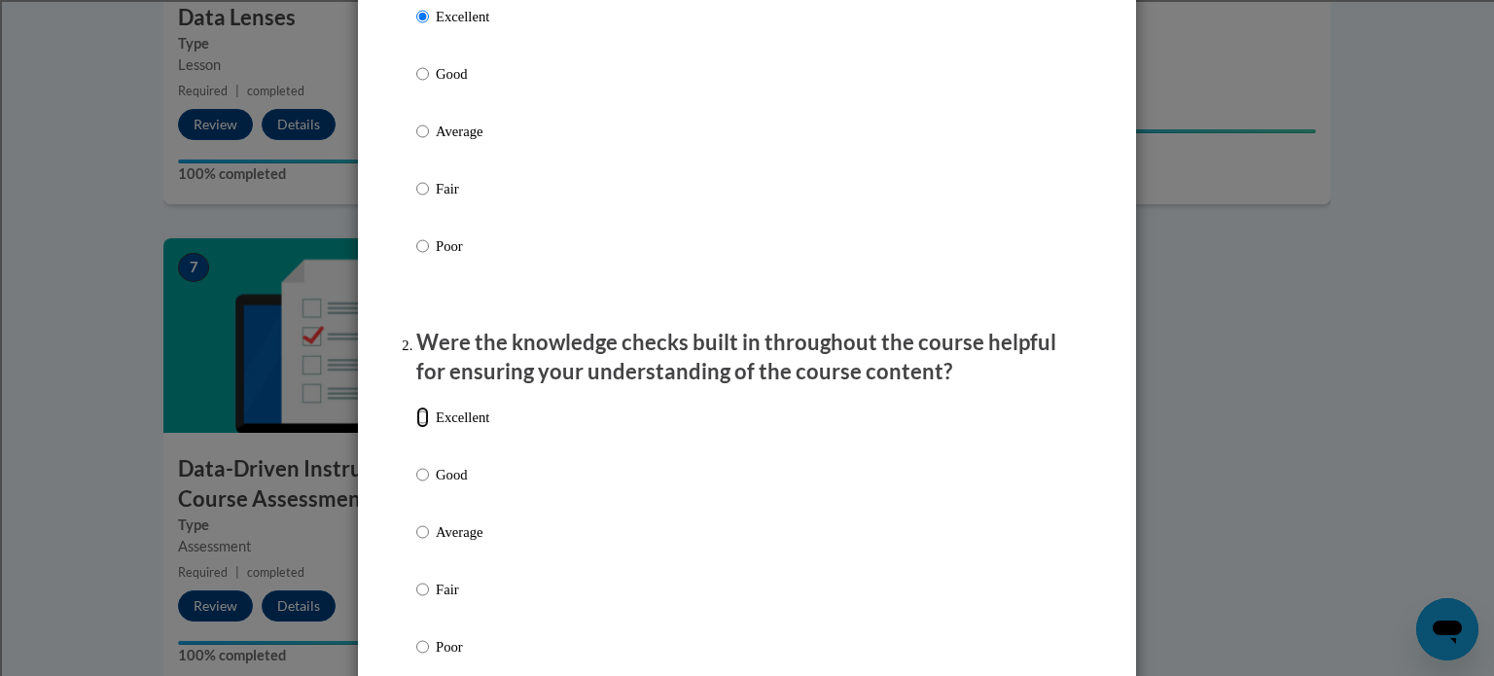
click at [417, 428] on input "Excellent" at bounding box center [422, 416] width 13 height 21
radio input "true"
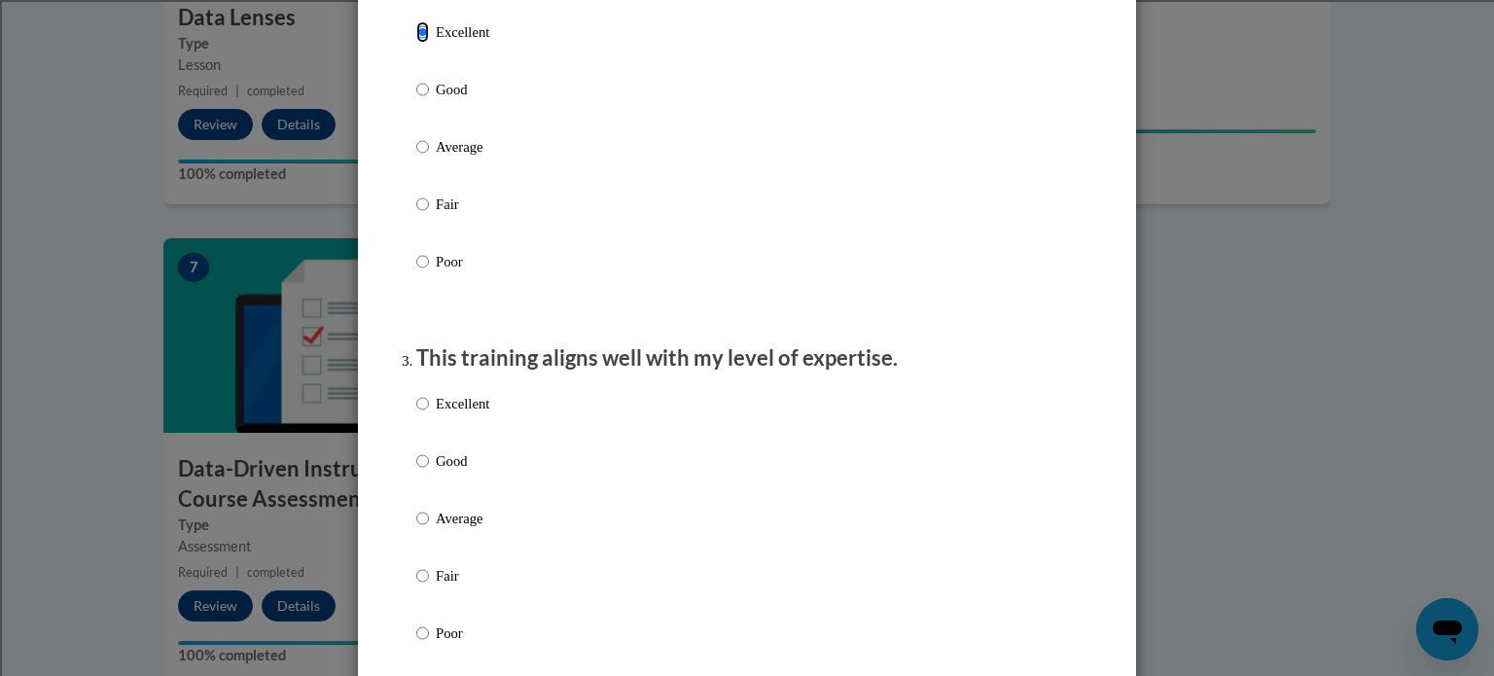
scroll to position [702, 0]
click at [416, 412] on input "Excellent" at bounding box center [422, 401] width 13 height 21
radio input "true"
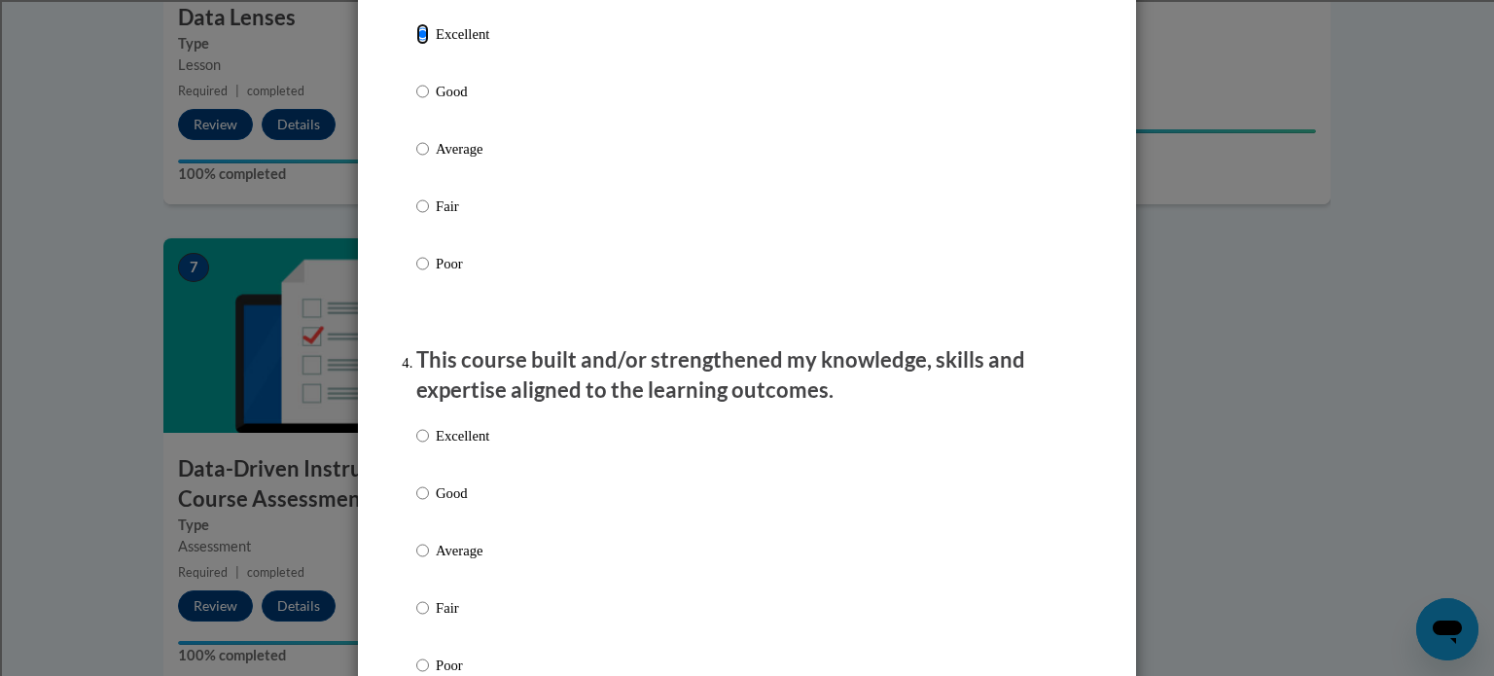
scroll to position [1077, 0]
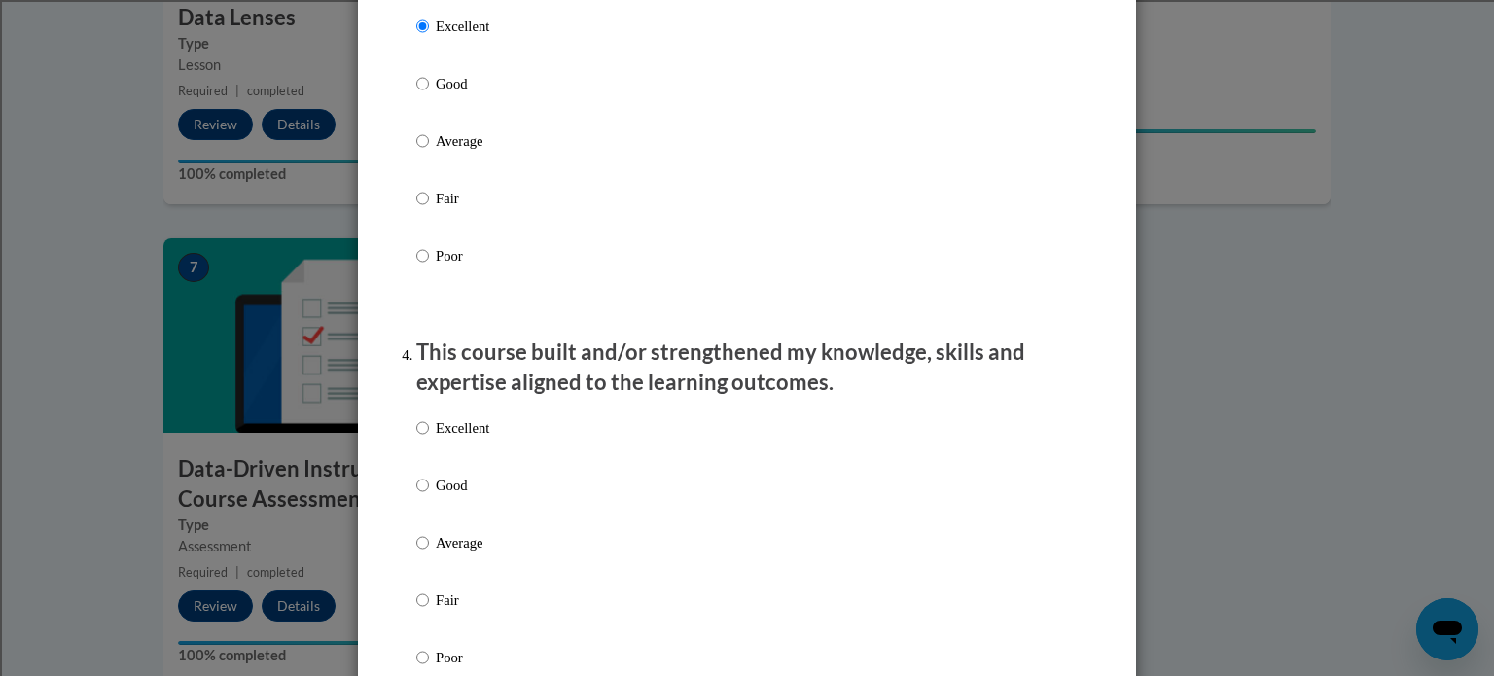
click at [436, 439] on p "Excellent" at bounding box center [462, 427] width 53 height 21
click at [429, 439] on input "Excellent" at bounding box center [422, 427] width 13 height 21
radio input "true"
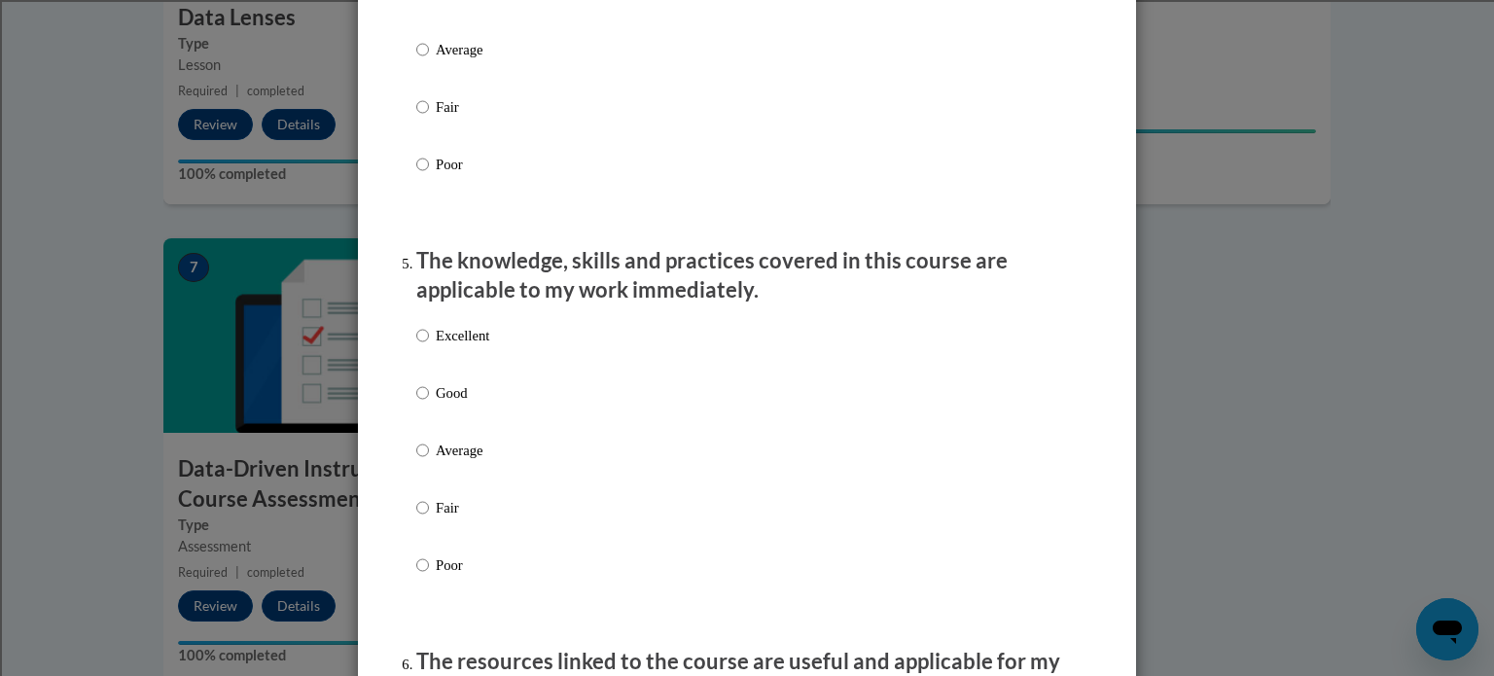
scroll to position [1571, 0]
click at [442, 345] on p "Excellent" at bounding box center [462, 334] width 53 height 21
click at [429, 345] on input "Excellent" at bounding box center [422, 334] width 13 height 21
radio input "true"
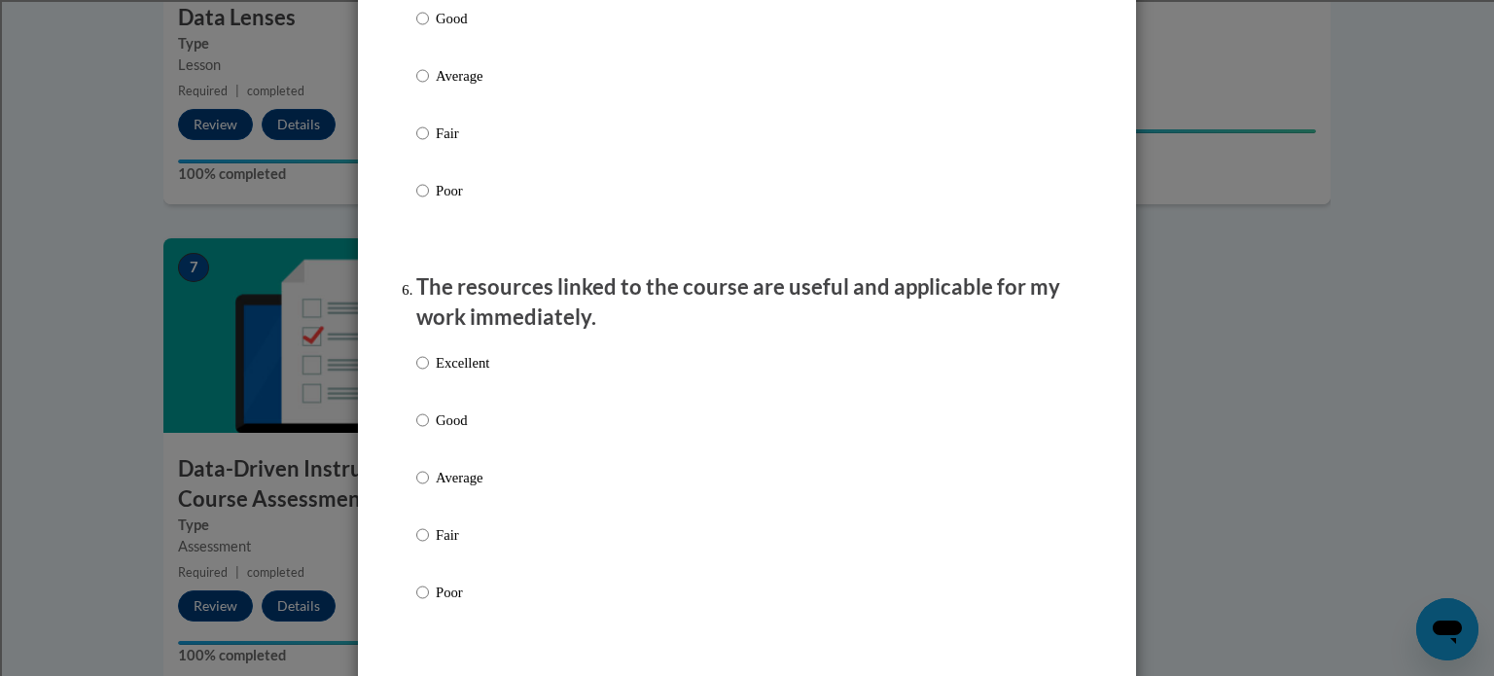
scroll to position [1953, 0]
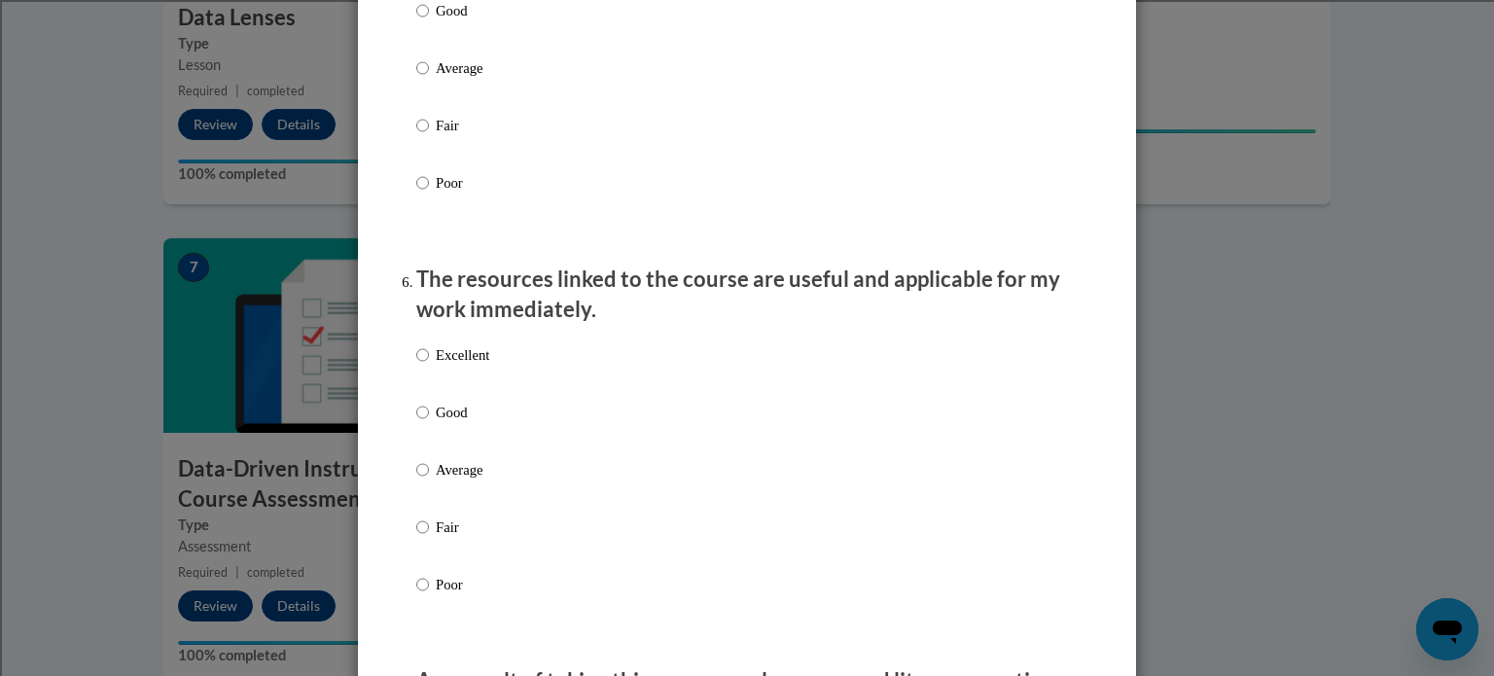
click at [436, 366] on p "Excellent" at bounding box center [462, 354] width 53 height 21
click at [429, 366] on input "Excellent" at bounding box center [422, 354] width 13 height 21
radio input "true"
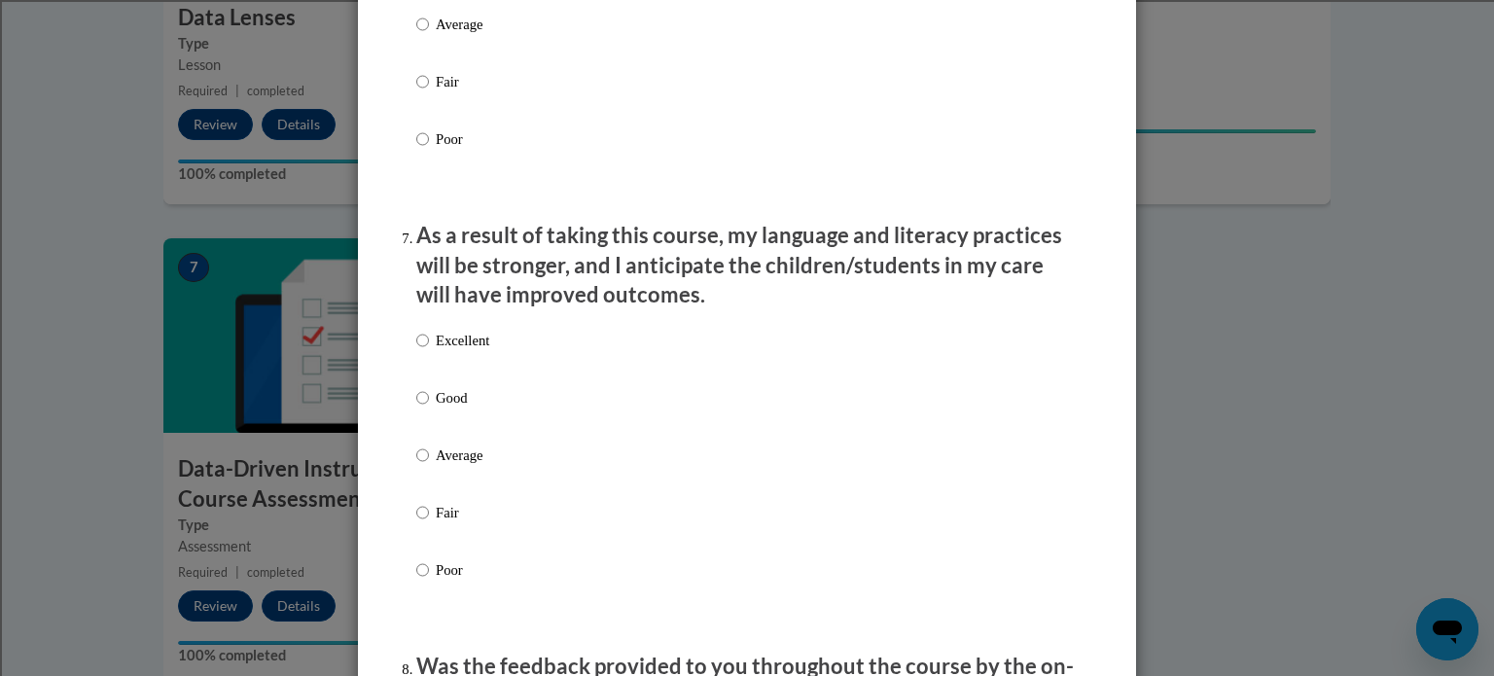
click at [436, 351] on p "Excellent" at bounding box center [462, 340] width 53 height 21
click at [429, 351] on input "Excellent" at bounding box center [422, 340] width 13 height 21
radio input "true"
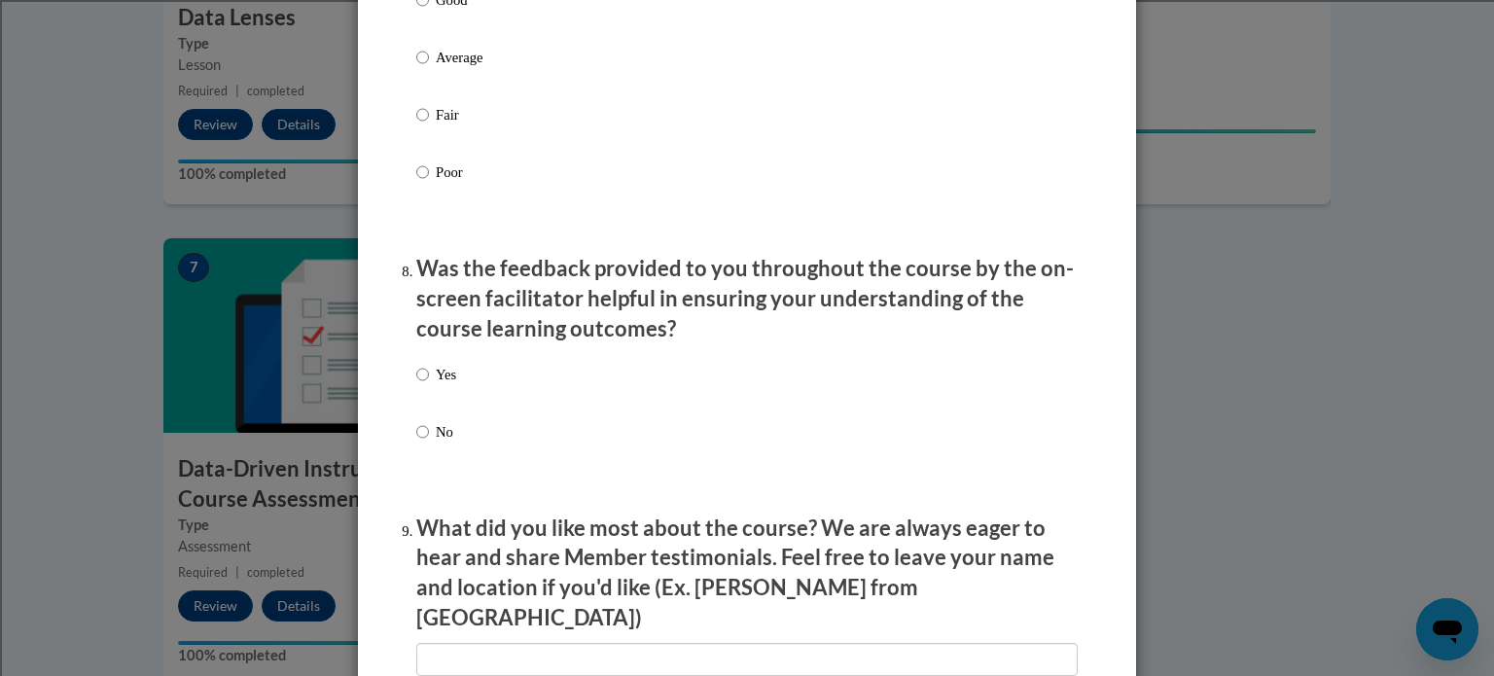
scroll to position [2798, 0]
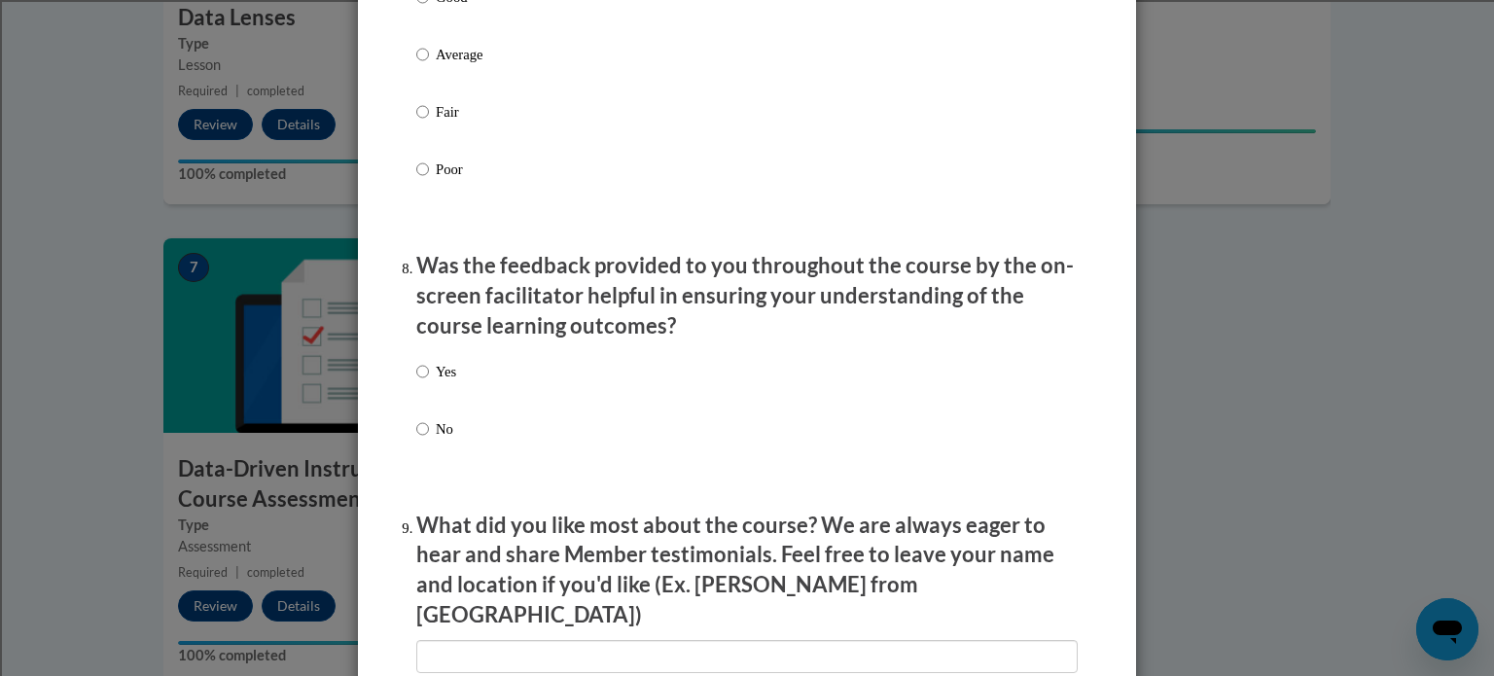
click at [416, 378] on div "Yes No" at bounding box center [436, 415] width 40 height 129
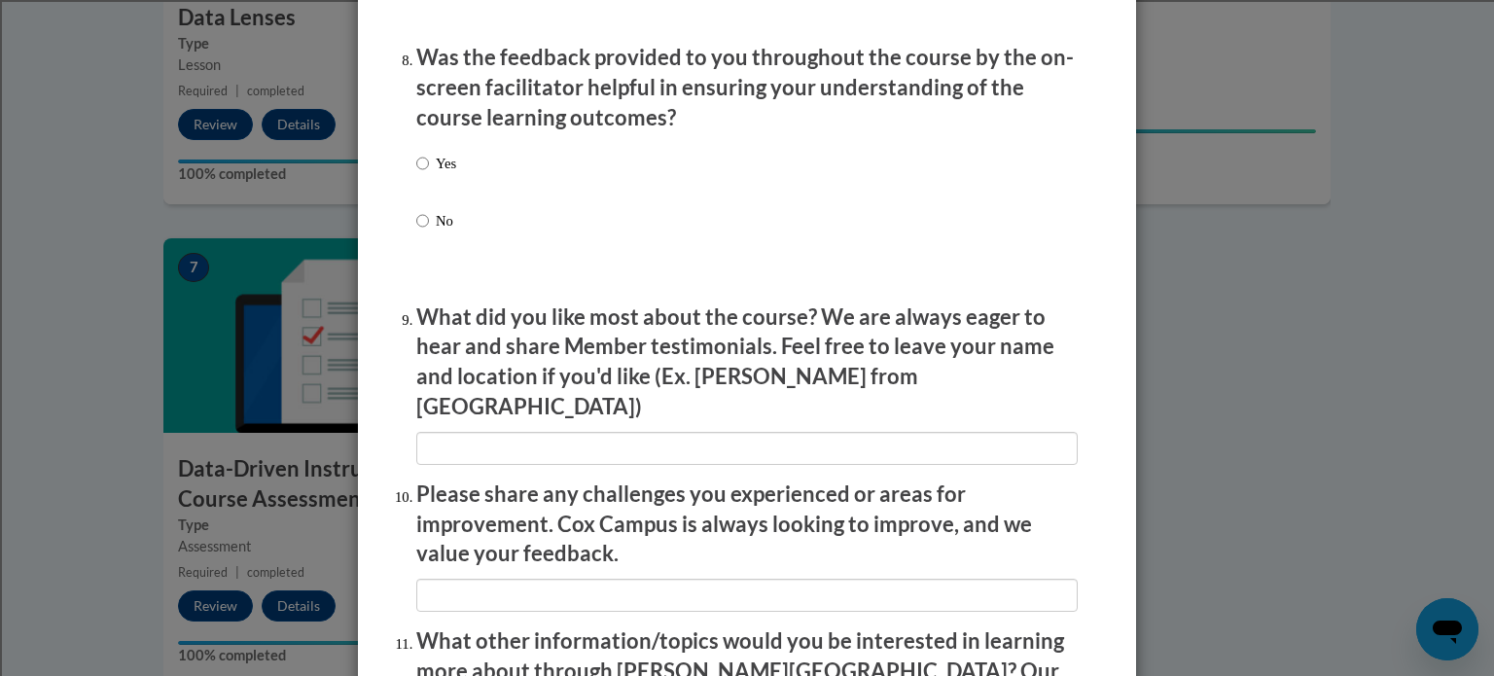
scroll to position [3007, 0]
click at [416, 174] on input "Yes" at bounding box center [422, 163] width 13 height 21
radio input "true"
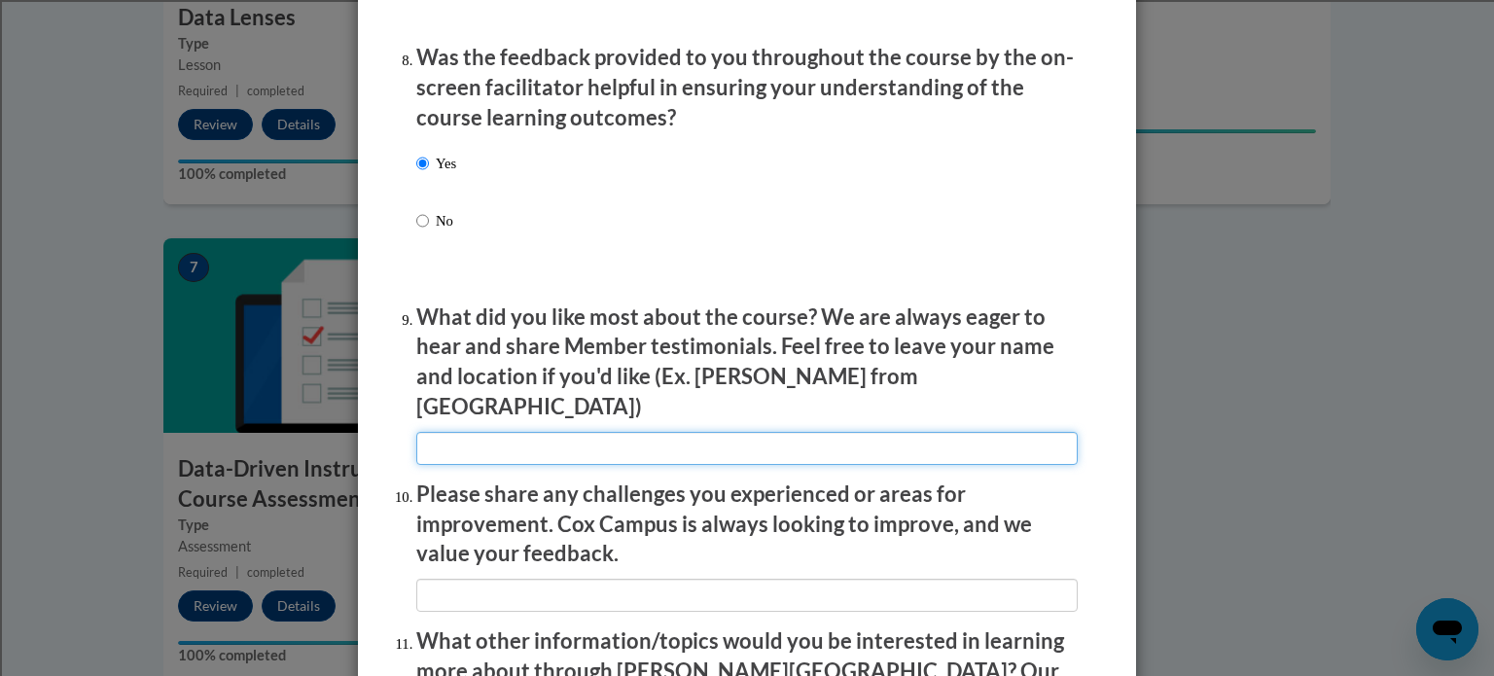
click at [432, 432] on input "textbox" at bounding box center [746, 448] width 661 height 33
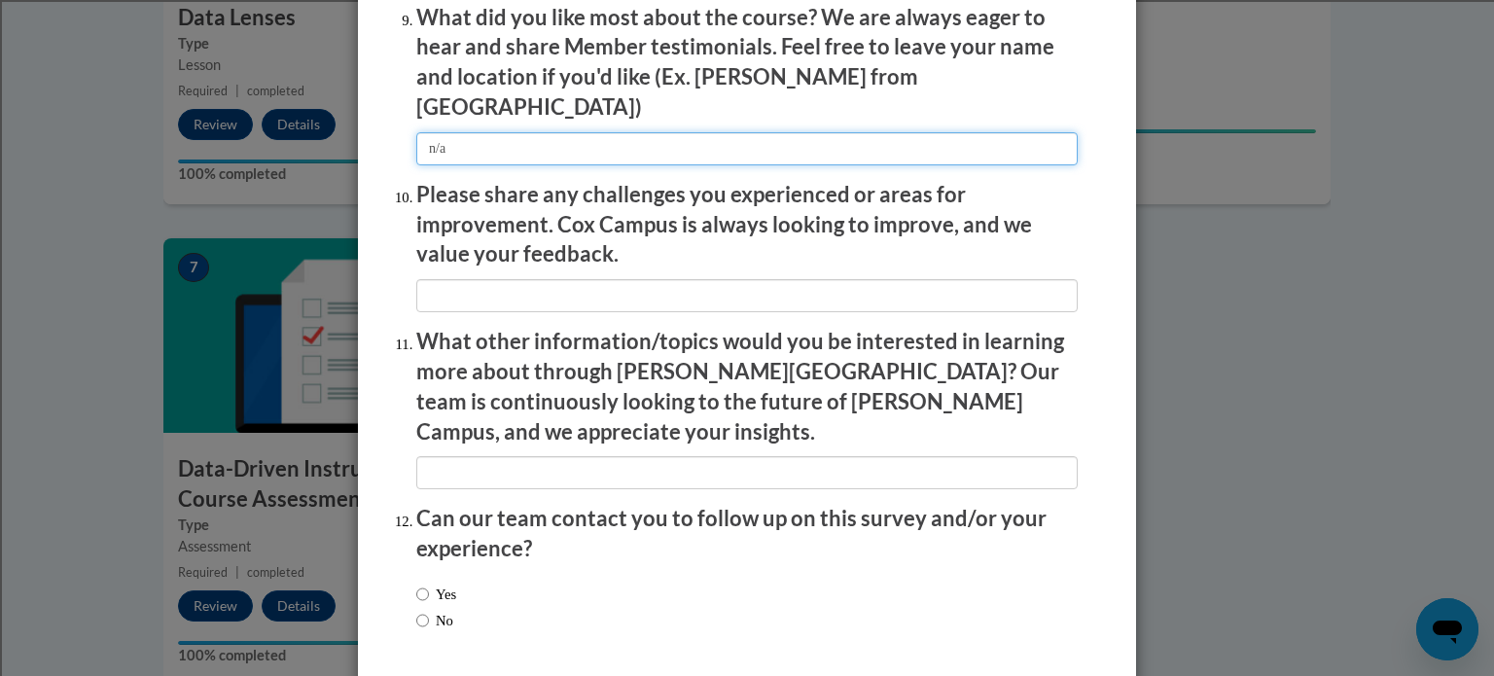
scroll to position [3318, 0]
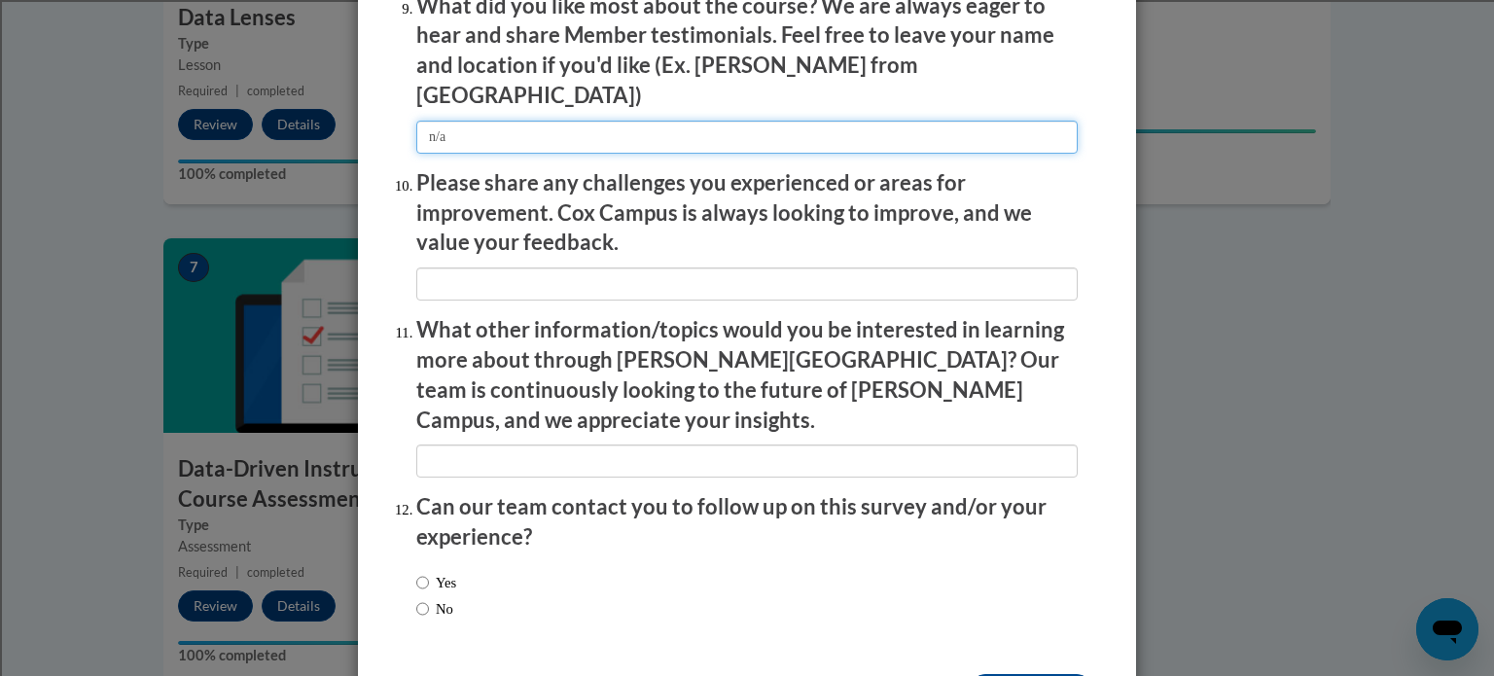
type input "n/a"
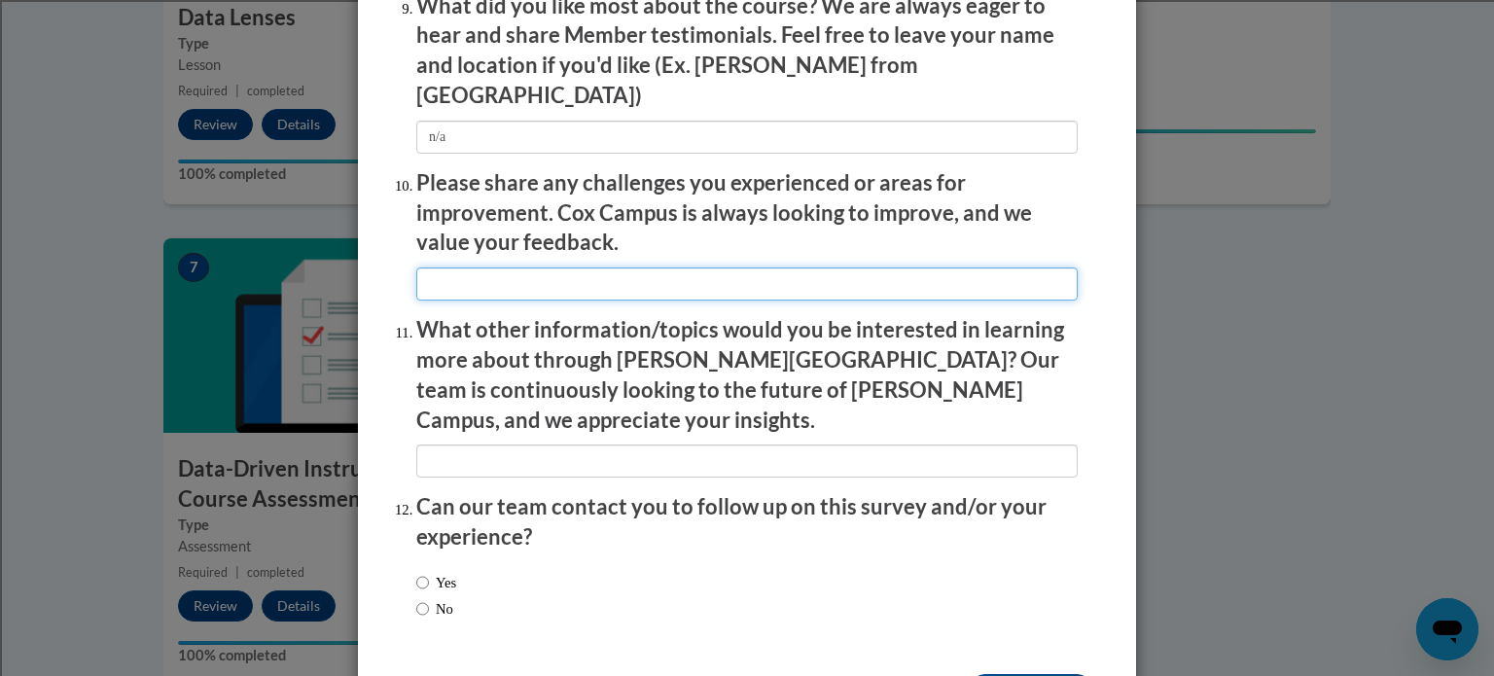
click at [463, 271] on input "textbox" at bounding box center [746, 283] width 661 height 33
type input "n/a"
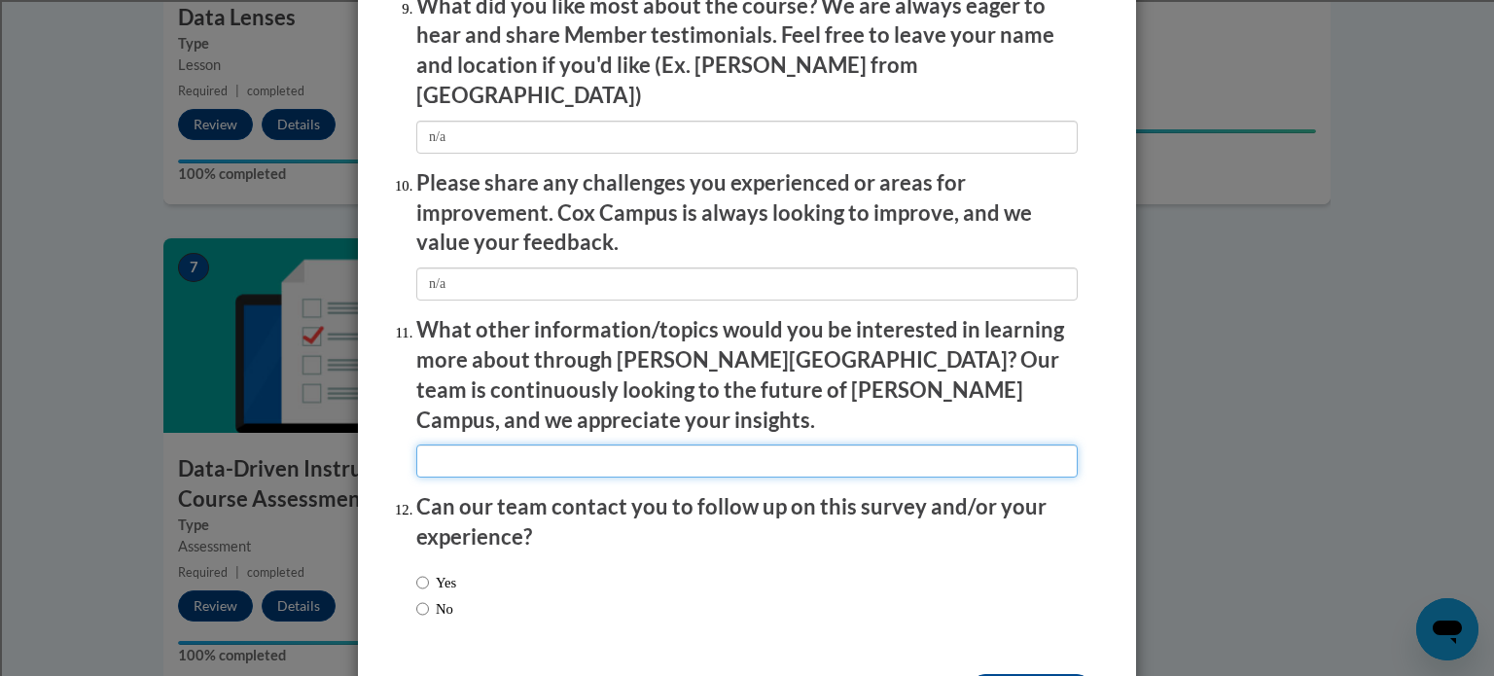
click at [440, 444] on input "textbox" at bounding box center [746, 460] width 661 height 33
type input "`n/a"
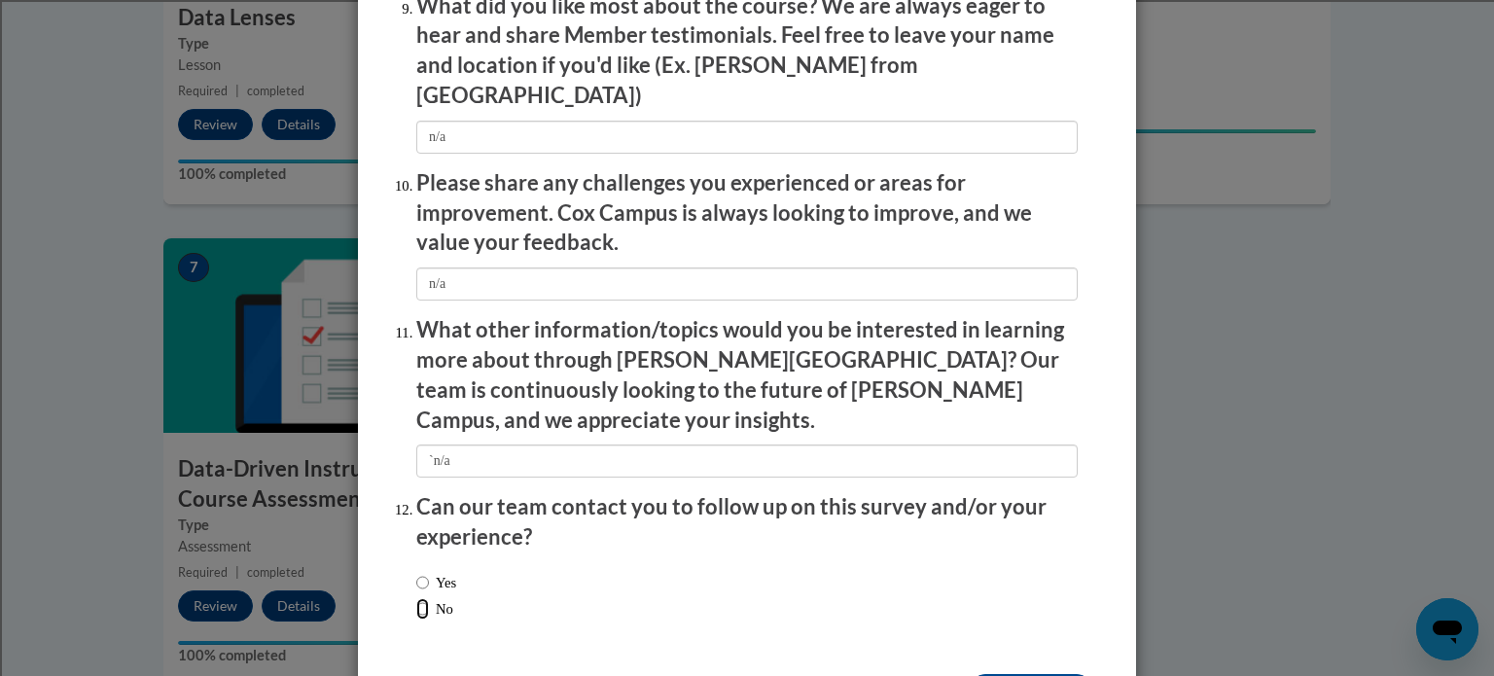
click at [420, 598] on input "No" at bounding box center [422, 608] width 13 height 21
radio input "true"
click at [993, 674] on input "Submit feedback" at bounding box center [1030, 689] width 123 height 31
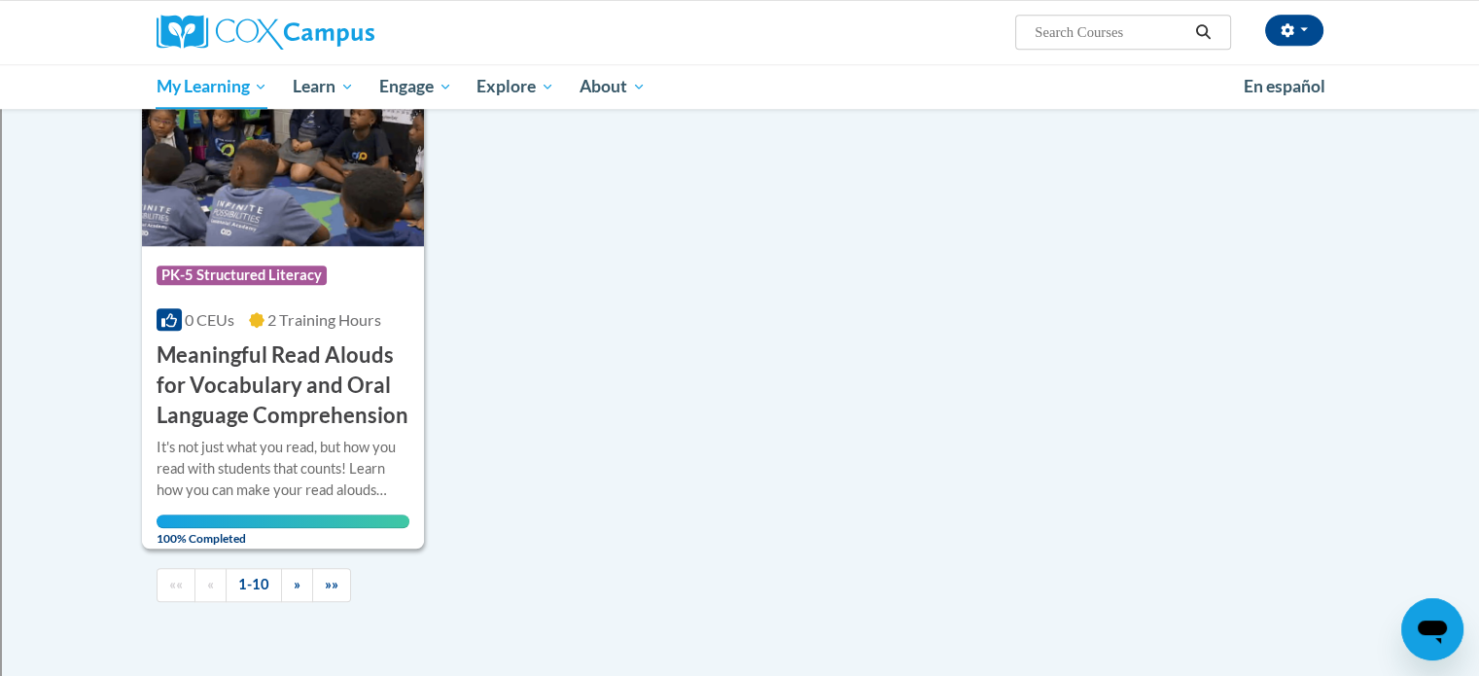
scroll to position [1819, 0]
click at [299, 580] on link "»" at bounding box center [297, 584] width 32 height 34
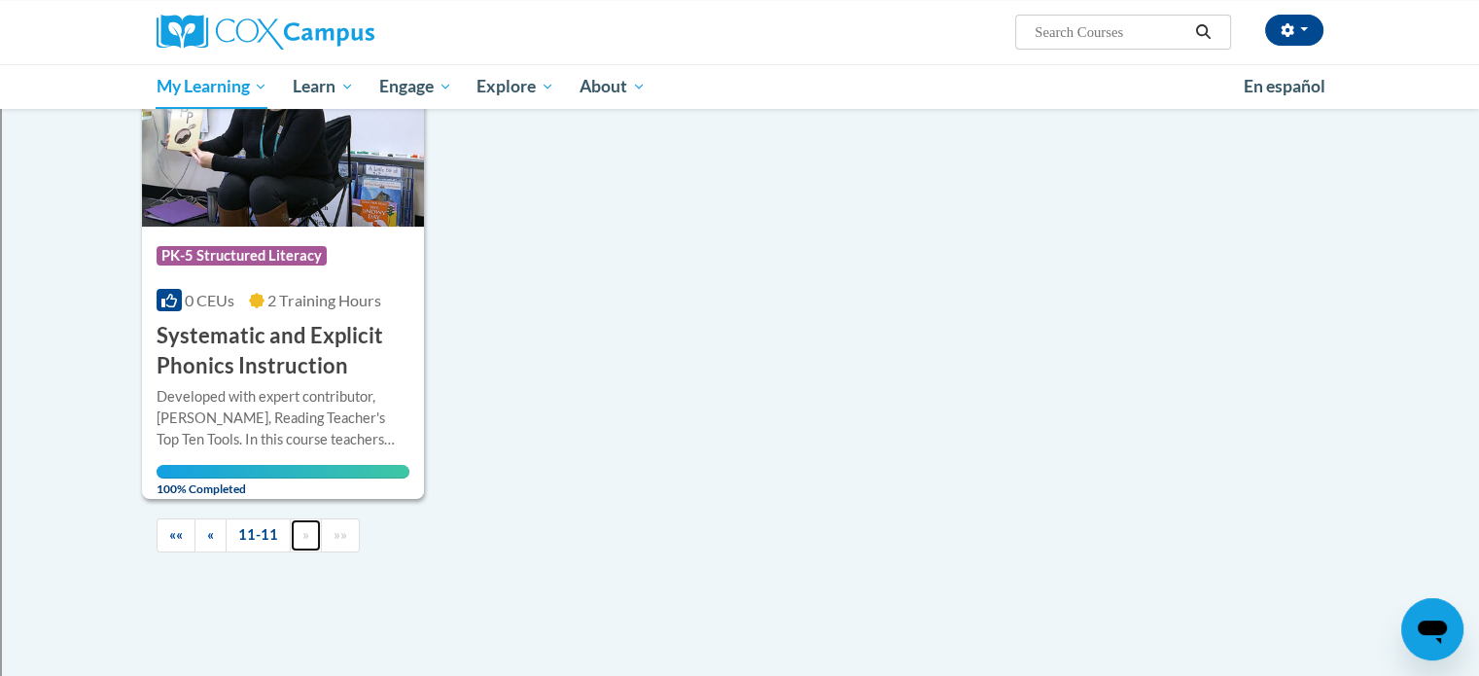
scroll to position [0, 0]
